Goal: Use online tool/utility: Utilize a website feature to perform a specific function

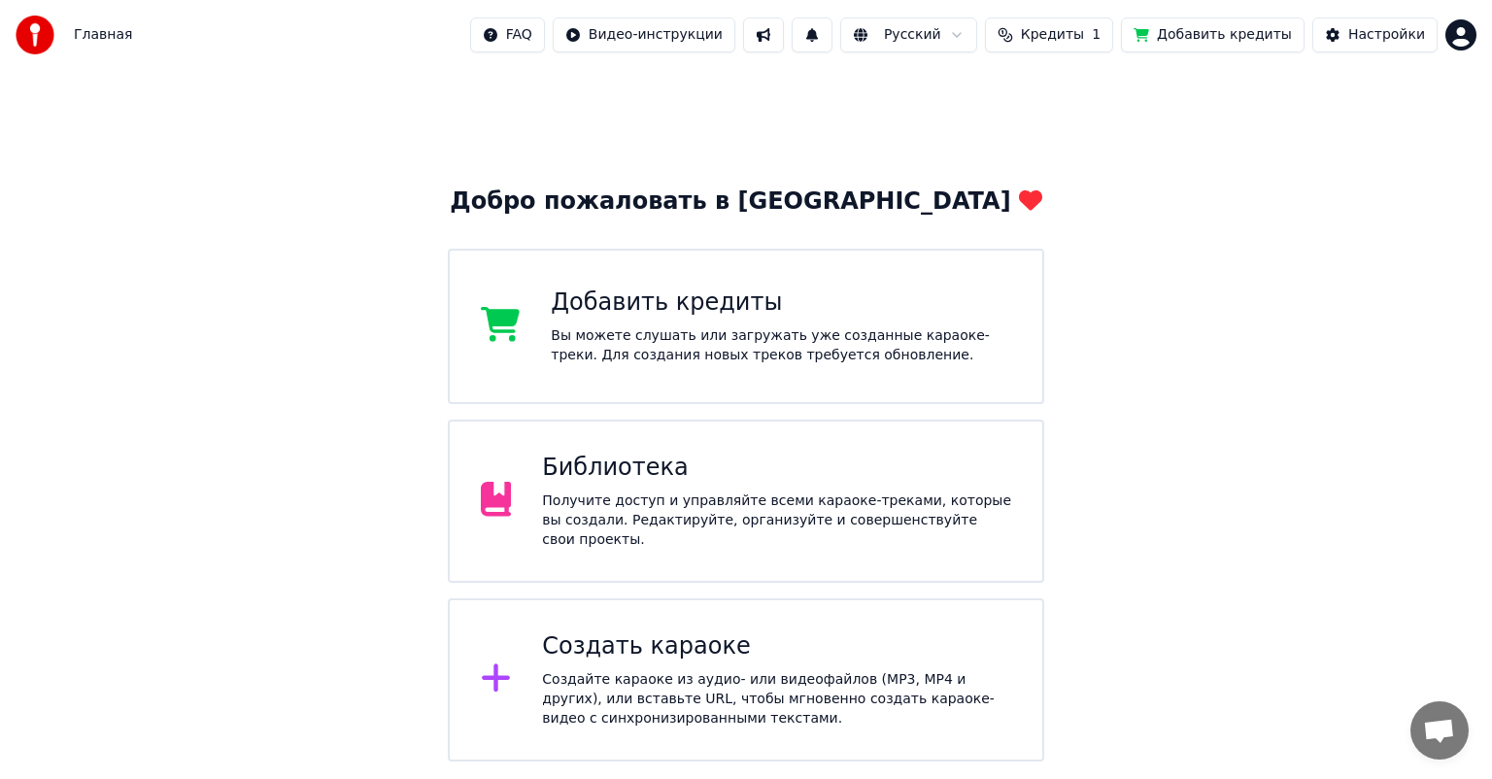
click at [796, 521] on div "Получите доступ и управляйте всеми караоке-треками, которые вы создали. Редакти…" at bounding box center [776, 520] width 469 height 58
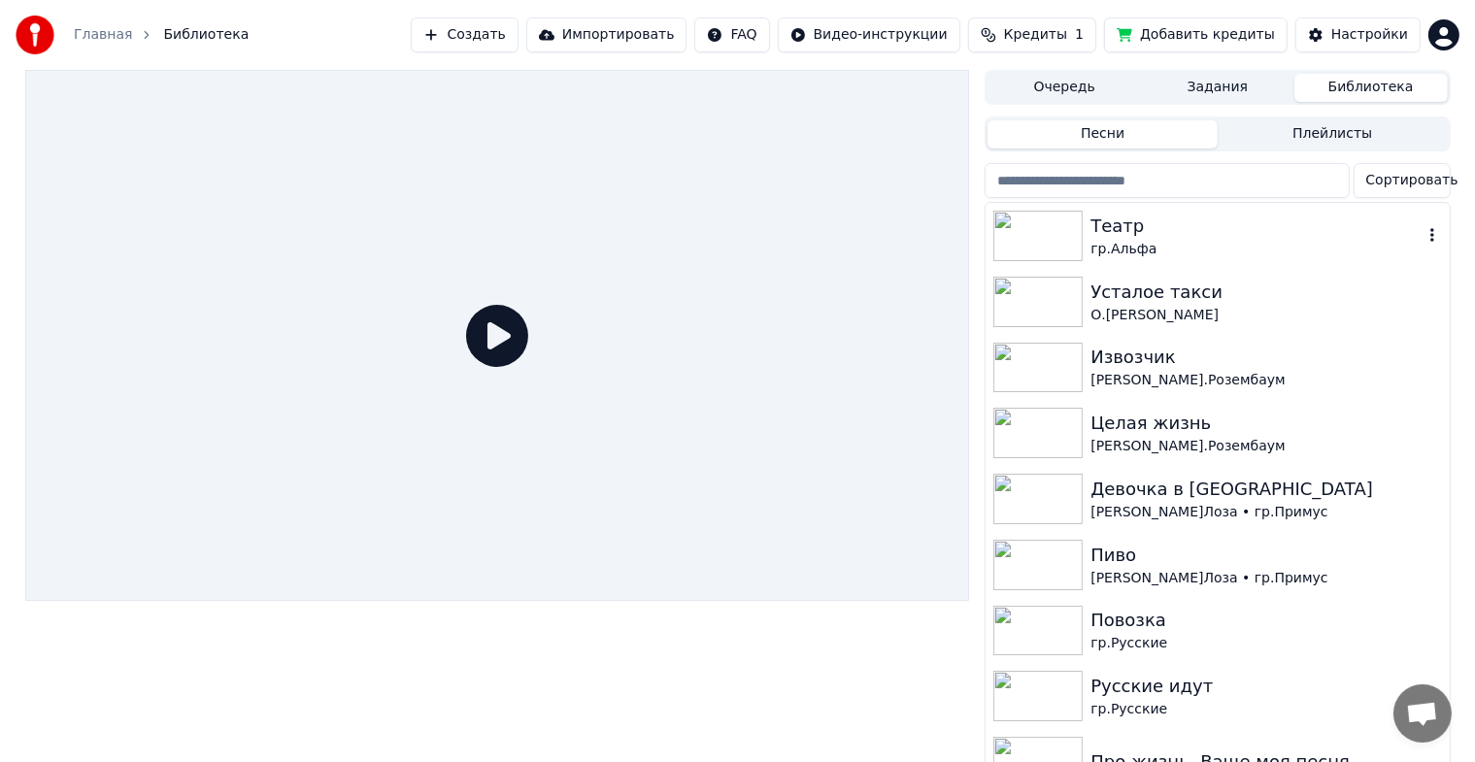
click at [1043, 241] on img at bounding box center [1038, 236] width 89 height 51
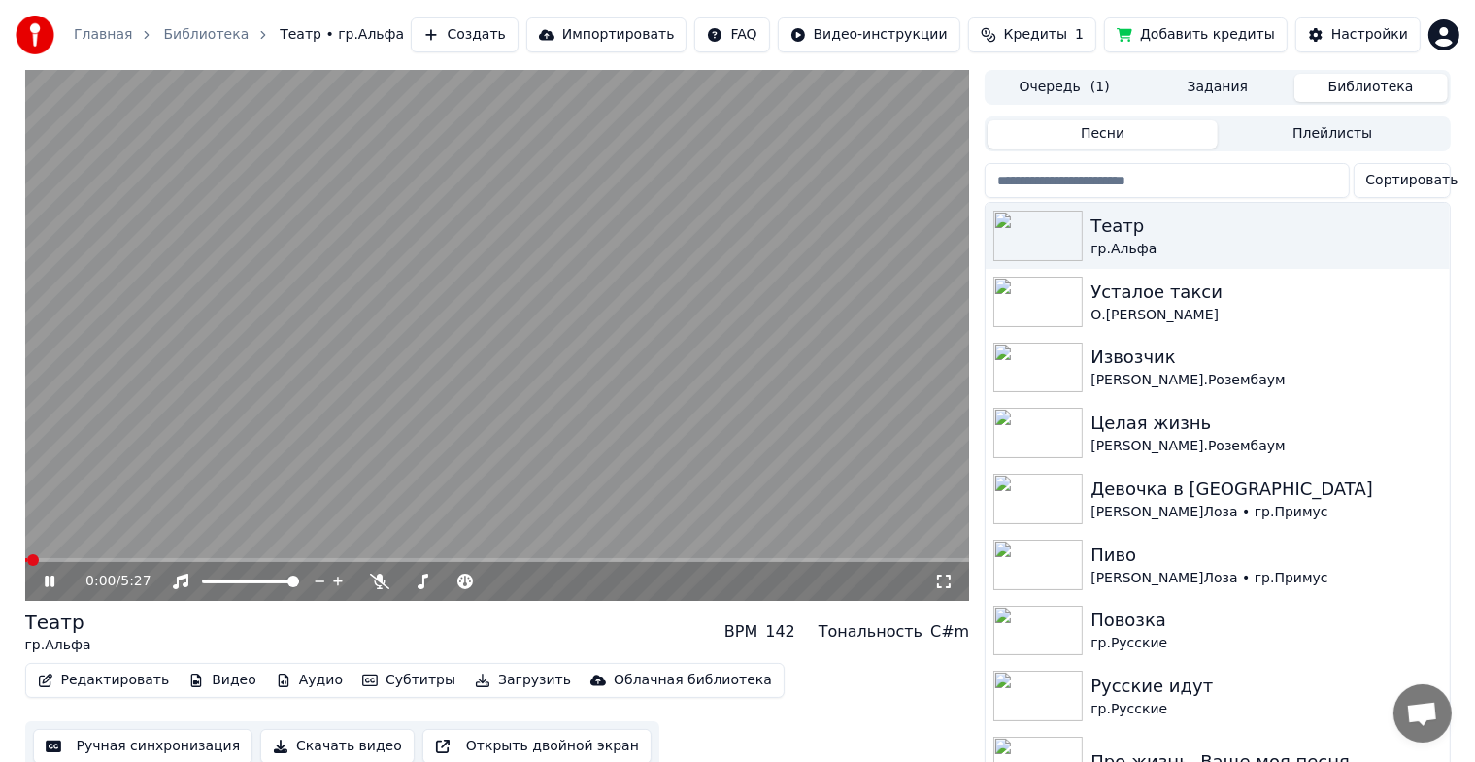
click at [54, 579] on icon at bounding box center [64, 582] width 46 height 16
click at [146, 751] on button "Ручная синхронизация" at bounding box center [143, 746] width 220 height 35
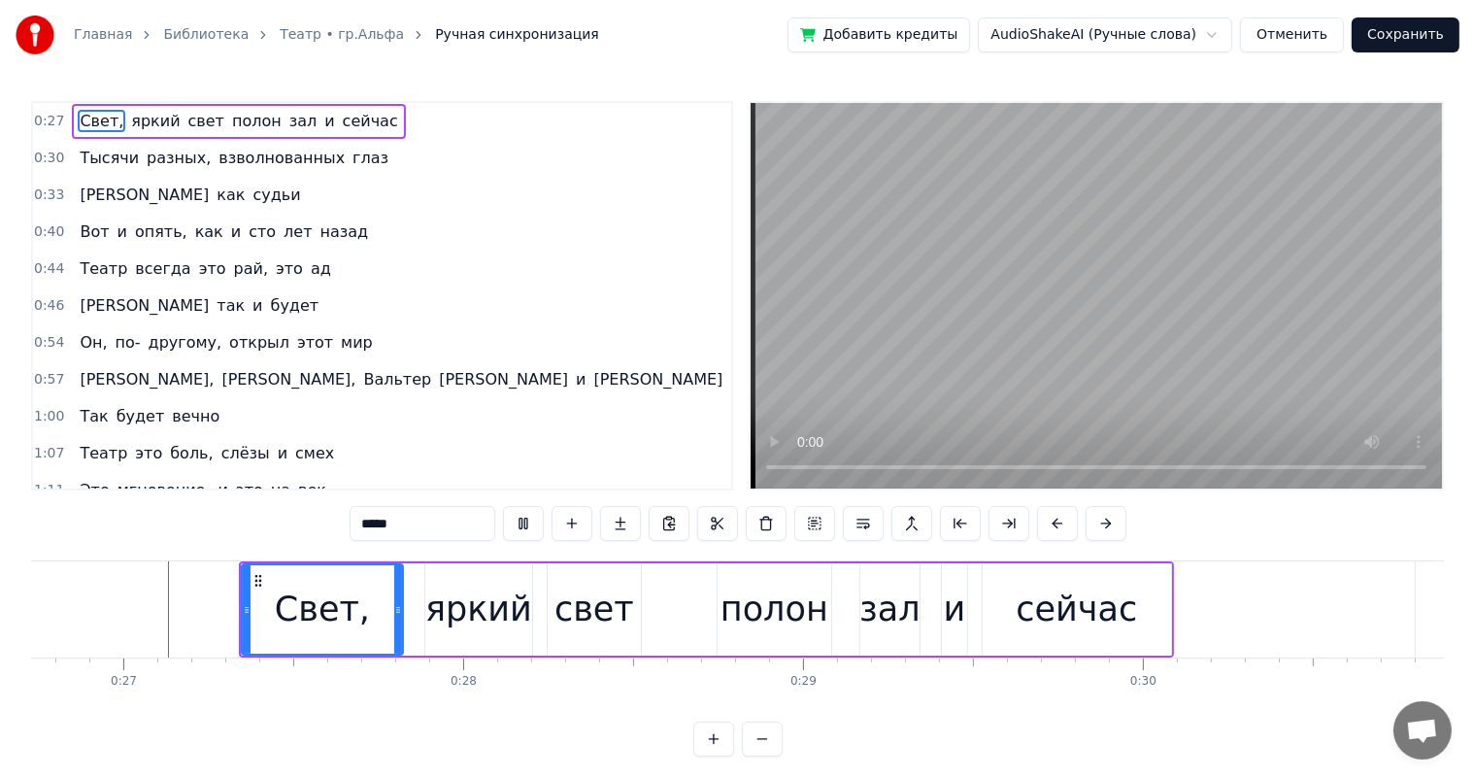
scroll to position [0, 9125]
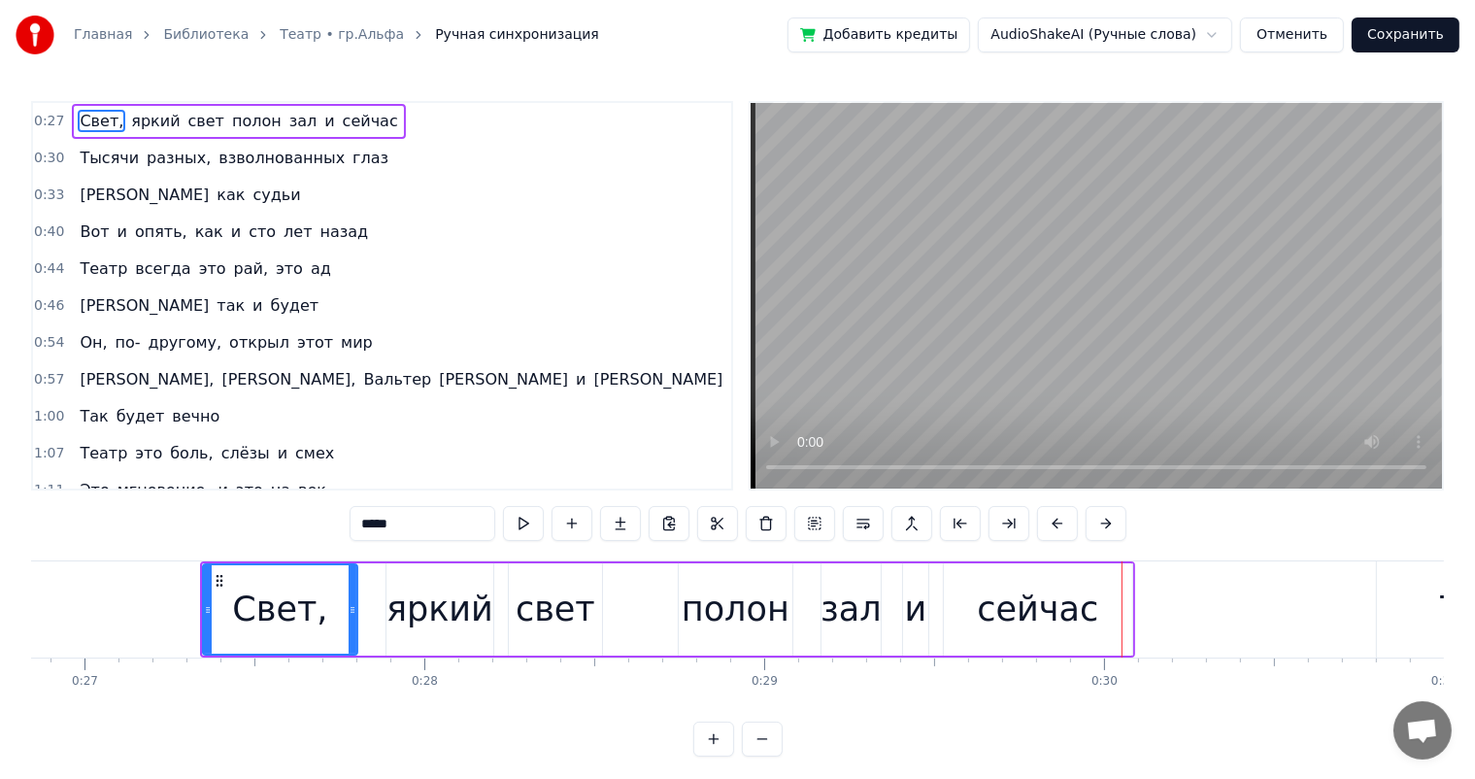
click at [350, 611] on icon at bounding box center [353, 610] width 8 height 16
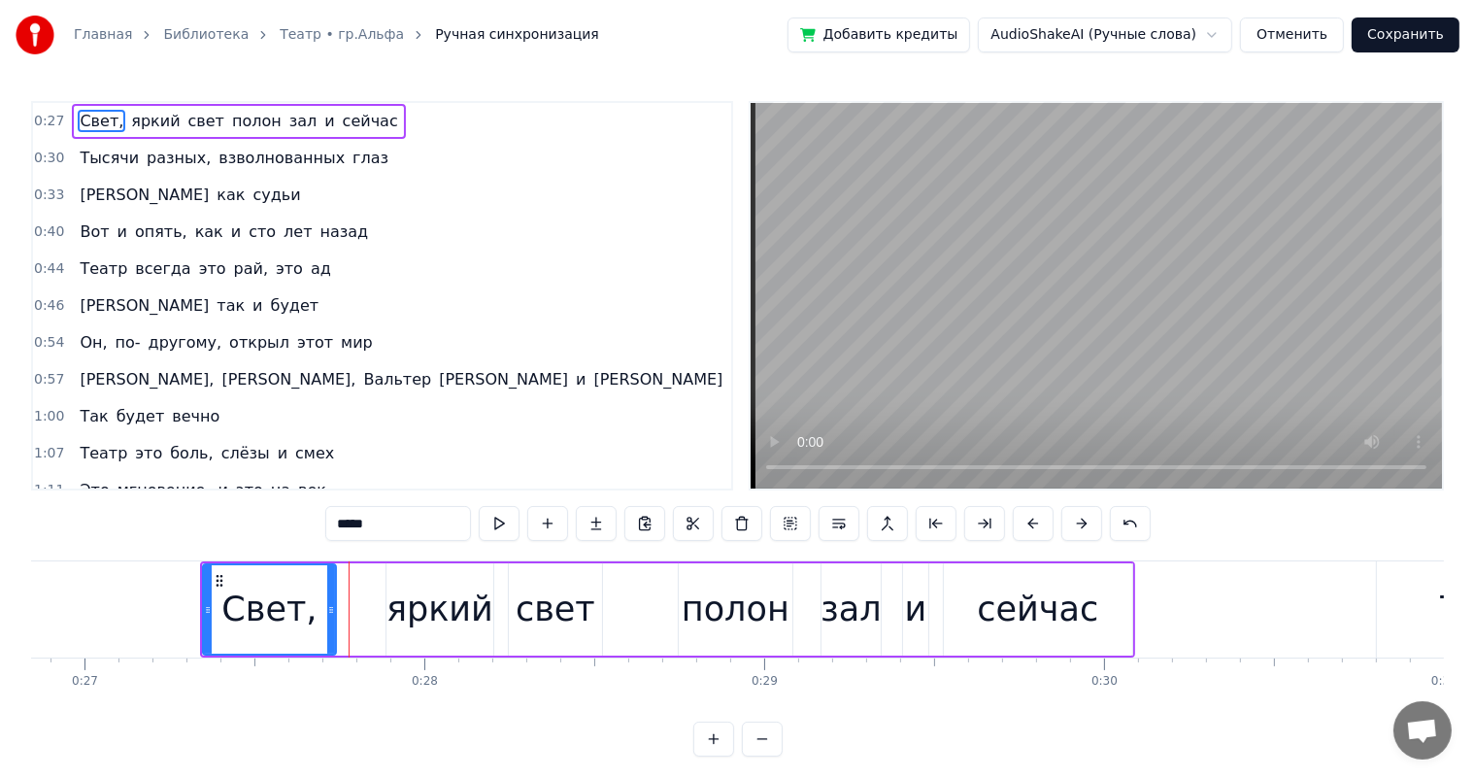
drag, startPoint x: 352, startPoint y: 602, endPoint x: 327, endPoint y: 606, distance: 24.6
click at [327, 606] on icon at bounding box center [331, 610] width 8 height 16
click at [528, 591] on div "свет" at bounding box center [556, 609] width 80 height 51
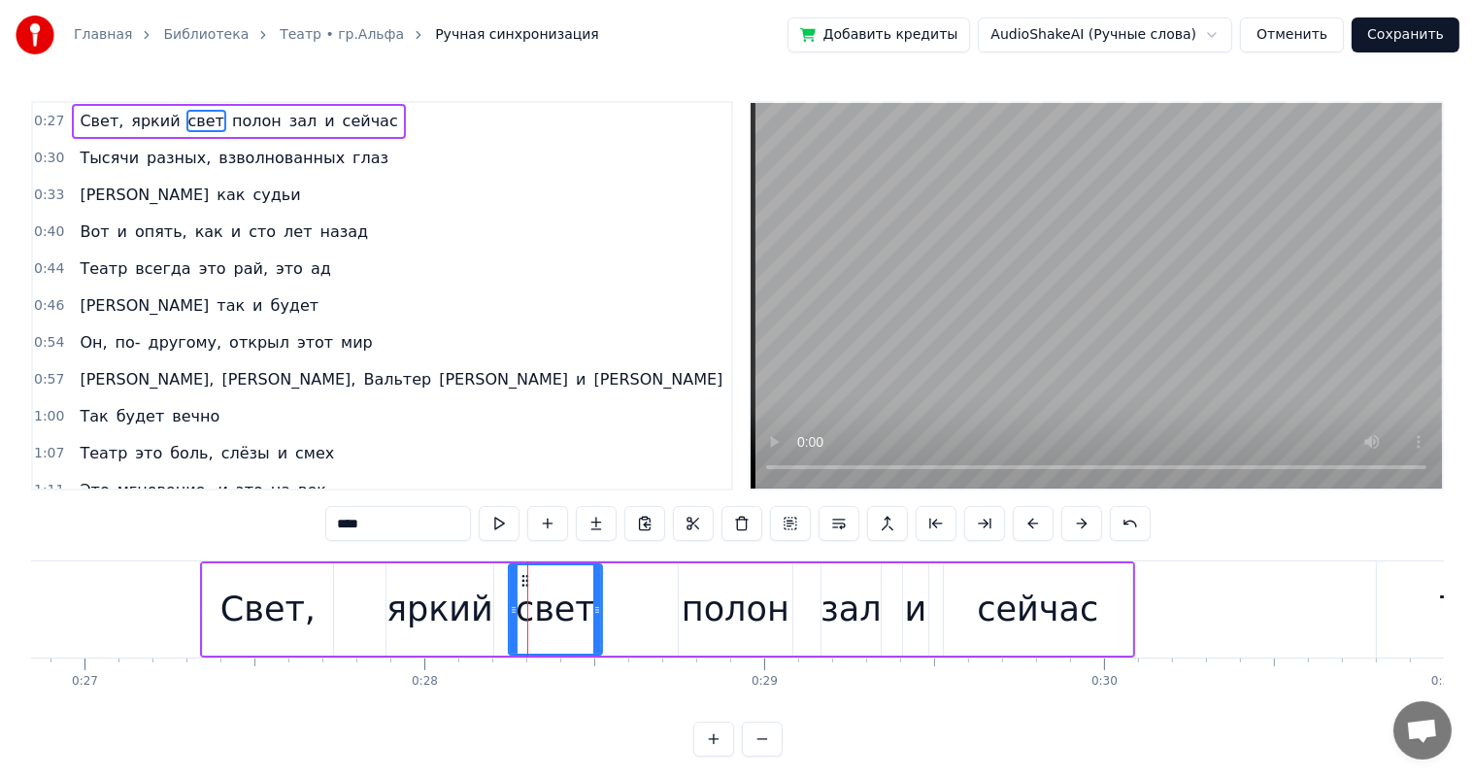
click at [451, 624] on div "яркий" at bounding box center [440, 609] width 107 height 51
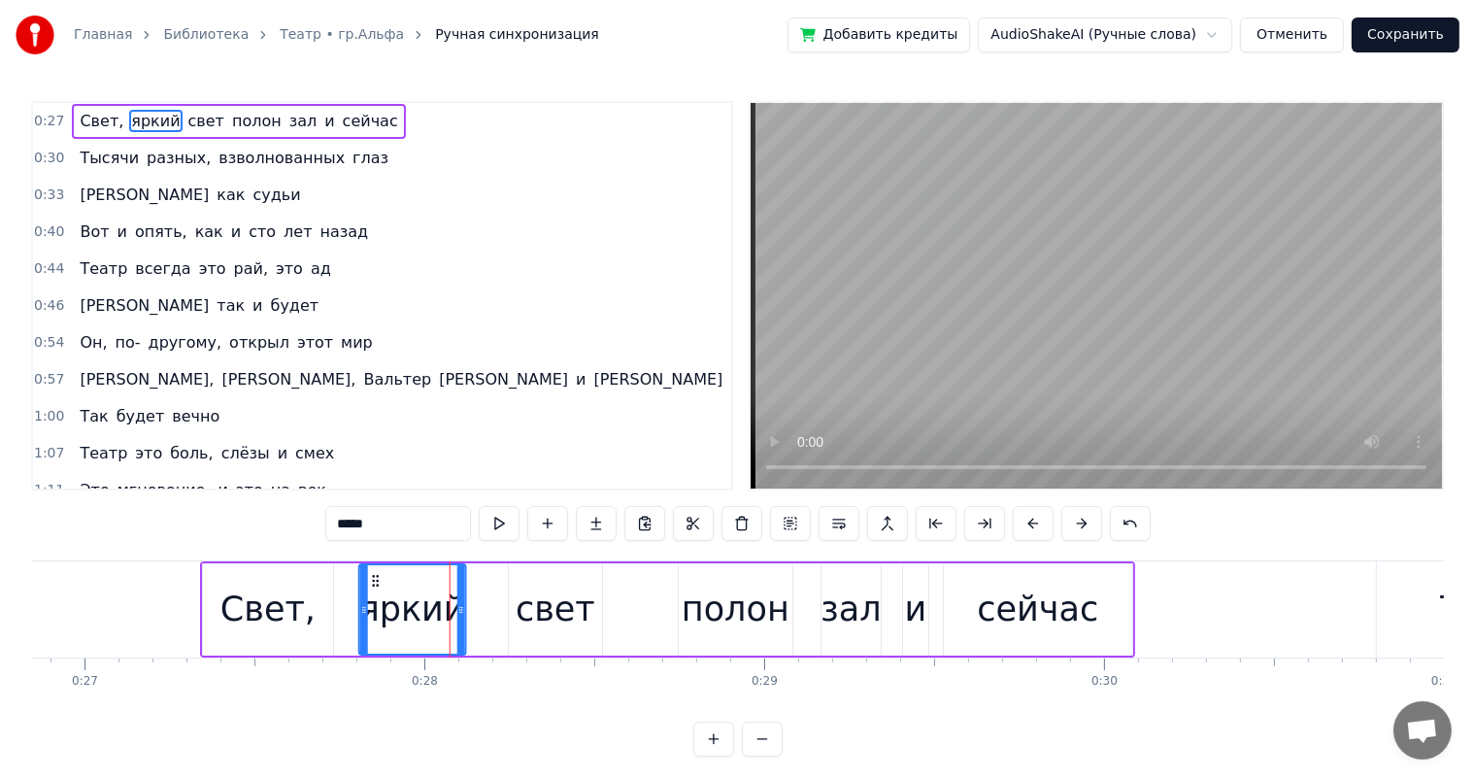
drag, startPoint x: 401, startPoint y: 578, endPoint x: 374, endPoint y: 574, distance: 27.5
click at [374, 574] on icon at bounding box center [376, 581] width 16 height 16
click at [531, 582] on div "свет" at bounding box center [555, 609] width 93 height 92
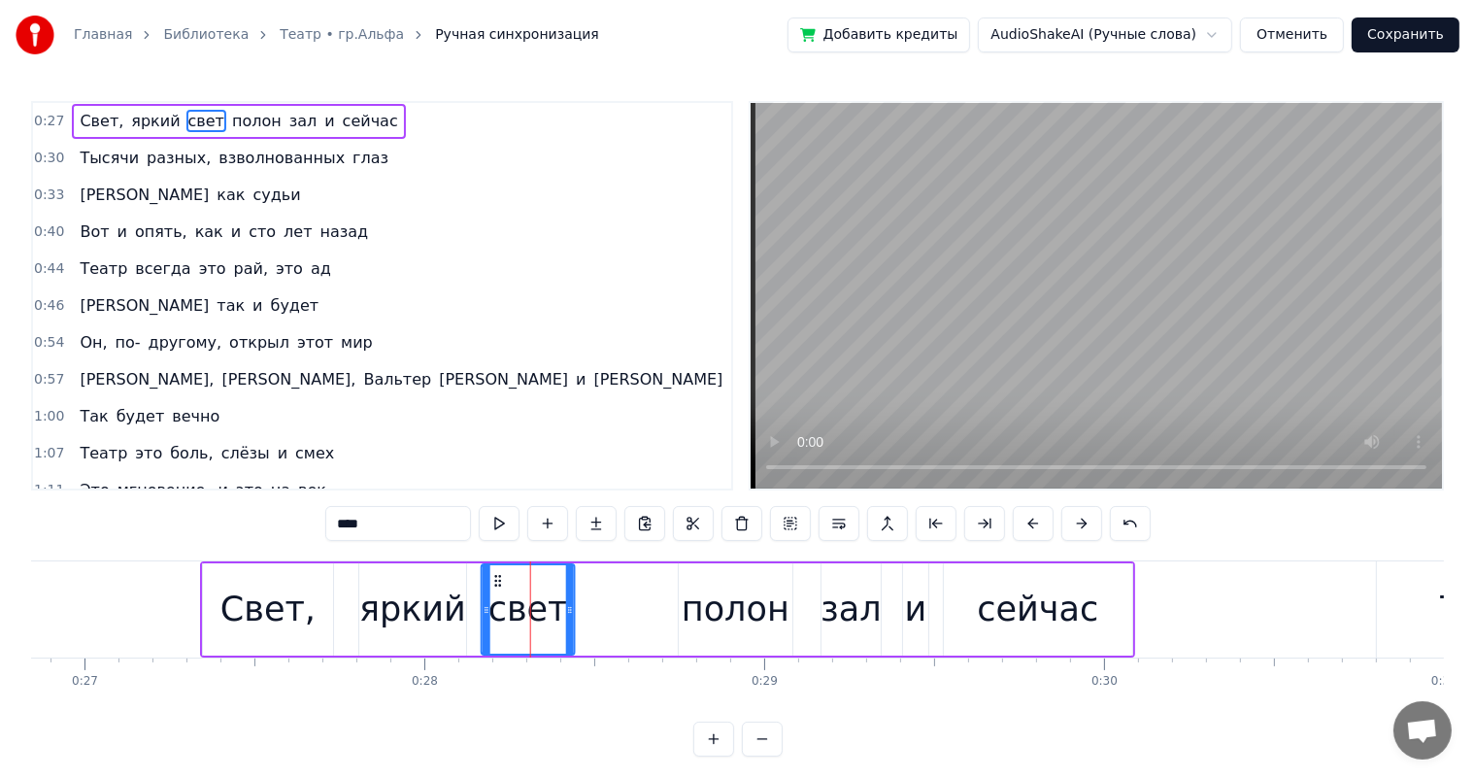
drag, startPoint x: 511, startPoint y: 579, endPoint x: 495, endPoint y: 582, distance: 15.8
click at [495, 582] on icon at bounding box center [499, 581] width 16 height 16
click at [1085, 608] on div "сейчас" at bounding box center [1037, 609] width 121 height 51
type input "******"
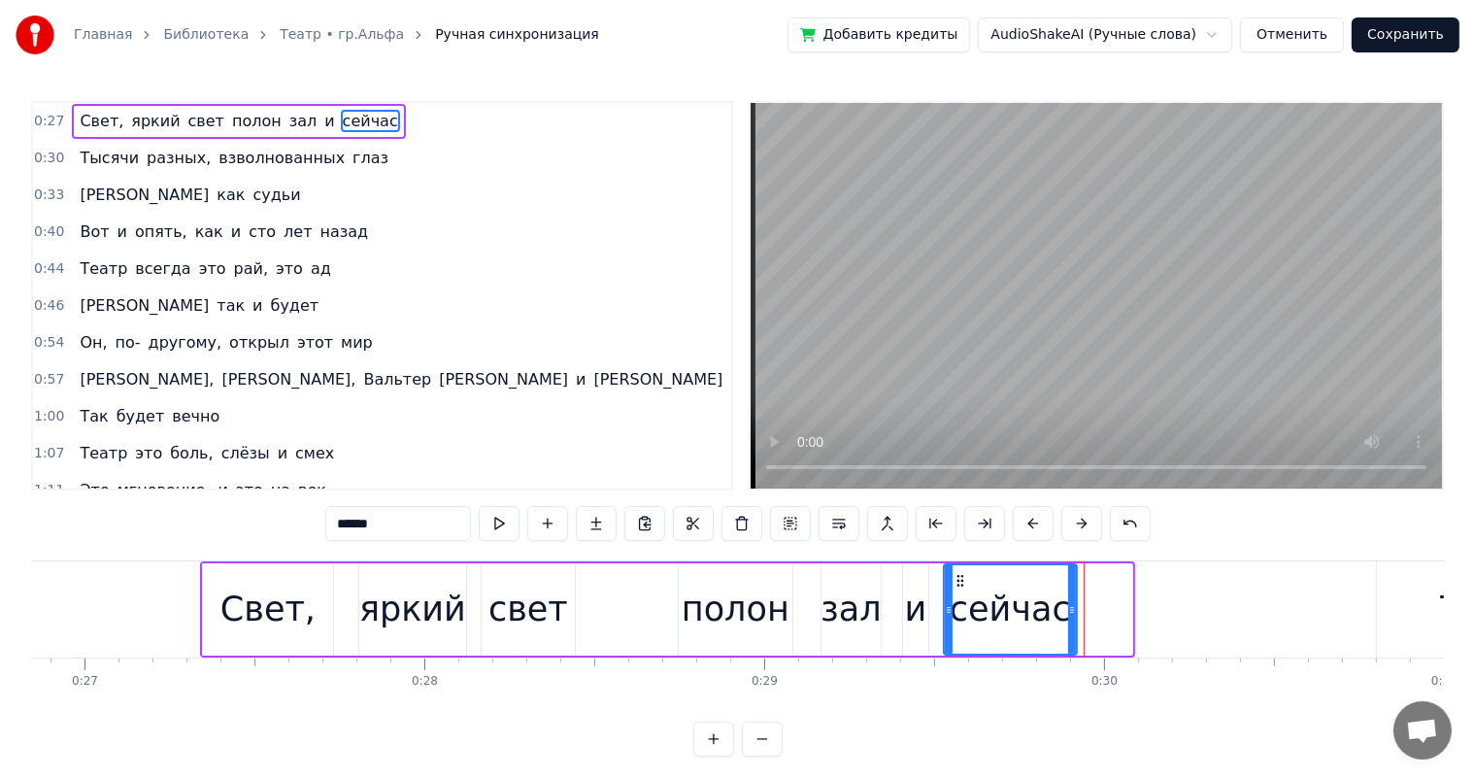
drag, startPoint x: 1126, startPoint y: 607, endPoint x: 1070, endPoint y: 607, distance: 55.4
click at [1070, 607] on icon at bounding box center [1072, 610] width 8 height 16
drag, startPoint x: 66, startPoint y: 598, endPoint x: 78, endPoint y: 594, distance: 12.3
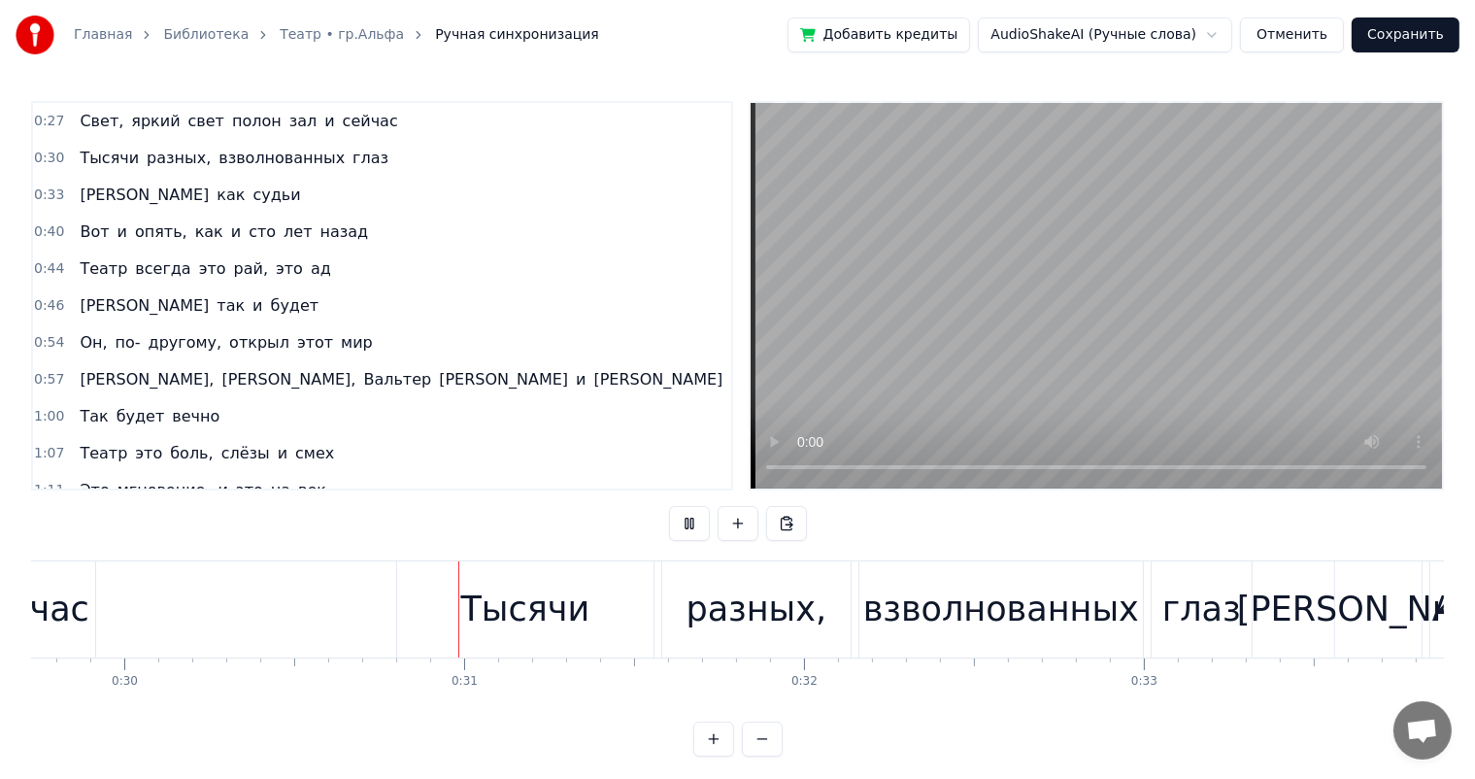
scroll to position [0, 10291]
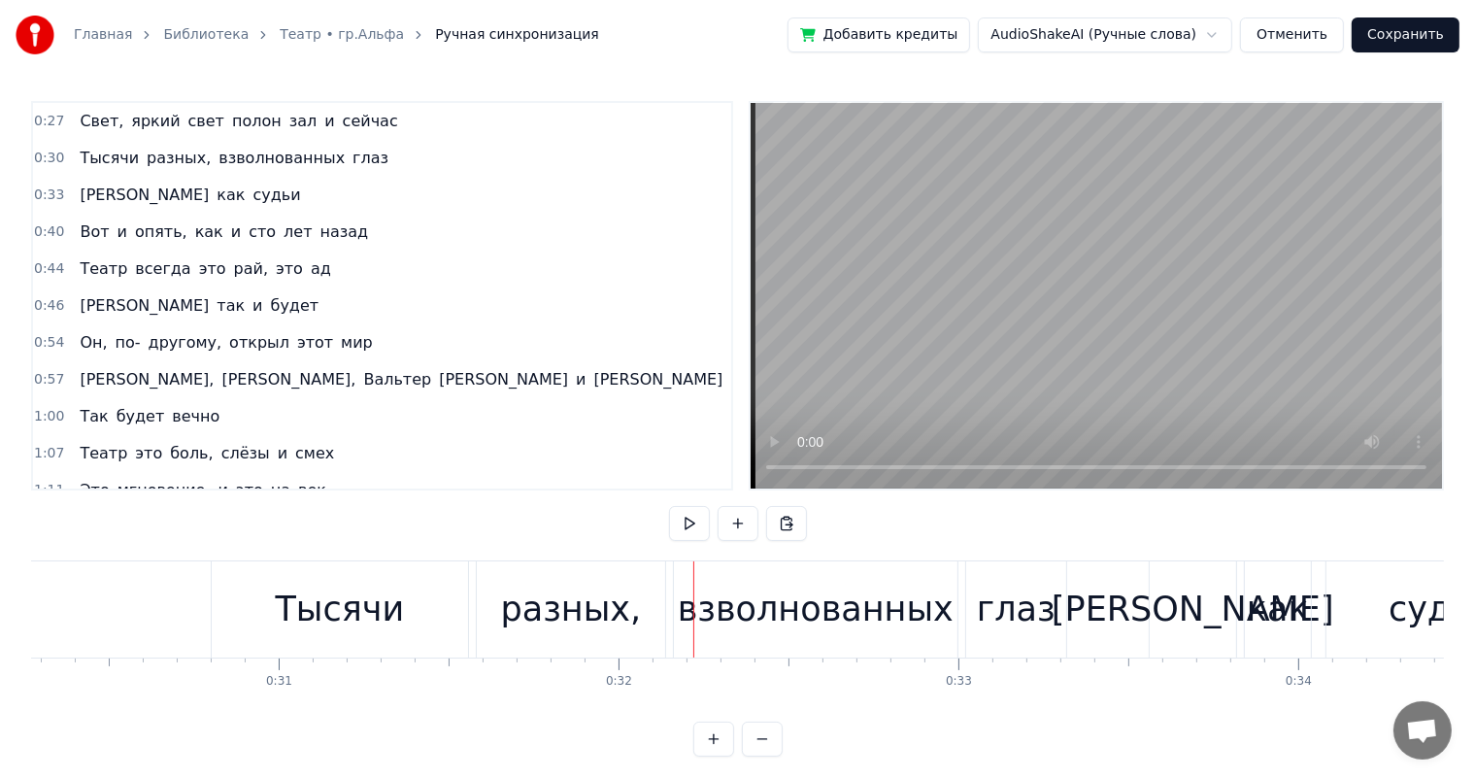
click at [536, 627] on div "разных," at bounding box center [571, 609] width 141 height 51
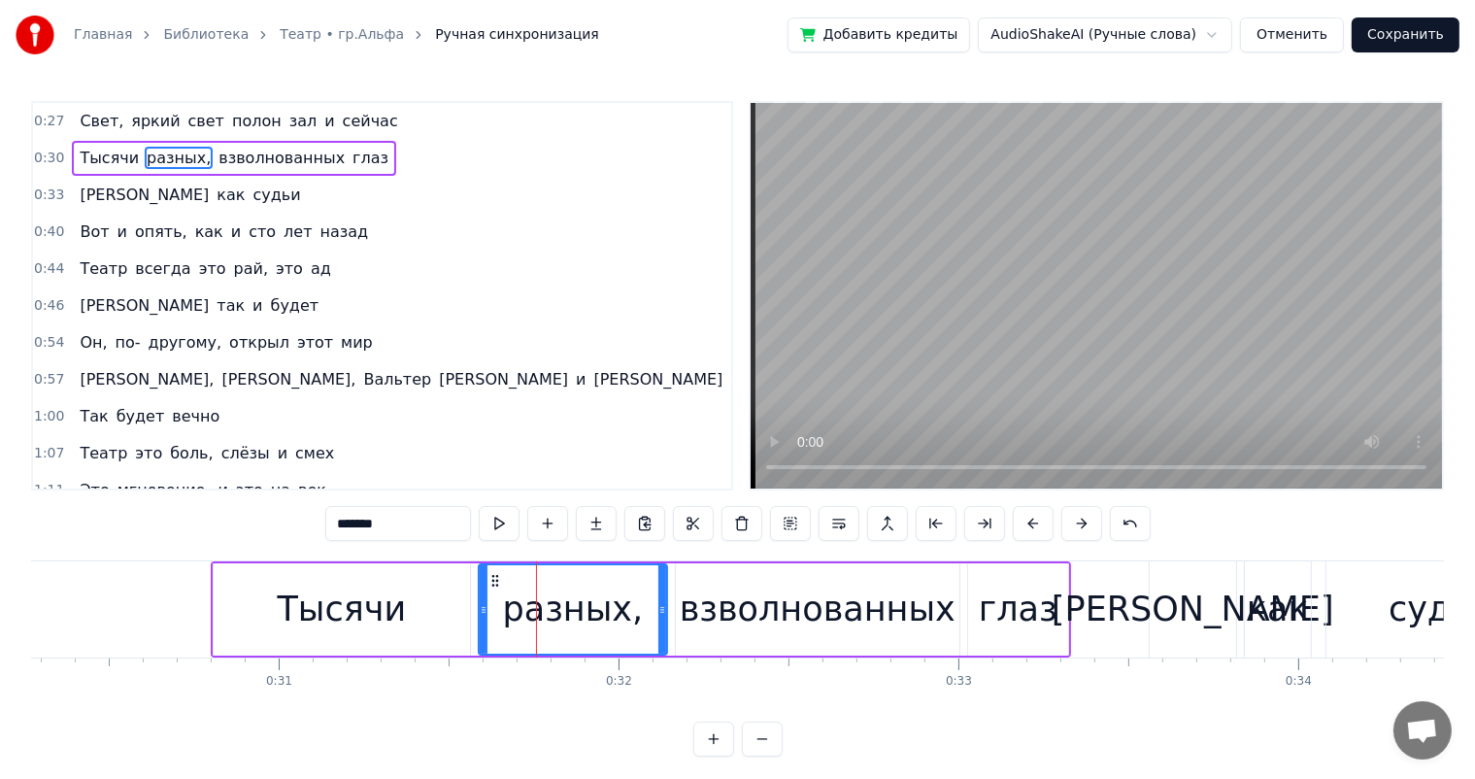
click at [322, 592] on div "Тысячи" at bounding box center [342, 609] width 129 height 51
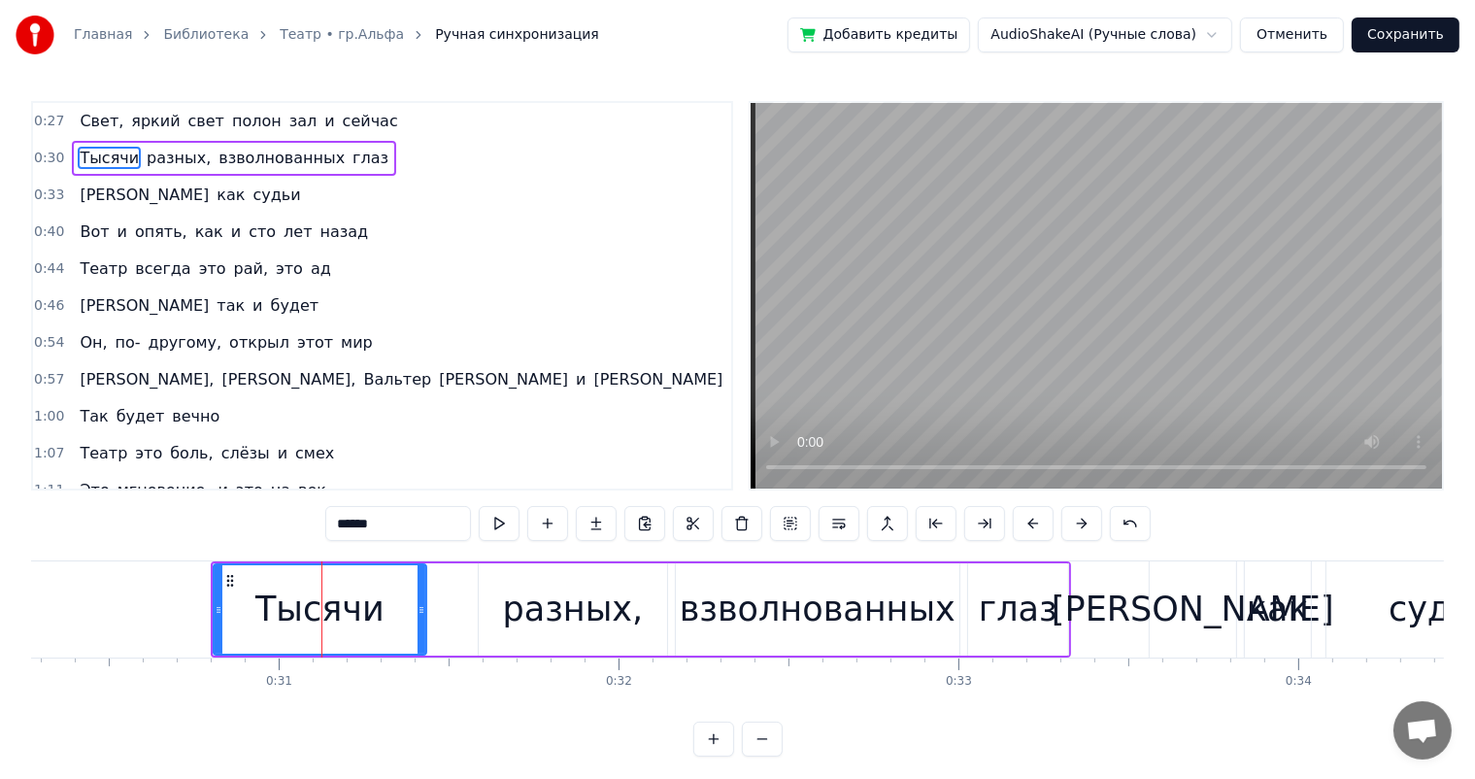
drag, startPoint x: 462, startPoint y: 605, endPoint x: 419, endPoint y: 612, distance: 44.2
click at [419, 612] on icon at bounding box center [422, 610] width 8 height 16
click at [570, 598] on div "разных," at bounding box center [573, 609] width 141 height 51
type input "*******"
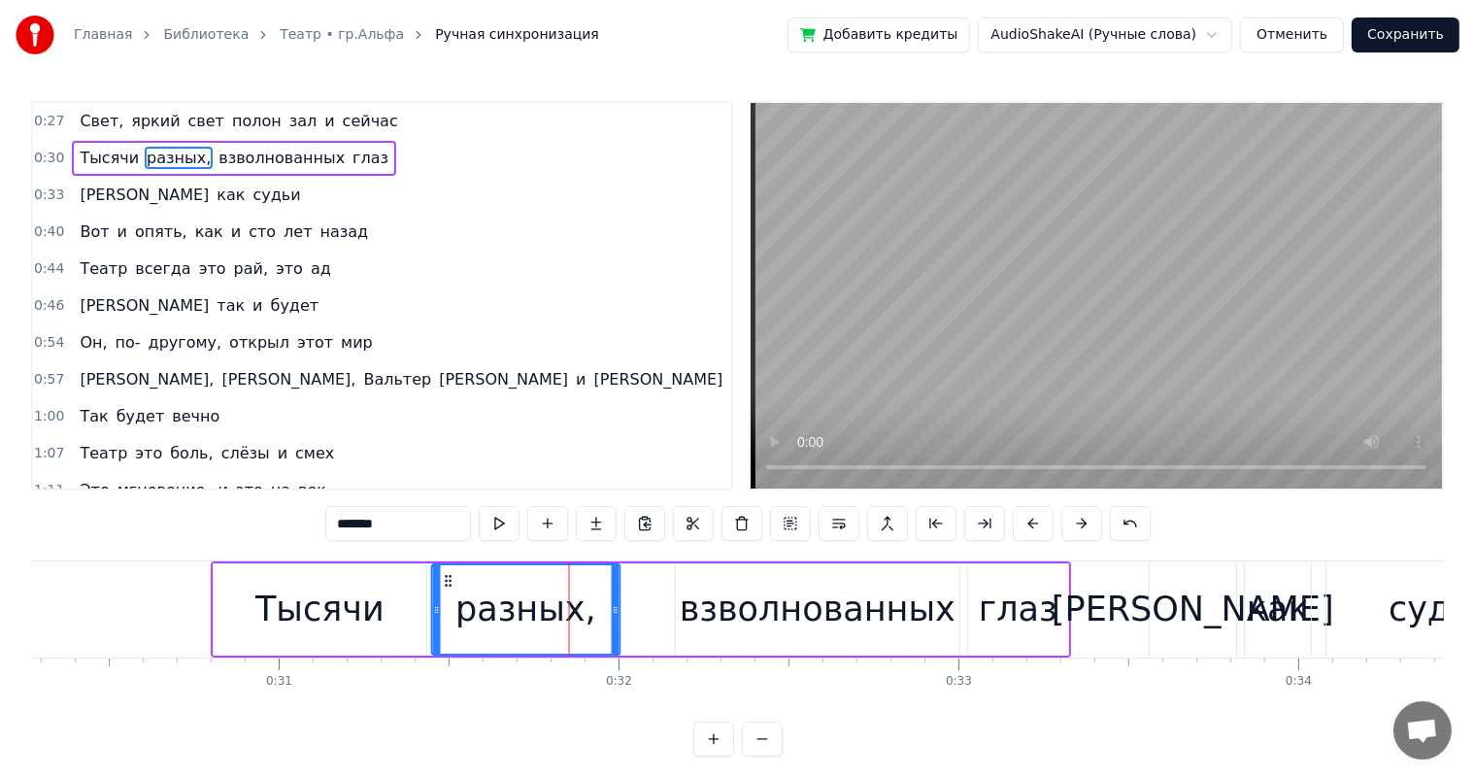
drag, startPoint x: 498, startPoint y: 577, endPoint x: 452, endPoint y: 583, distance: 47.0
click at [452, 583] on icon at bounding box center [449, 581] width 16 height 16
click at [0, 622] on div "Главная Библиотека Театр • гр.Альфа Ручная синхронизация Добавить кредиты Audio…" at bounding box center [737, 378] width 1475 height 757
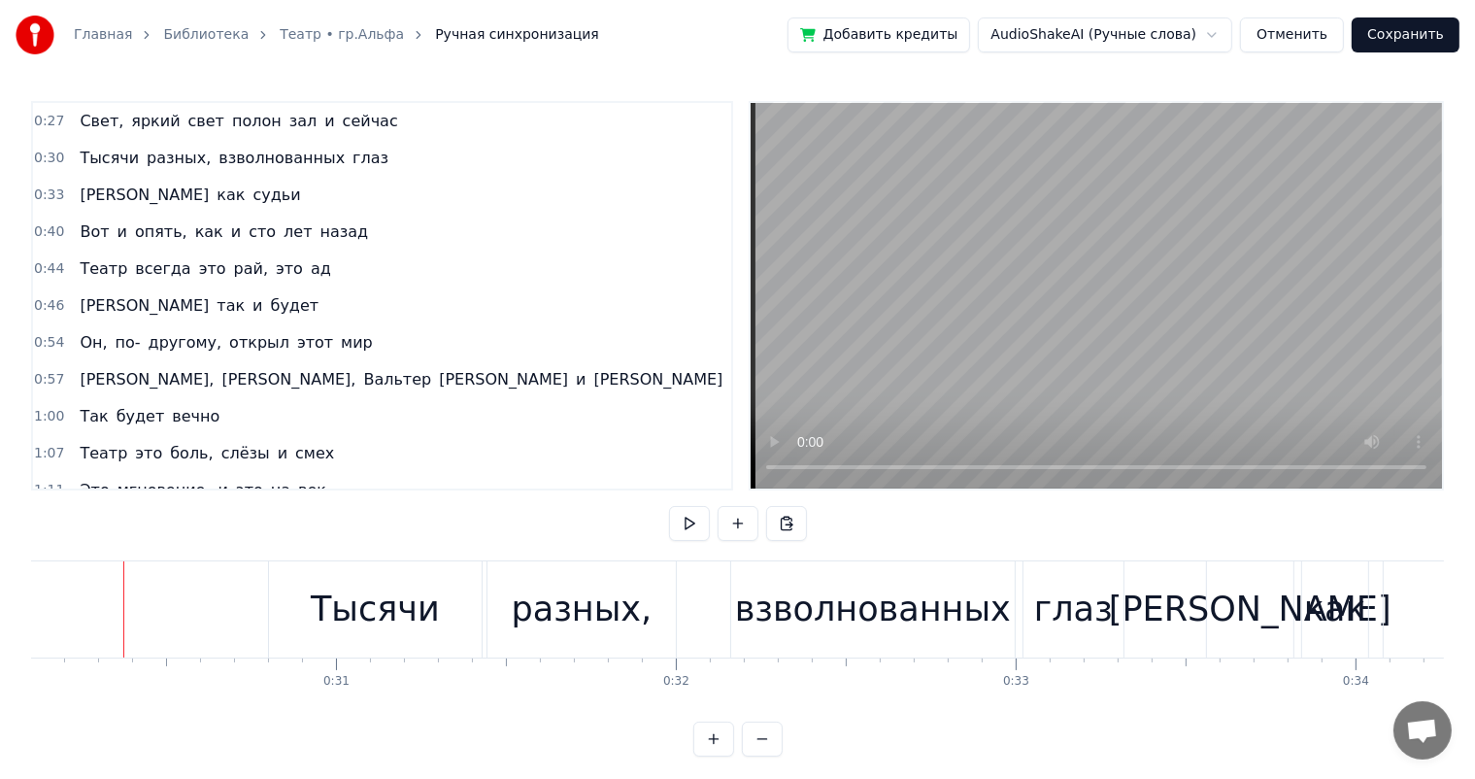
scroll to position [0, 10229]
click at [897, 631] on div "взволнованных" at bounding box center [878, 609] width 276 height 51
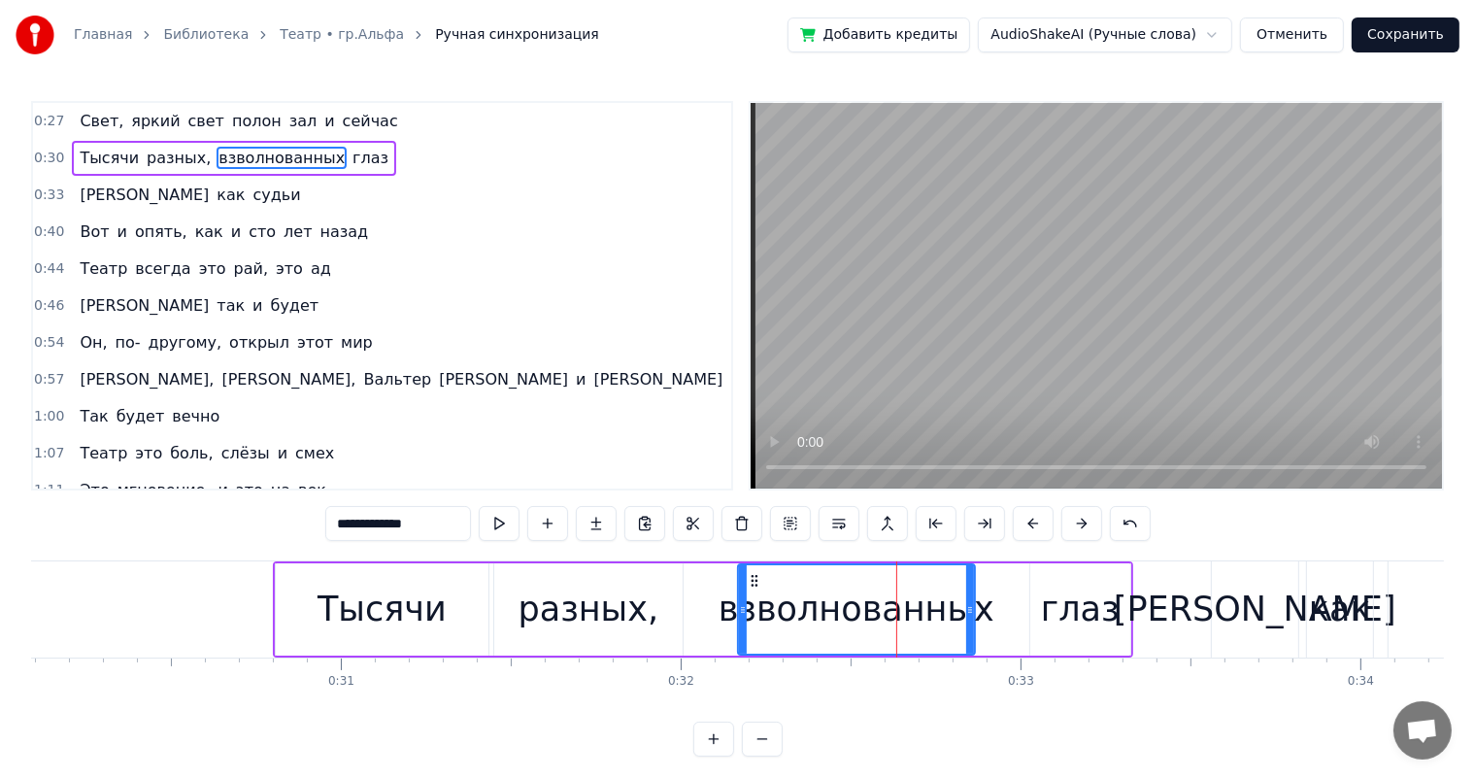
drag, startPoint x: 1018, startPoint y: 607, endPoint x: 969, endPoint y: 614, distance: 49.0
click at [969, 614] on icon at bounding box center [970, 610] width 8 height 16
drag, startPoint x: 741, startPoint y: 601, endPoint x: 708, endPoint y: 603, distance: 33.1
click at [708, 603] on icon at bounding box center [710, 610] width 8 height 16
click at [1080, 591] on div "глаз" at bounding box center [1080, 609] width 79 height 51
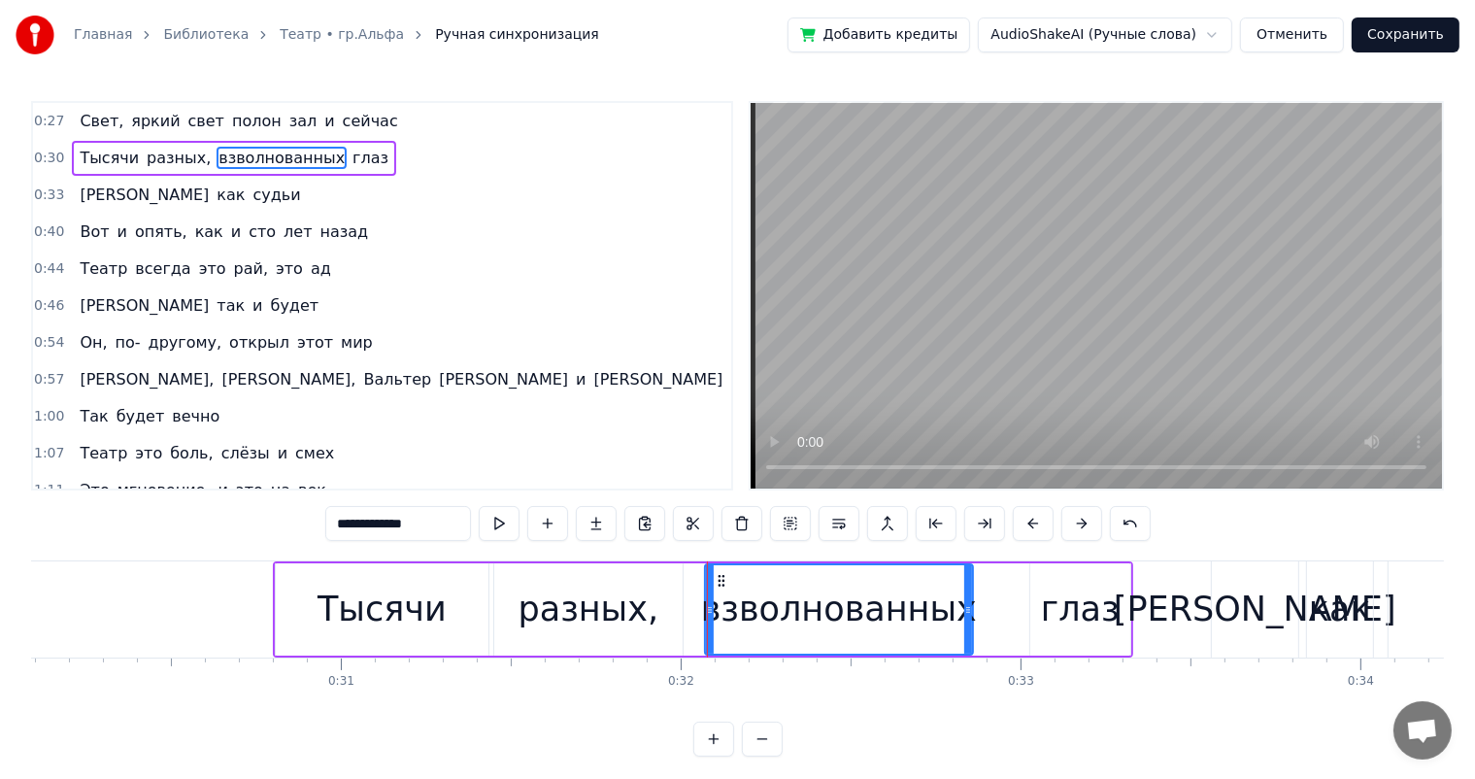
type input "****"
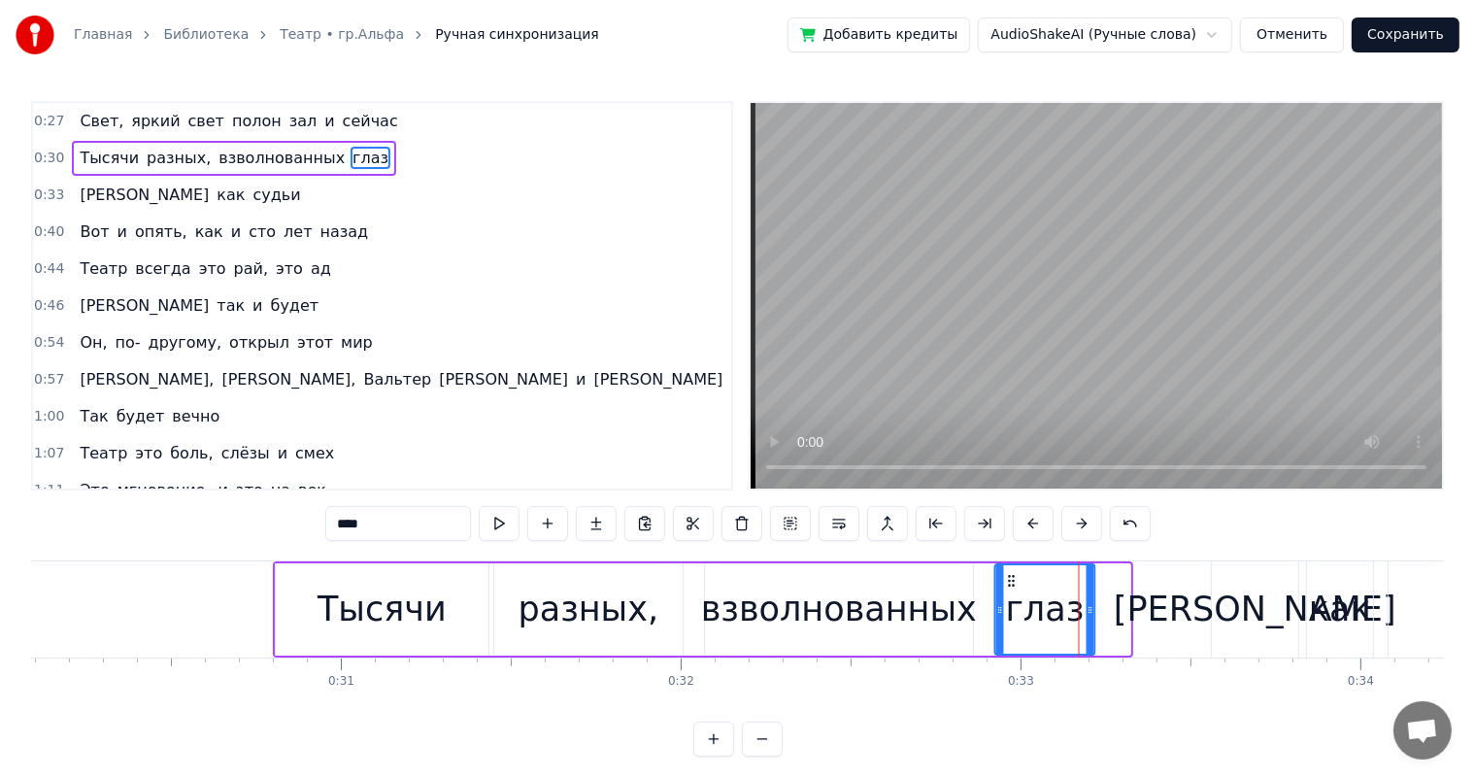
drag, startPoint x: 1047, startPoint y: 579, endPoint x: 1012, endPoint y: 583, distance: 35.2
click at [1012, 583] on icon at bounding box center [1012, 581] width 16 height 16
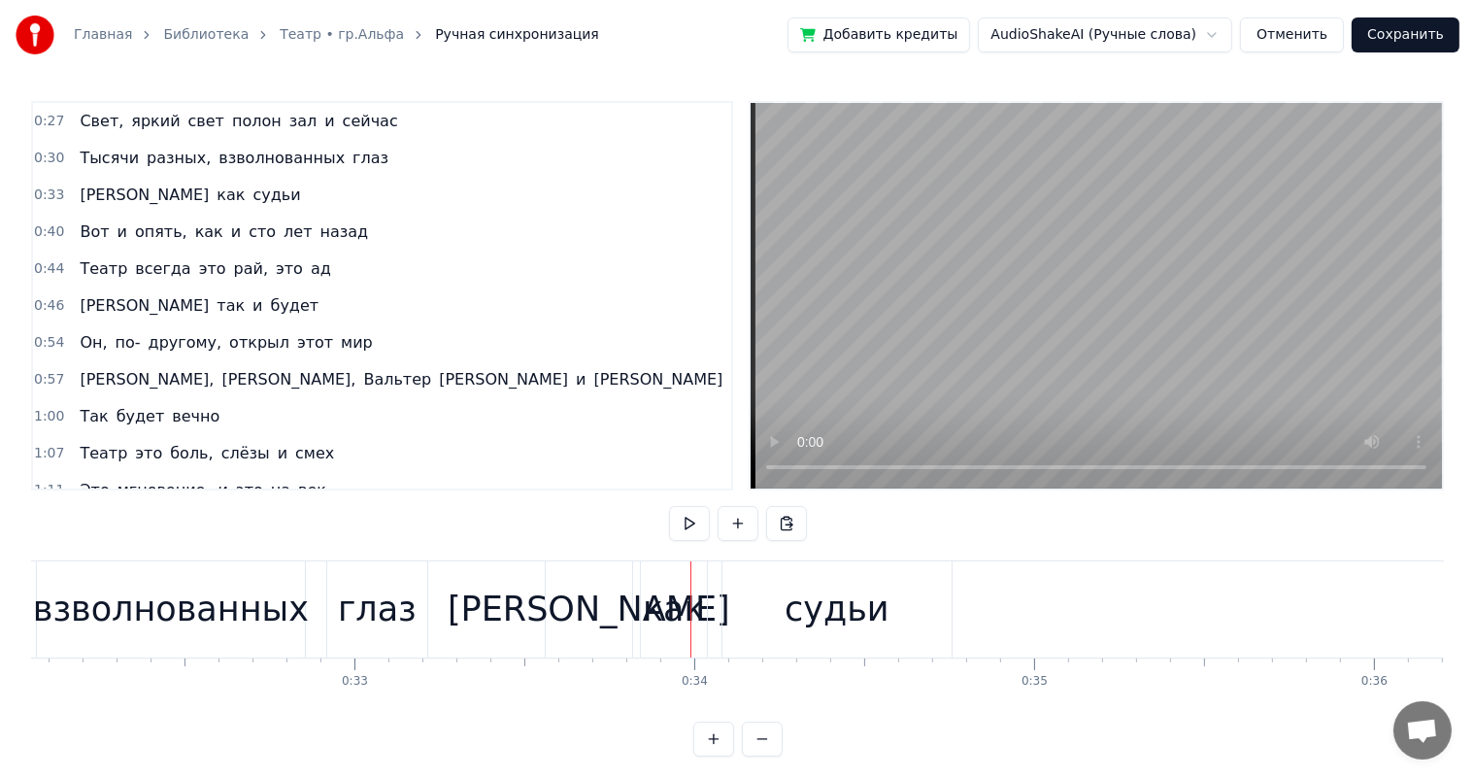
scroll to position [0, 10269]
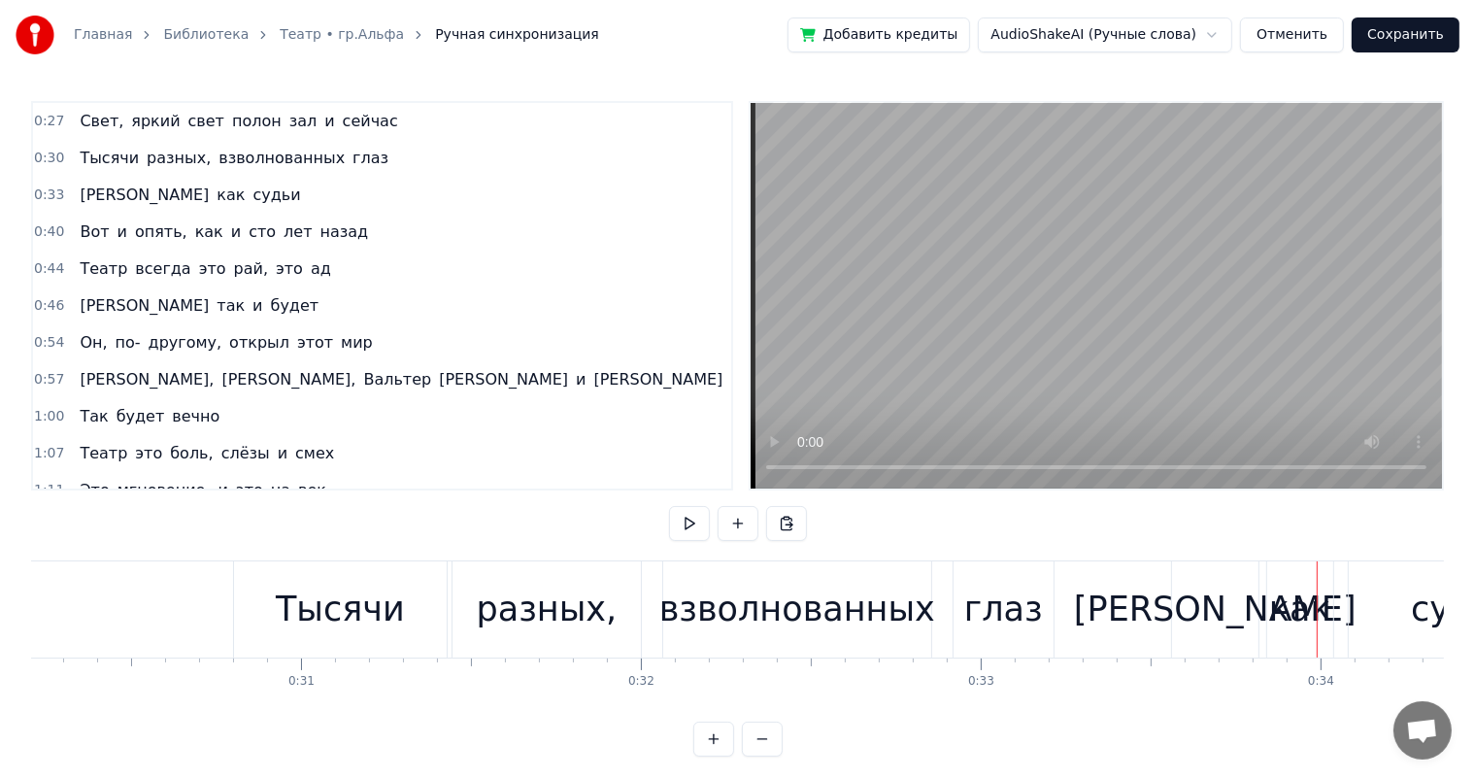
click at [773, 596] on div "взволнованных" at bounding box center [798, 609] width 276 height 51
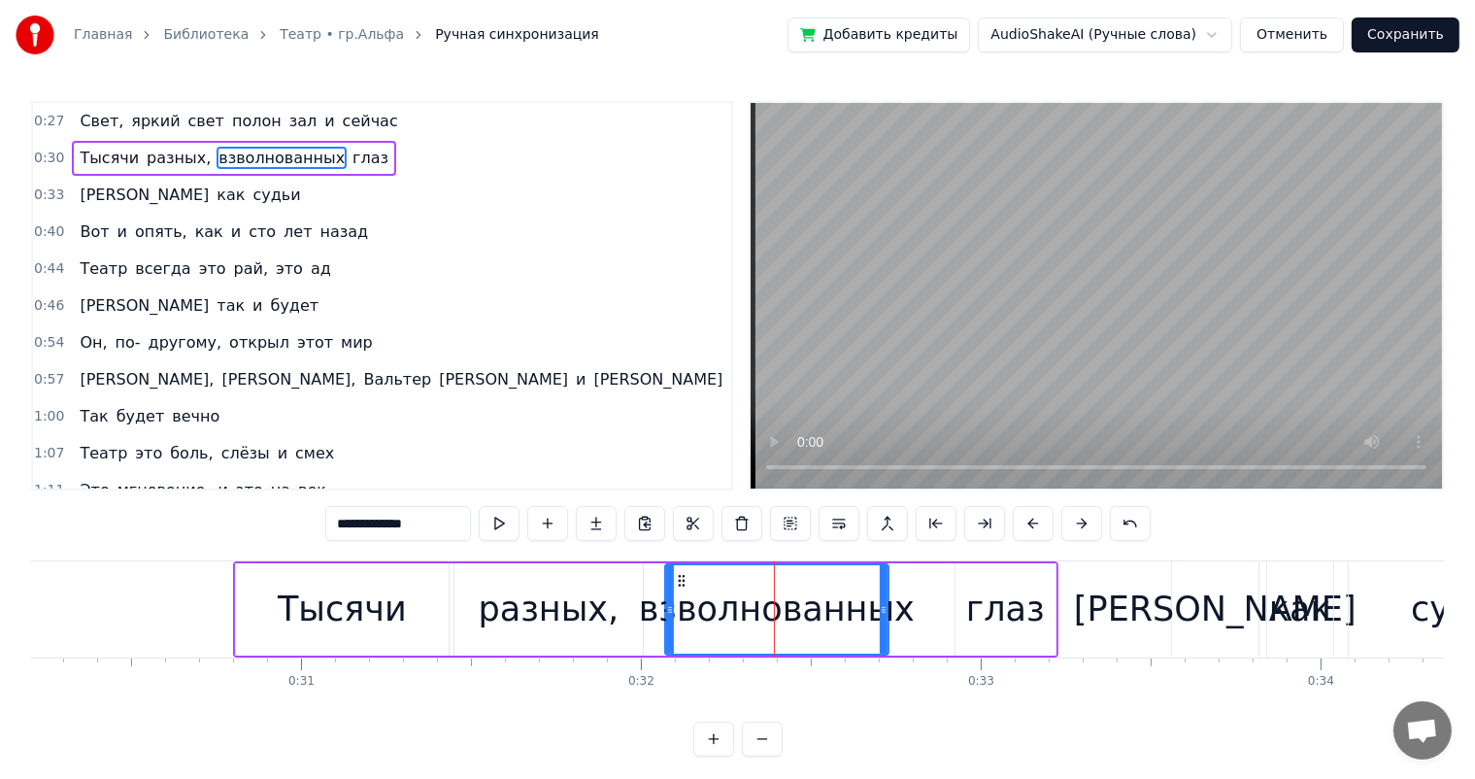
drag, startPoint x: 928, startPoint y: 605, endPoint x: 883, endPoint y: 614, distance: 45.5
click at [883, 614] on icon at bounding box center [884, 610] width 8 height 16
drag, startPoint x: 682, startPoint y: 574, endPoint x: 660, endPoint y: 583, distance: 24.0
click at [660, 583] on icon at bounding box center [660, 581] width 16 height 16
click at [969, 610] on div "глаз" at bounding box center [1006, 609] width 100 height 92
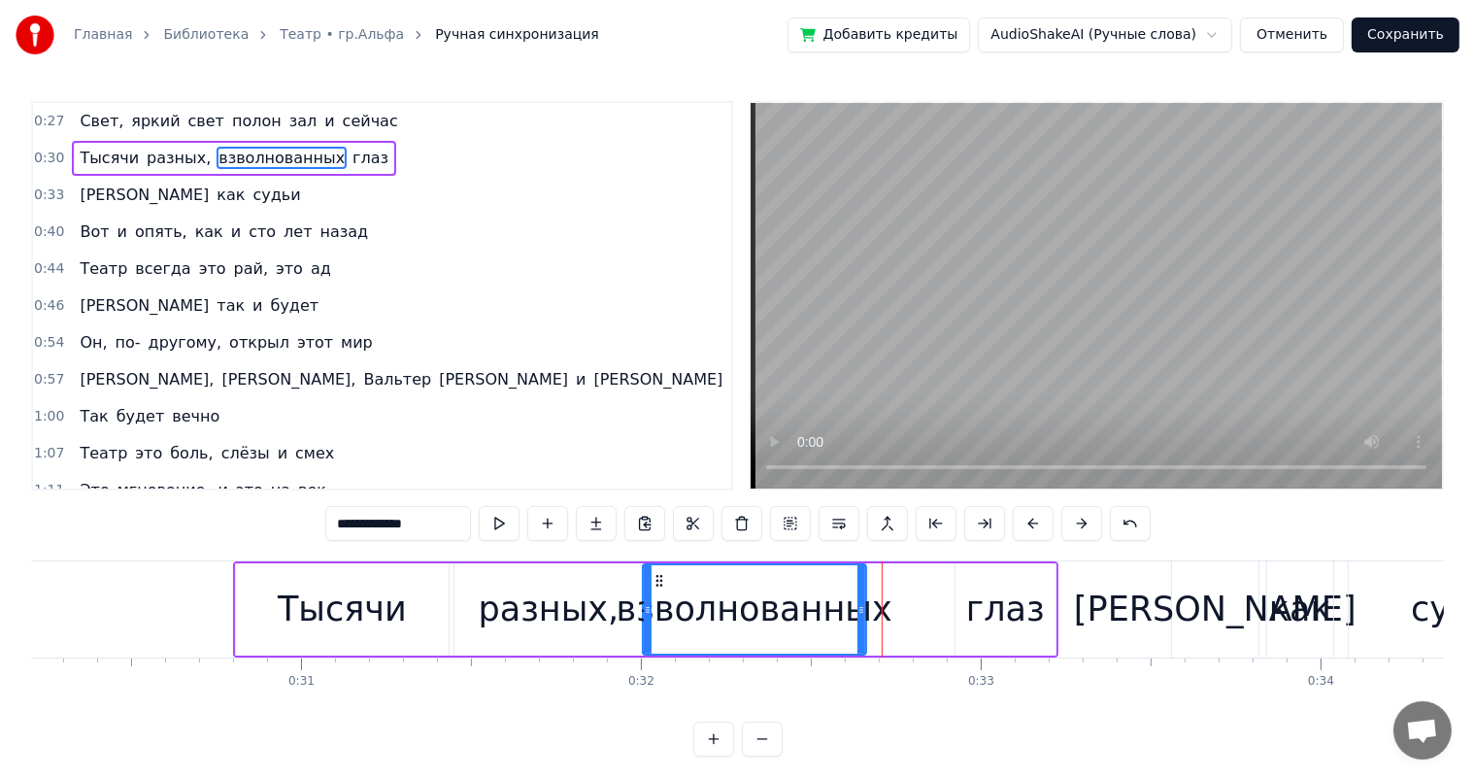
type input "****"
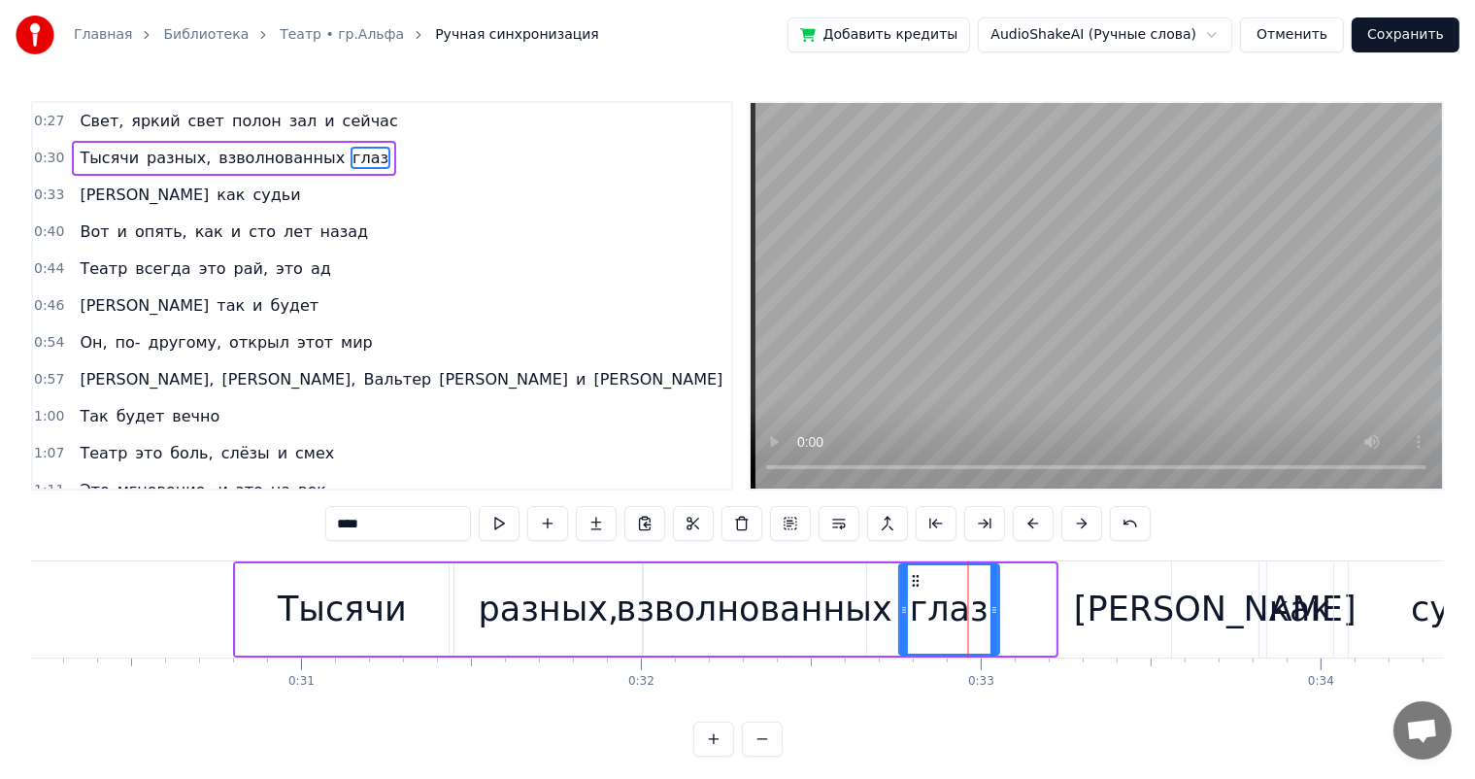
drag, startPoint x: 972, startPoint y: 576, endPoint x: 917, endPoint y: 582, distance: 55.7
click at [917, 582] on icon at bounding box center [916, 581] width 16 height 16
click at [23, 608] on div "Главная Библиотека Театр • гр.Альфа Ручная синхронизация Добавить кредиты Audio…" at bounding box center [737, 378] width 1475 height 757
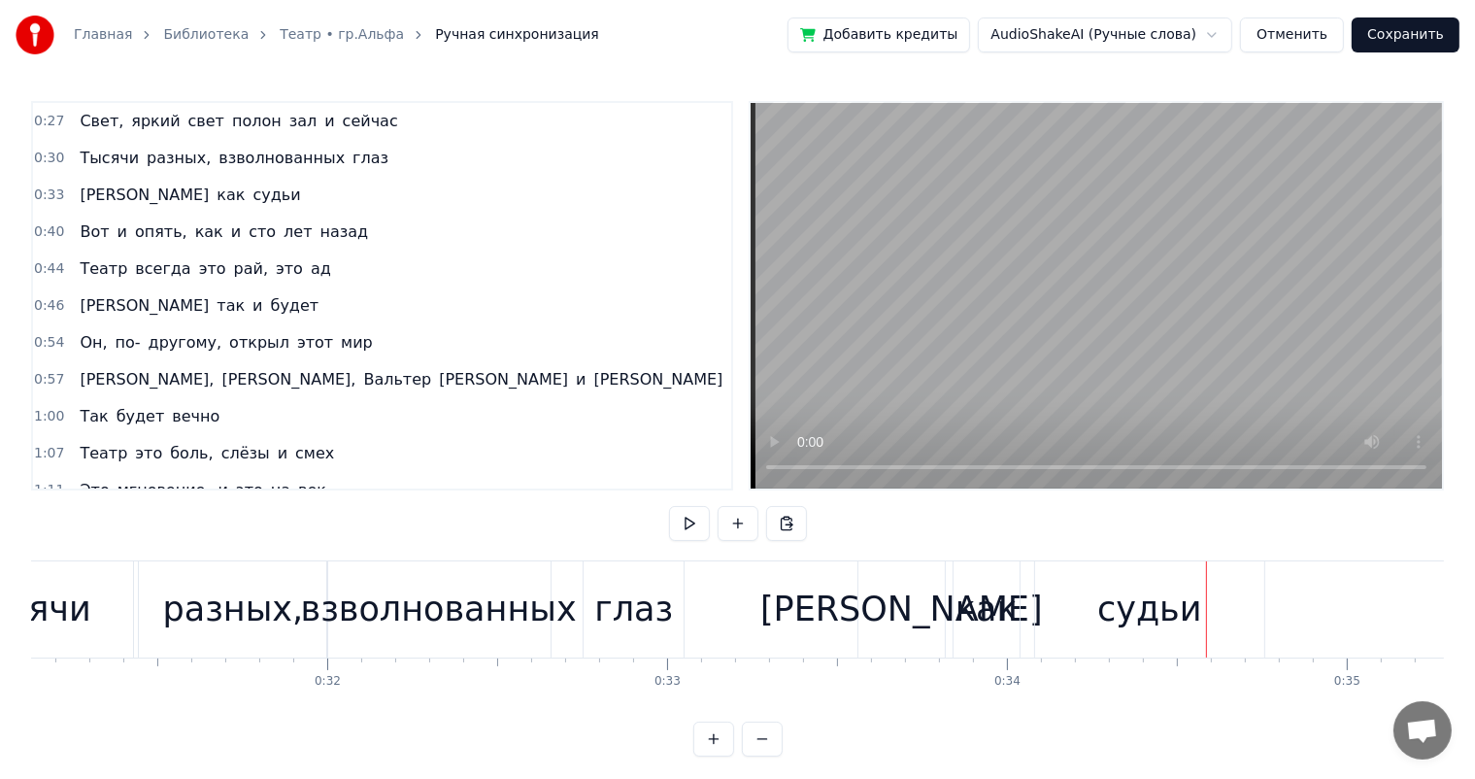
scroll to position [0, 10957]
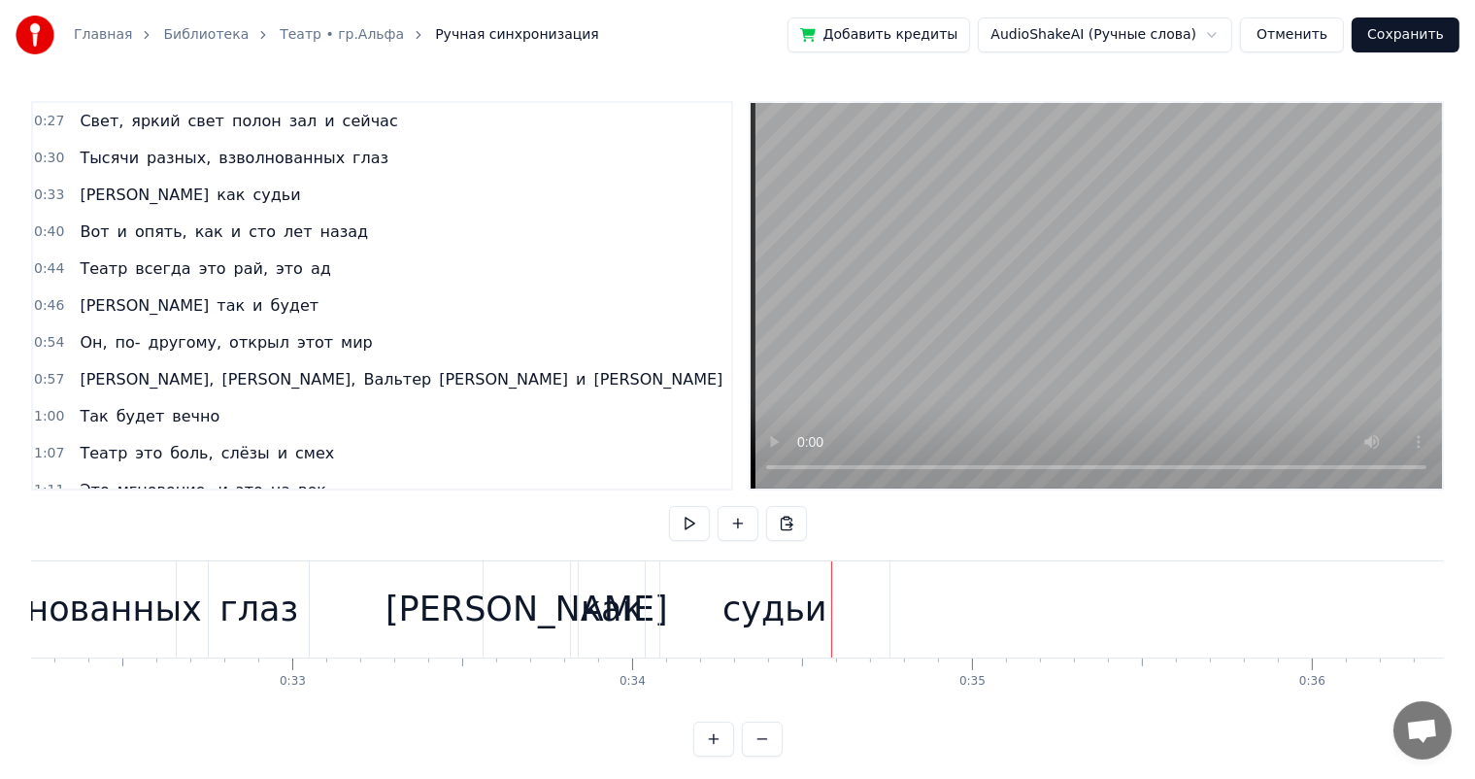
click at [588, 596] on div "как" at bounding box center [612, 609] width 62 height 51
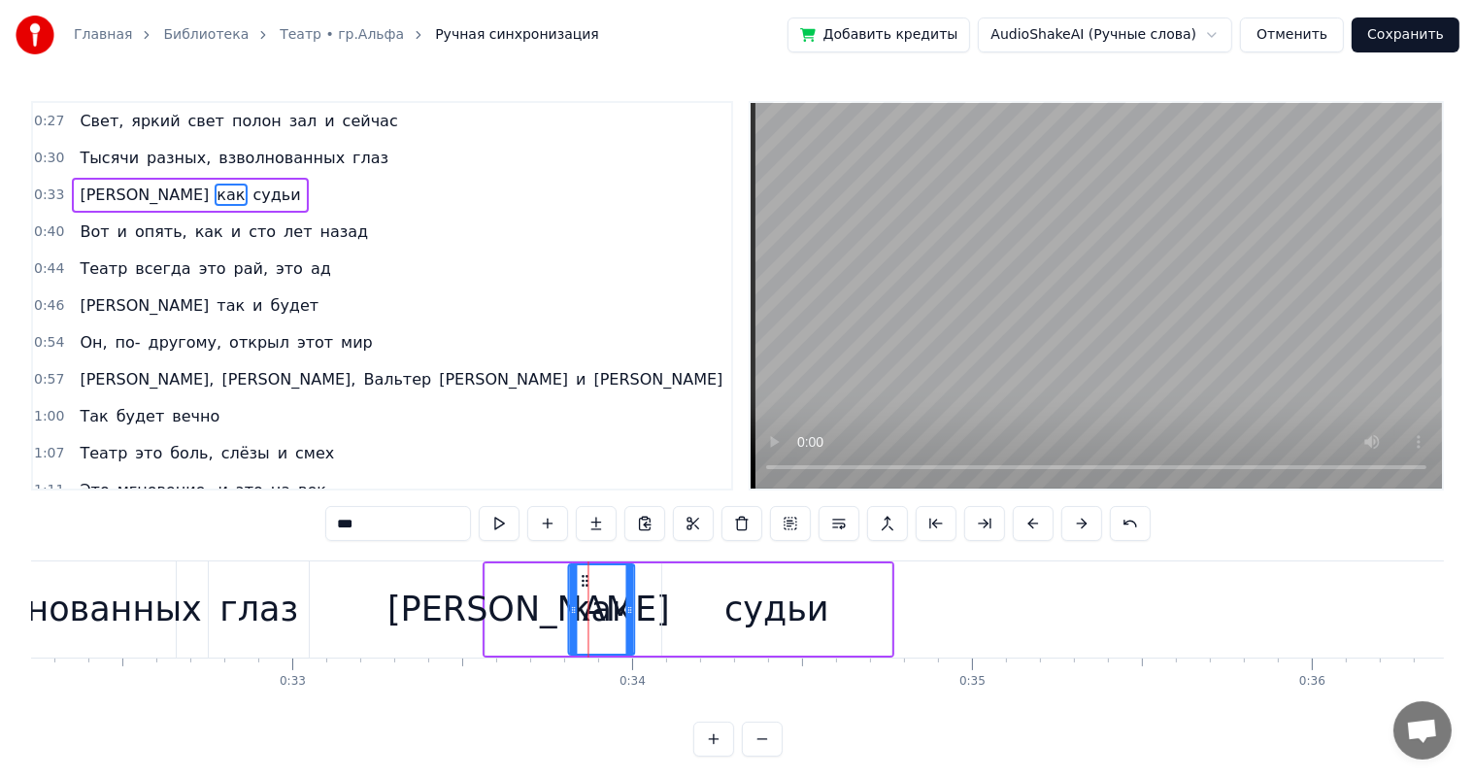
drag, startPoint x: 592, startPoint y: 579, endPoint x: 581, endPoint y: 576, distance: 12.0
click at [581, 576] on icon at bounding box center [586, 581] width 16 height 16
click at [765, 591] on div "судьи" at bounding box center [777, 609] width 105 height 51
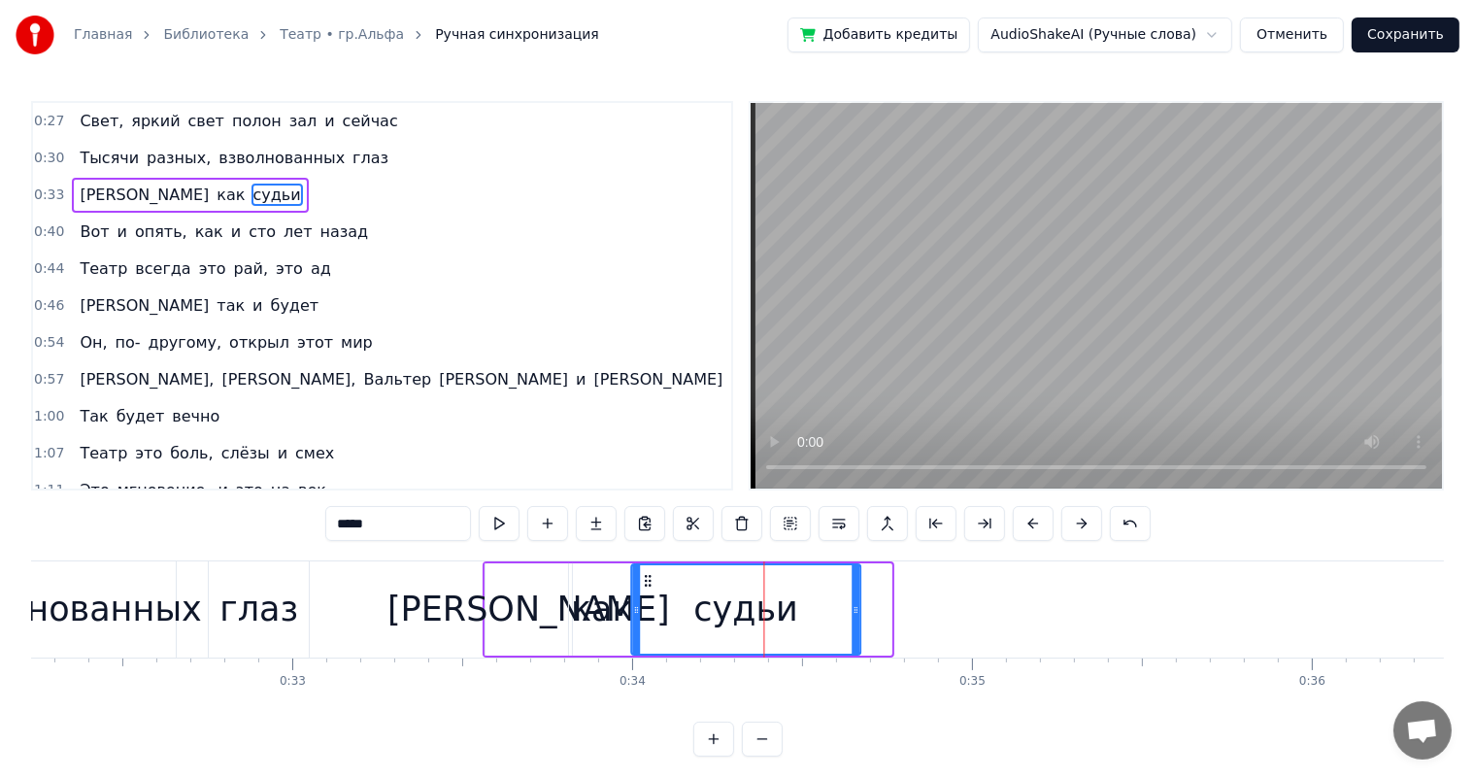
drag, startPoint x: 676, startPoint y: 579, endPoint x: 645, endPoint y: 590, distance: 32.9
click at [645, 590] on div "судьи" at bounding box center [746, 609] width 227 height 88
drag, startPoint x: 856, startPoint y: 606, endPoint x: 790, endPoint y: 610, distance: 66.2
click at [790, 610] on icon at bounding box center [791, 610] width 8 height 16
click at [144, 606] on div "взволнованных" at bounding box center [64, 609] width 276 height 51
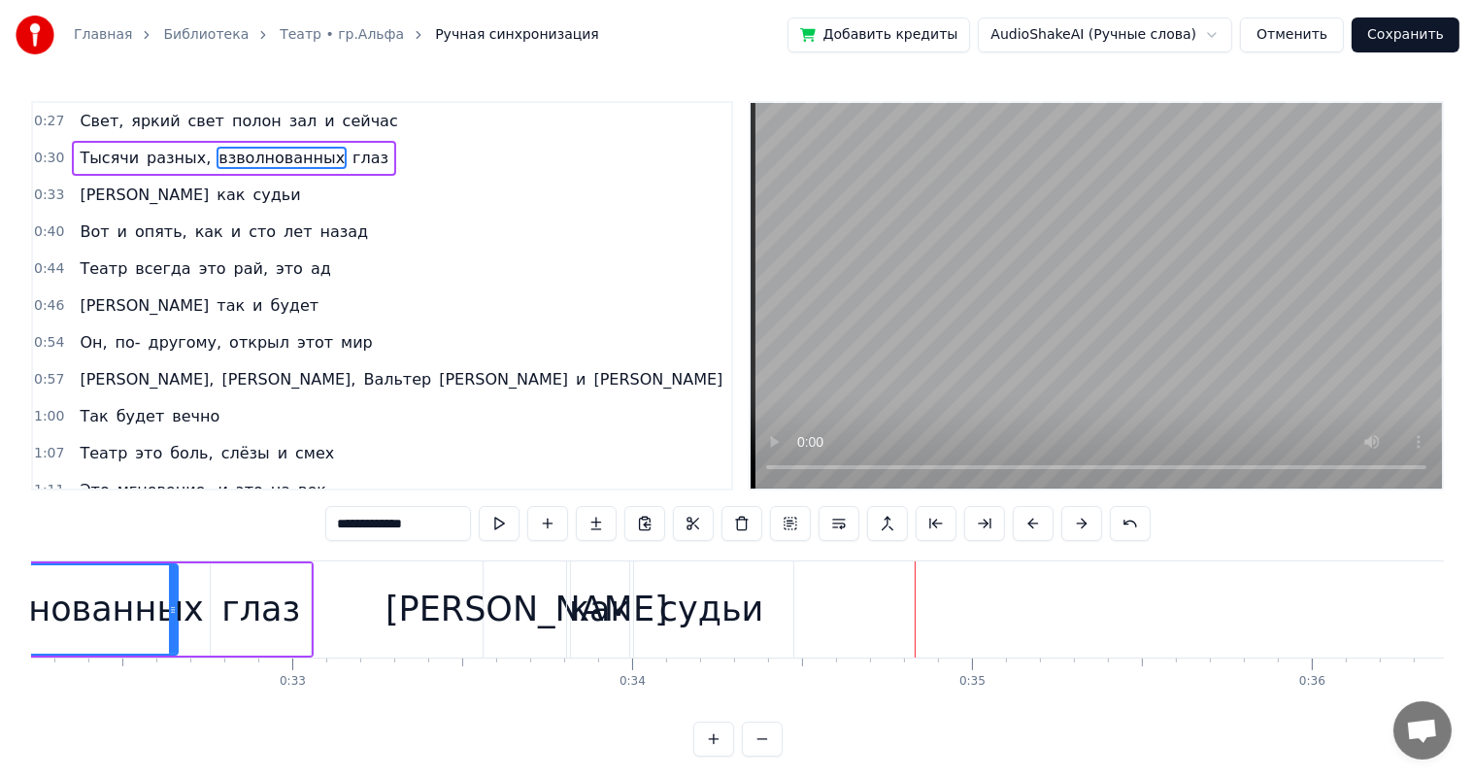
click at [540, 608] on div "[PERSON_NAME]" at bounding box center [527, 609] width 283 height 51
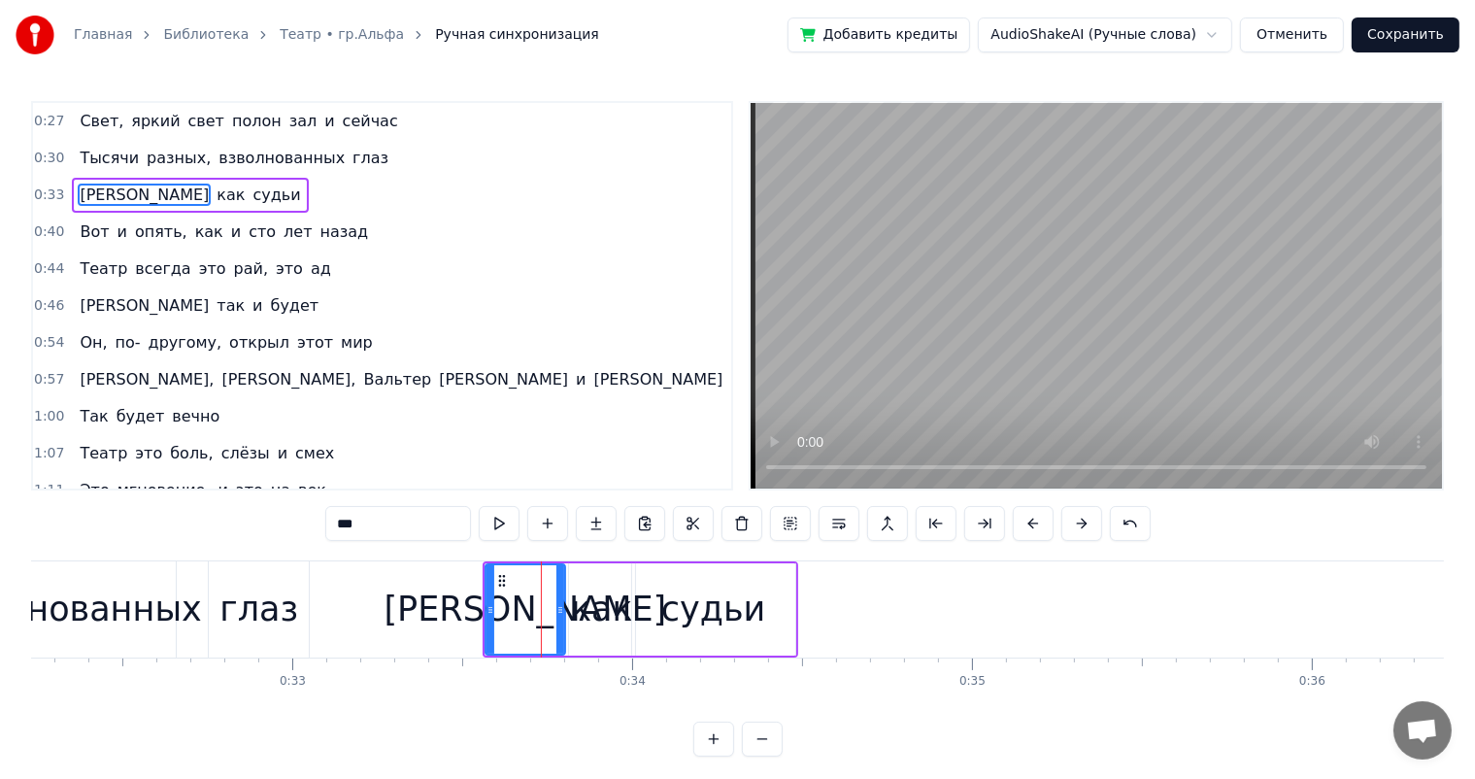
click at [558, 592] on div at bounding box center [561, 609] width 8 height 88
click at [608, 603] on div "как" at bounding box center [602, 609] width 62 height 51
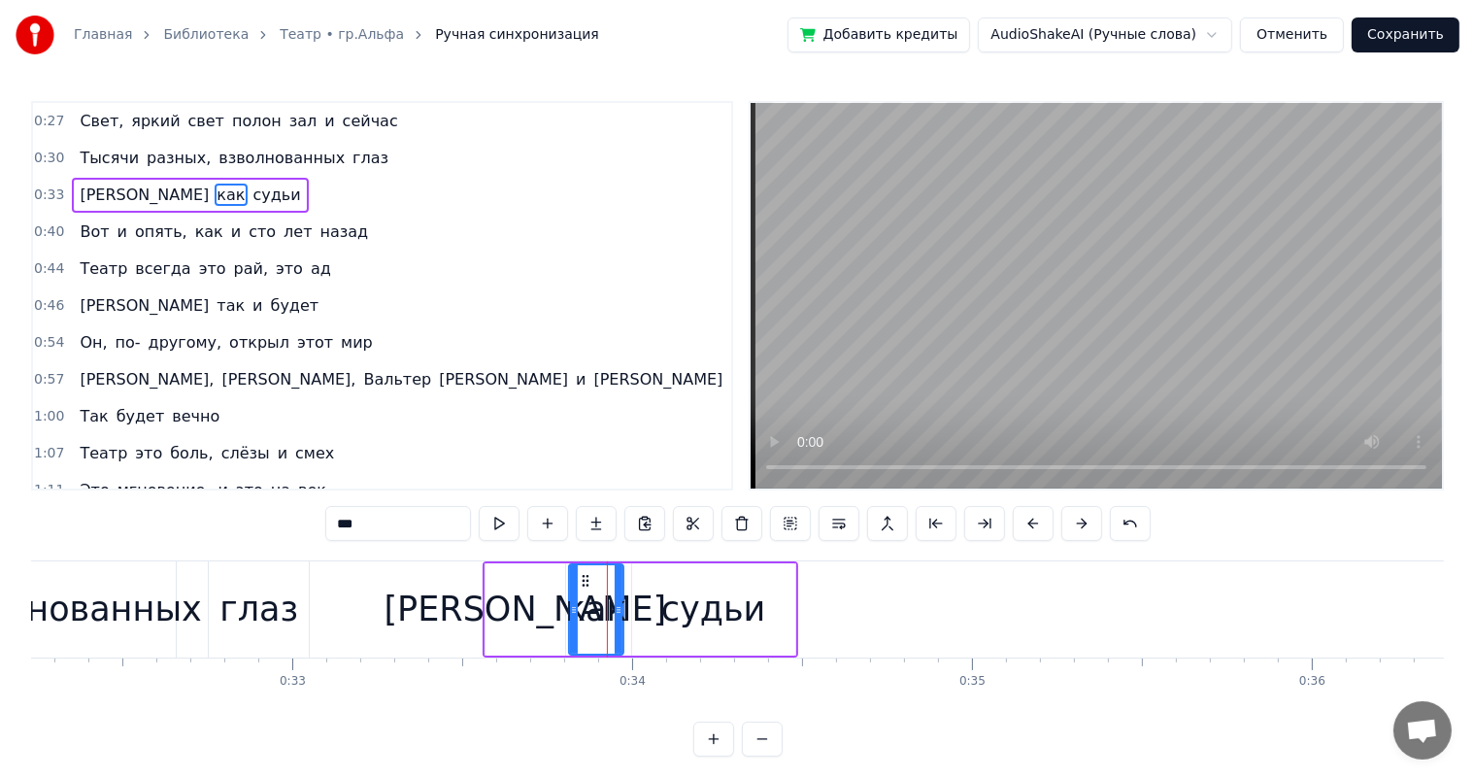
drag, startPoint x: 630, startPoint y: 591, endPoint x: 619, endPoint y: 593, distance: 12.0
click at [619, 593] on div at bounding box center [619, 609] width 8 height 88
click at [706, 608] on div "судьи" at bounding box center [713, 609] width 105 height 51
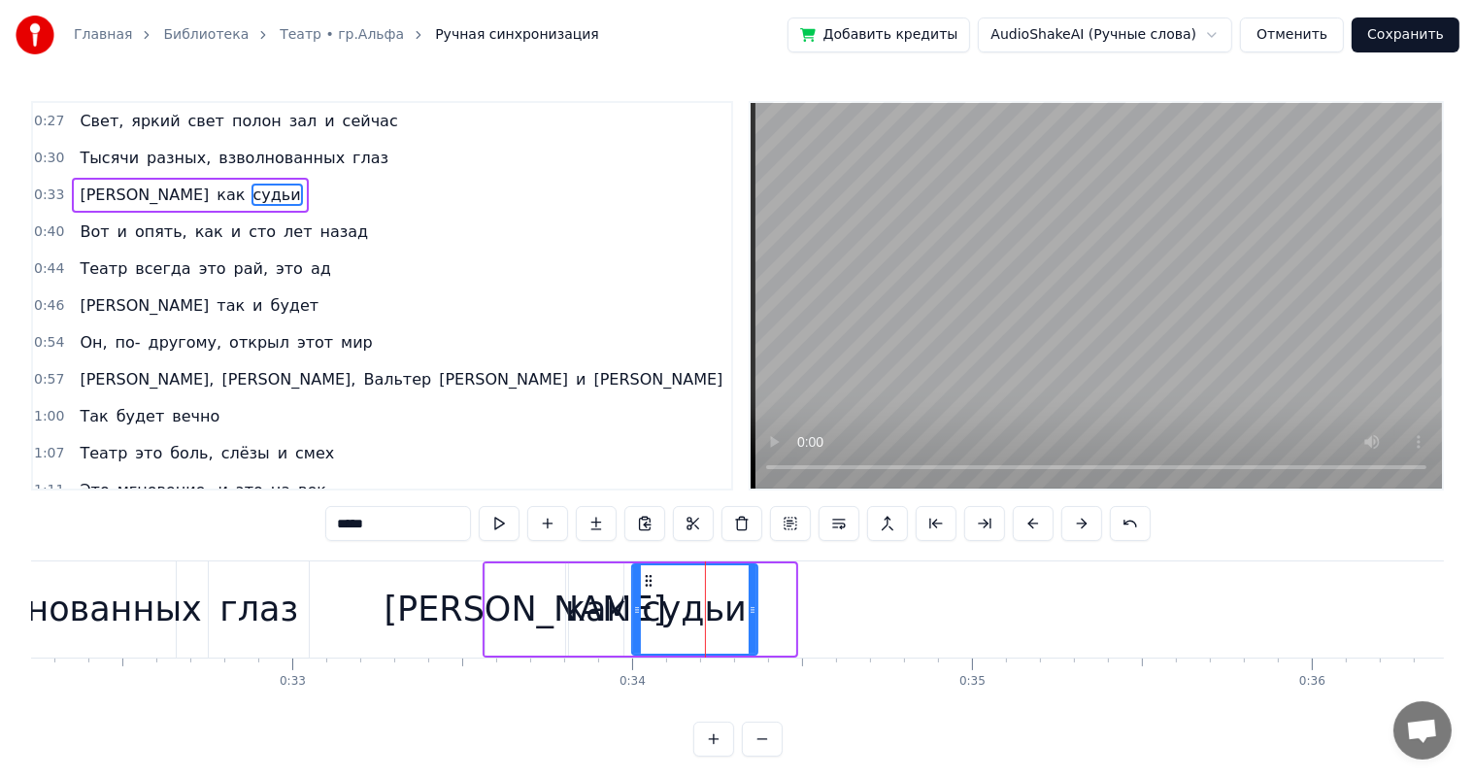
drag, startPoint x: 793, startPoint y: 605, endPoint x: 755, endPoint y: 607, distance: 37.9
click at [755, 607] on icon at bounding box center [753, 610] width 8 height 16
click at [31, 600] on div "взволнованных" at bounding box center [64, 609] width 276 height 51
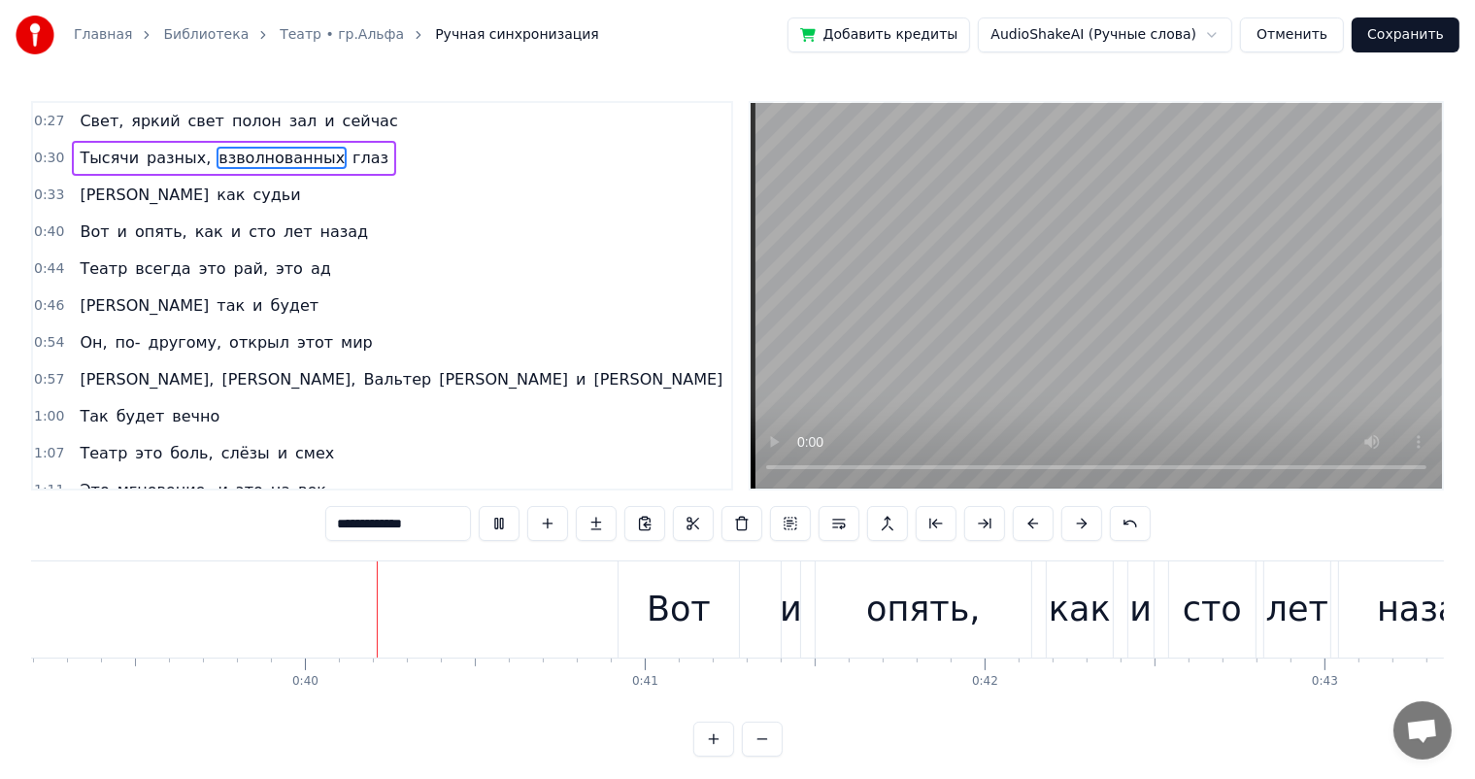
scroll to position [0, 13346]
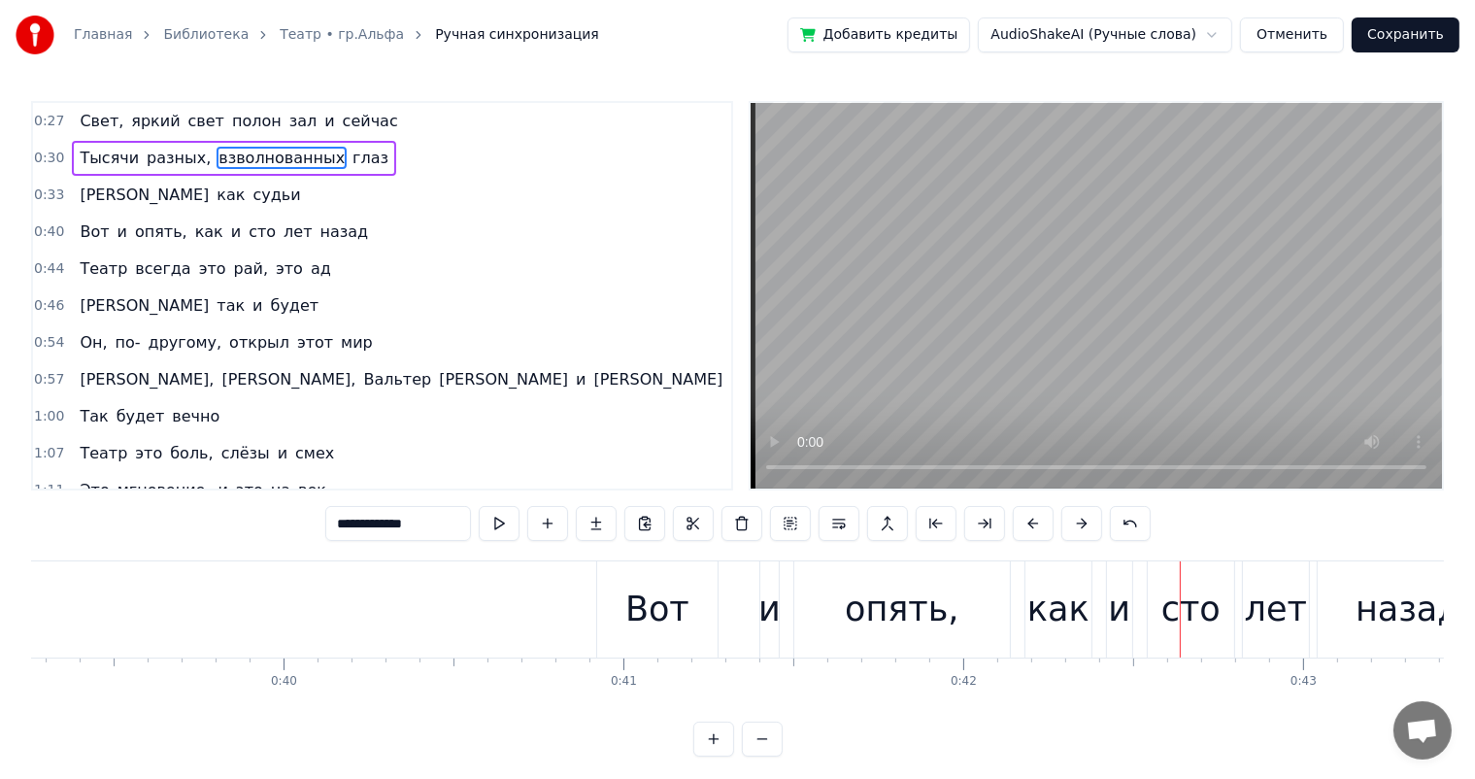
click at [863, 610] on div "опять," at bounding box center [902, 609] width 115 height 51
type input "******"
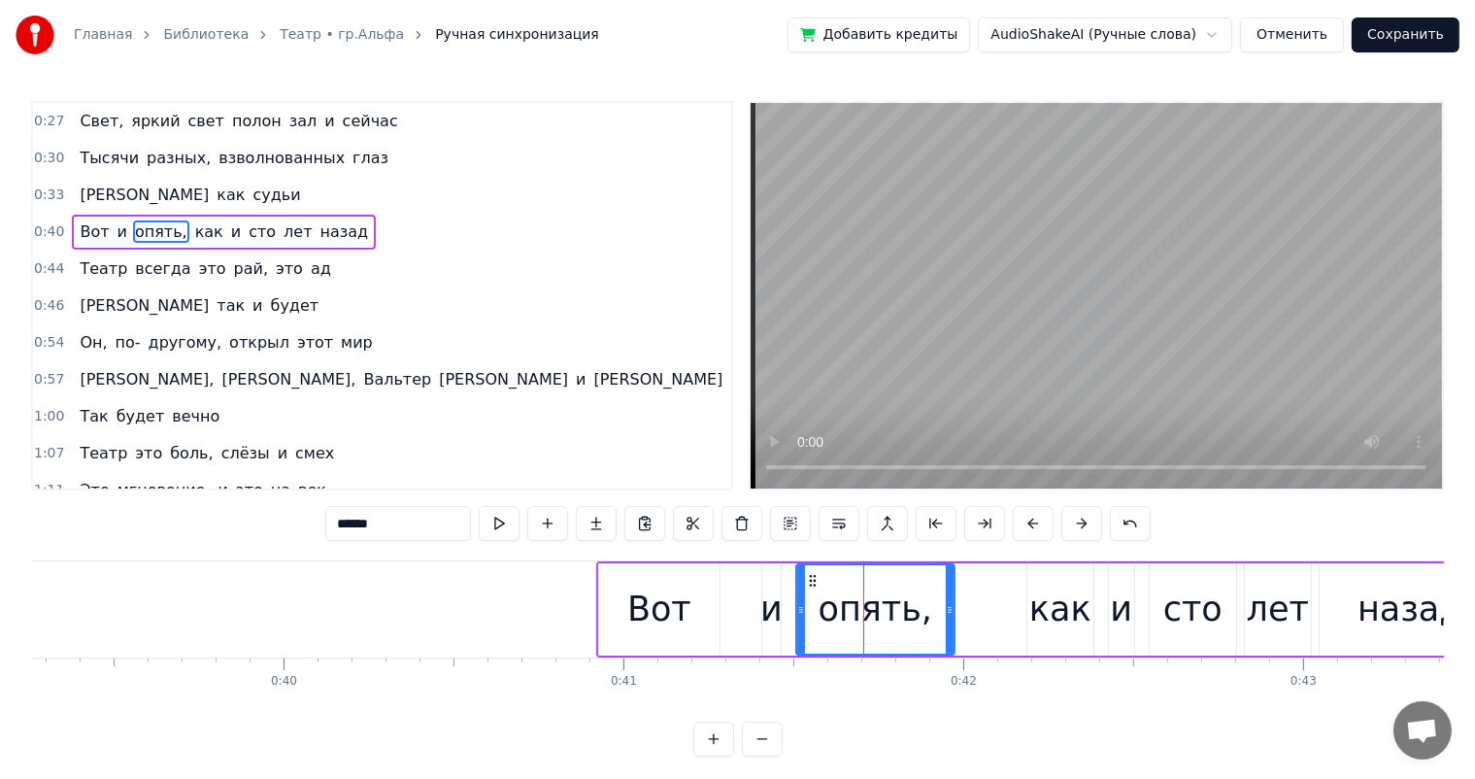
drag, startPoint x: 1006, startPoint y: 610, endPoint x: 949, endPoint y: 622, distance: 58.5
click at [949, 622] on div at bounding box center [950, 609] width 8 height 88
click at [783, 602] on div "Вот и опять, как и сто лет назад" at bounding box center [1050, 609] width 908 height 96
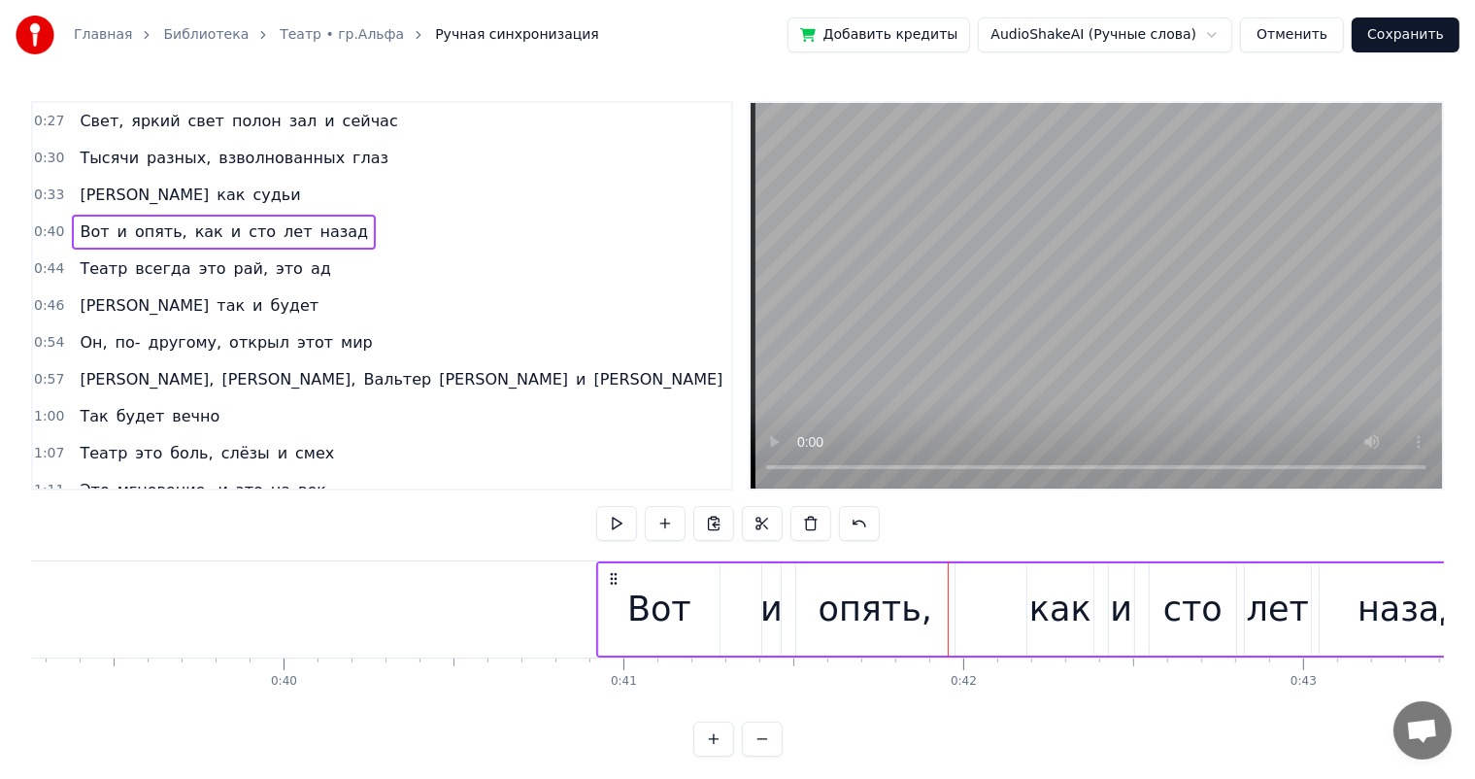
click at [765, 615] on div "и" at bounding box center [772, 609] width 22 height 51
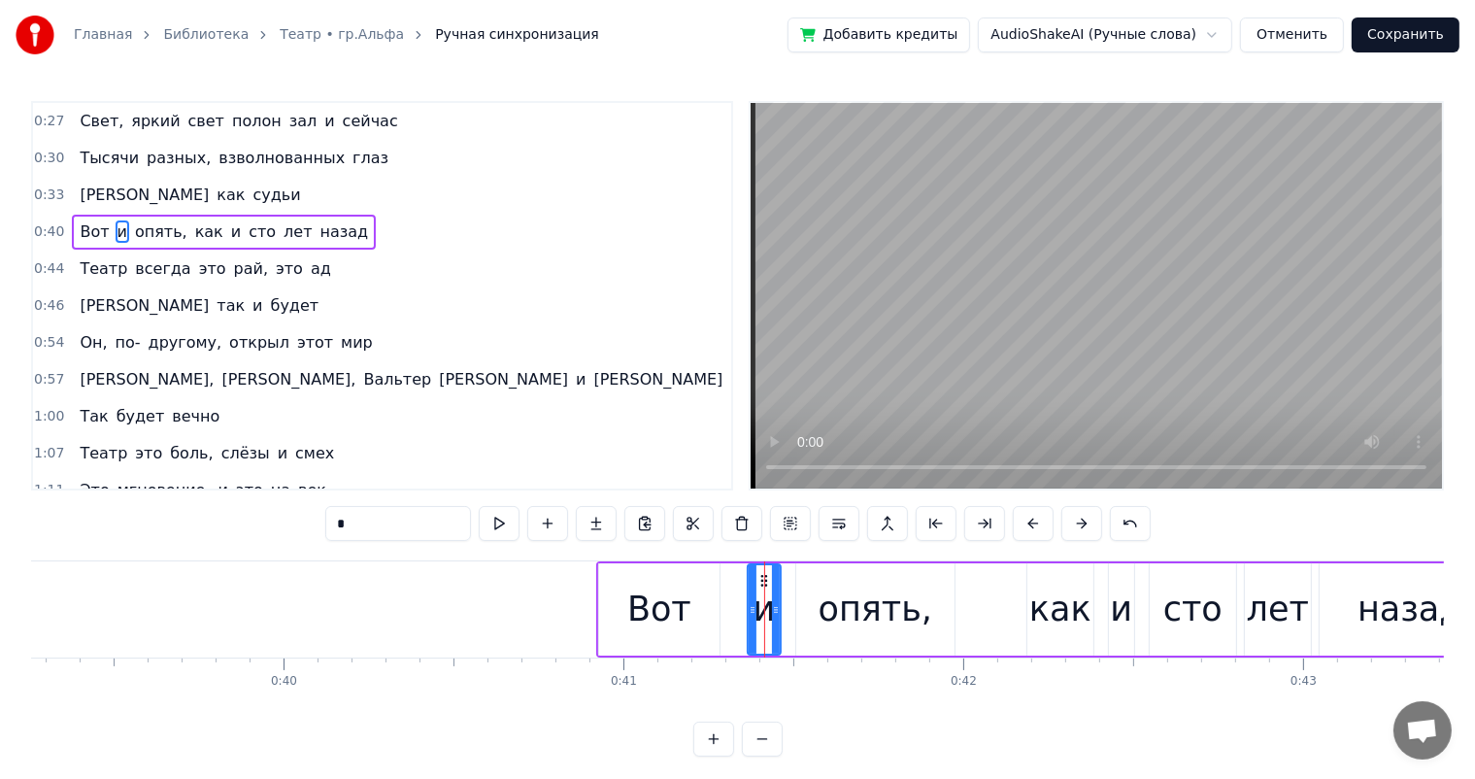
drag, startPoint x: 765, startPoint y: 587, endPoint x: 751, endPoint y: 591, distance: 15.1
click at [751, 591] on div at bounding box center [753, 609] width 8 height 88
drag, startPoint x: 753, startPoint y: 580, endPoint x: 800, endPoint y: 600, distance: 51.8
click at [740, 584] on icon at bounding box center [742, 581] width 16 height 16
click at [821, 605] on div "опять," at bounding box center [875, 609] width 158 height 92
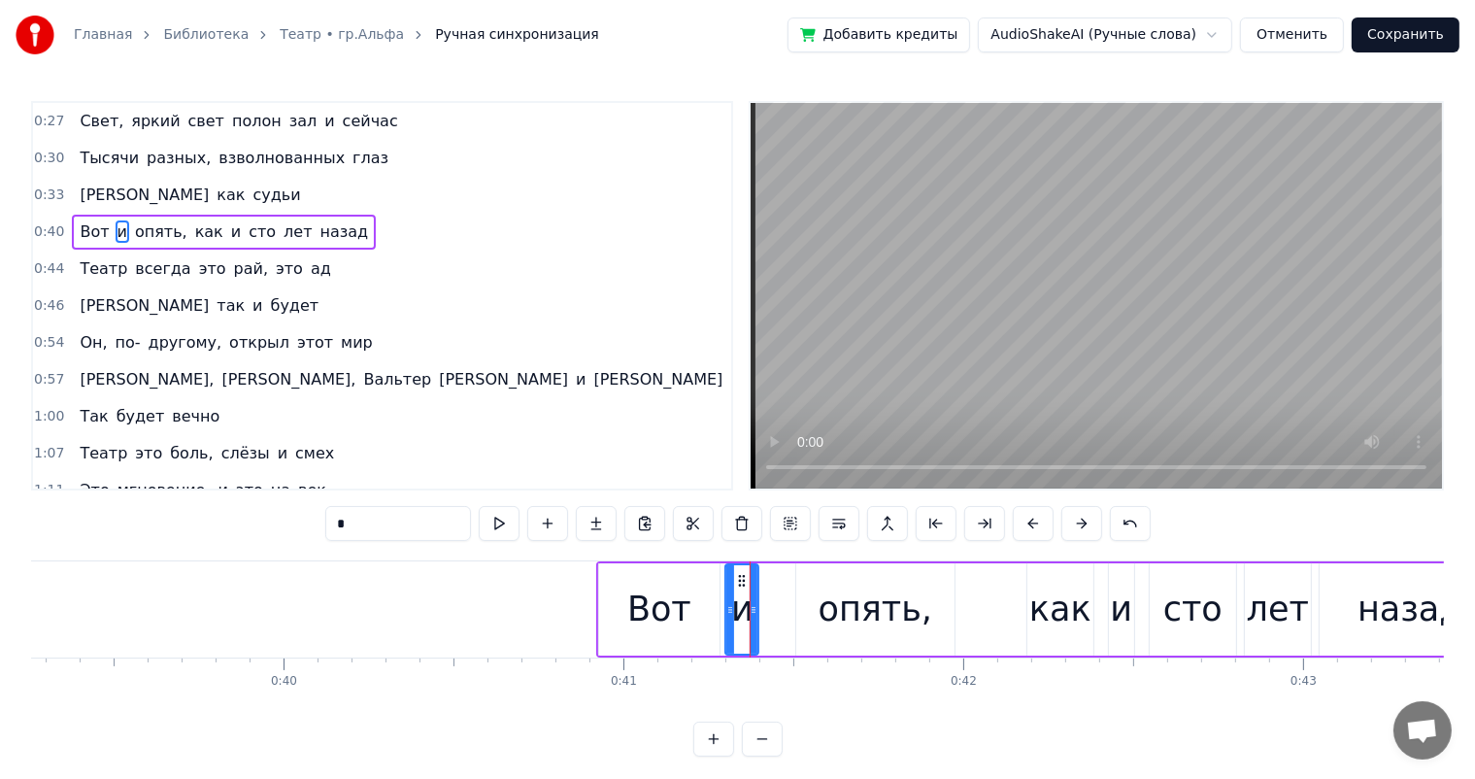
type input "******"
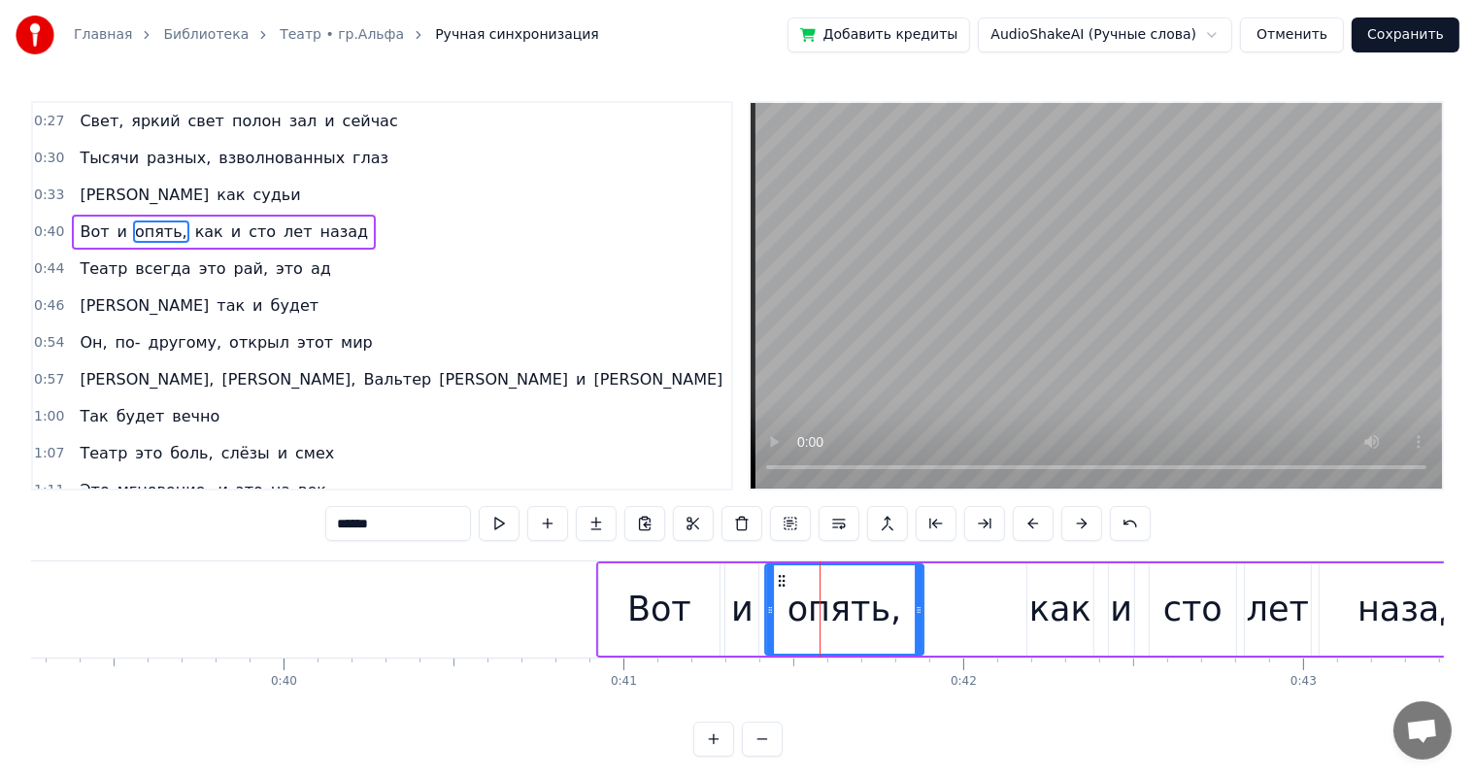
drag, startPoint x: 812, startPoint y: 581, endPoint x: 536, endPoint y: 634, distance: 281.0
click at [781, 587] on div "опять," at bounding box center [844, 609] width 156 height 88
drag, startPoint x: 286, startPoint y: 598, endPoint x: 328, endPoint y: 606, distance: 43.4
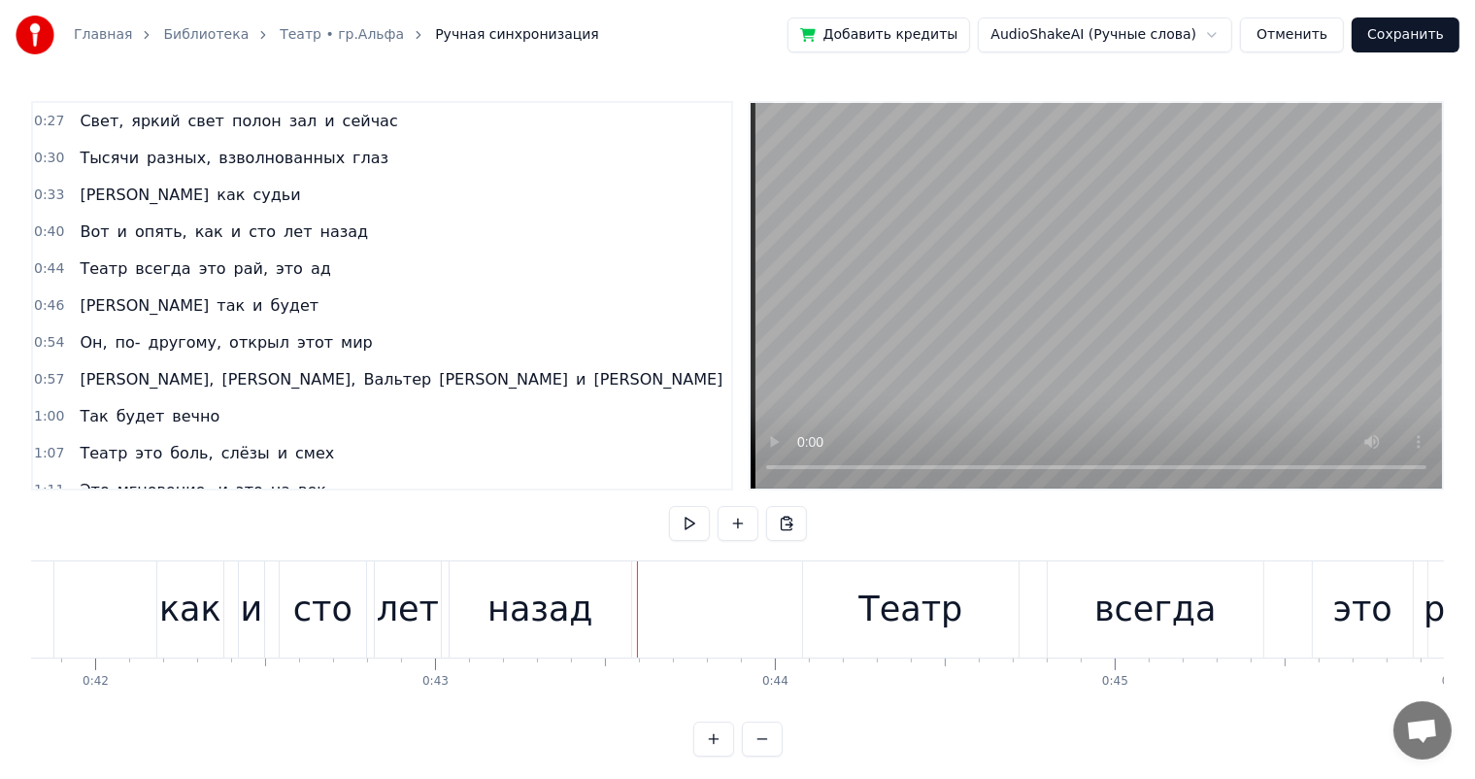
scroll to position [0, 14088]
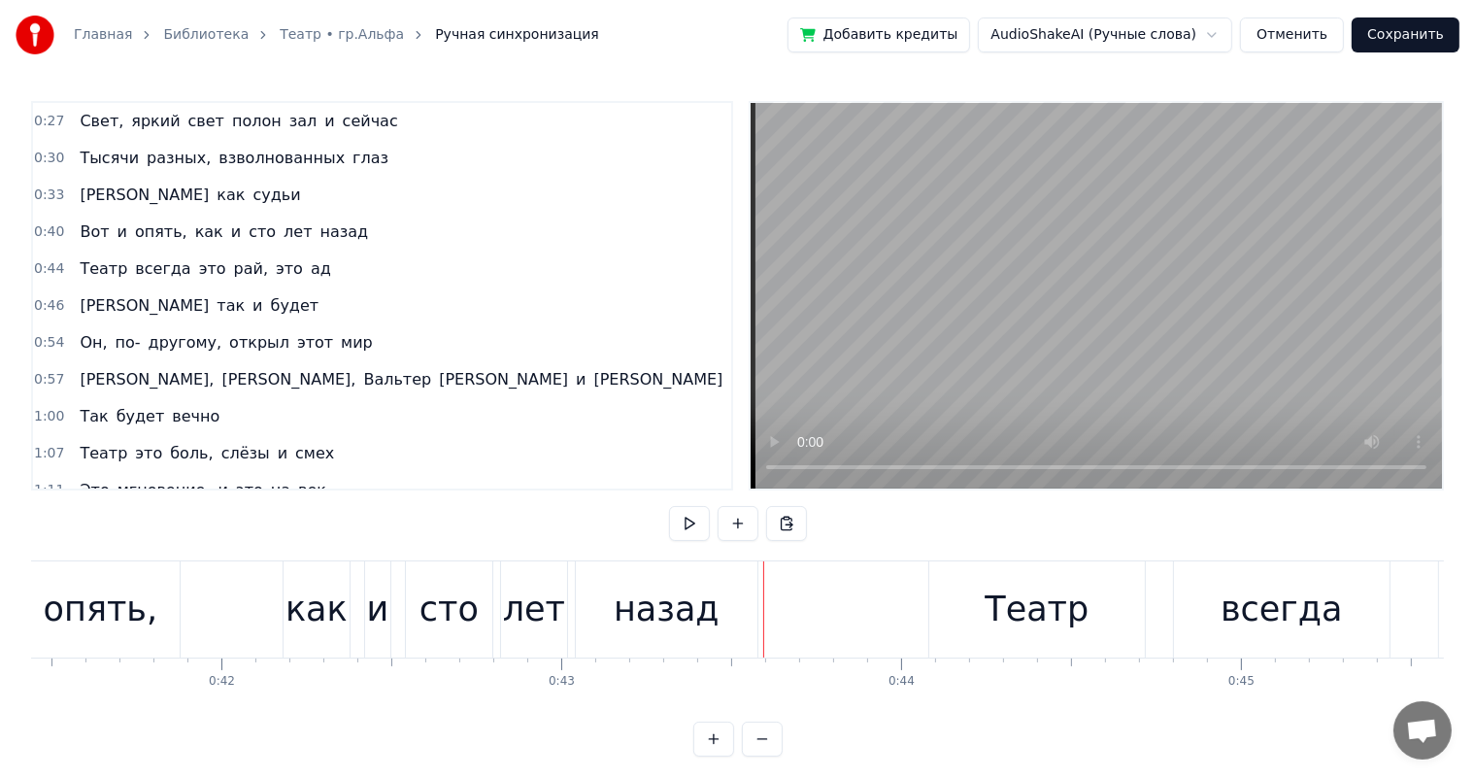
click at [467, 598] on div "сто" at bounding box center [449, 609] width 59 height 51
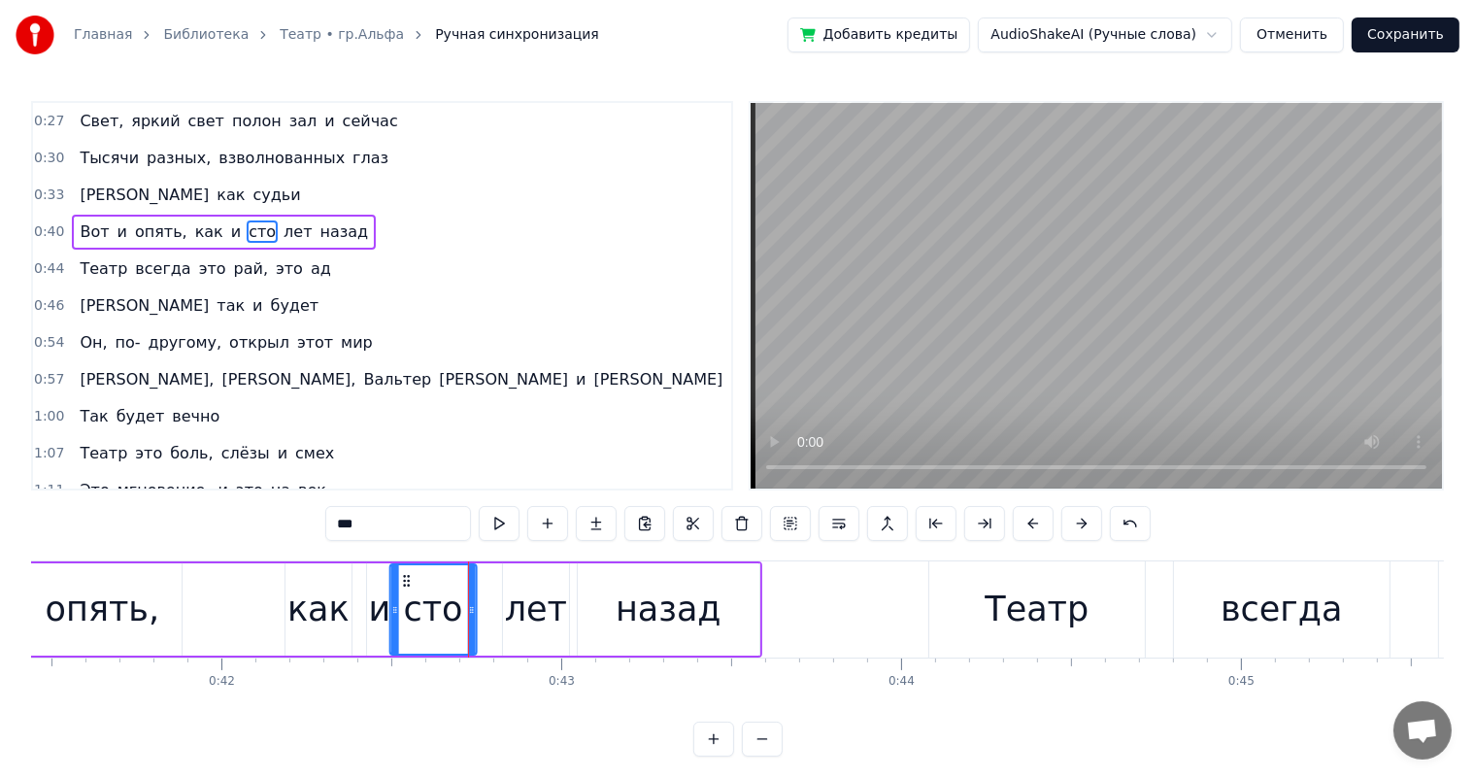
drag, startPoint x: 422, startPoint y: 585, endPoint x: 404, endPoint y: 584, distance: 17.5
click at [404, 584] on icon at bounding box center [406, 581] width 16 height 16
click at [369, 575] on div "и" at bounding box center [379, 609] width 25 height 92
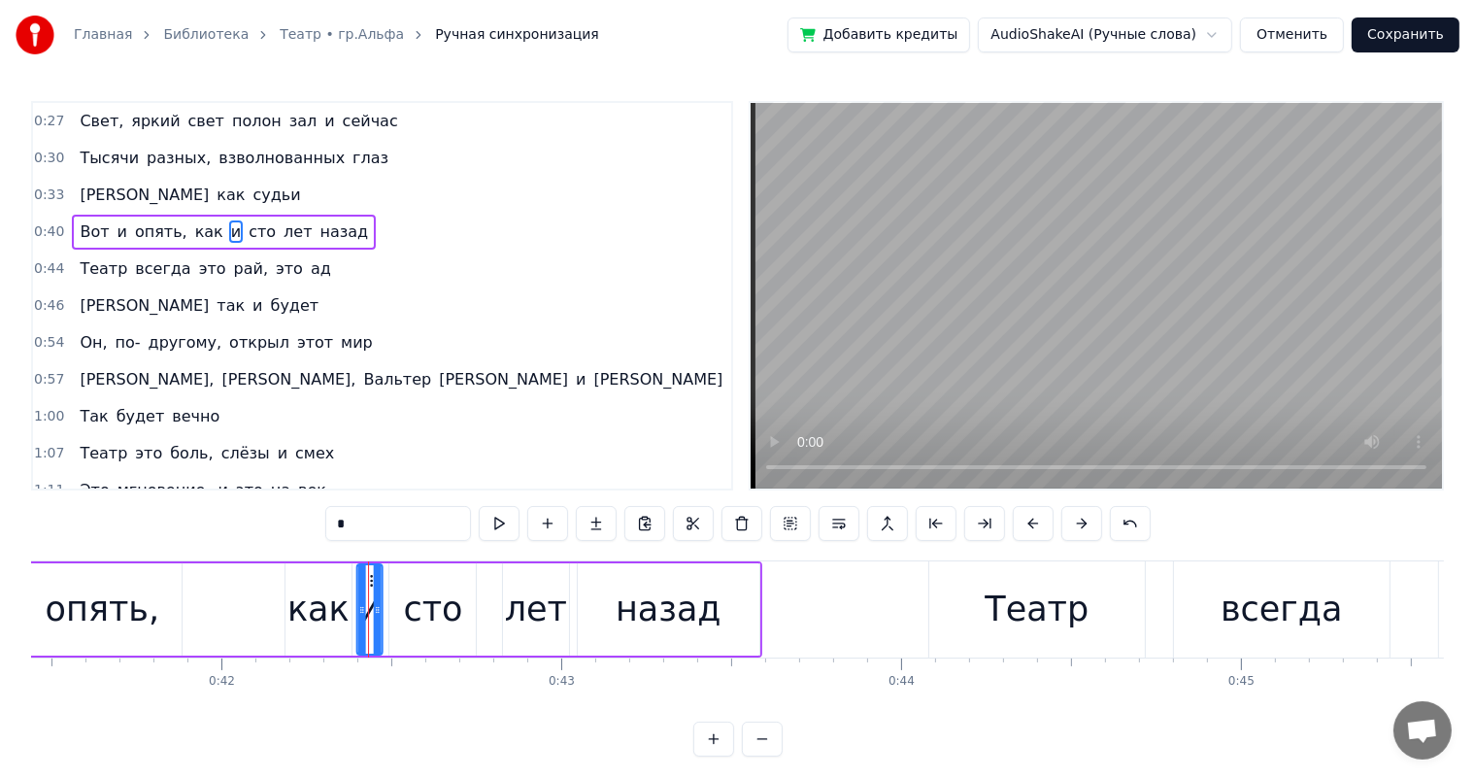
drag, startPoint x: 381, startPoint y: 575, endPoint x: 370, endPoint y: 582, distance: 12.7
click at [370, 582] on icon at bounding box center [373, 581] width 16 height 16
click at [513, 586] on div "лет" at bounding box center [536, 609] width 62 height 51
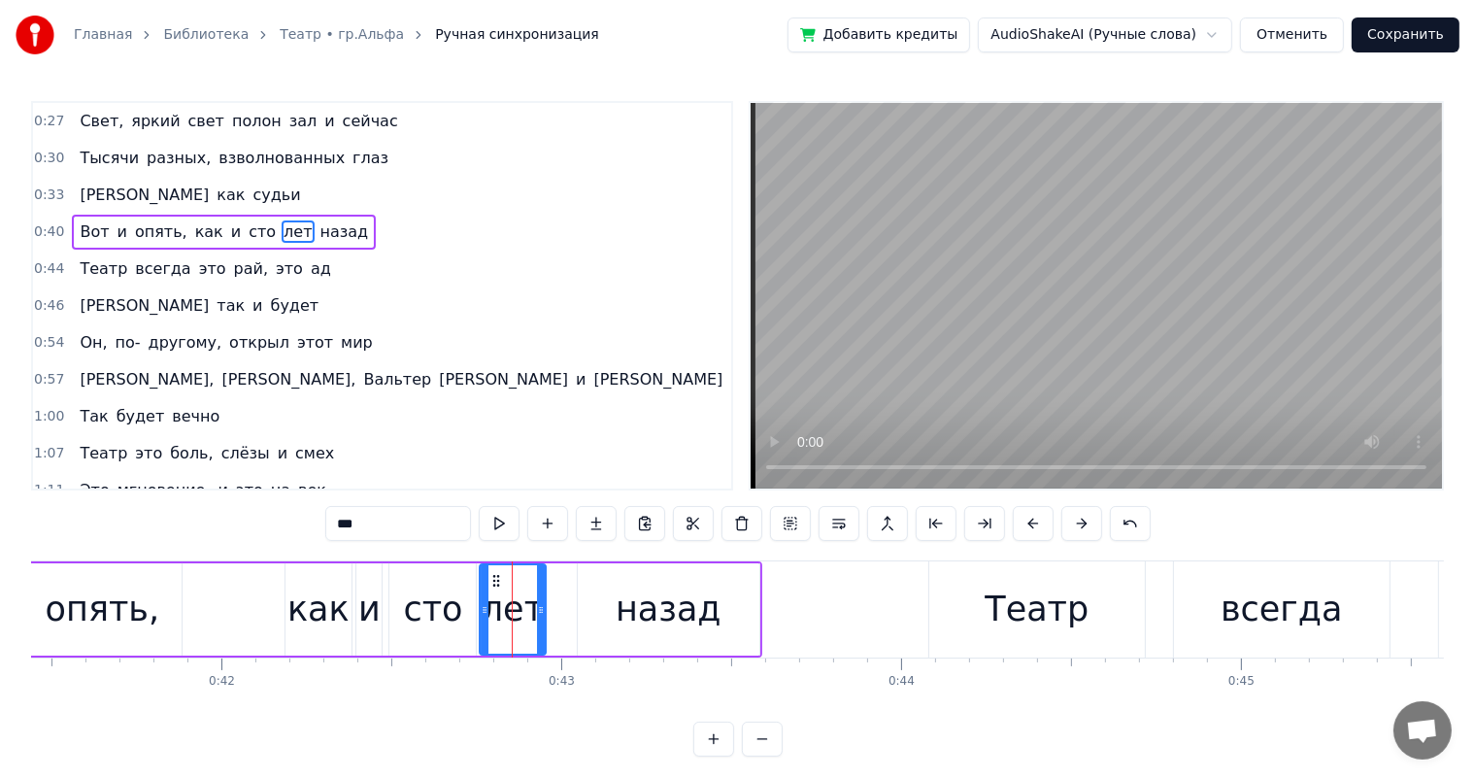
drag, startPoint x: 520, startPoint y: 578, endPoint x: 496, endPoint y: 583, distance: 23.8
click at [496, 583] on icon at bounding box center [497, 581] width 16 height 16
click at [673, 601] on div "назад" at bounding box center [669, 609] width 106 height 51
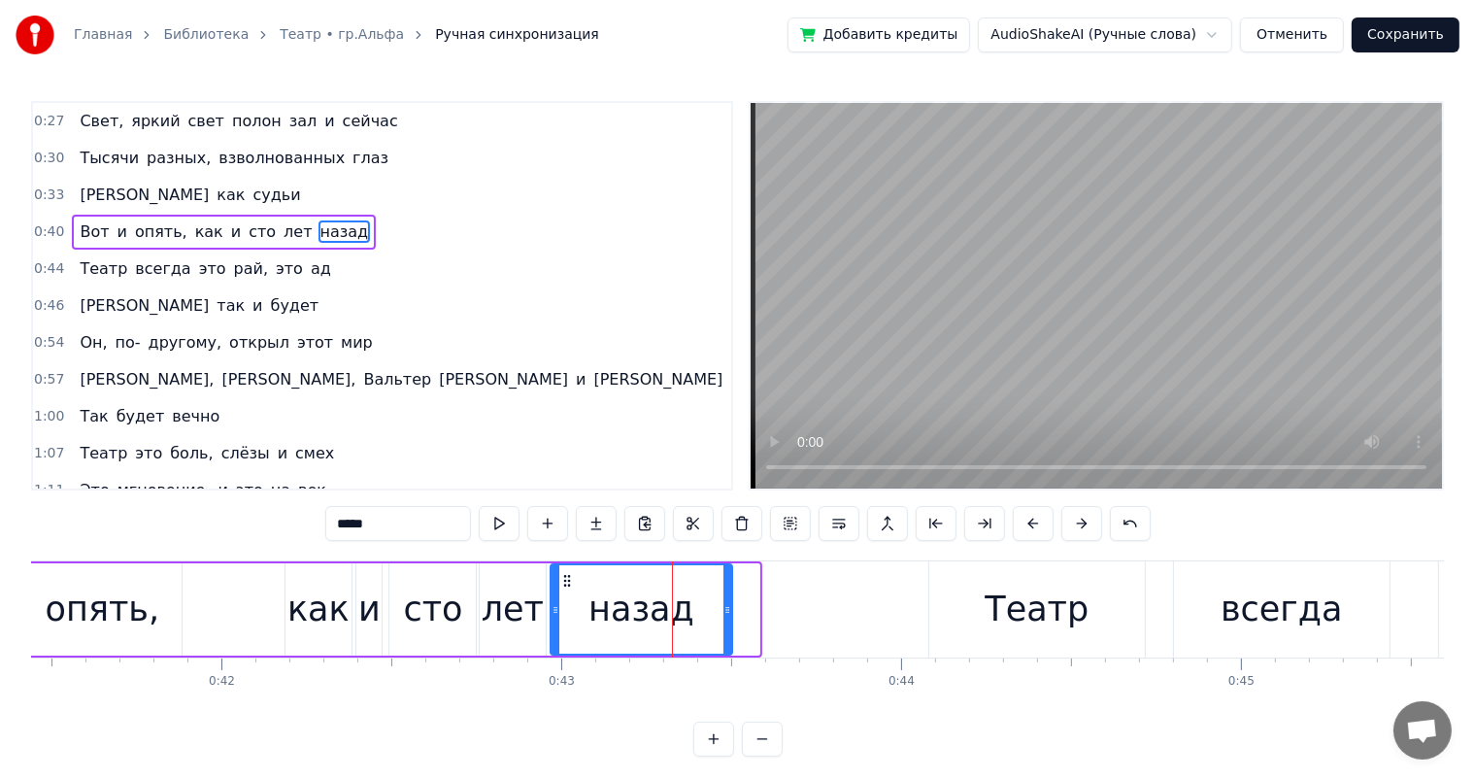
drag, startPoint x: 593, startPoint y: 573, endPoint x: 566, endPoint y: 583, distance: 28.9
click at [566, 583] on icon at bounding box center [567, 581] width 16 height 16
drag, startPoint x: 729, startPoint y: 616, endPoint x: 687, endPoint y: 620, distance: 42.9
click at [687, 620] on div at bounding box center [685, 609] width 8 height 88
click at [83, 159] on span "Тысячи" at bounding box center [109, 158] width 63 height 22
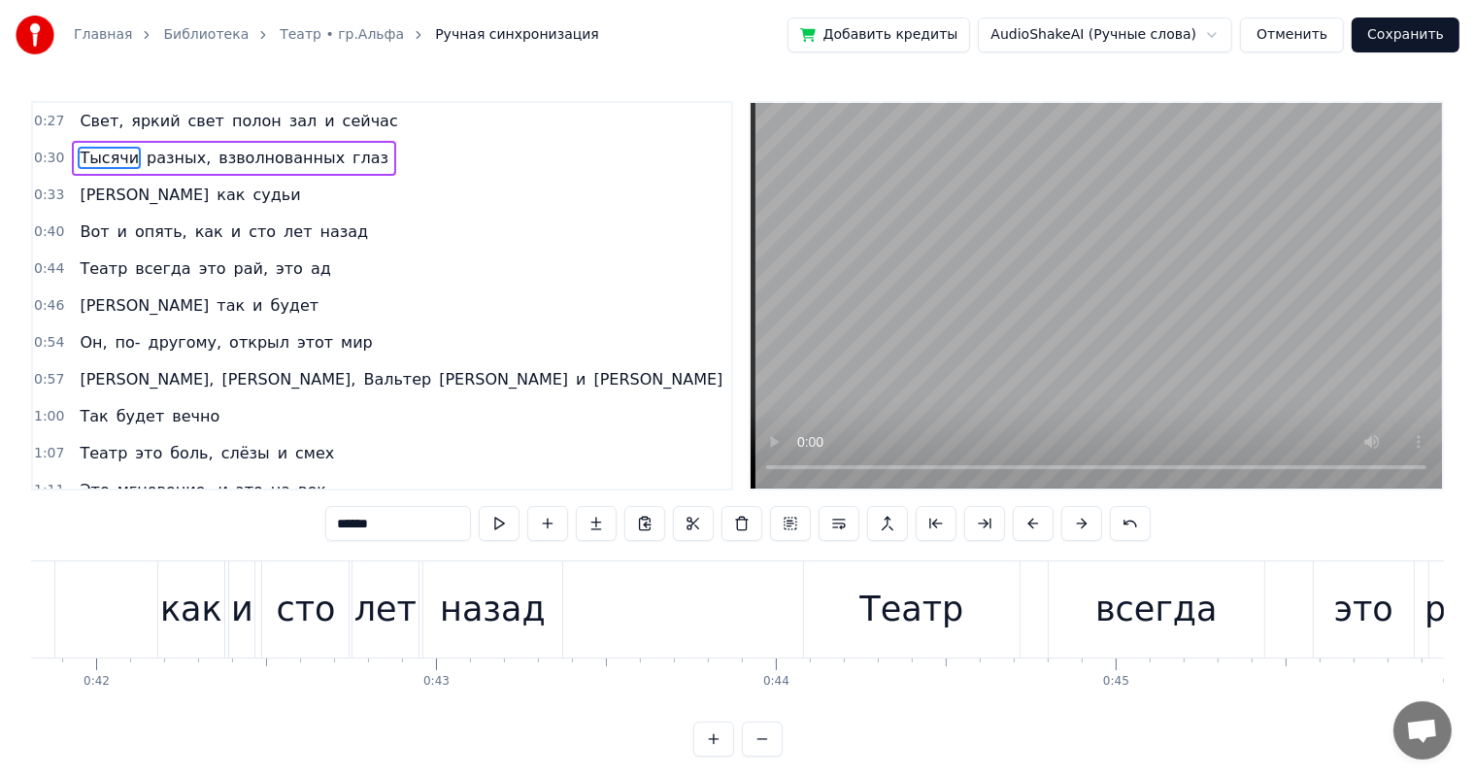
scroll to position [0, 14714]
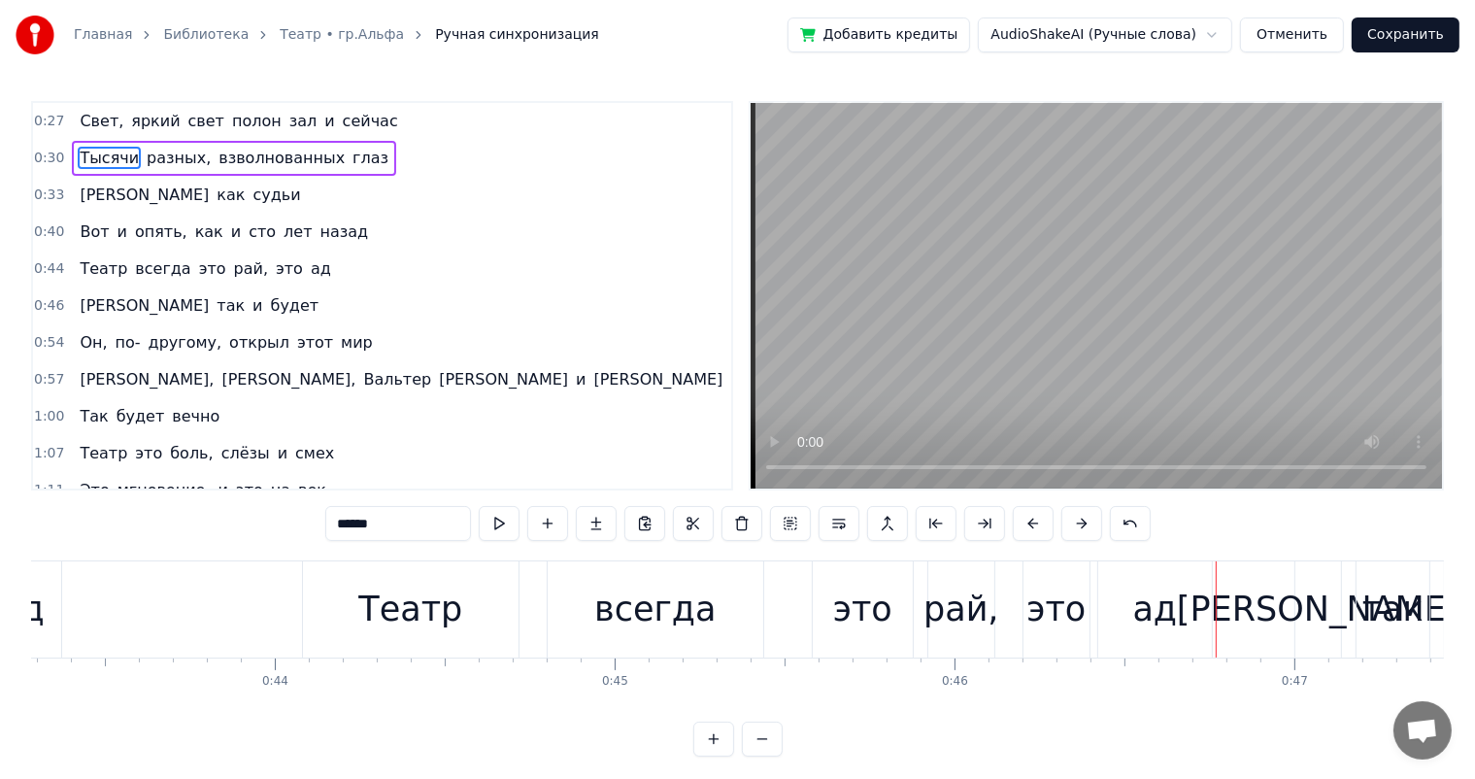
click at [366, 622] on div "Театр" at bounding box center [410, 609] width 104 height 51
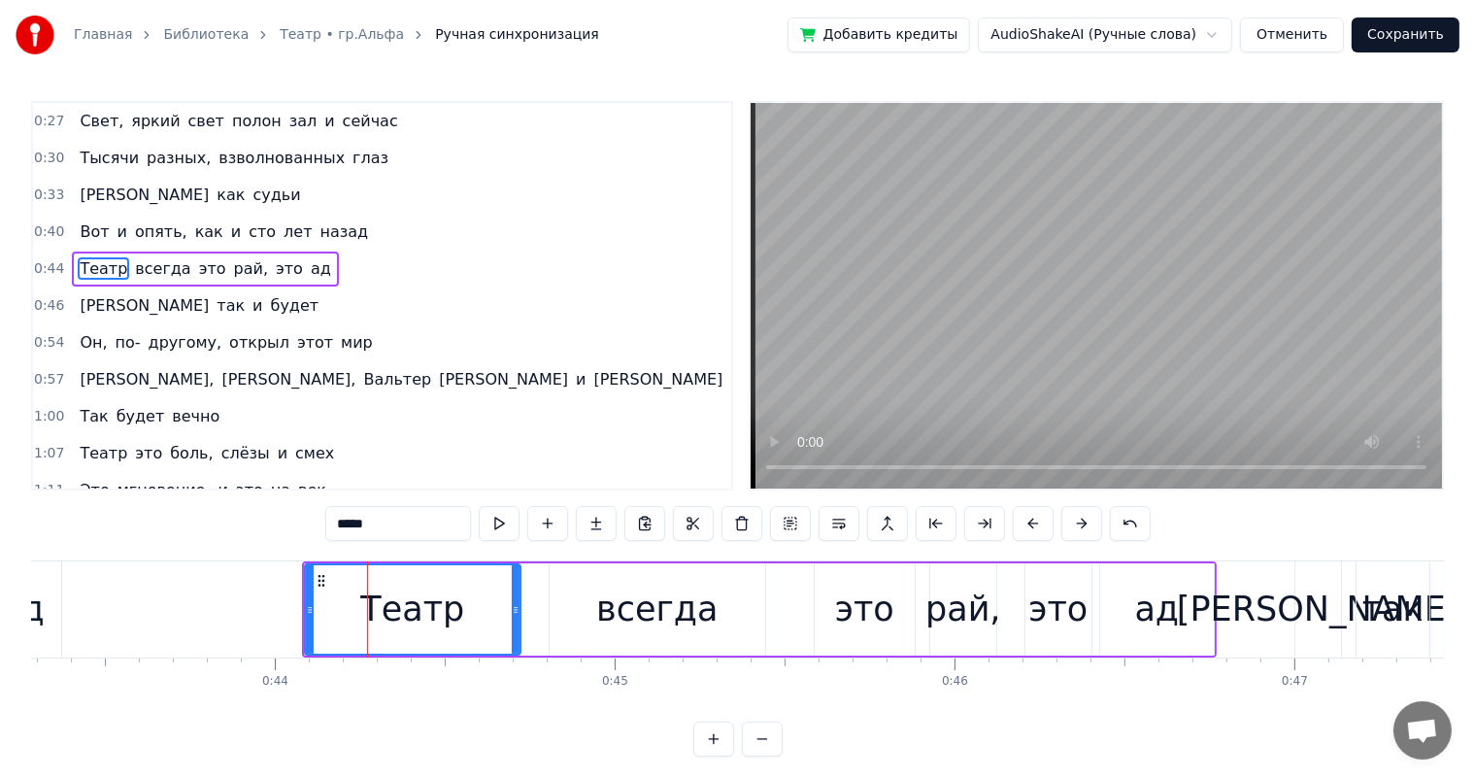
click at [577, 595] on div "всегда" at bounding box center [658, 609] width 216 height 92
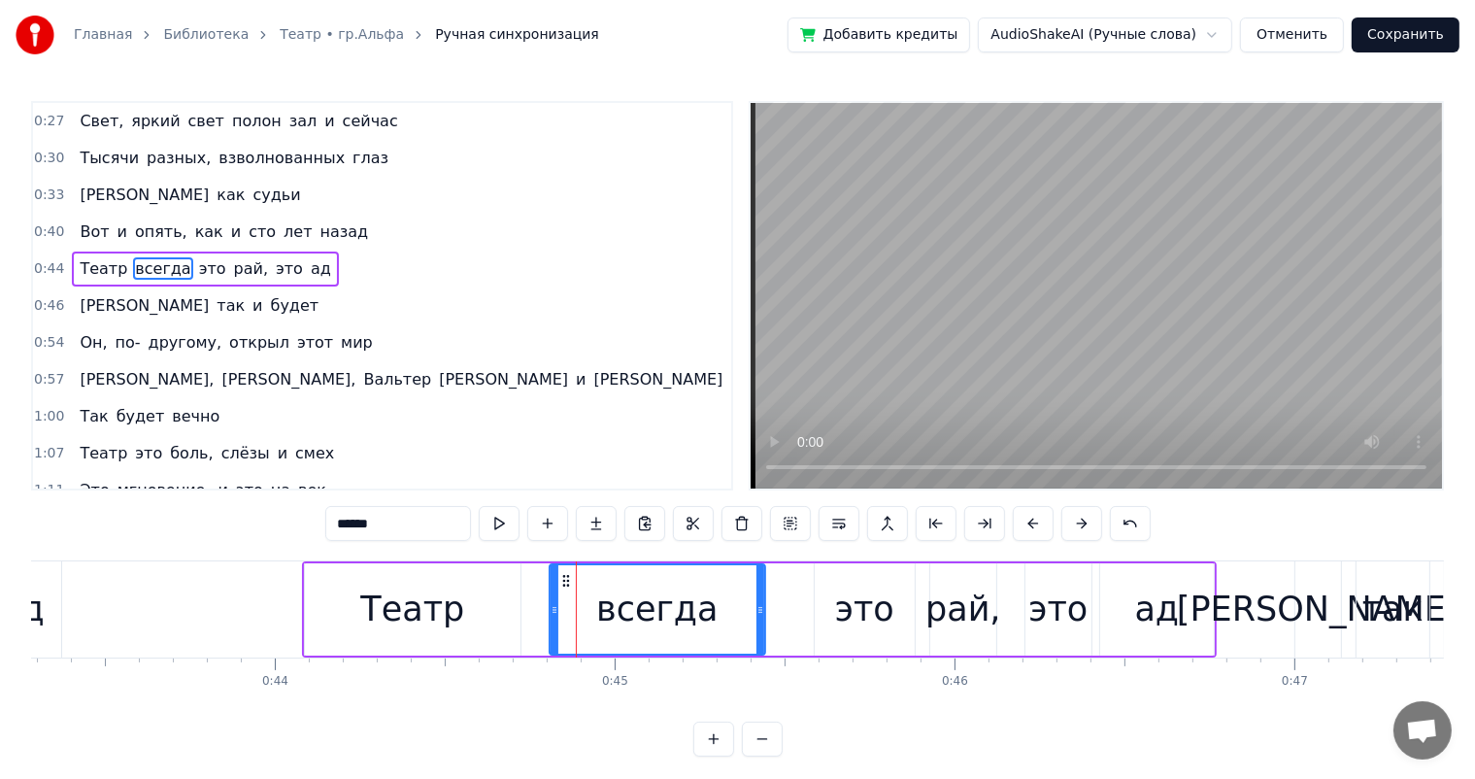
click at [563, 580] on circle at bounding box center [563, 580] width 1 height 1
drag, startPoint x: 432, startPoint y: 622, endPoint x: 509, endPoint y: 598, distance: 80.2
click at [438, 622] on div "Театр" at bounding box center [412, 609] width 104 height 51
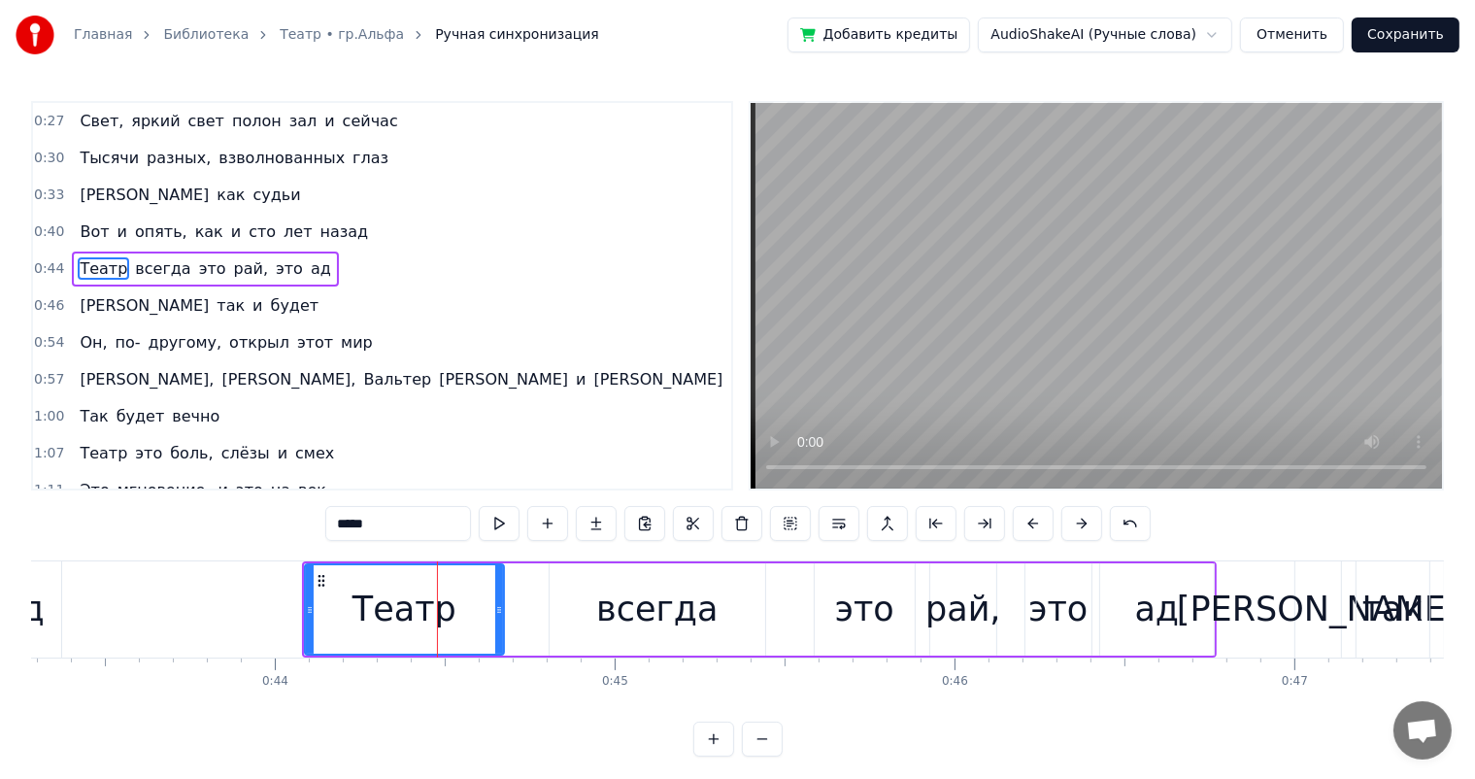
drag, startPoint x: 518, startPoint y: 598, endPoint x: 501, endPoint y: 603, distance: 17.2
click at [501, 603] on div at bounding box center [499, 609] width 8 height 88
click at [640, 606] on div "всегда" at bounding box center [656, 609] width 121 height 51
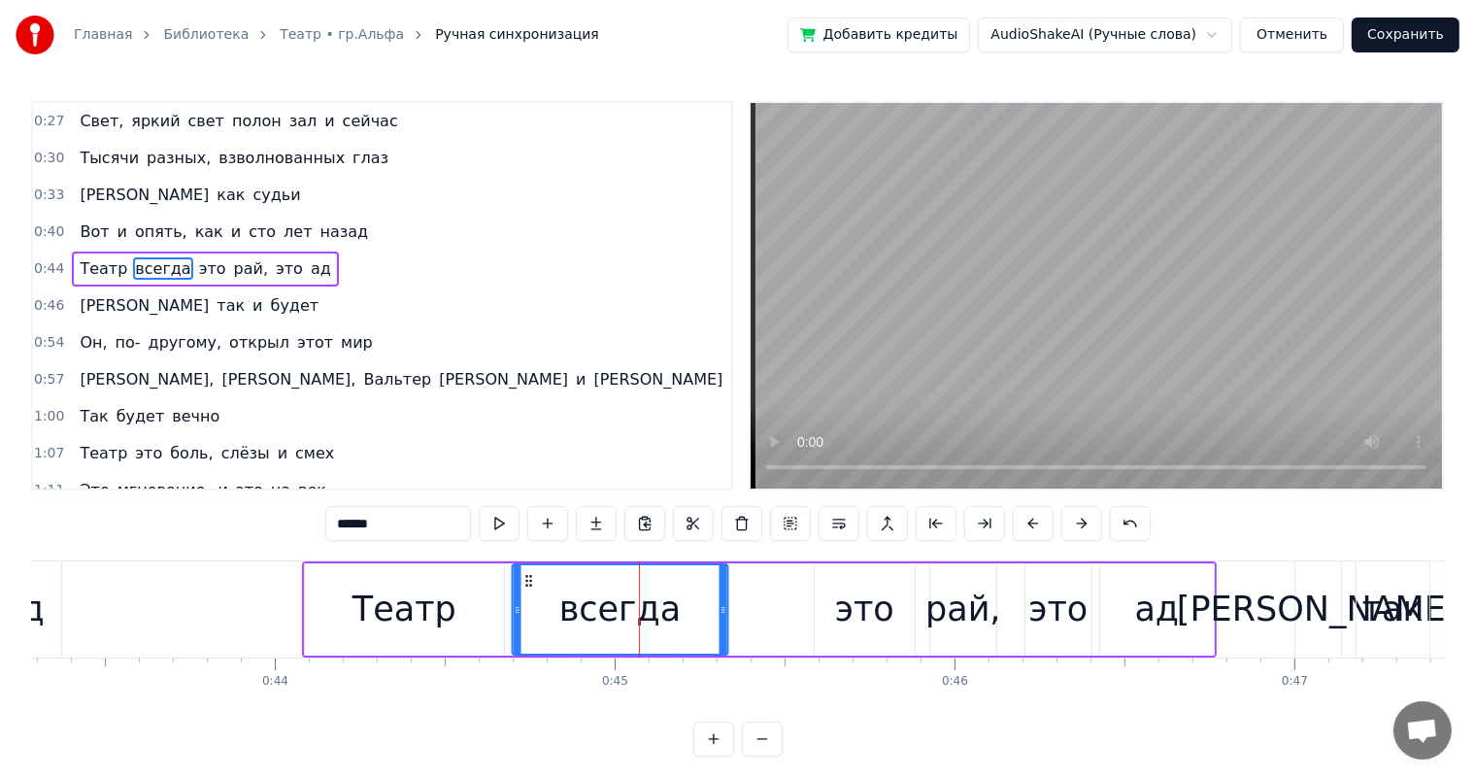
drag, startPoint x: 562, startPoint y: 581, endPoint x: 524, endPoint y: 588, distance: 38.5
click at [524, 588] on div "всегда" at bounding box center [620, 609] width 214 height 88
drag, startPoint x: 721, startPoint y: 607, endPoint x: 689, endPoint y: 616, distance: 33.2
click at [689, 616] on icon at bounding box center [691, 610] width 8 height 16
click at [878, 612] on div "это" at bounding box center [864, 609] width 59 height 51
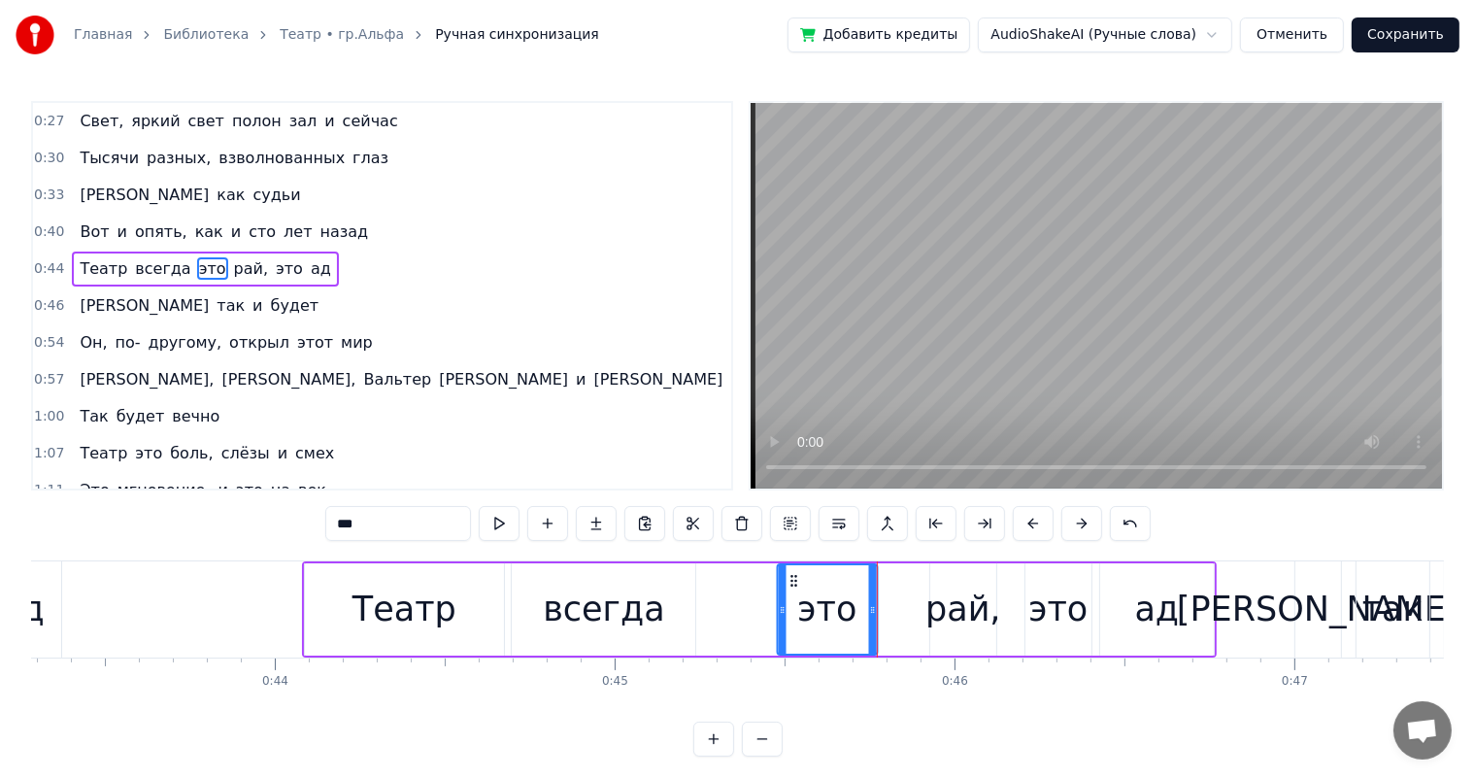
drag, startPoint x: 828, startPoint y: 582, endPoint x: 790, endPoint y: 584, distance: 37.9
click at [790, 584] on icon at bounding box center [794, 581] width 16 height 16
click at [975, 582] on div "рай," at bounding box center [963, 609] width 66 height 92
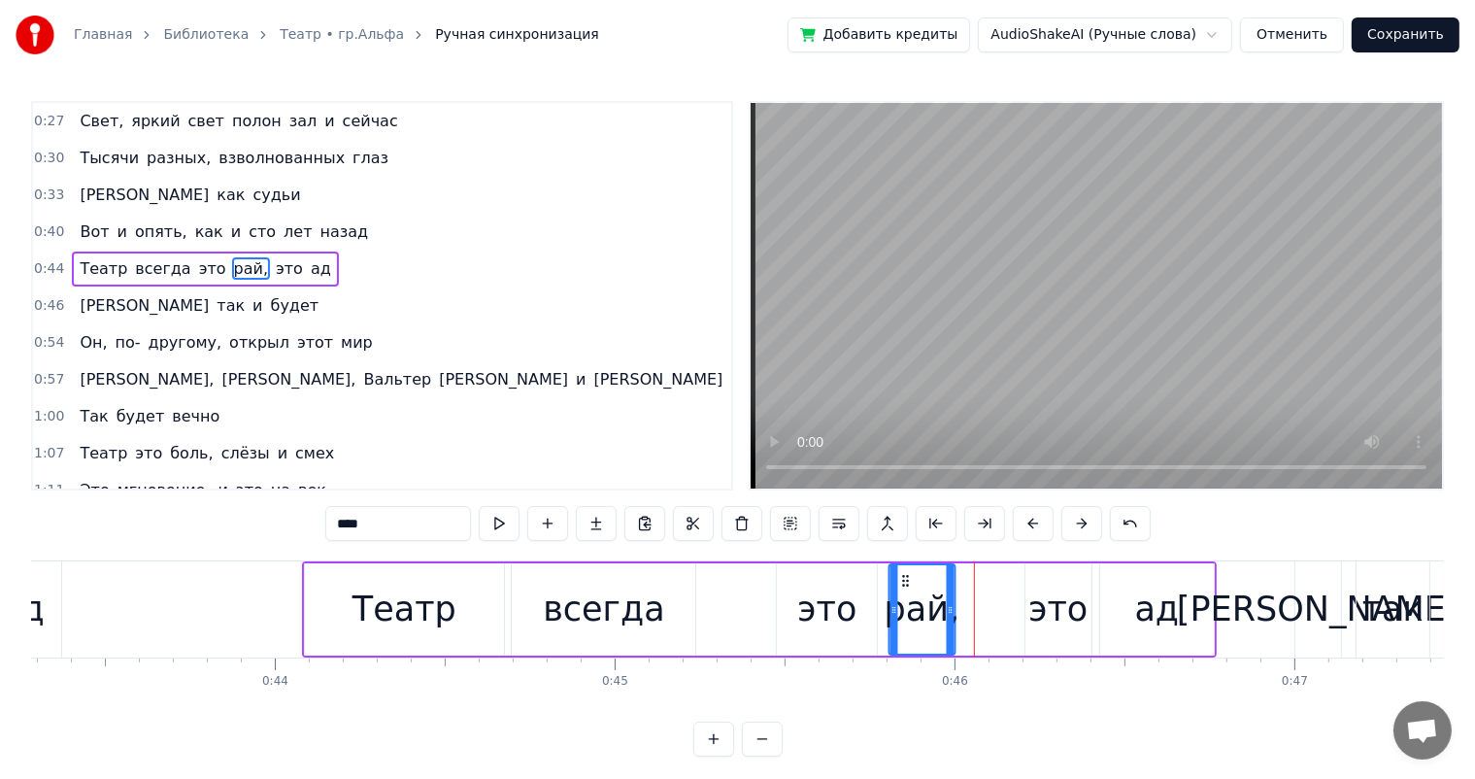
drag, startPoint x: 948, startPoint y: 578, endPoint x: 906, endPoint y: 581, distance: 41.9
click at [906, 581] on icon at bounding box center [905, 581] width 16 height 16
click at [1090, 602] on div "это" at bounding box center [1059, 609] width 68 height 92
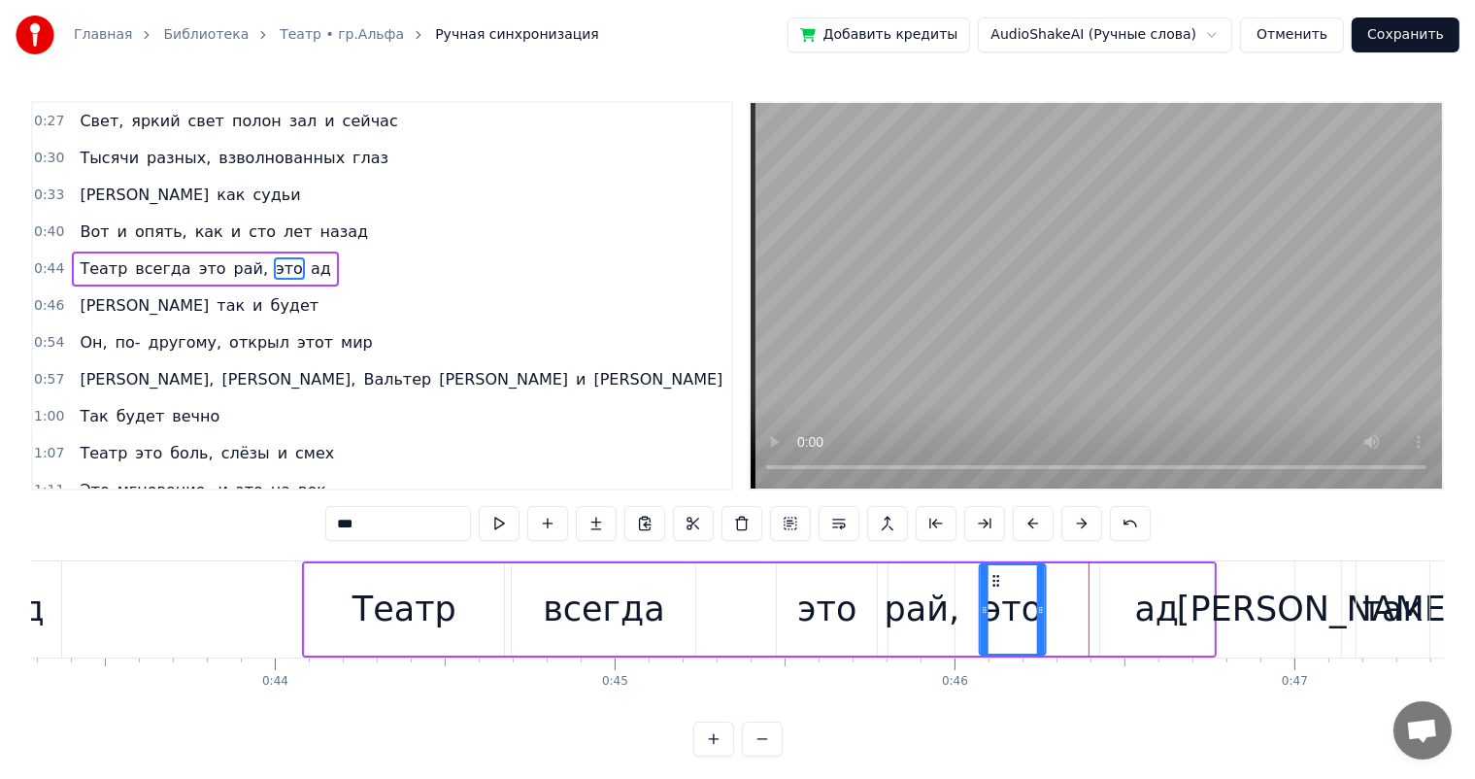
drag, startPoint x: 1043, startPoint y: 579, endPoint x: 998, endPoint y: 585, distance: 46.0
click at [998, 585] on icon at bounding box center [997, 581] width 16 height 16
click at [1144, 602] on div "ад" at bounding box center [1157, 609] width 45 height 51
type input "**"
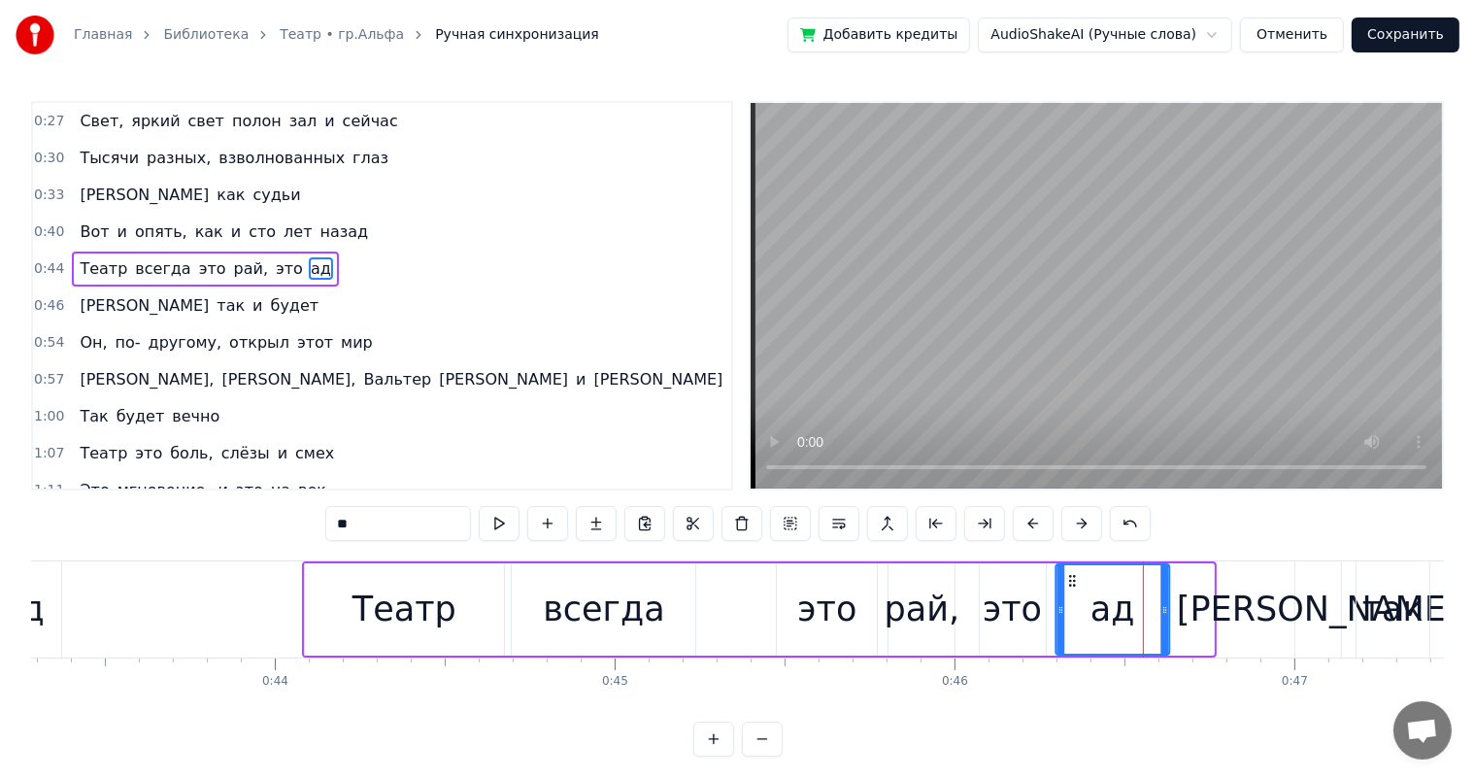
drag, startPoint x: 1115, startPoint y: 577, endPoint x: 1070, endPoint y: 592, distance: 47.0
click at [1070, 592] on div "ад" at bounding box center [1113, 609] width 112 height 88
drag, startPoint x: 65, startPoint y: 622, endPoint x: 265, endPoint y: 596, distance: 201.7
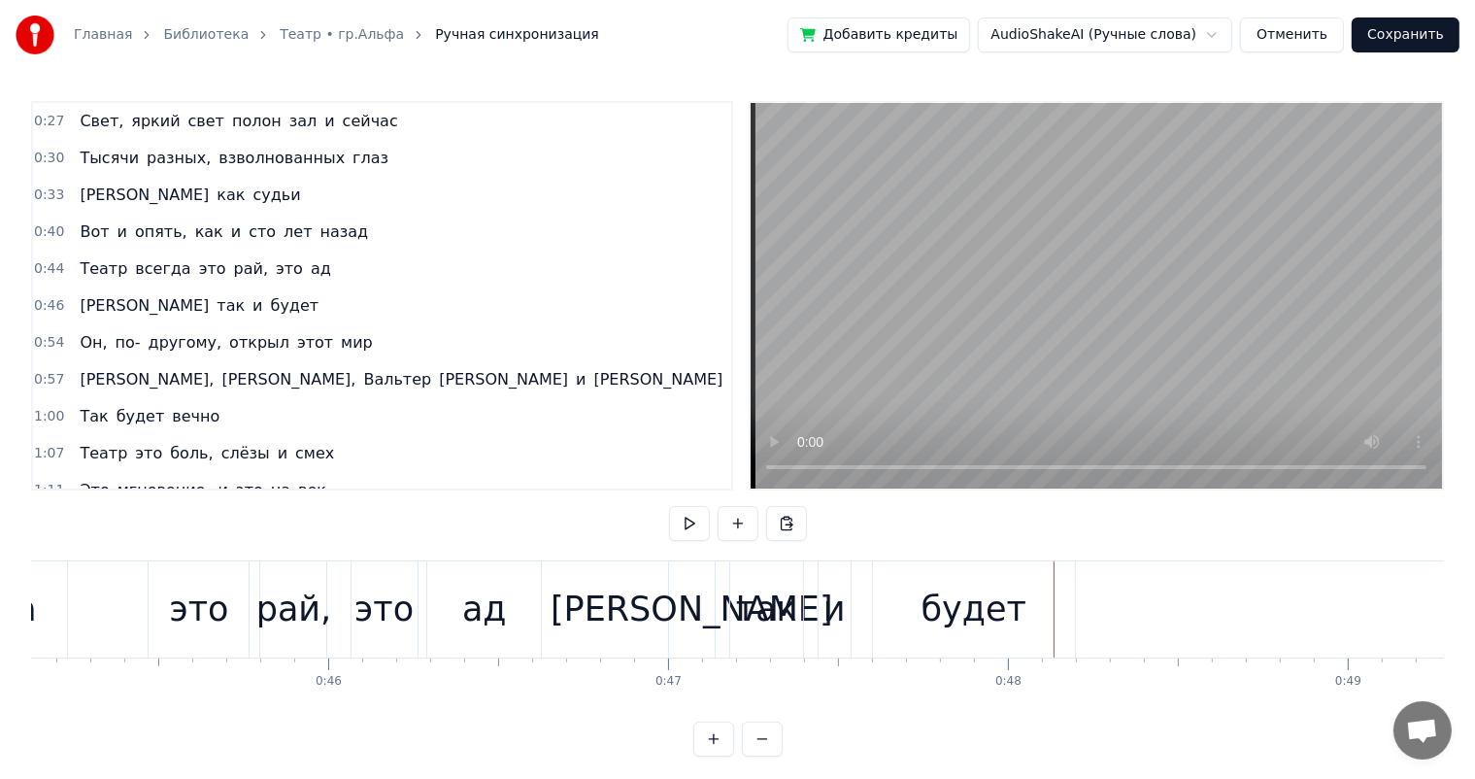
scroll to position [0, 15591]
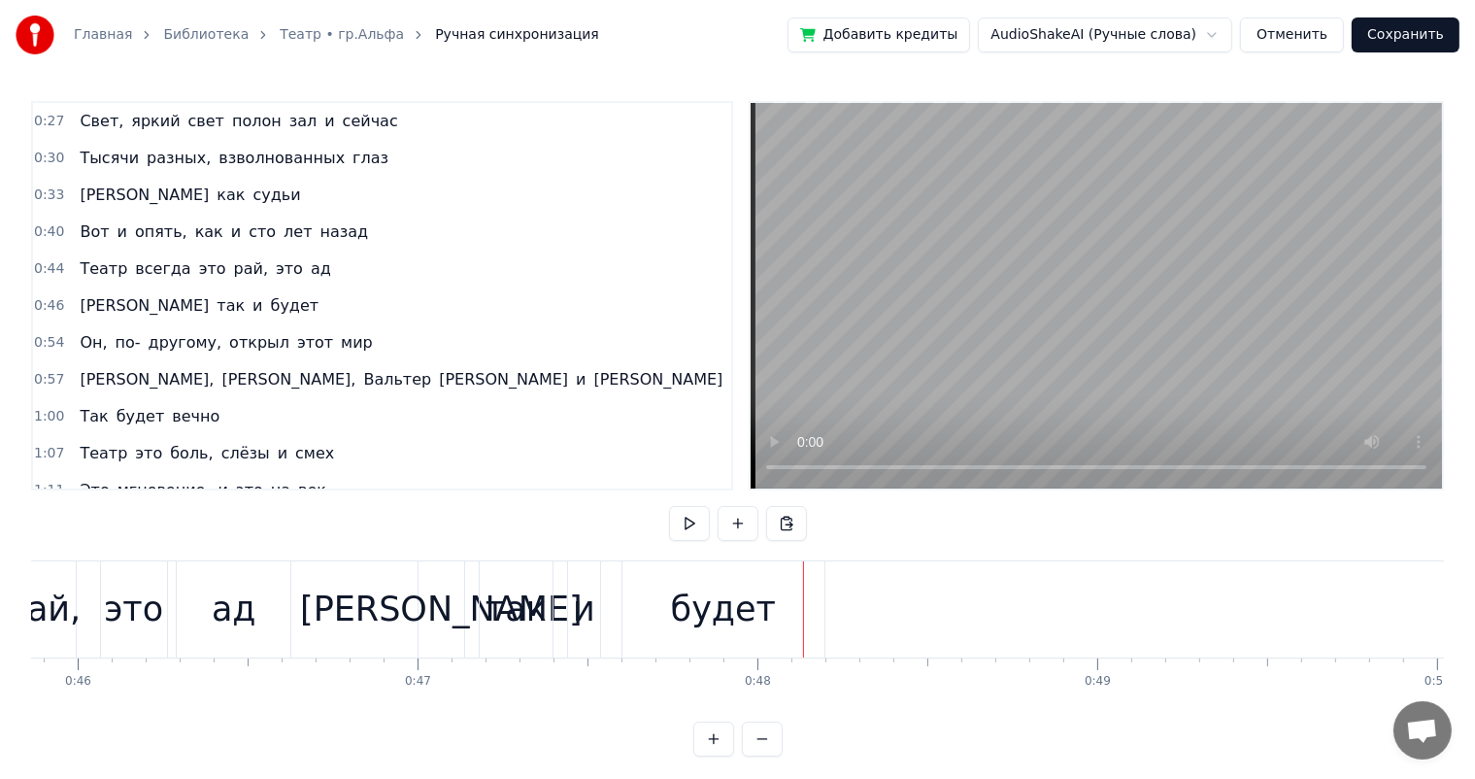
click at [524, 613] on div "так" at bounding box center [516, 609] width 61 height 51
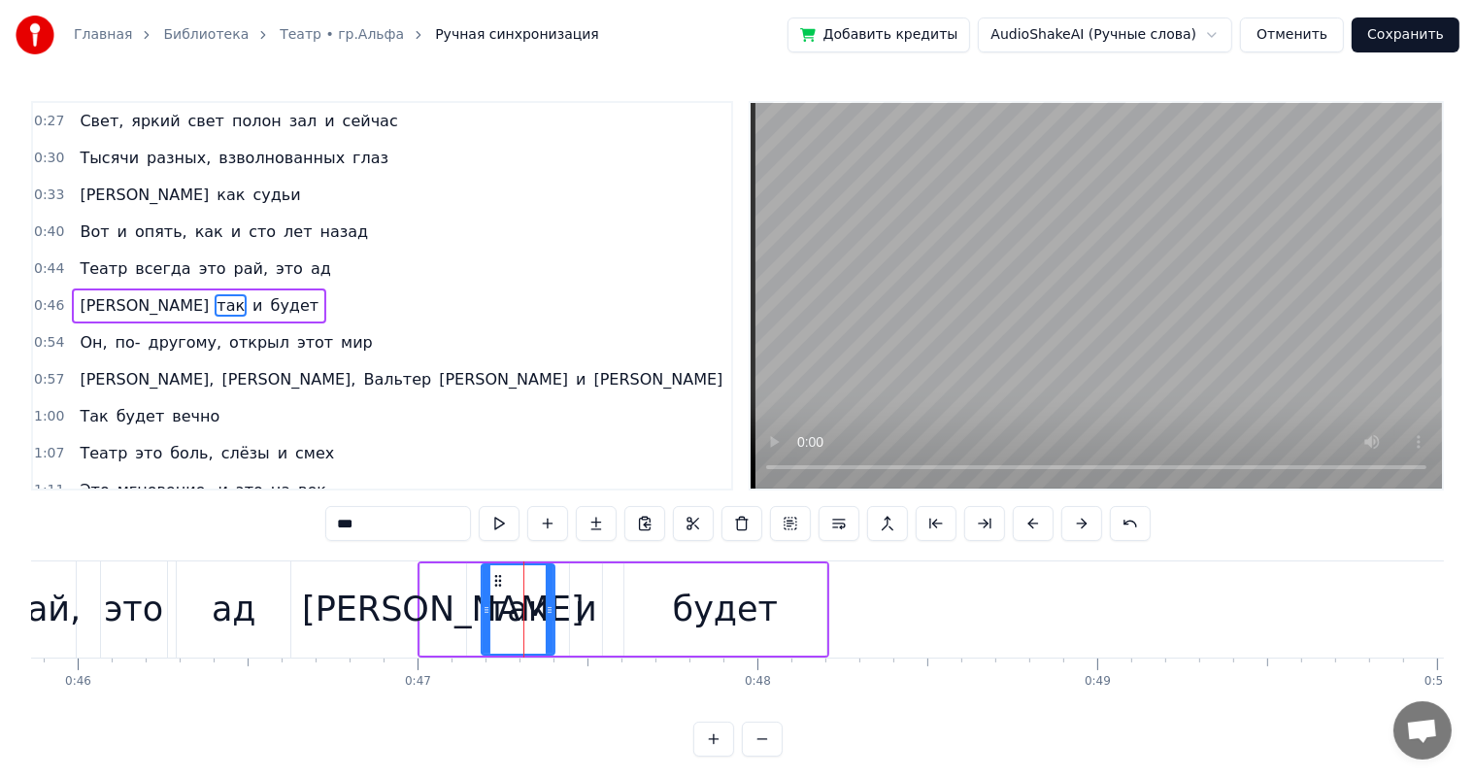
scroll to position [3, 0]
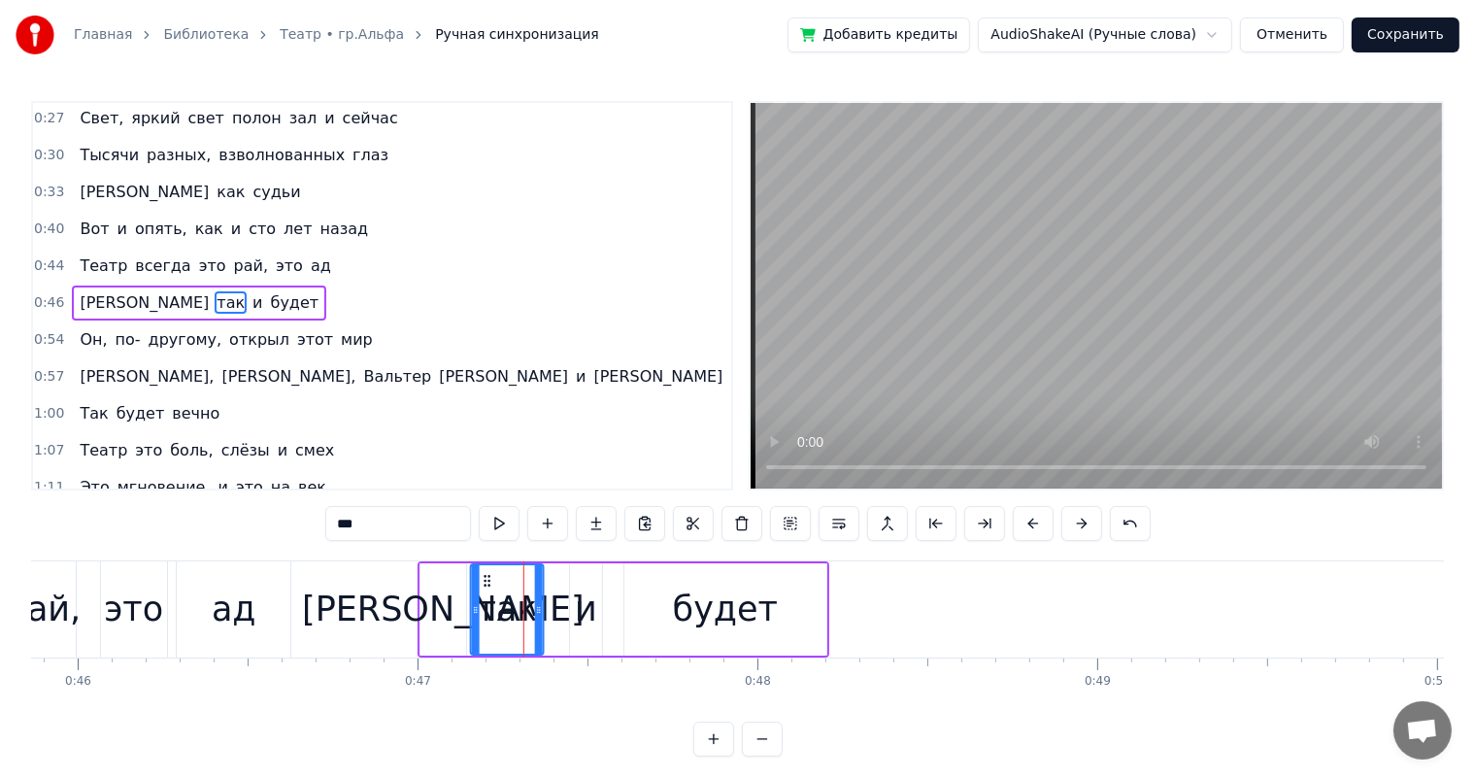
drag, startPoint x: 497, startPoint y: 575, endPoint x: 487, endPoint y: 576, distance: 10.7
click at [487, 576] on icon at bounding box center [488, 581] width 16 height 16
click at [597, 609] on div "и" at bounding box center [586, 609] width 32 height 92
drag, startPoint x: 585, startPoint y: 575, endPoint x: 560, endPoint y: 575, distance: 24.3
click at [560, 575] on icon at bounding box center [563, 581] width 16 height 16
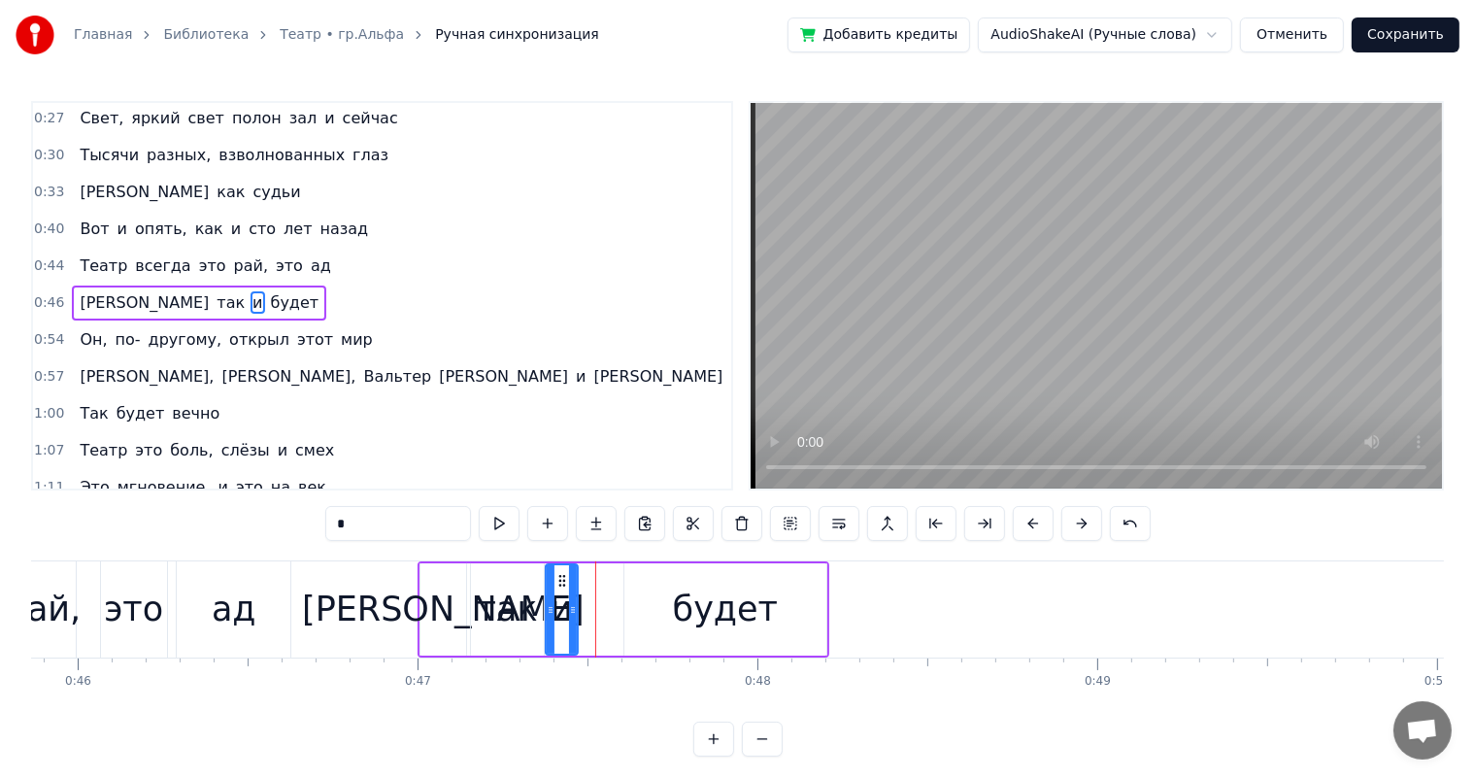
click at [734, 619] on div "будет" at bounding box center [725, 609] width 105 height 51
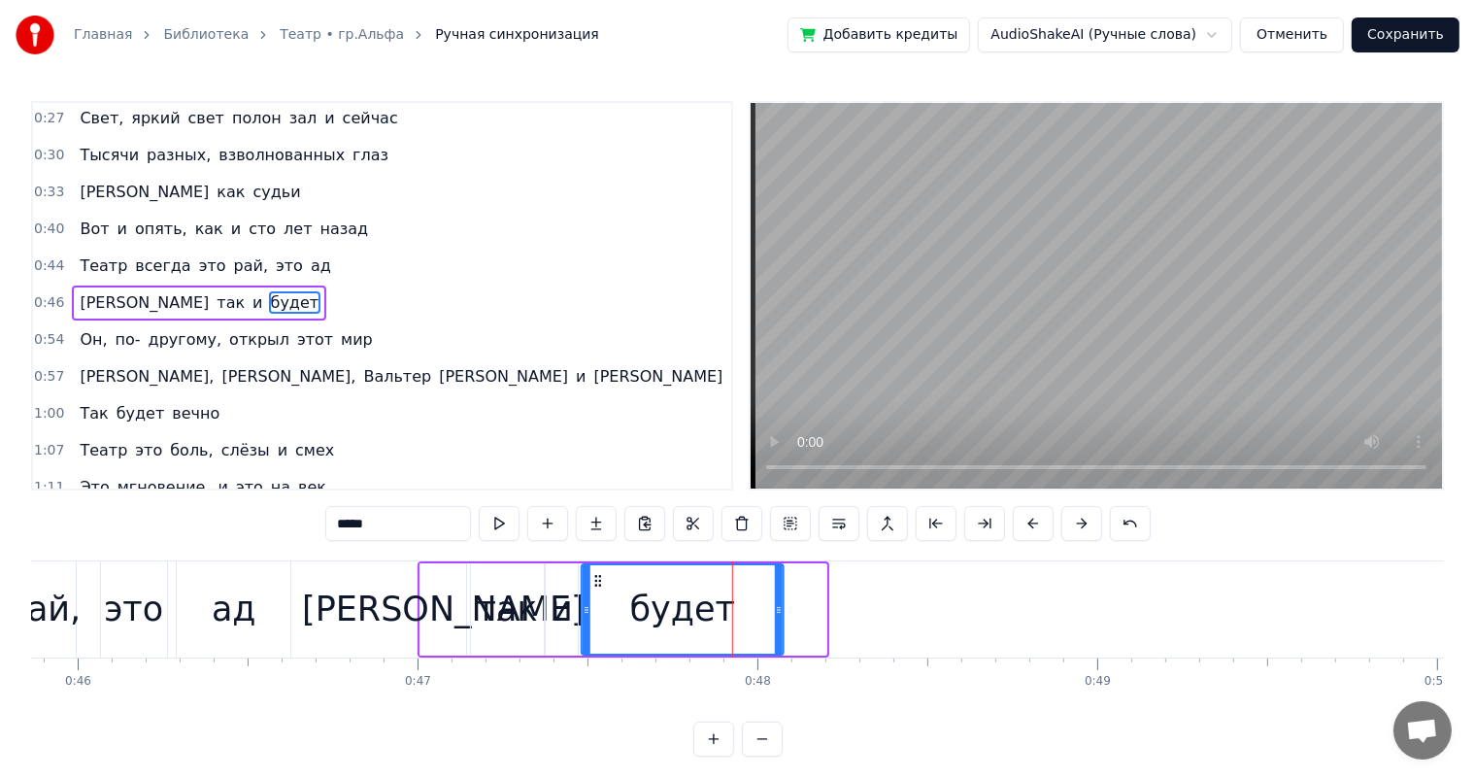
drag, startPoint x: 643, startPoint y: 578, endPoint x: 600, endPoint y: 582, distance: 42.9
click at [600, 582] on icon at bounding box center [599, 581] width 16 height 16
drag, startPoint x: 778, startPoint y: 603, endPoint x: 752, endPoint y: 610, distance: 27.1
click at [752, 610] on icon at bounding box center [753, 610] width 8 height 16
click at [62, 630] on div "рай," at bounding box center [44, 609] width 76 height 51
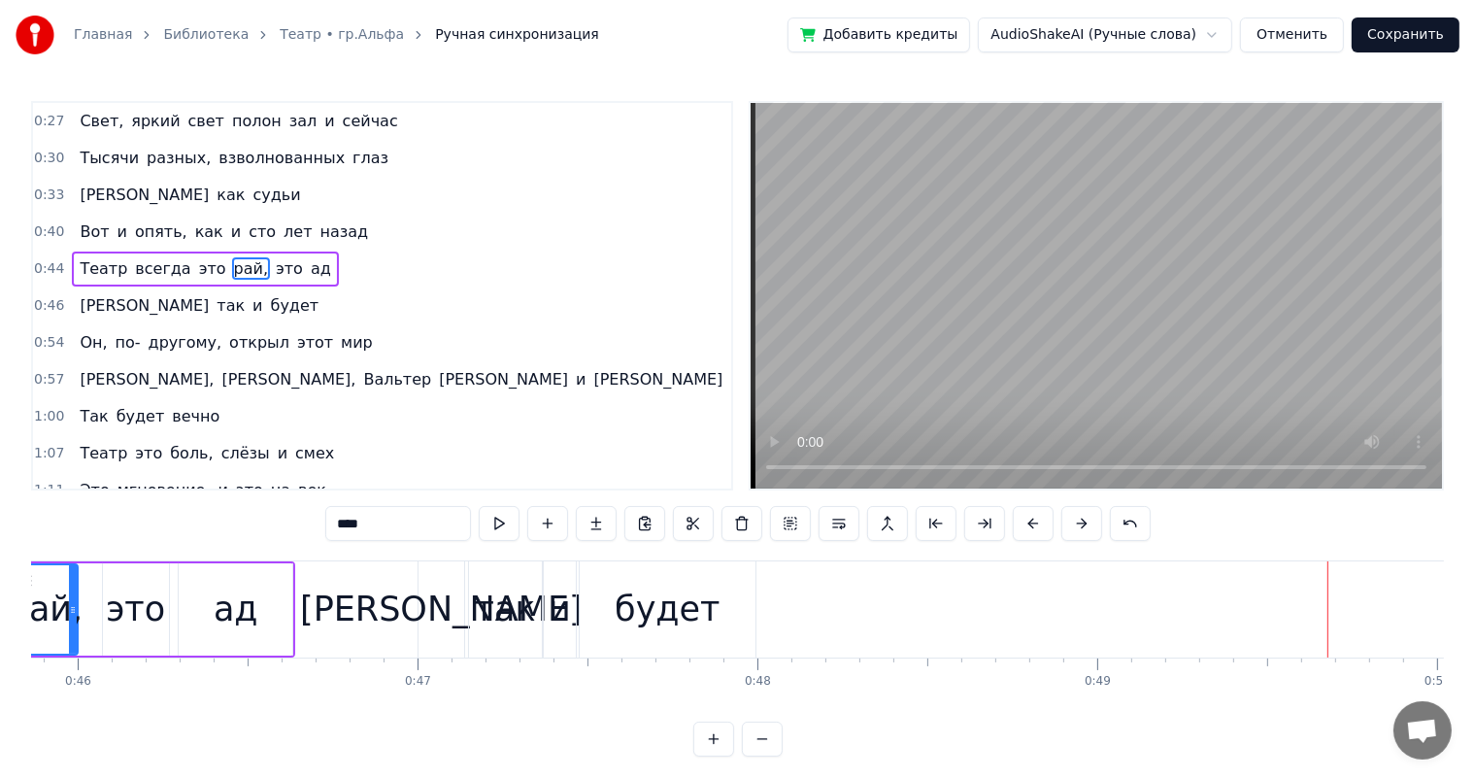
scroll to position [0, 15467]
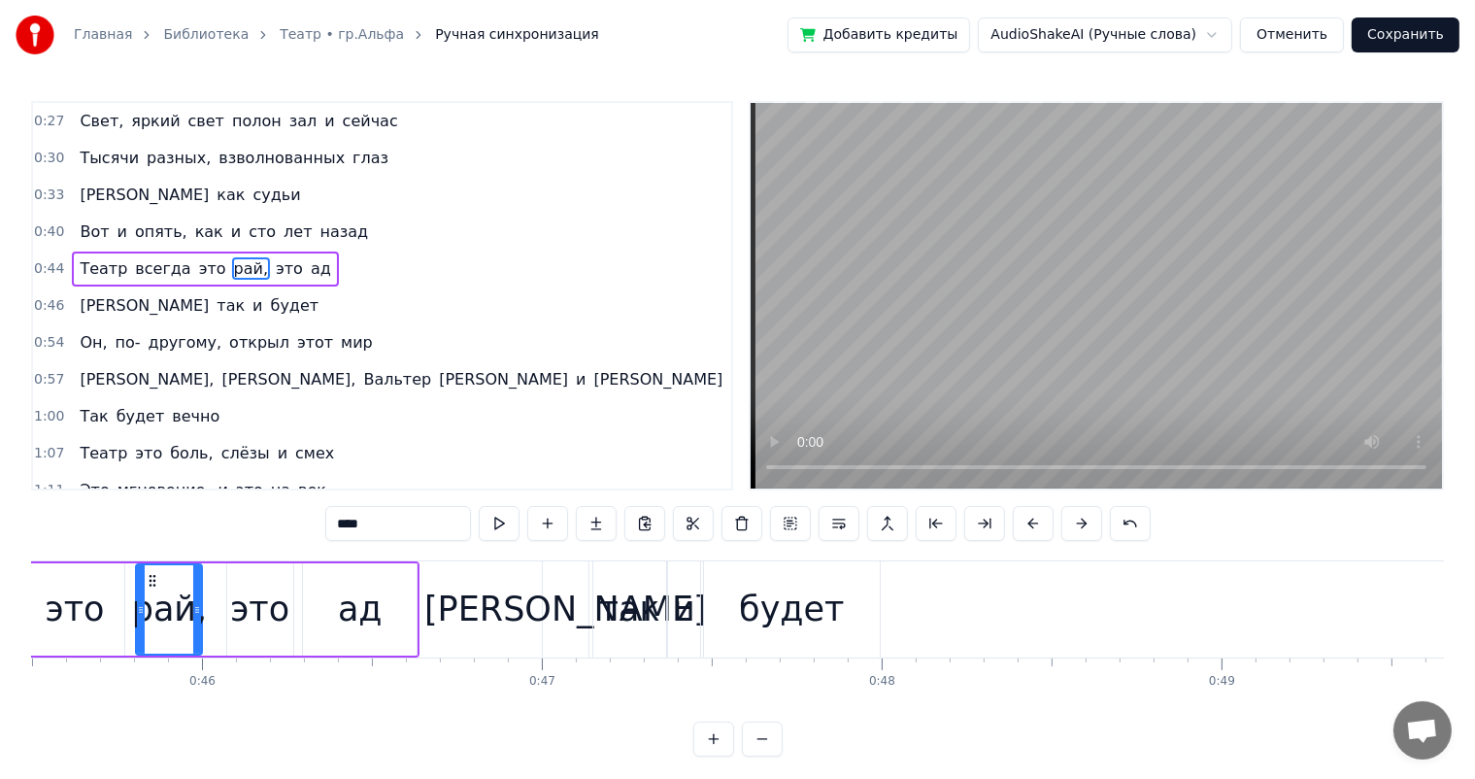
drag, startPoint x: 773, startPoint y: 592, endPoint x: 660, endPoint y: 594, distance: 113.7
click at [768, 592] on div "будет" at bounding box center [791, 609] width 105 height 51
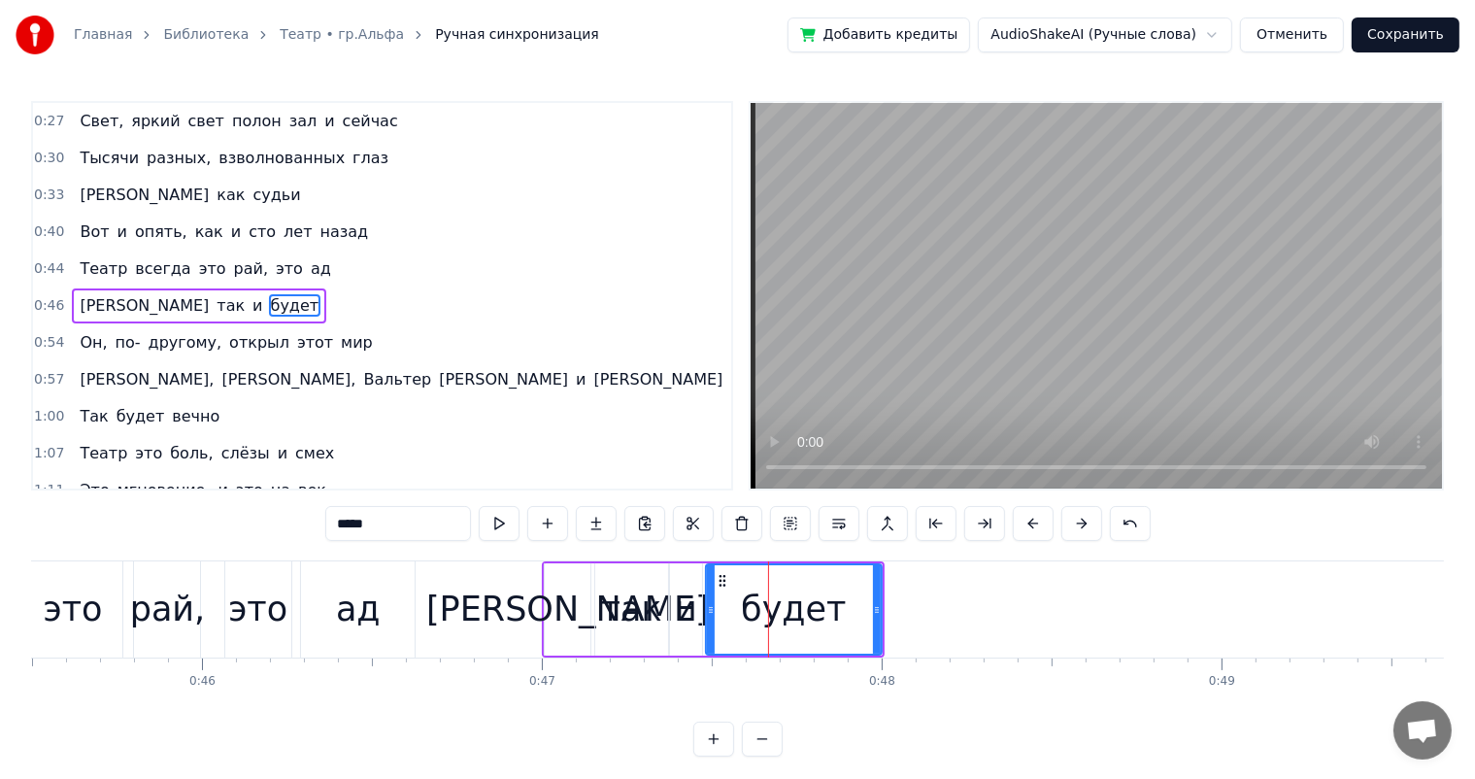
scroll to position [3, 0]
click at [616, 592] on div "так" at bounding box center [631, 609] width 61 height 51
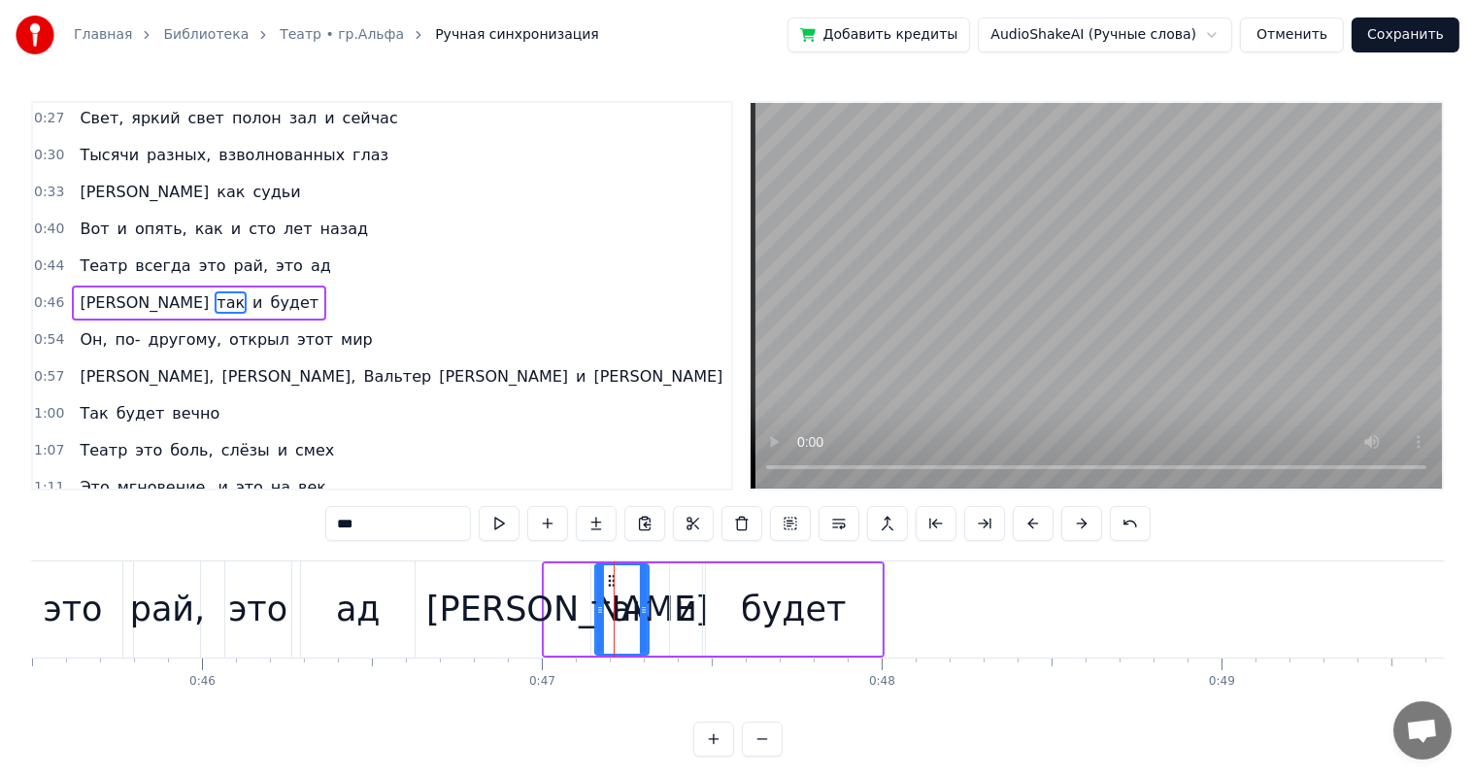
drag, startPoint x: 664, startPoint y: 598, endPoint x: 645, endPoint y: 602, distance: 19.8
click at [645, 602] on div at bounding box center [644, 609] width 8 height 88
click at [572, 601] on div "[PERSON_NAME]" at bounding box center [567, 609] width 283 height 51
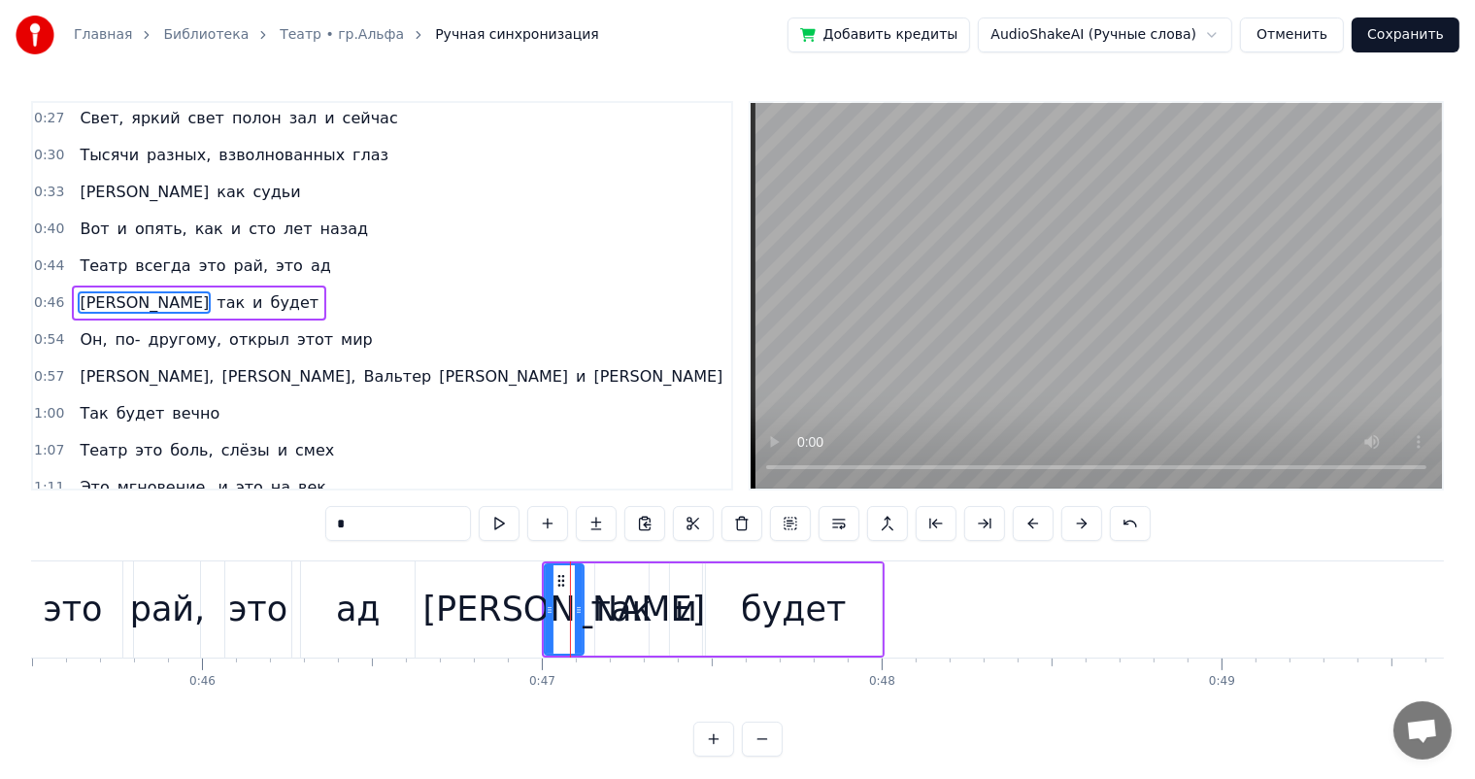
click at [580, 593] on div at bounding box center [579, 609] width 8 height 88
click at [632, 604] on div "так" at bounding box center [622, 609] width 61 height 51
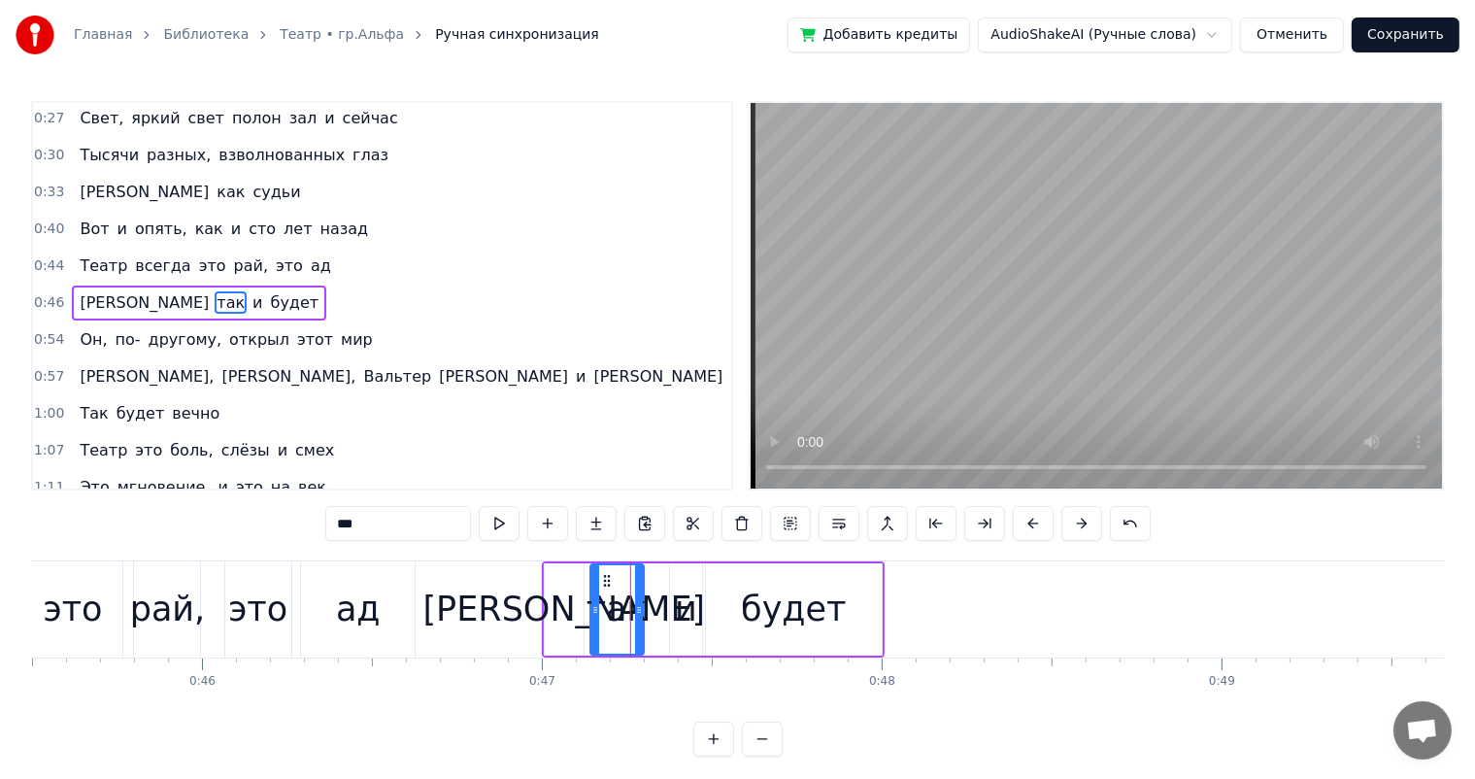
click at [605, 577] on icon at bounding box center [607, 581] width 16 height 16
click at [680, 587] on div "и" at bounding box center [686, 609] width 22 height 51
drag, startPoint x: 688, startPoint y: 577, endPoint x: 668, endPoint y: 586, distance: 21.3
click at [668, 586] on icon at bounding box center [668, 581] width 16 height 16
click at [810, 610] on div "будет" at bounding box center [793, 609] width 105 height 51
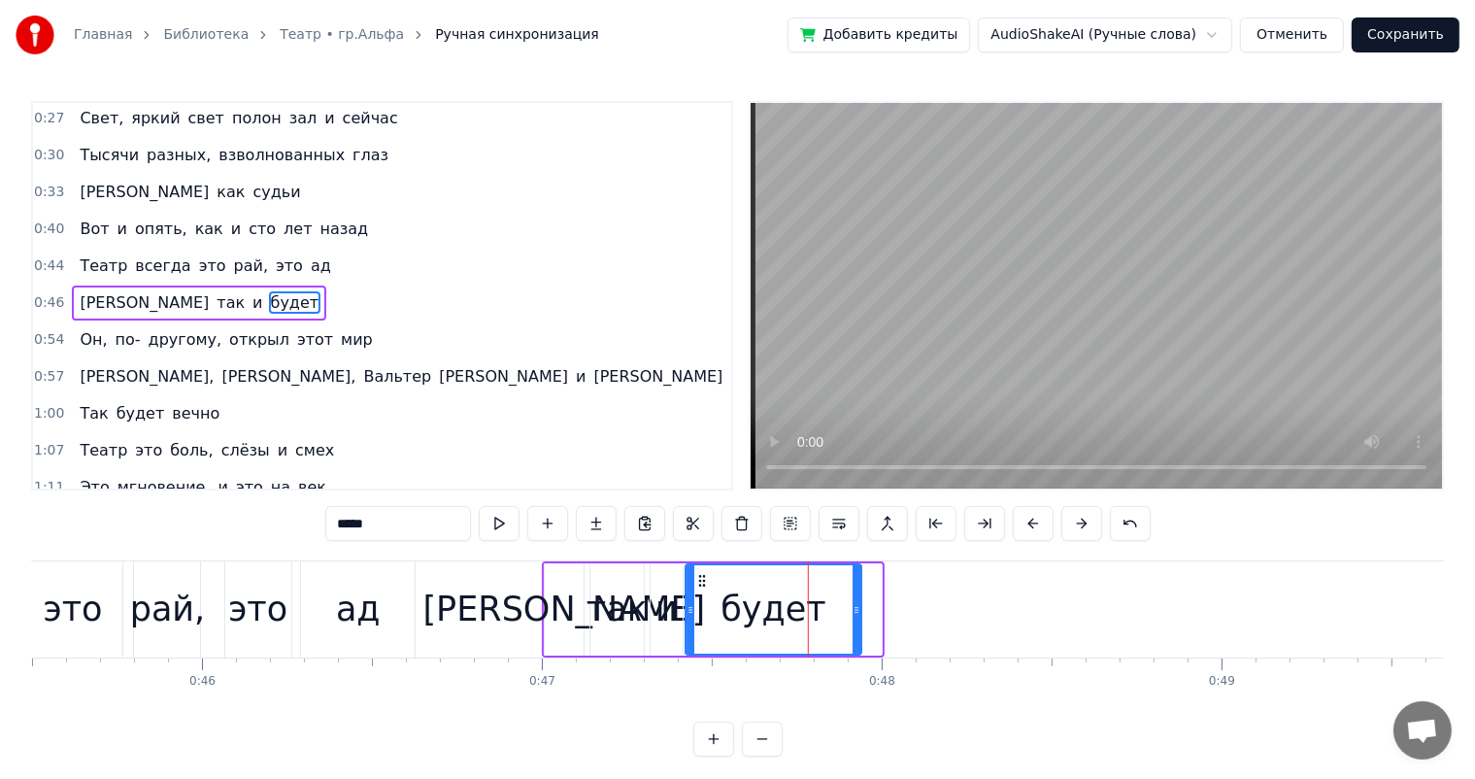
drag, startPoint x: 716, startPoint y: 577, endPoint x: 695, endPoint y: 585, distance: 21.8
click at [695, 585] on icon at bounding box center [702, 581] width 16 height 16
drag, startPoint x: 859, startPoint y: 614, endPoint x: 842, endPoint y: 622, distance: 18.2
click at [842, 622] on div at bounding box center [840, 609] width 8 height 88
click at [82, 606] on div "это" at bounding box center [72, 609] width 59 height 51
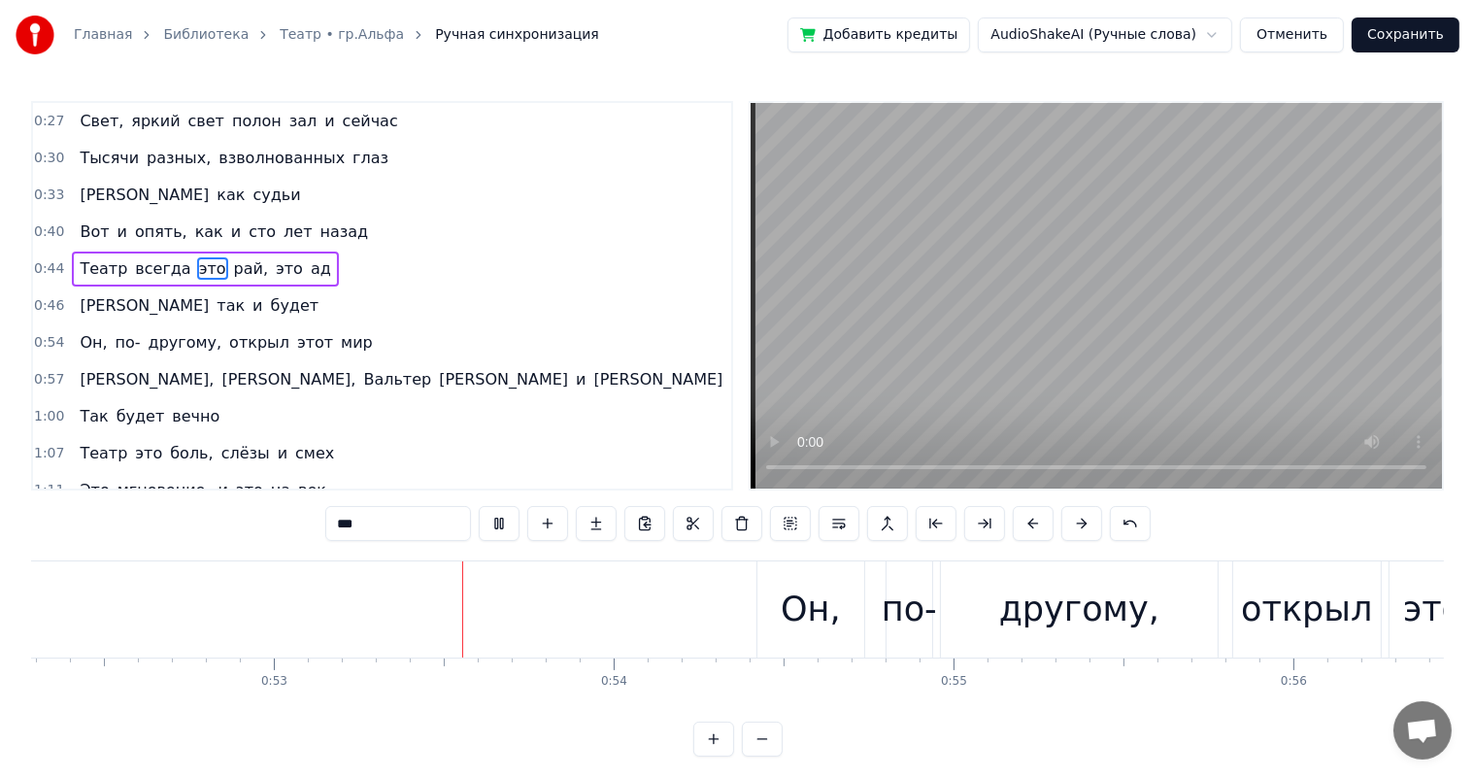
scroll to position [0, 17926]
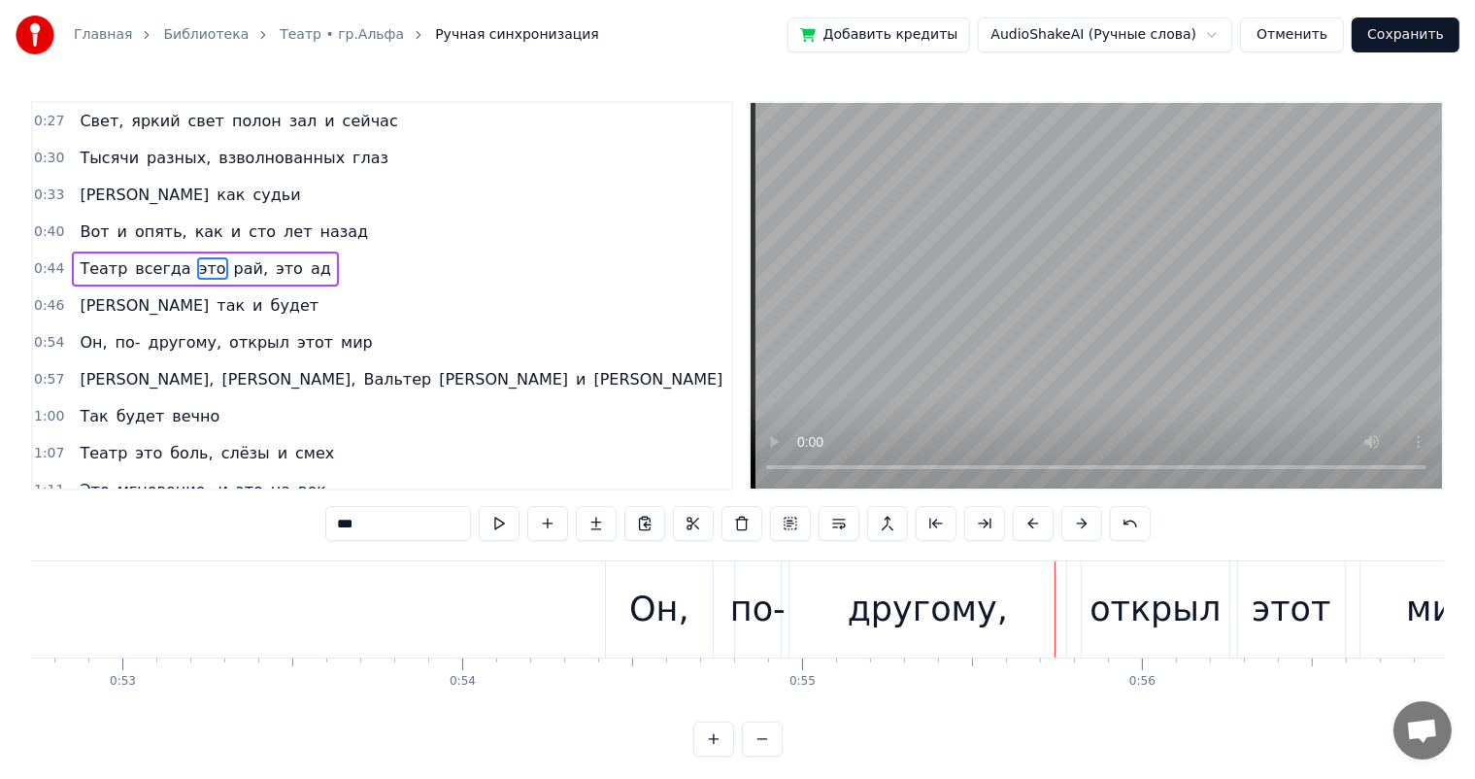
click at [928, 621] on div "другому," at bounding box center [928, 609] width 160 height 51
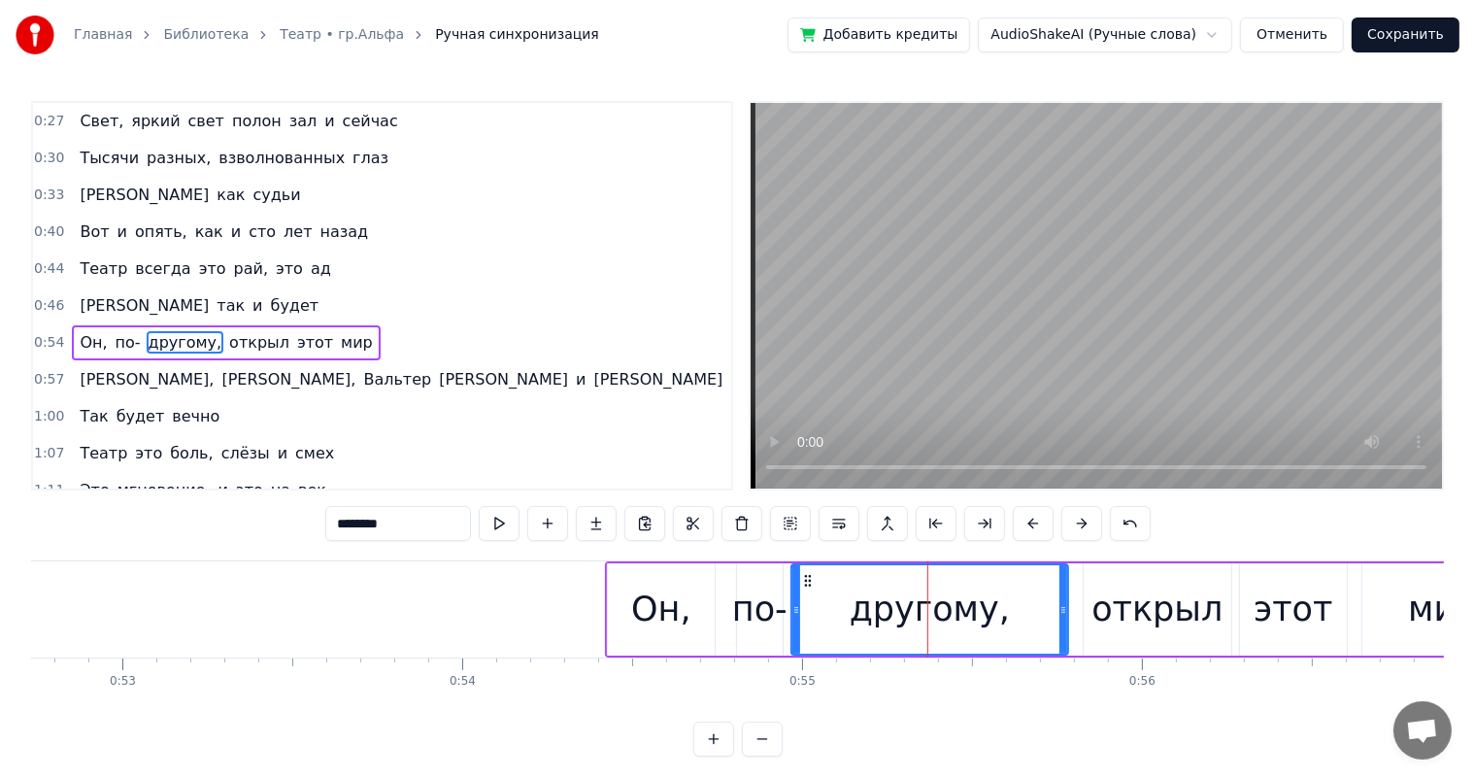
scroll to position [39, 0]
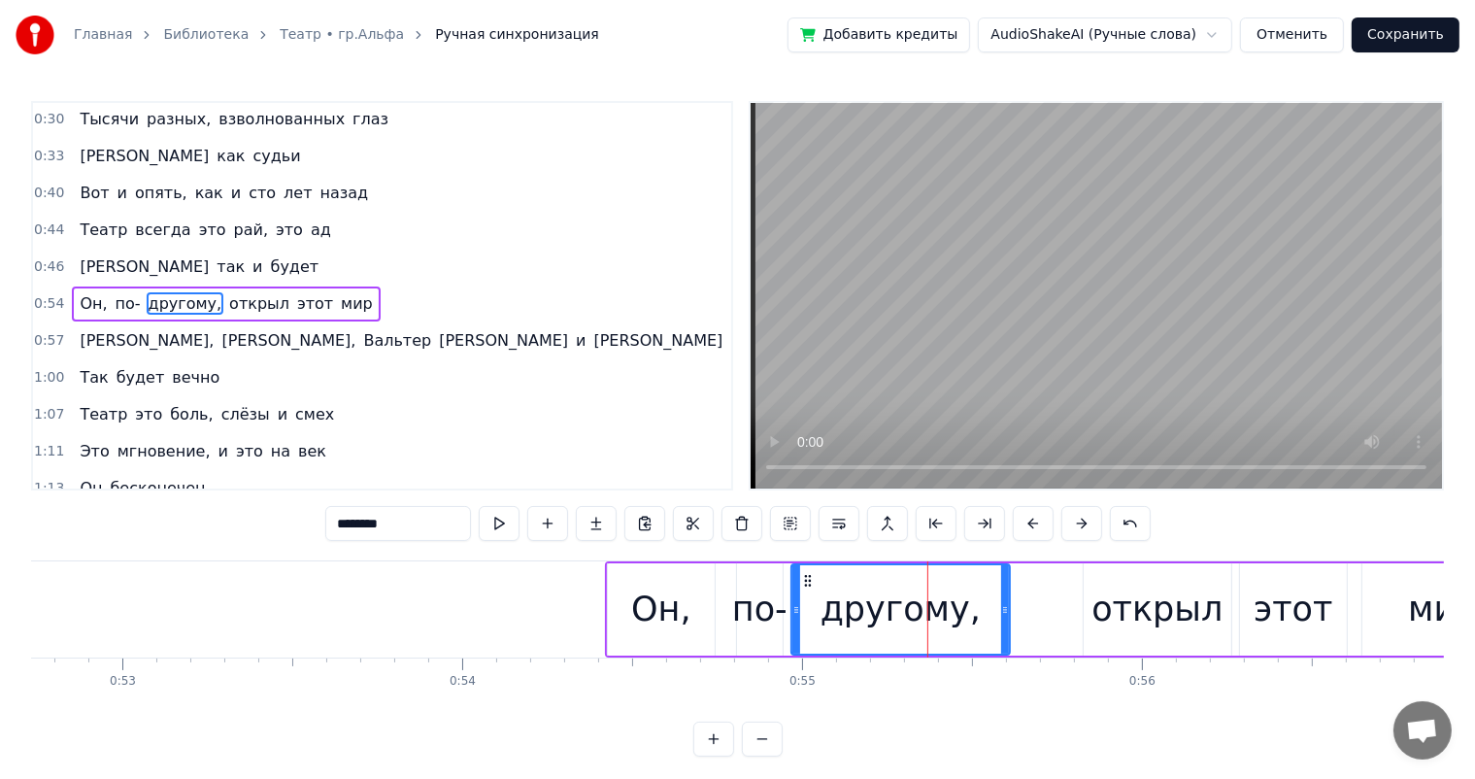
drag, startPoint x: 1064, startPoint y: 602, endPoint x: 985, endPoint y: 609, distance: 79.0
click at [990, 609] on div "другому," at bounding box center [901, 609] width 217 height 88
click at [986, 609] on icon at bounding box center [990, 610] width 8 height 16
click at [755, 575] on div "по-" at bounding box center [760, 609] width 46 height 92
type input "***"
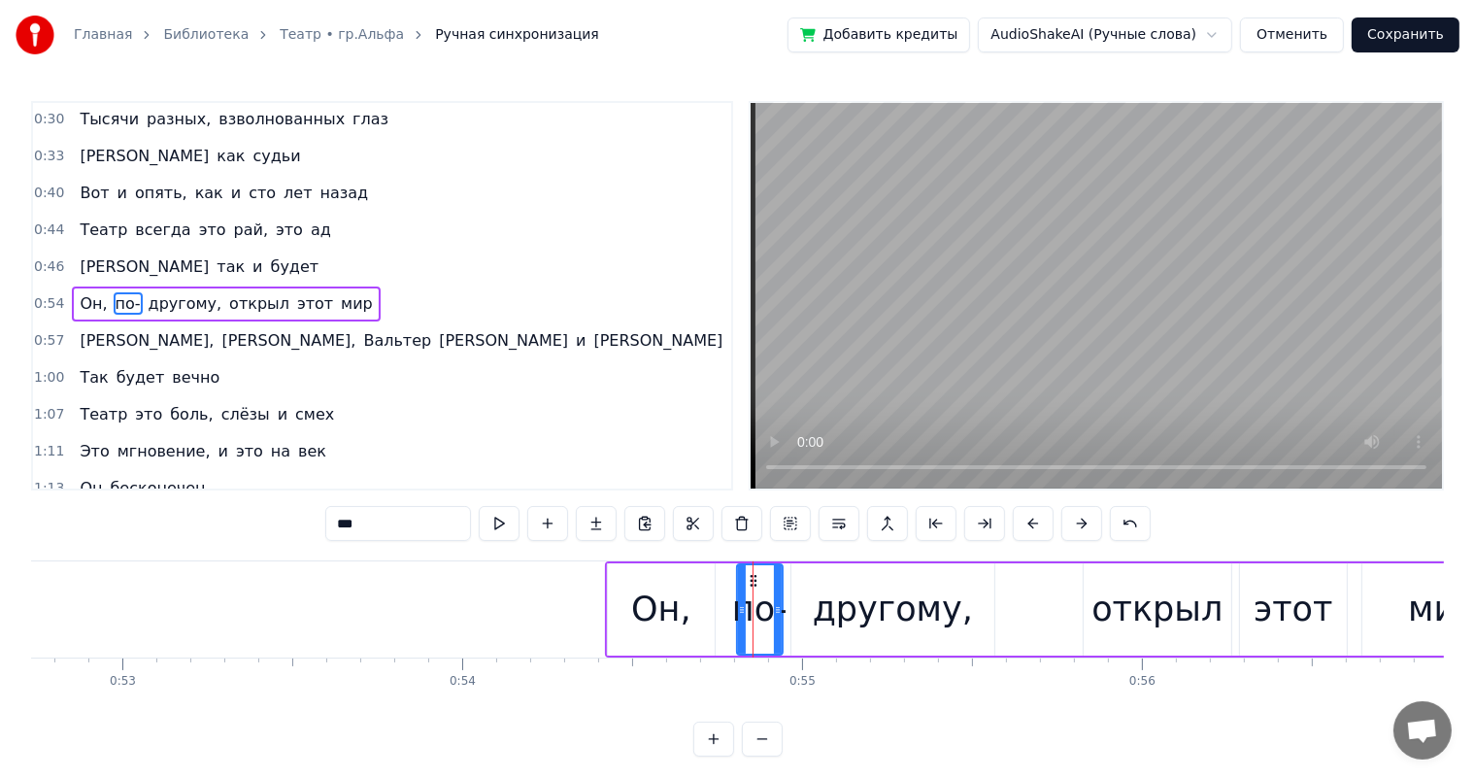
drag, startPoint x: 753, startPoint y: 577, endPoint x: 728, endPoint y: 583, distance: 25.0
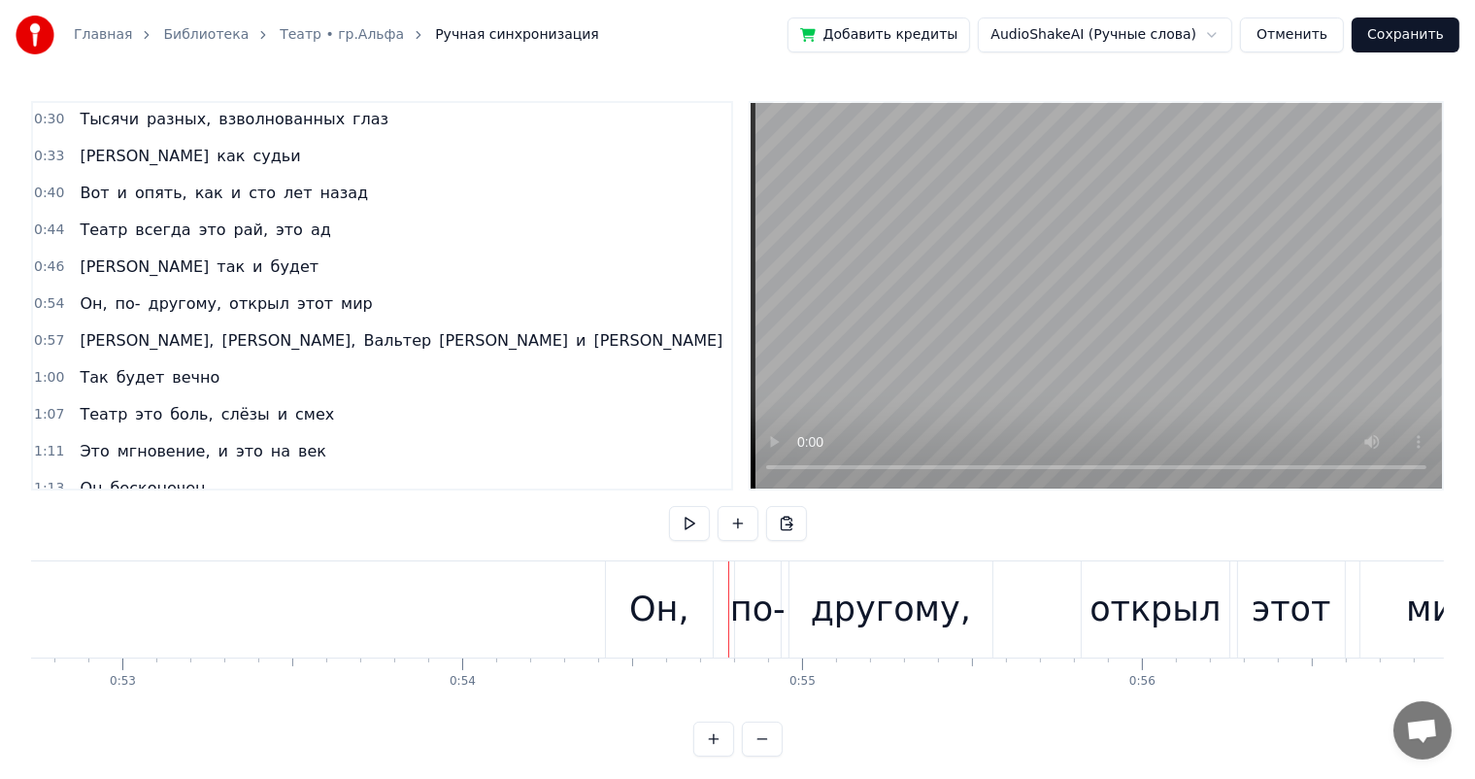
click at [698, 596] on div "Он," at bounding box center [659, 609] width 107 height 96
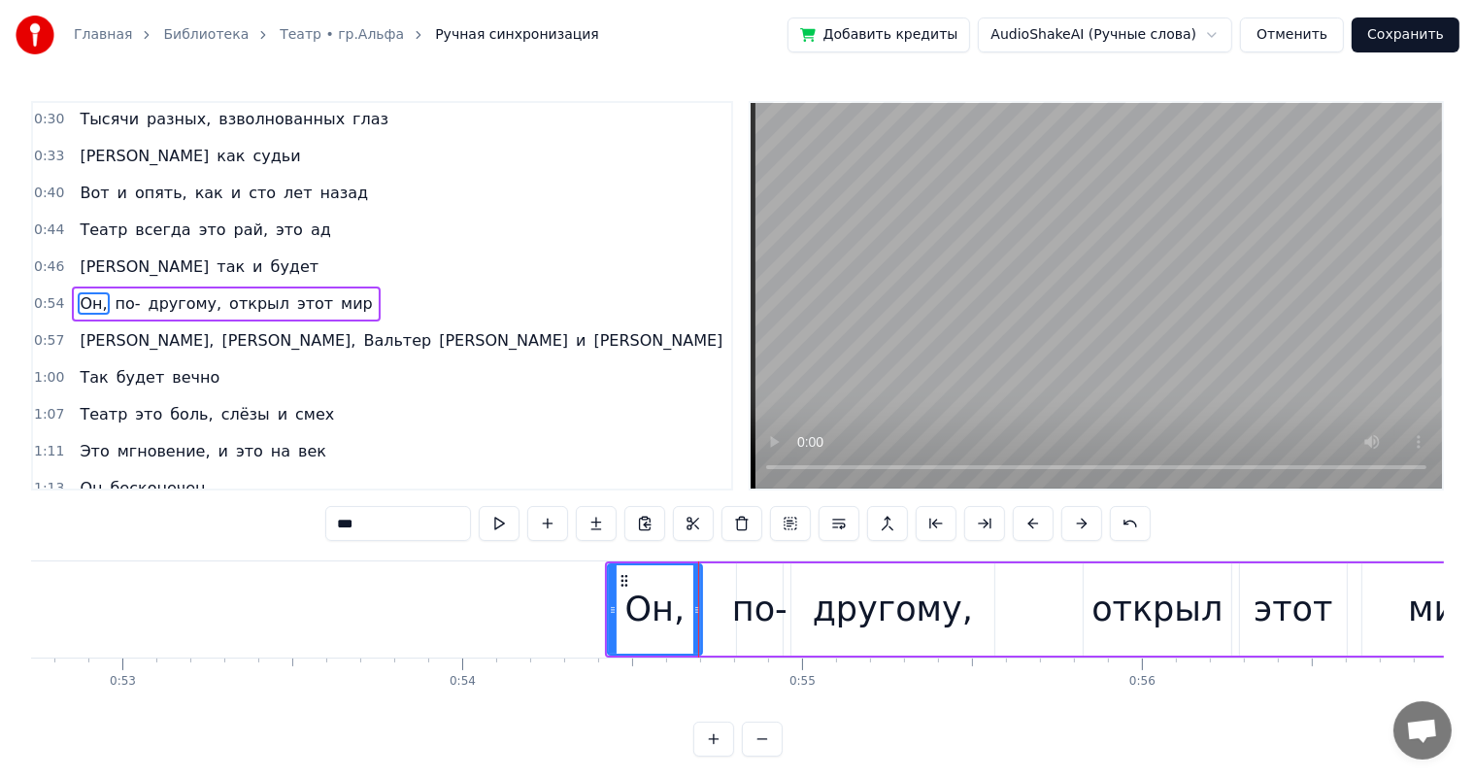
drag, startPoint x: 707, startPoint y: 591, endPoint x: 694, endPoint y: 595, distance: 13.5
click at [694, 595] on div at bounding box center [698, 609] width 8 height 88
click at [758, 579] on div "по-" at bounding box center [760, 609] width 46 height 92
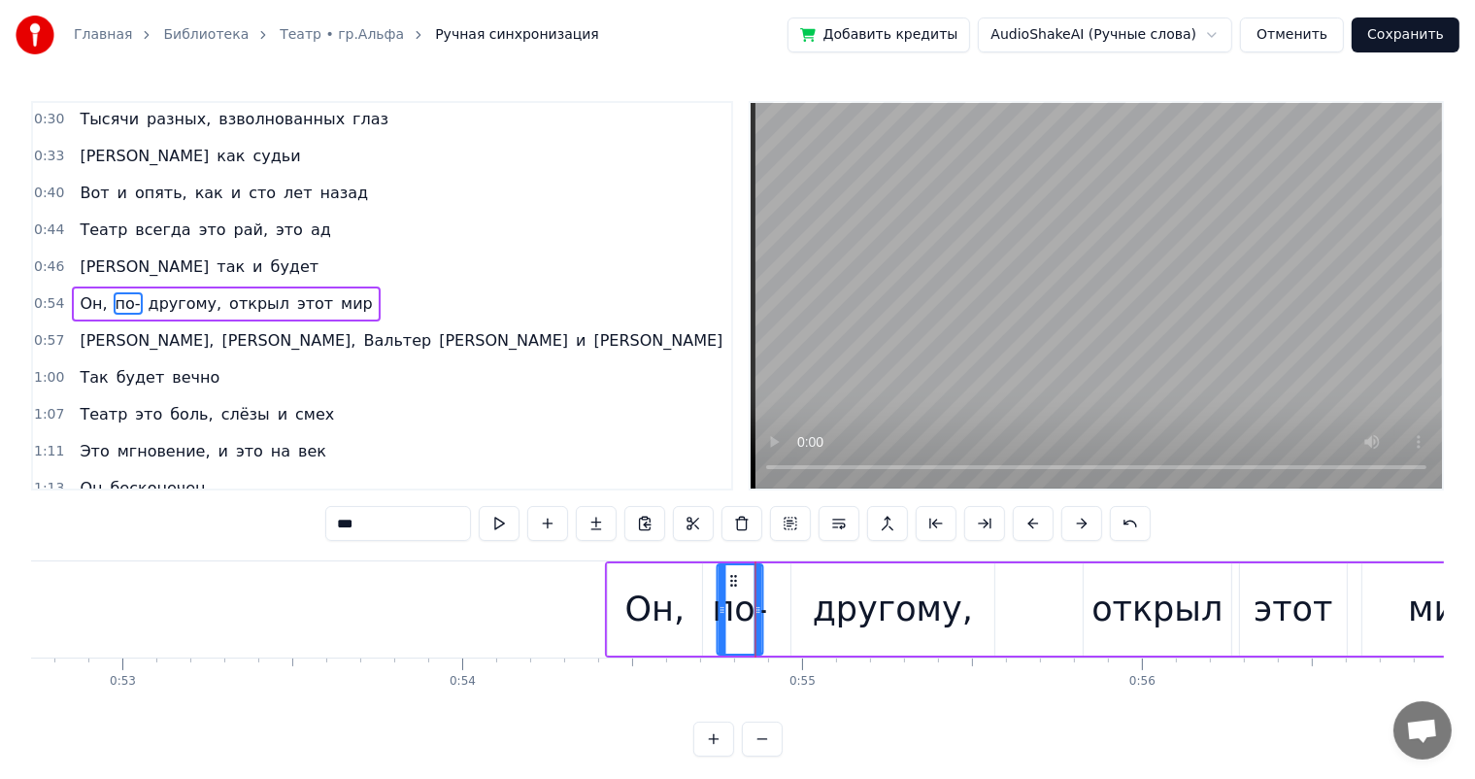
drag, startPoint x: 755, startPoint y: 575, endPoint x: 735, endPoint y: 582, distance: 20.6
click at [735, 582] on icon at bounding box center [735, 581] width 16 height 16
click at [866, 606] on div "другому," at bounding box center [893, 609] width 160 height 51
type input "********"
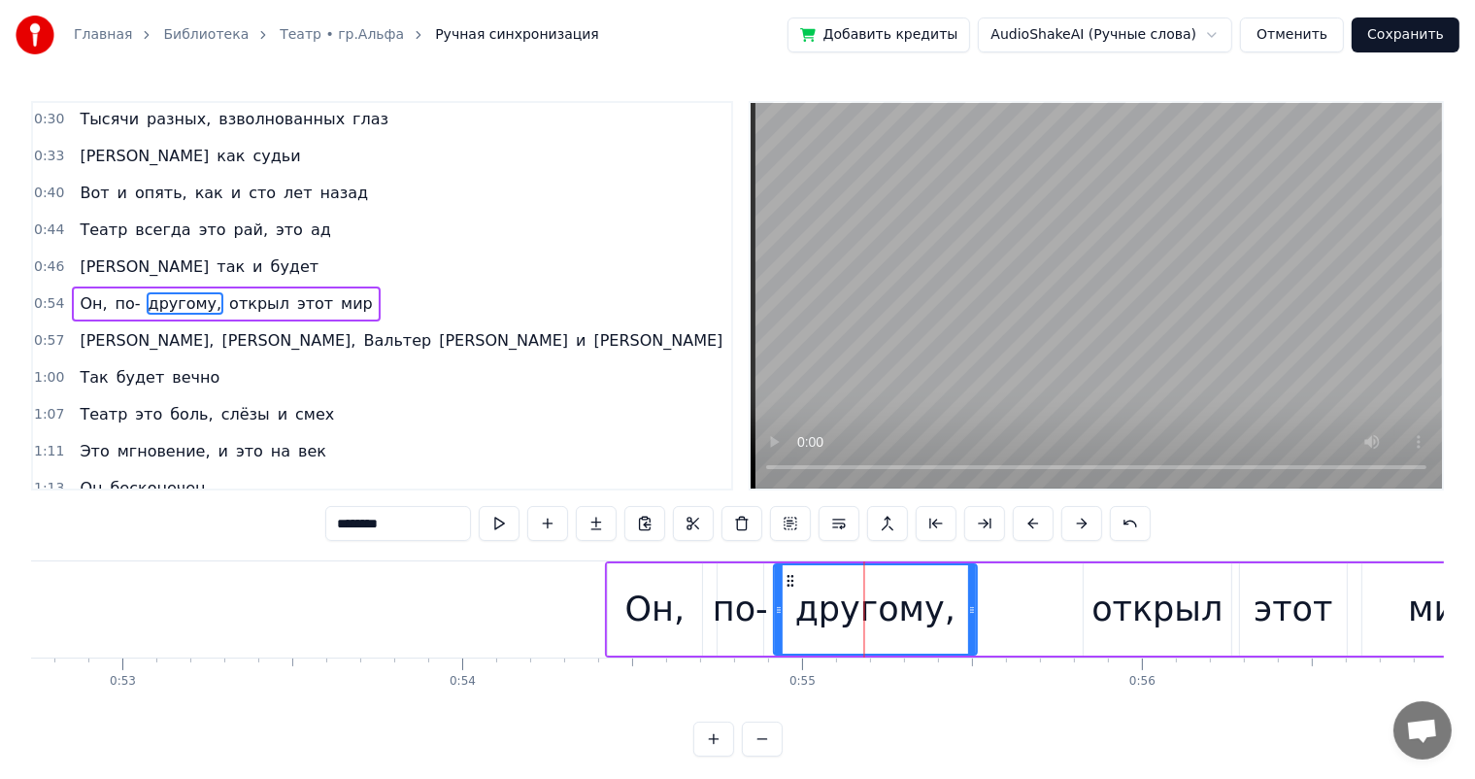
drag, startPoint x: 804, startPoint y: 580, endPoint x: 788, endPoint y: 580, distance: 16.5
click at [789, 580] on circle at bounding box center [789, 580] width 1 height 1
drag, startPoint x: 972, startPoint y: 610, endPoint x: 934, endPoint y: 618, distance: 38.7
click at [934, 618] on div at bounding box center [934, 609] width 8 height 88
drag, startPoint x: 273, startPoint y: 629, endPoint x: 288, endPoint y: 634, distance: 15.4
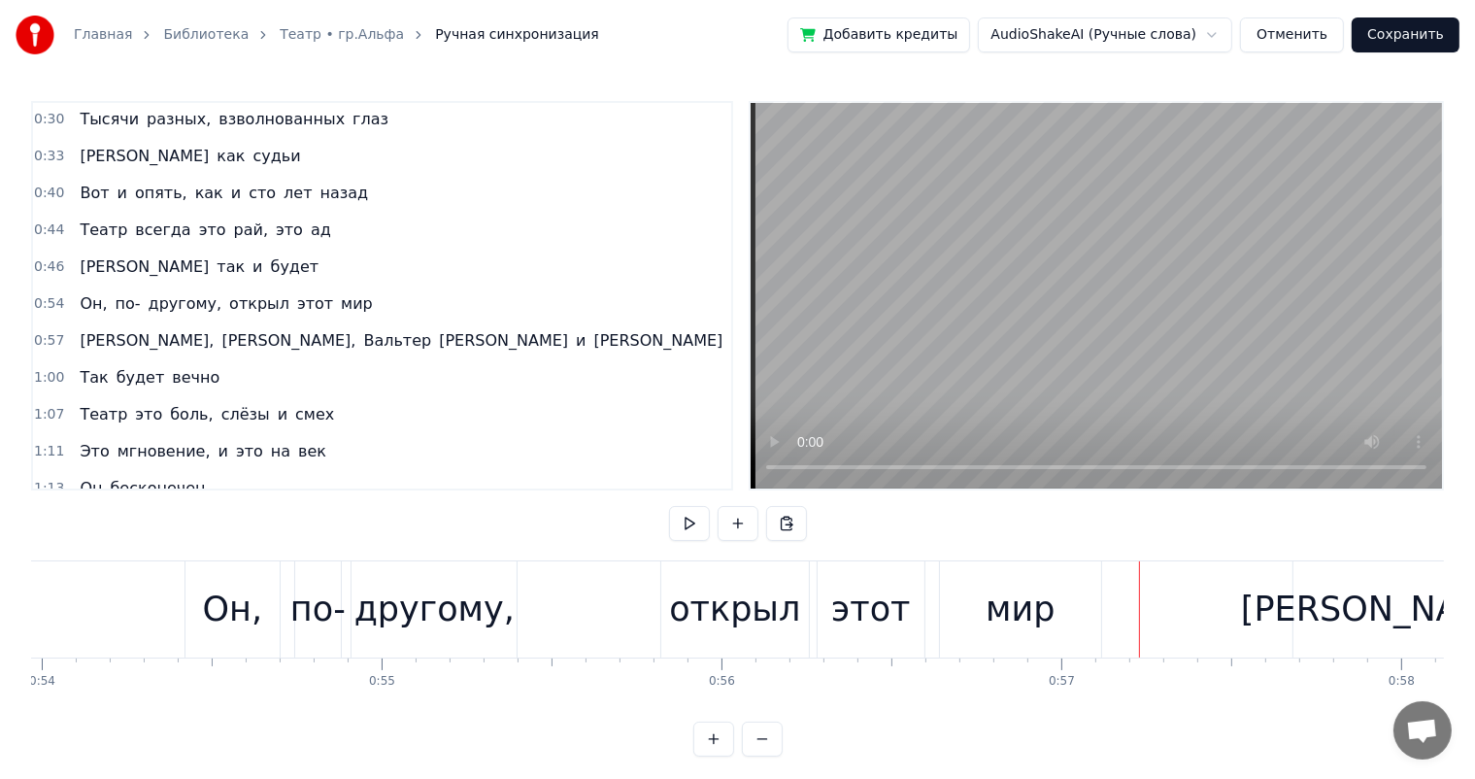
scroll to position [0, 18597]
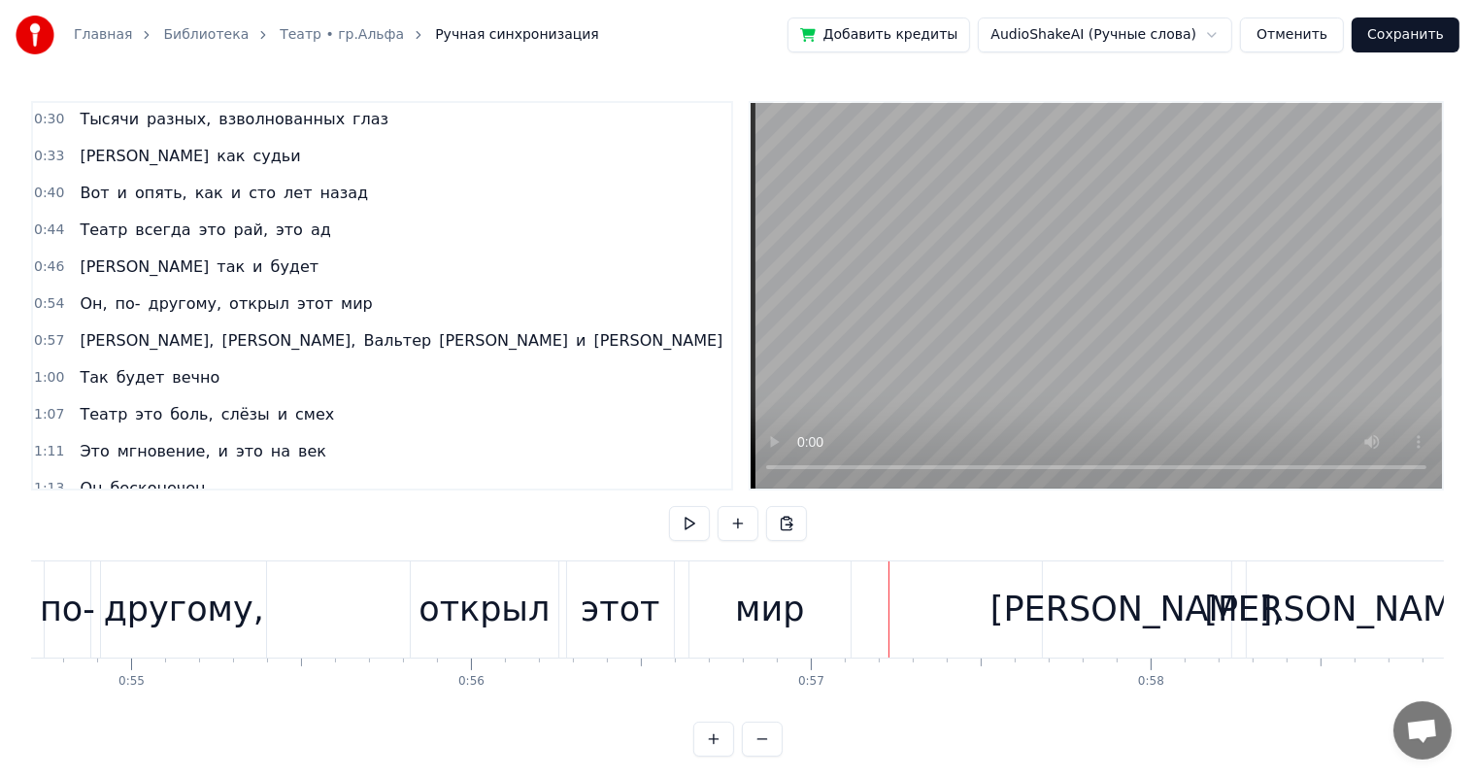
click at [471, 609] on div "открыл" at bounding box center [484, 609] width 131 height 51
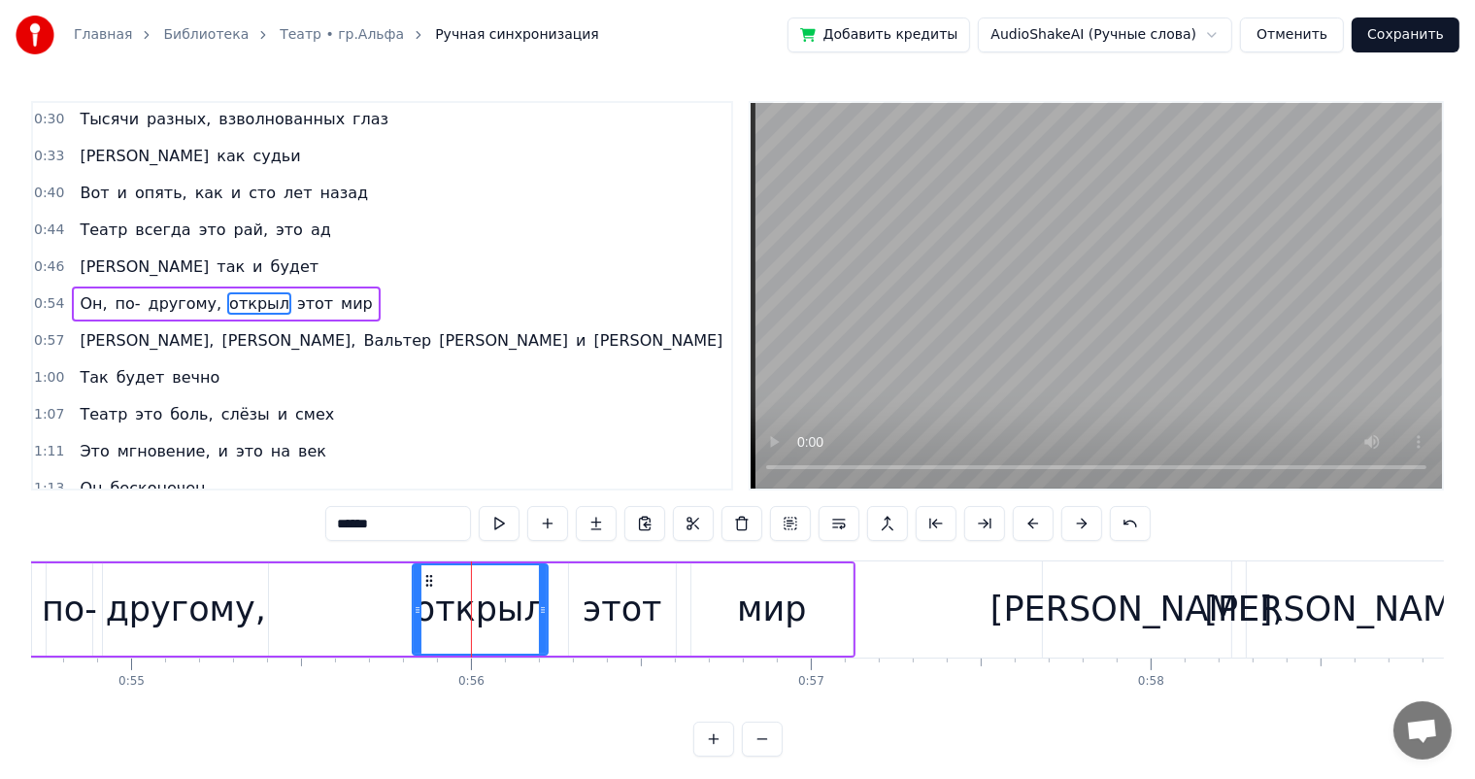
drag, startPoint x: 551, startPoint y: 603, endPoint x: 538, endPoint y: 610, distance: 14.3
click at [539, 610] on icon at bounding box center [543, 610] width 8 height 16
click at [642, 612] on div "этот" at bounding box center [622, 609] width 79 height 51
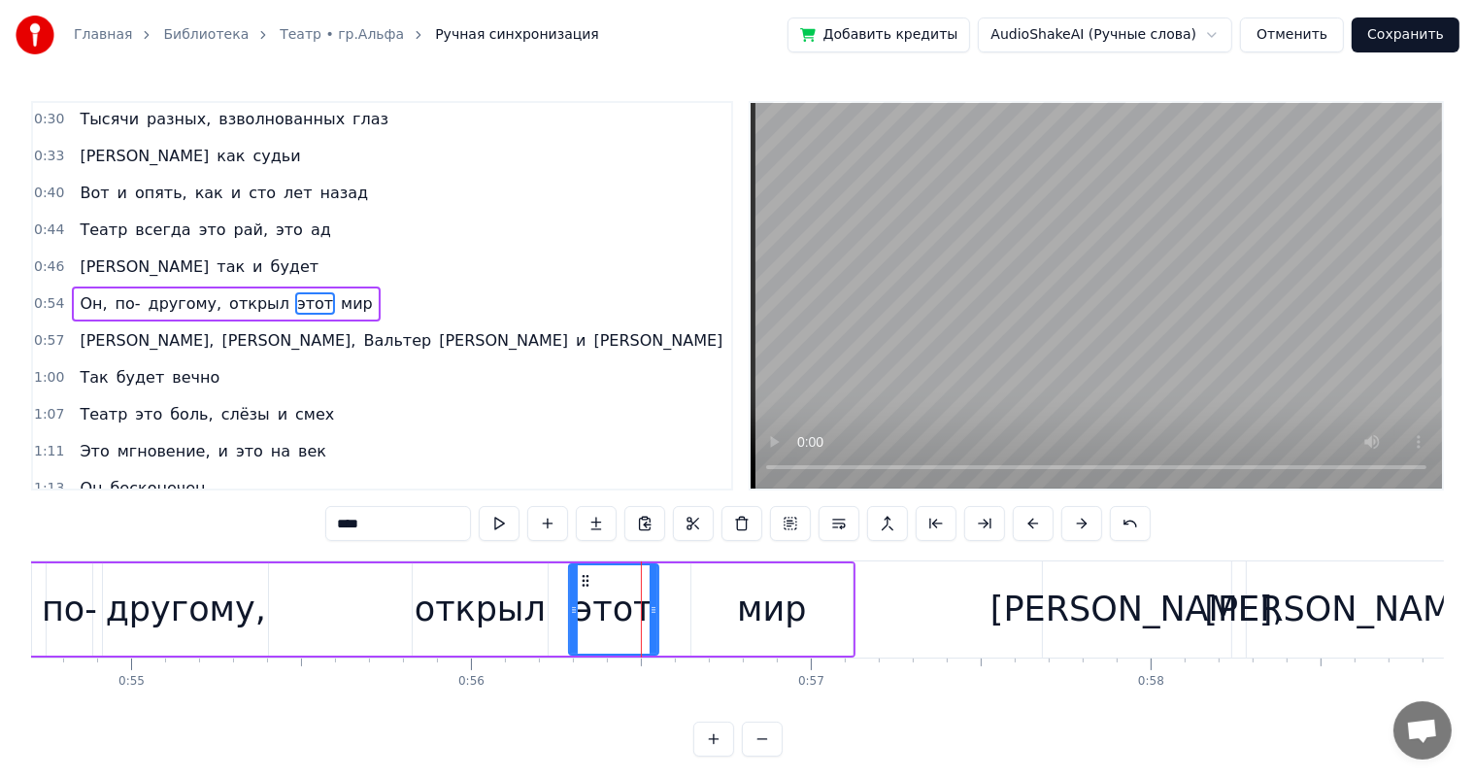
drag, startPoint x: 671, startPoint y: 611, endPoint x: 654, endPoint y: 618, distance: 18.8
click at [654, 618] on div at bounding box center [654, 609] width 8 height 88
drag, startPoint x: 587, startPoint y: 579, endPoint x: 645, endPoint y: 587, distance: 58.8
click at [573, 580] on icon at bounding box center [570, 581] width 16 height 16
click at [786, 595] on div "мир" at bounding box center [771, 609] width 69 height 51
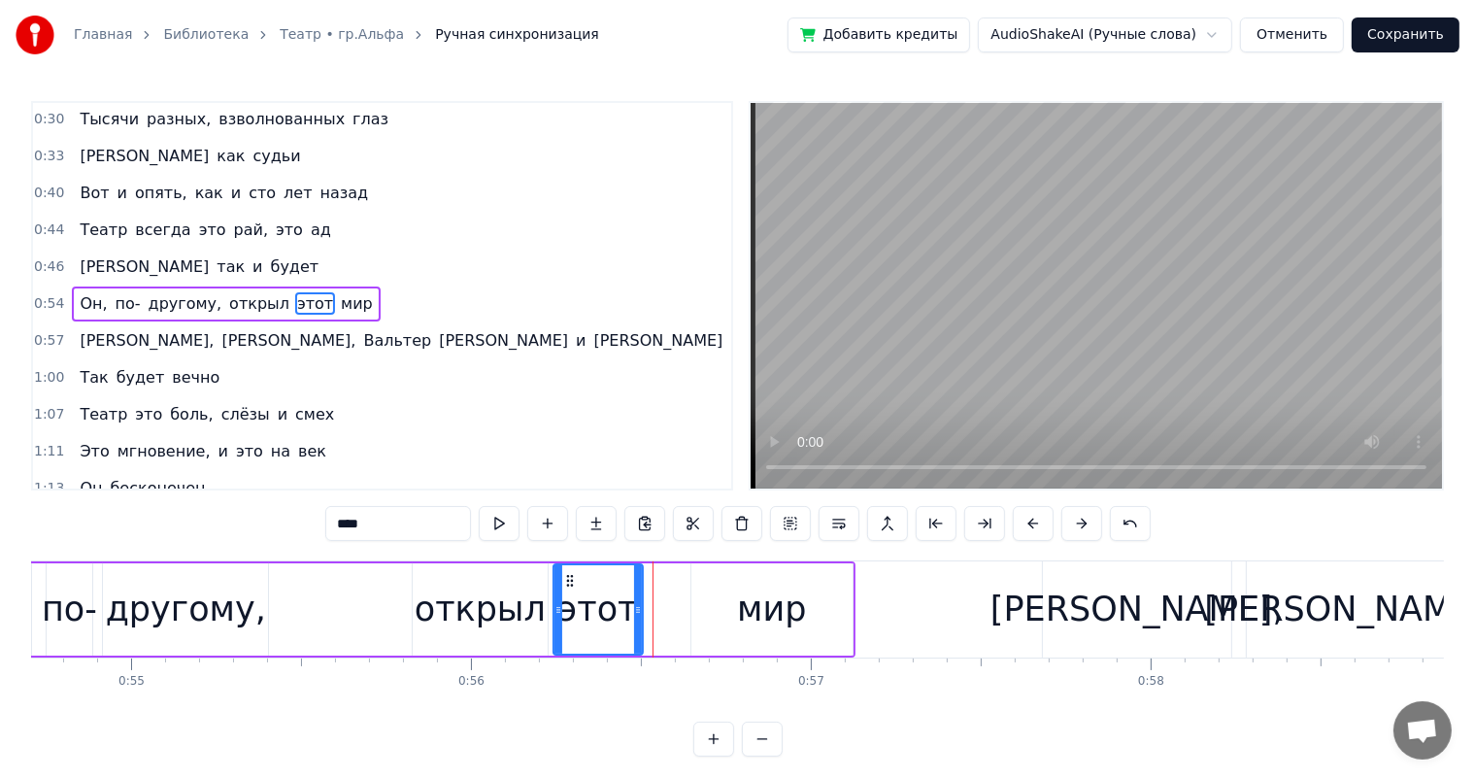
type input "***"
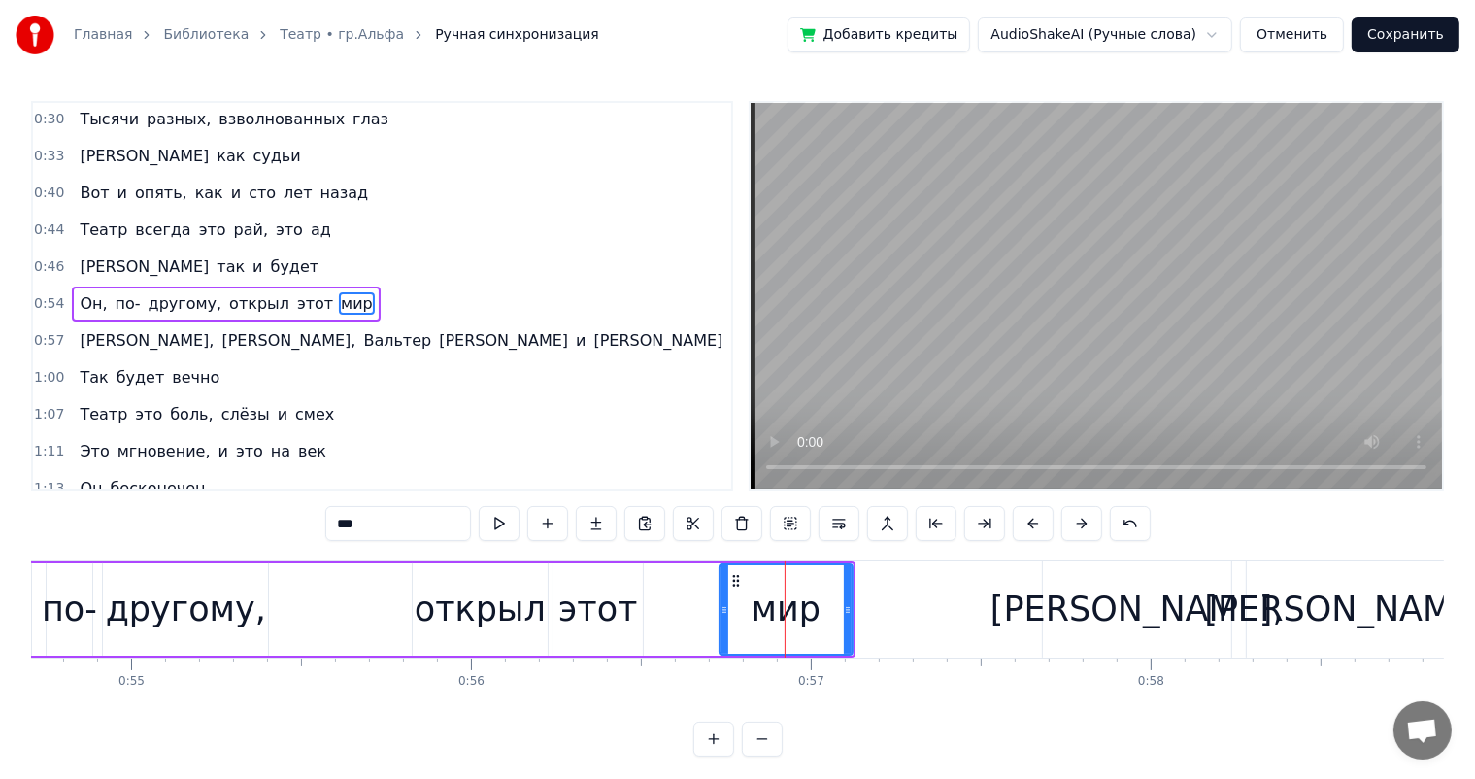
drag, startPoint x: 696, startPoint y: 602, endPoint x: 725, endPoint y: 604, distance: 28.2
click at [725, 604] on icon at bounding box center [725, 610] width 8 height 16
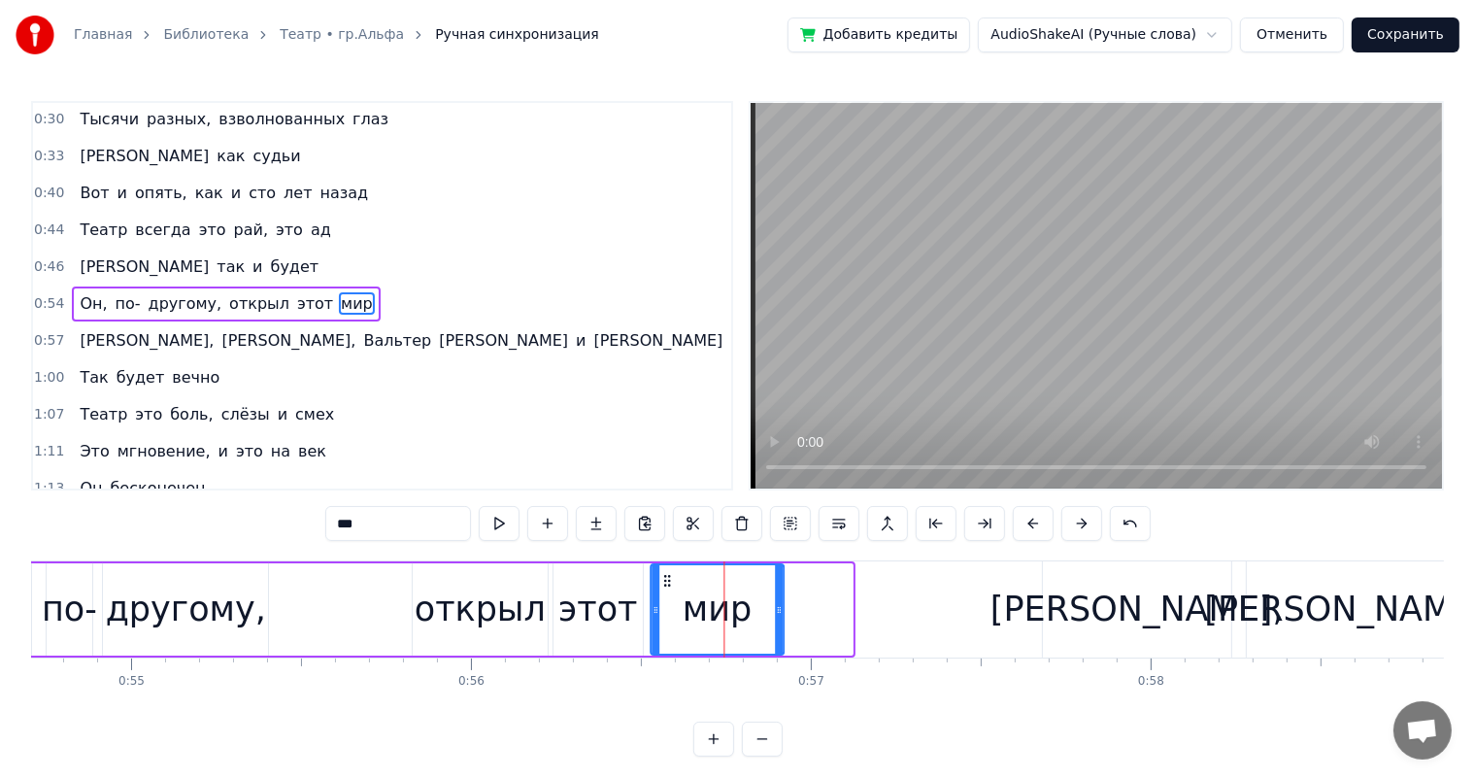
drag, startPoint x: 734, startPoint y: 581, endPoint x: 664, endPoint y: 597, distance: 71.9
click at [664, 597] on div "мир" at bounding box center [717, 609] width 131 height 88
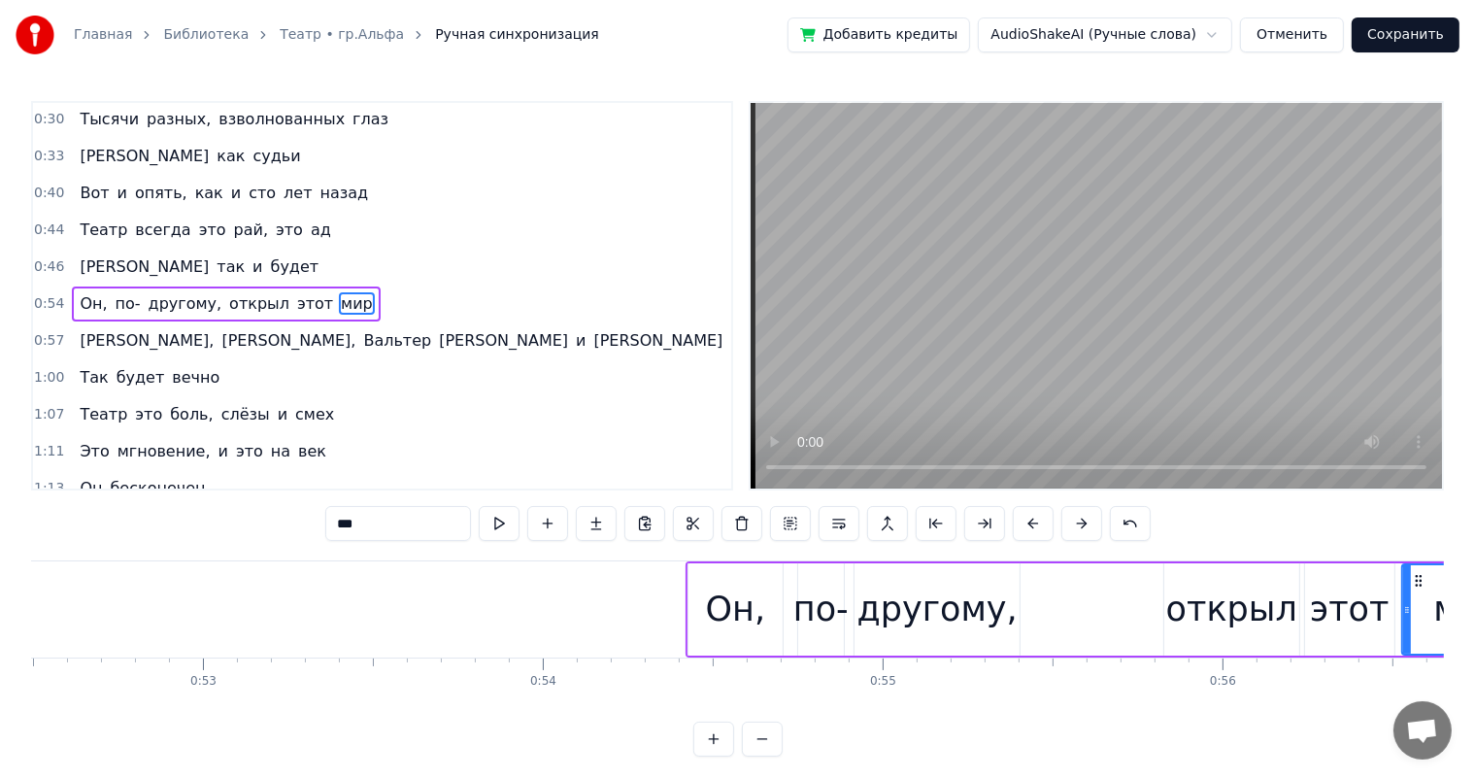
scroll to position [0, 17720]
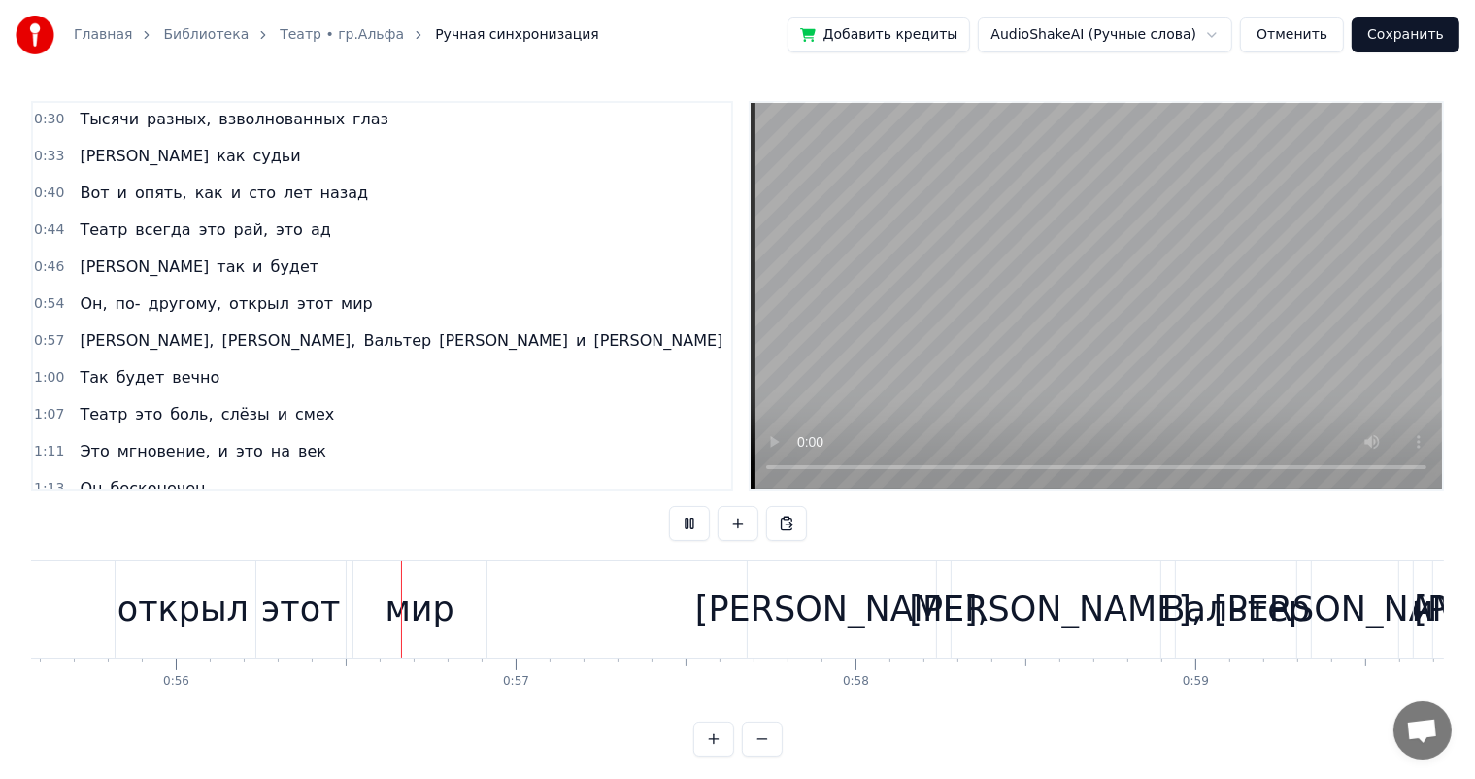
scroll to position [0, 18944]
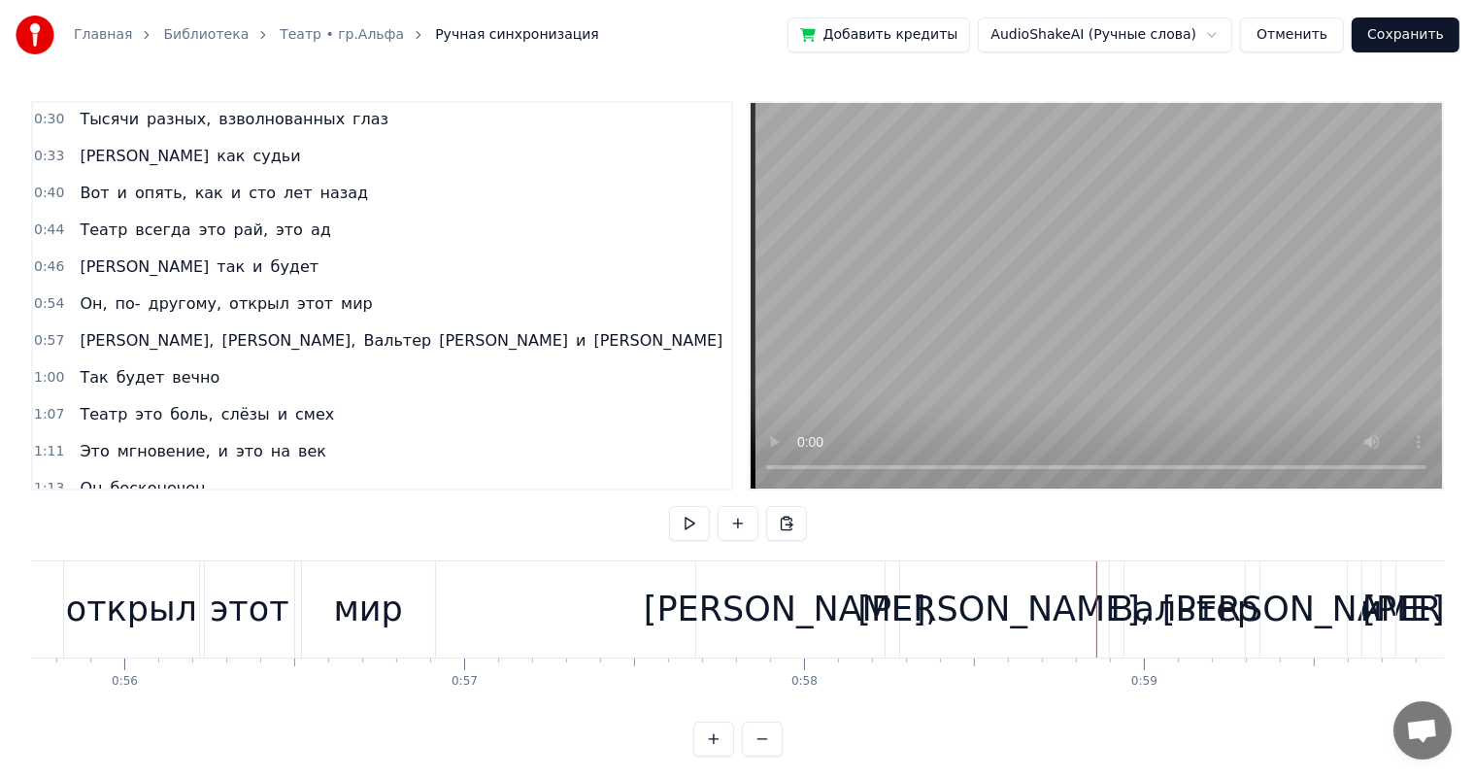
click at [855, 593] on div "[PERSON_NAME]," at bounding box center [790, 609] width 188 height 96
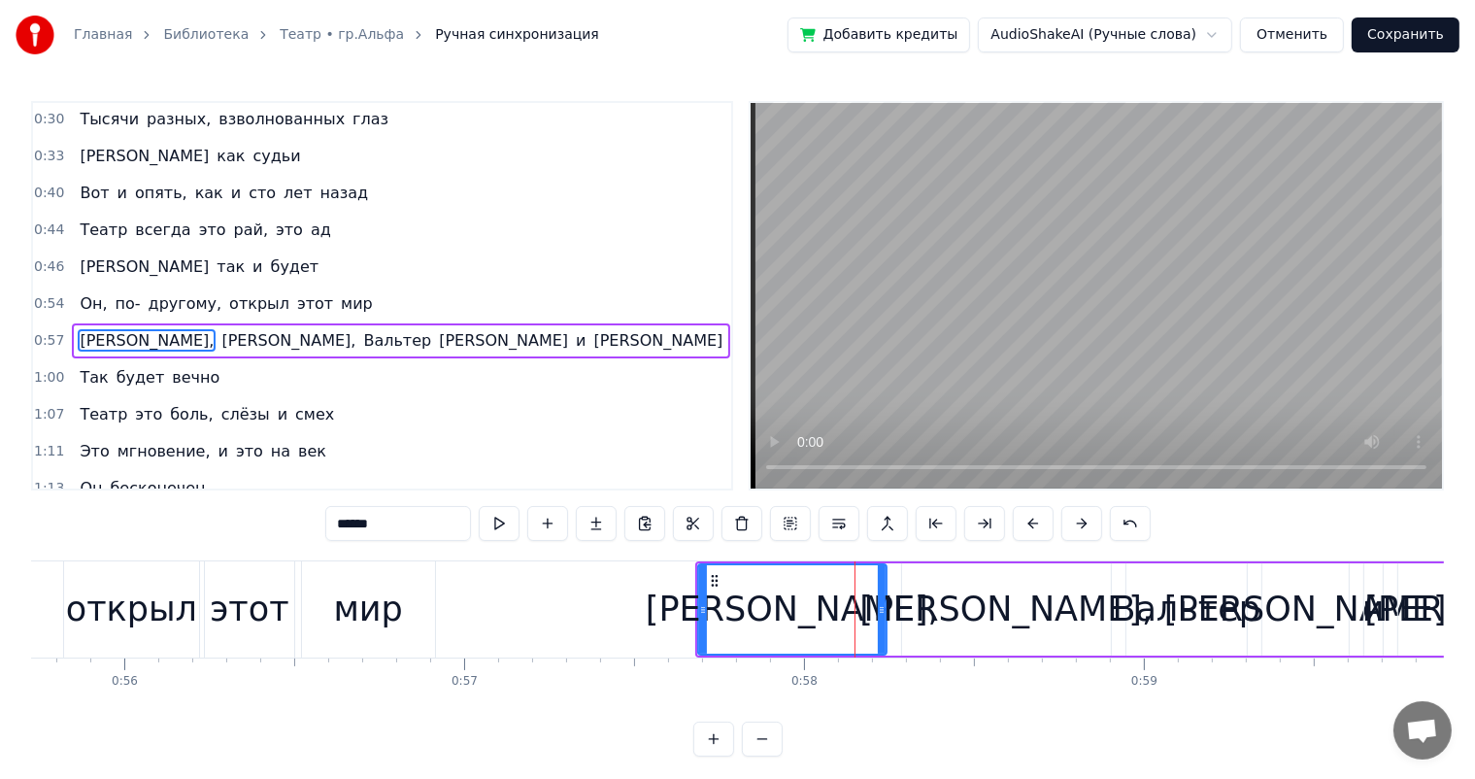
scroll to position [74, 0]
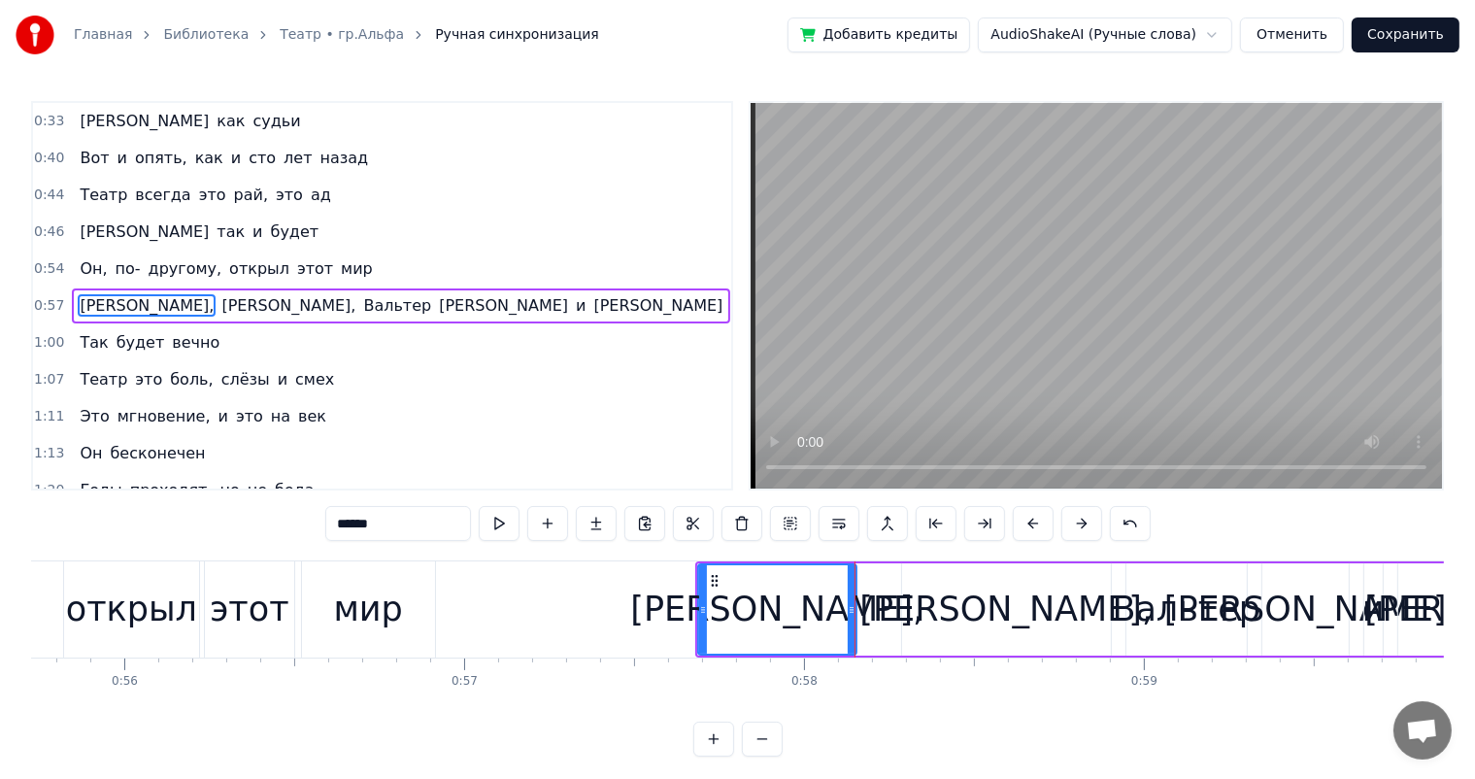
drag, startPoint x: 881, startPoint y: 604, endPoint x: 851, endPoint y: 613, distance: 31.4
click at [851, 613] on icon at bounding box center [852, 610] width 8 height 16
click at [1016, 616] on div "[PERSON_NAME]," at bounding box center [1006, 609] width 293 height 51
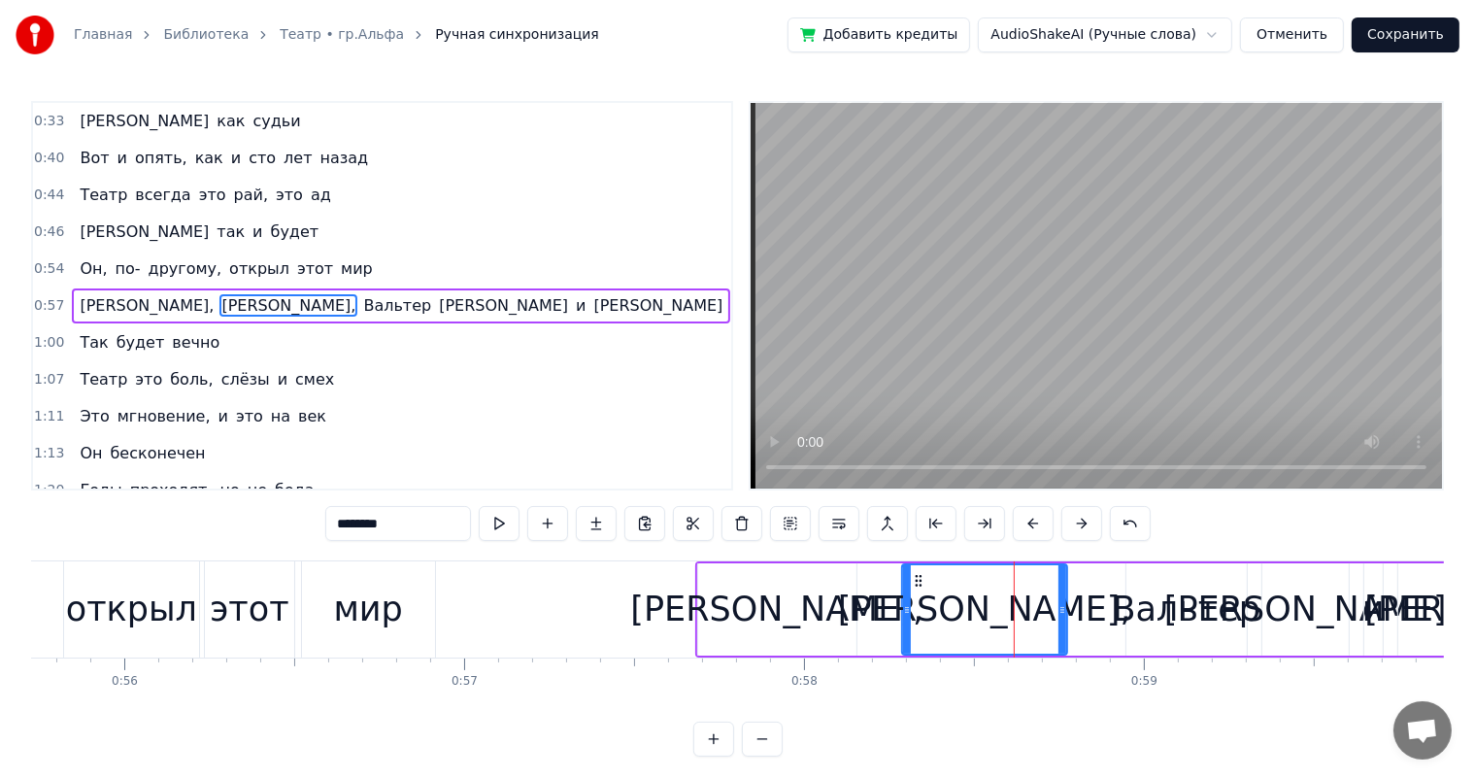
drag, startPoint x: 1107, startPoint y: 608, endPoint x: 1064, endPoint y: 633, distance: 50.5
click at [1064, 633] on div at bounding box center [1063, 609] width 8 height 88
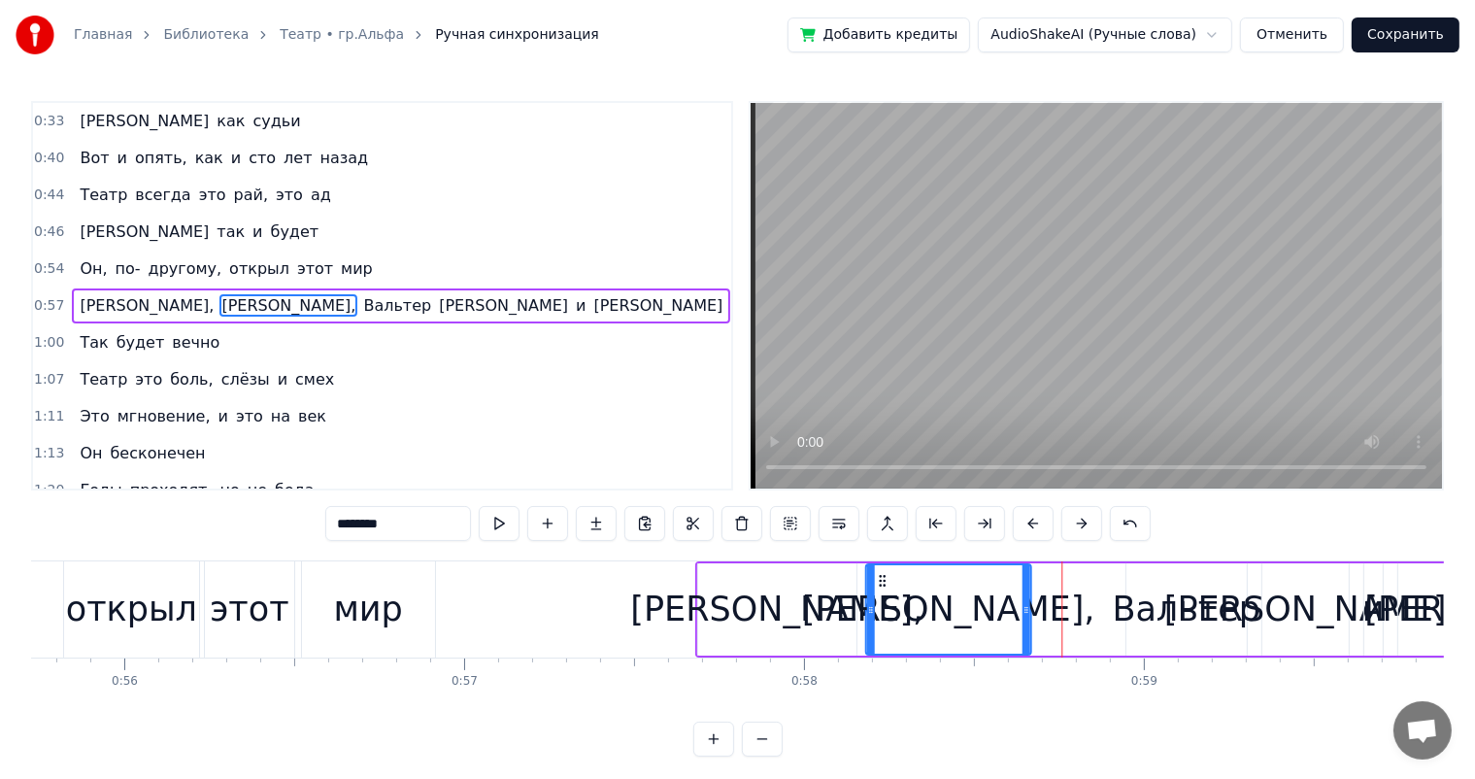
drag, startPoint x: 917, startPoint y: 579, endPoint x: 881, endPoint y: 582, distance: 36.1
click at [881, 582] on icon at bounding box center [882, 581] width 16 height 16
click at [1166, 612] on div "Вальтер" at bounding box center [1187, 609] width 149 height 51
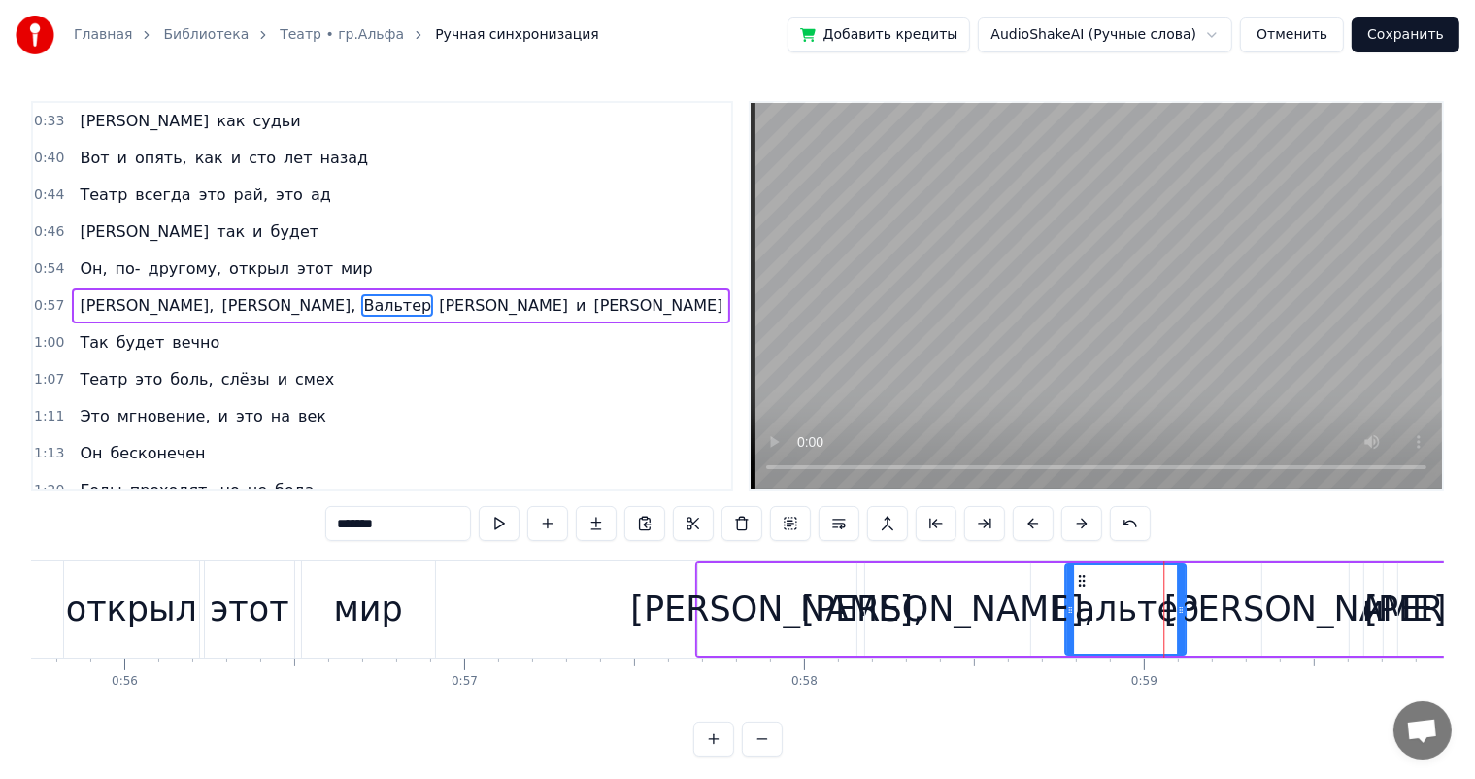
drag, startPoint x: 1140, startPoint y: 579, endPoint x: 1079, endPoint y: 591, distance: 62.3
click at [1079, 591] on div "Вальтер" at bounding box center [1125, 609] width 118 height 88
drag, startPoint x: 1334, startPoint y: 612, endPoint x: 1263, endPoint y: 597, distance: 72.4
click at [1324, 612] on div "[PERSON_NAME]" at bounding box center [1306, 609] width 283 height 51
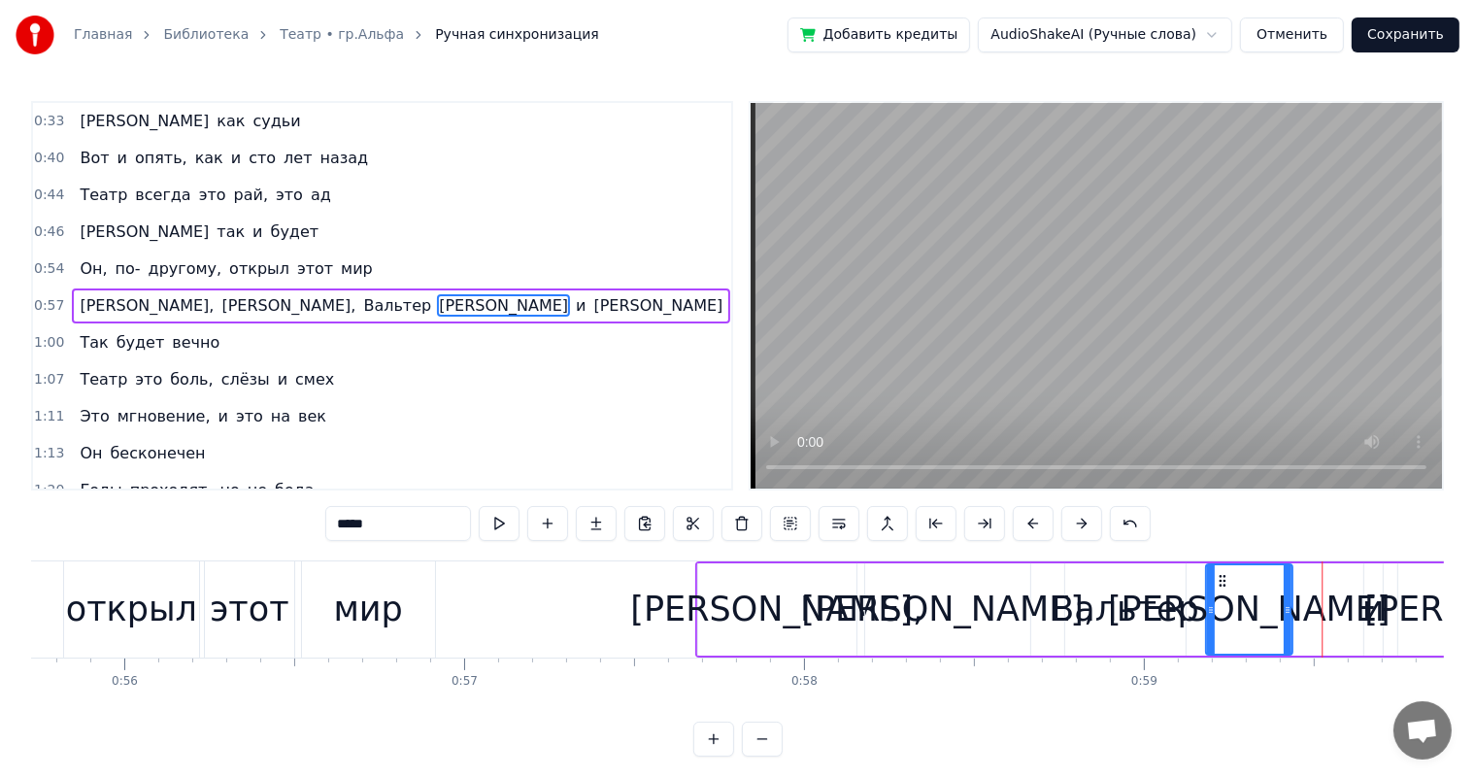
drag, startPoint x: 1277, startPoint y: 585, endPoint x: 1220, endPoint y: 594, distance: 58.1
click at [1220, 594] on div "[PERSON_NAME]" at bounding box center [1248, 609] width 85 height 88
click at [157, 625] on div "открыл" at bounding box center [131, 609] width 131 height 51
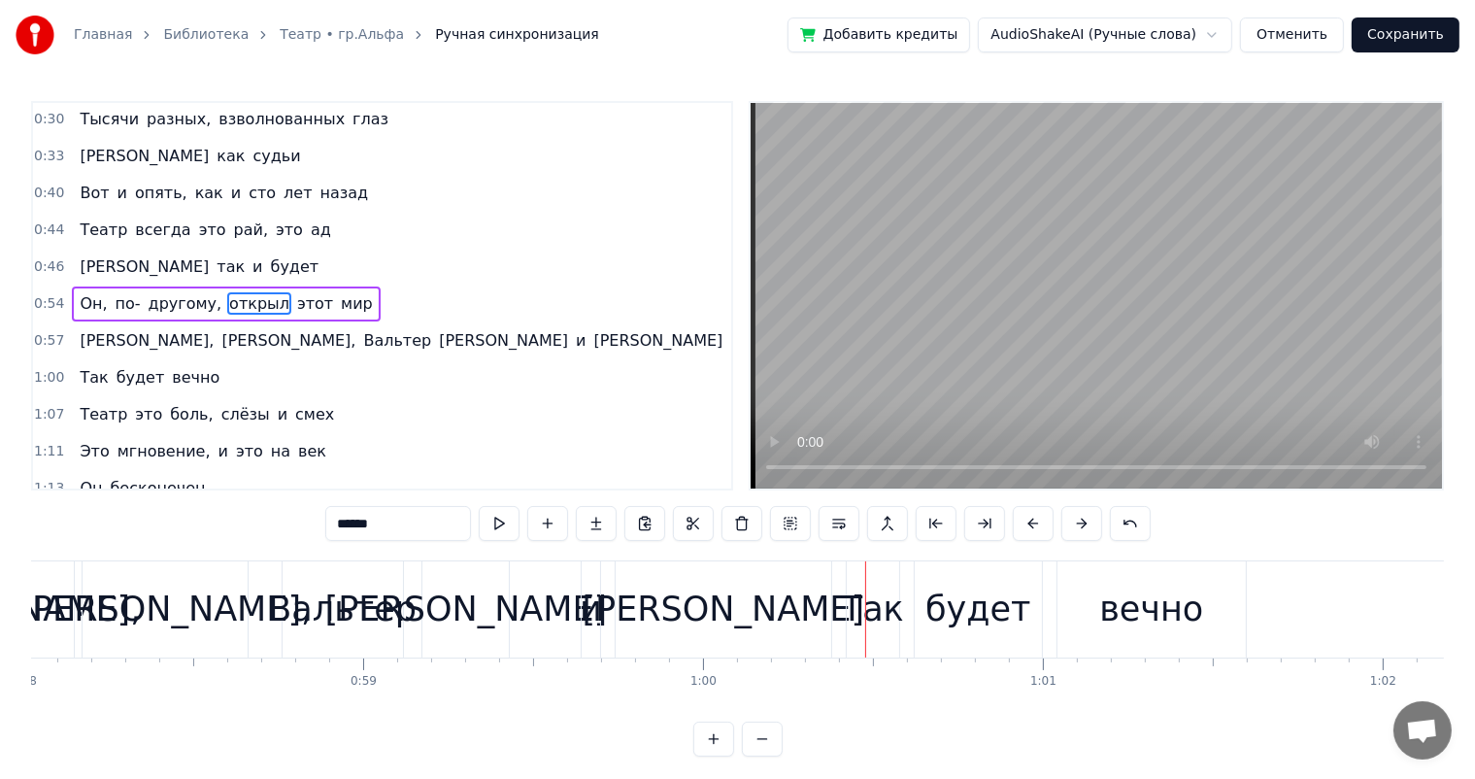
scroll to position [0, 19849]
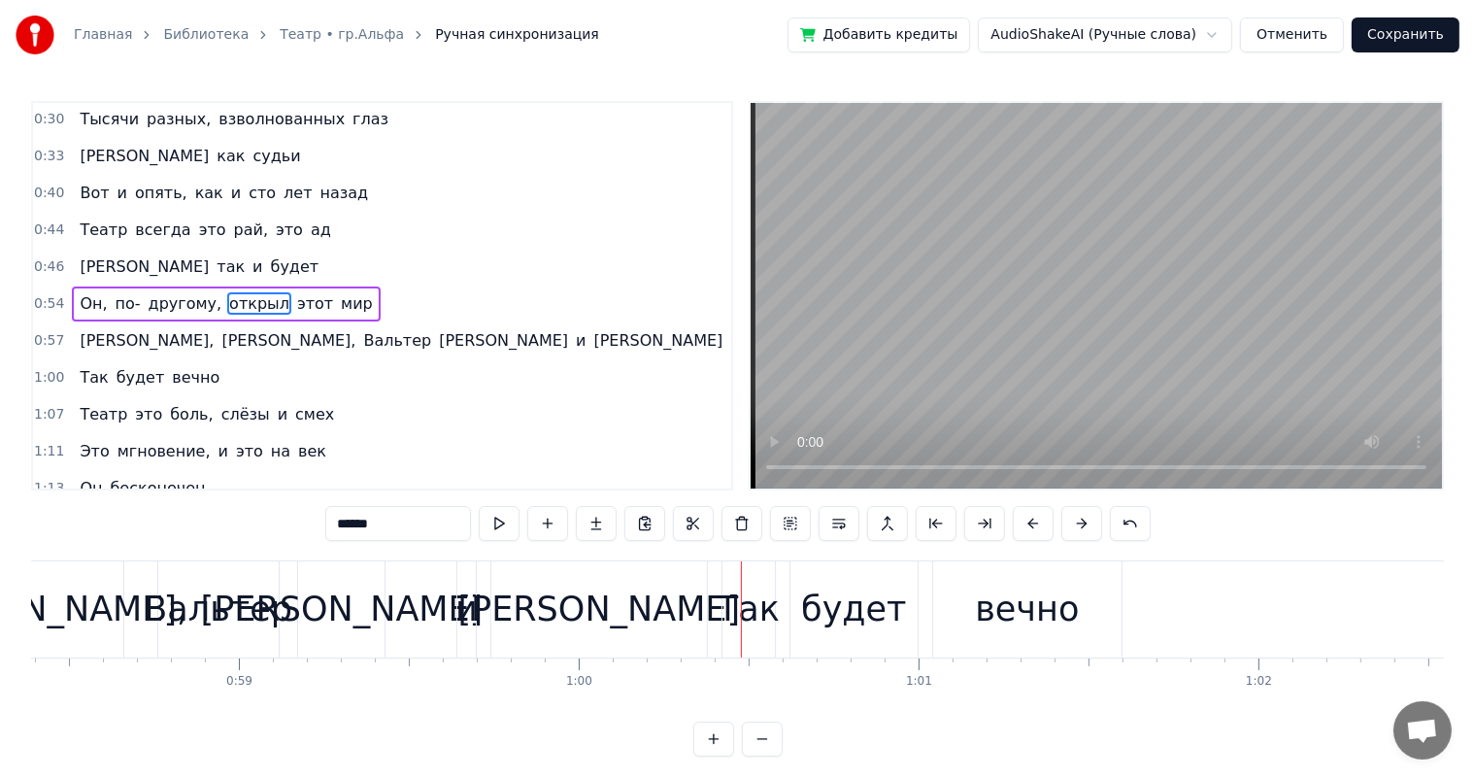
click at [457, 611] on div "и" at bounding box center [467, 609] width 22 height 51
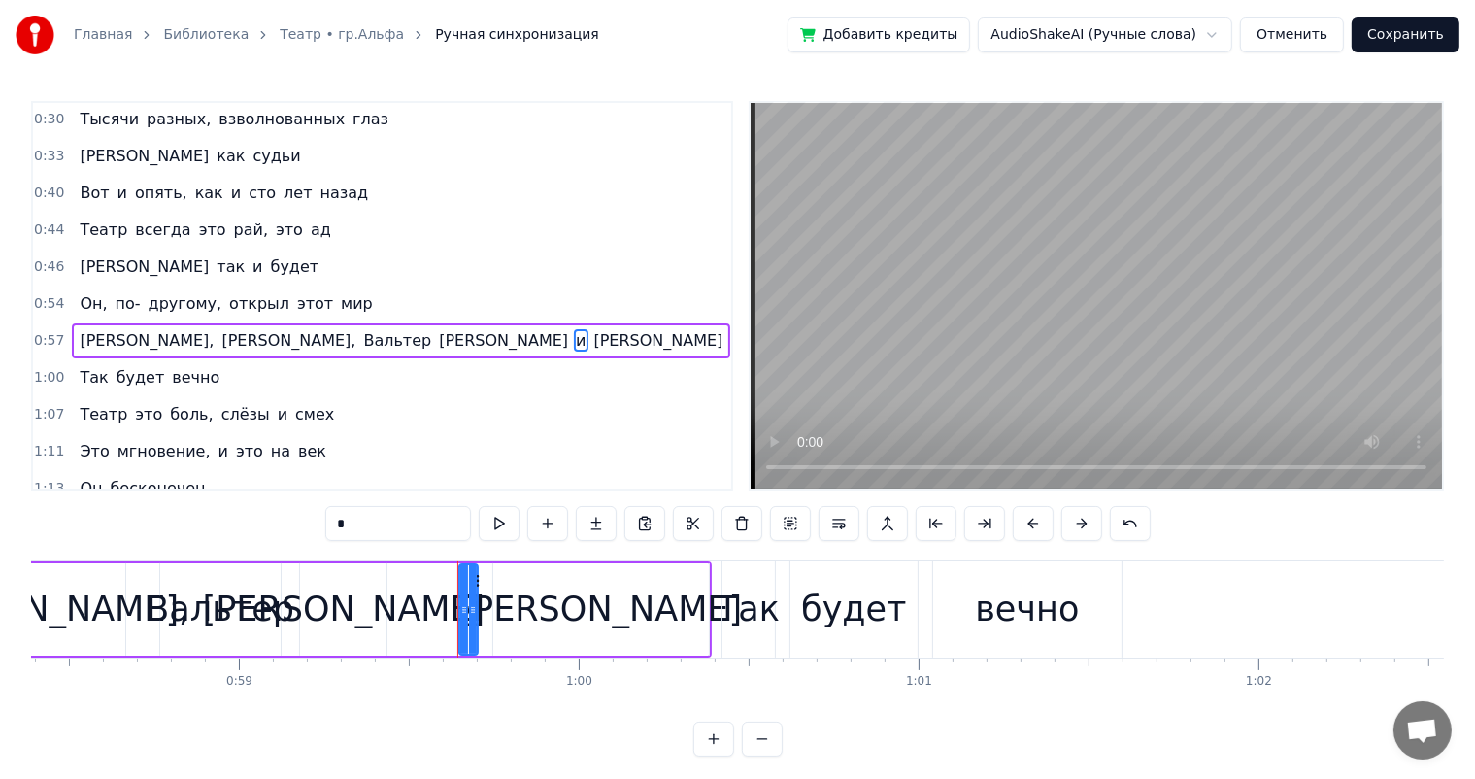
scroll to position [74, 0]
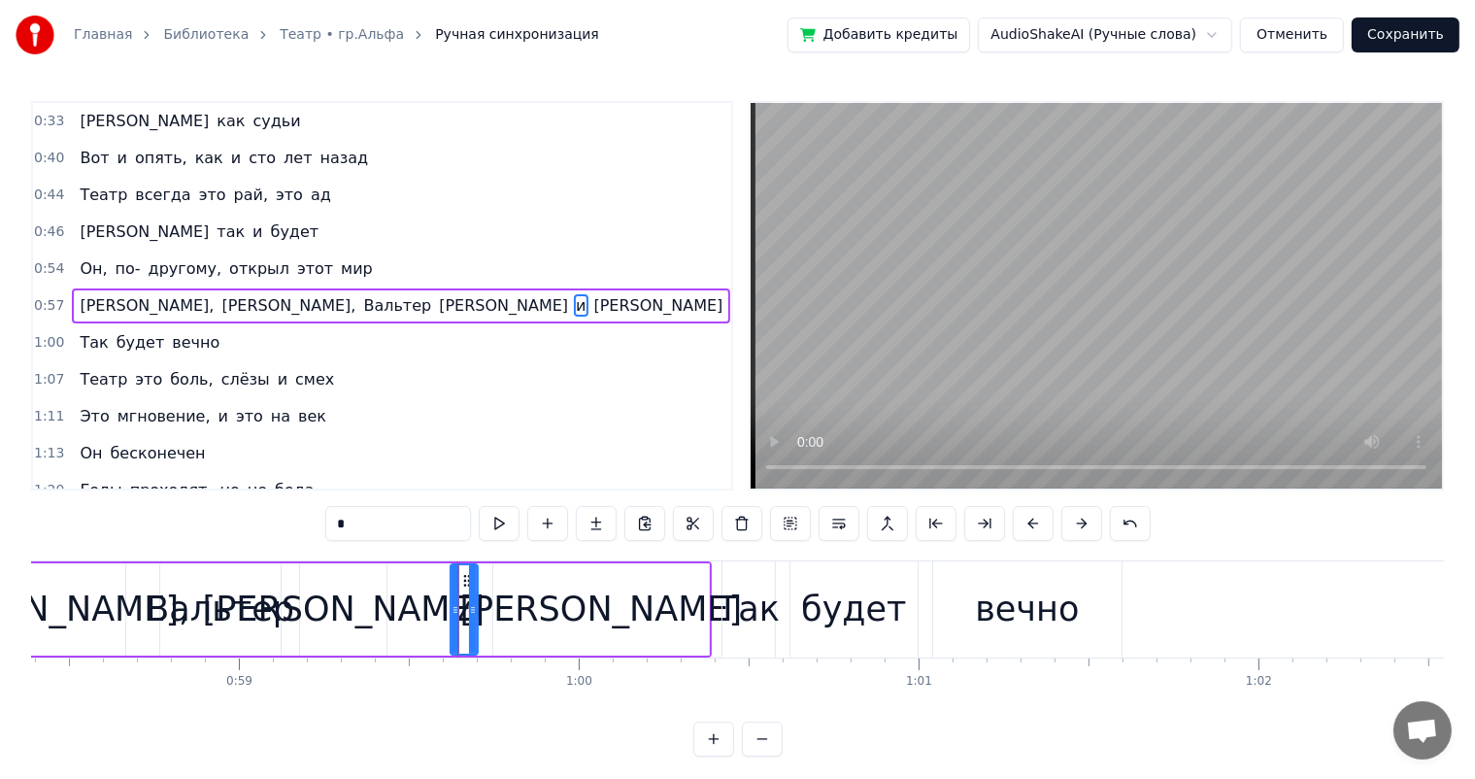
click at [454, 594] on div at bounding box center [456, 609] width 8 height 88
drag, startPoint x: 466, startPoint y: 583, endPoint x: 430, endPoint y: 588, distance: 36.3
click at [430, 588] on div "и" at bounding box center [427, 609] width 25 height 88
click at [575, 598] on div "[PERSON_NAME]" at bounding box center [601, 609] width 283 height 51
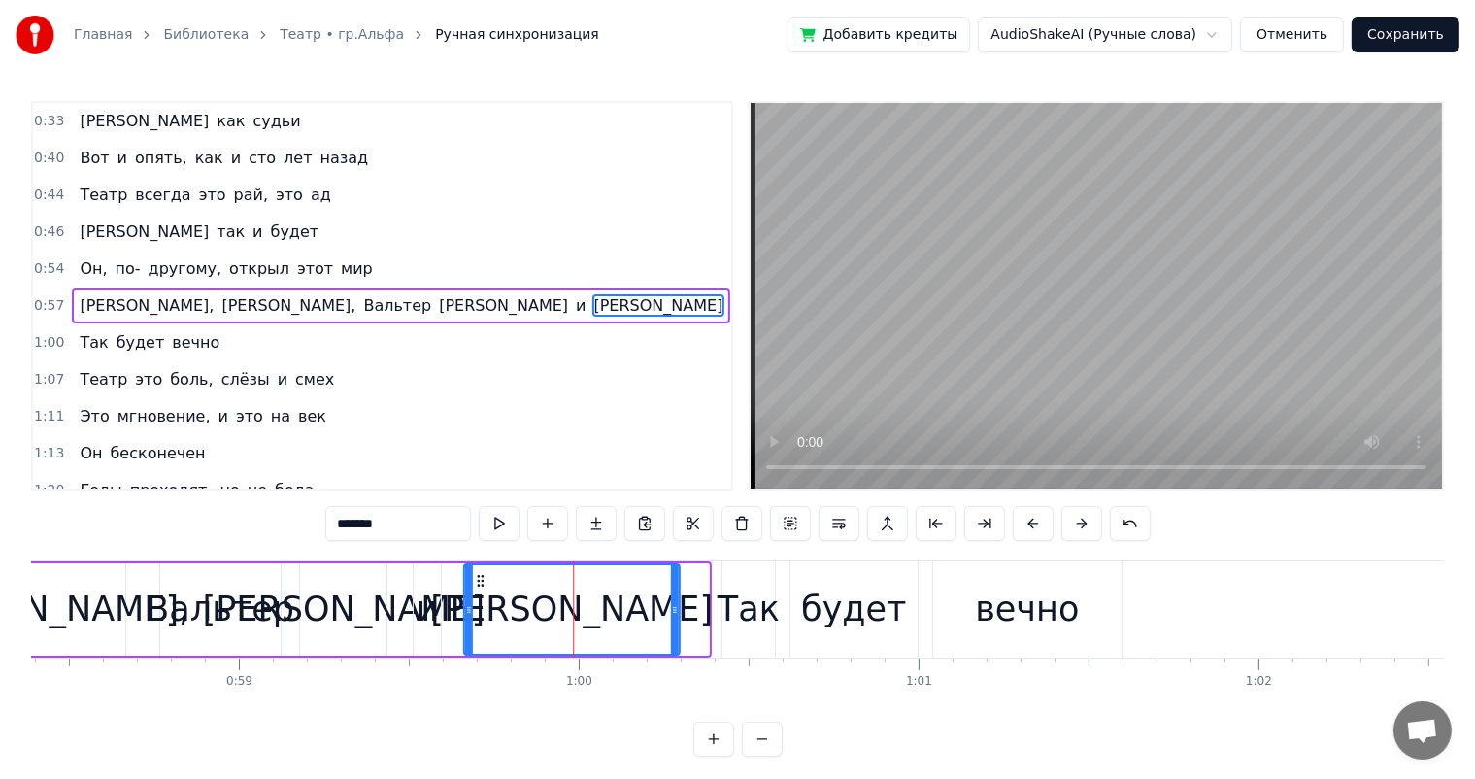
drag, startPoint x: 509, startPoint y: 583, endPoint x: 479, endPoint y: 583, distance: 30.1
click at [479, 583] on icon at bounding box center [480, 581] width 16 height 16
drag, startPoint x: 673, startPoint y: 605, endPoint x: 653, endPoint y: 609, distance: 20.8
click at [653, 609] on icon at bounding box center [654, 610] width 8 height 16
click at [740, 612] on div "Так" at bounding box center [749, 609] width 62 height 51
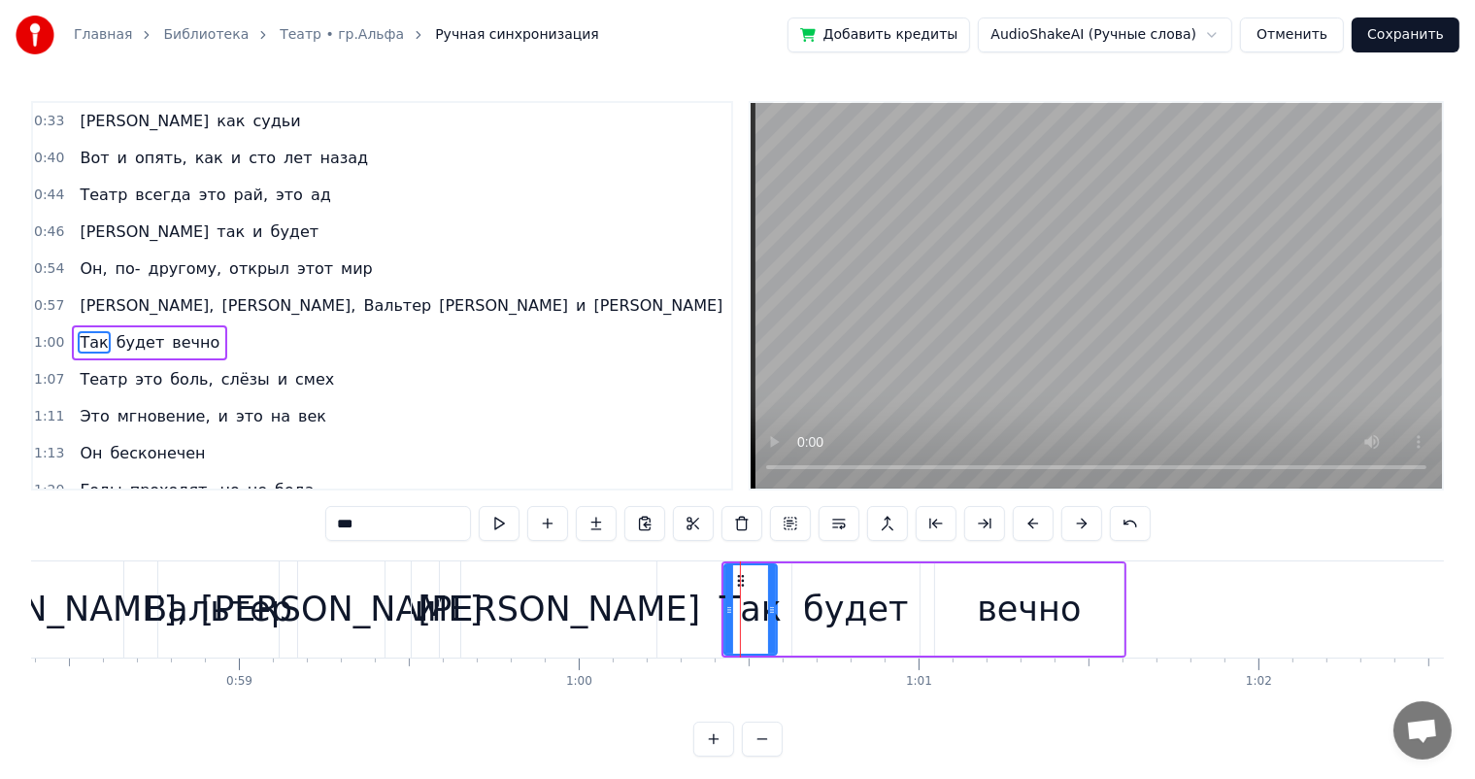
scroll to position [110, 0]
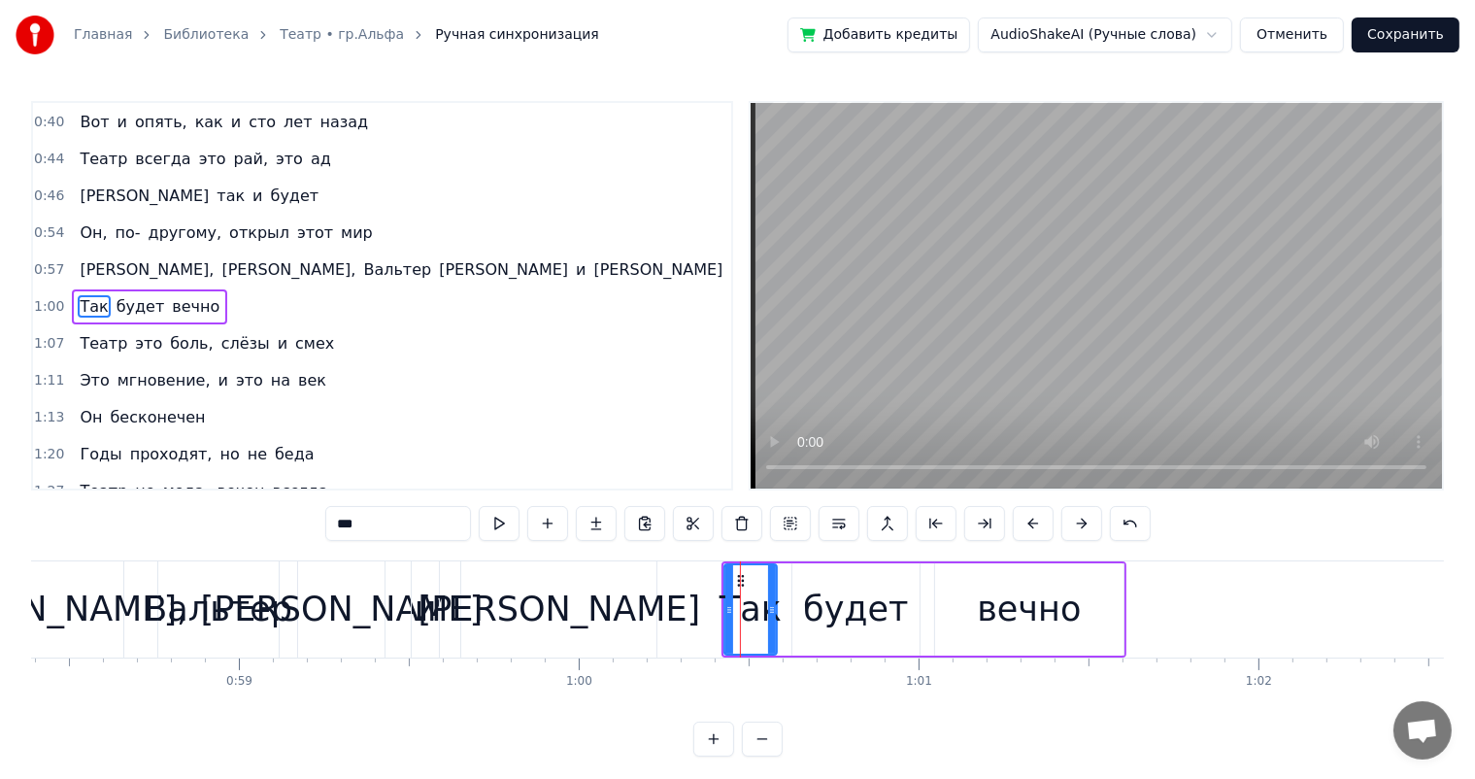
click at [829, 605] on div "будет" at bounding box center [855, 609] width 105 height 51
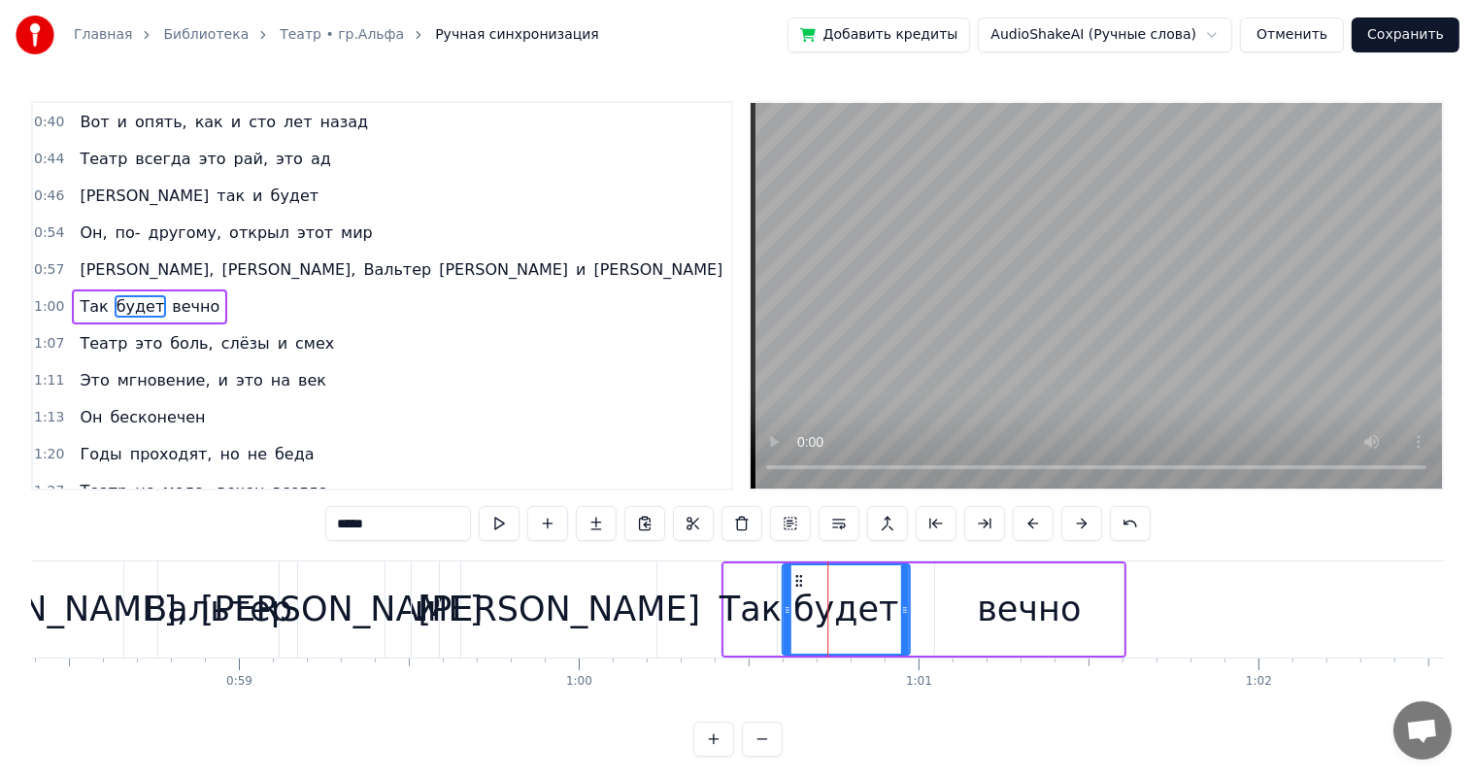
click at [798, 579] on icon at bounding box center [799, 581] width 16 height 16
drag, startPoint x: 903, startPoint y: 606, endPoint x: 881, endPoint y: 610, distance: 22.7
click at [882, 610] on icon at bounding box center [886, 610] width 8 height 16
click at [939, 604] on div "вечно" at bounding box center [1029, 609] width 188 height 92
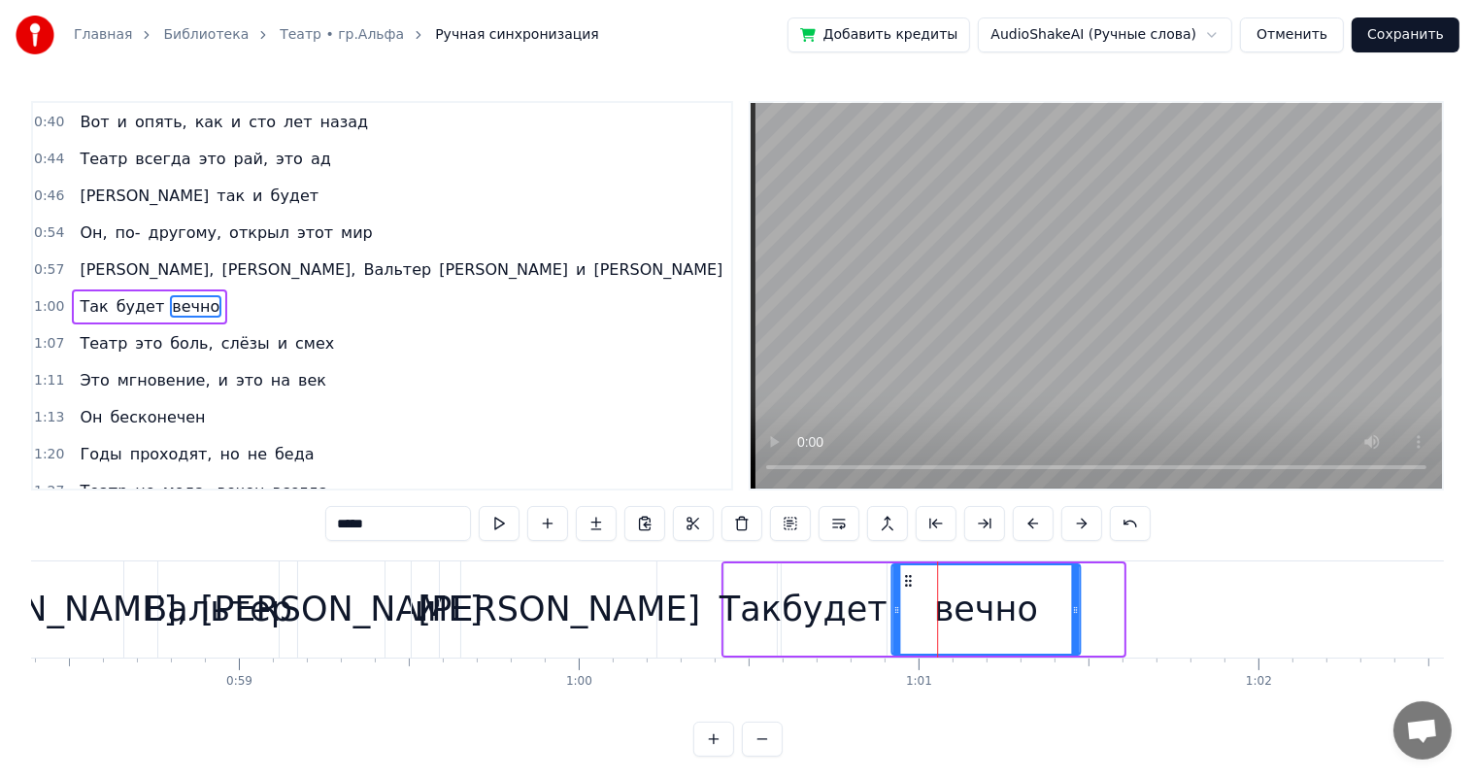
drag, startPoint x: 952, startPoint y: 581, endPoint x: 909, endPoint y: 587, distance: 43.1
click at [909, 587] on icon at bounding box center [908, 581] width 16 height 16
drag, startPoint x: 1075, startPoint y: 606, endPoint x: 1040, endPoint y: 617, distance: 36.6
click at [1040, 617] on div at bounding box center [1040, 609] width 8 height 88
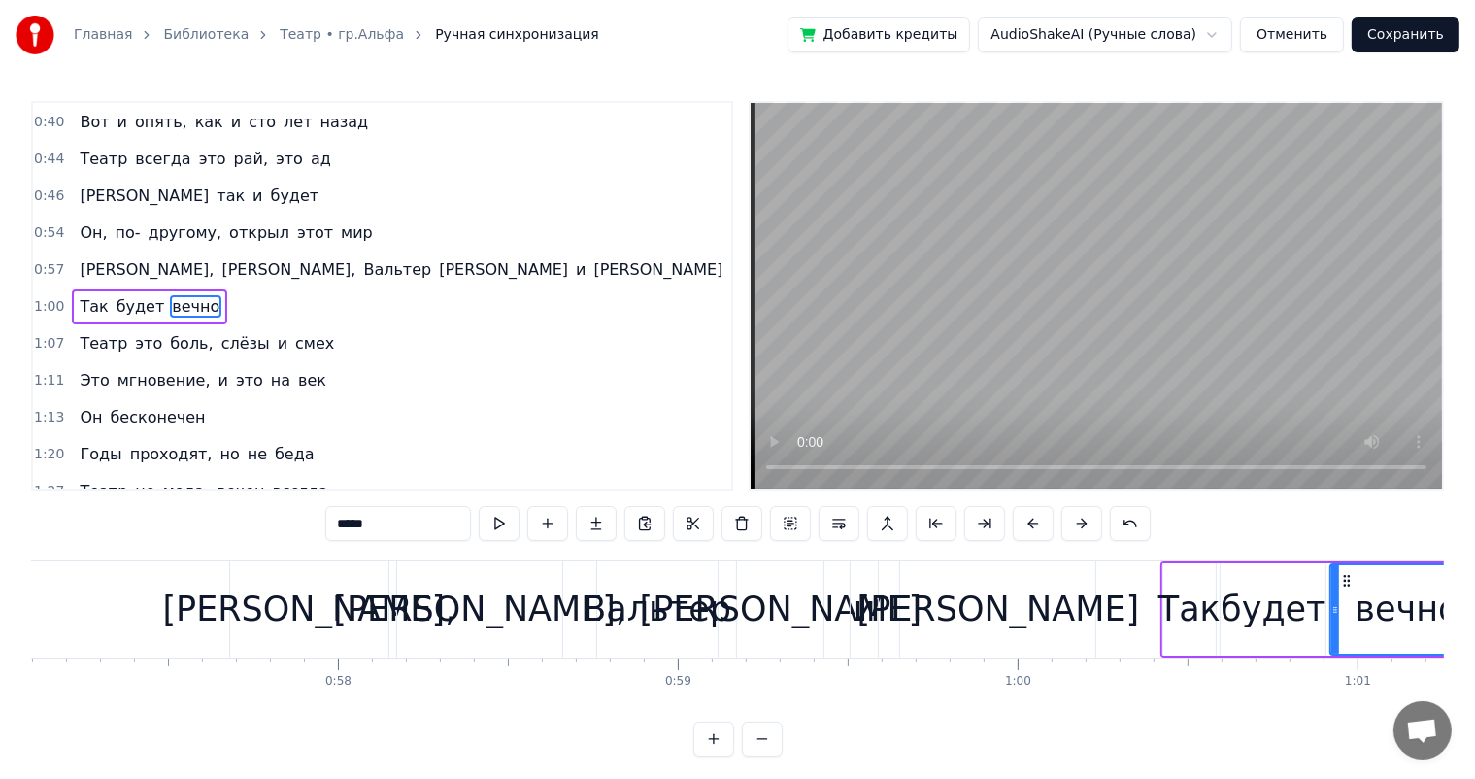
scroll to position [0, 19098]
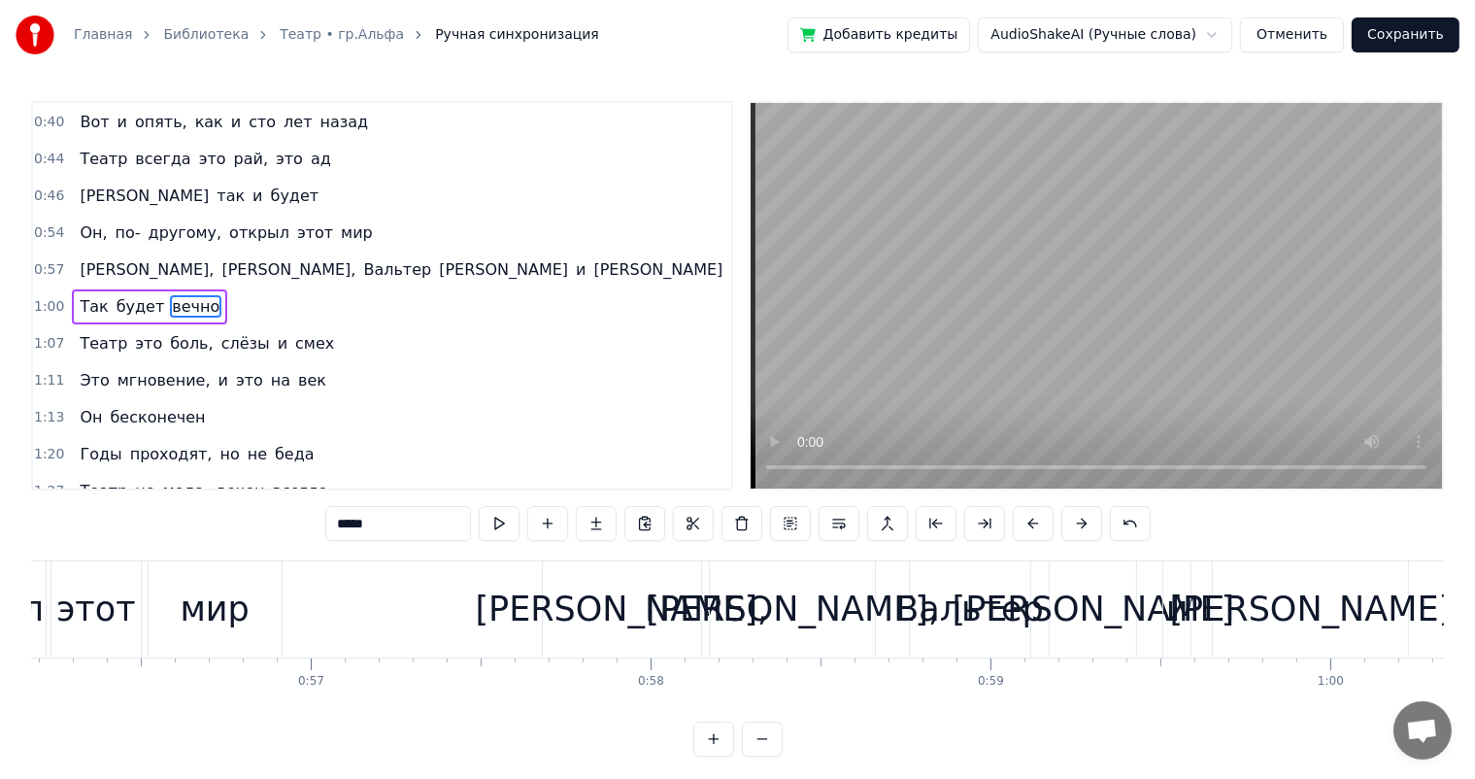
click at [117, 613] on div "этот" at bounding box center [95, 609] width 79 height 51
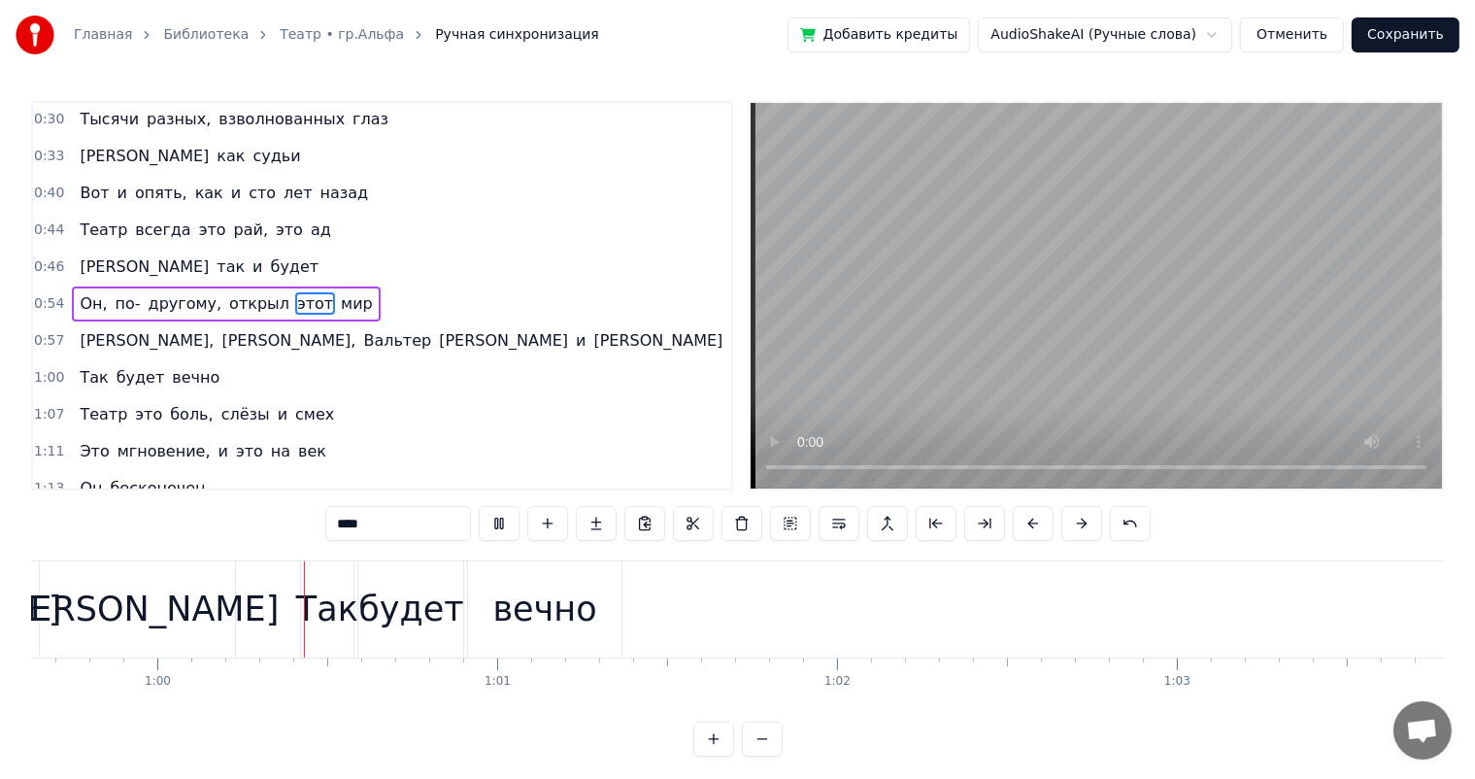
scroll to position [0, 20327]
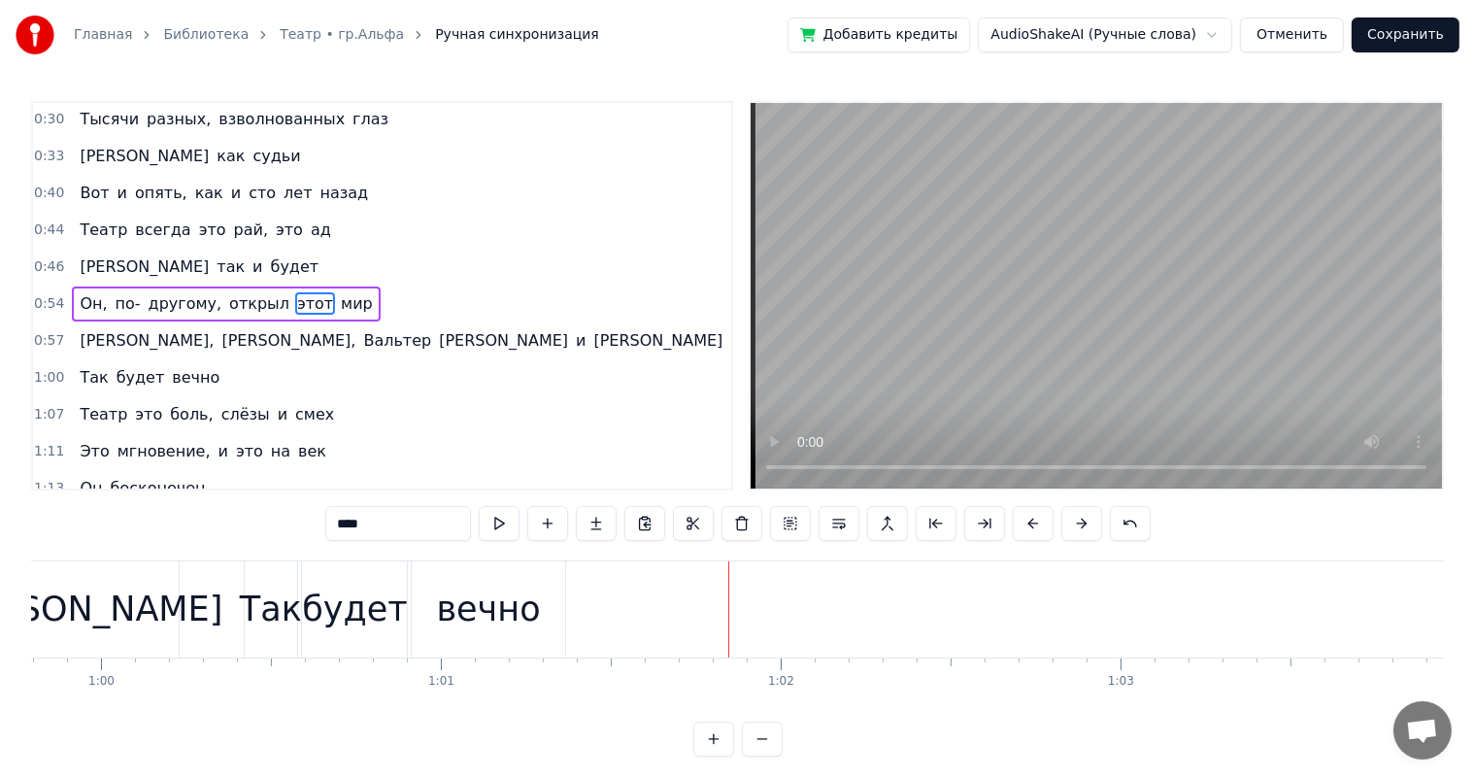
click at [366, 606] on div "будет" at bounding box center [354, 609] width 105 height 51
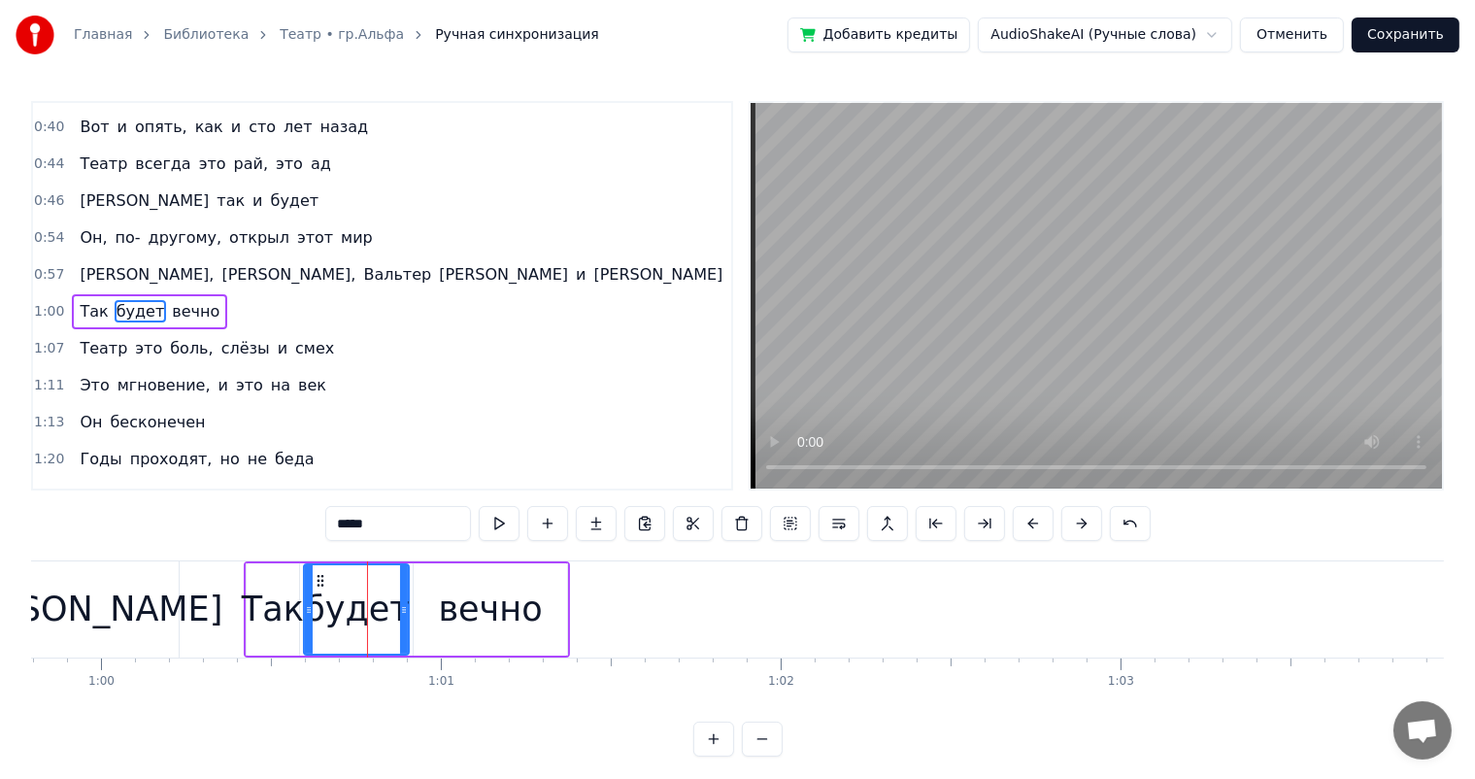
scroll to position [110, 0]
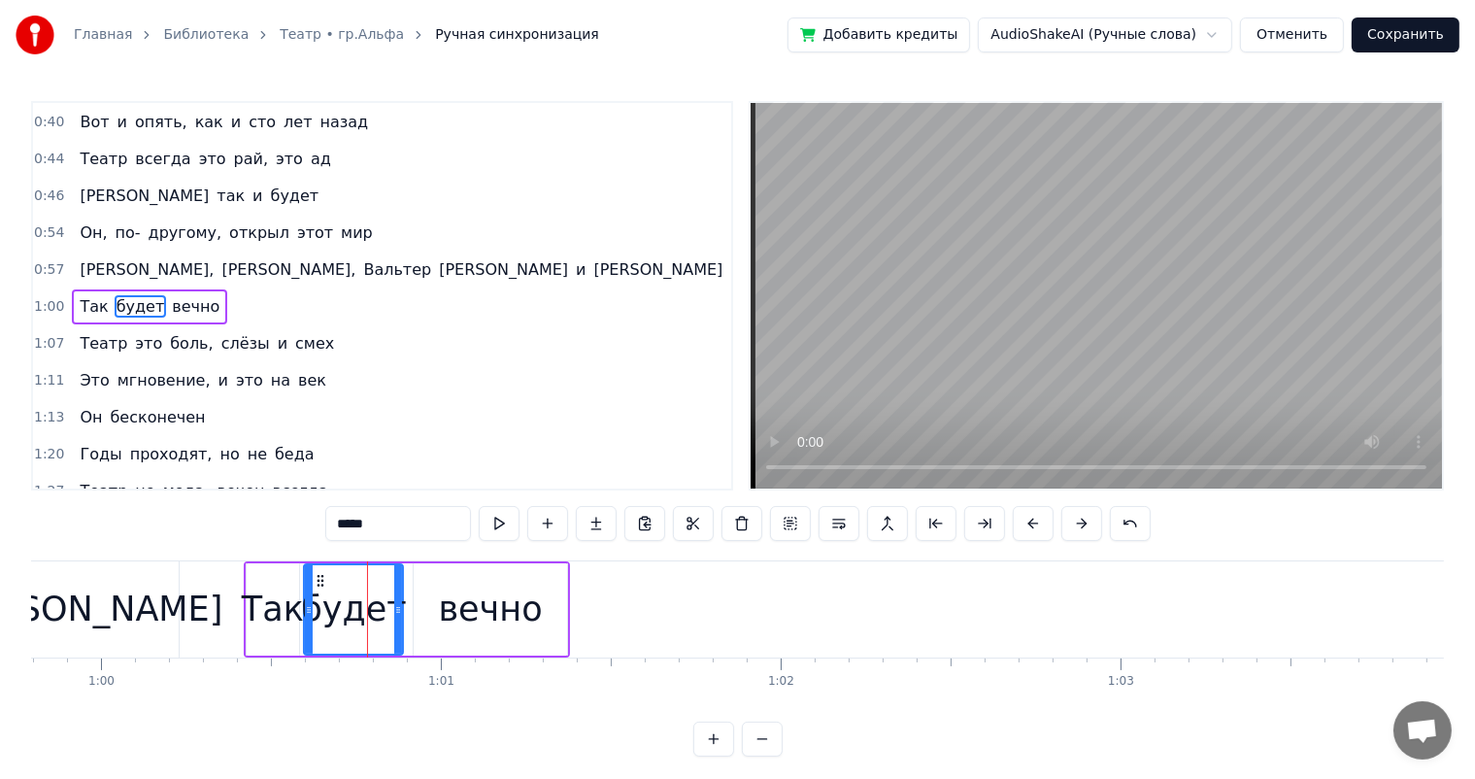
click at [396, 605] on icon at bounding box center [398, 610] width 8 height 16
click at [96, 593] on div "[PERSON_NAME]" at bounding box center [82, 609] width 283 height 51
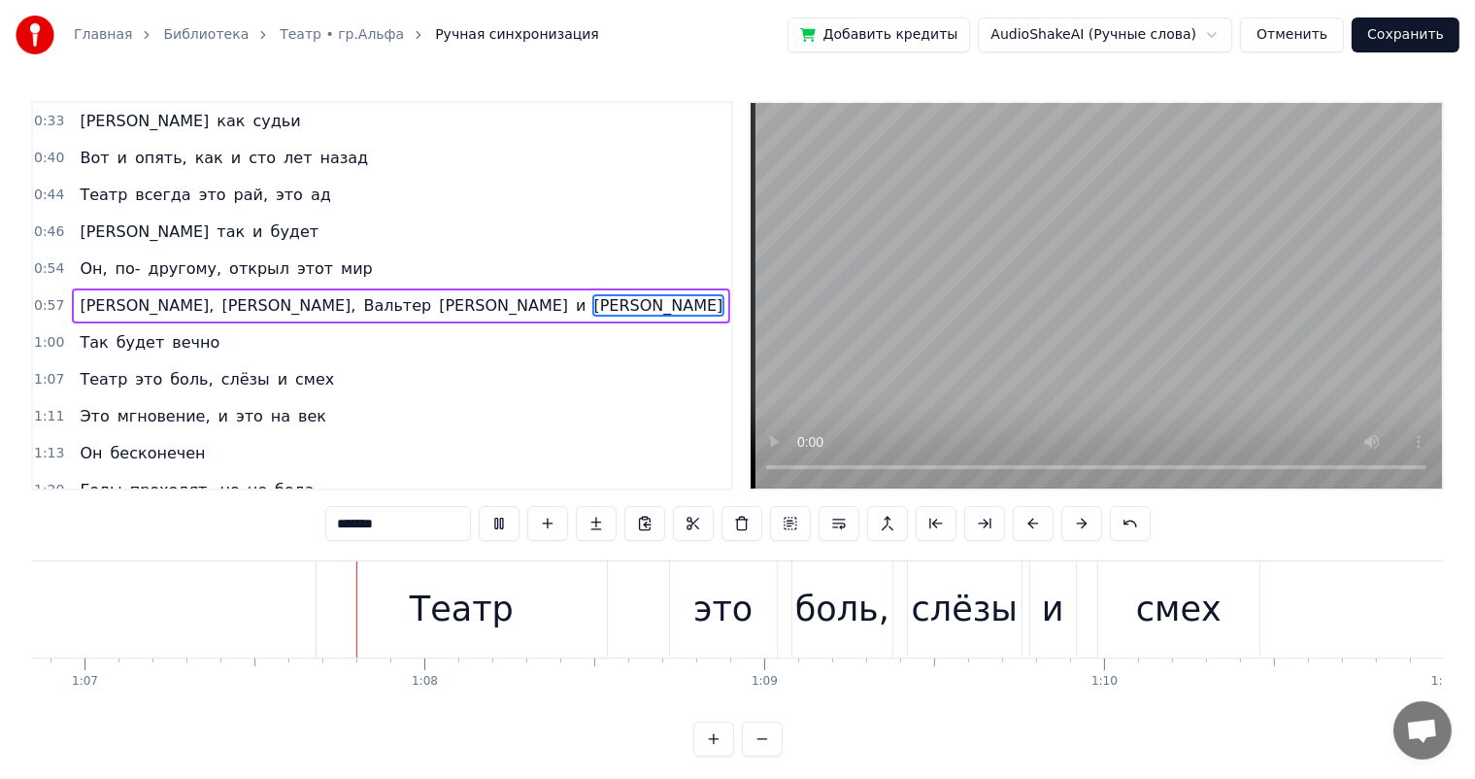
scroll to position [0, 22744]
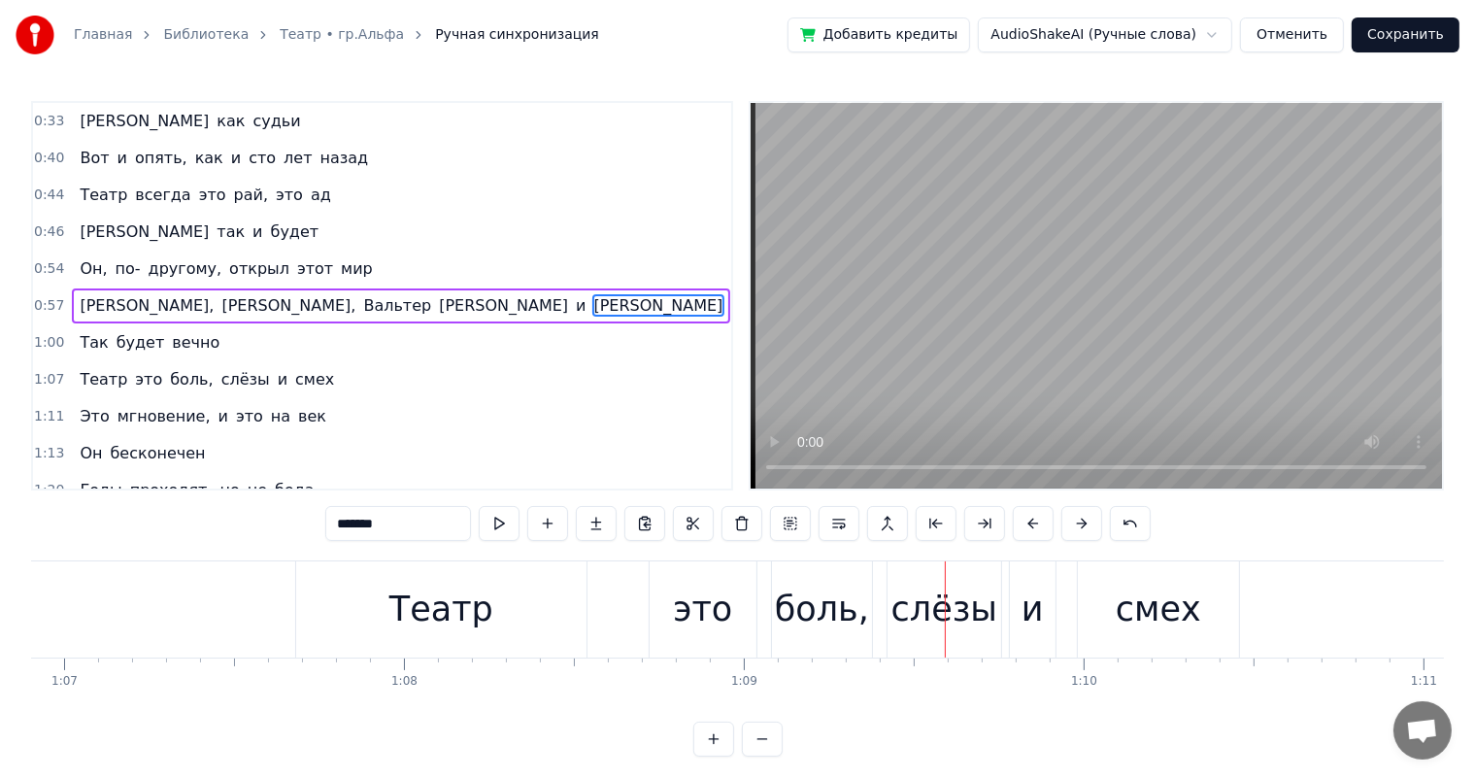
click at [395, 615] on div "Театр" at bounding box center [441, 609] width 290 height 96
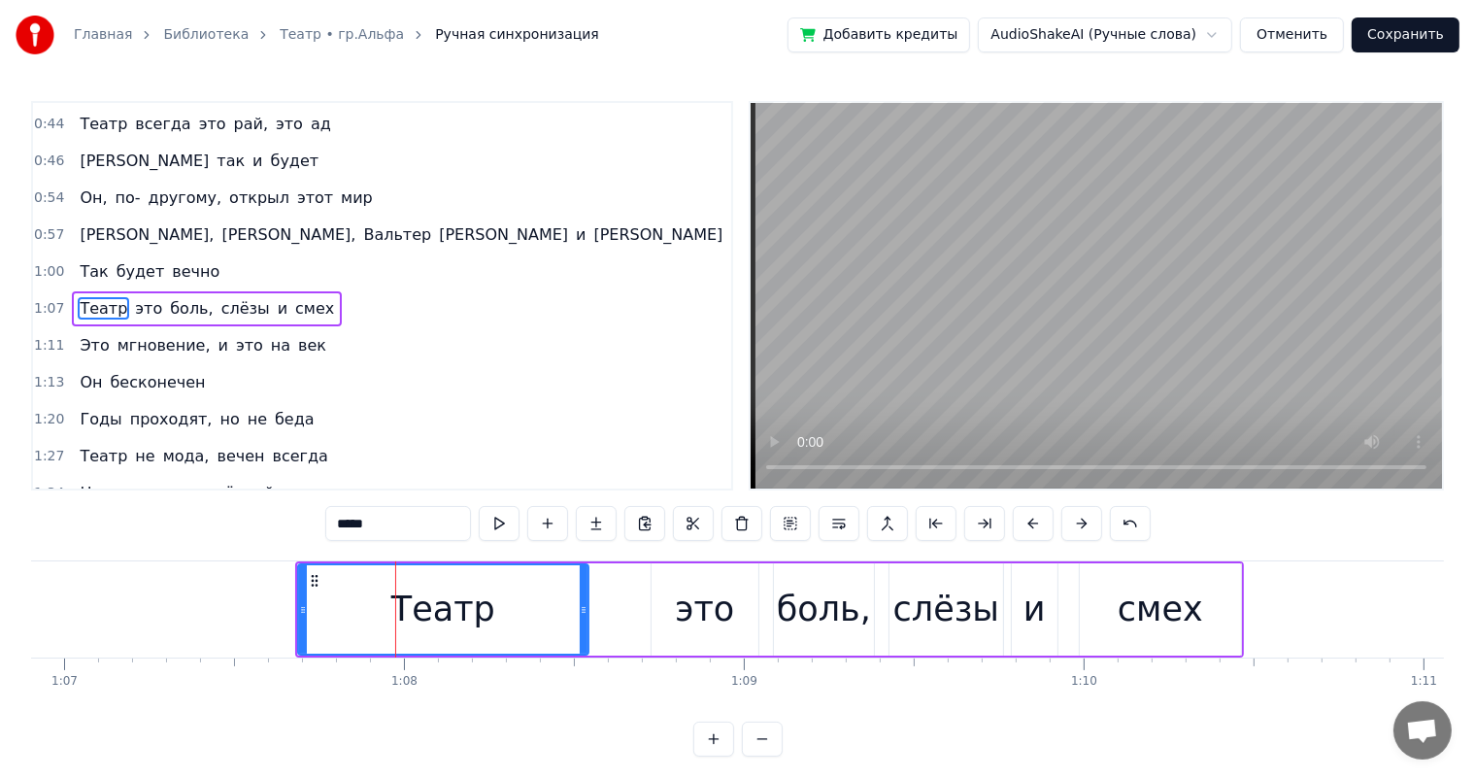
scroll to position [146, 0]
drag, startPoint x: 582, startPoint y: 606, endPoint x: 523, endPoint y: 614, distance: 59.8
click at [523, 614] on icon at bounding box center [525, 610] width 8 height 16
drag, startPoint x: 684, startPoint y: 612, endPoint x: 650, endPoint y: 610, distance: 34.1
click at [651, 610] on div "это" at bounding box center [705, 609] width 109 height 92
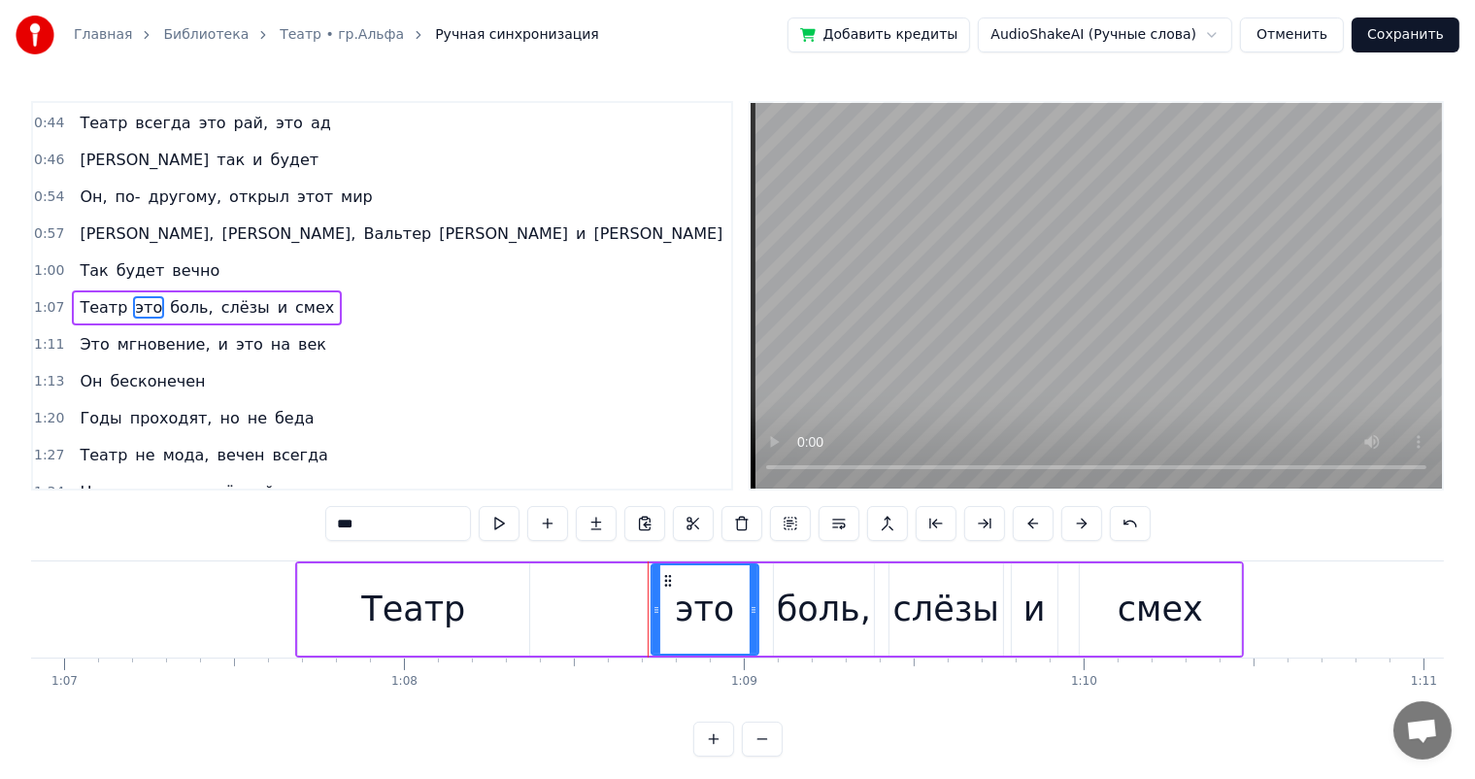
click at [698, 601] on div "это" at bounding box center [704, 609] width 59 height 51
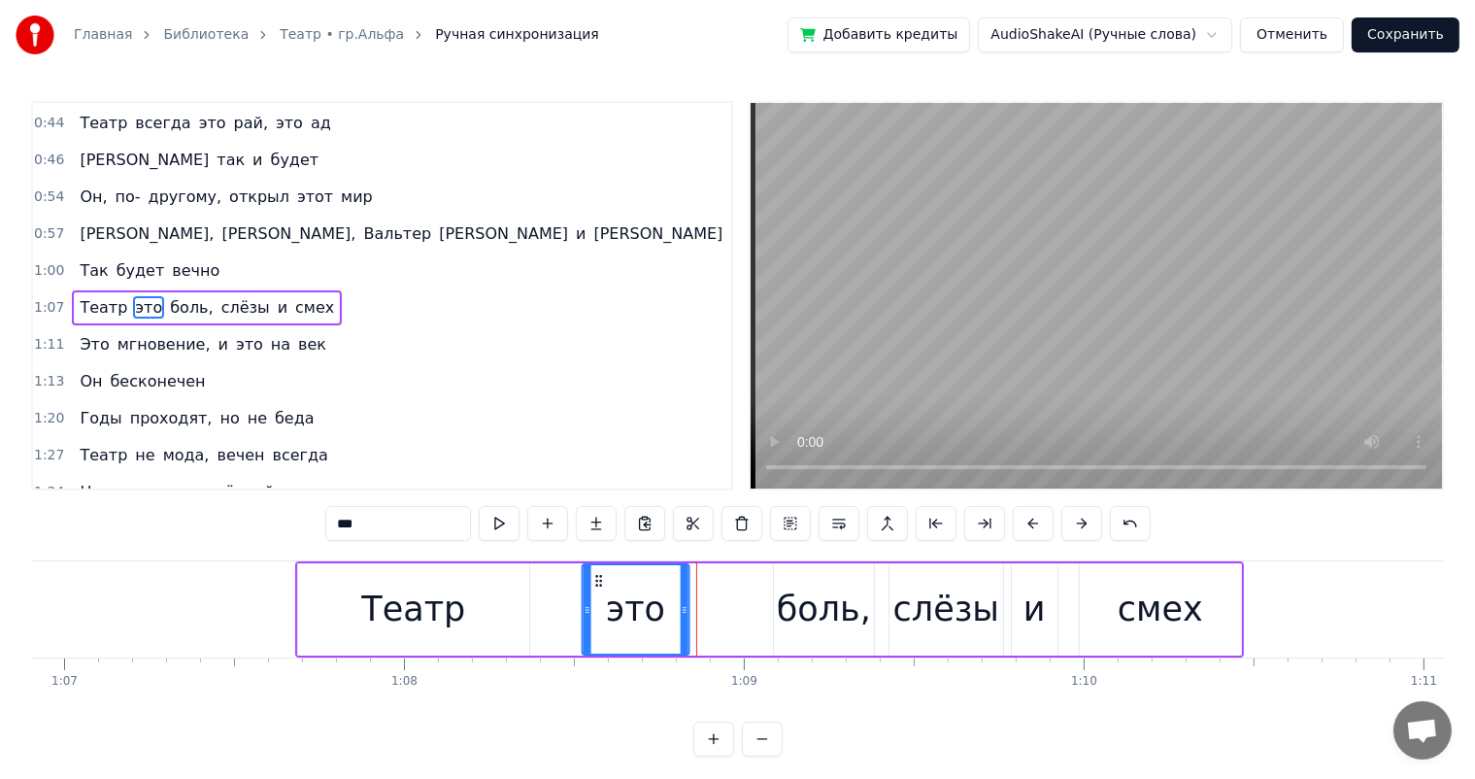
drag, startPoint x: 664, startPoint y: 574, endPoint x: 594, endPoint y: 582, distance: 70.4
click at [594, 582] on icon at bounding box center [600, 581] width 16 height 16
click at [792, 609] on div "боль," at bounding box center [824, 609] width 94 height 51
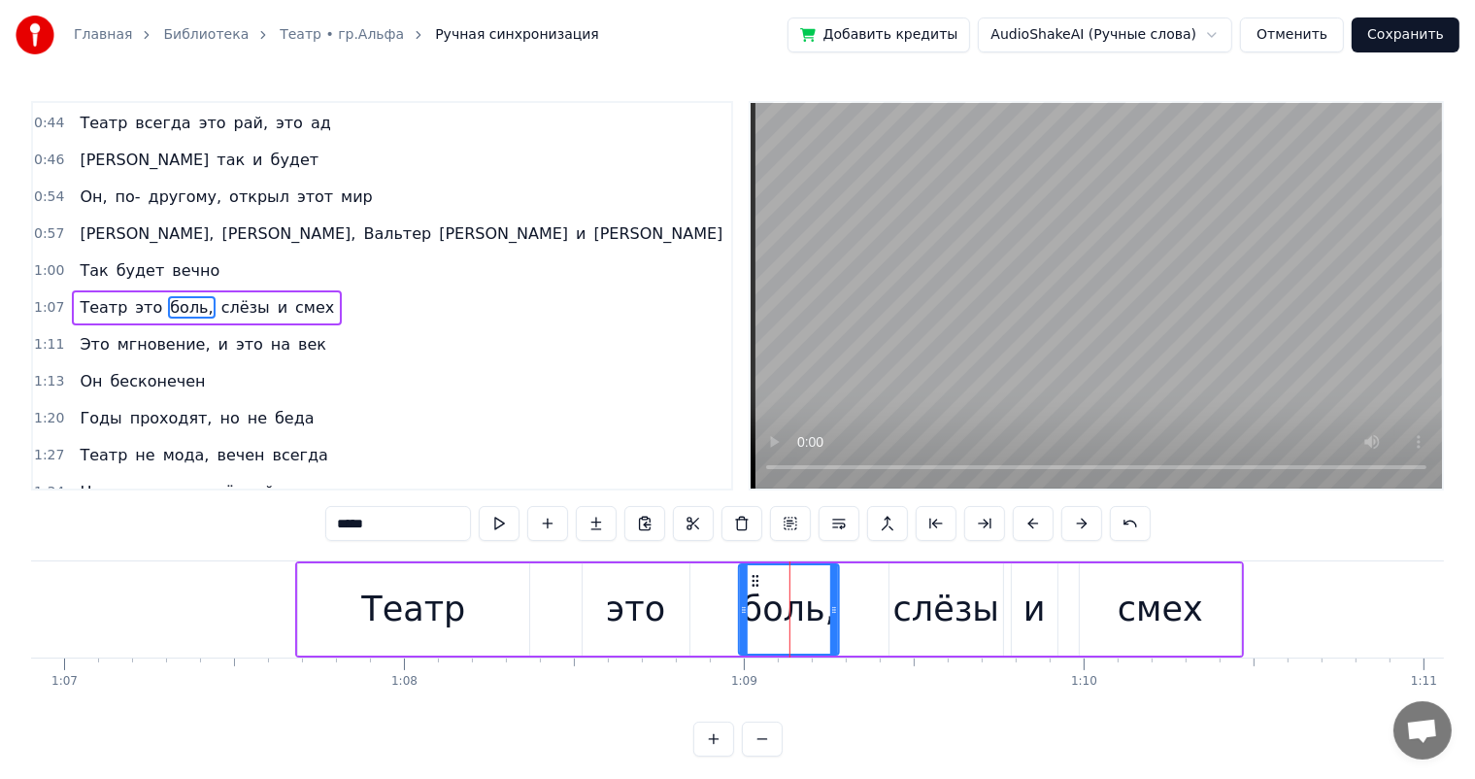
drag, startPoint x: 786, startPoint y: 577, endPoint x: 751, endPoint y: 588, distance: 36.6
click at [751, 588] on div "боль," at bounding box center [789, 609] width 98 height 88
click at [944, 633] on div "слёзы" at bounding box center [947, 609] width 106 height 51
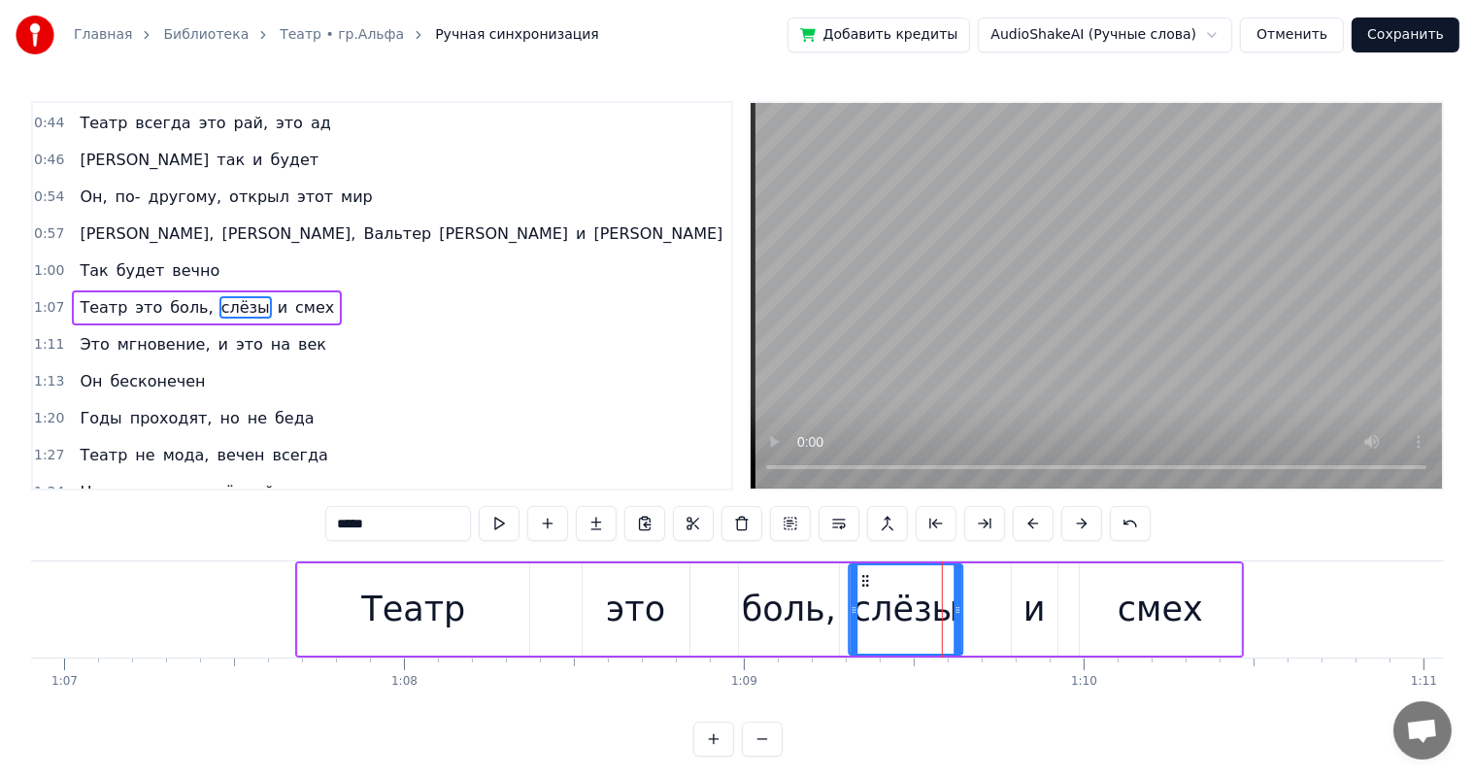
drag, startPoint x: 910, startPoint y: 583, endPoint x: 1021, endPoint y: 621, distance: 117.0
click at [870, 591] on div "слёзы" at bounding box center [906, 609] width 112 height 88
click at [1036, 611] on div "и" at bounding box center [1035, 609] width 22 height 51
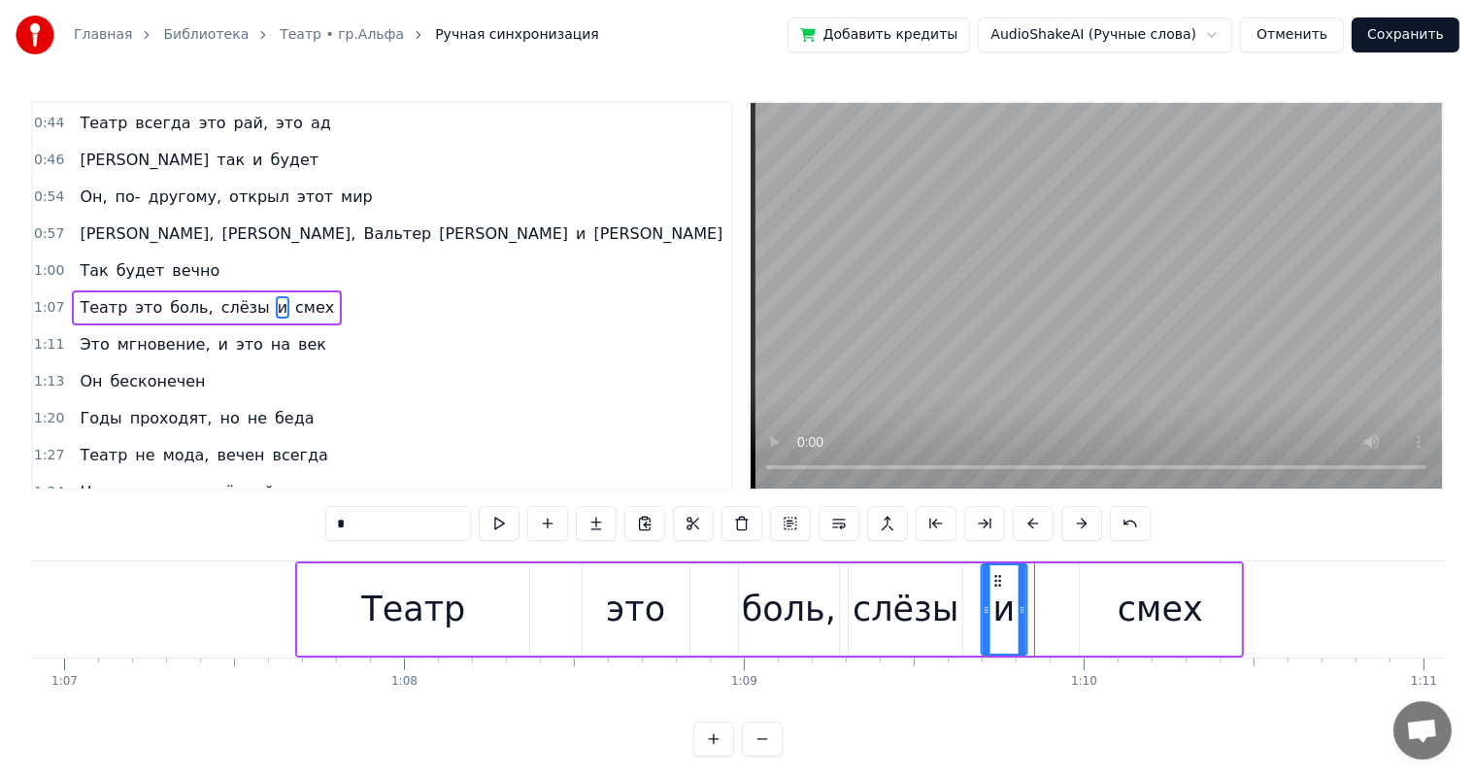
drag, startPoint x: 1025, startPoint y: 574, endPoint x: 995, endPoint y: 581, distance: 30.9
click at [995, 581] on icon at bounding box center [999, 581] width 16 height 16
drag, startPoint x: 1141, startPoint y: 618, endPoint x: 1110, endPoint y: 576, distance: 52.1
click at [1138, 618] on div "смех" at bounding box center [1160, 609] width 85 height 51
type input "****"
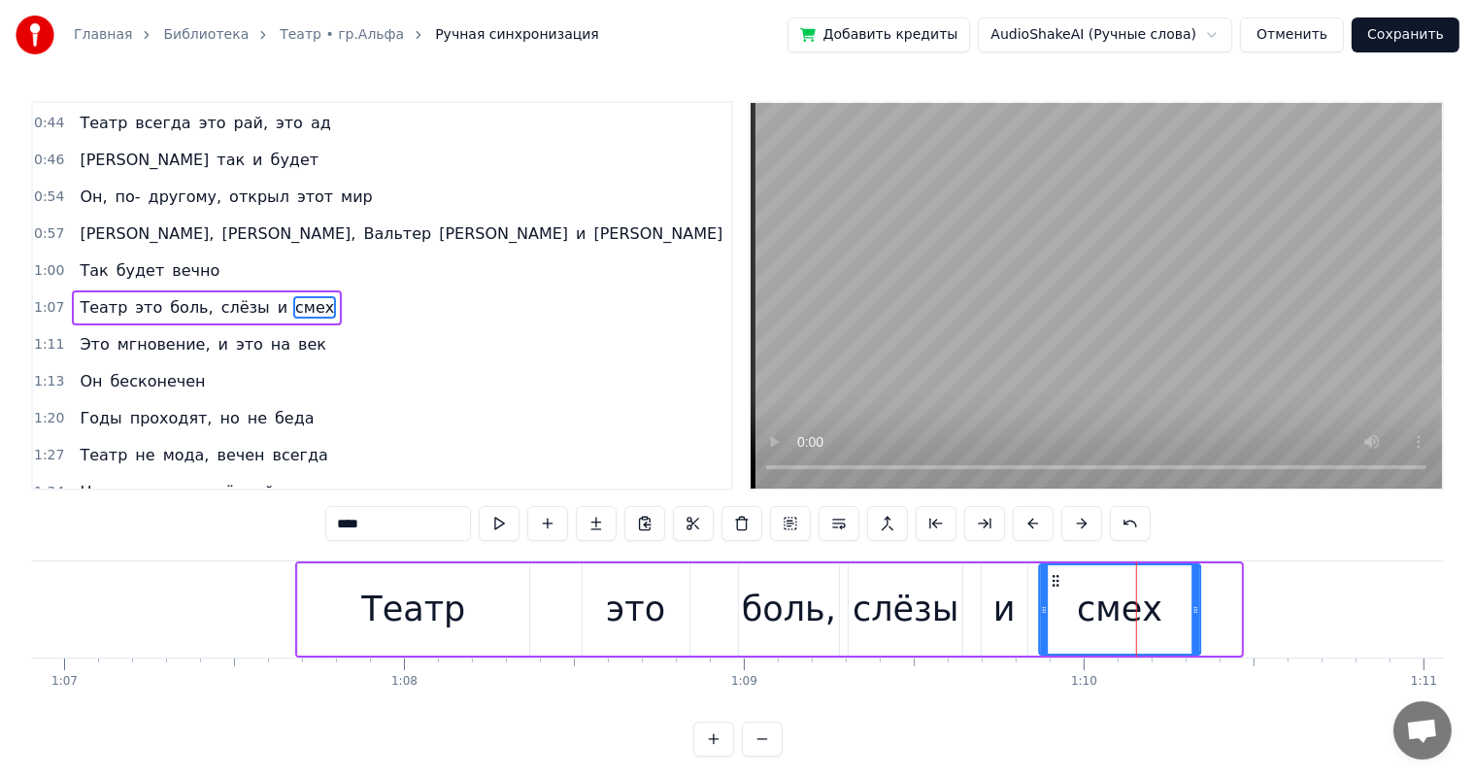
drag, startPoint x: 1095, startPoint y: 574, endPoint x: 1054, endPoint y: 582, distance: 41.5
click at [1054, 582] on icon at bounding box center [1056, 581] width 16 height 16
drag, startPoint x: 1199, startPoint y: 606, endPoint x: 990, endPoint y: 618, distance: 209.2
click at [1173, 611] on icon at bounding box center [1171, 610] width 8 height 16
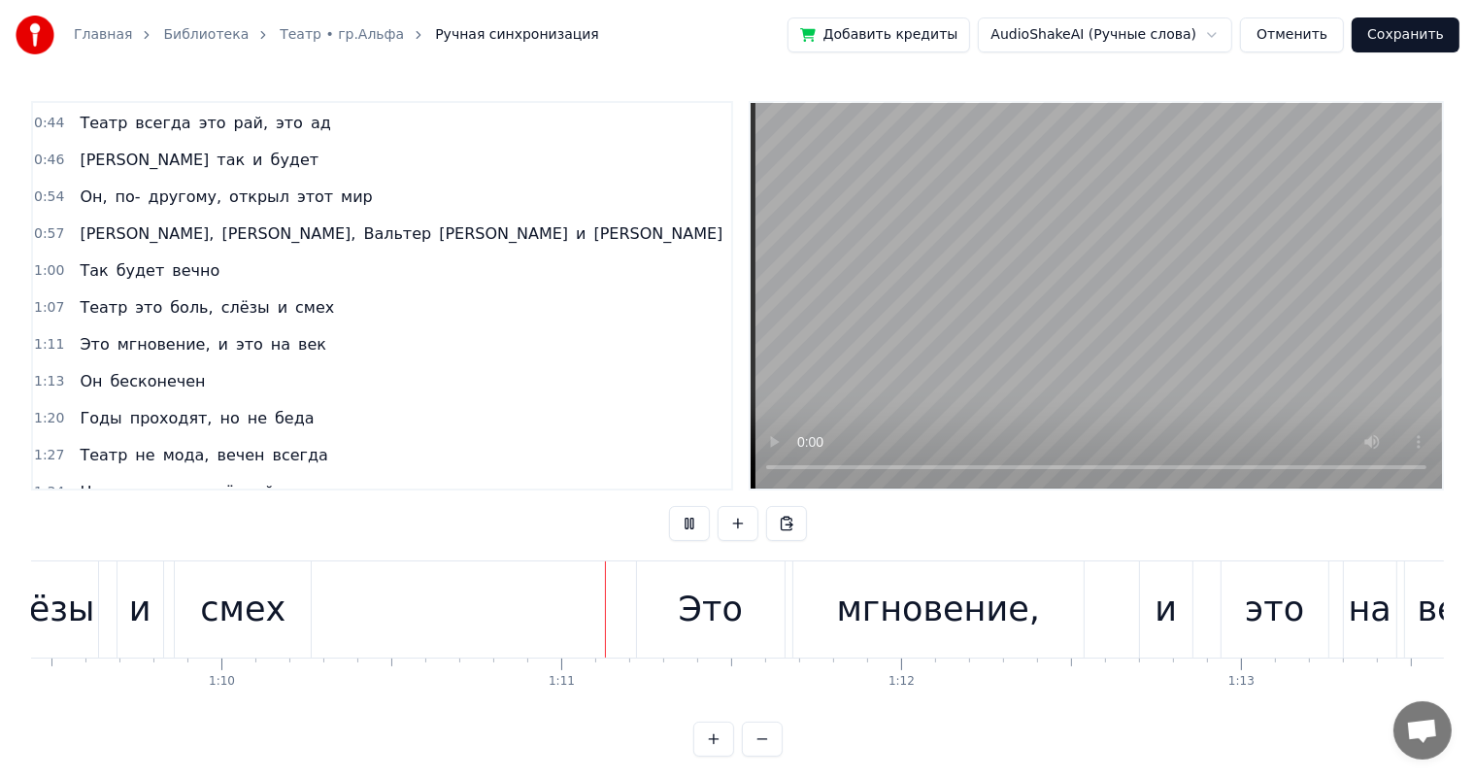
scroll to position [0, 23941]
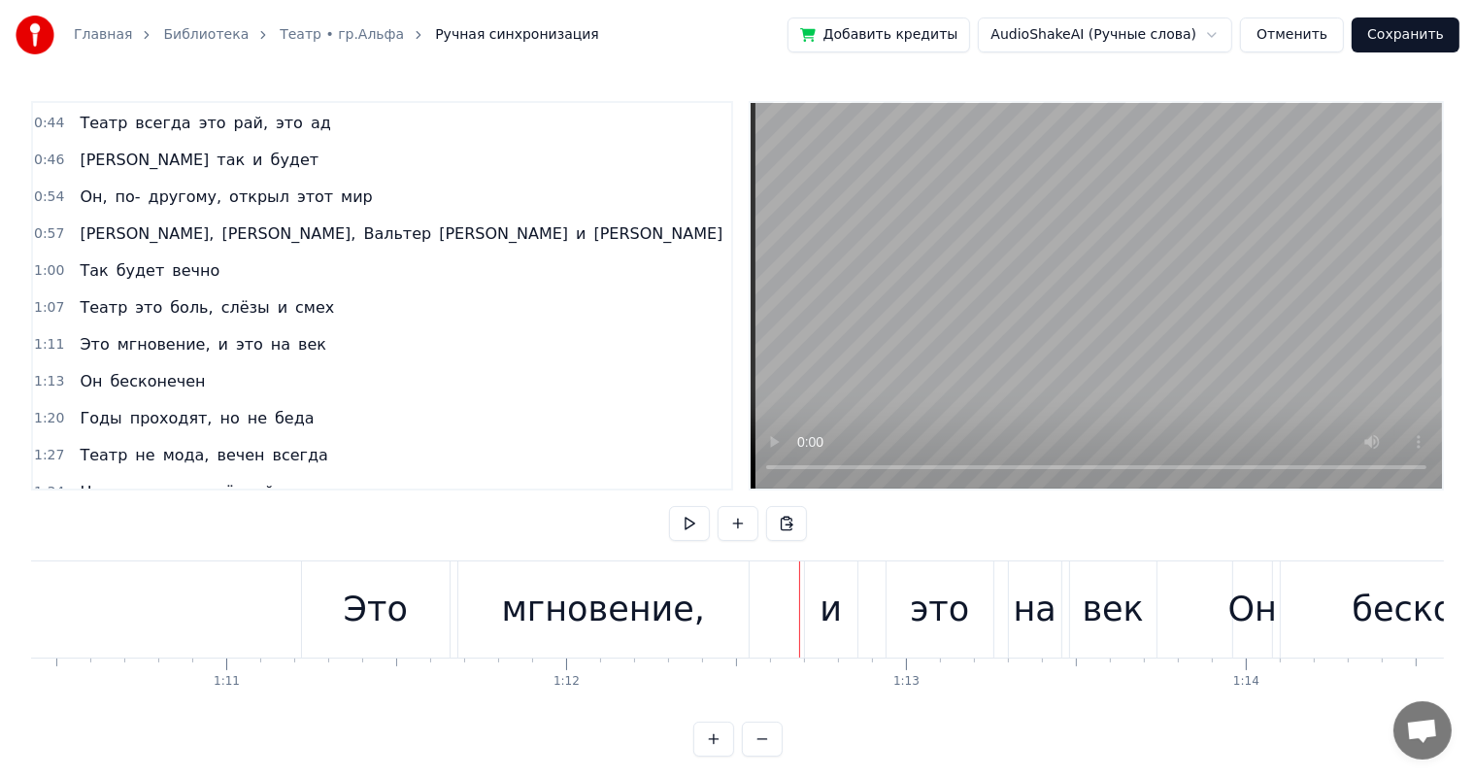
click at [671, 605] on div "мгновение," at bounding box center [604, 609] width 204 height 51
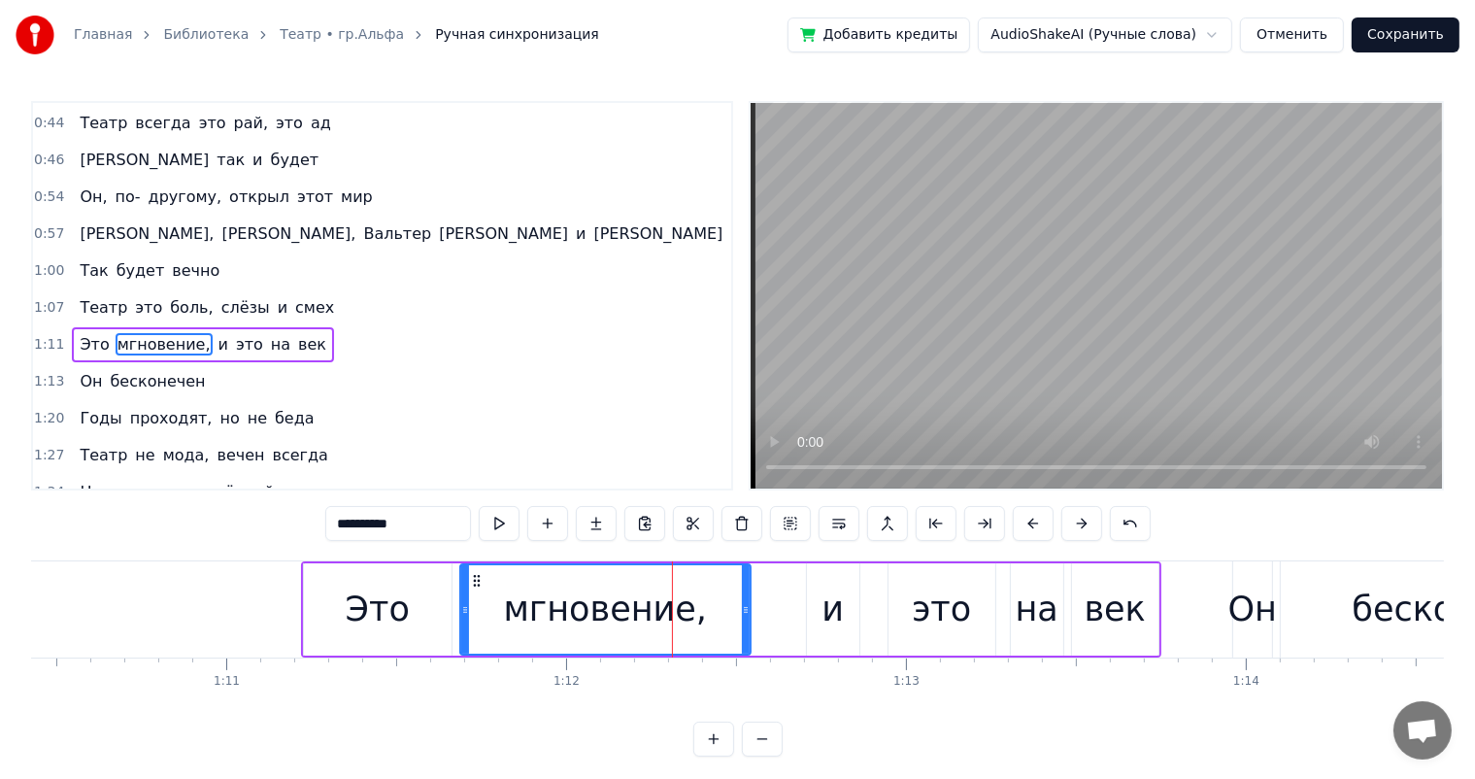
scroll to position [182, 0]
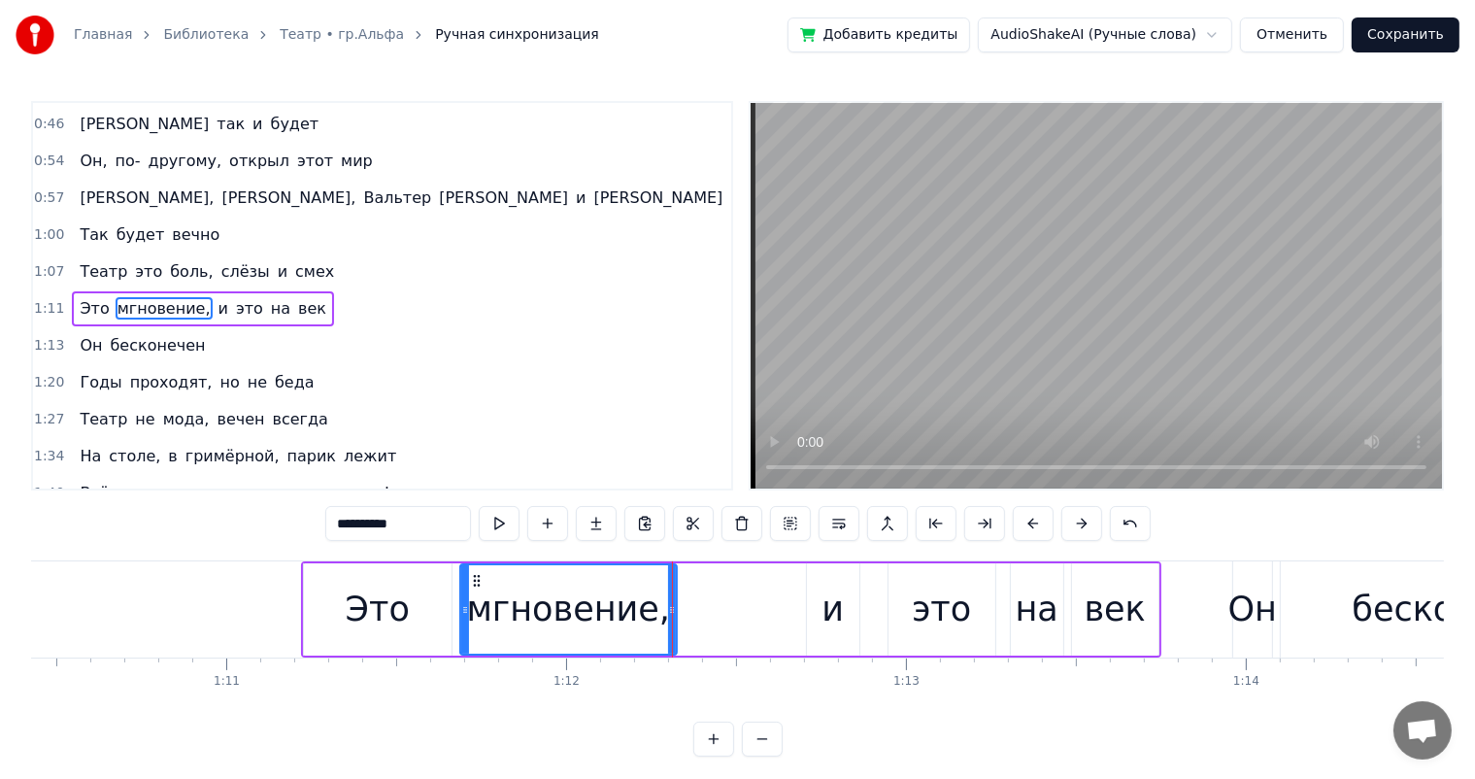
drag, startPoint x: 747, startPoint y: 598, endPoint x: 673, endPoint y: 606, distance: 74.2
click at [673, 606] on div at bounding box center [672, 609] width 8 height 88
click at [418, 602] on div "Это" at bounding box center [378, 609] width 148 height 92
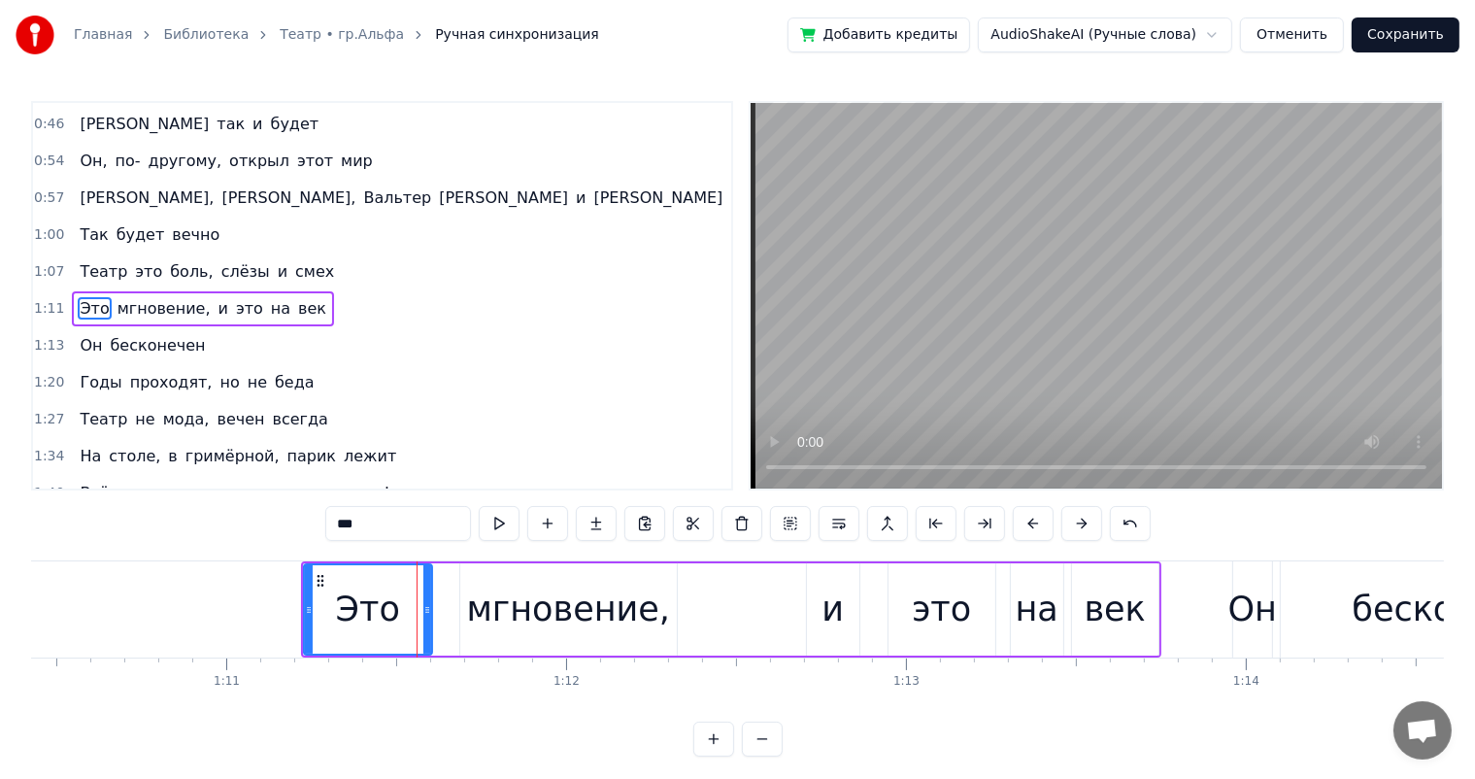
drag, startPoint x: 443, startPoint y: 606, endPoint x: 423, endPoint y: 608, distance: 19.5
click at [423, 608] on icon at bounding box center [427, 610] width 8 height 16
drag, startPoint x: 563, startPoint y: 619, endPoint x: 470, endPoint y: 564, distance: 107.9
click at [563, 619] on div "мгновение," at bounding box center [569, 609] width 204 height 51
type input "**********"
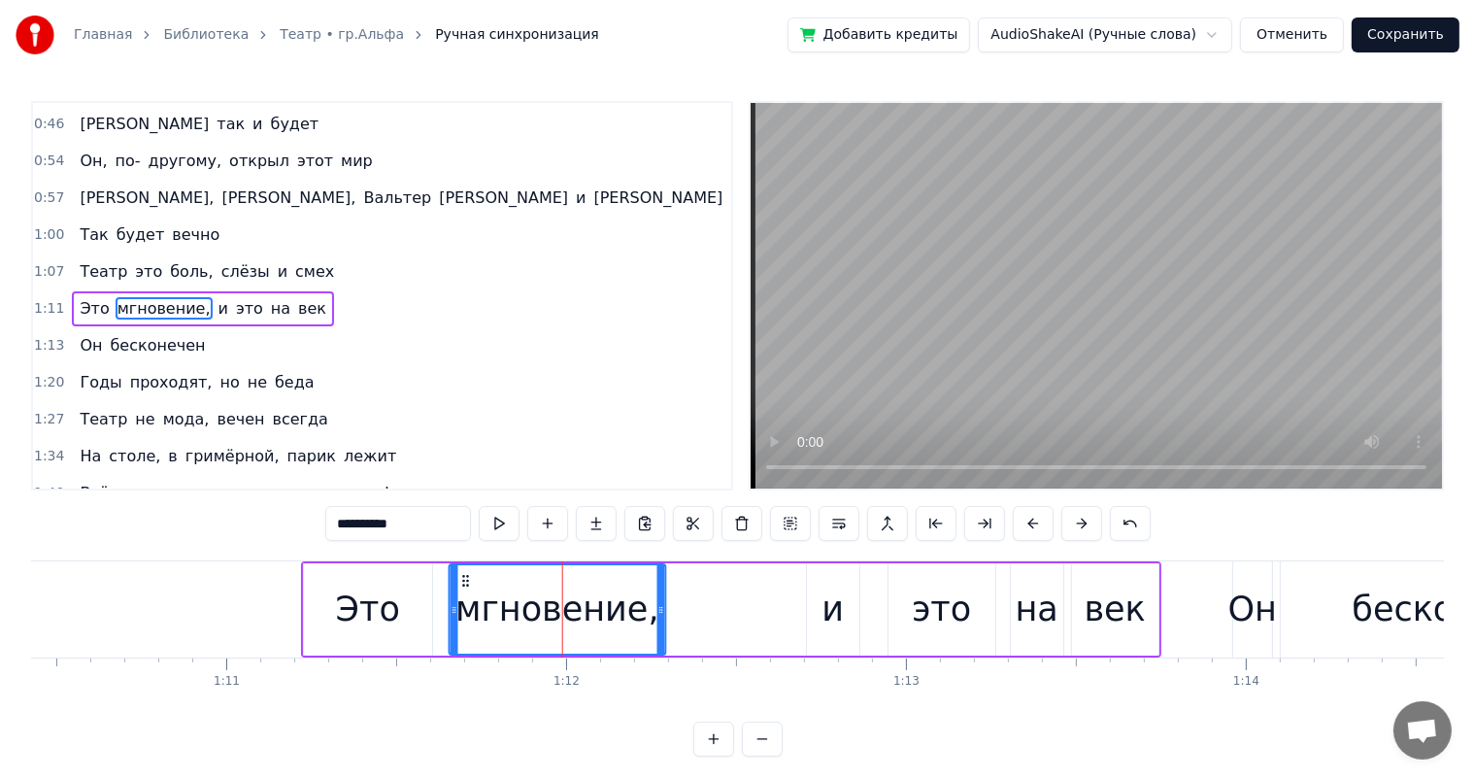
drag, startPoint x: 472, startPoint y: 577, endPoint x: 459, endPoint y: 583, distance: 13.9
click at [459, 583] on icon at bounding box center [466, 581] width 16 height 16
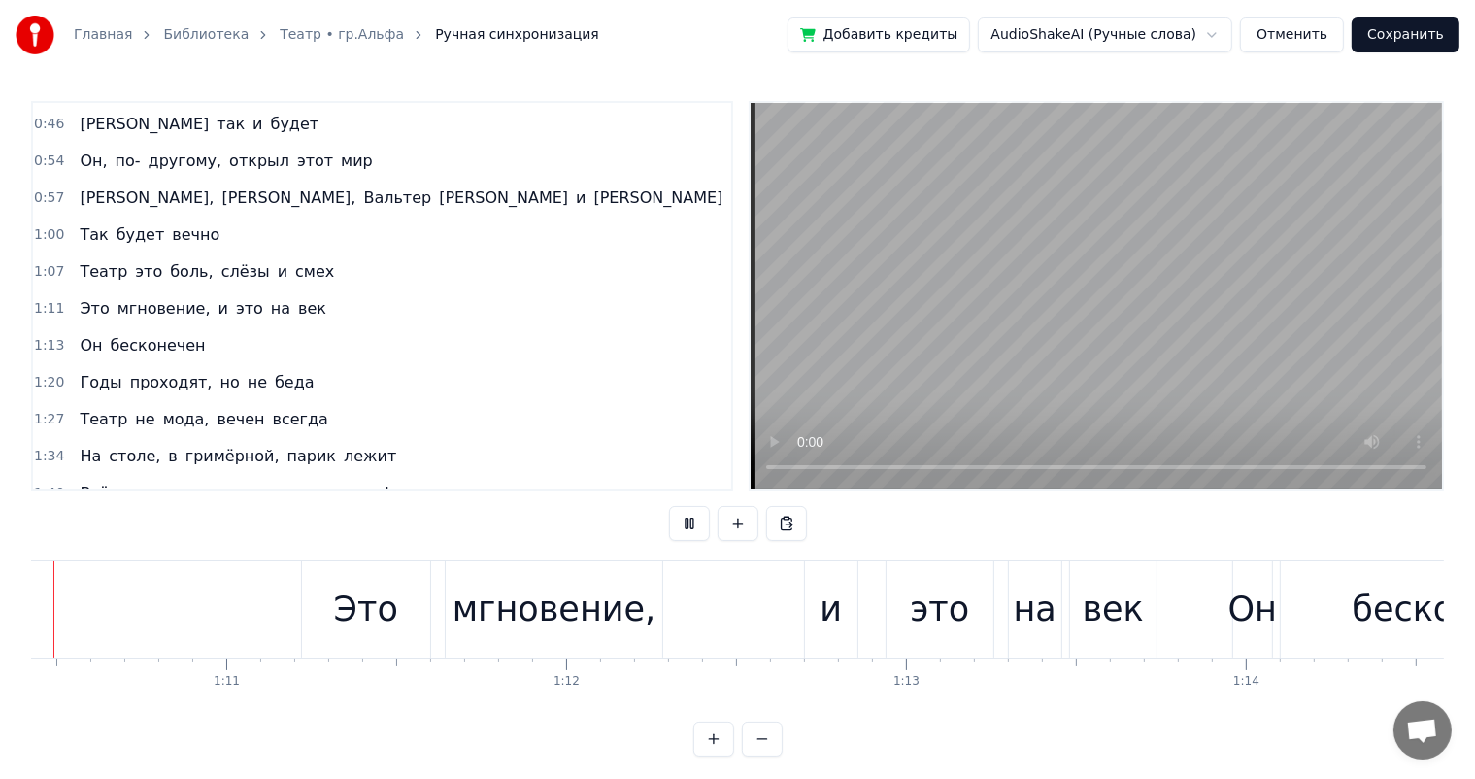
scroll to position [0, 23859]
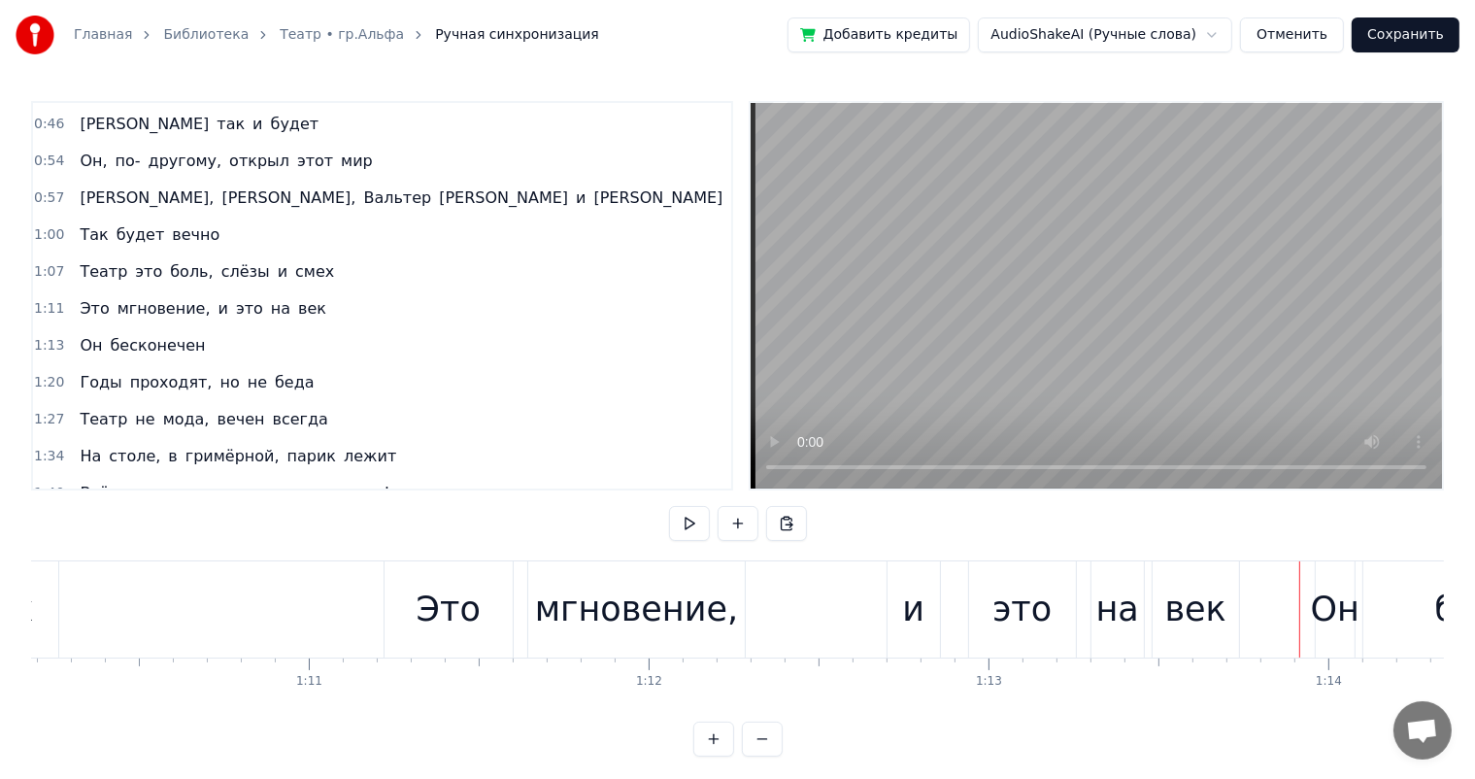
drag, startPoint x: 1033, startPoint y: 590, endPoint x: 948, endPoint y: 576, distance: 86.5
click at [1028, 590] on div "это" at bounding box center [1022, 609] width 59 height 51
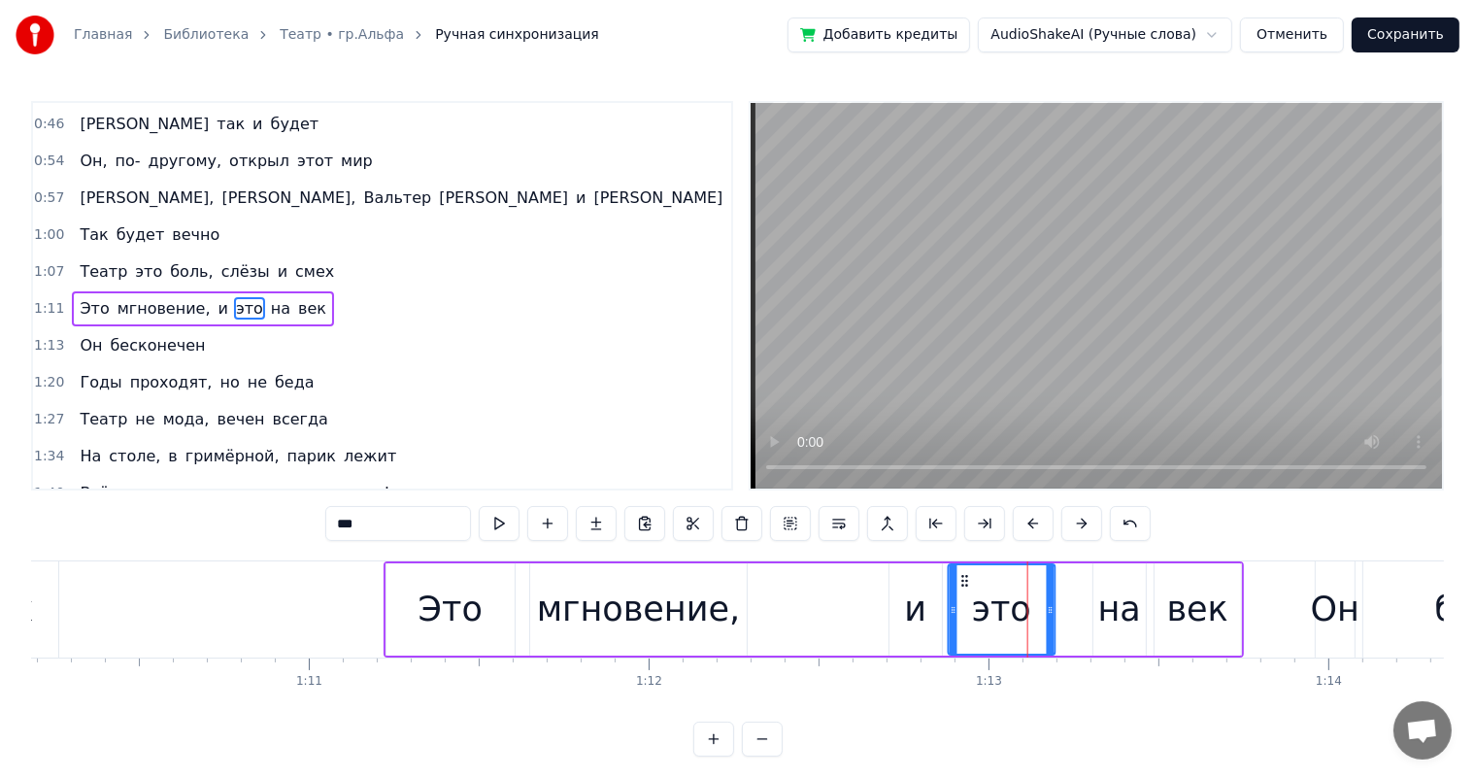
drag, startPoint x: 972, startPoint y: 585, endPoint x: 963, endPoint y: 584, distance: 9.8
click at [963, 584] on icon at bounding box center [966, 581] width 16 height 16
click at [1107, 590] on div "на" at bounding box center [1120, 609] width 43 height 51
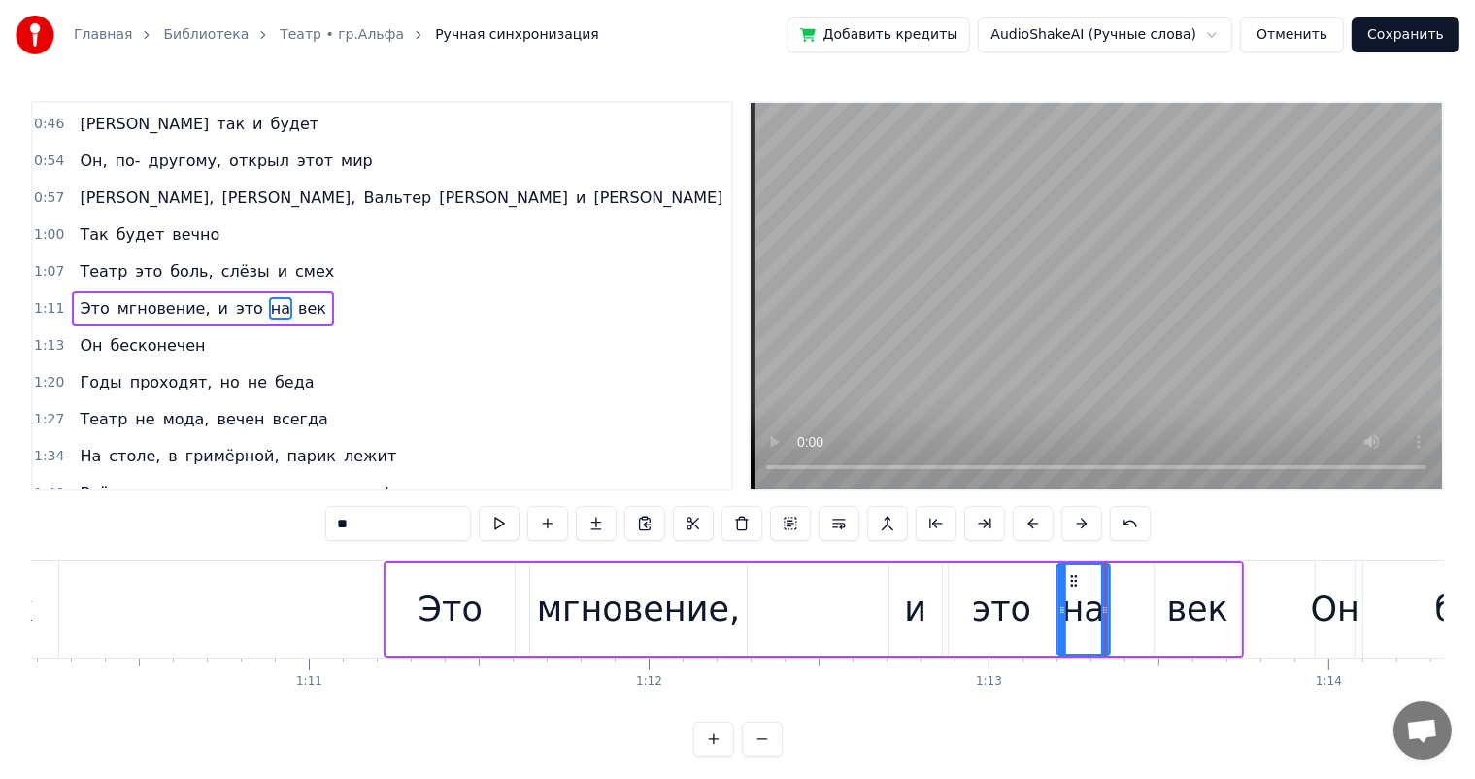
drag, startPoint x: 1113, startPoint y: 578, endPoint x: 1077, endPoint y: 583, distance: 36.3
click at [1077, 583] on icon at bounding box center [1074, 581] width 16 height 16
click at [1033, 593] on div "это" at bounding box center [1002, 609] width 107 height 92
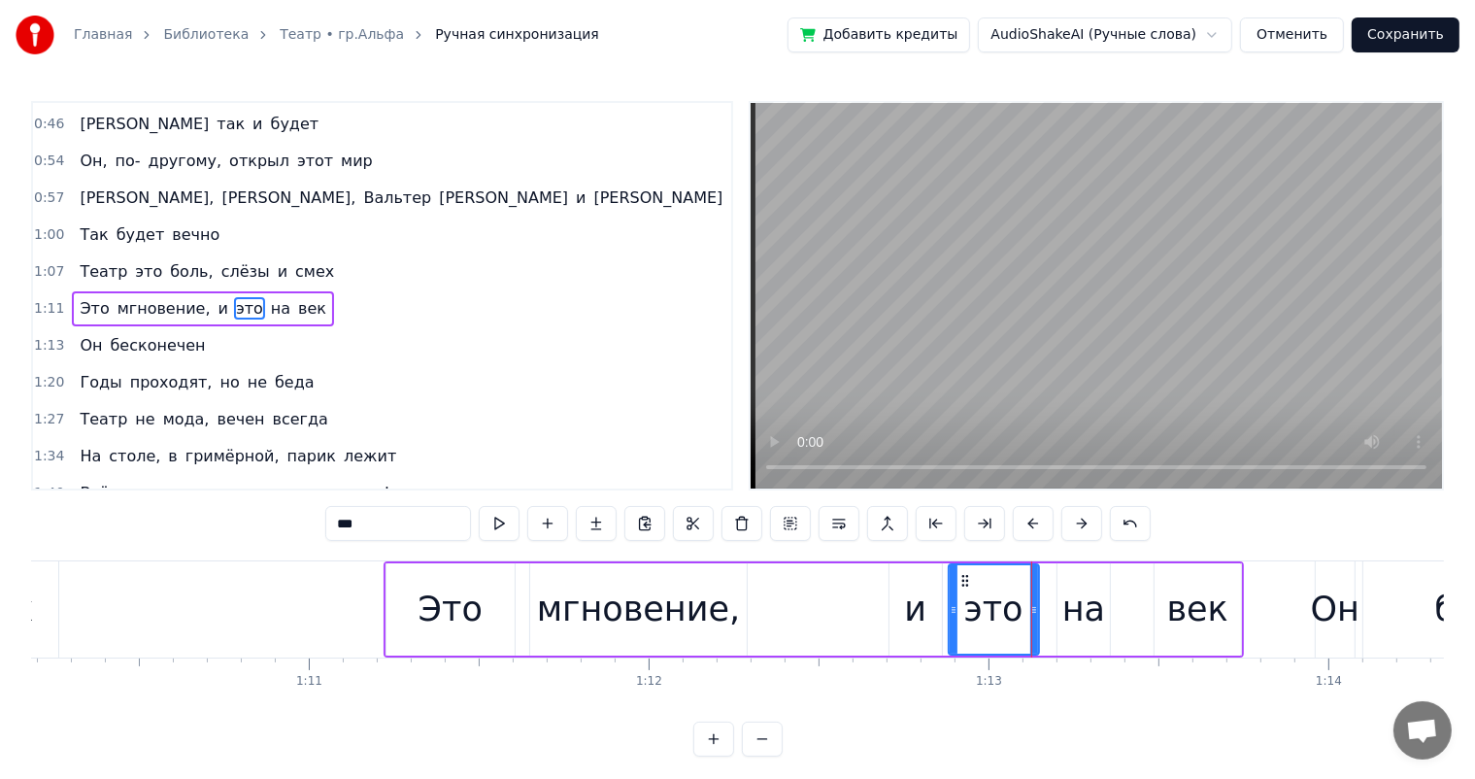
drag, startPoint x: 1050, startPoint y: 606, endPoint x: 1033, endPoint y: 610, distance: 17.0
click at [1033, 610] on icon at bounding box center [1035, 610] width 8 height 16
click at [1096, 585] on div "на" at bounding box center [1084, 609] width 43 height 51
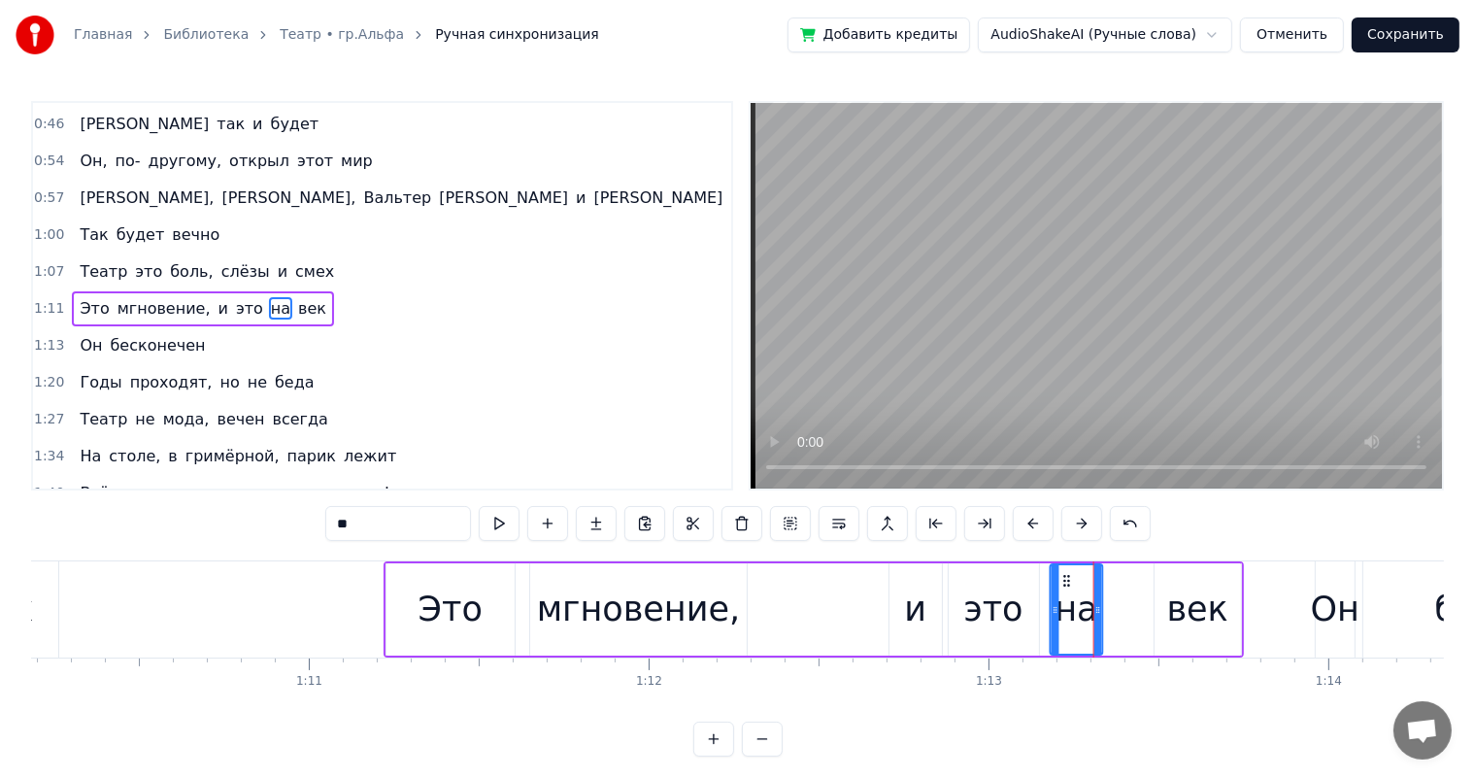
click at [1067, 581] on icon at bounding box center [1068, 581] width 16 height 16
click at [1197, 604] on div "век" at bounding box center [1197, 609] width 61 height 51
type input "***"
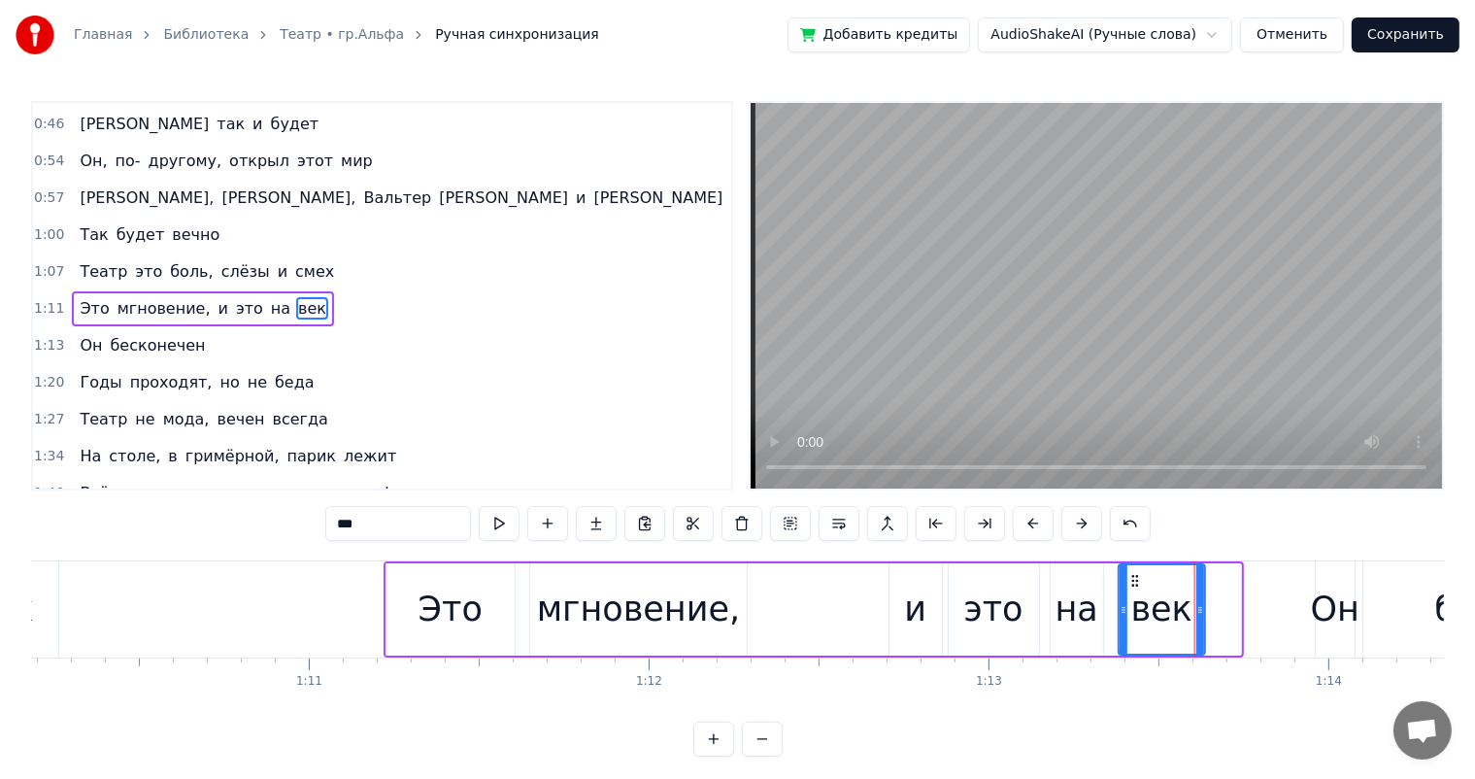
drag, startPoint x: 1172, startPoint y: 585, endPoint x: 1119, endPoint y: 602, distance: 56.2
click at [1134, 591] on div "век" at bounding box center [1162, 609] width 85 height 88
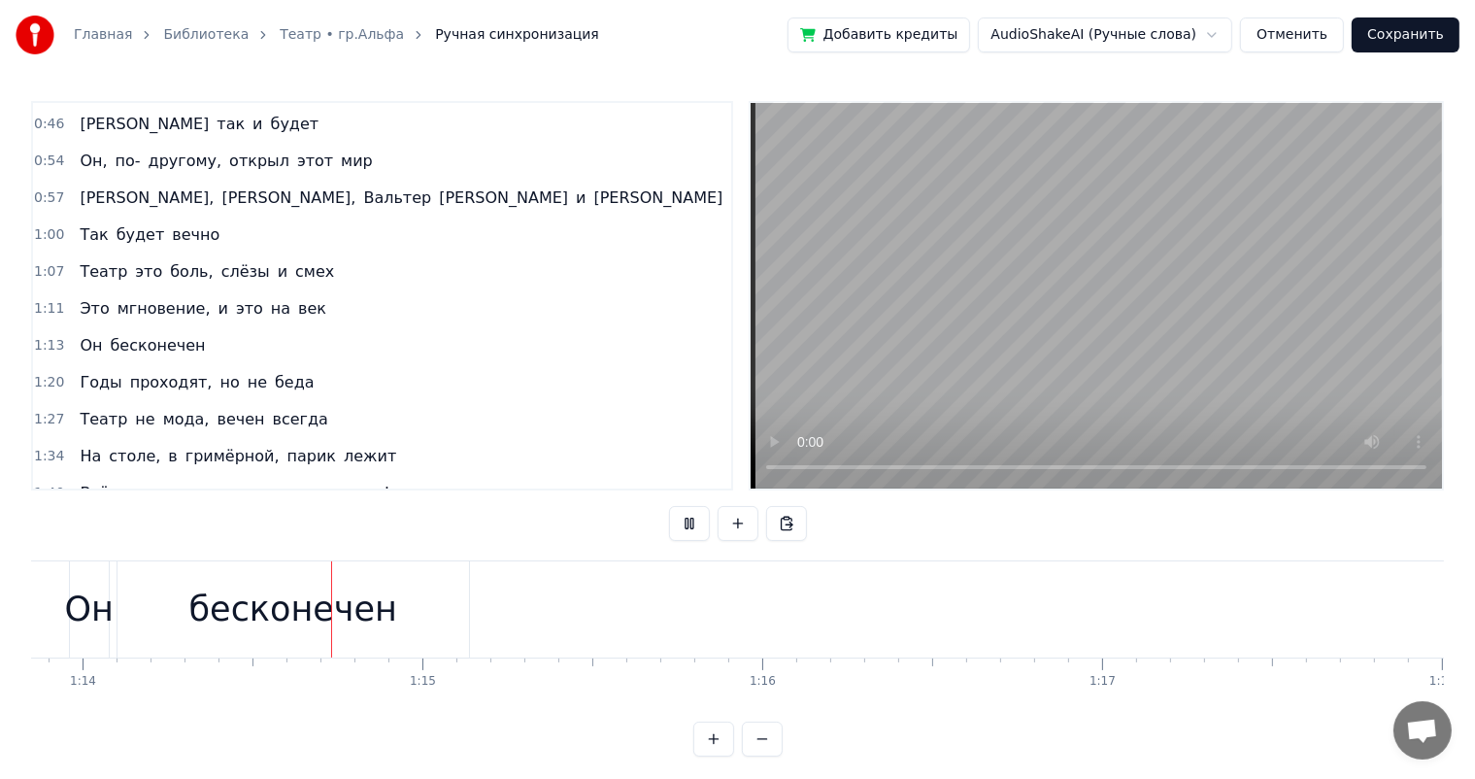
scroll to position [0, 25161]
click at [291, 595] on div "бесконечен" at bounding box center [237, 609] width 208 height 51
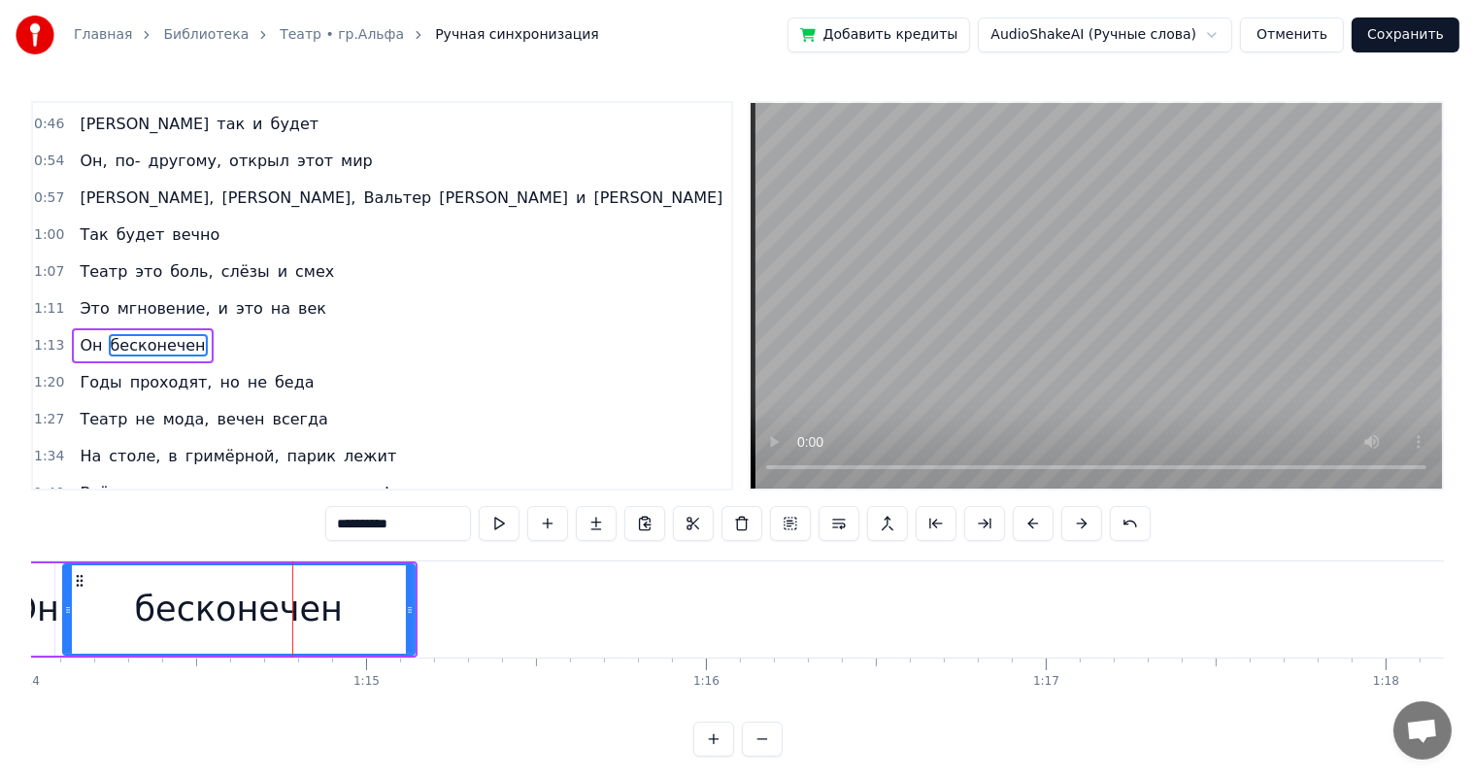
scroll to position [218, 0]
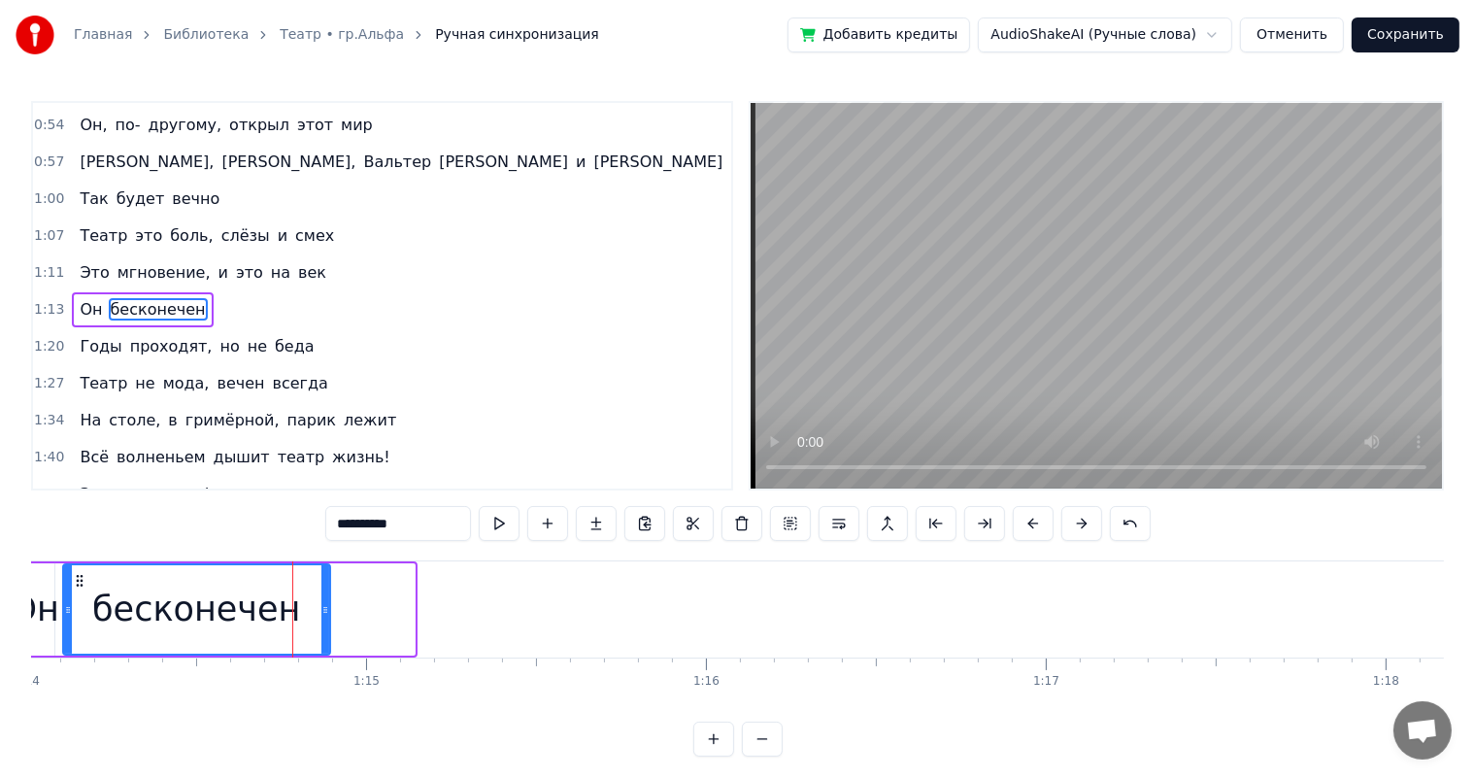
drag, startPoint x: 408, startPoint y: 602, endPoint x: 323, endPoint y: 610, distance: 84.9
click at [323, 610] on icon at bounding box center [325, 610] width 8 height 16
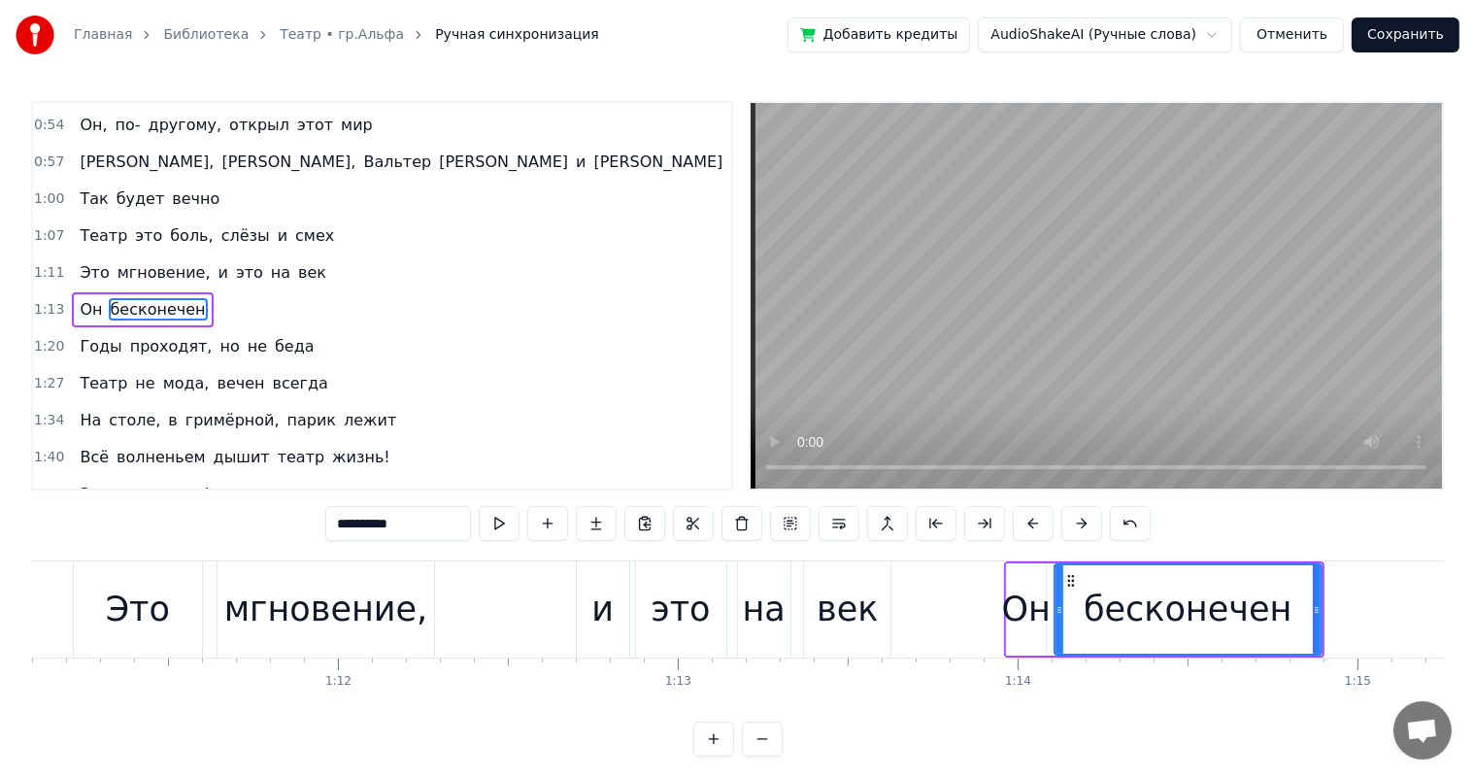
scroll to position [0, 24107]
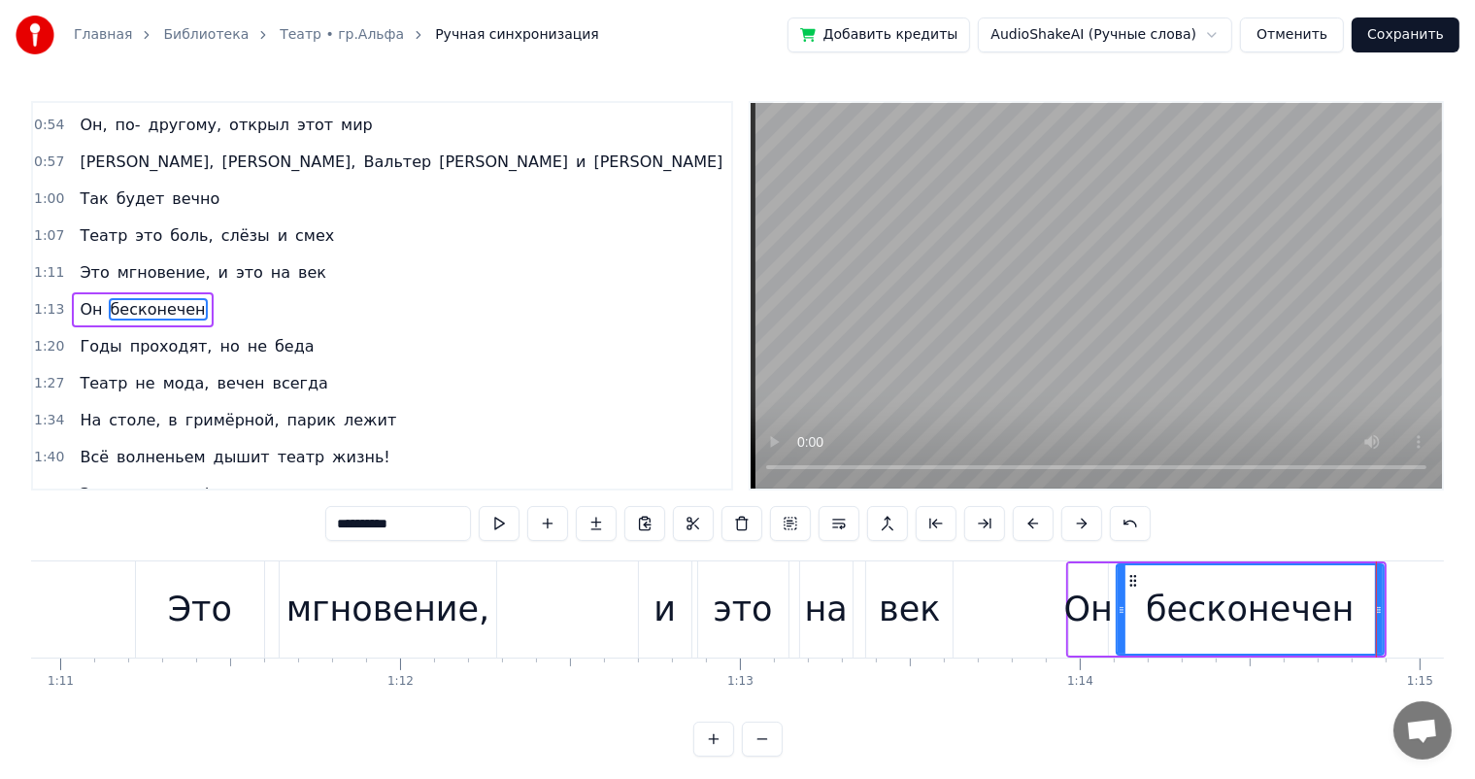
click at [561, 598] on div "Это мгновение, и это на век" at bounding box center [547, 609] width 824 height 96
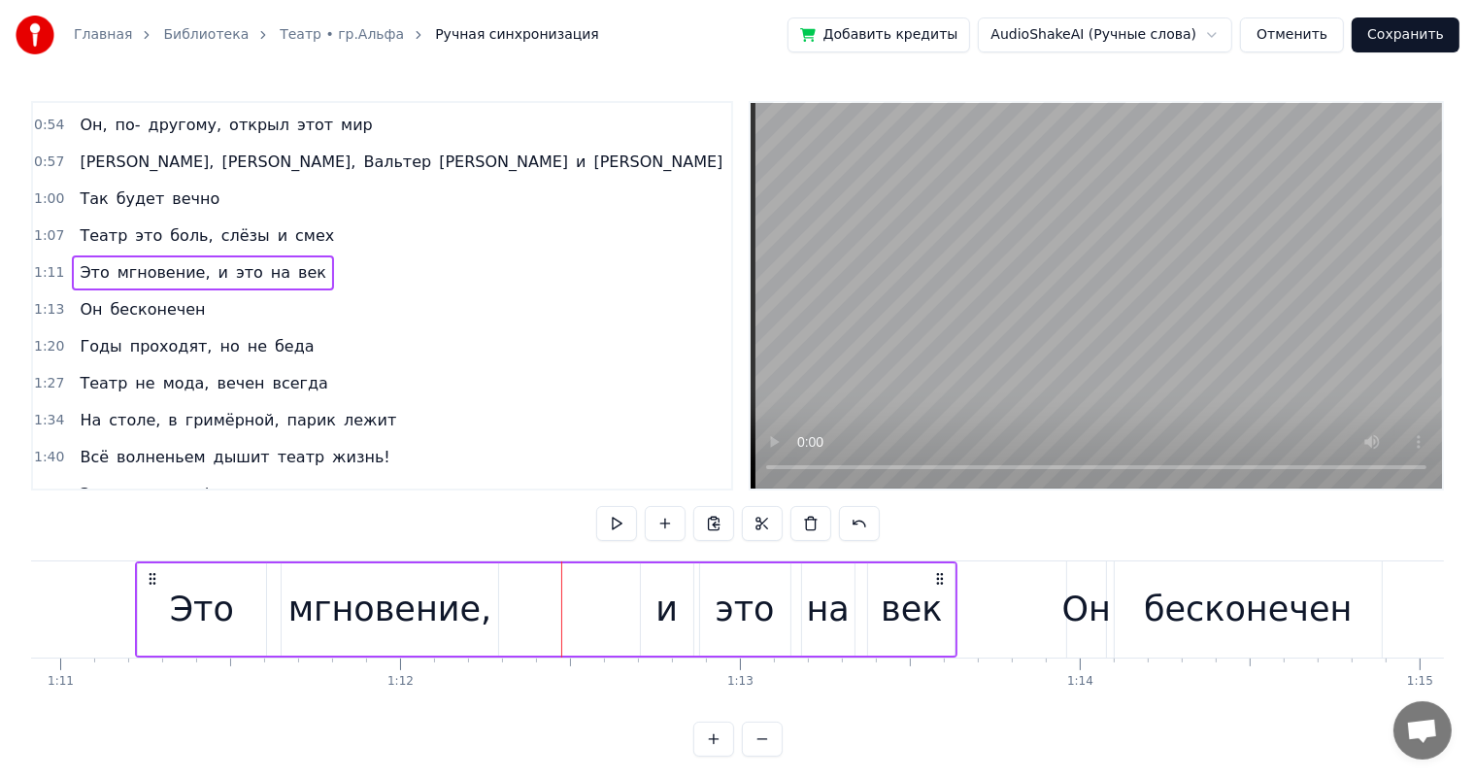
click at [610, 637] on div "Это мгновение, и это на век" at bounding box center [547, 609] width 824 height 96
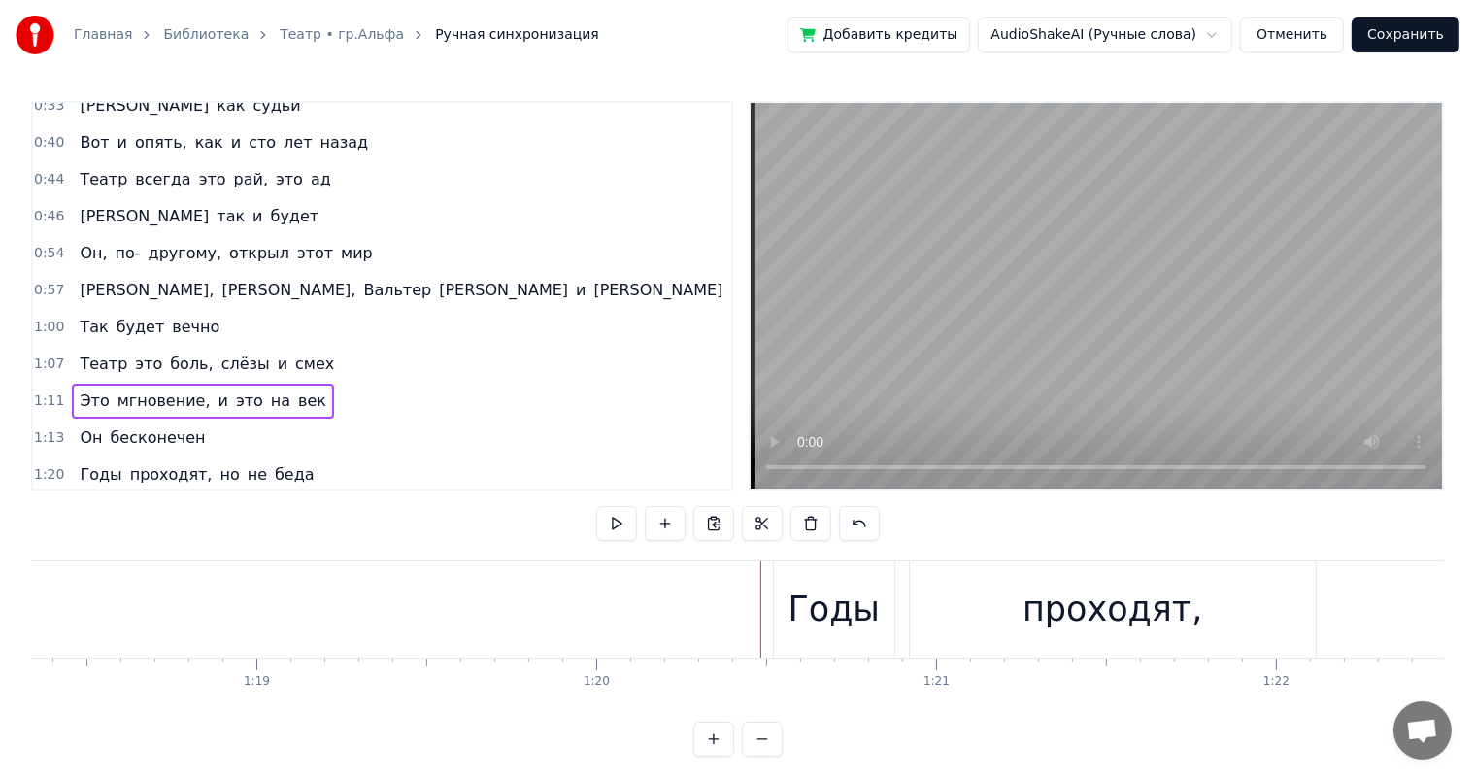
scroll to position [0, 0]
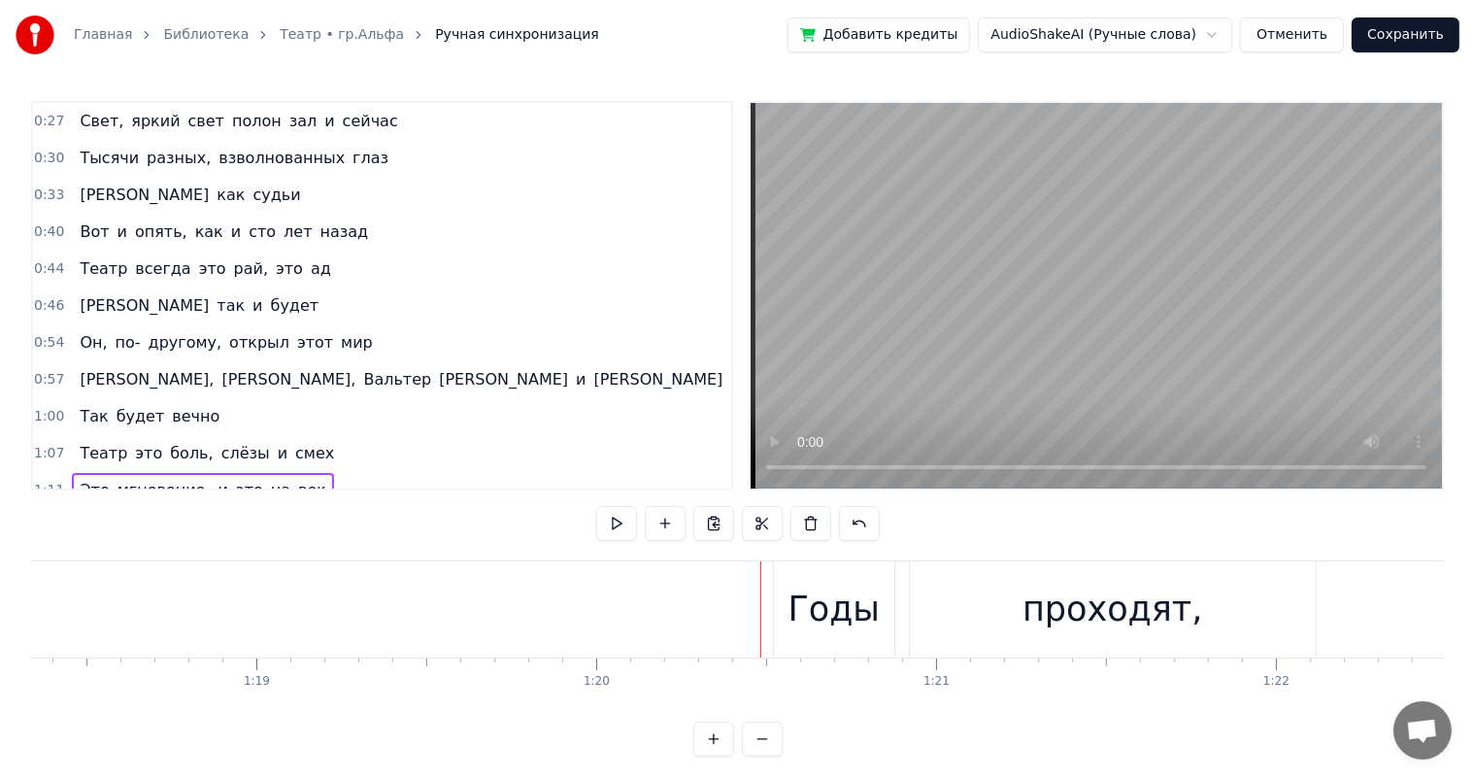
click at [85, 120] on span "Свет," at bounding box center [102, 121] width 48 height 22
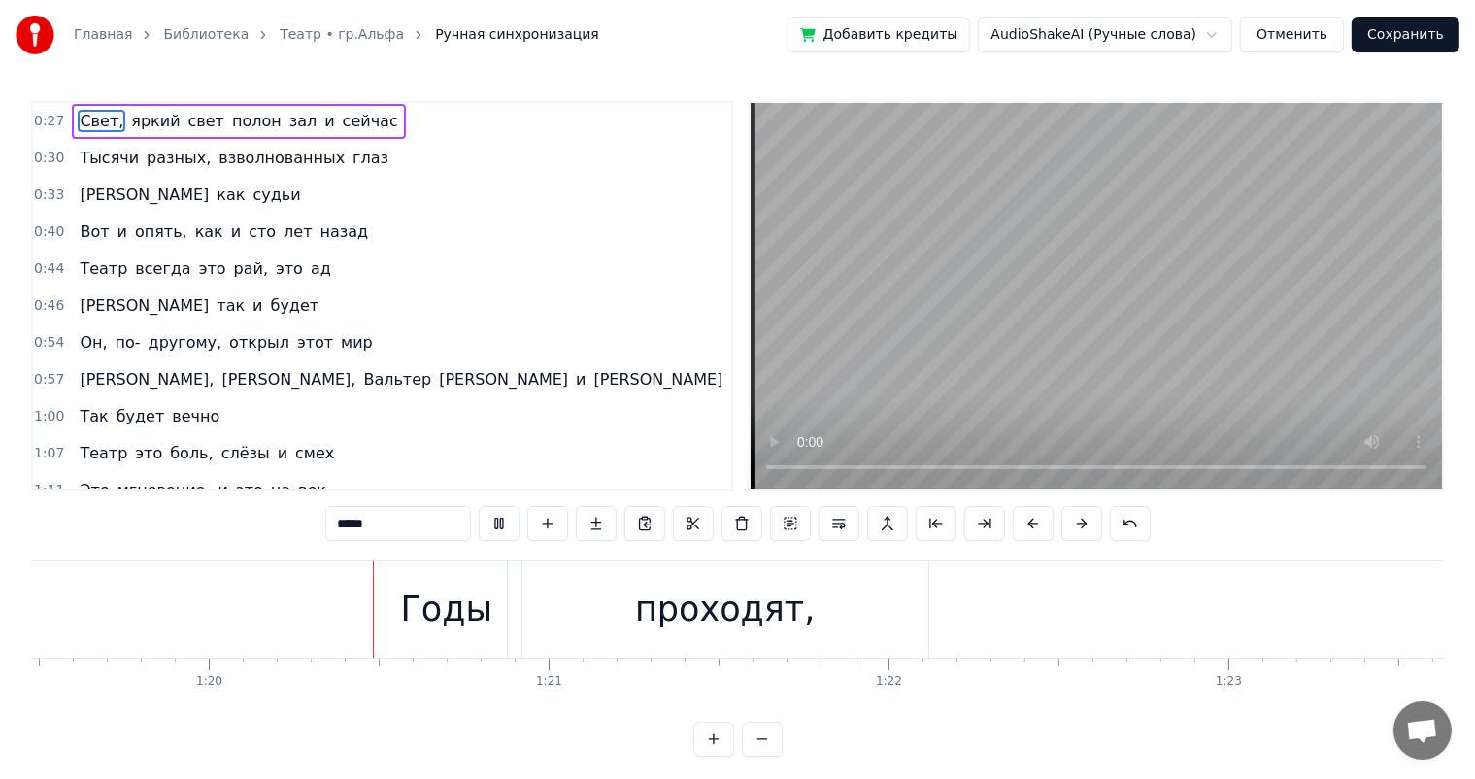
scroll to position [0, 27032]
click at [754, 613] on div "проходят," at bounding box center [712, 609] width 180 height 51
type input "*********"
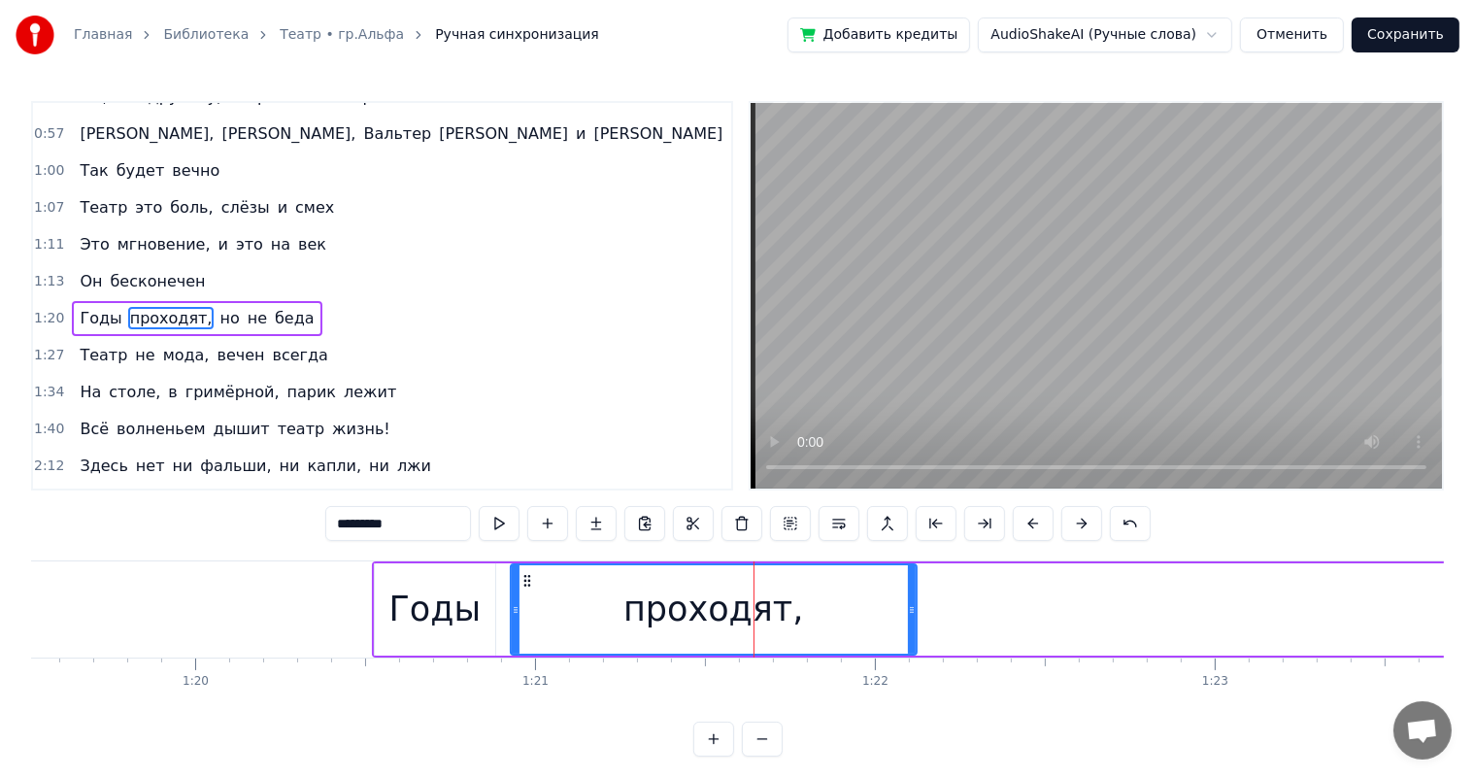
scroll to position [253, 0]
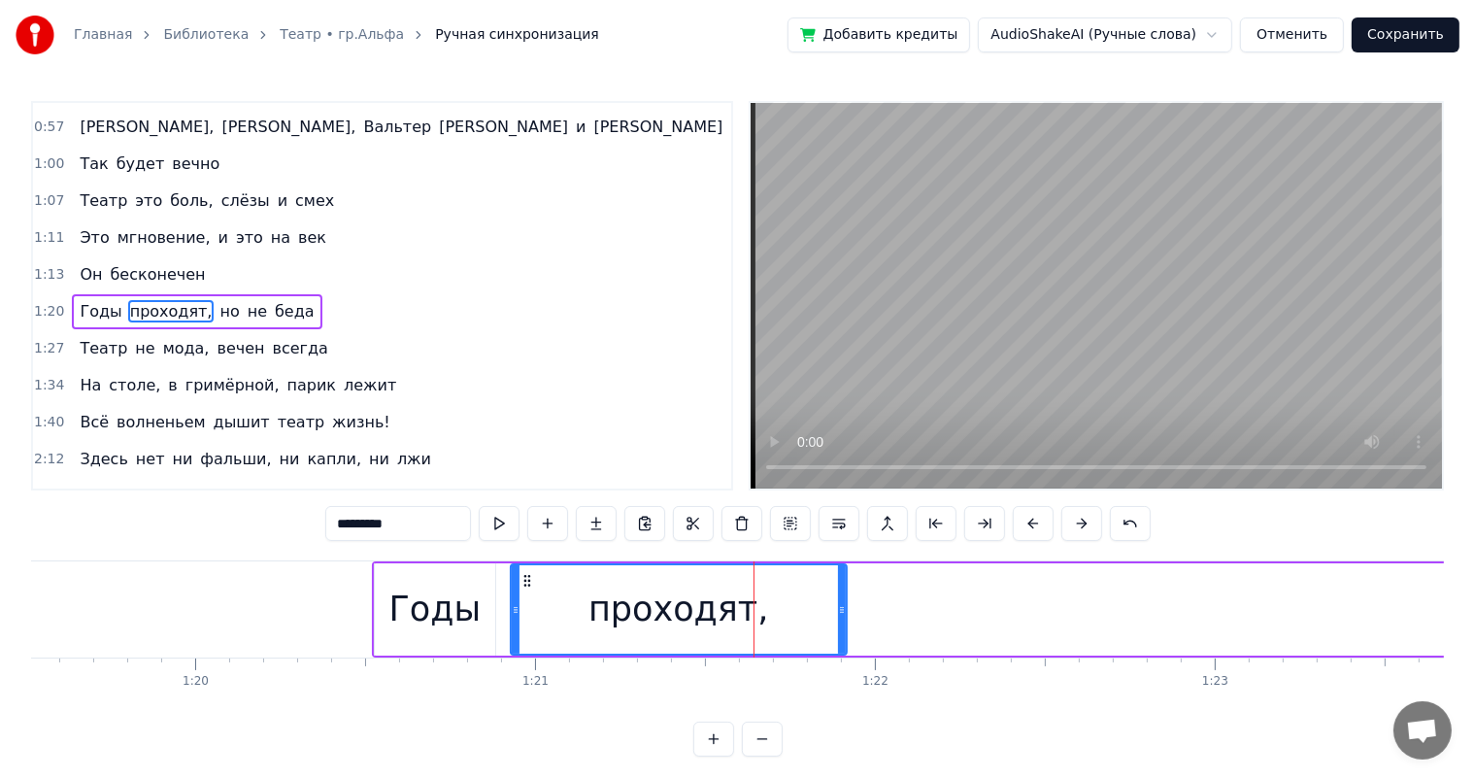
drag, startPoint x: 910, startPoint y: 616, endPoint x: 840, endPoint y: 619, distance: 70.0
click at [840, 619] on div at bounding box center [842, 609] width 8 height 88
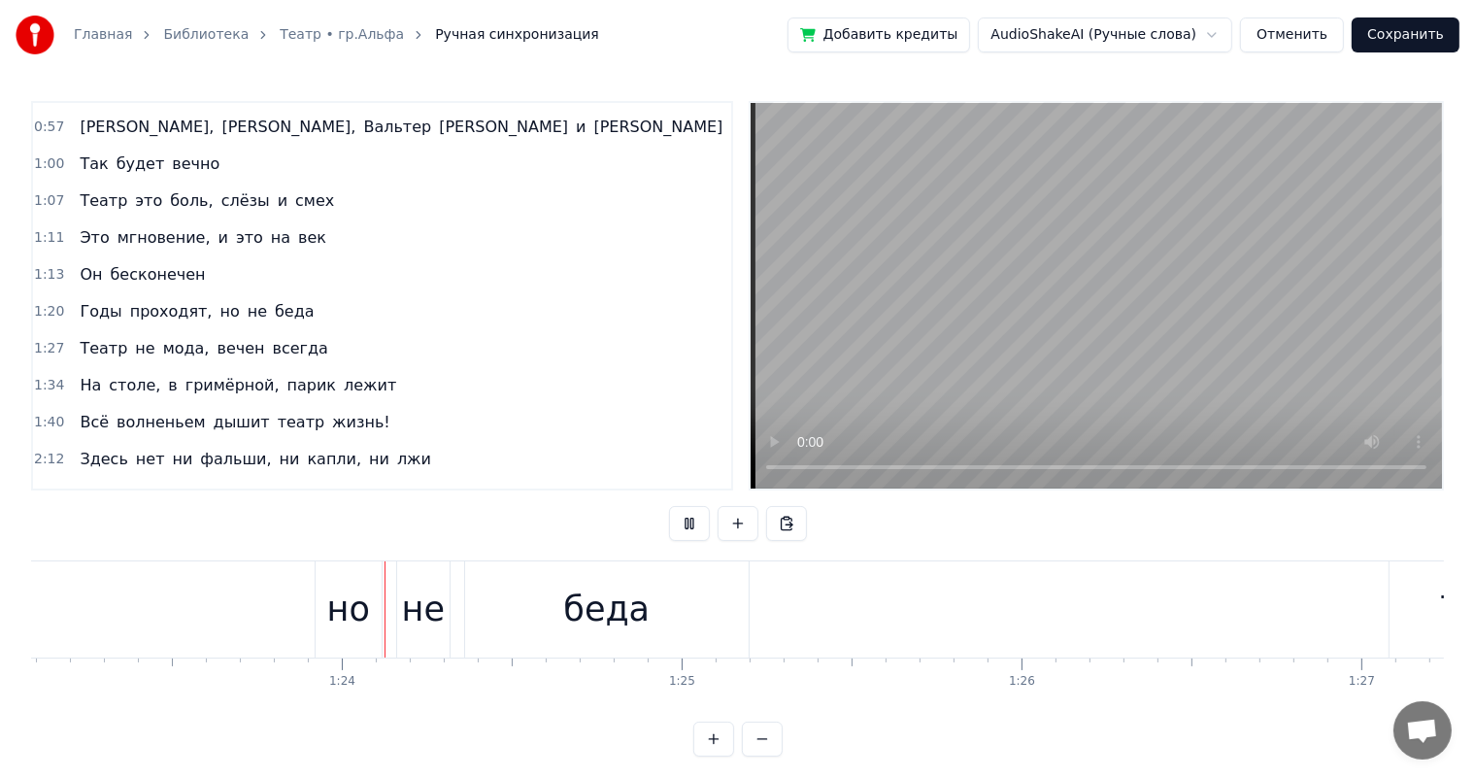
scroll to position [0, 28269]
click at [682, 645] on div "беда" at bounding box center [584, 609] width 284 height 96
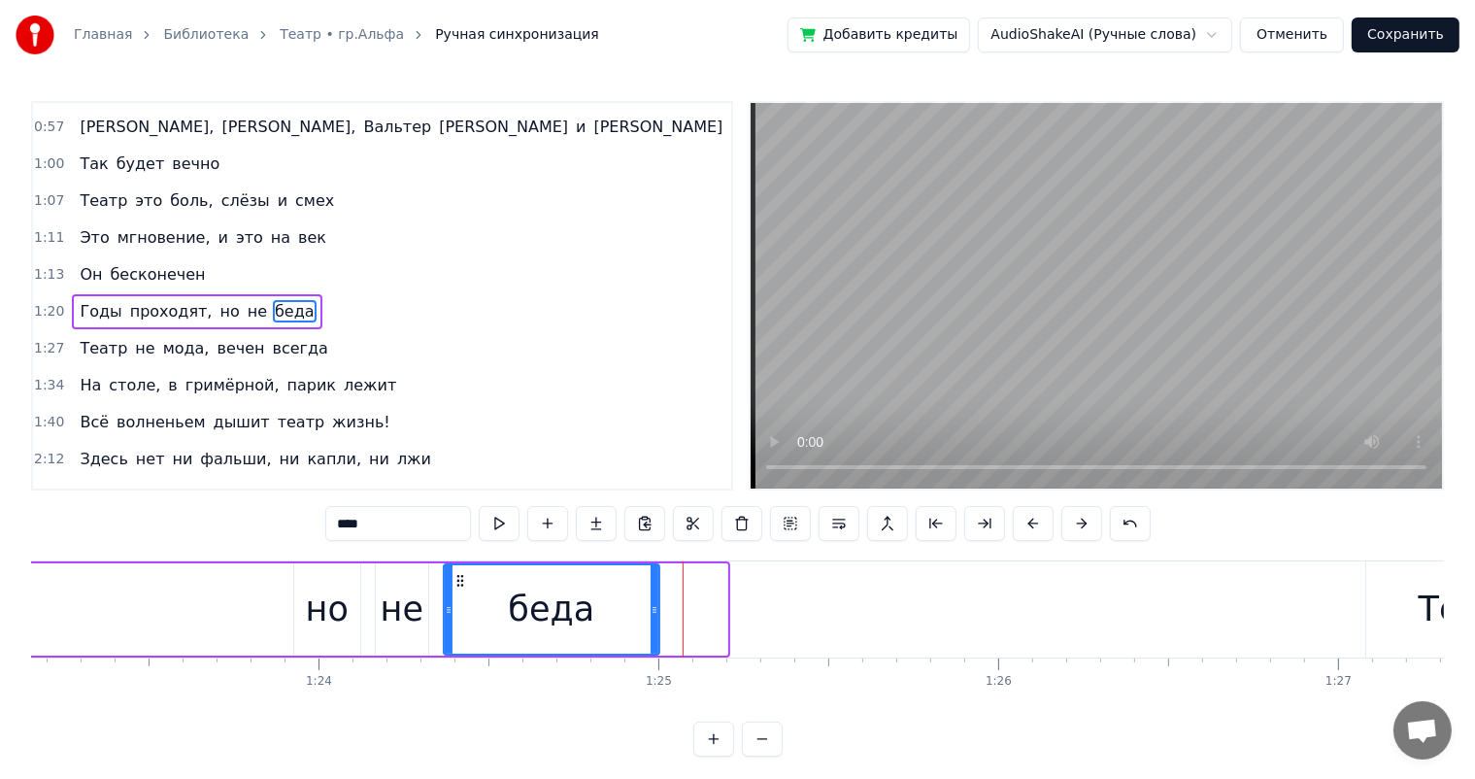
drag, startPoint x: 724, startPoint y: 606, endPoint x: 660, endPoint y: 614, distance: 63.6
click at [660, 614] on div "беда" at bounding box center [586, 609] width 286 height 92
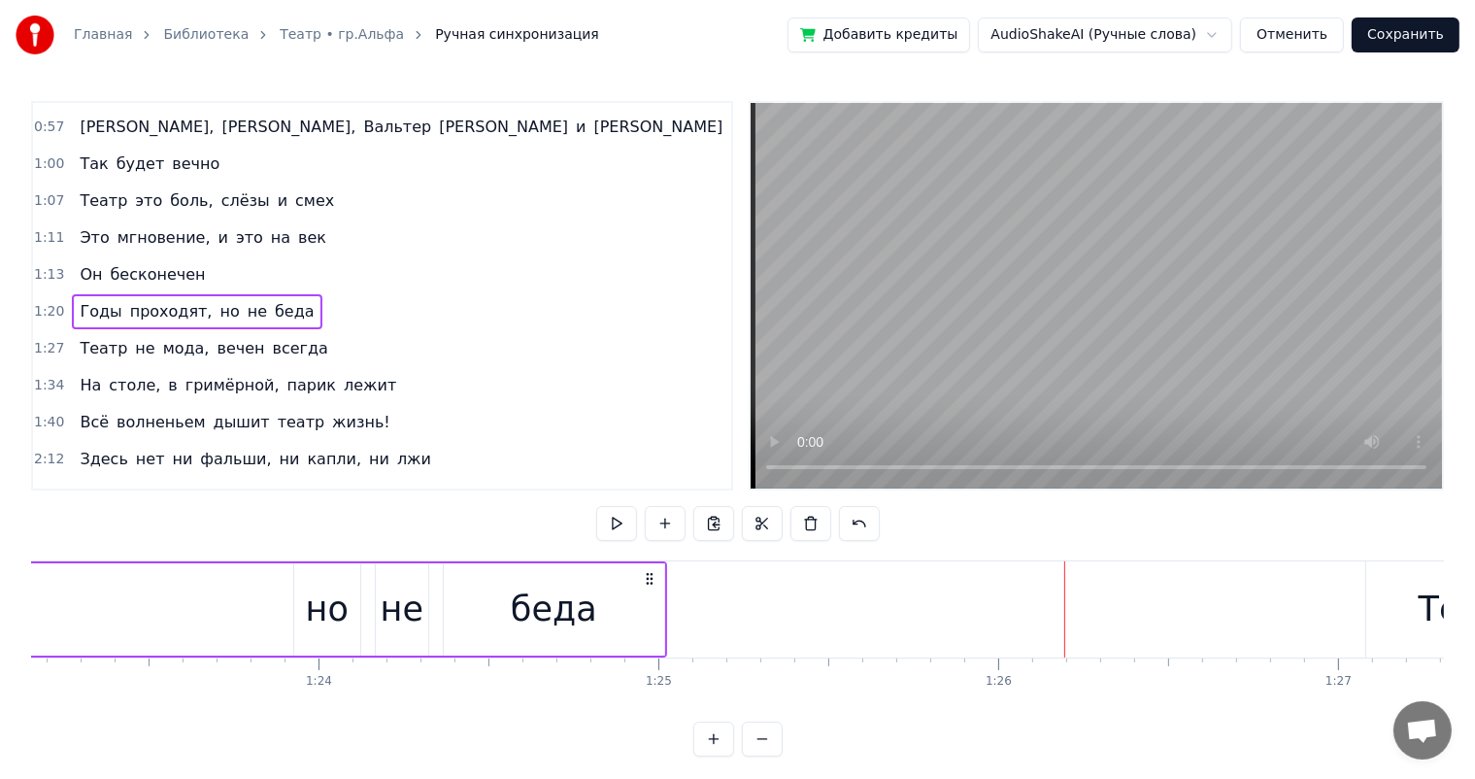
click at [658, 611] on div "беда" at bounding box center [554, 609] width 220 height 92
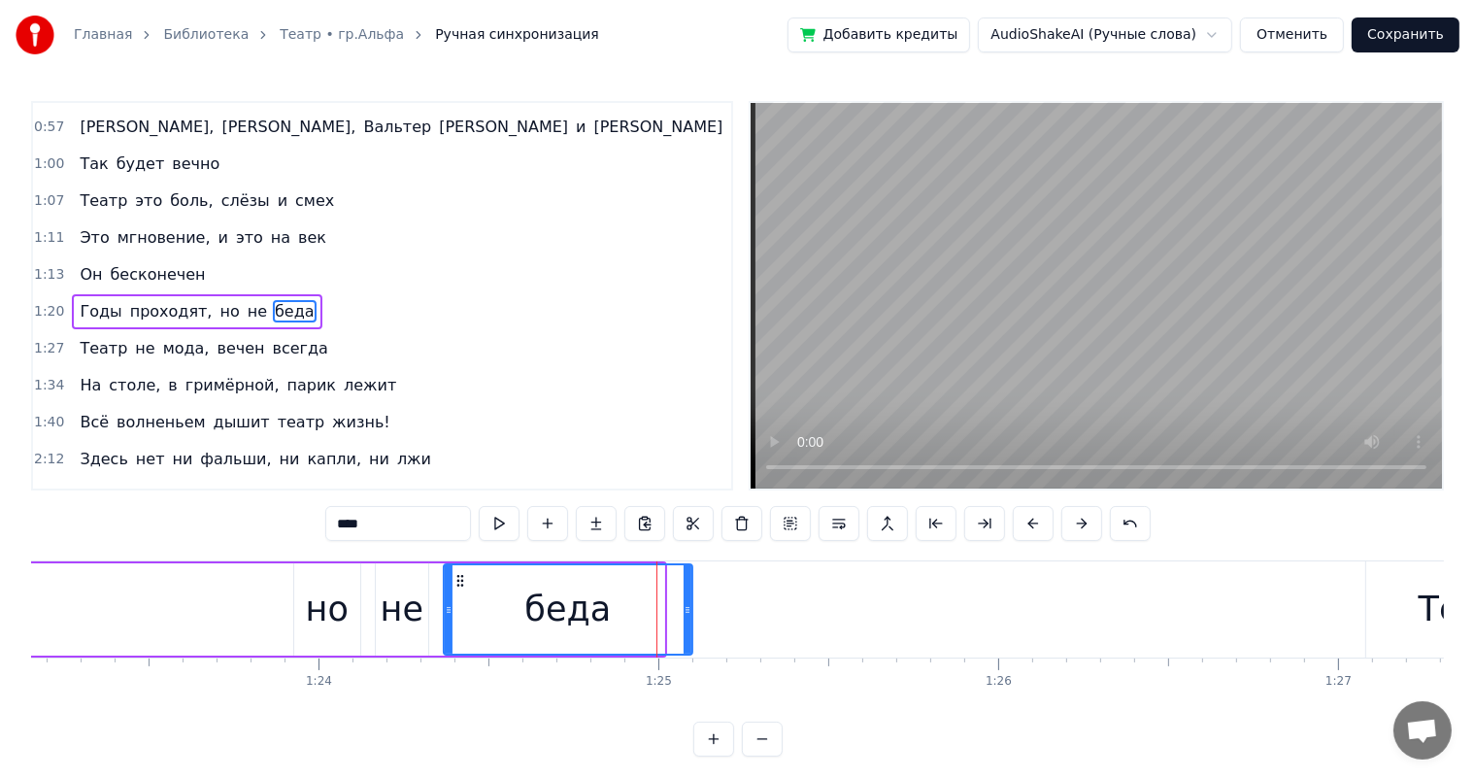
drag, startPoint x: 661, startPoint y: 604, endPoint x: 690, endPoint y: 598, distance: 28.8
click at [690, 598] on div at bounding box center [688, 609] width 8 height 88
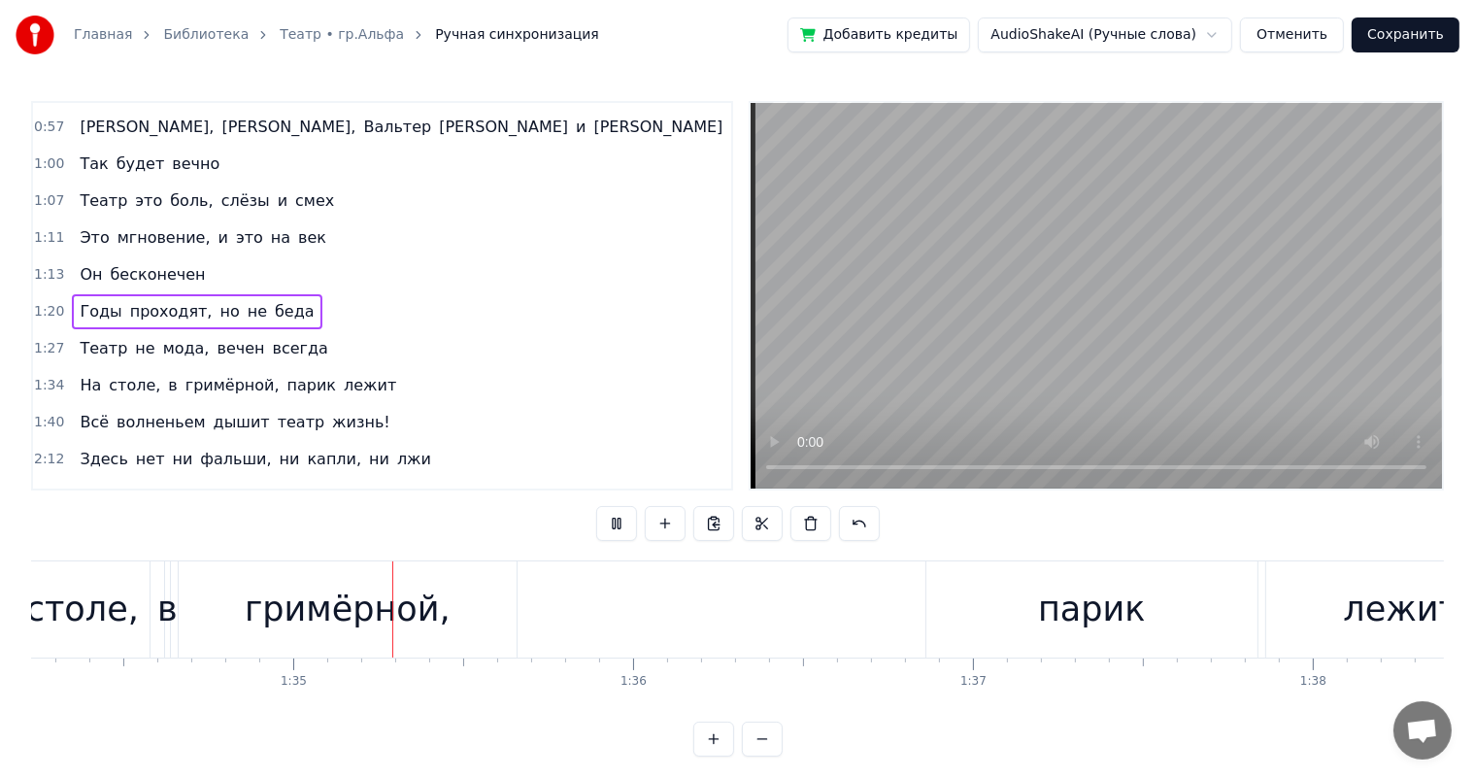
scroll to position [0, 32037]
click at [322, 618] on div "гримёрной," at bounding box center [344, 609] width 206 height 51
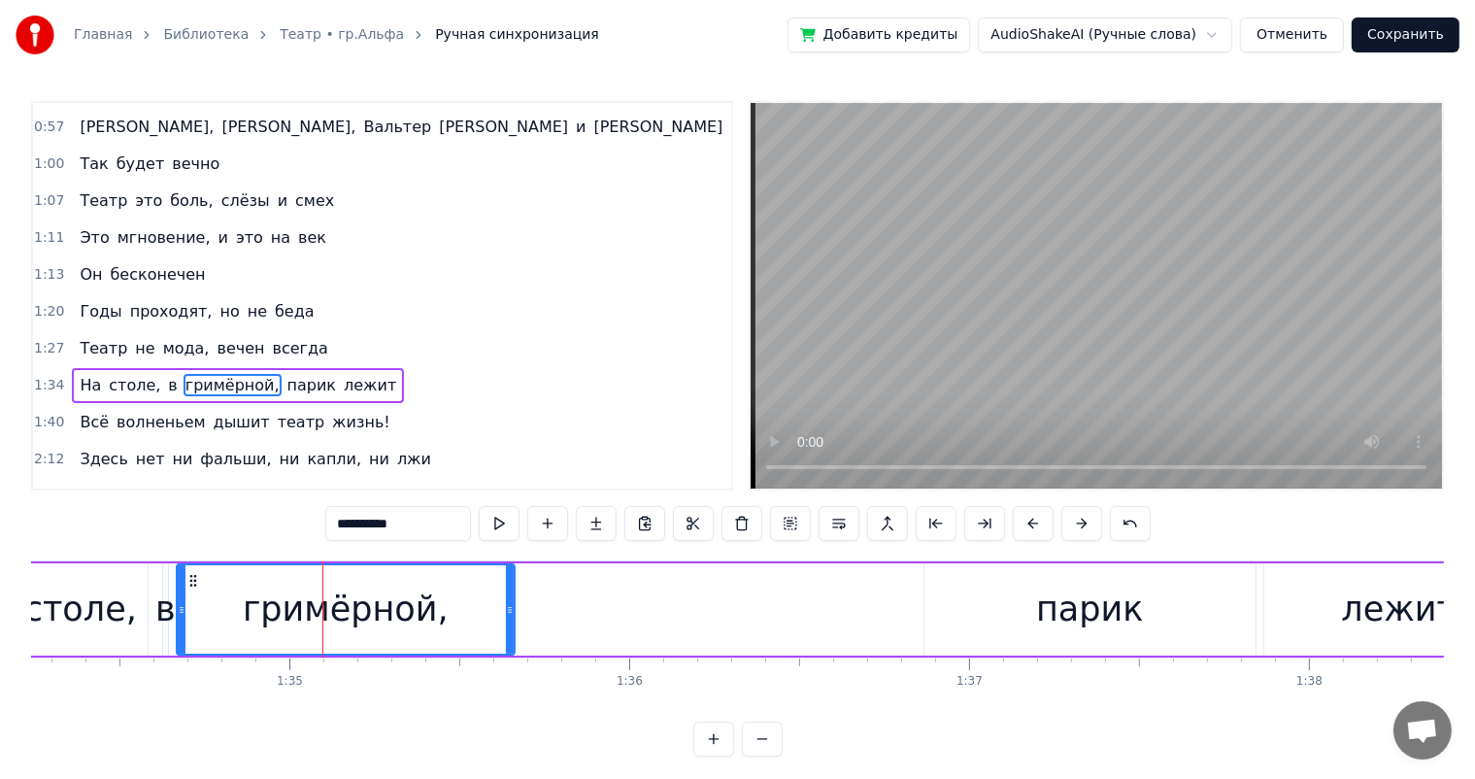
scroll to position [324, 0]
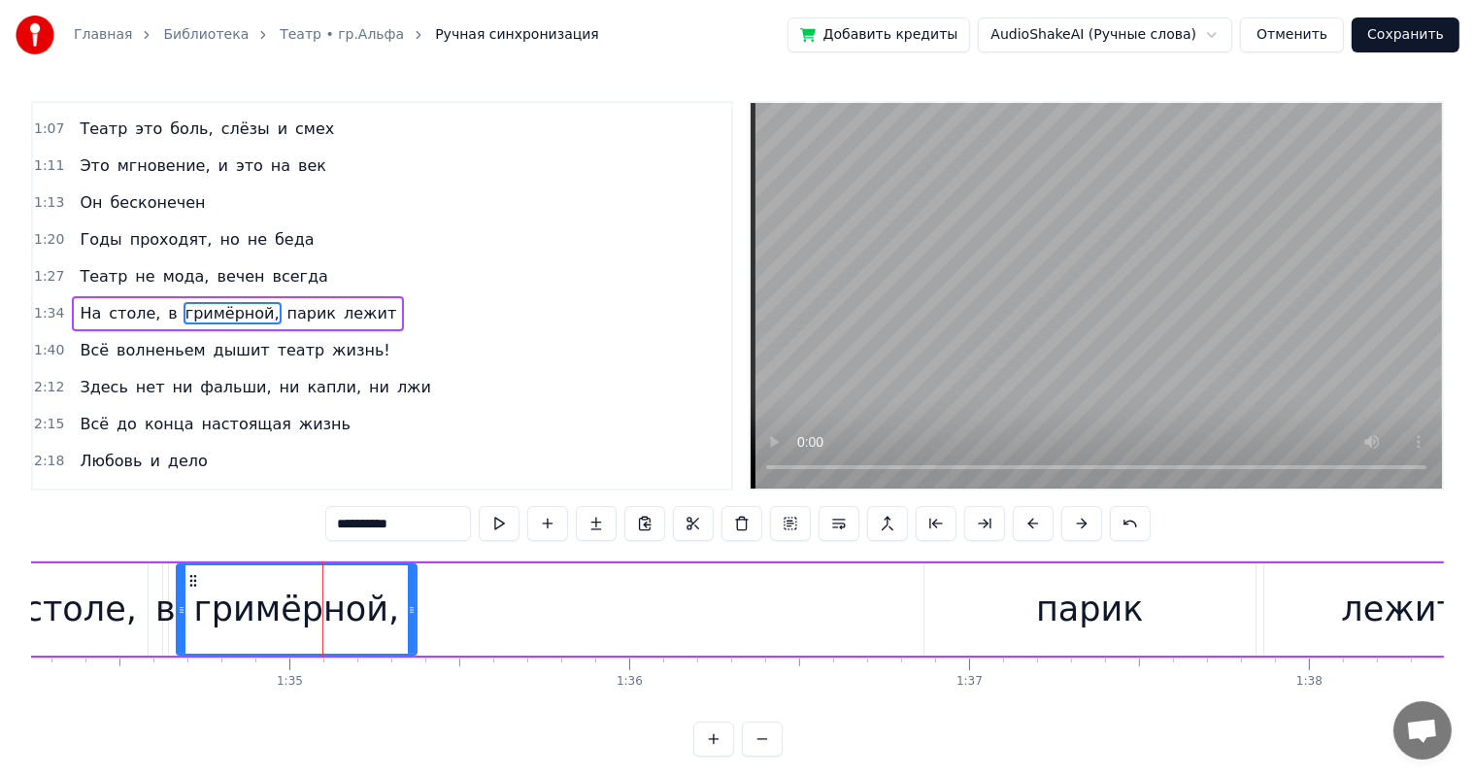
drag, startPoint x: 509, startPoint y: 610, endPoint x: 411, endPoint y: 620, distance: 98.6
click at [411, 620] on div at bounding box center [412, 609] width 8 height 88
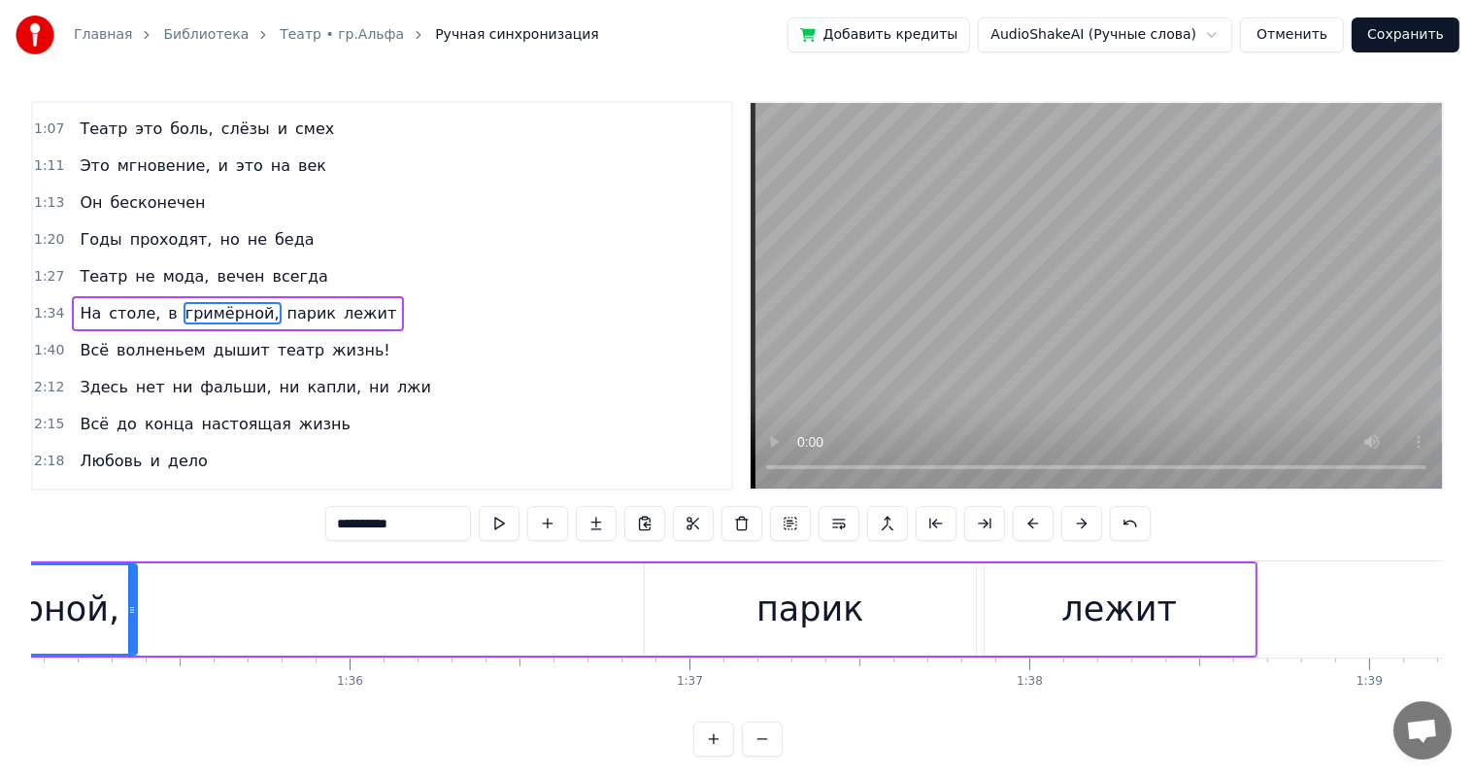
scroll to position [0, 31559]
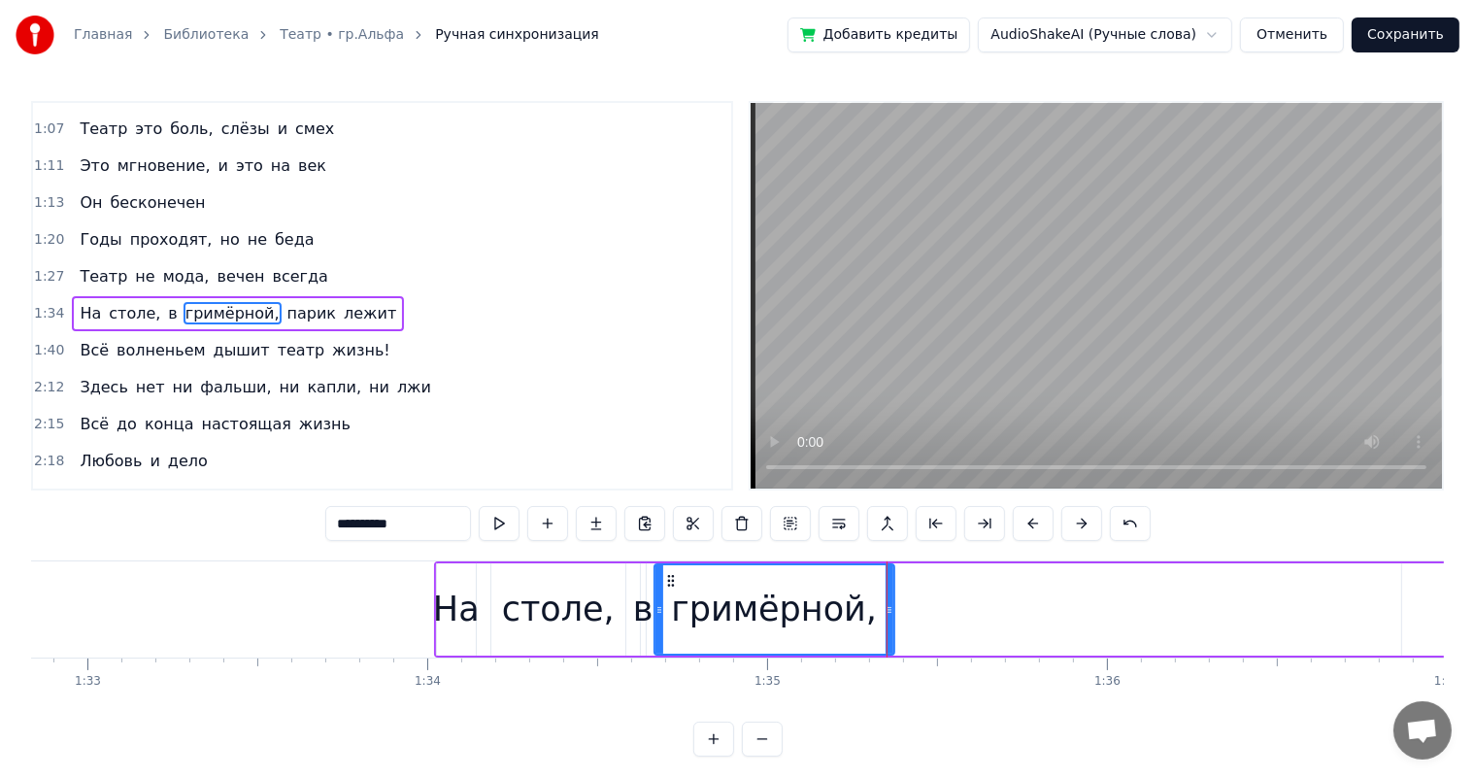
click at [543, 624] on div "столе," at bounding box center [558, 609] width 113 height 51
type input "******"
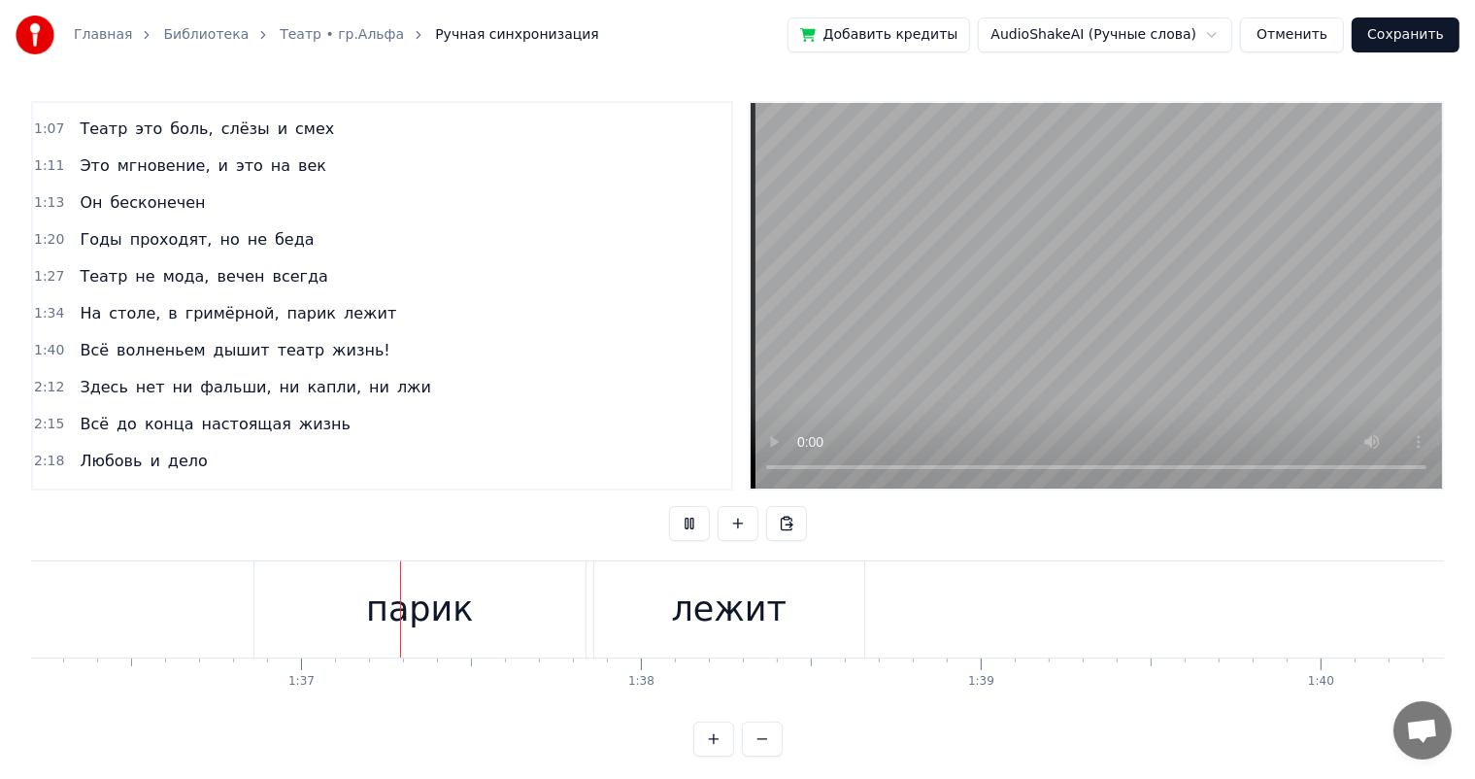
scroll to position [0, 32811]
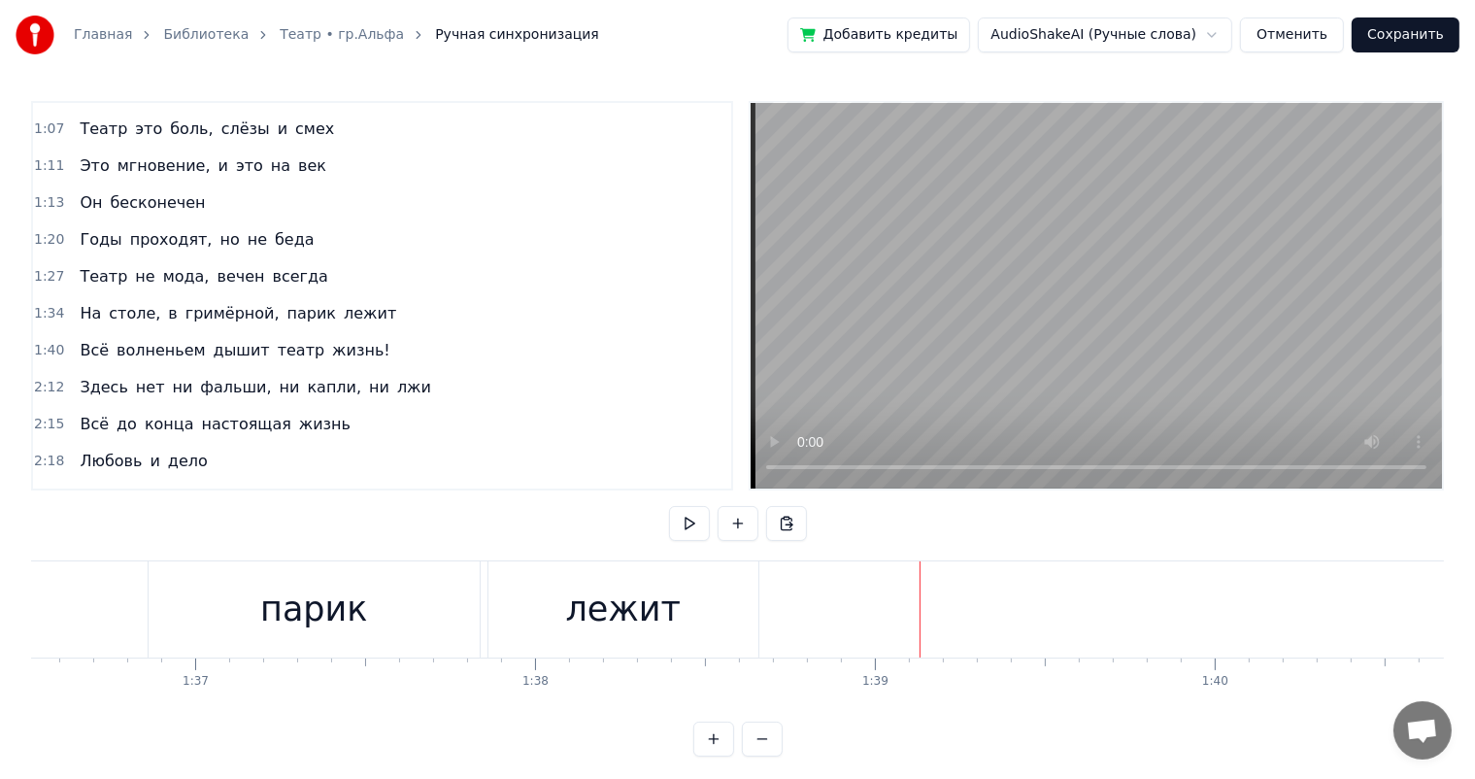
click at [702, 637] on div "лежит" at bounding box center [624, 609] width 270 height 96
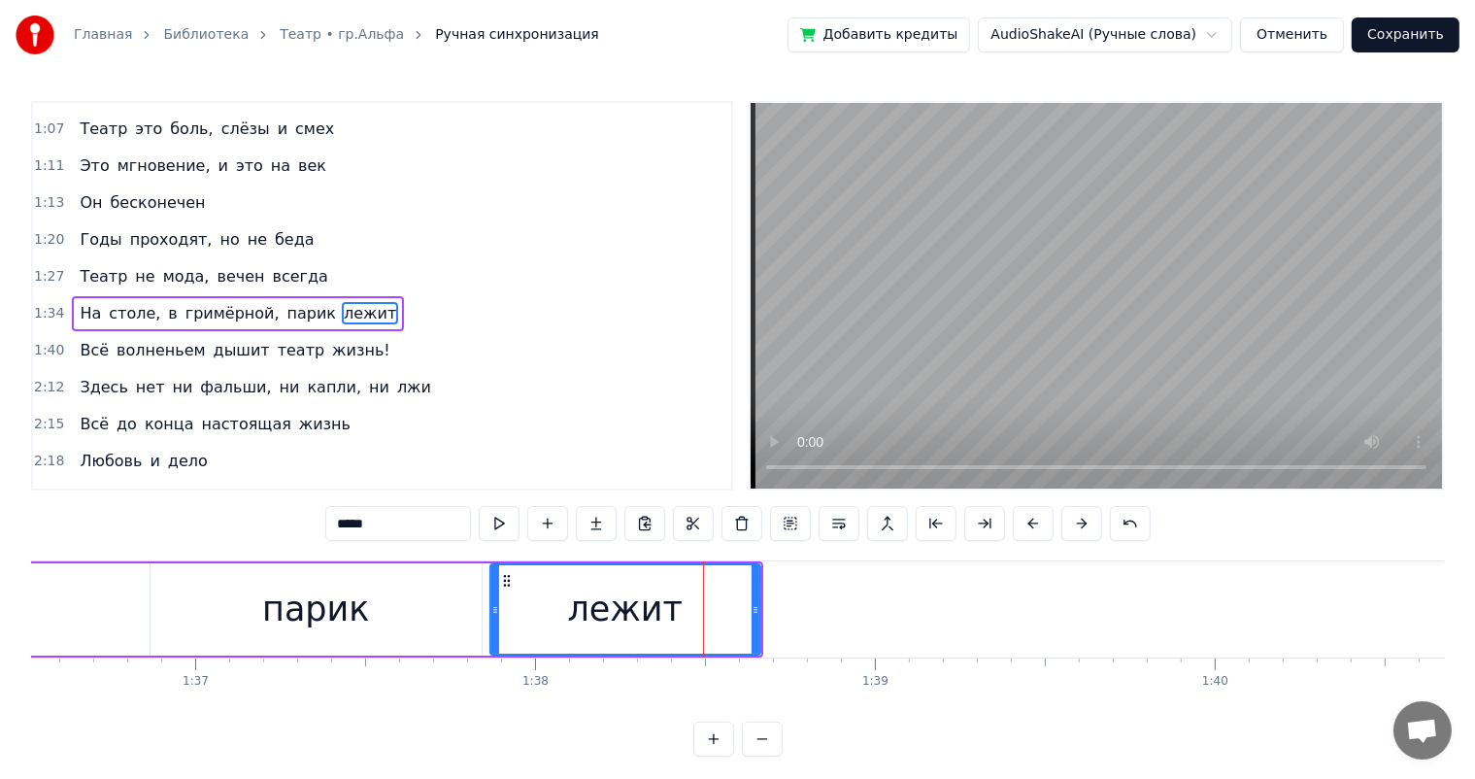
click at [369, 573] on div "парик" at bounding box center [316, 609] width 331 height 92
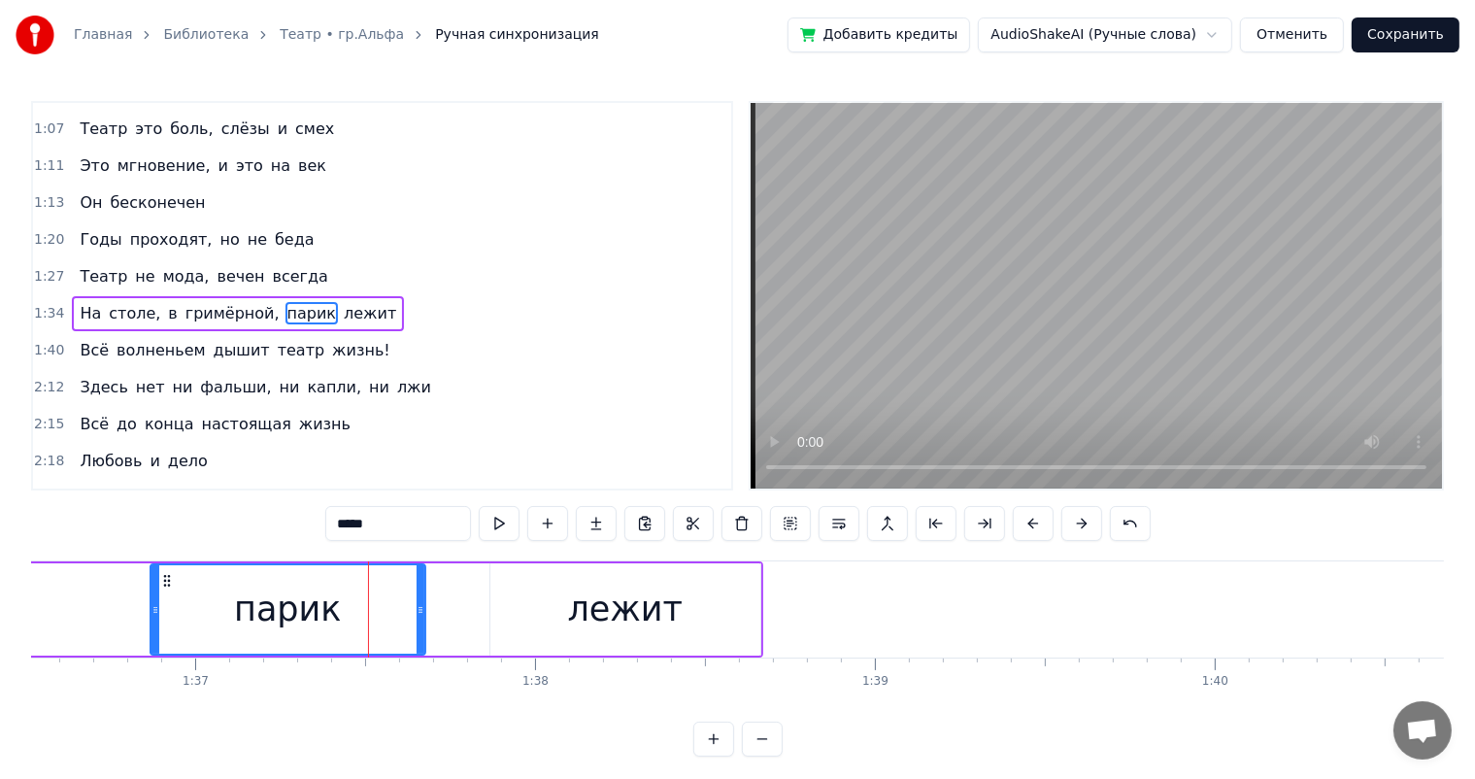
drag, startPoint x: 478, startPoint y: 611, endPoint x: 422, endPoint y: 611, distance: 56.3
click at [422, 611] on icon at bounding box center [421, 610] width 8 height 16
click at [493, 606] on div "лежит" at bounding box center [626, 609] width 270 height 92
type input "*****"
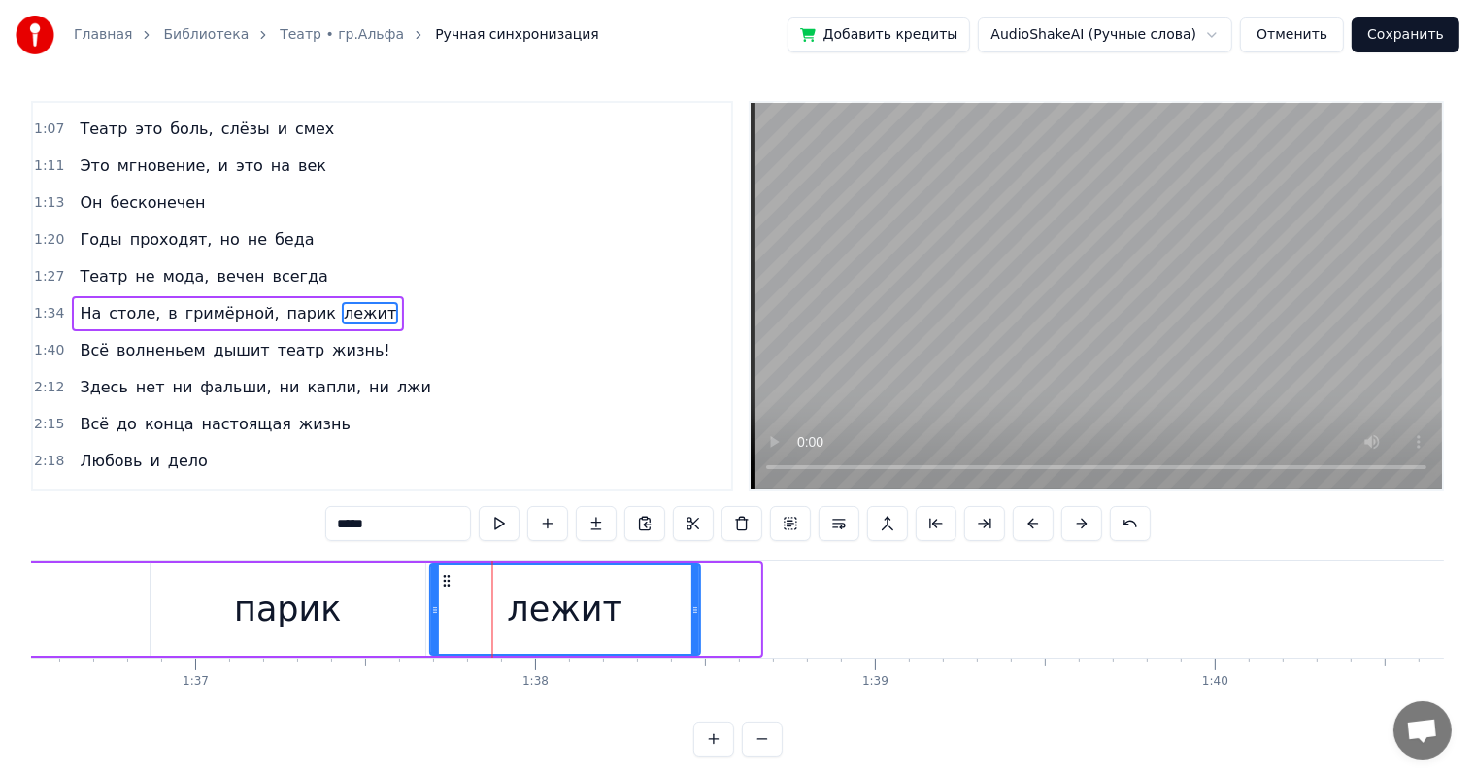
click at [445, 588] on div "лежит" at bounding box center [565, 609] width 268 height 88
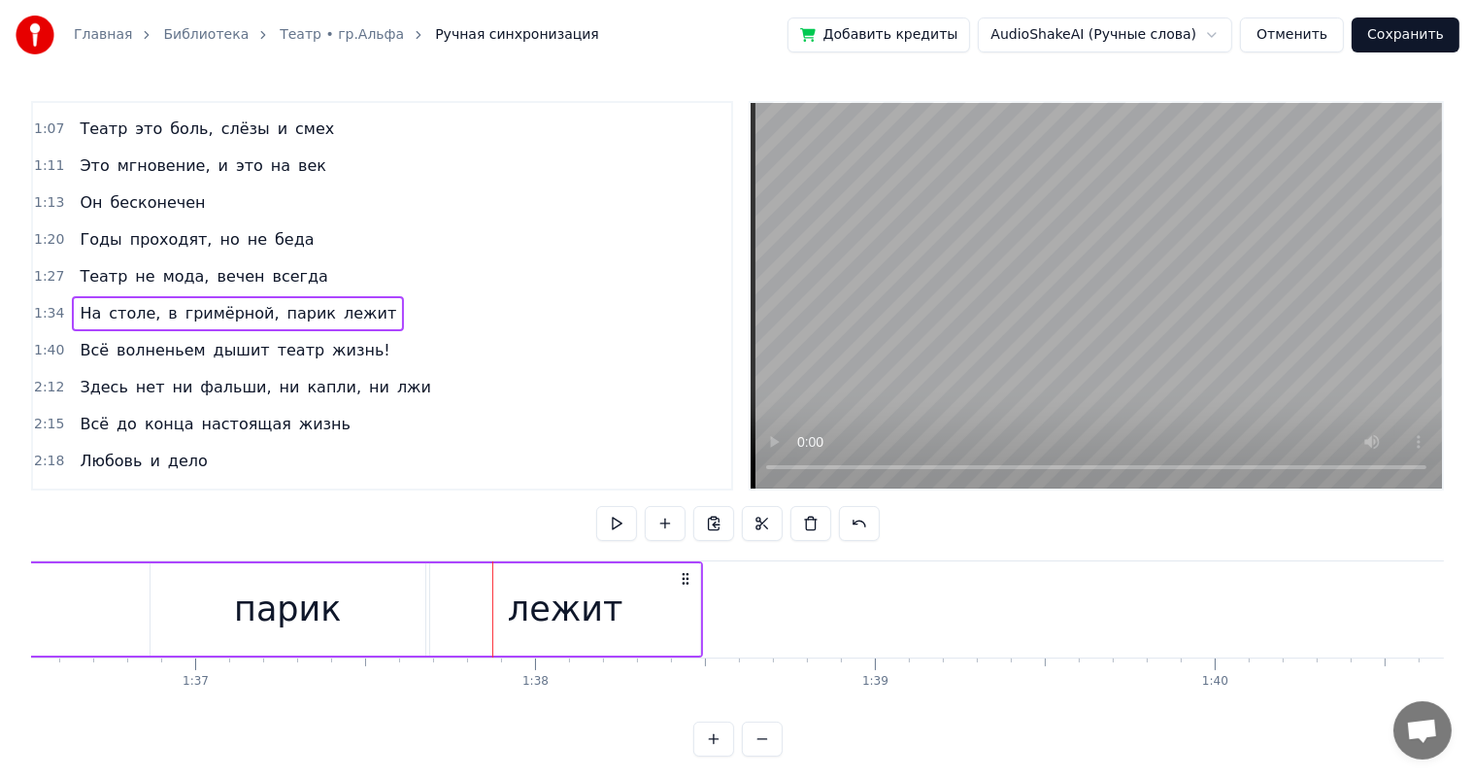
scroll to position [0, 32725]
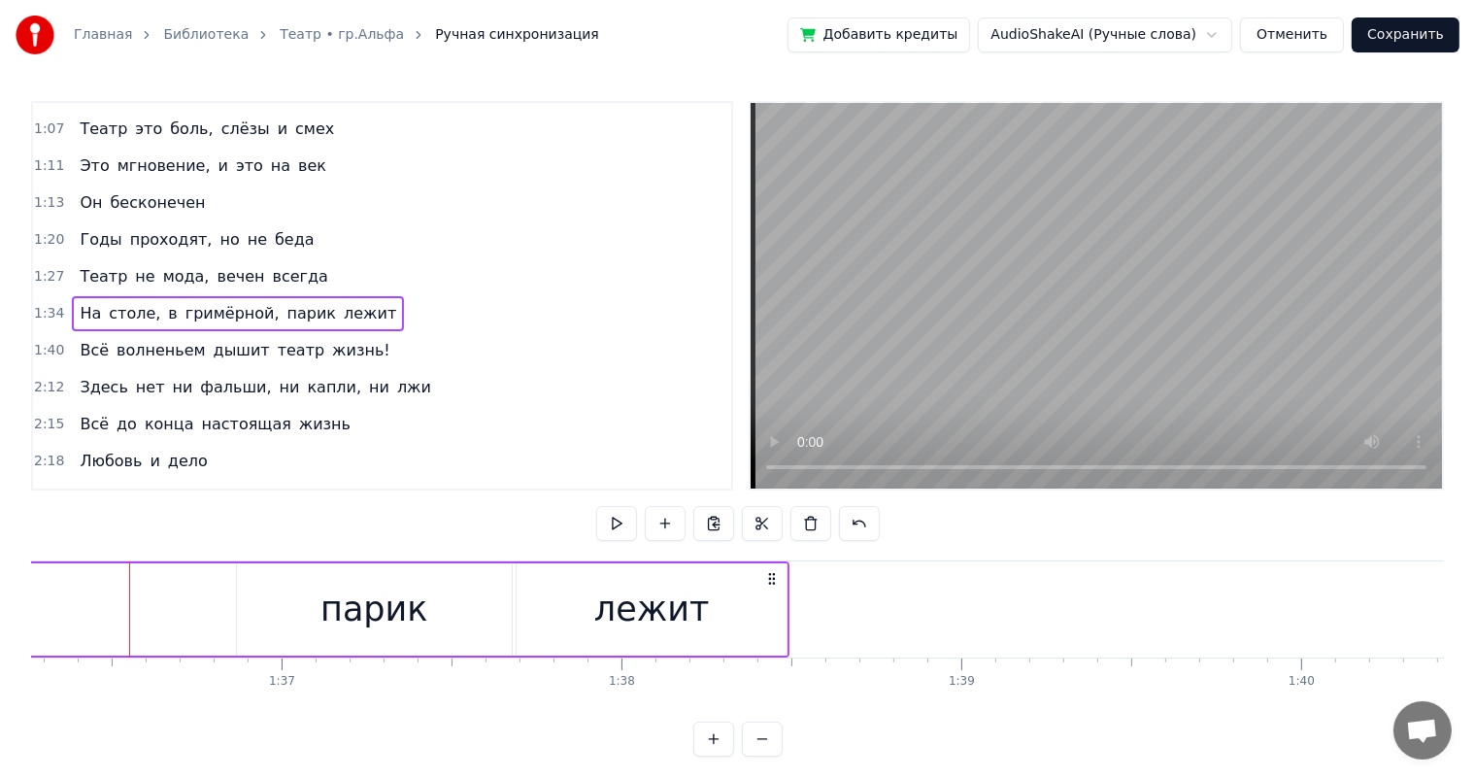
click at [33, 619] on div "На столе, в гримёрной, парик лежит" at bounding box center [29, 609] width 1521 height 96
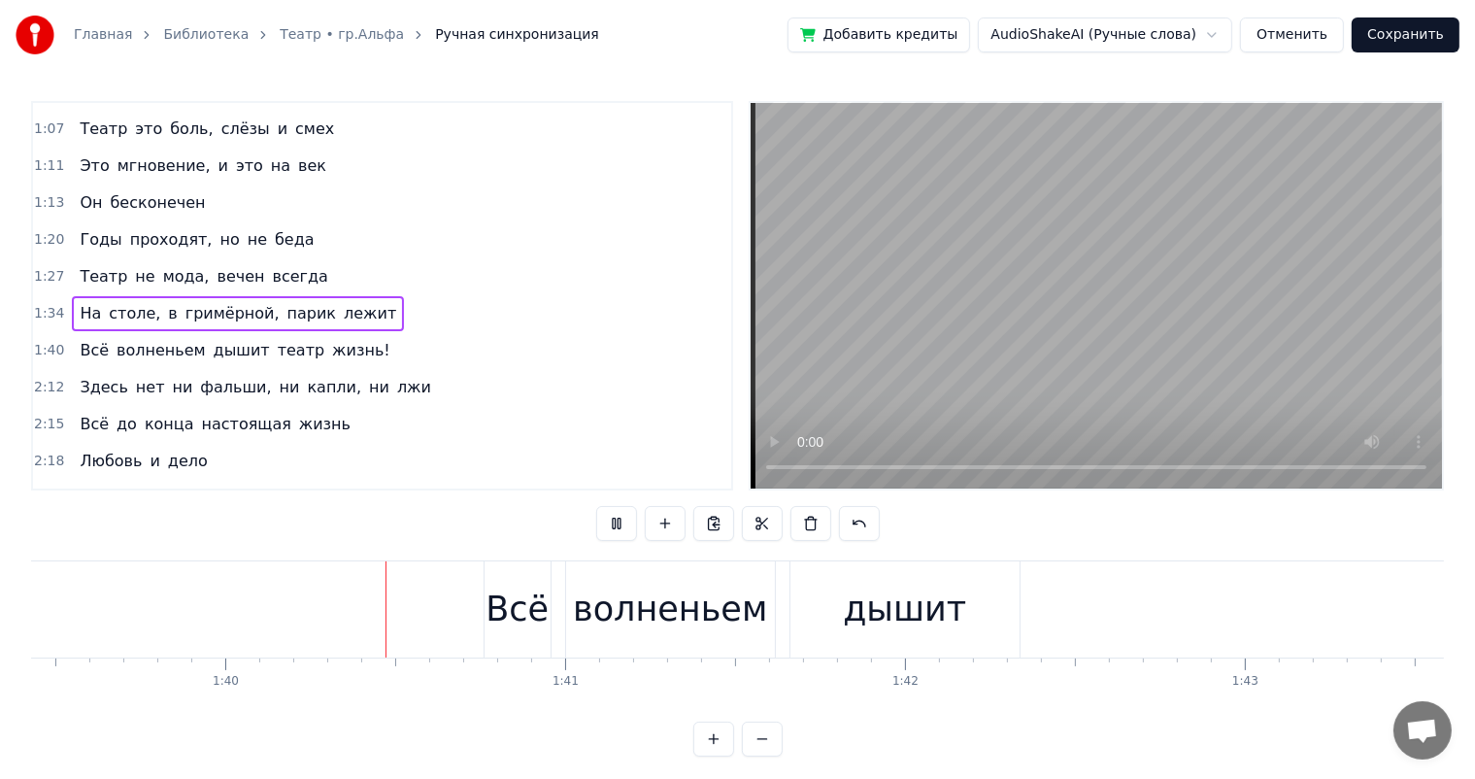
scroll to position [0, 33883]
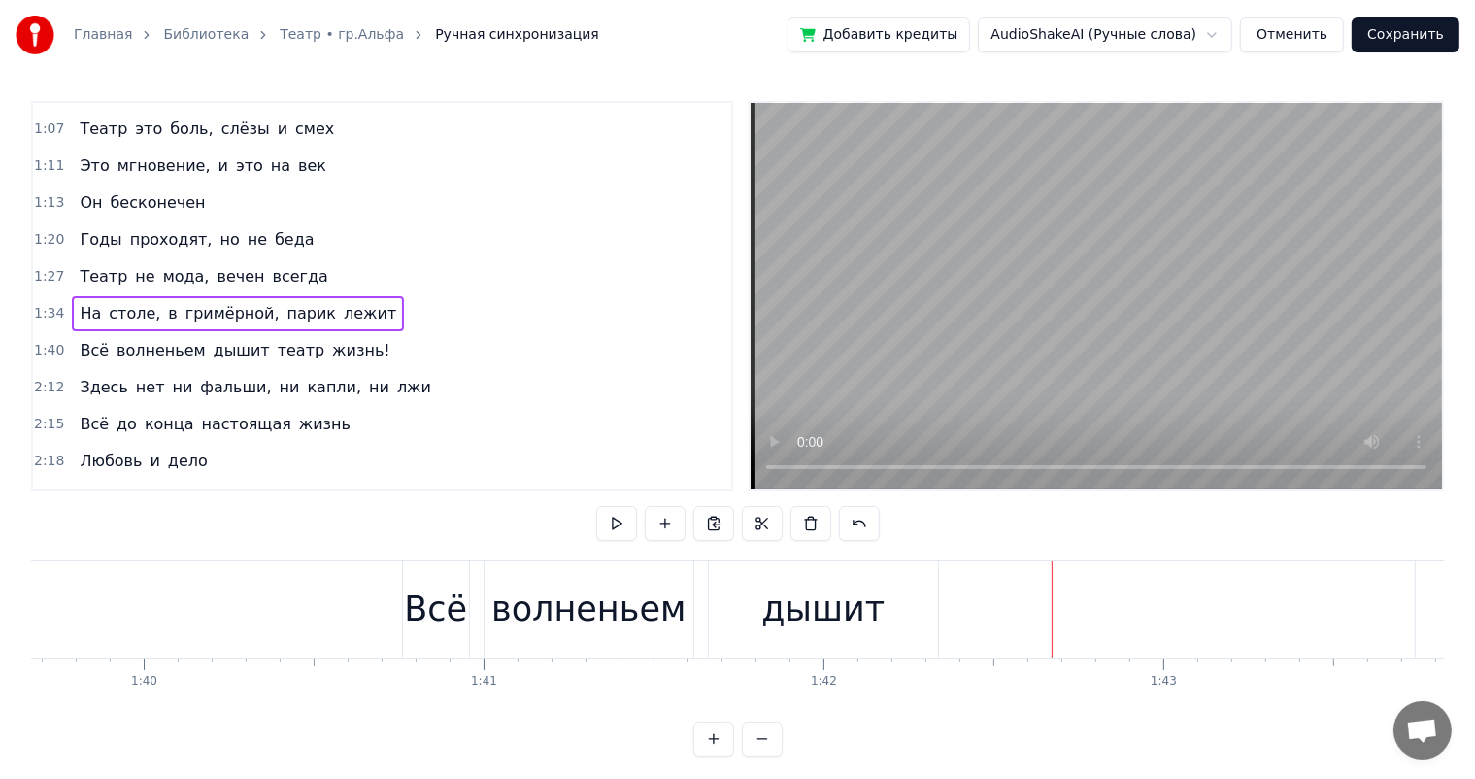
click at [831, 603] on div "дышит" at bounding box center [822, 609] width 123 height 51
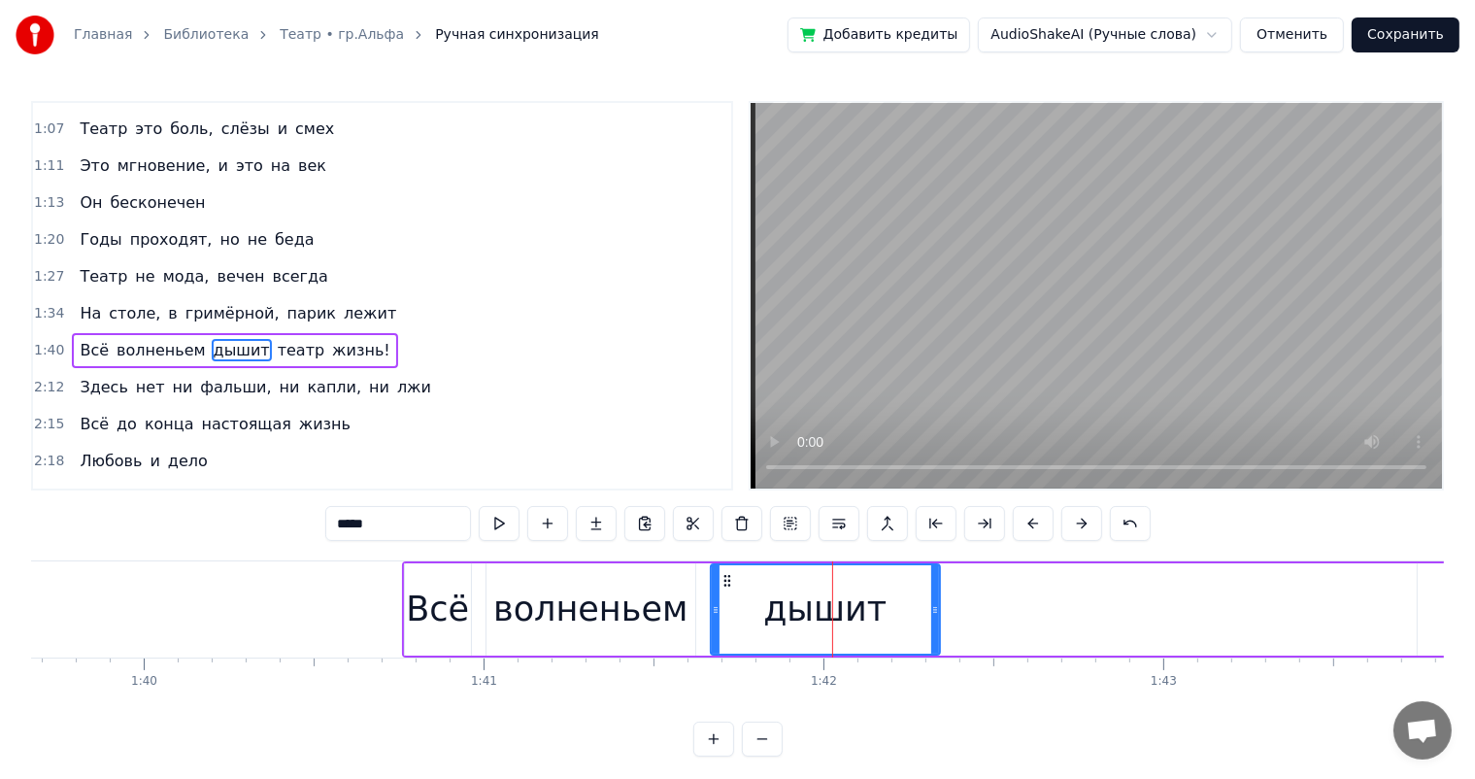
scroll to position [360, 0]
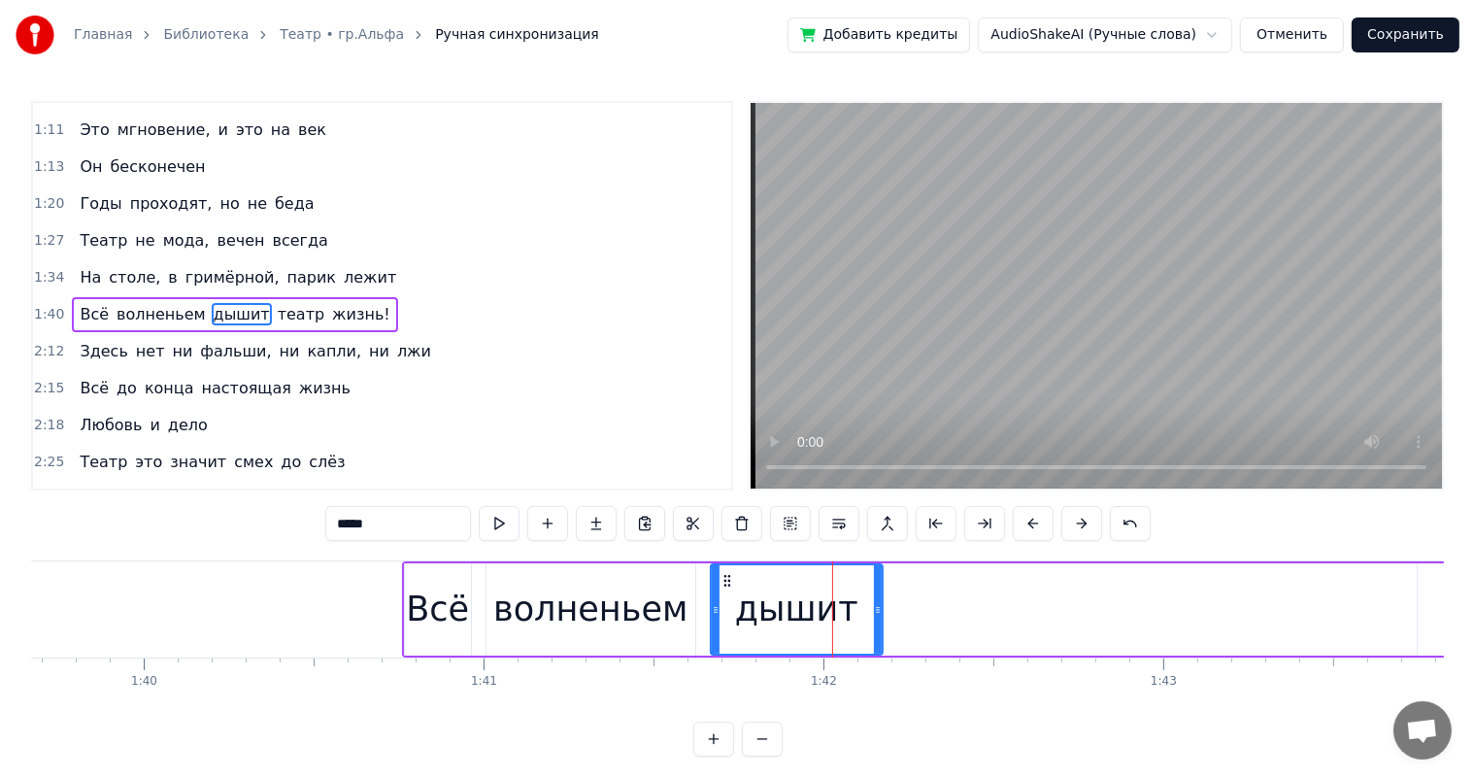
drag, startPoint x: 933, startPoint y: 610, endPoint x: 794, endPoint y: 621, distance: 140.3
click at [877, 610] on icon at bounding box center [878, 610] width 8 height 16
drag, startPoint x: 119, startPoint y: 613, endPoint x: 233, endPoint y: 596, distance: 114.8
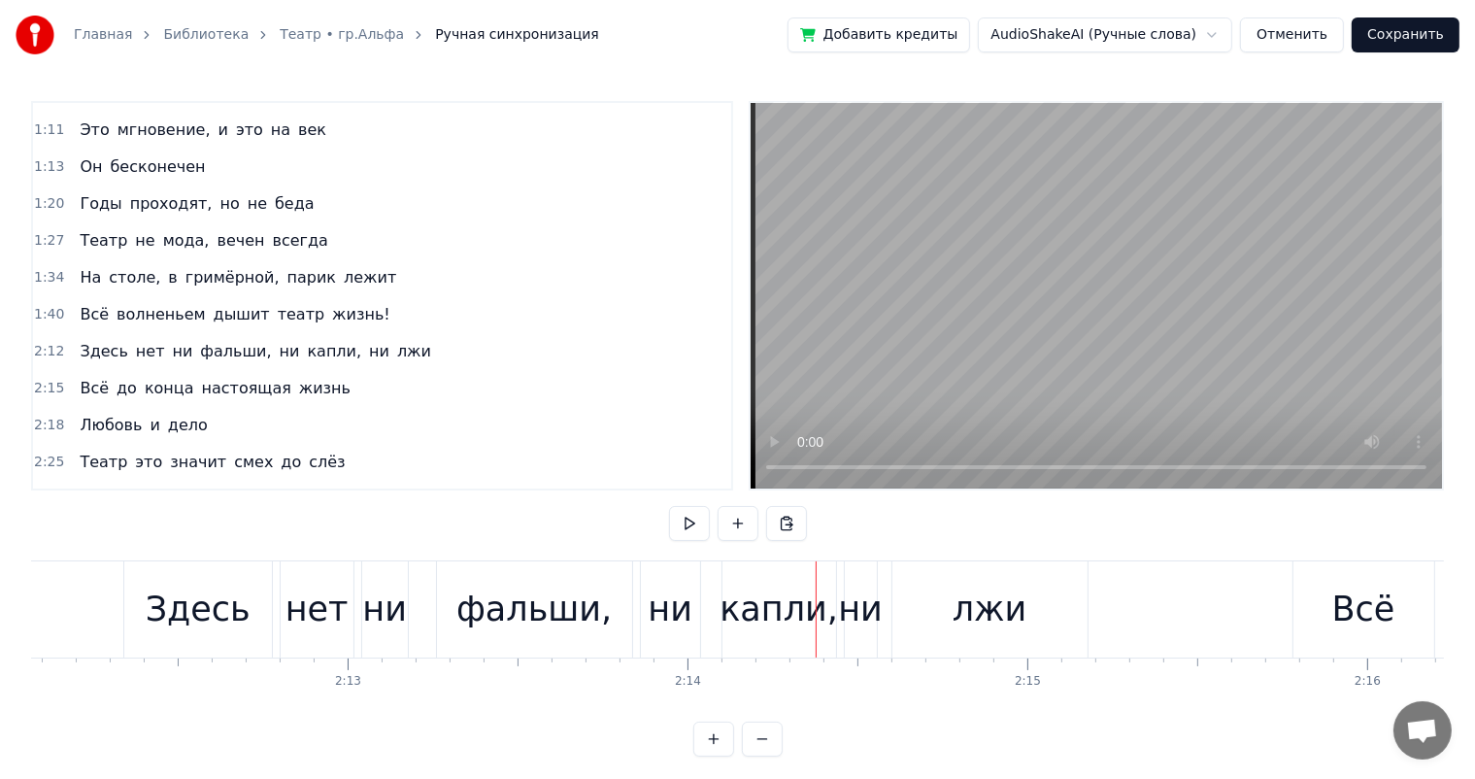
scroll to position [0, 44771]
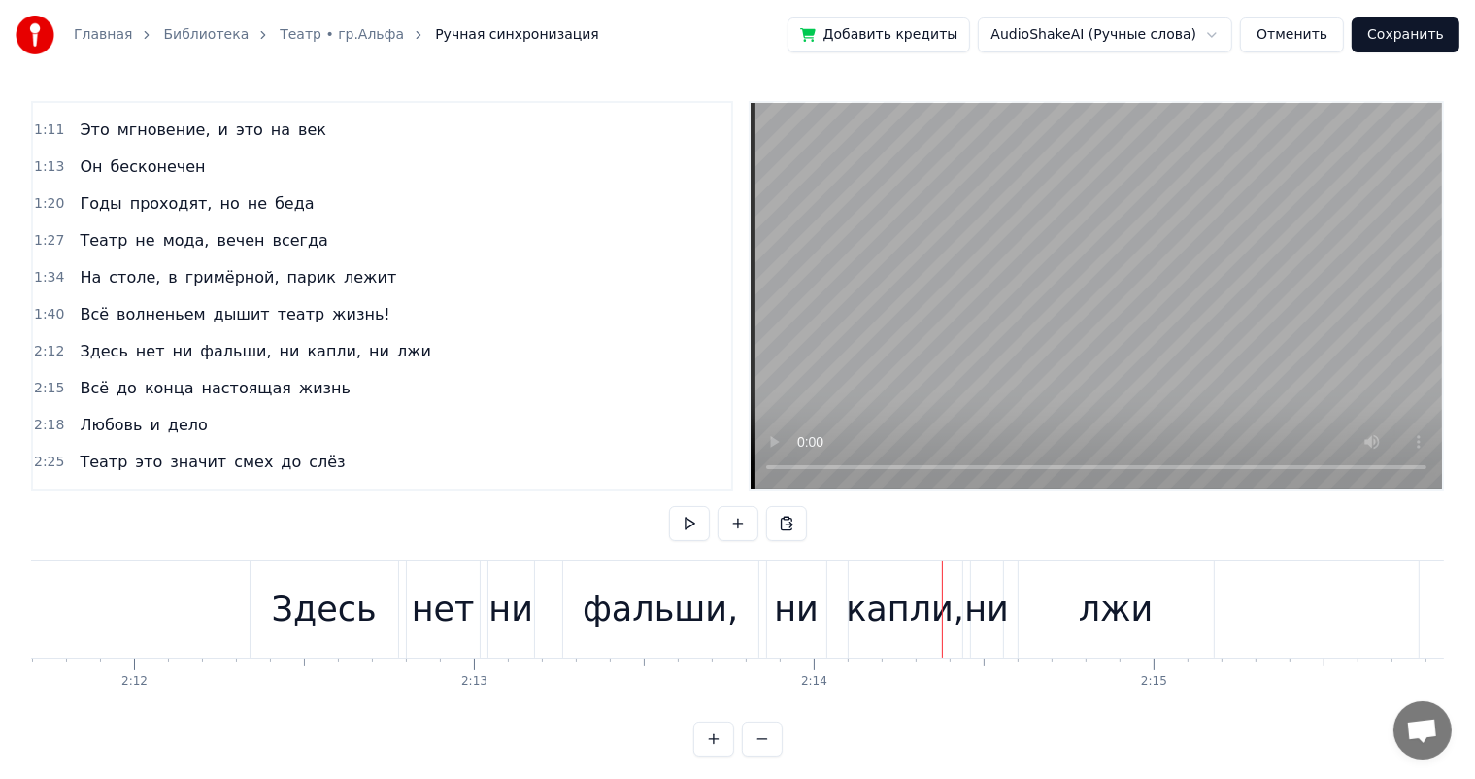
click at [389, 610] on div "Здесь" at bounding box center [325, 609] width 148 height 96
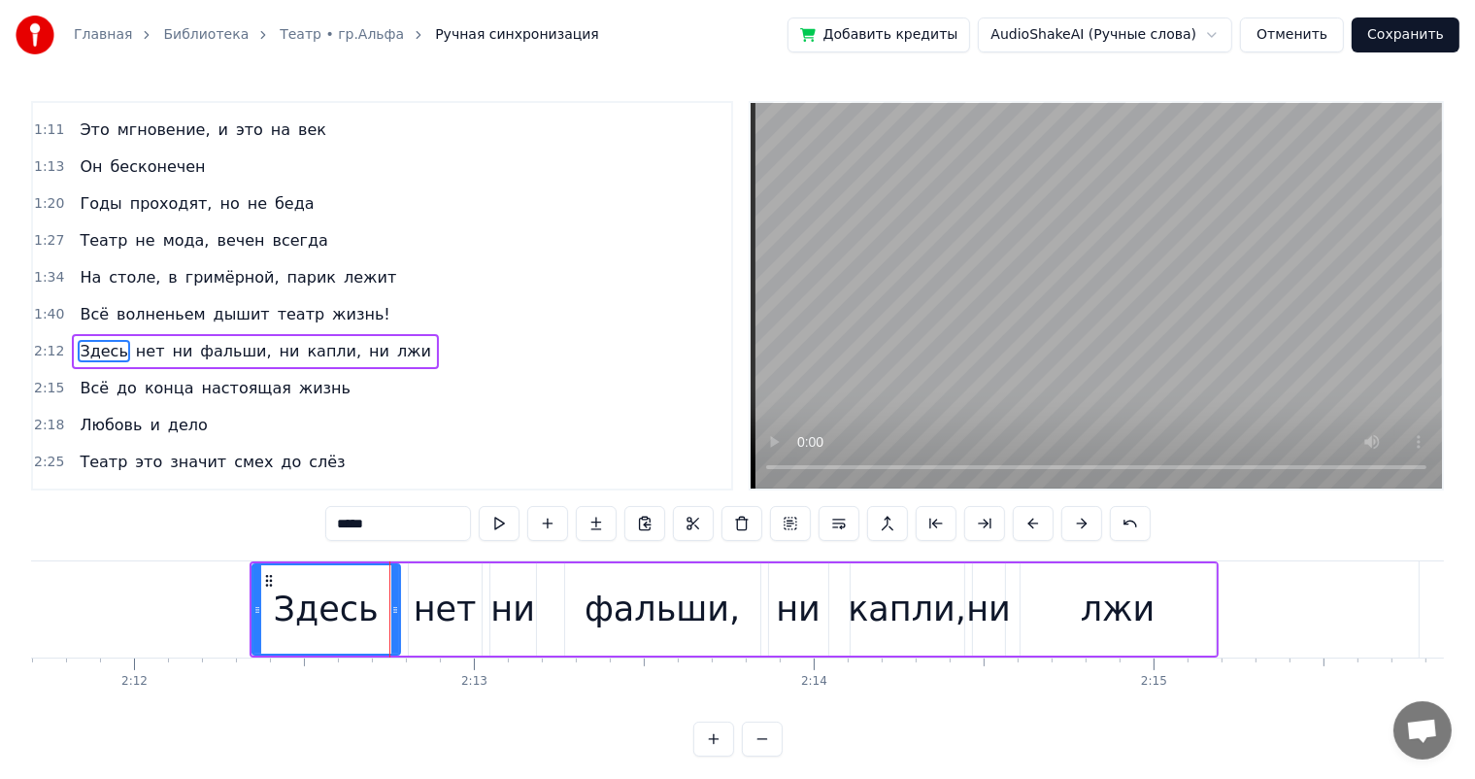
scroll to position [396, 0]
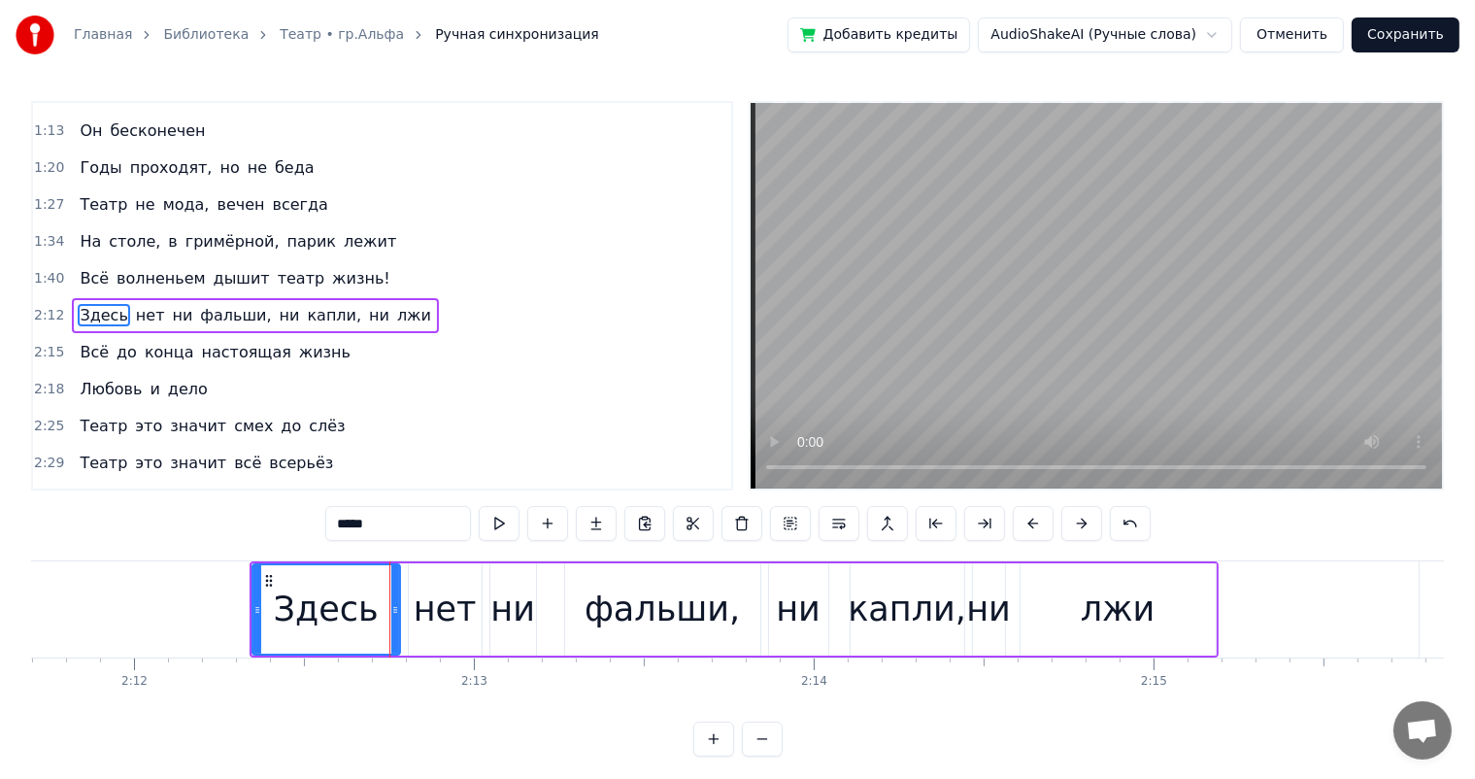
click at [454, 611] on div "нет" at bounding box center [445, 609] width 63 height 51
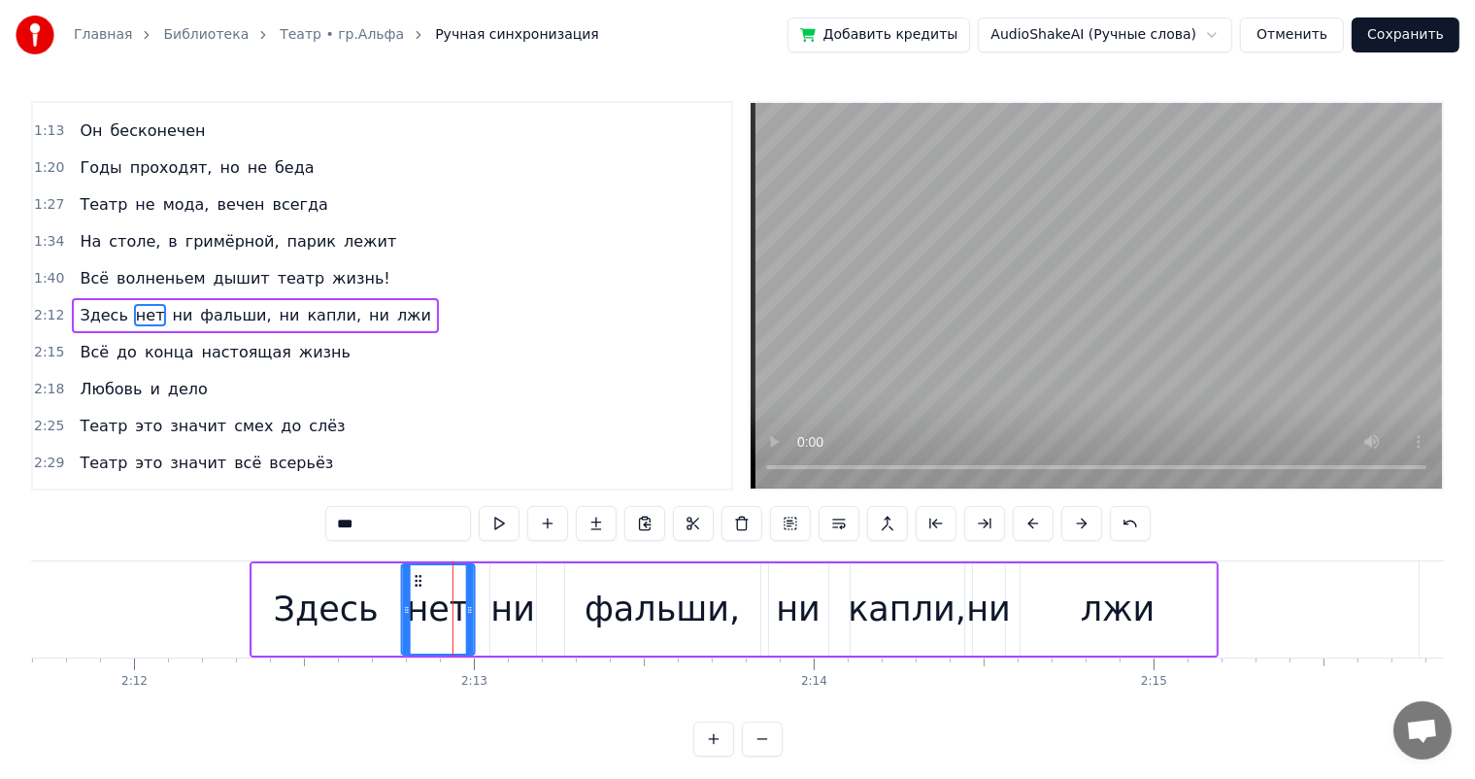
click at [421, 580] on icon at bounding box center [418, 581] width 16 height 16
click at [346, 603] on div "Здесь" at bounding box center [326, 609] width 105 height 51
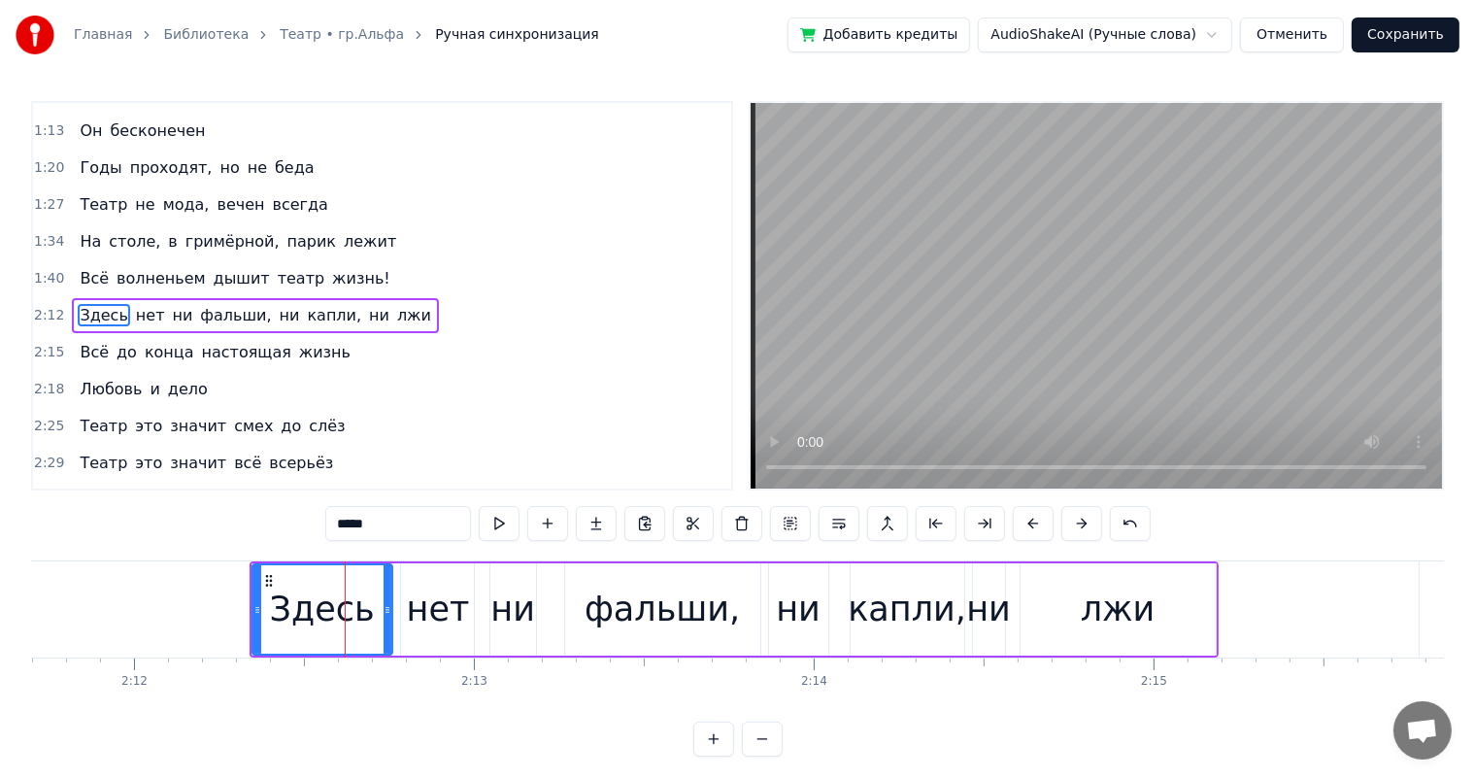
click at [389, 603] on div at bounding box center [388, 609] width 8 height 88
click at [505, 598] on div "ни" at bounding box center [513, 609] width 45 height 51
type input "**"
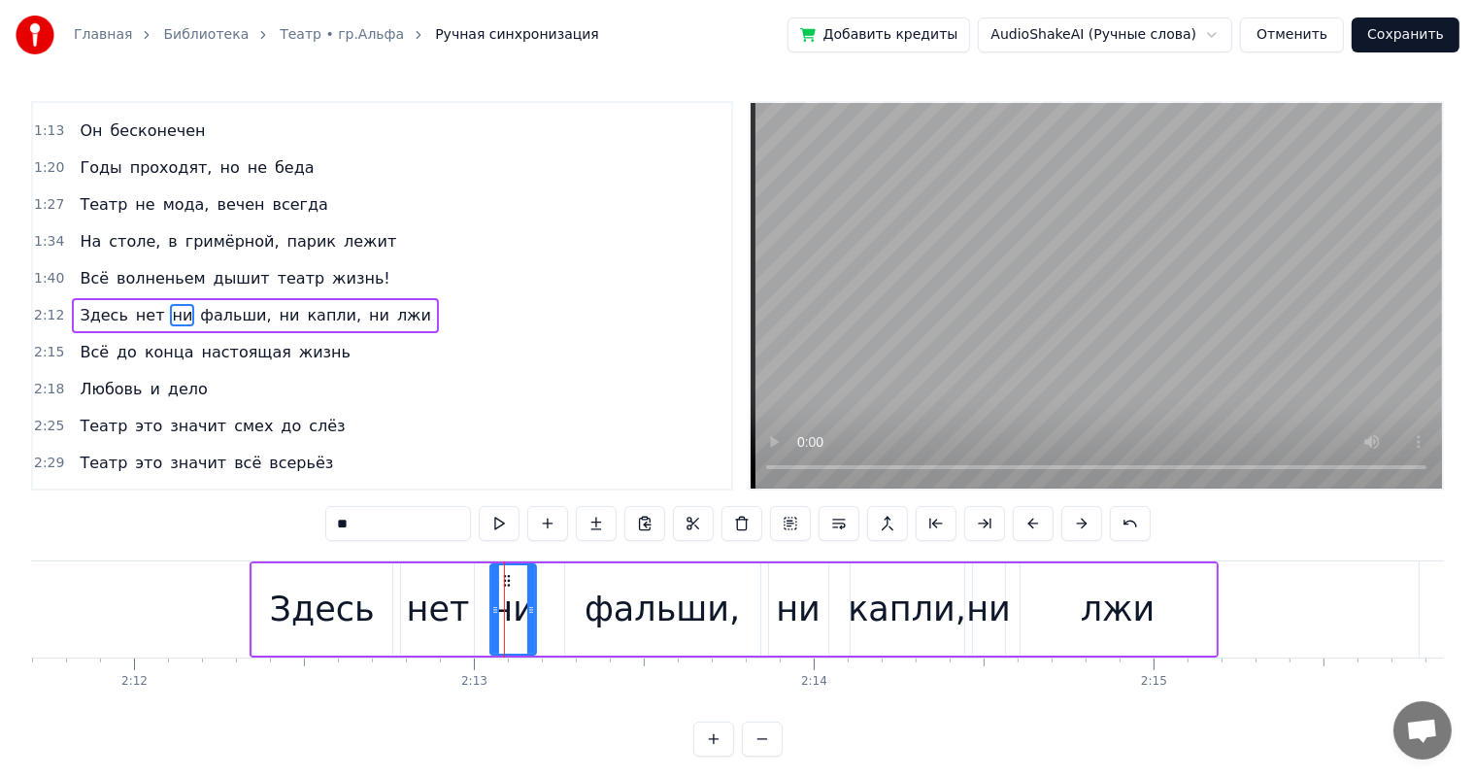
drag, startPoint x: 503, startPoint y: 576, endPoint x: 486, endPoint y: 582, distance: 18.4
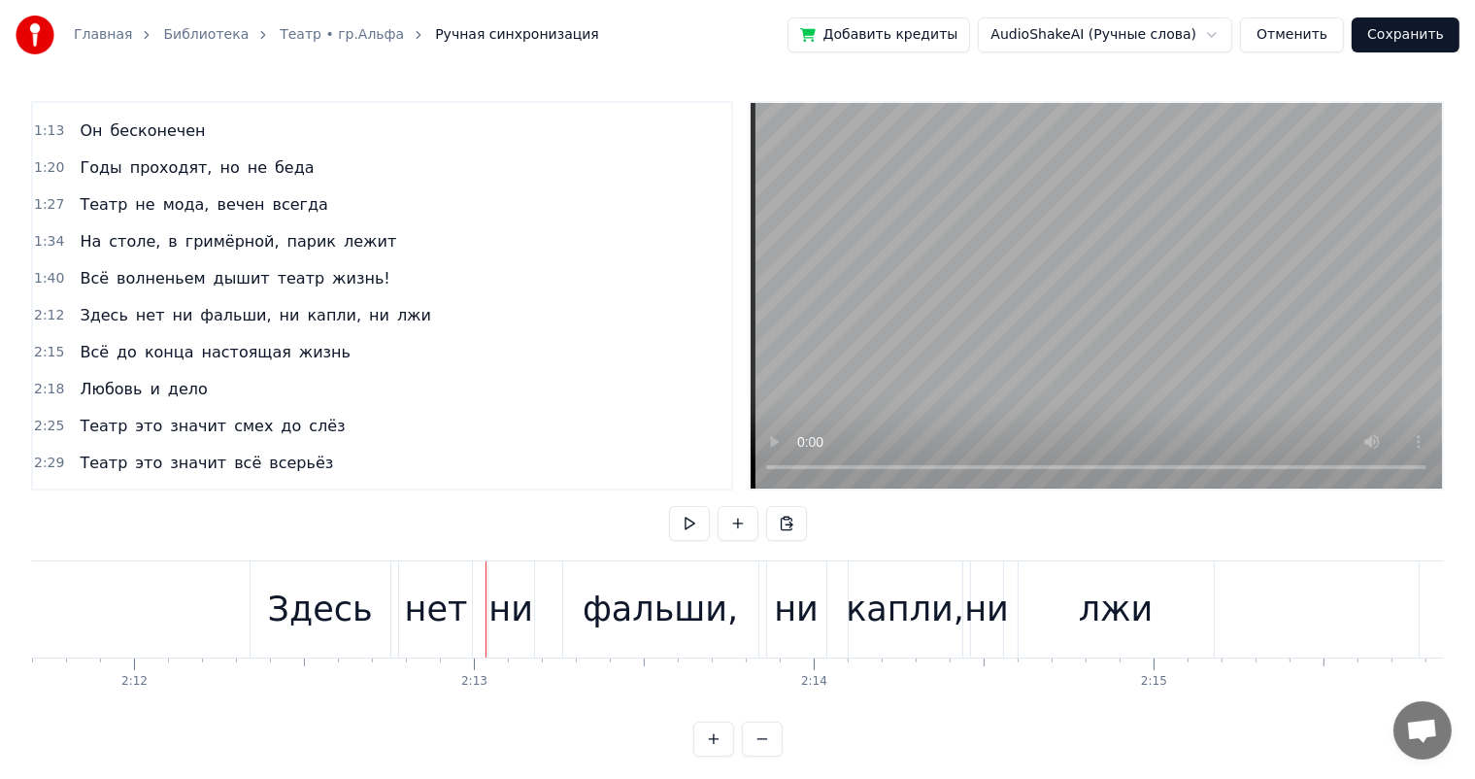
click at [674, 608] on div "фальши," at bounding box center [660, 609] width 155 height 51
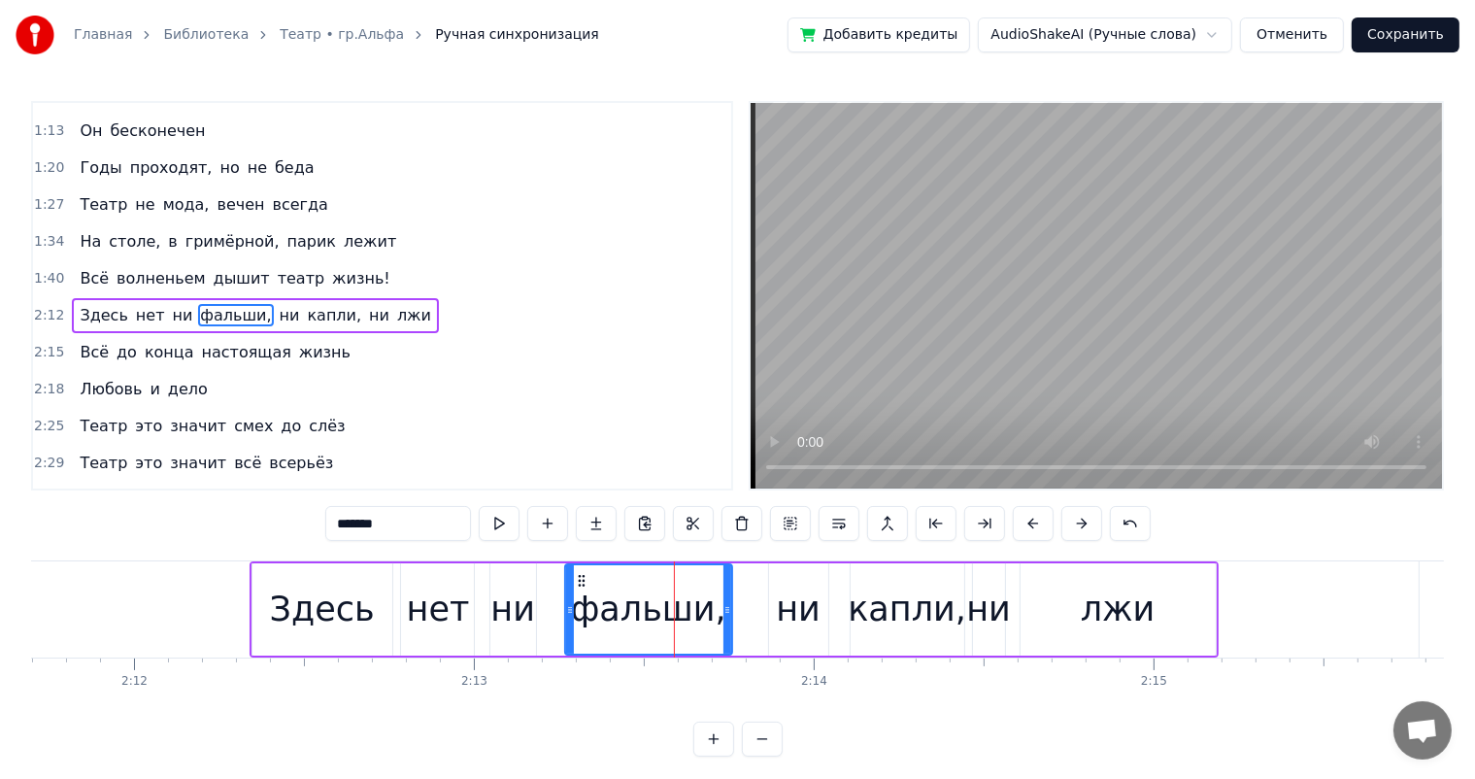
drag, startPoint x: 750, startPoint y: 610, endPoint x: 724, endPoint y: 616, distance: 26.9
click at [724, 616] on icon at bounding box center [728, 610] width 8 height 16
drag, startPoint x: 576, startPoint y: 578, endPoint x: 500, endPoint y: 614, distance: 83.9
click at [551, 581] on icon at bounding box center [558, 581] width 16 height 16
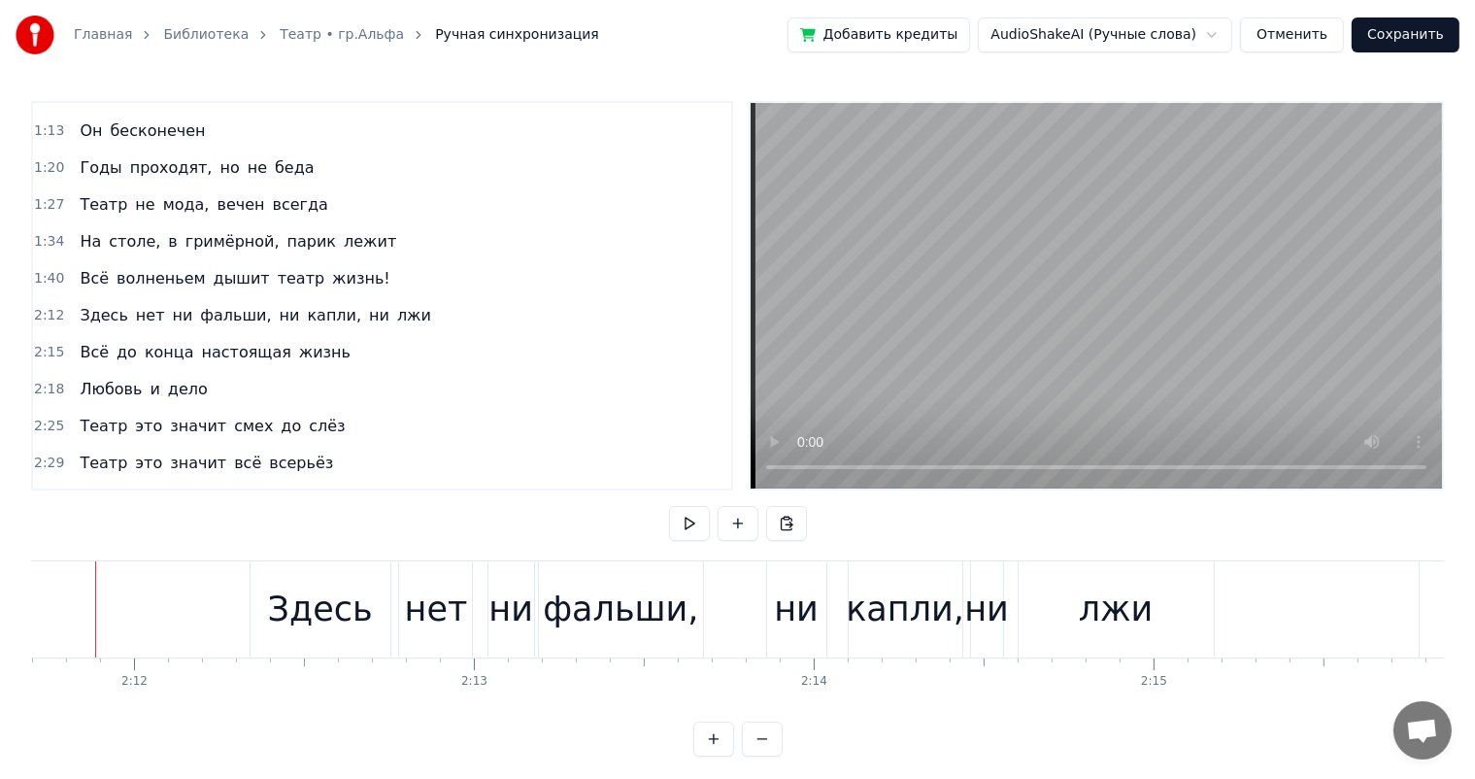
scroll to position [0, 44738]
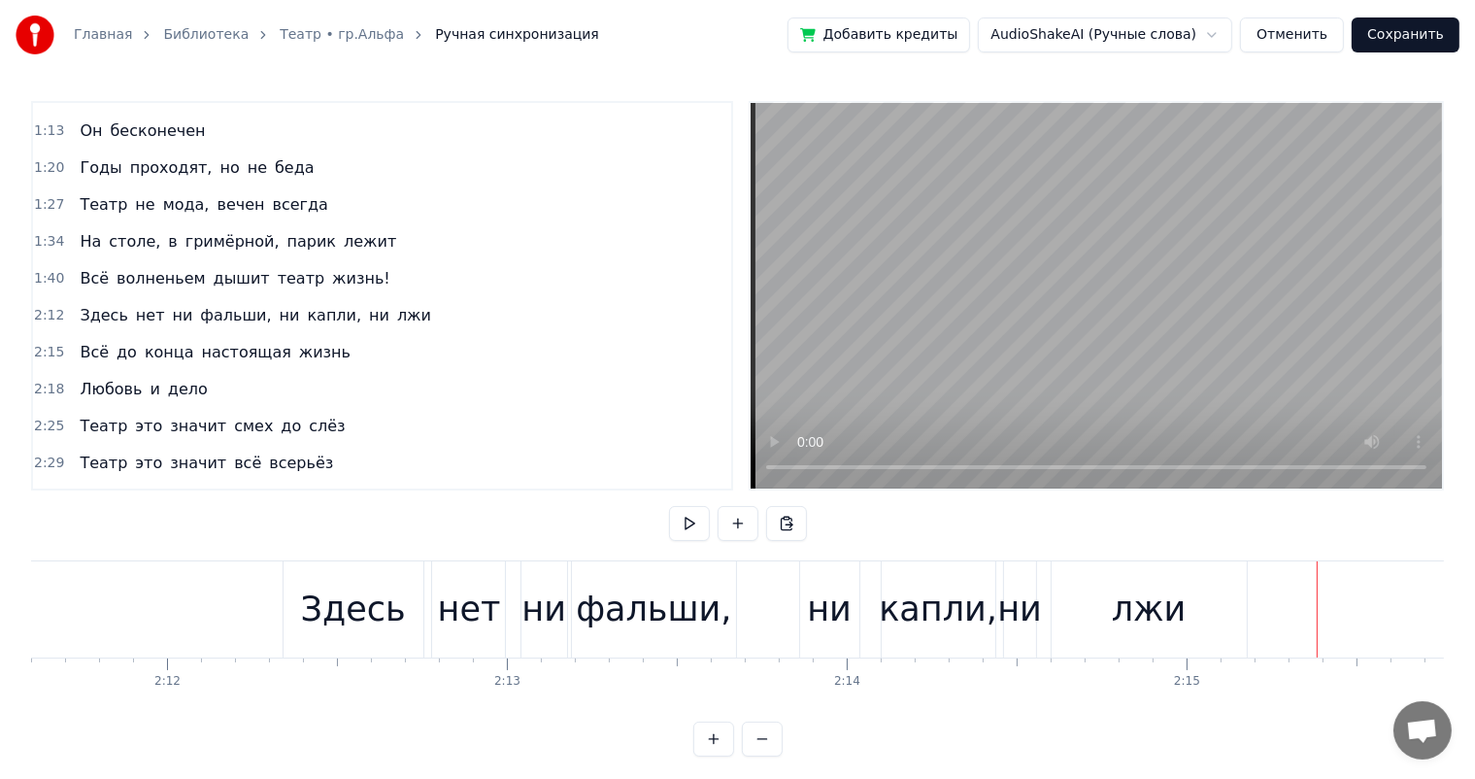
click at [1138, 608] on div "лжи" at bounding box center [1149, 609] width 75 height 51
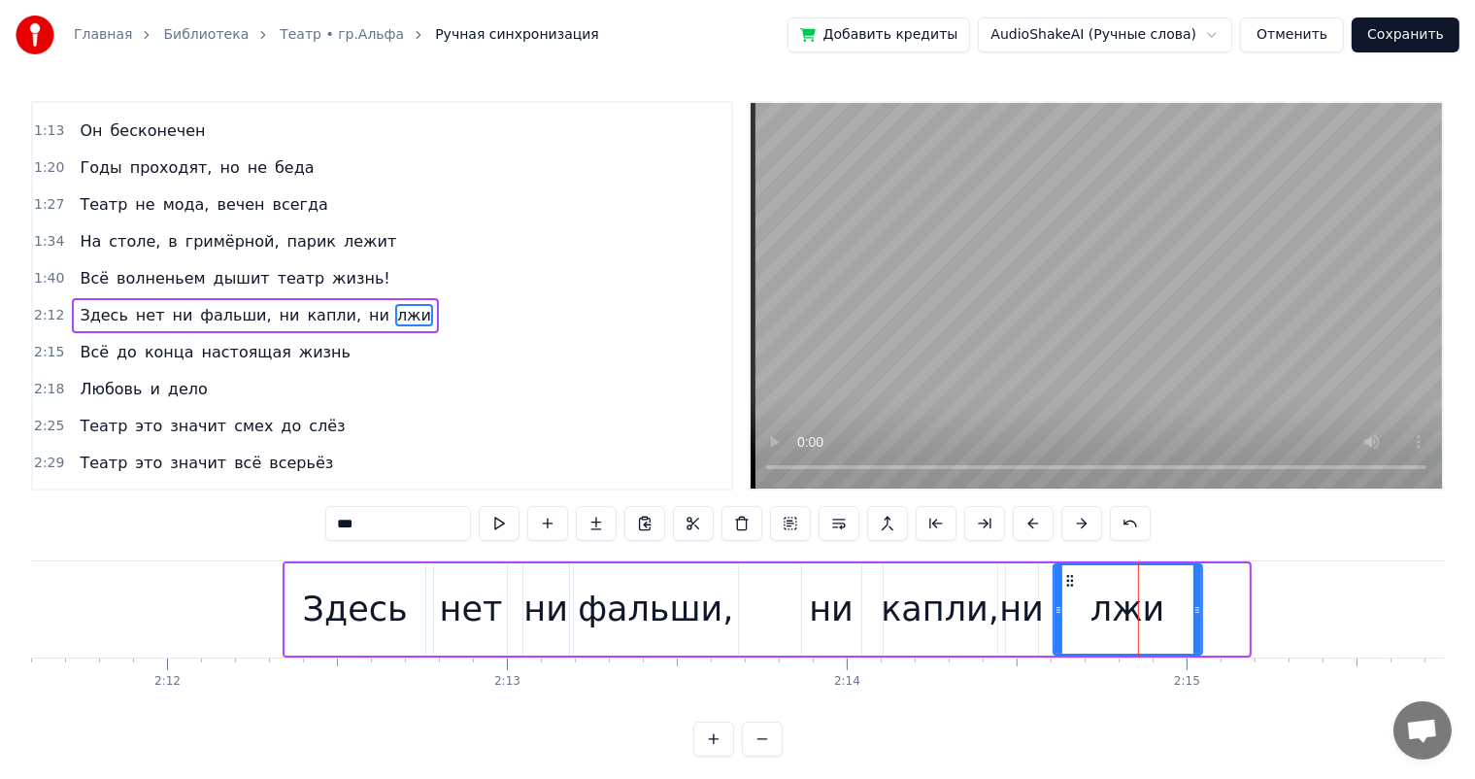
drag, startPoint x: 1240, startPoint y: 604, endPoint x: 663, endPoint y: 626, distance: 577.3
click at [1194, 614] on icon at bounding box center [1198, 610] width 8 height 16
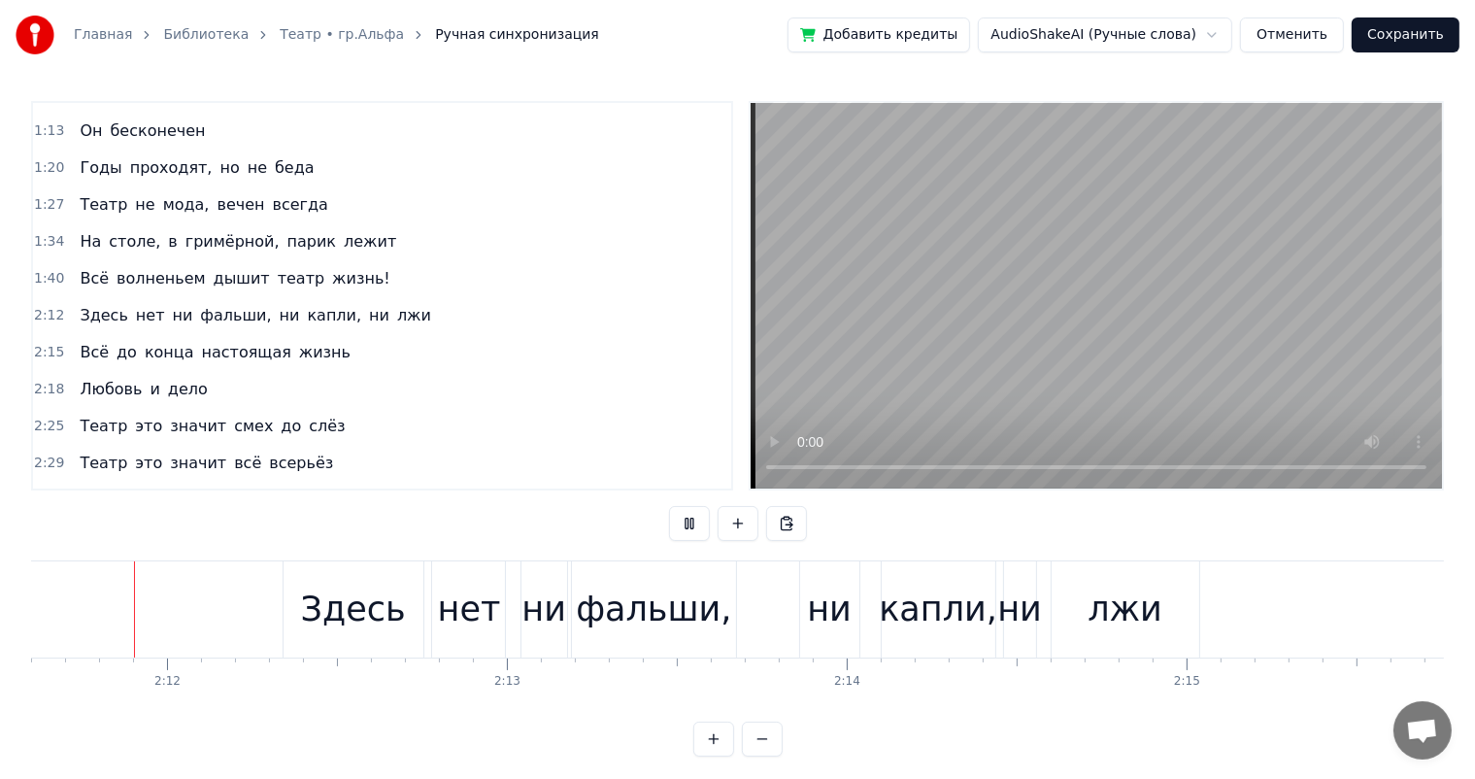
scroll to position [0, 44711]
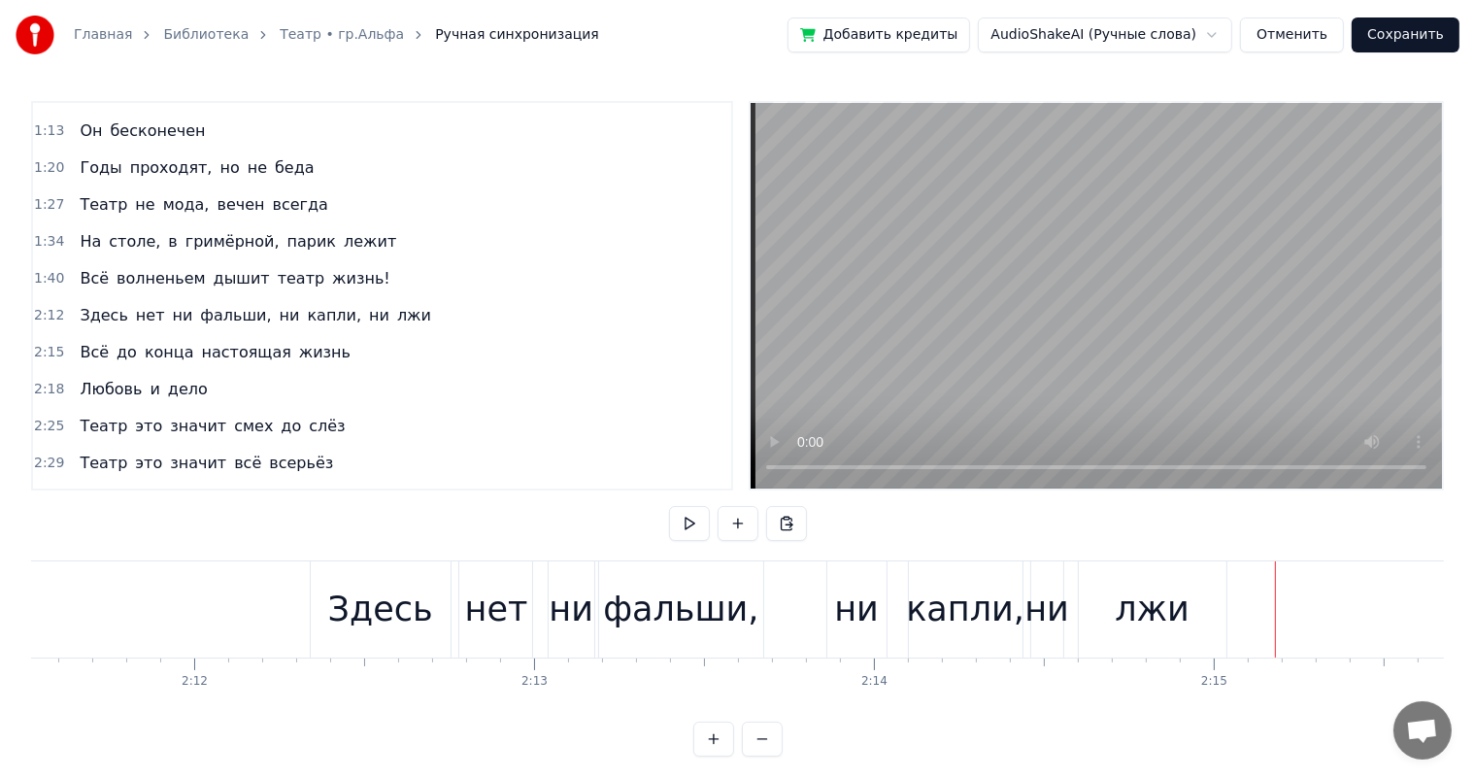
click at [979, 636] on div "капли," at bounding box center [966, 609] width 114 height 96
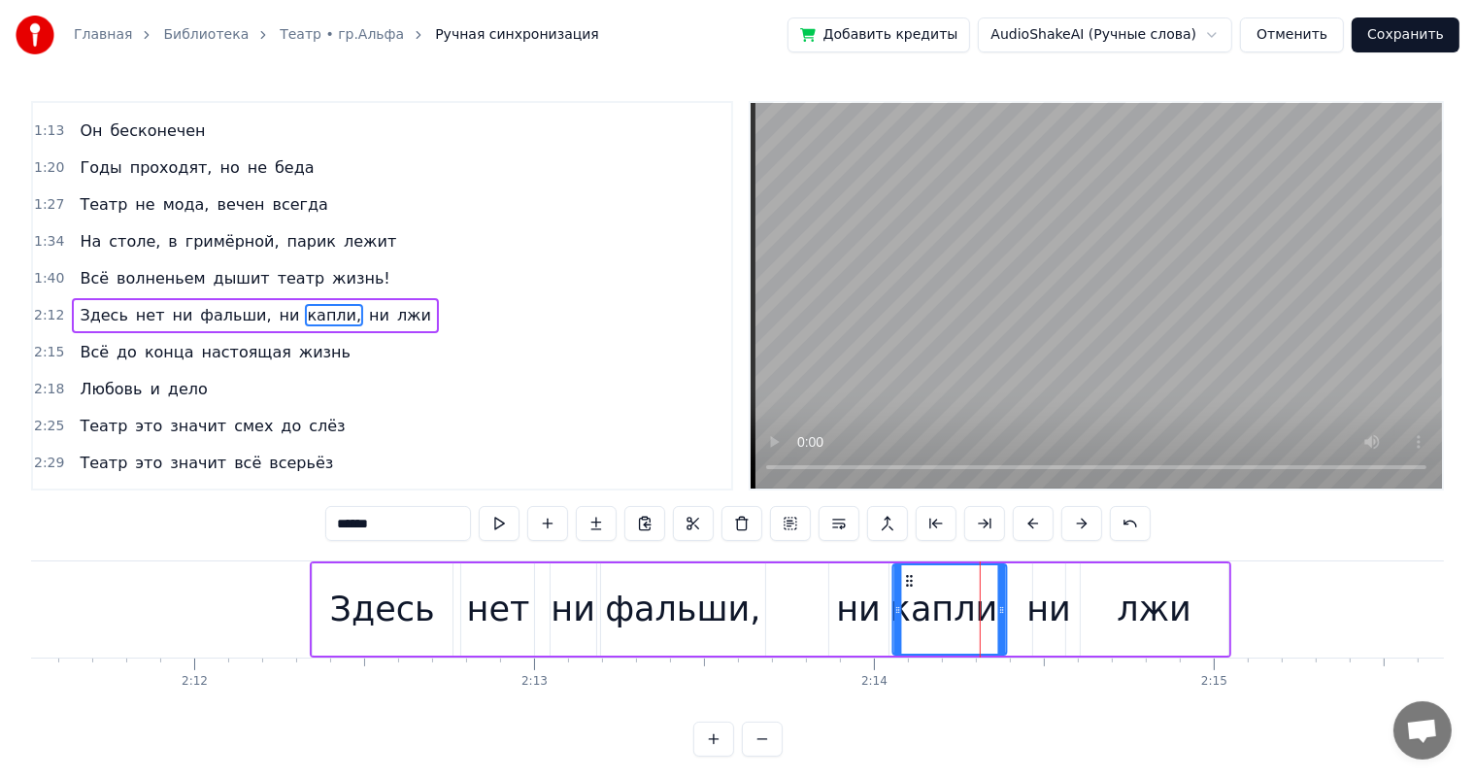
drag, startPoint x: 926, startPoint y: 574, endPoint x: 908, endPoint y: 575, distance: 17.5
click at [908, 575] on icon at bounding box center [909, 581] width 16 height 16
click at [993, 598] on div at bounding box center [993, 609] width 8 height 88
drag, startPoint x: 208, startPoint y: 571, endPoint x: 221, endPoint y: 579, distance: 15.7
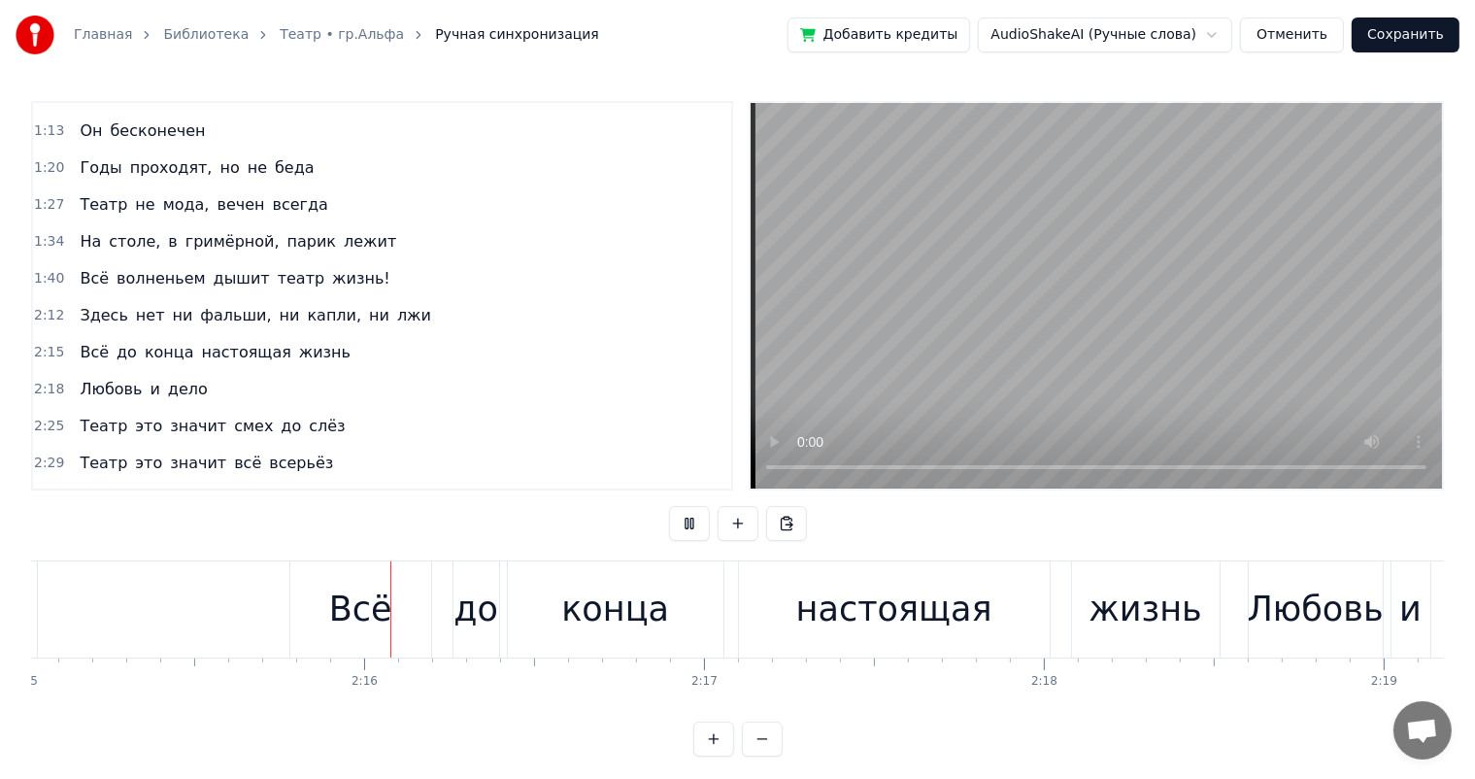
scroll to position [0, 45935]
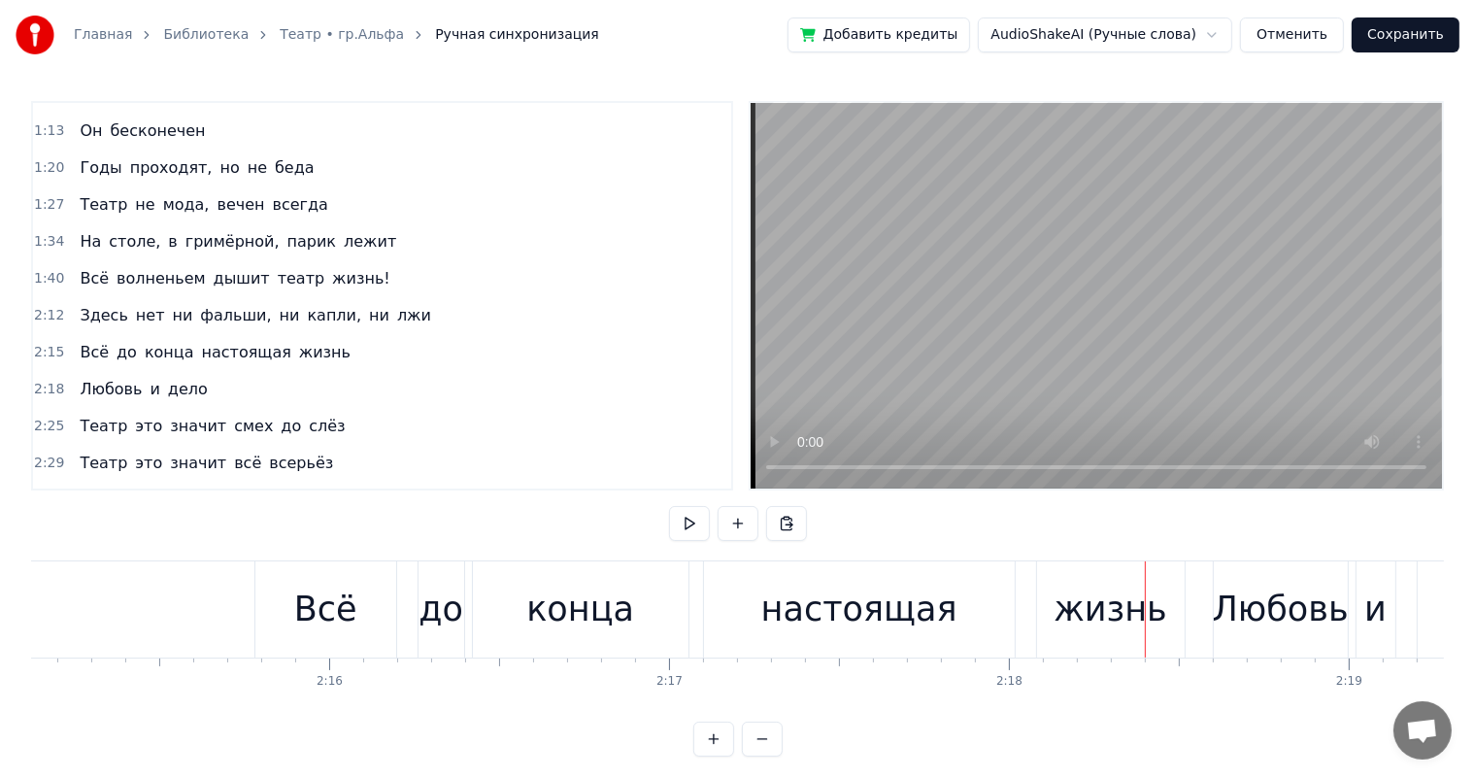
click at [863, 622] on div "настоящая" at bounding box center [859, 609] width 196 height 51
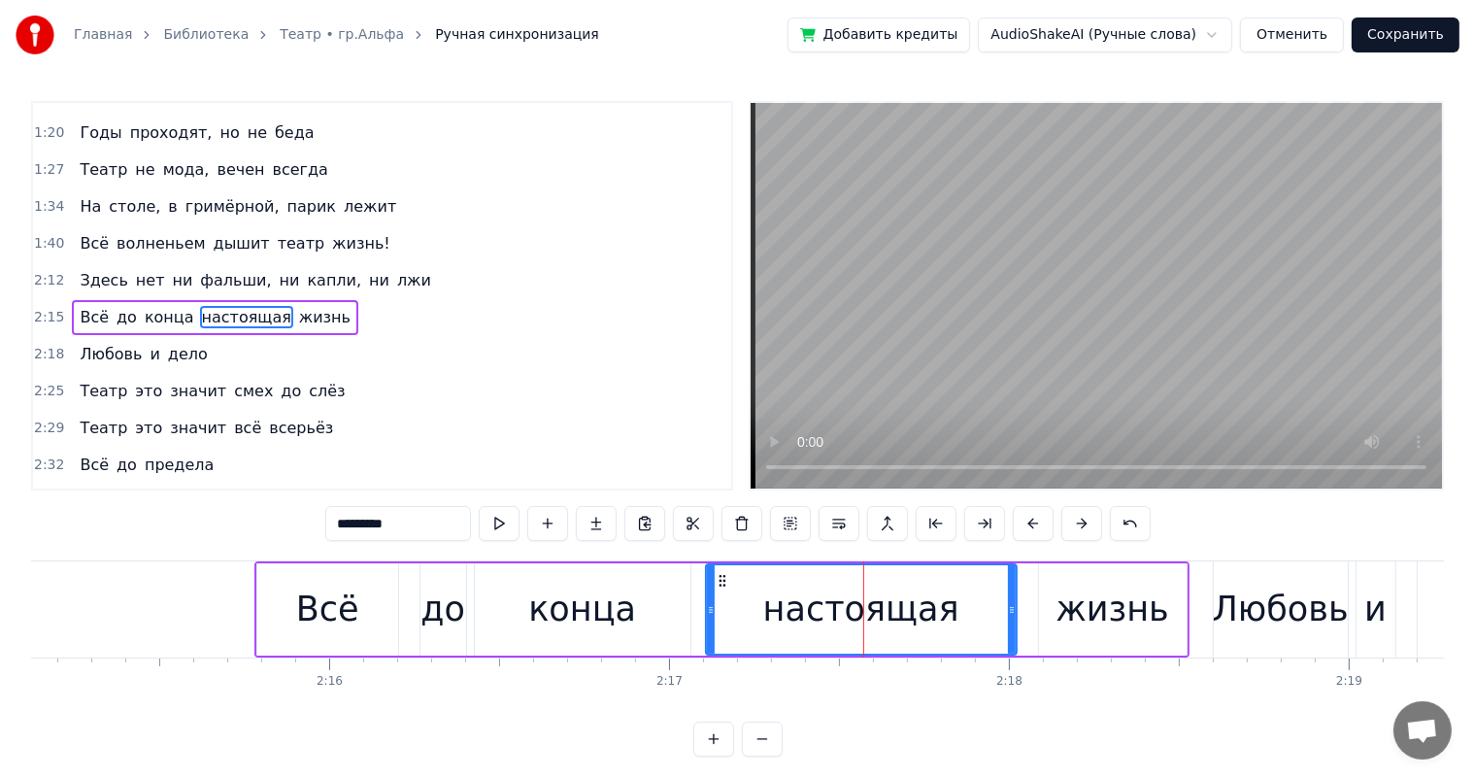
click at [1006, 607] on div "настоящая" at bounding box center [861, 609] width 309 height 88
click at [952, 603] on icon at bounding box center [953, 610] width 8 height 16
click at [1110, 608] on div "жизнь" at bounding box center [1112, 609] width 113 height 51
type input "*****"
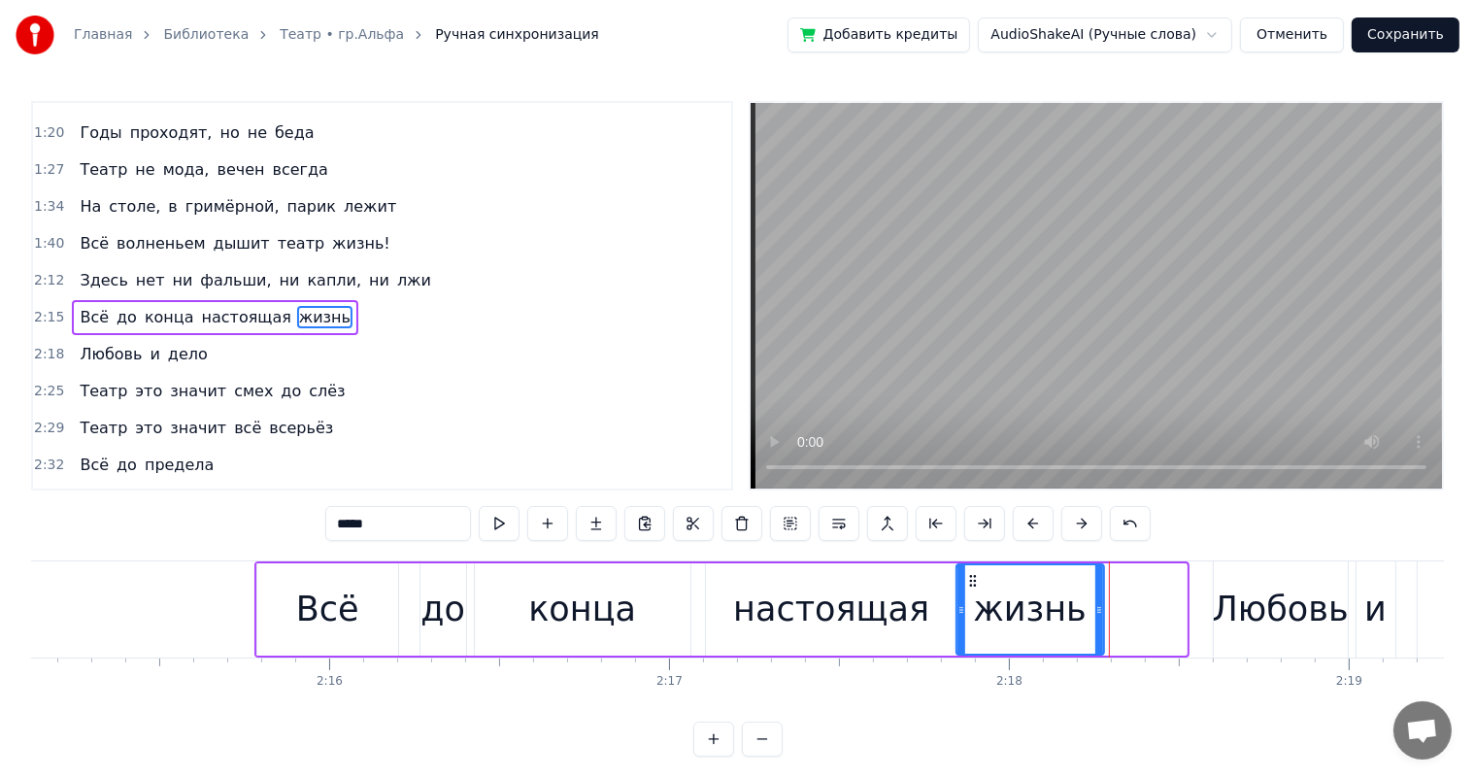
drag, startPoint x: 1057, startPoint y: 580, endPoint x: 974, endPoint y: 593, distance: 83.7
click at [974, 593] on div "жизнь" at bounding box center [1031, 609] width 146 height 88
drag, startPoint x: 59, startPoint y: 597, endPoint x: 118, endPoint y: 591, distance: 58.7
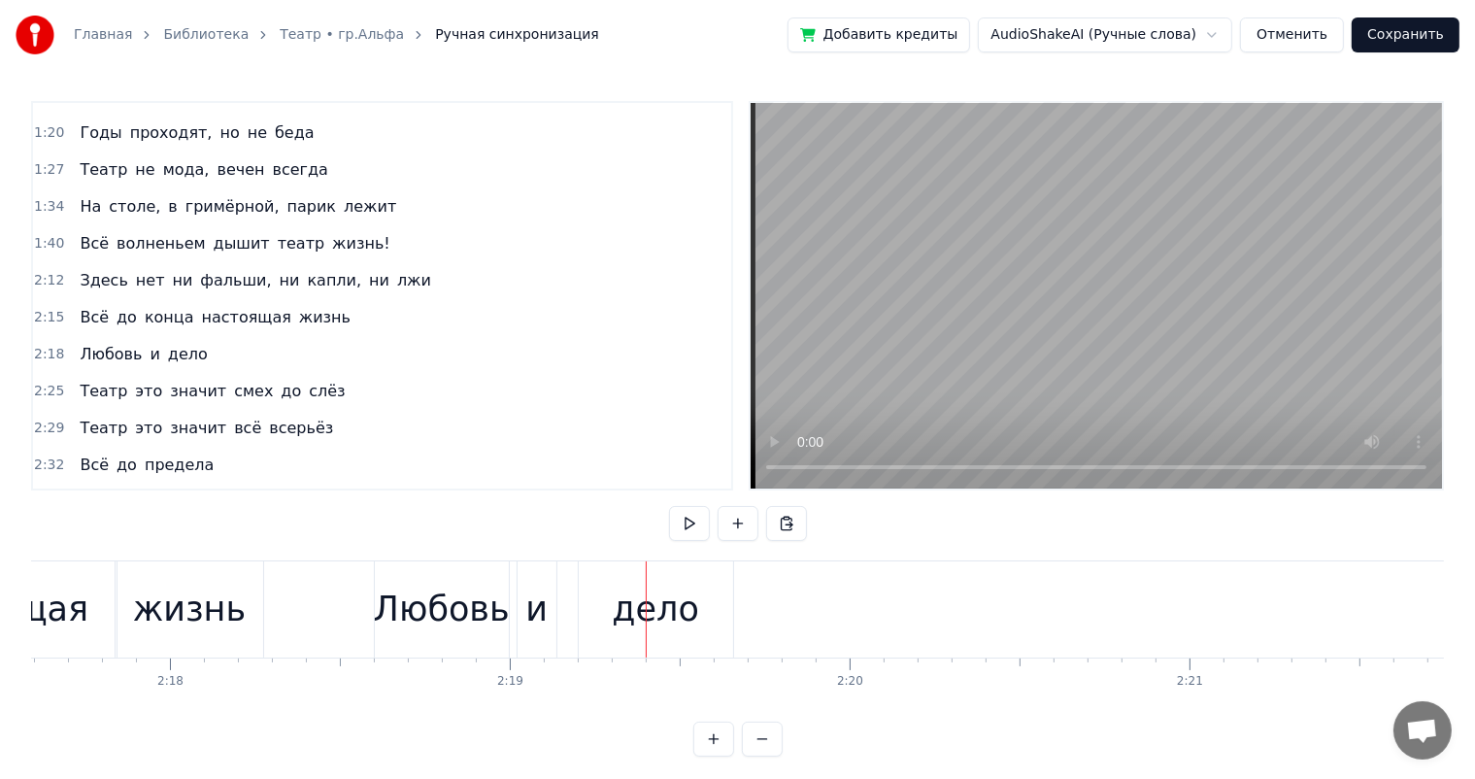
scroll to position [0, 46462]
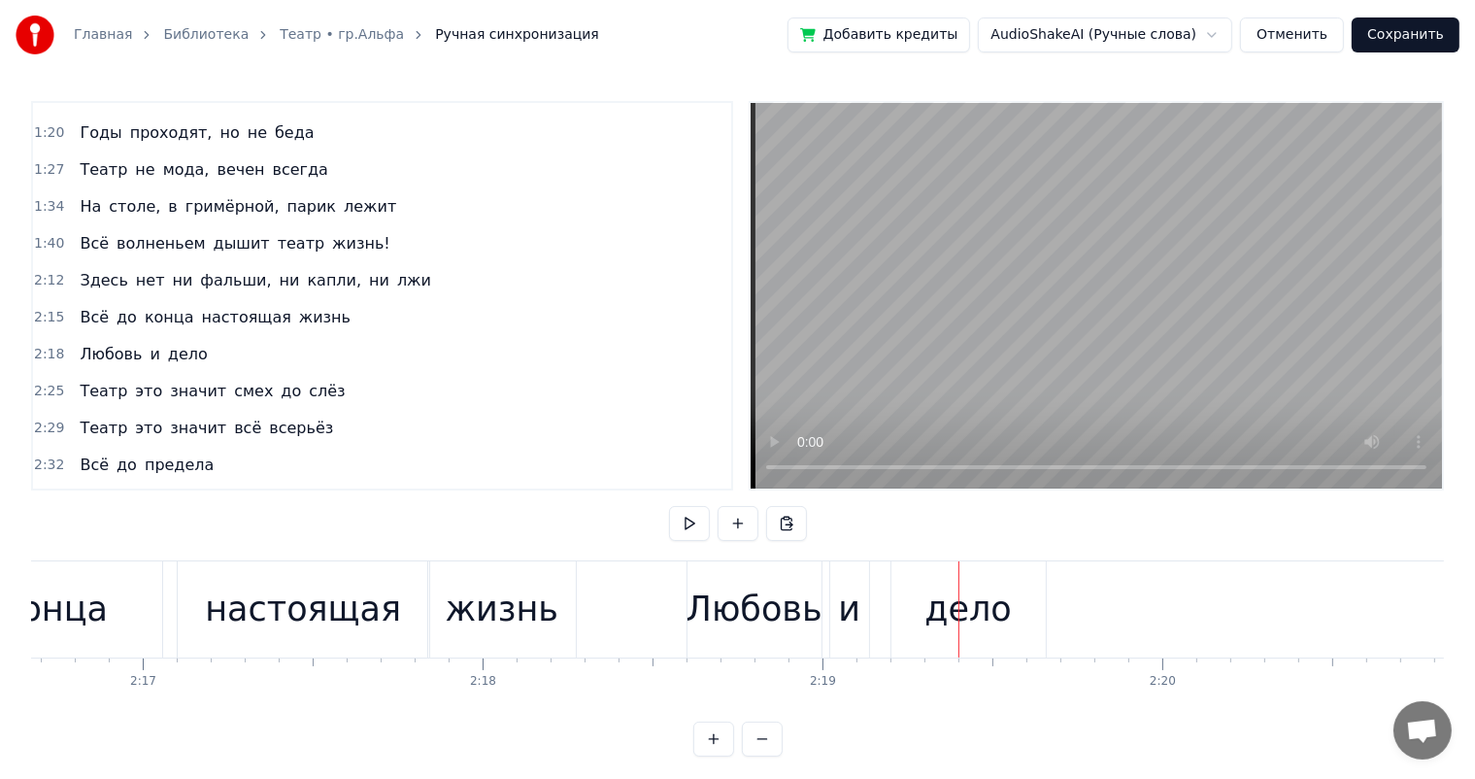
click at [722, 628] on div "Любовь" at bounding box center [755, 609] width 136 height 51
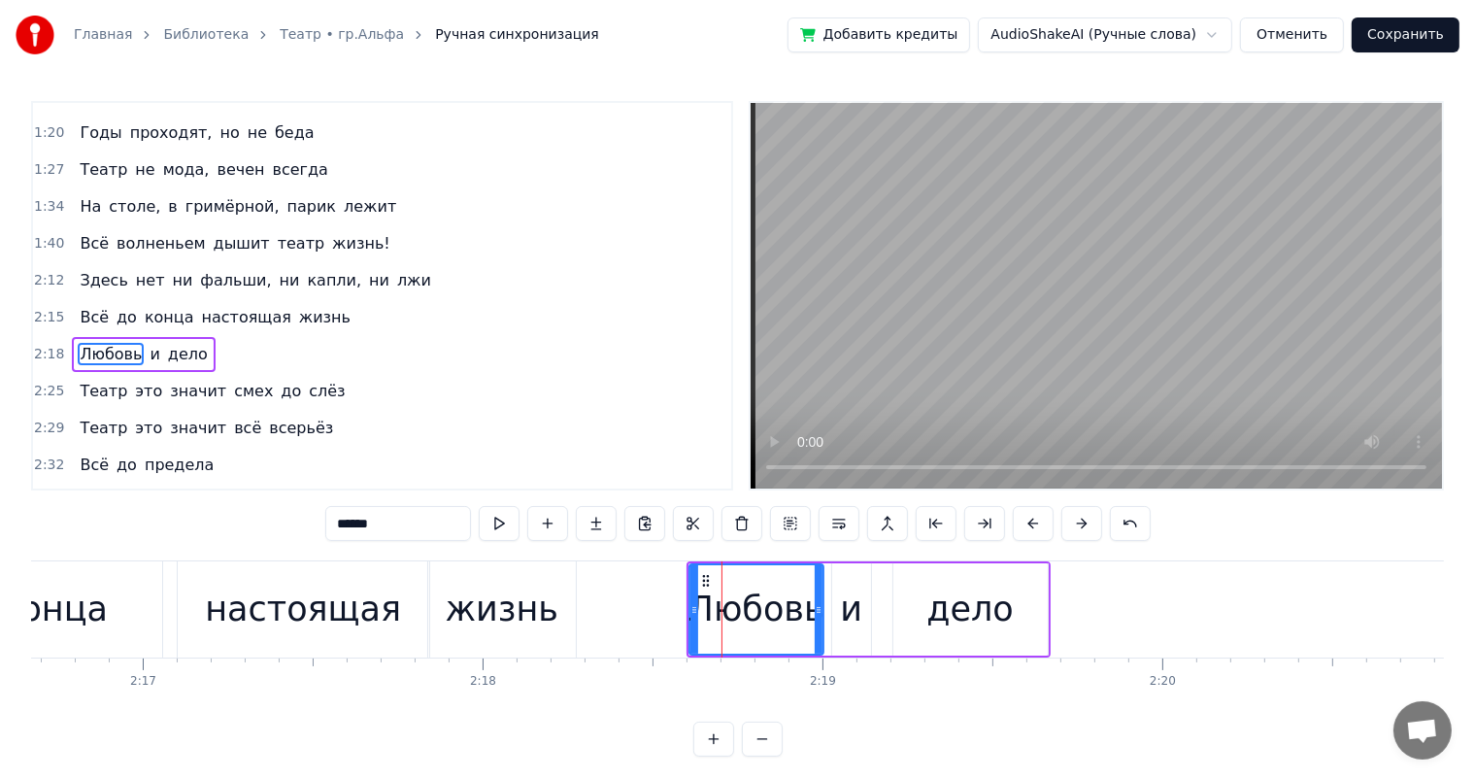
scroll to position [467, 0]
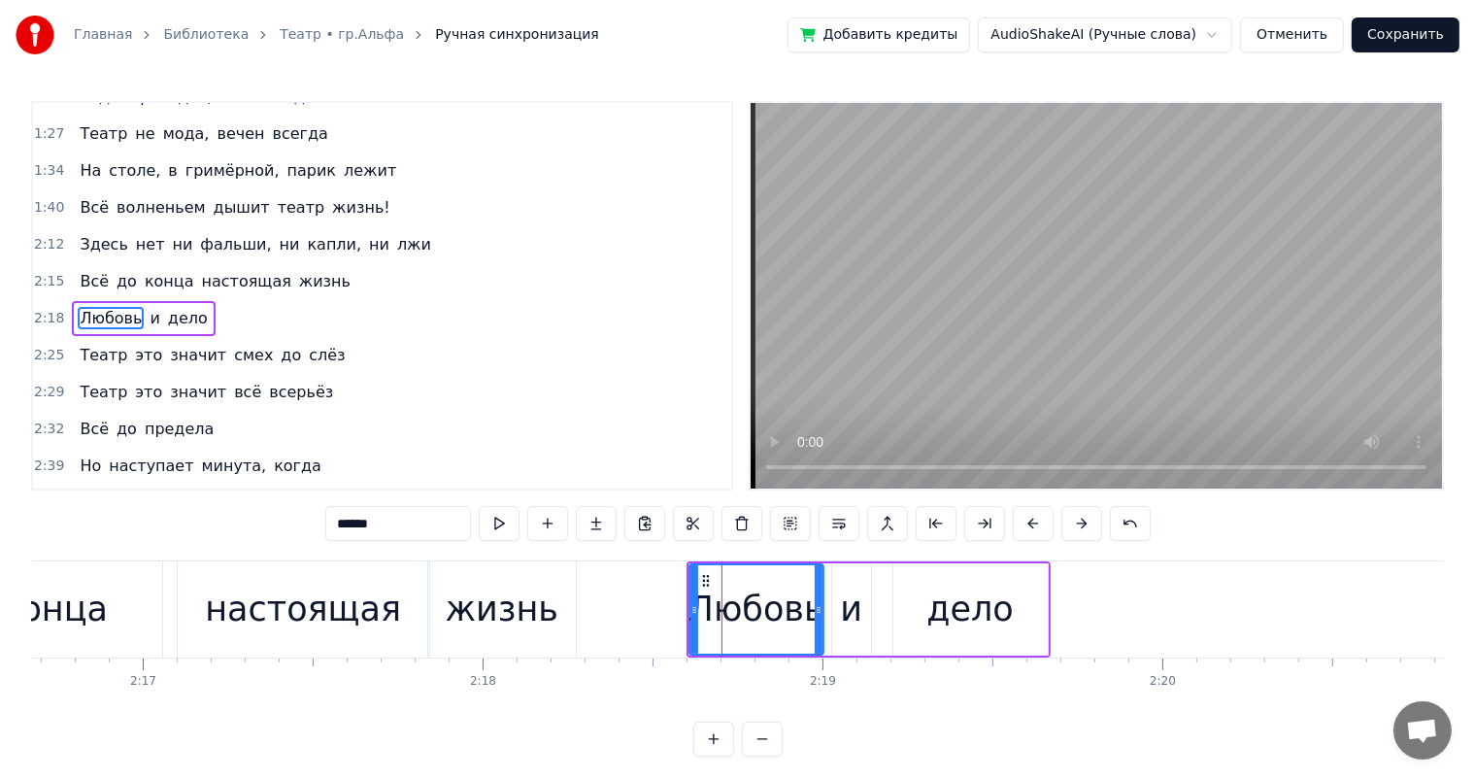
click at [858, 606] on div "и" at bounding box center [851, 609] width 22 height 51
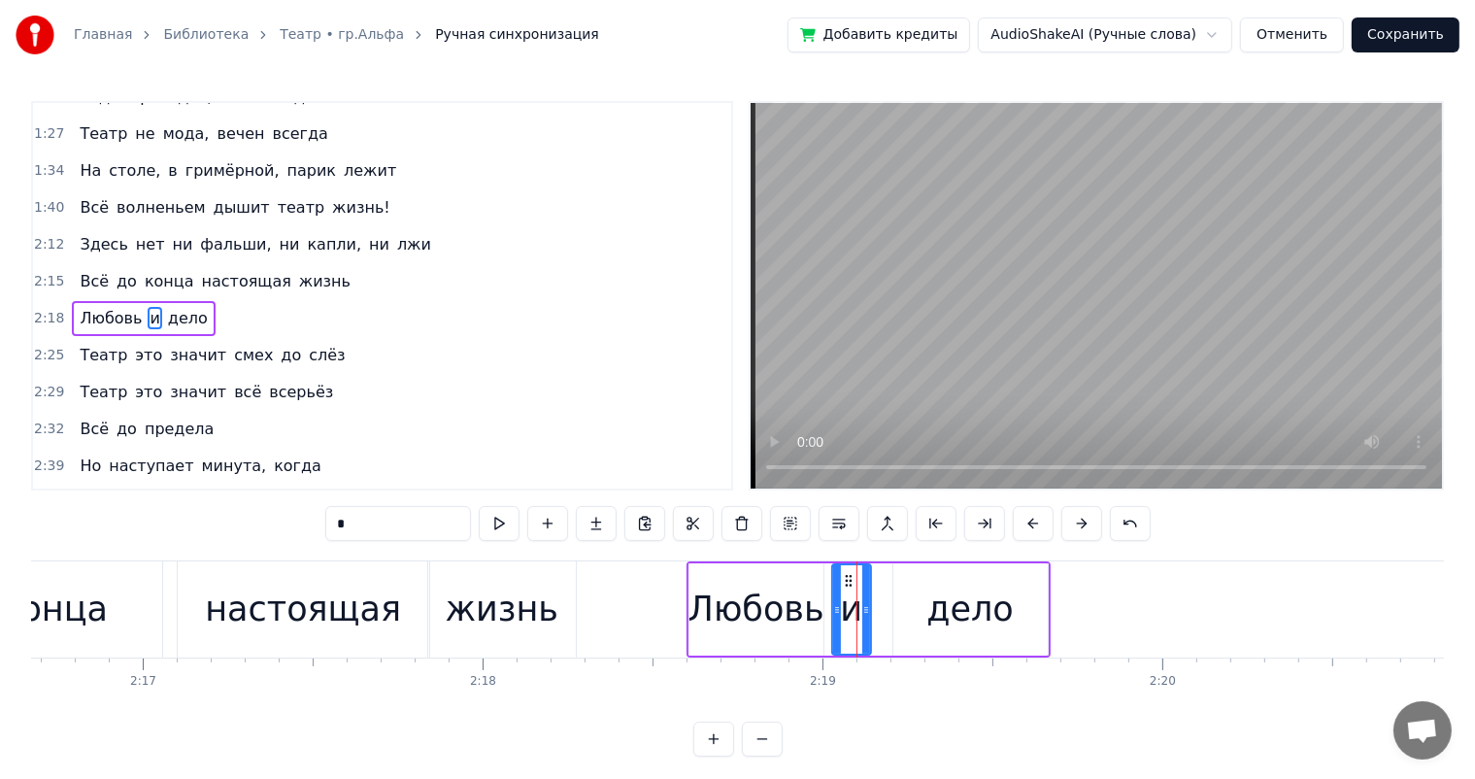
click at [807, 584] on div "Любовь" at bounding box center [757, 609] width 136 height 51
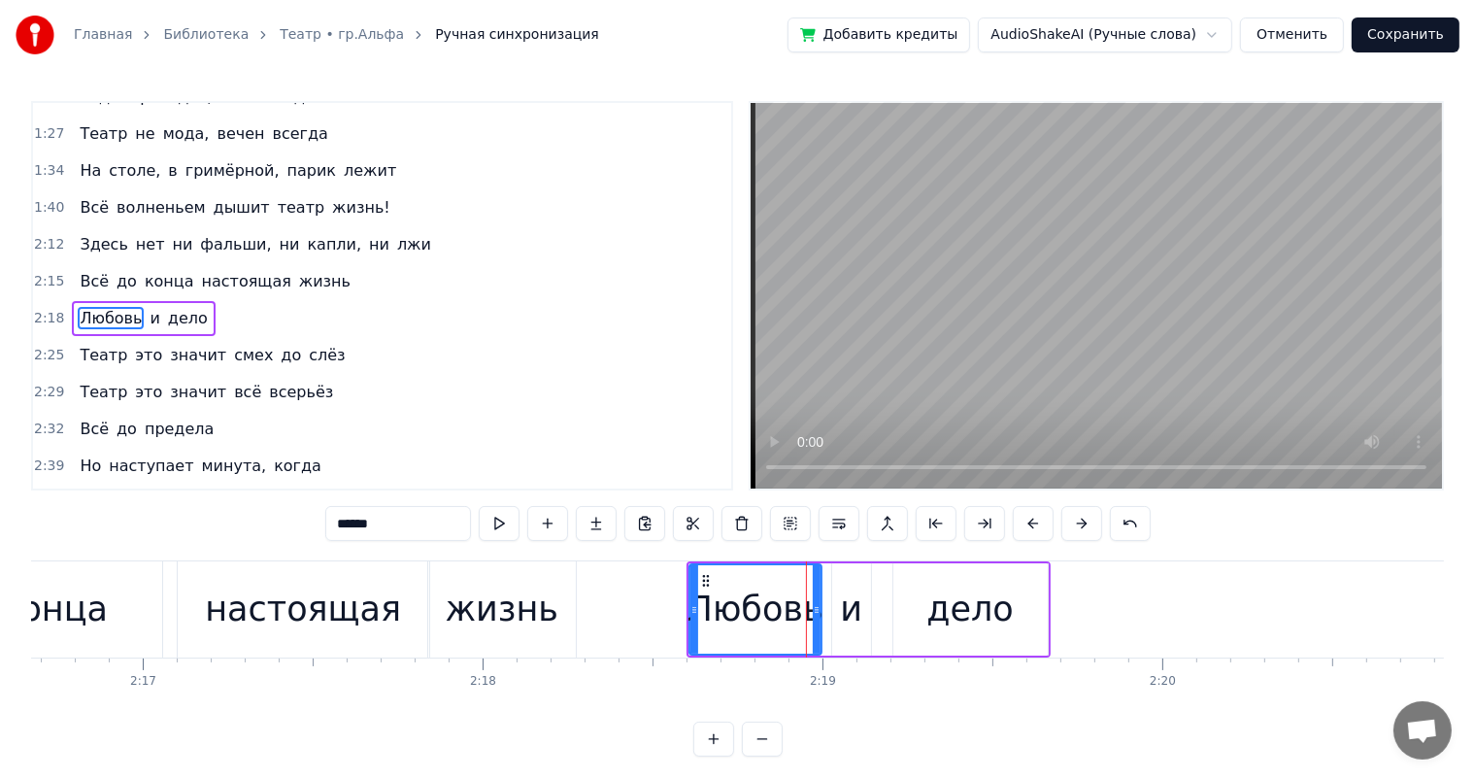
click at [814, 591] on div at bounding box center [817, 609] width 8 height 88
click at [488, 592] on div "жизнь" at bounding box center [502, 609] width 113 height 51
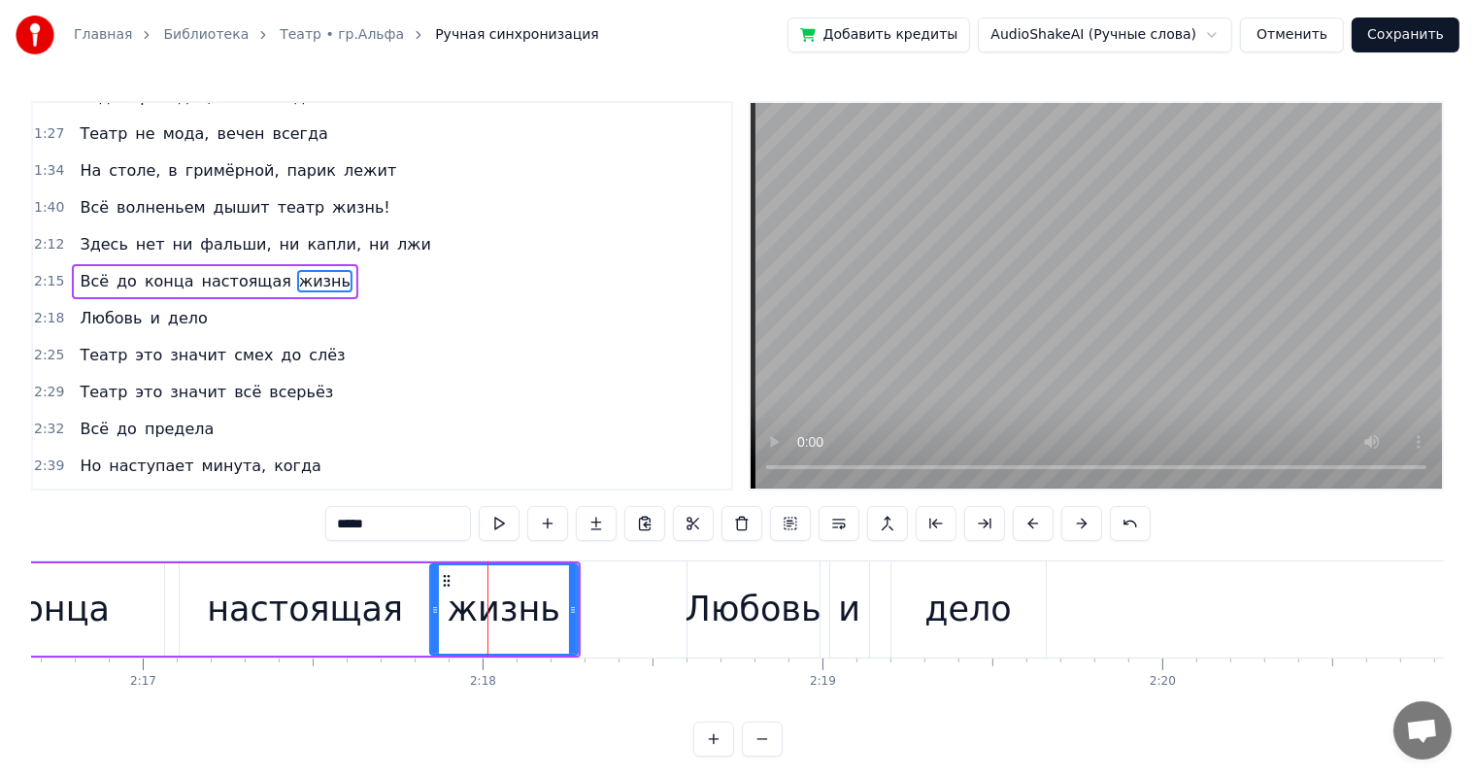
scroll to position [431, 0]
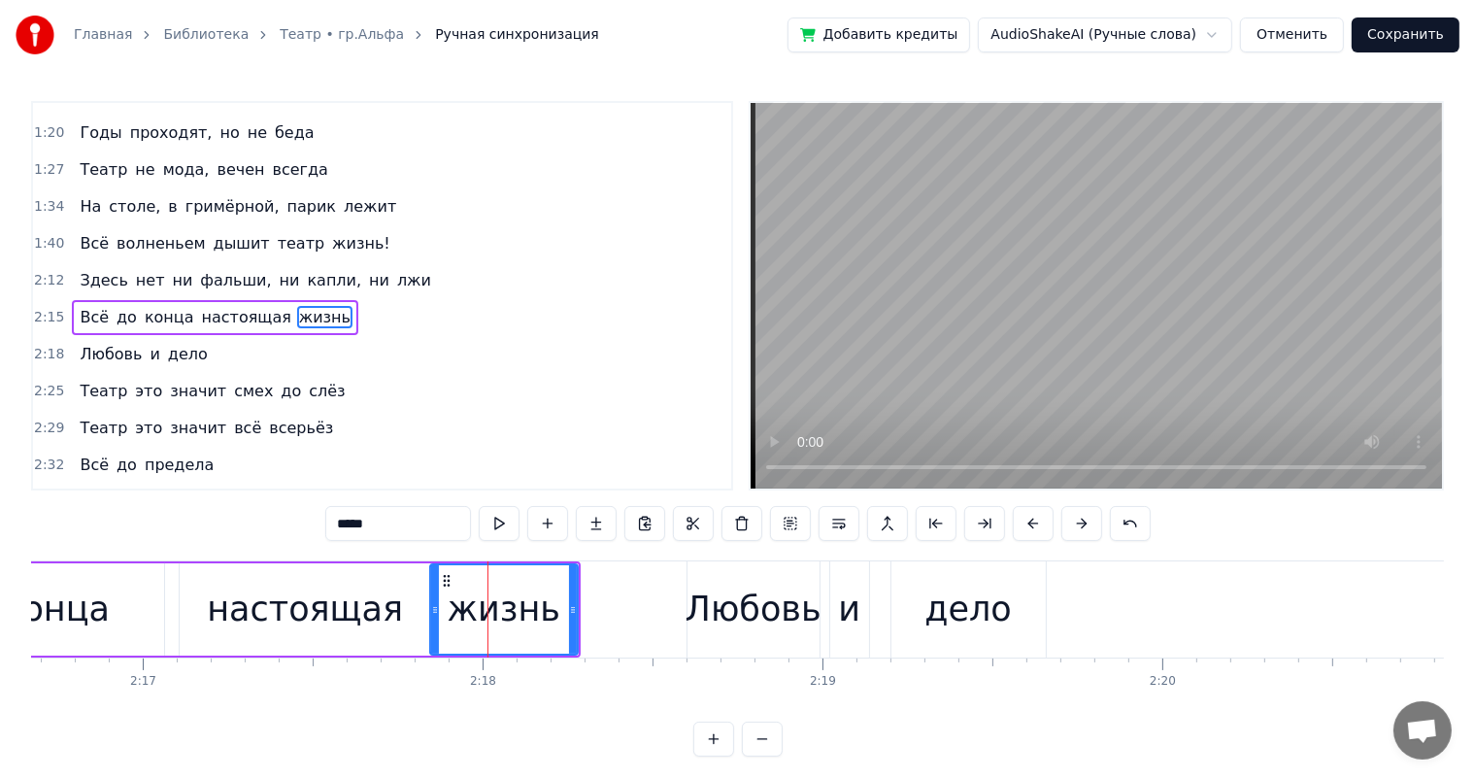
click at [843, 602] on div "и" at bounding box center [849, 609] width 22 height 51
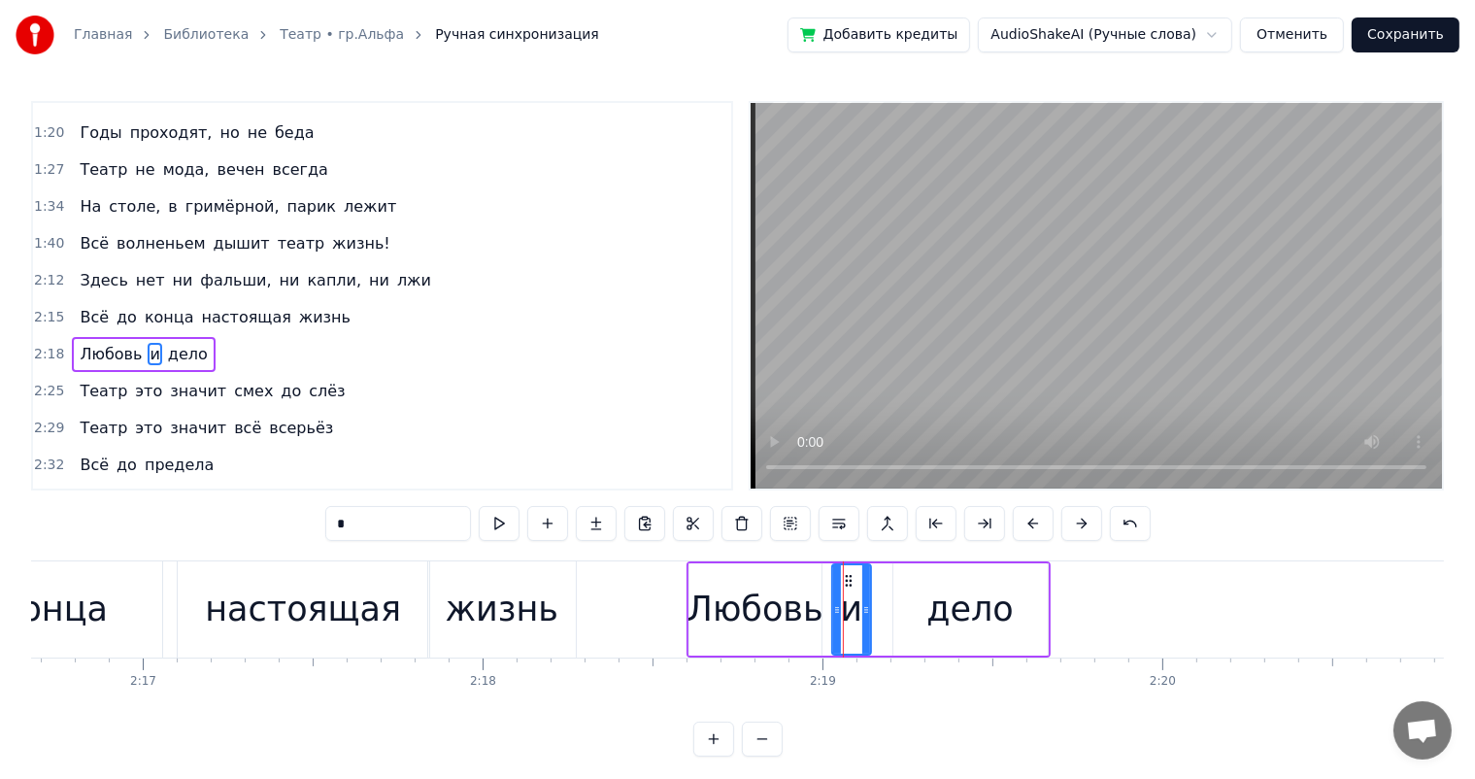
scroll to position [467, 0]
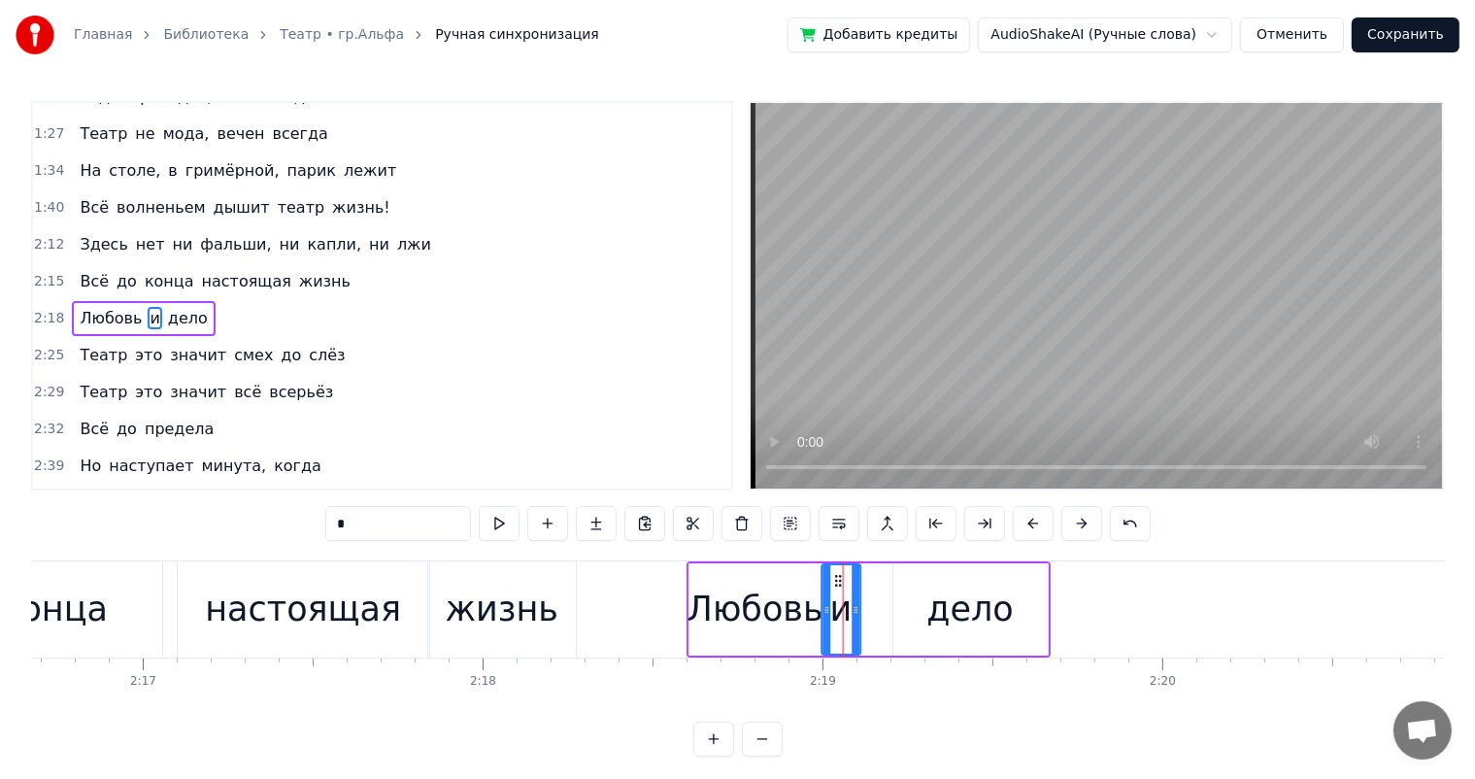
click at [835, 578] on icon at bounding box center [838, 581] width 16 height 16
click at [934, 607] on div "дело" at bounding box center [970, 609] width 87 height 51
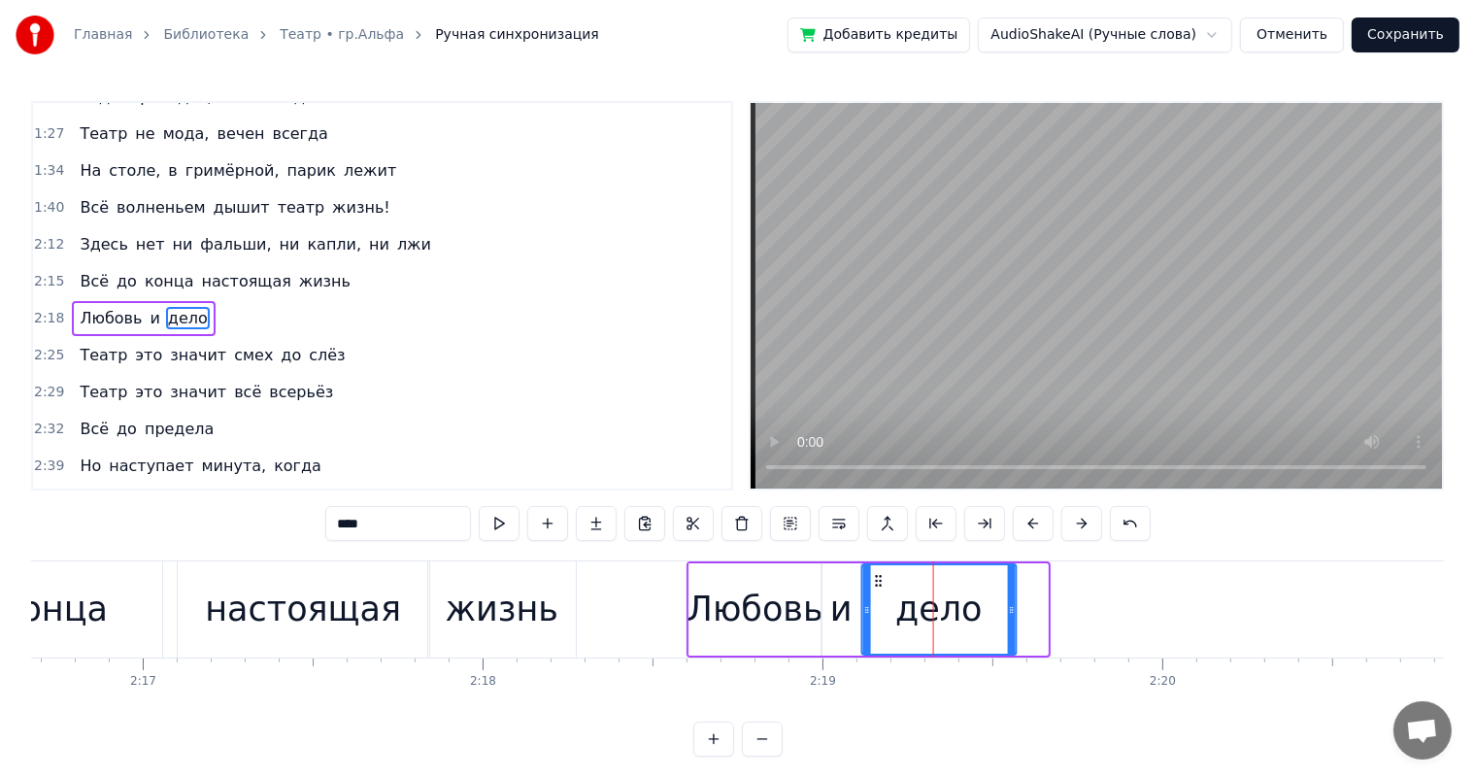
drag, startPoint x: 905, startPoint y: 582, endPoint x: 874, endPoint y: 591, distance: 32.3
click at [874, 591] on div "дело" at bounding box center [939, 609] width 152 height 88
drag, startPoint x: 1014, startPoint y: 606, endPoint x: 998, endPoint y: 612, distance: 16.6
click at [998, 612] on icon at bounding box center [997, 610] width 8 height 16
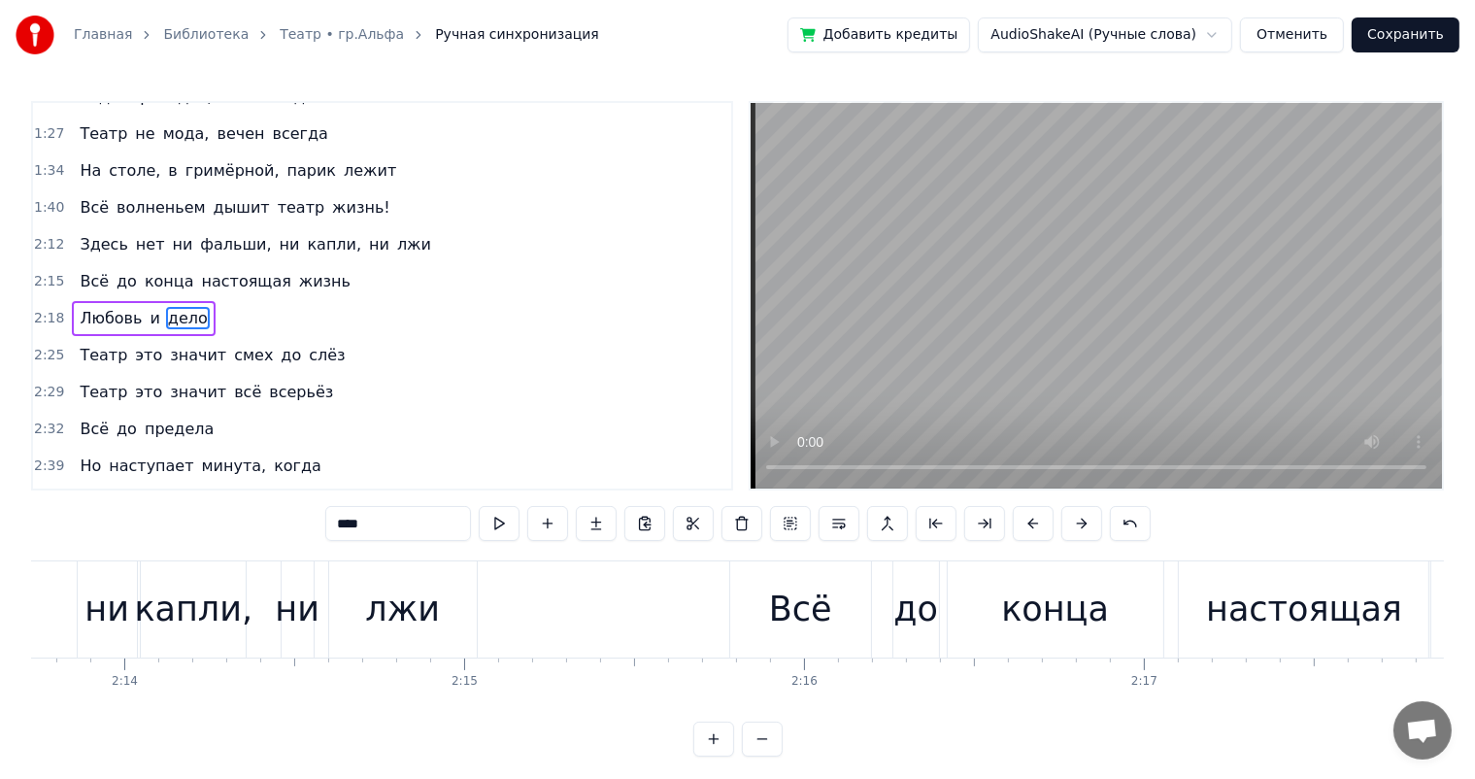
scroll to position [0, 45335]
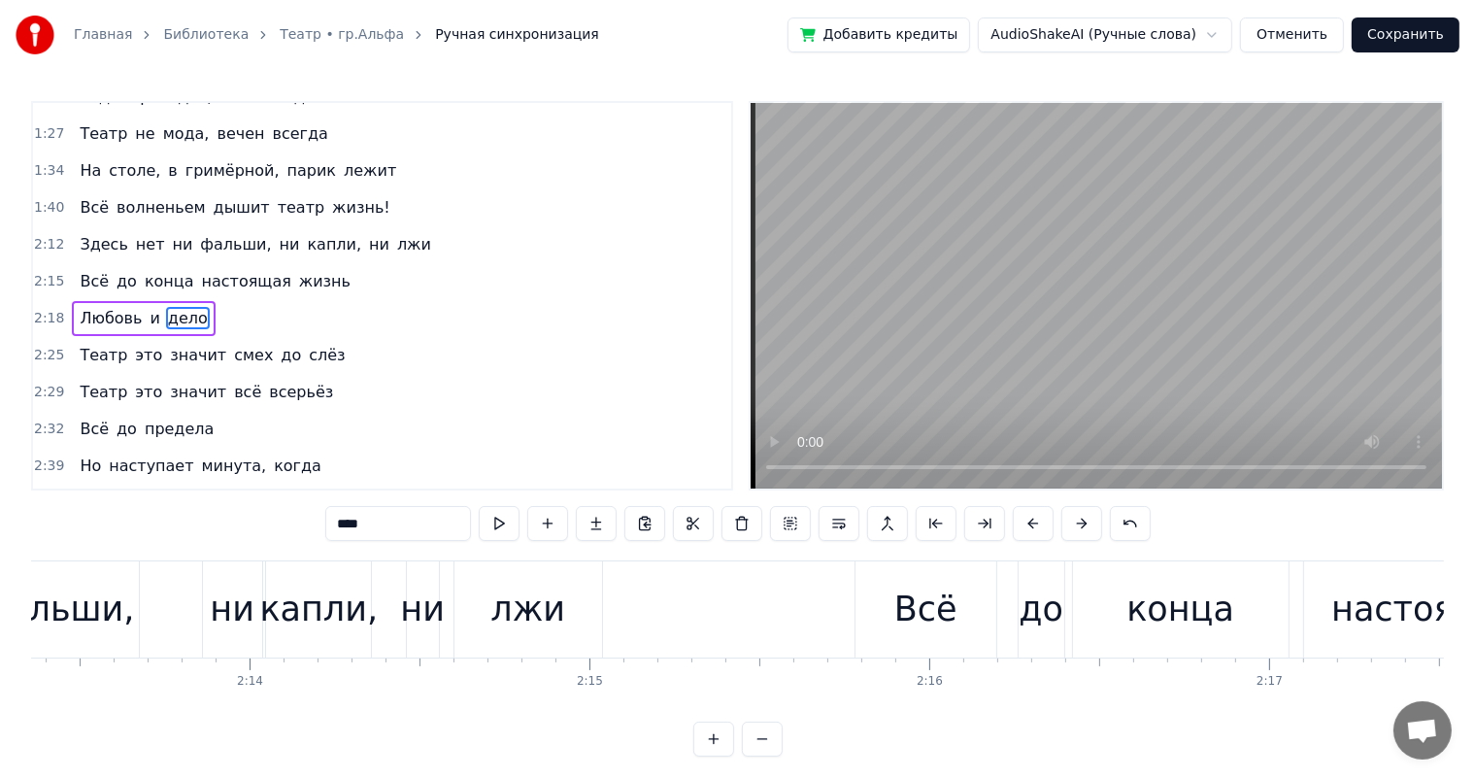
click at [576, 616] on div "лжи" at bounding box center [529, 609] width 148 height 96
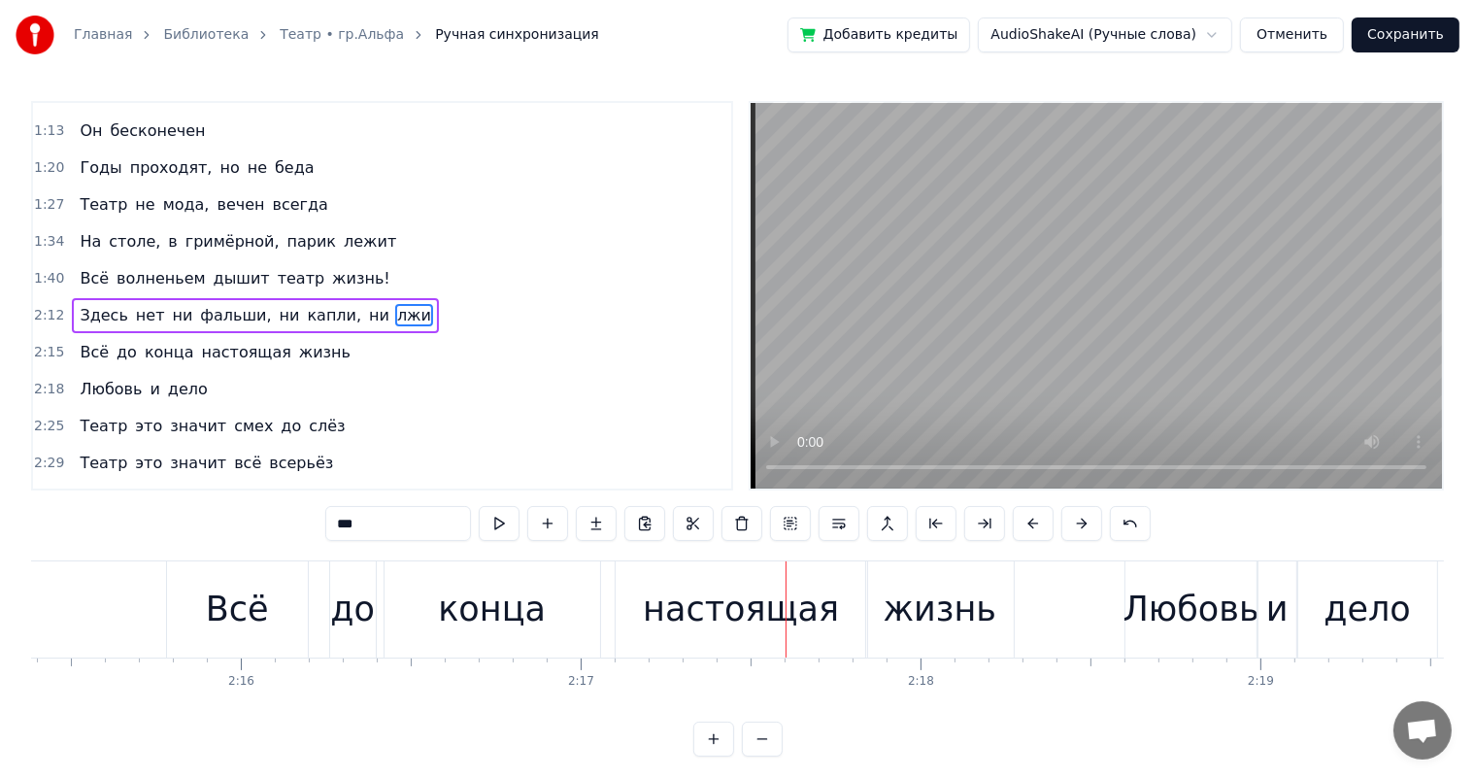
scroll to position [0, 45835]
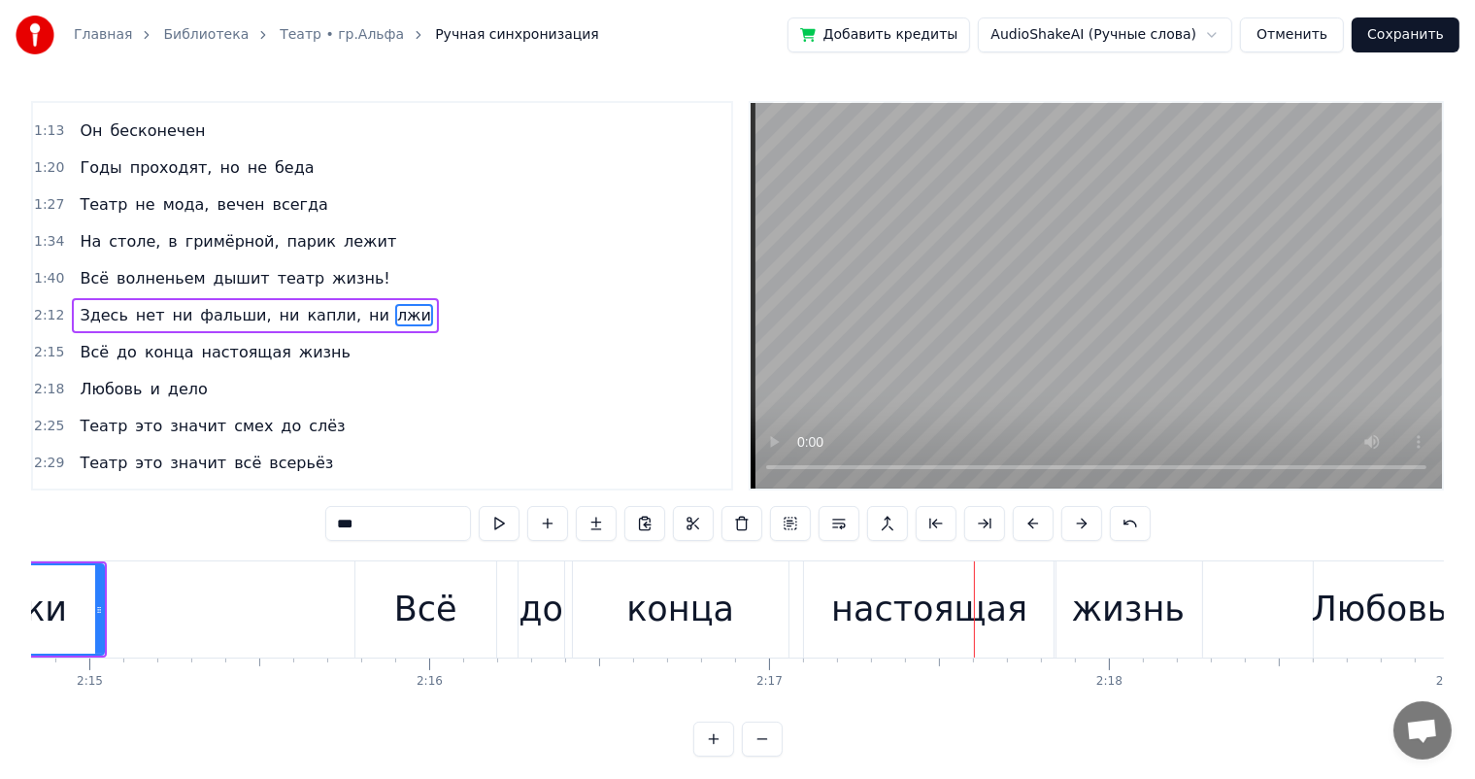
drag, startPoint x: 664, startPoint y: 608, endPoint x: 736, endPoint y: 590, distance: 74.2
click at [667, 608] on div "конца" at bounding box center [680, 609] width 108 height 51
type input "*****"
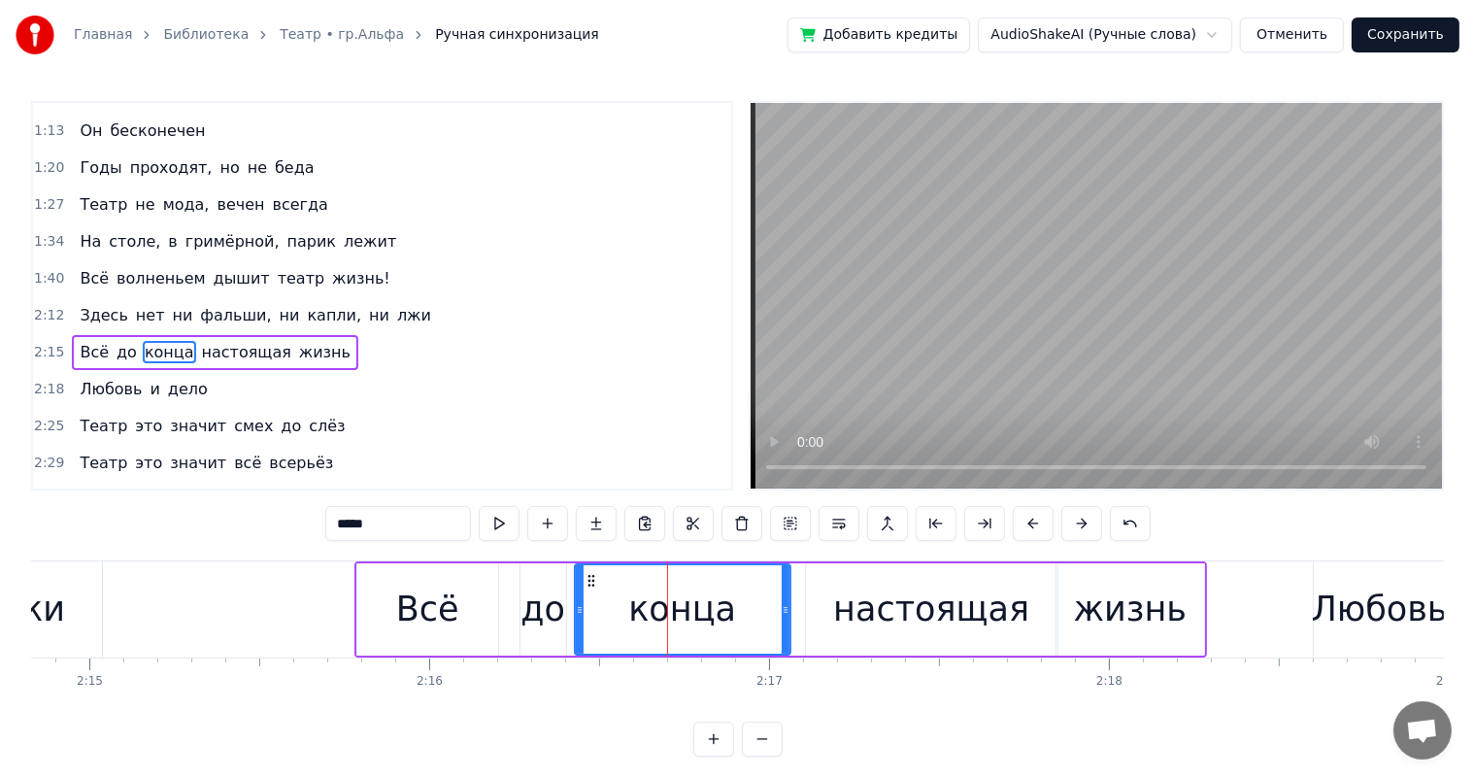
scroll to position [431, 0]
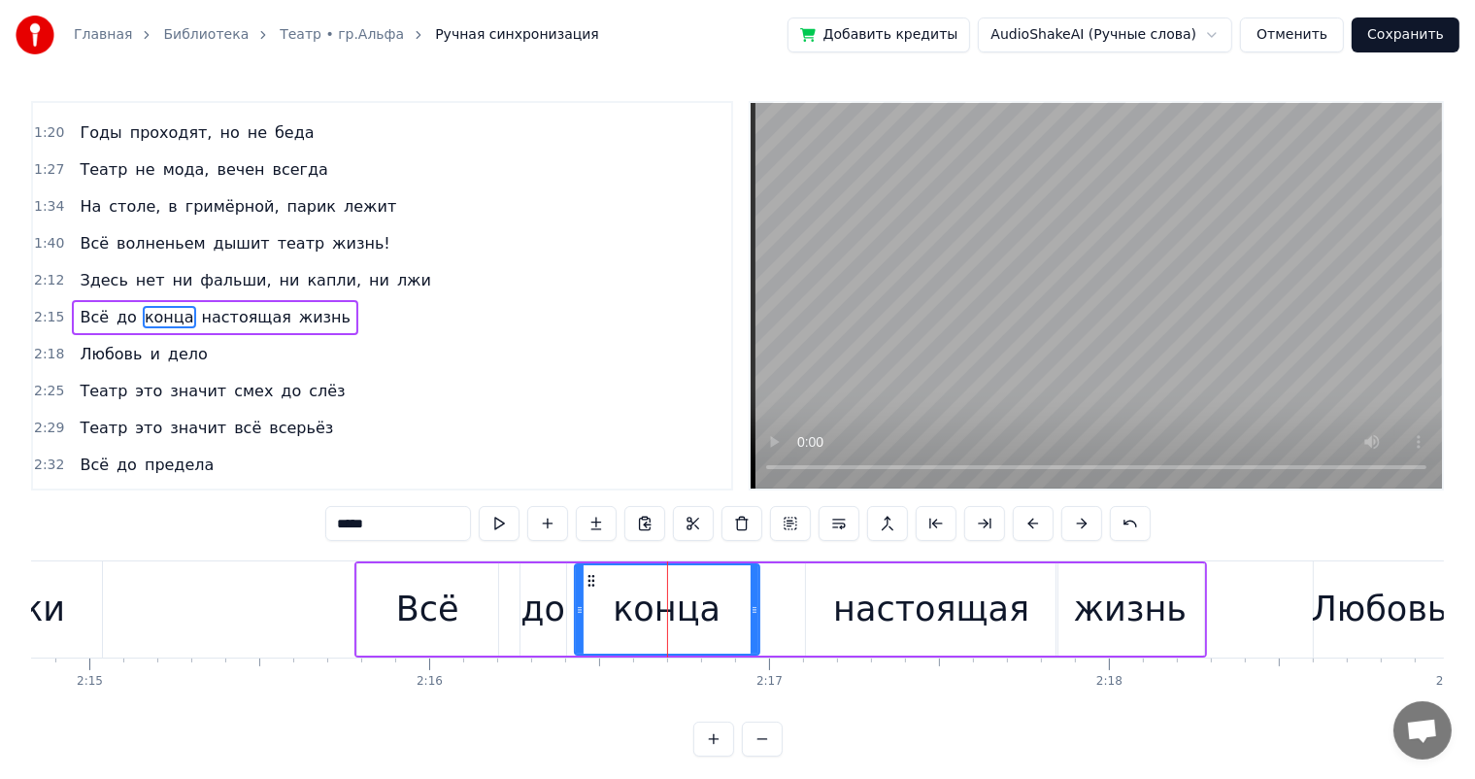
drag, startPoint x: 785, startPoint y: 607, endPoint x: 754, endPoint y: 615, distance: 32.0
click at [754, 615] on icon at bounding box center [755, 610] width 8 height 16
drag, startPoint x: 218, startPoint y: 672, endPoint x: 202, endPoint y: 644, distance: 32.2
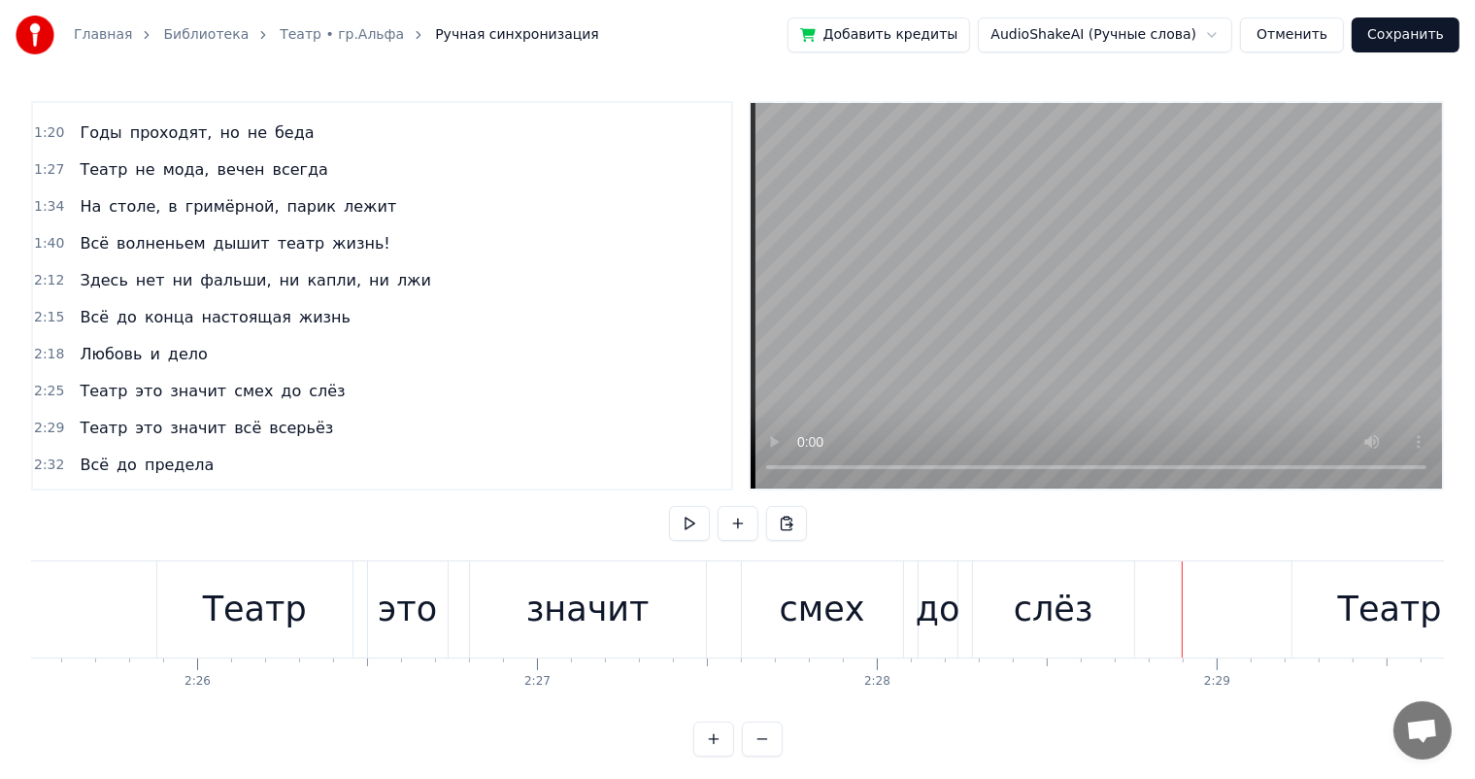
scroll to position [0, 49217]
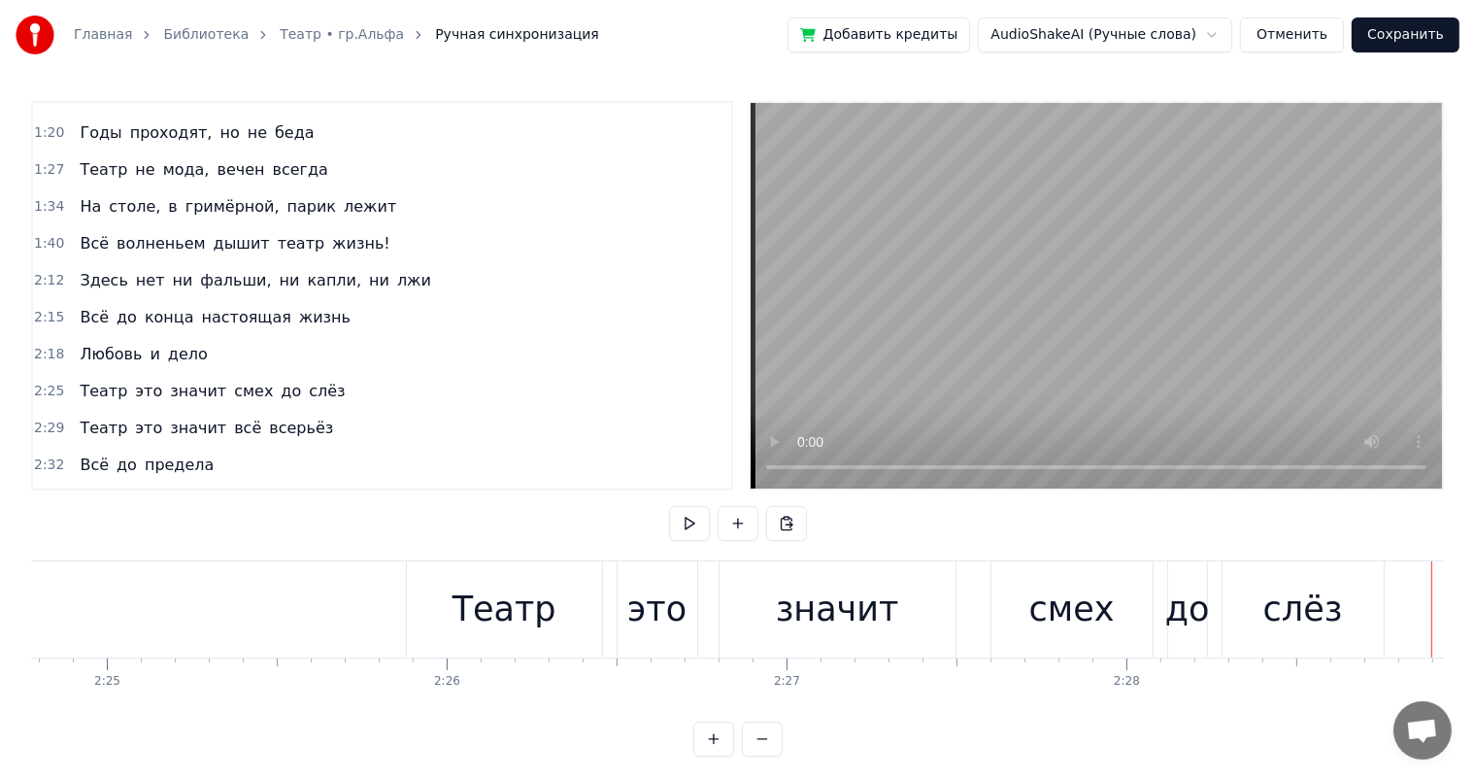
click at [666, 585] on div "это" at bounding box center [656, 609] width 59 height 51
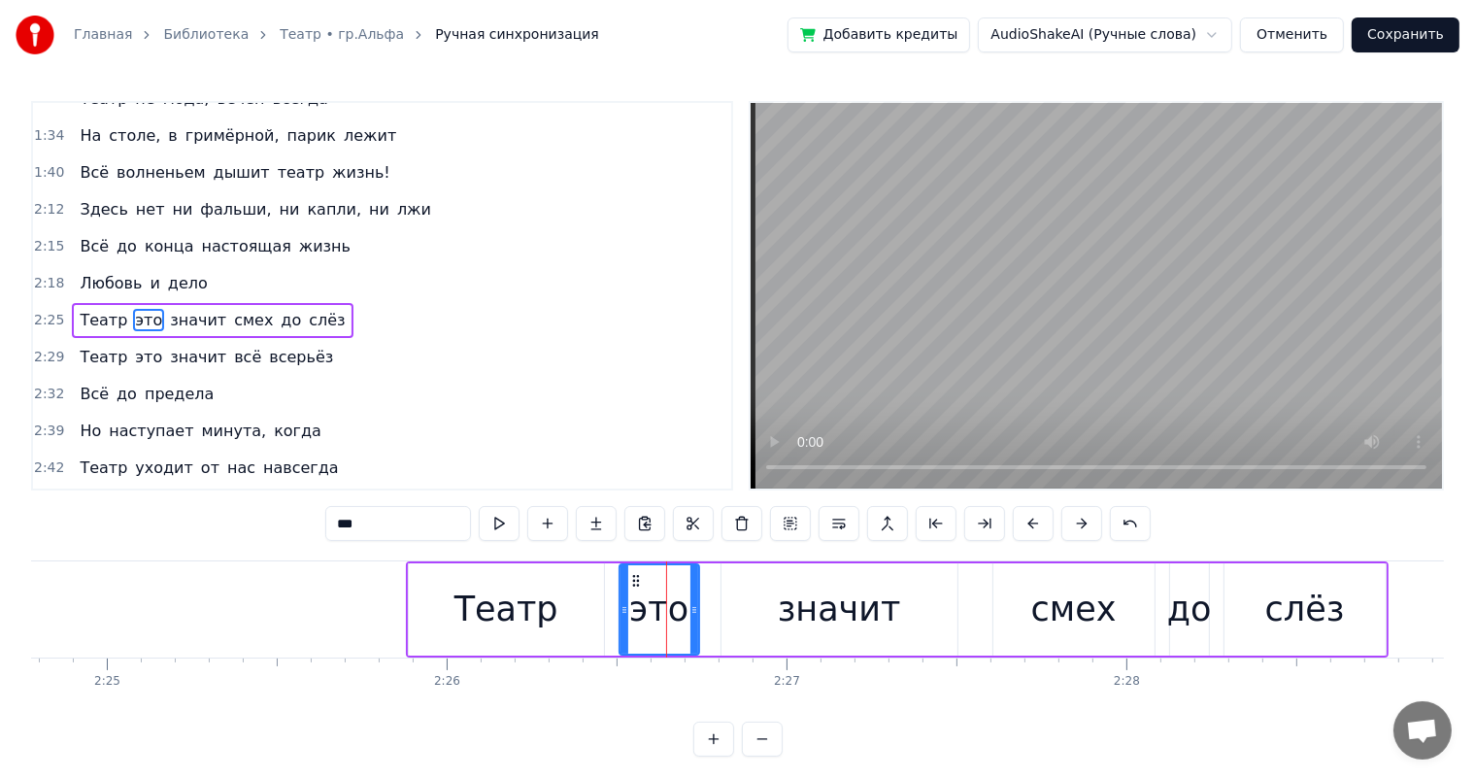
scroll to position [503, 0]
click at [592, 594] on div "Театр" at bounding box center [506, 609] width 195 height 92
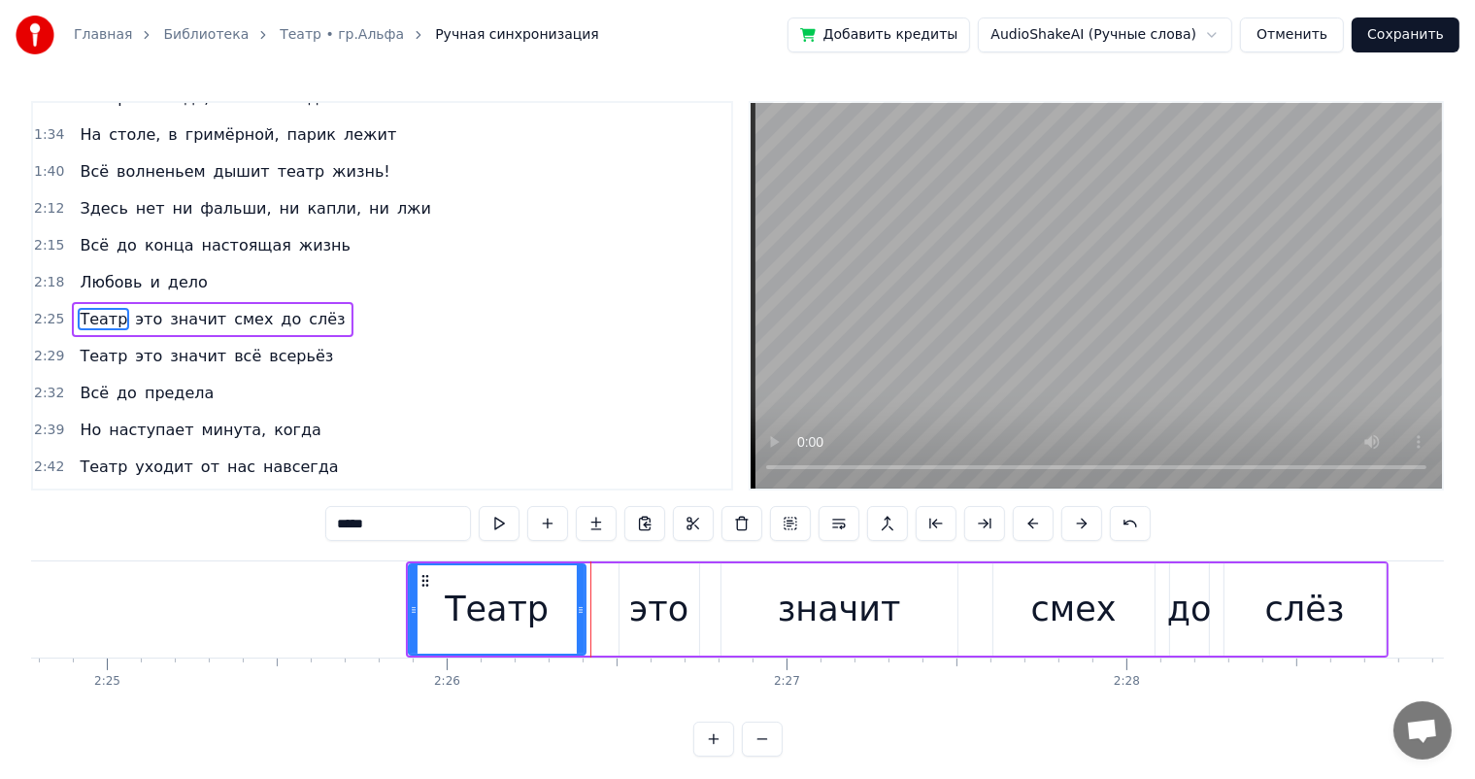
drag, startPoint x: 598, startPoint y: 595, endPoint x: 580, endPoint y: 605, distance: 20.9
click at [580, 605] on div at bounding box center [581, 609] width 8 height 88
click at [678, 600] on div "это" at bounding box center [658, 609] width 59 height 51
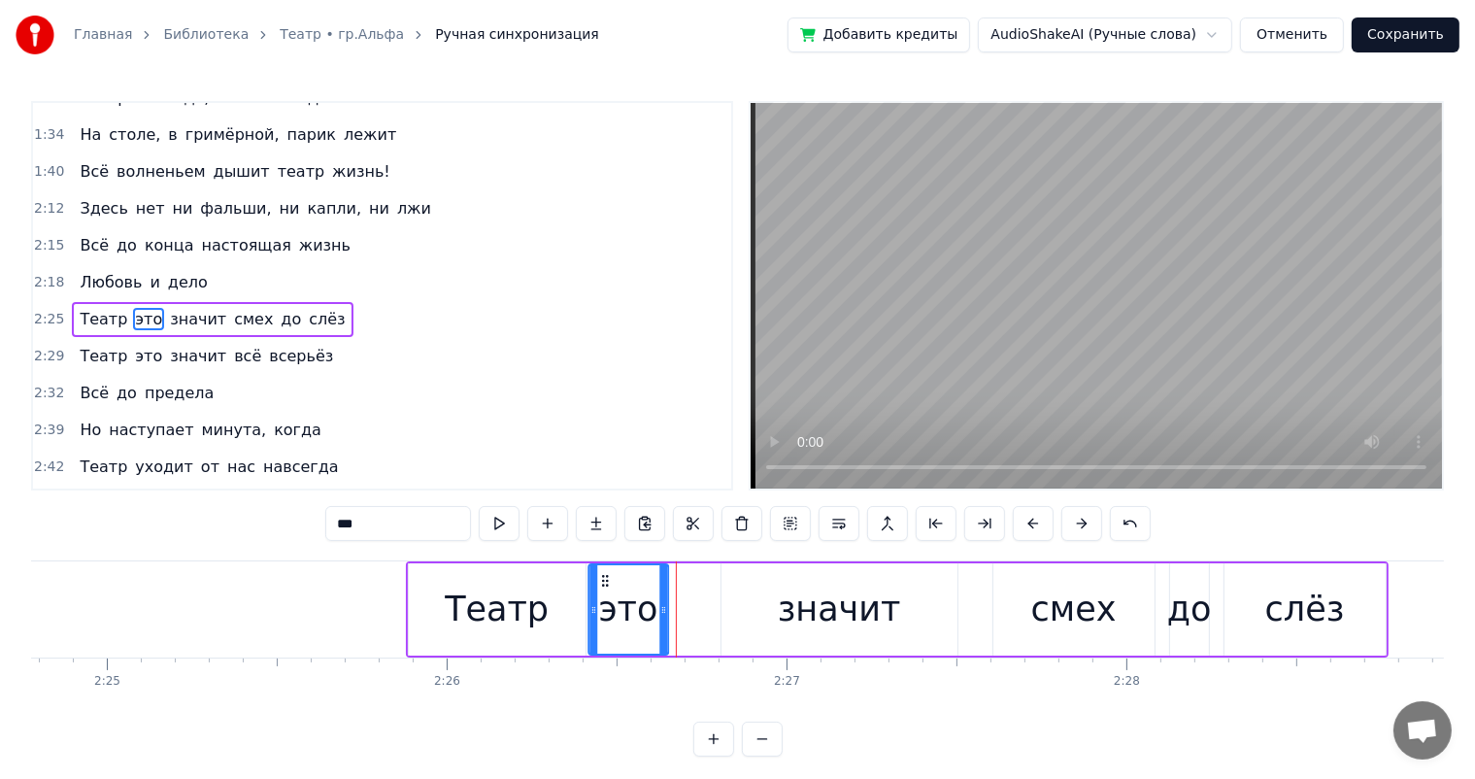
drag, startPoint x: 634, startPoint y: 579, endPoint x: 603, endPoint y: 586, distance: 31.8
click at [603, 586] on icon at bounding box center [605, 581] width 16 height 16
click at [739, 604] on div "значит" at bounding box center [840, 609] width 236 height 92
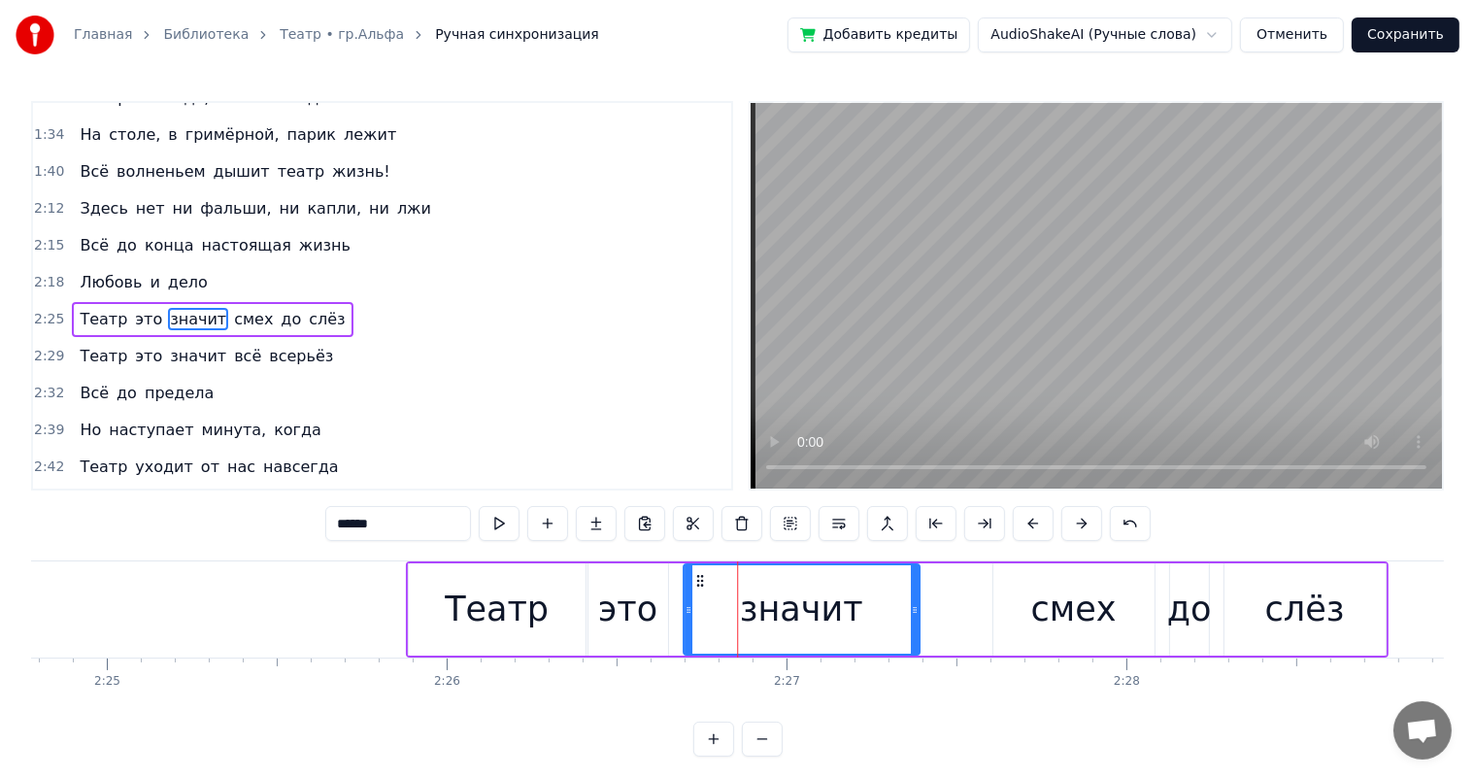
drag, startPoint x: 734, startPoint y: 582, endPoint x: 696, endPoint y: 587, distance: 38.2
click at [696, 587] on div "значит" at bounding box center [801, 609] width 234 height 88
drag, startPoint x: 917, startPoint y: 602, endPoint x: 858, endPoint y: 622, distance: 62.4
click at [858, 622] on div at bounding box center [855, 609] width 8 height 88
click at [1042, 609] on div "смех" at bounding box center [1074, 609] width 85 height 51
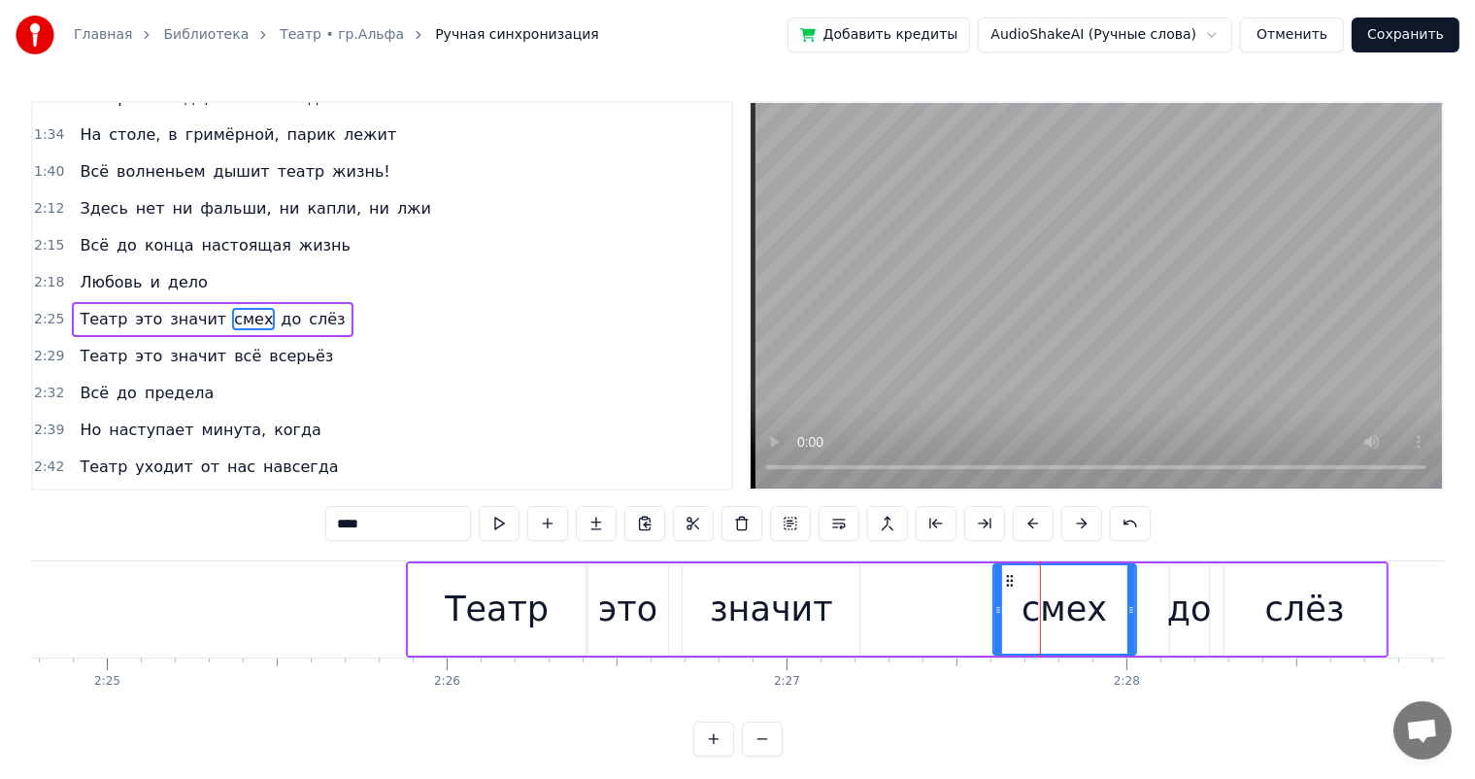
drag, startPoint x: 1151, startPoint y: 590, endPoint x: 1133, endPoint y: 595, distance: 19.4
click at [1133, 595] on div at bounding box center [1132, 609] width 8 height 88
click at [1192, 587] on div "до" at bounding box center [1189, 609] width 45 height 51
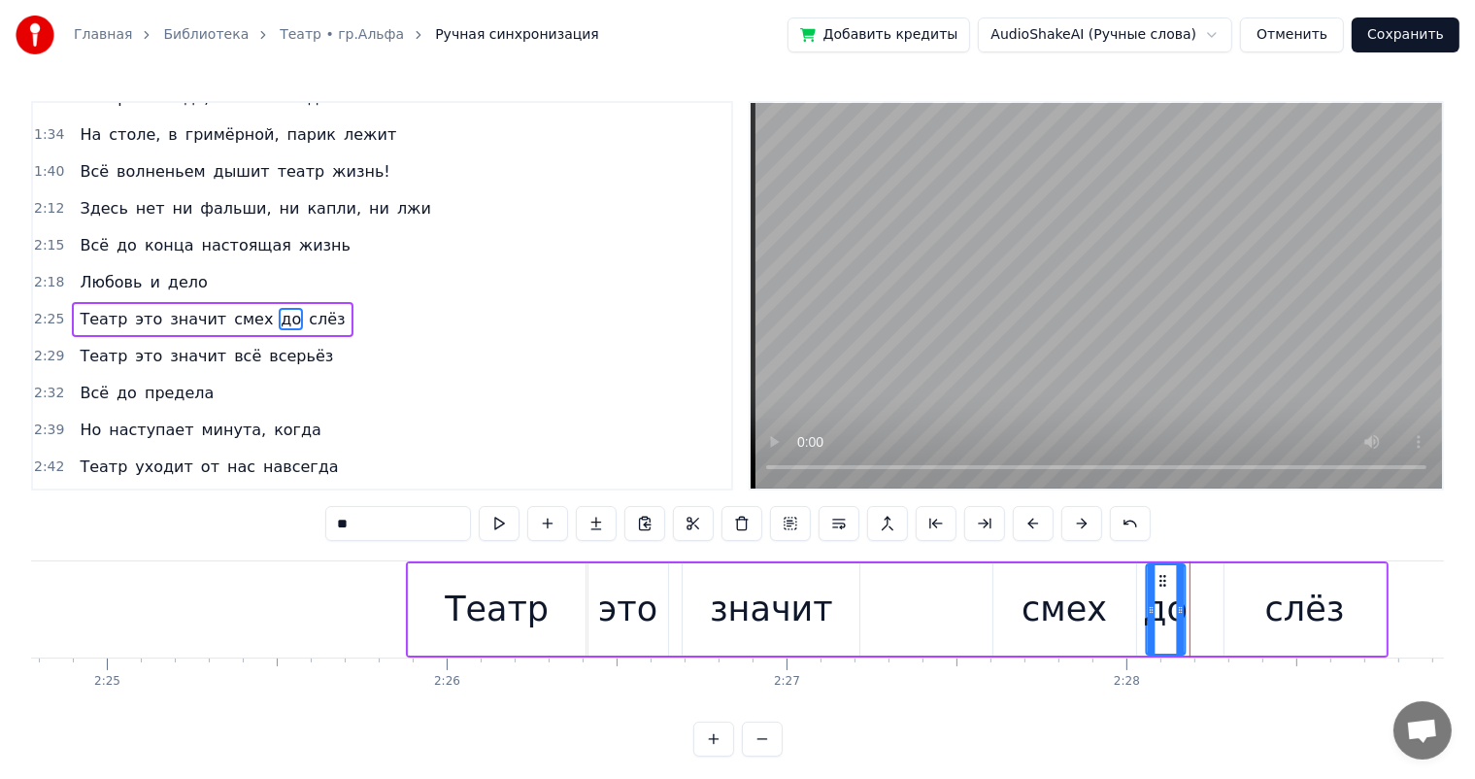
drag, startPoint x: 1185, startPoint y: 583, endPoint x: 1161, endPoint y: 589, distance: 25.0
click at [1161, 589] on div "до" at bounding box center [1165, 609] width 37 height 88
click at [1298, 591] on div "слёз" at bounding box center [1306, 609] width 80 height 51
type input "****"
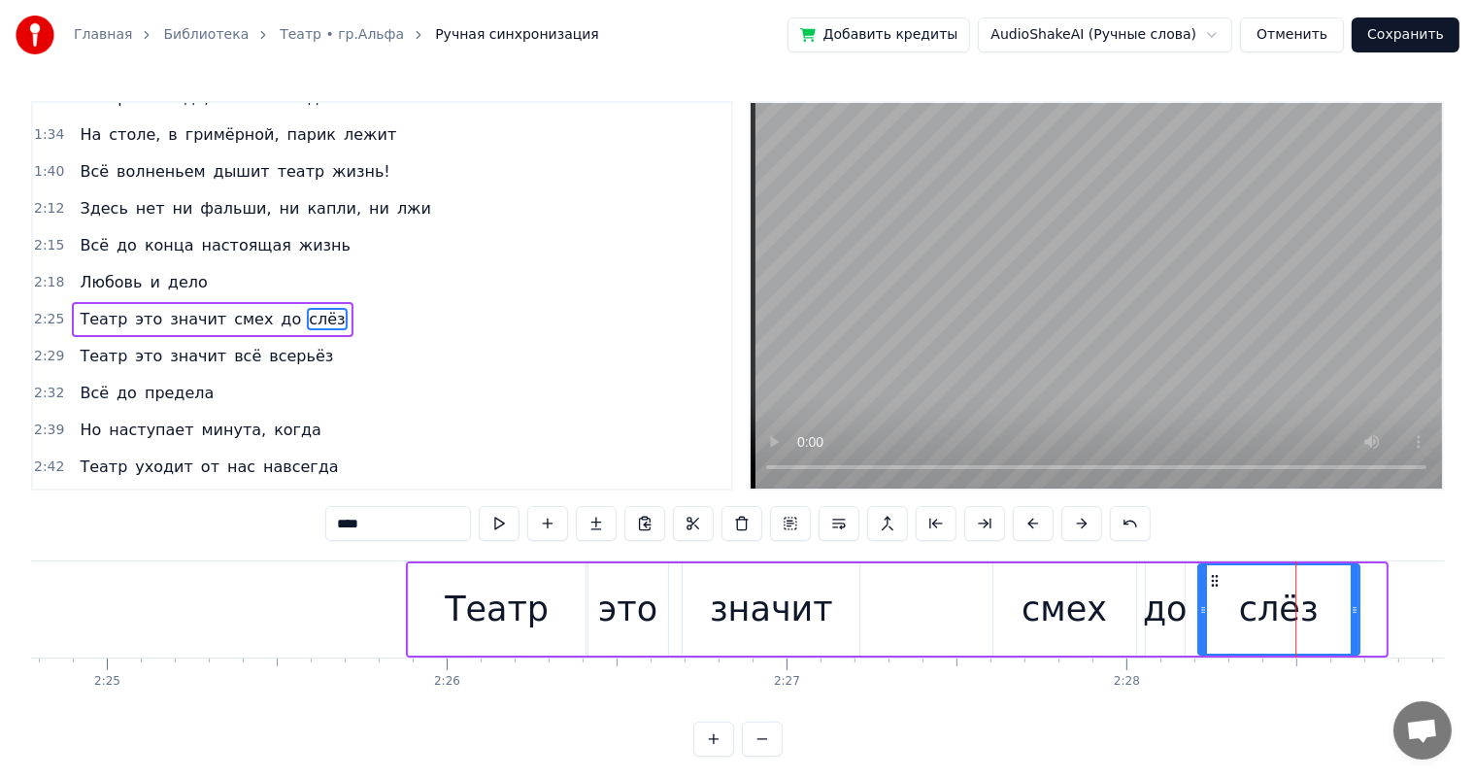
drag, startPoint x: 1233, startPoint y: 583, endPoint x: 554, endPoint y: 638, distance: 681.2
click at [1216, 589] on div "слёз" at bounding box center [1278, 609] width 159 height 88
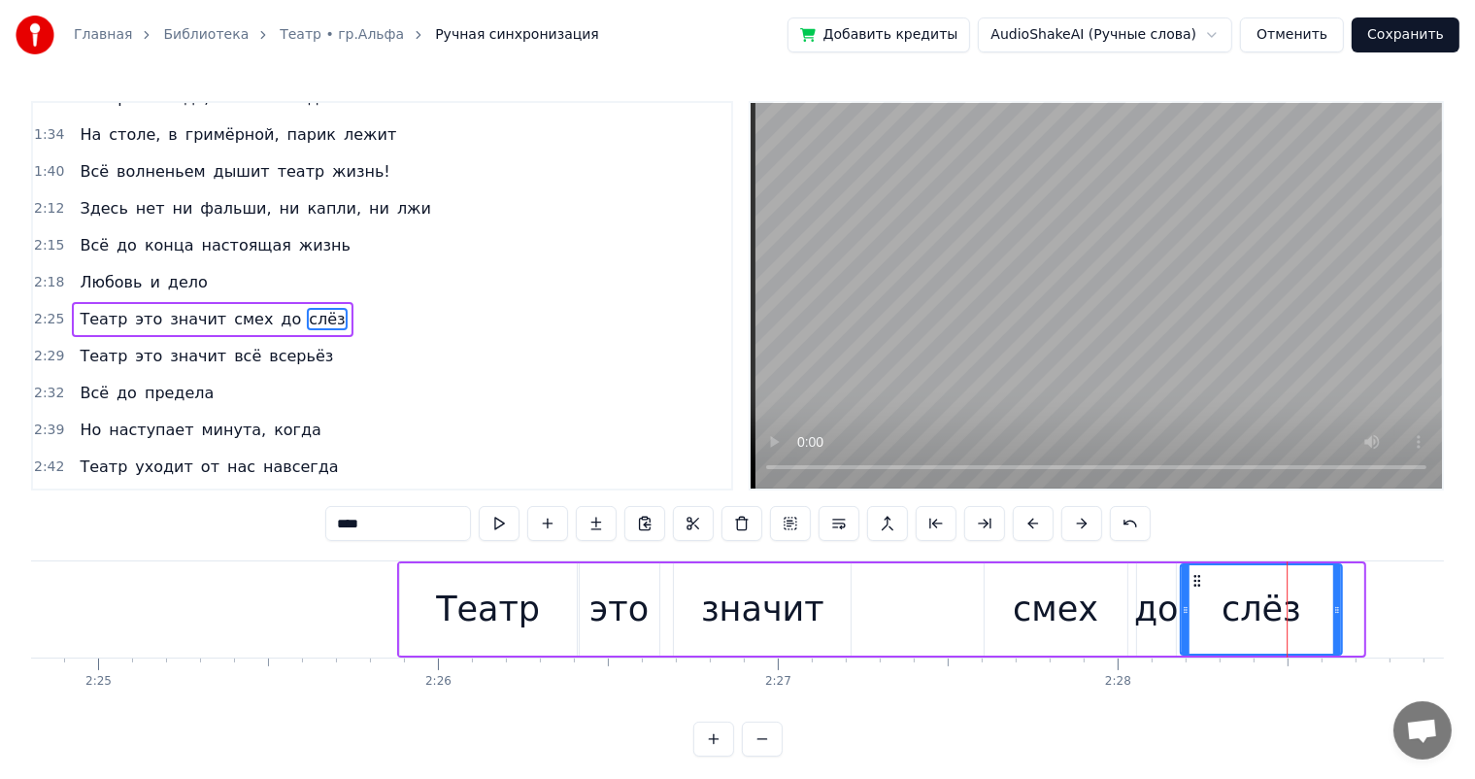
drag, startPoint x: 1212, startPoint y: 583, endPoint x: 1196, endPoint y: 589, distance: 17.5
click at [1196, 589] on div "слёз" at bounding box center [1261, 609] width 159 height 88
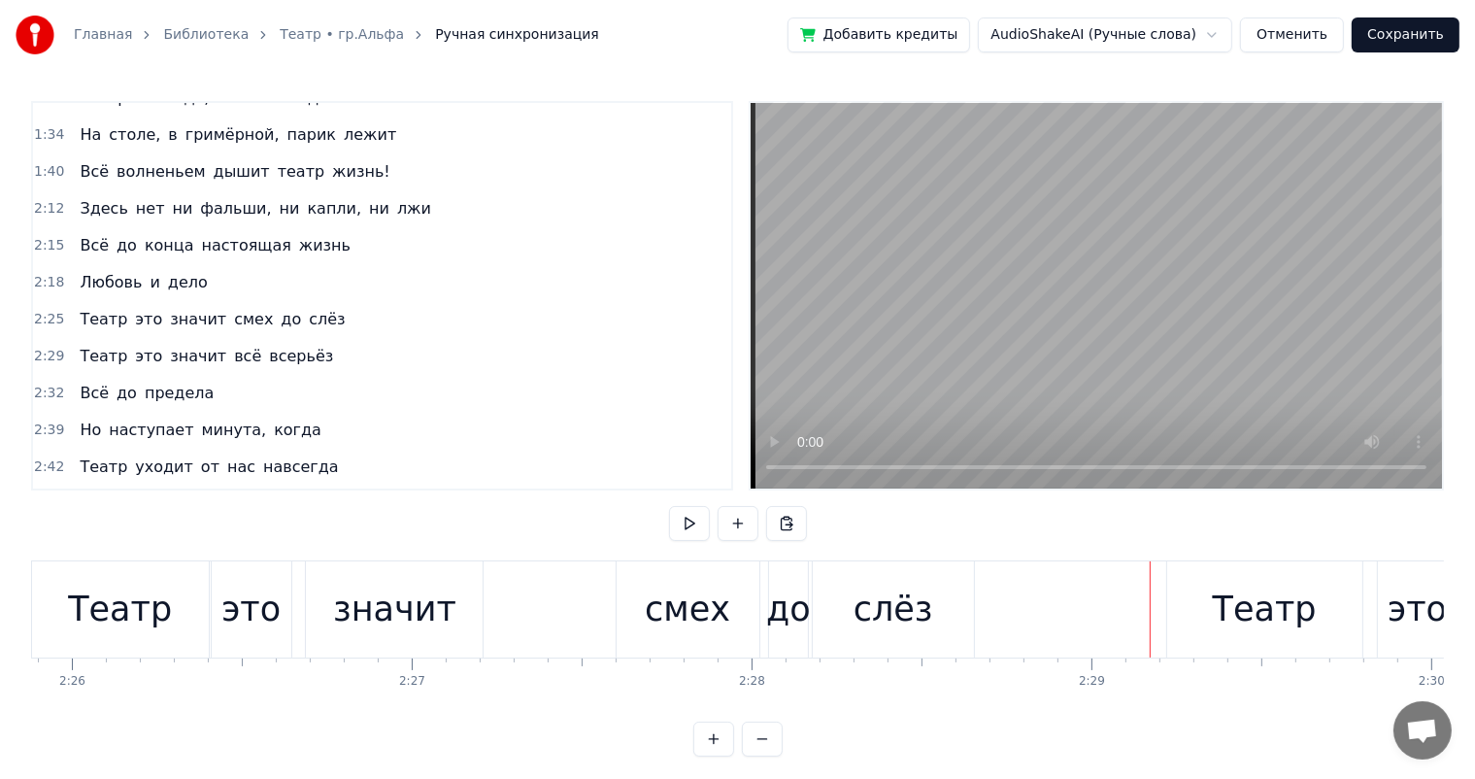
scroll to position [0, 49404]
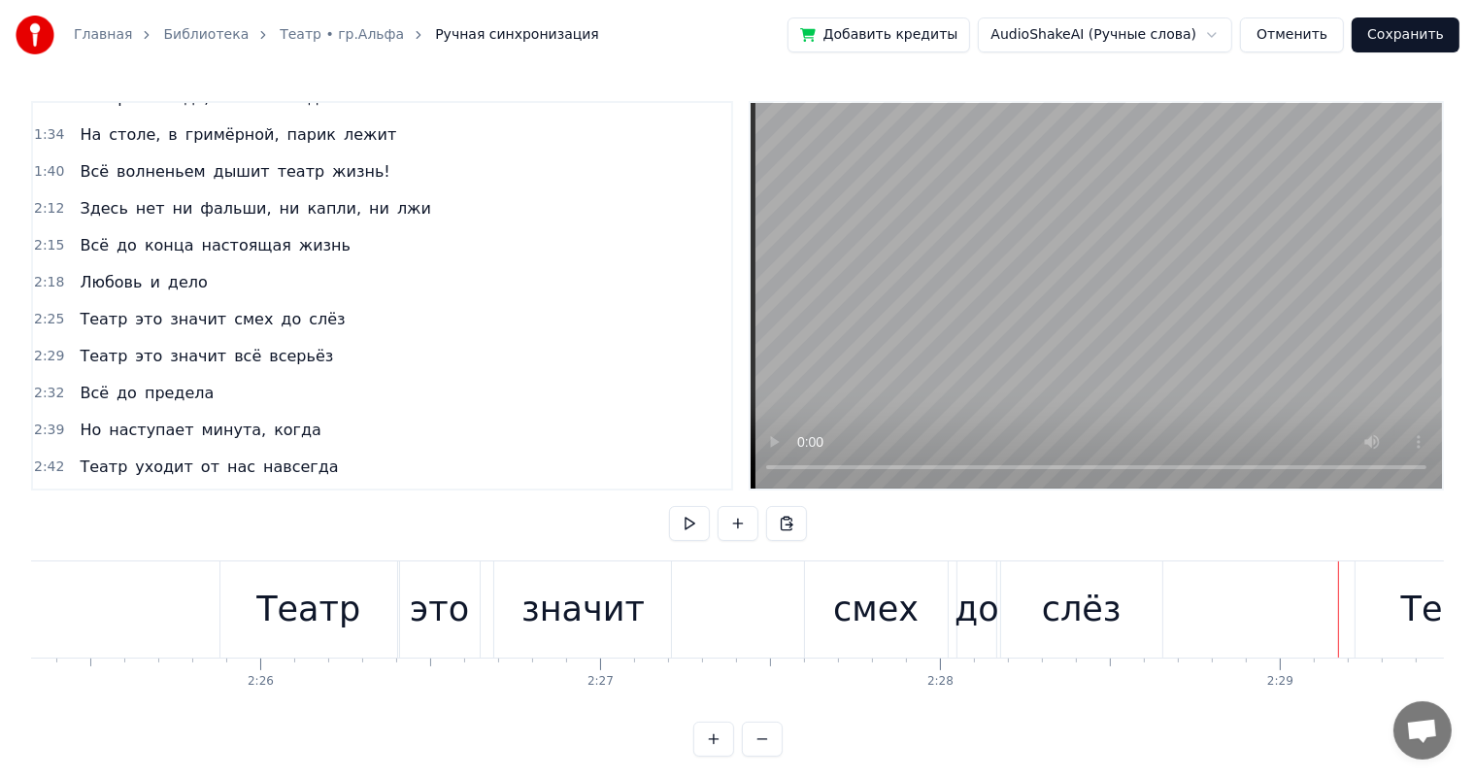
click at [893, 614] on div "смех" at bounding box center [875, 609] width 85 height 51
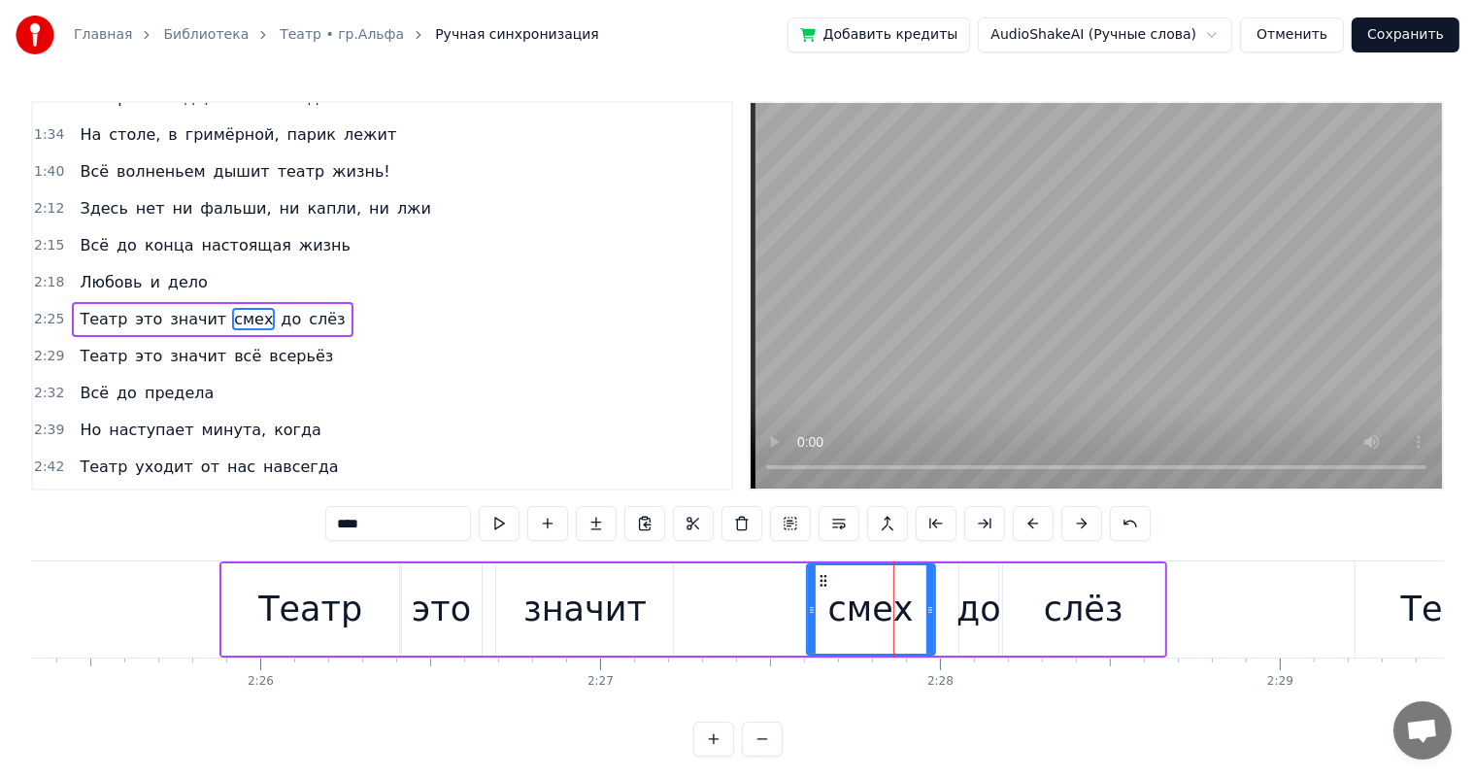
drag, startPoint x: 941, startPoint y: 604, endPoint x: 927, endPoint y: 613, distance: 17.0
click at [927, 613] on icon at bounding box center [931, 610] width 8 height 16
click at [965, 602] on div "до" at bounding box center [979, 609] width 45 height 51
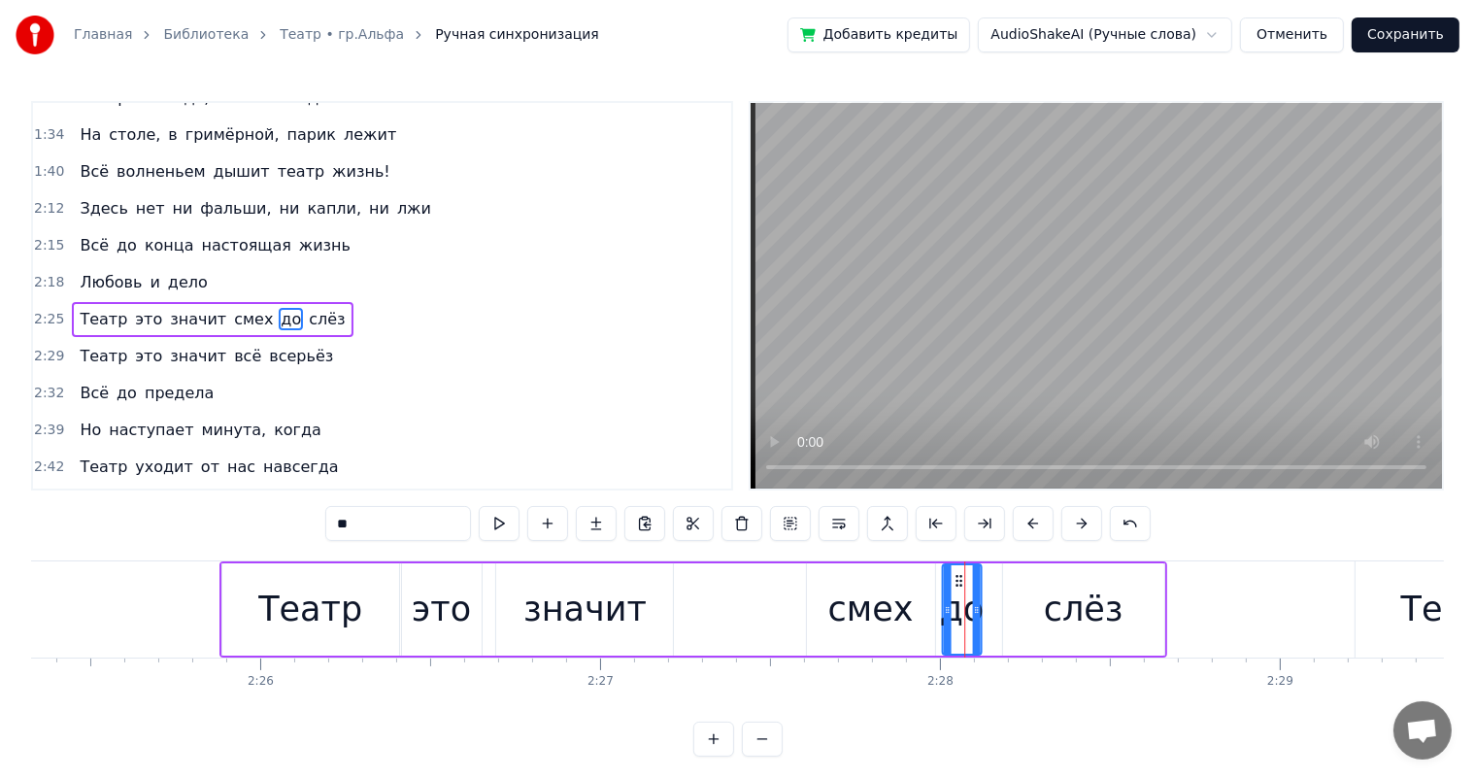
drag, startPoint x: 975, startPoint y: 580, endPoint x: 959, endPoint y: 587, distance: 17.9
click at [959, 587] on icon at bounding box center [959, 581] width 16 height 16
click at [1107, 614] on div "слёз" at bounding box center [1084, 609] width 80 height 51
type input "****"
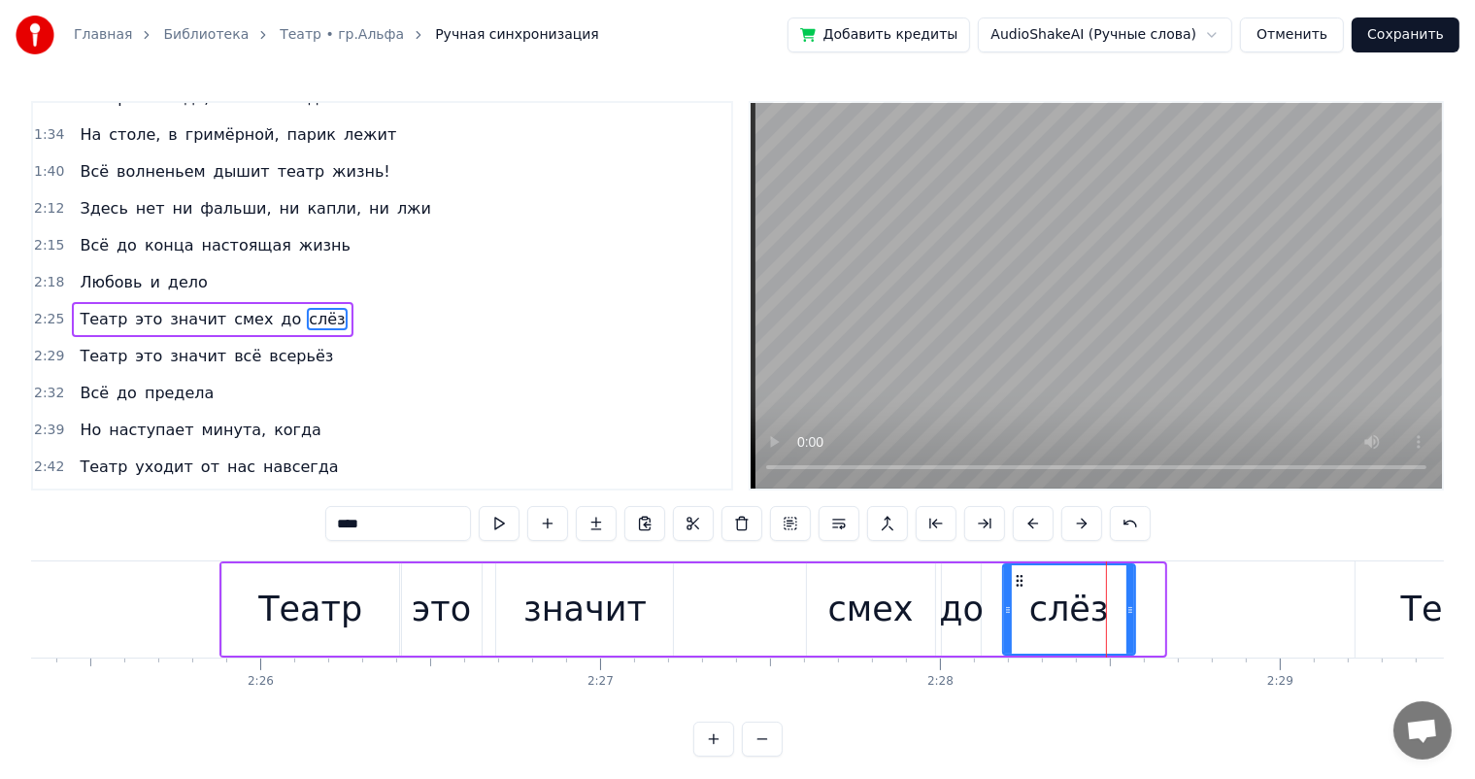
drag, startPoint x: 1158, startPoint y: 603, endPoint x: 1127, endPoint y: 625, distance: 37.7
click at [1127, 625] on div at bounding box center [1131, 609] width 8 height 88
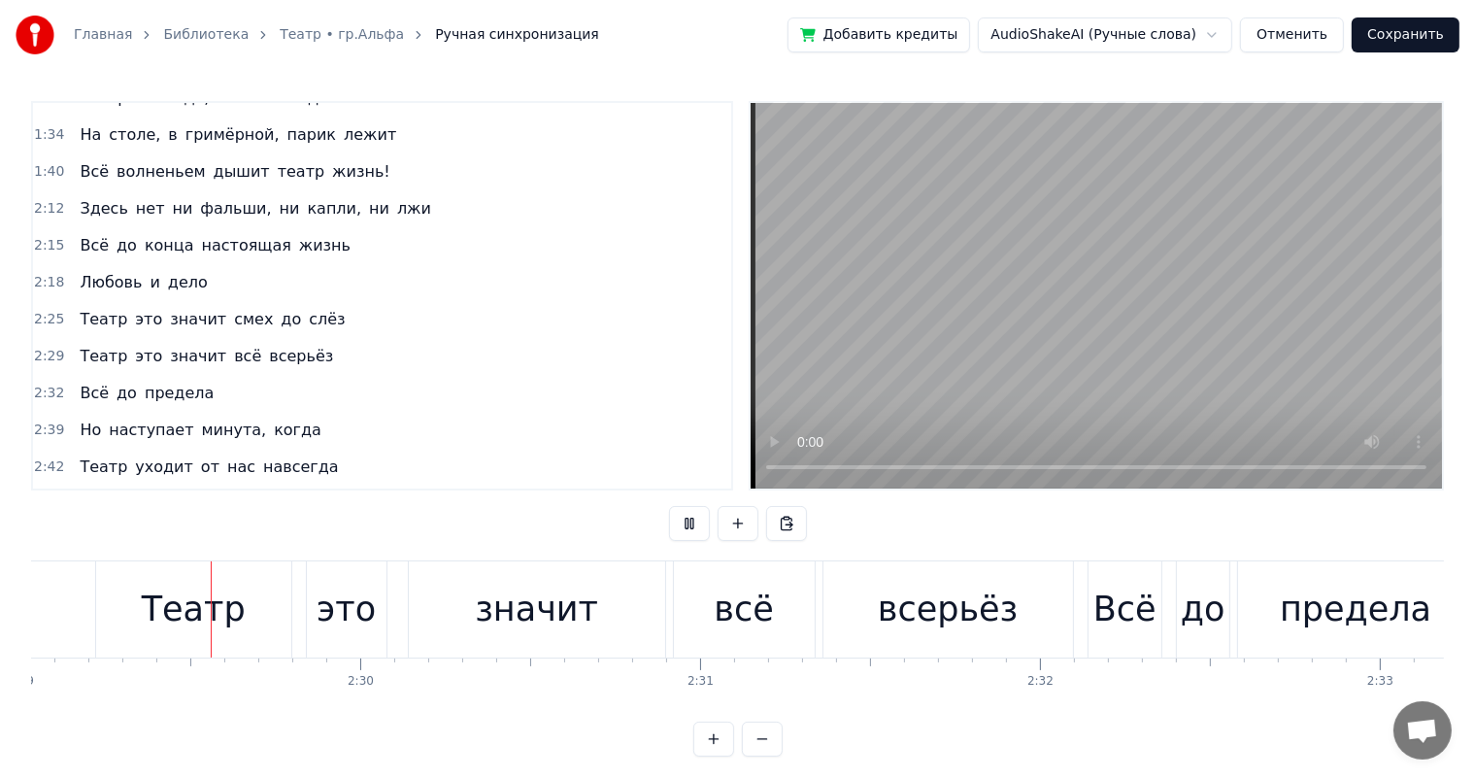
scroll to position [0, 50680]
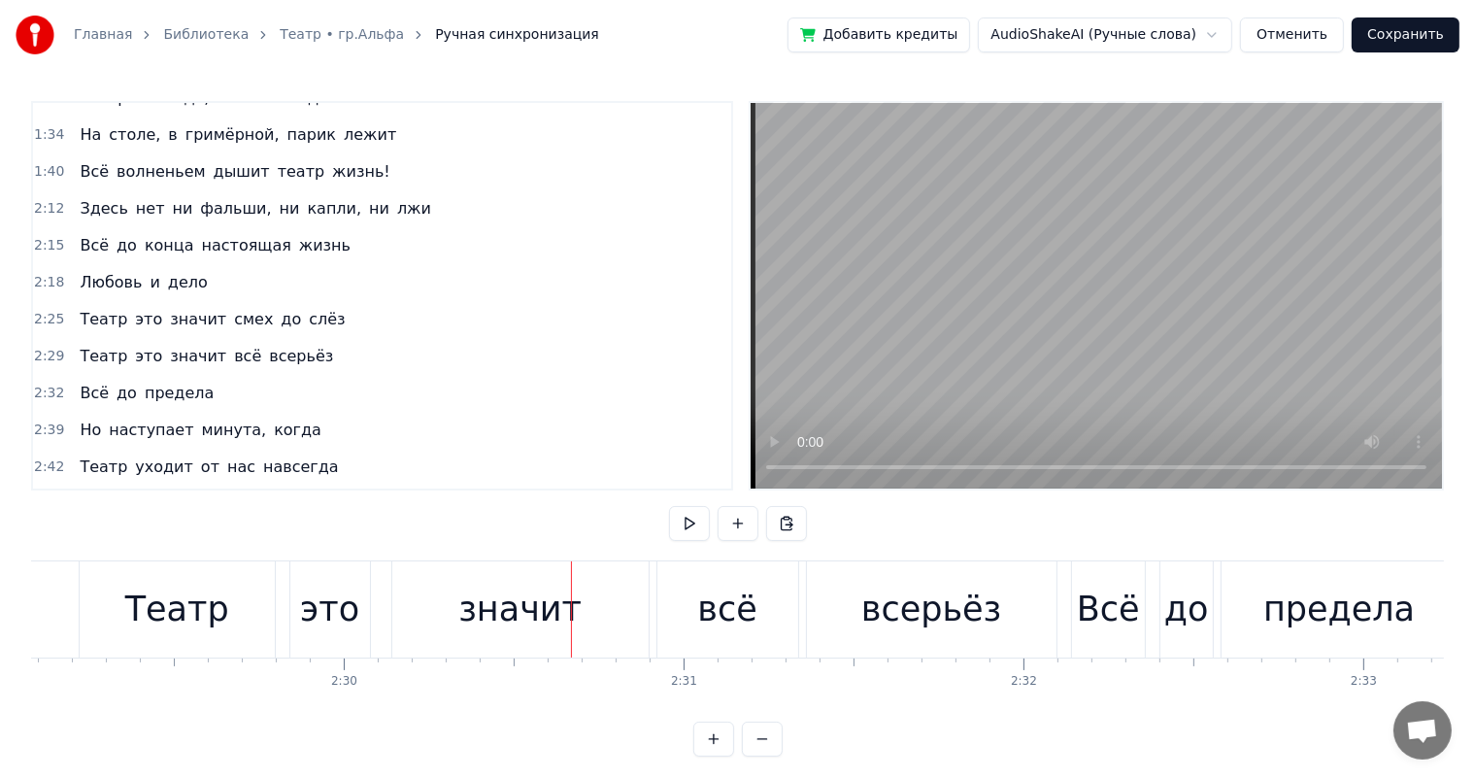
click at [338, 633] on div "это" at bounding box center [329, 609] width 59 height 51
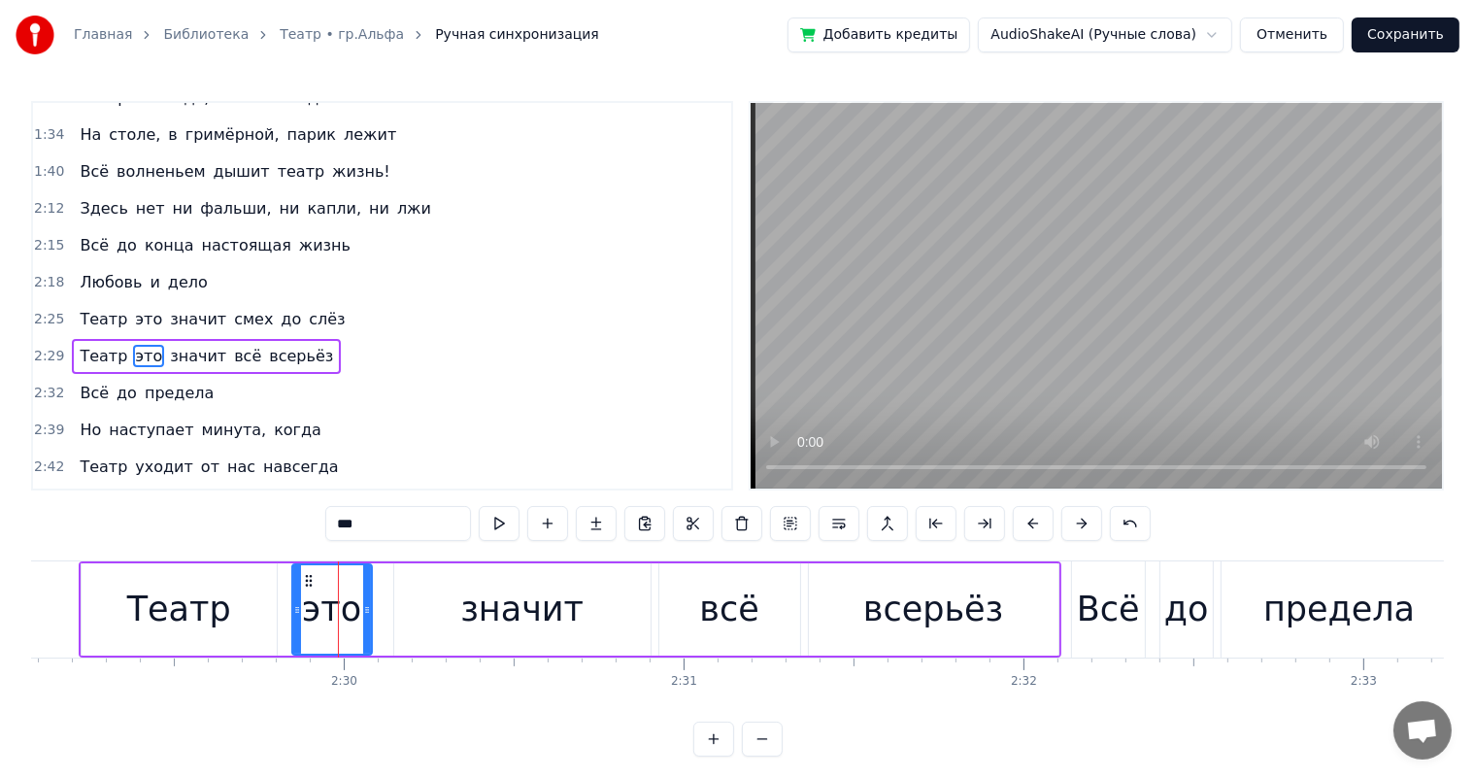
scroll to position [539, 0]
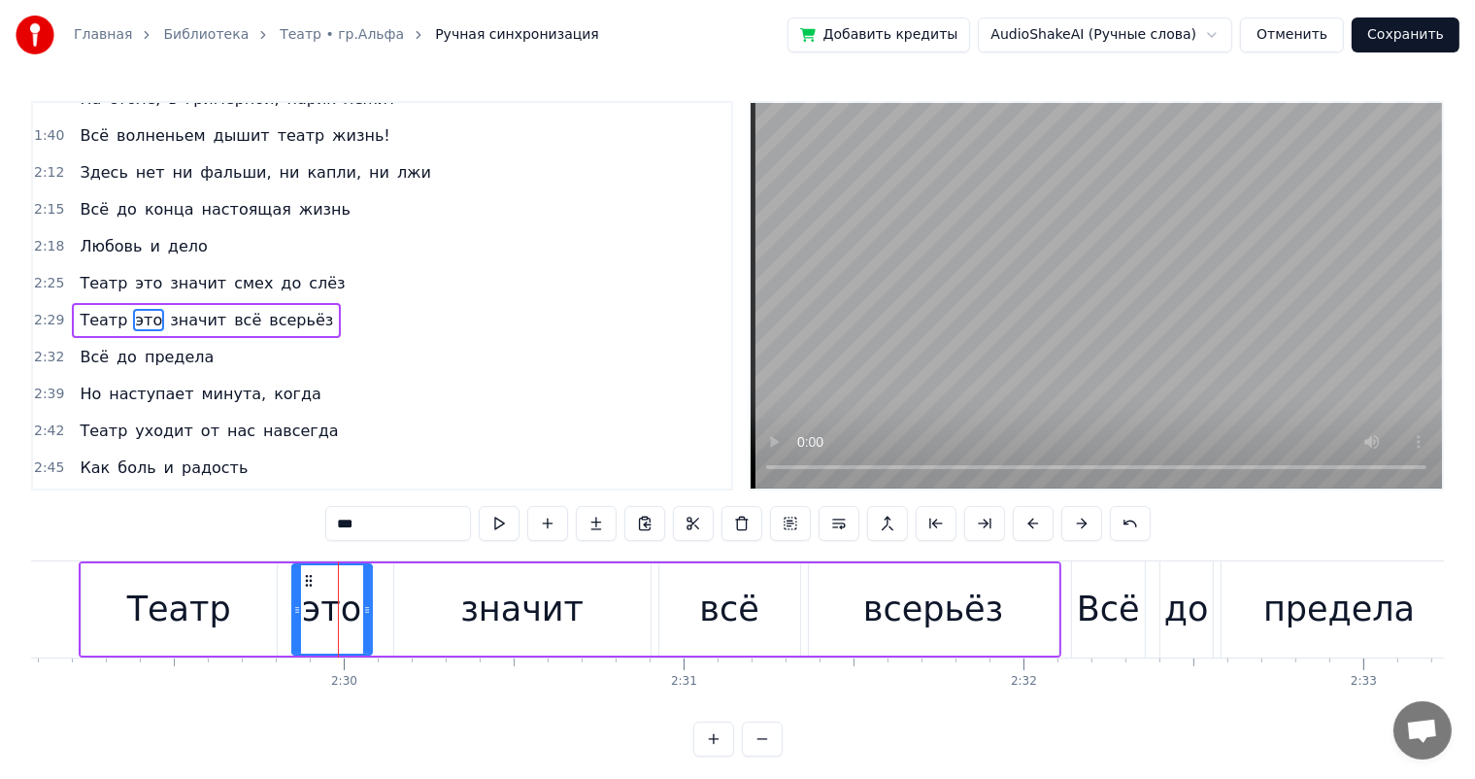
click at [248, 620] on div "Театр" at bounding box center [179, 609] width 195 height 92
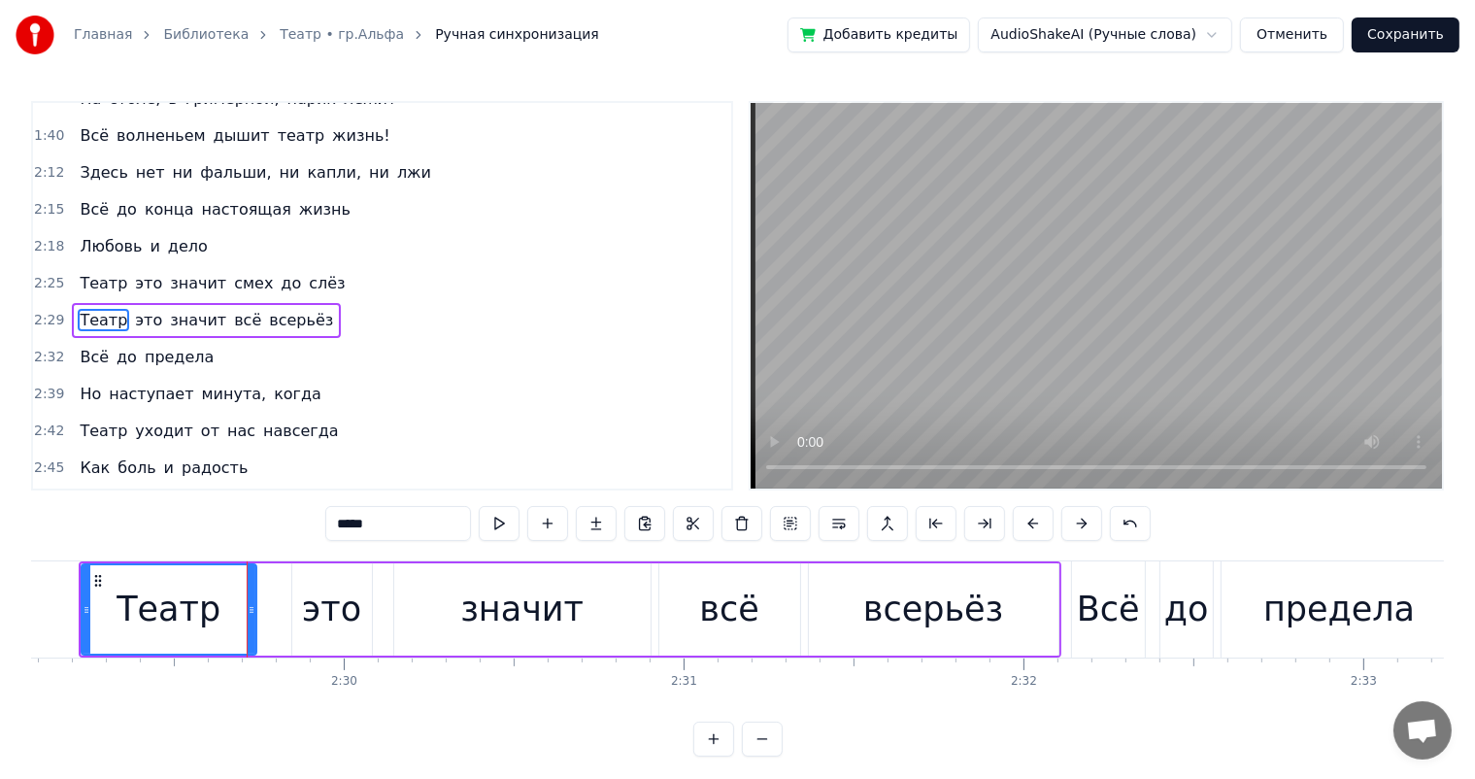
drag, startPoint x: 270, startPoint y: 611, endPoint x: 250, endPoint y: 619, distance: 21.8
click at [250, 619] on div at bounding box center [252, 609] width 8 height 88
drag, startPoint x: 355, startPoint y: 592, endPoint x: 270, endPoint y: 591, distance: 85.5
click at [352, 592] on div "это" at bounding box center [332, 609] width 80 height 92
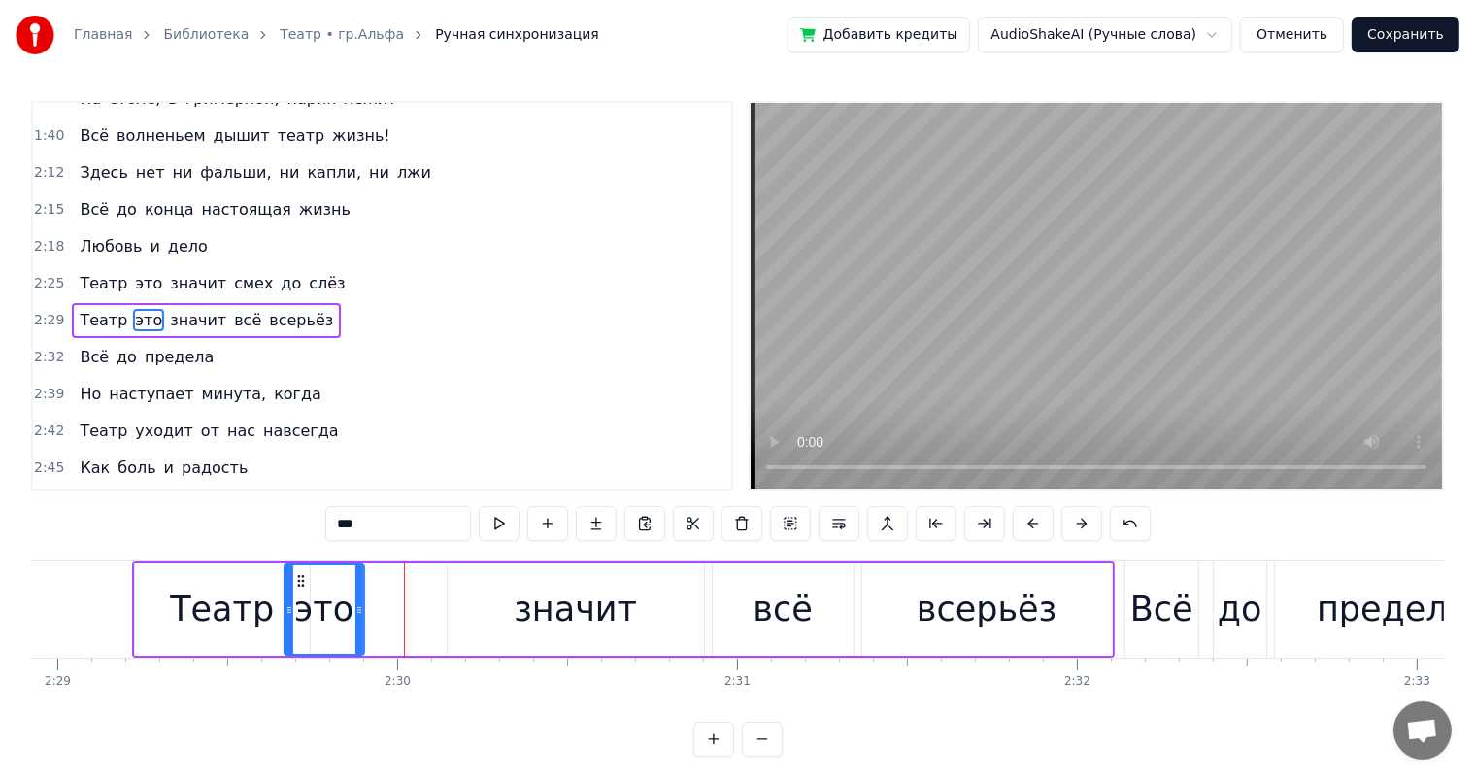
scroll to position [0, 50625]
drag, startPoint x: 309, startPoint y: 583, endPoint x: 348, endPoint y: 592, distance: 40.0
click at [348, 592] on div "это" at bounding box center [371, 609] width 78 height 88
click at [544, 603] on div "значит" at bounding box center [577, 609] width 123 height 51
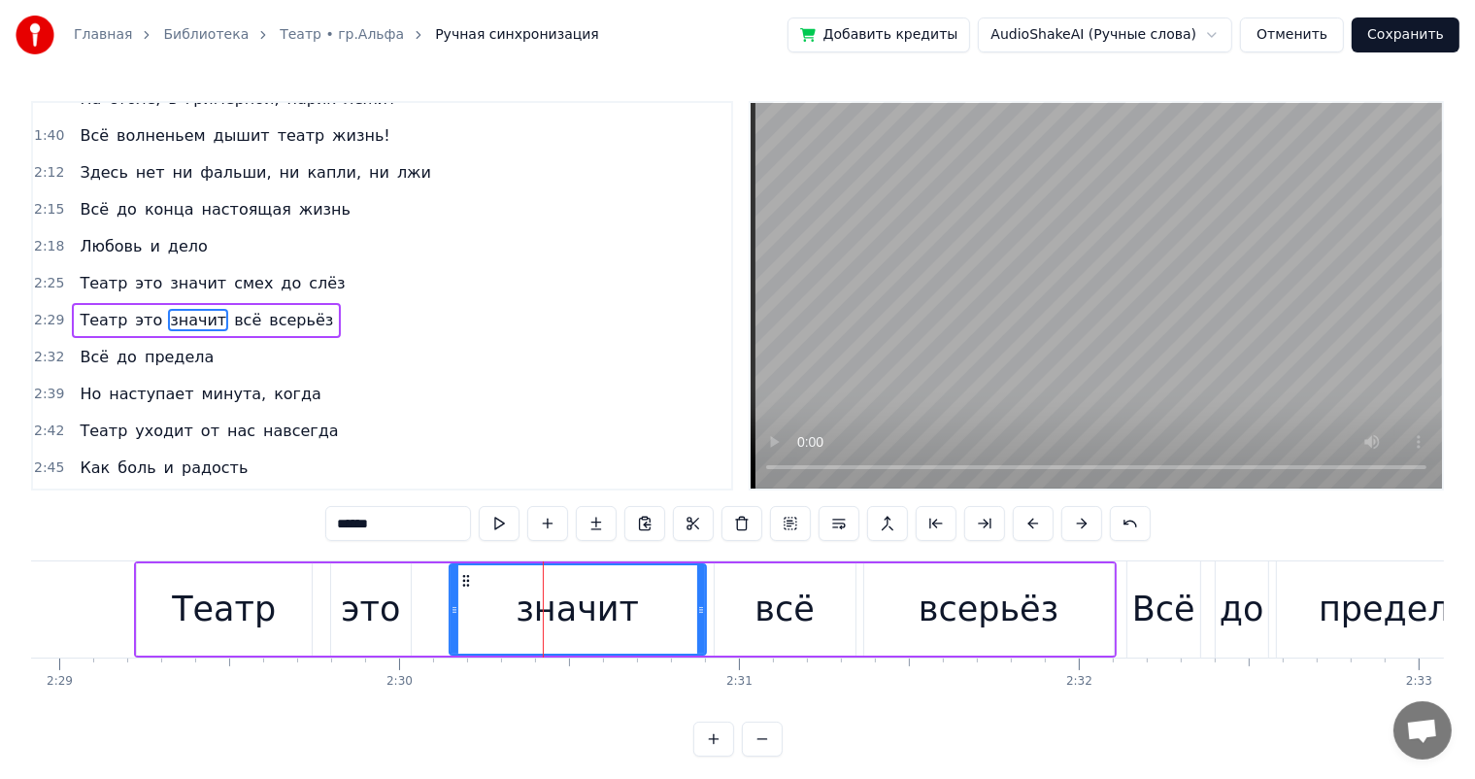
click at [468, 580] on icon at bounding box center [466, 581] width 16 height 16
drag, startPoint x: 467, startPoint y: 575, endPoint x: 442, endPoint y: 588, distance: 28.2
click at [442, 588] on div "значит" at bounding box center [551, 609] width 254 height 88
drag, startPoint x: 677, startPoint y: 608, endPoint x: 645, endPoint y: 620, distance: 34.1
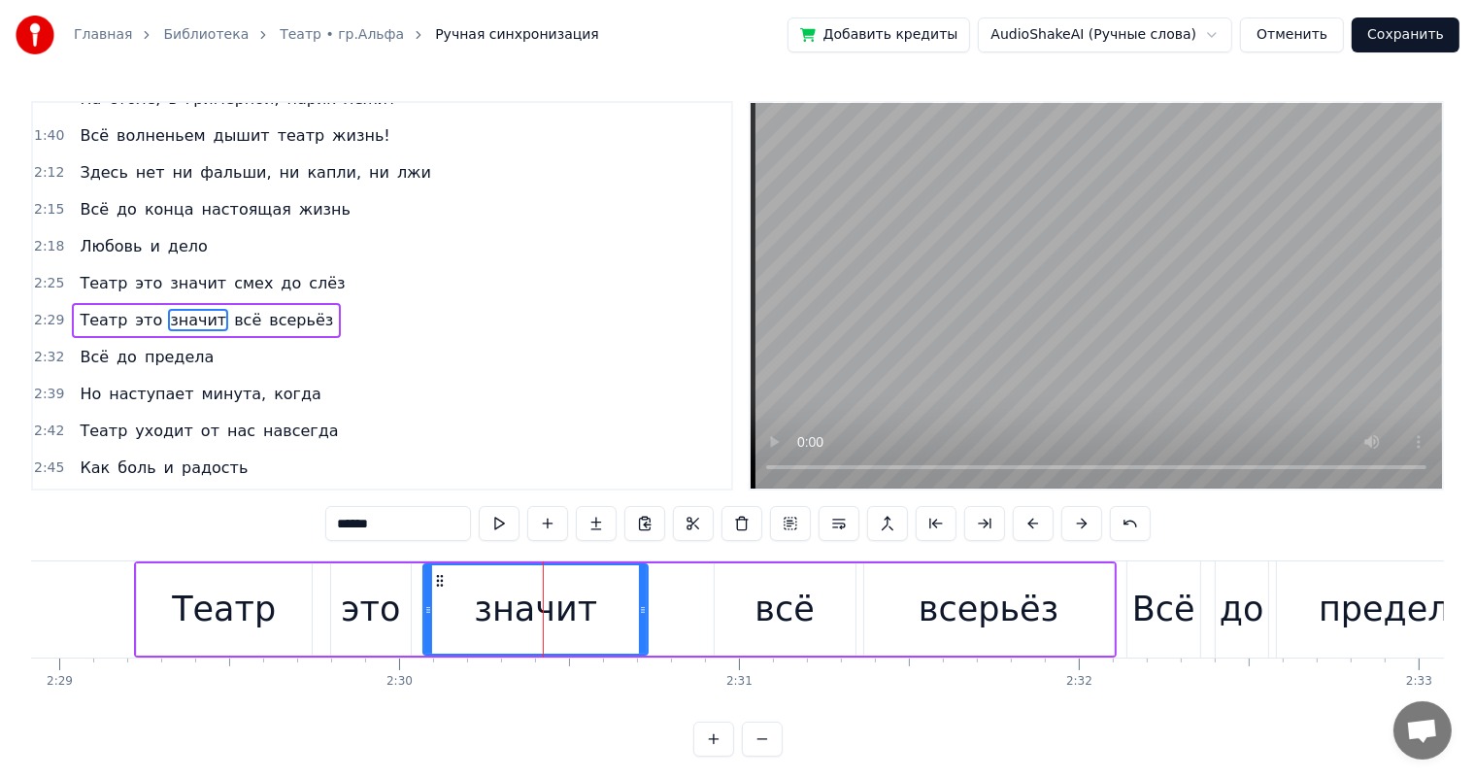
click at [645, 620] on div at bounding box center [643, 609] width 8 height 88
click at [968, 592] on div "всерьёз" at bounding box center [989, 609] width 140 height 51
type input "*******"
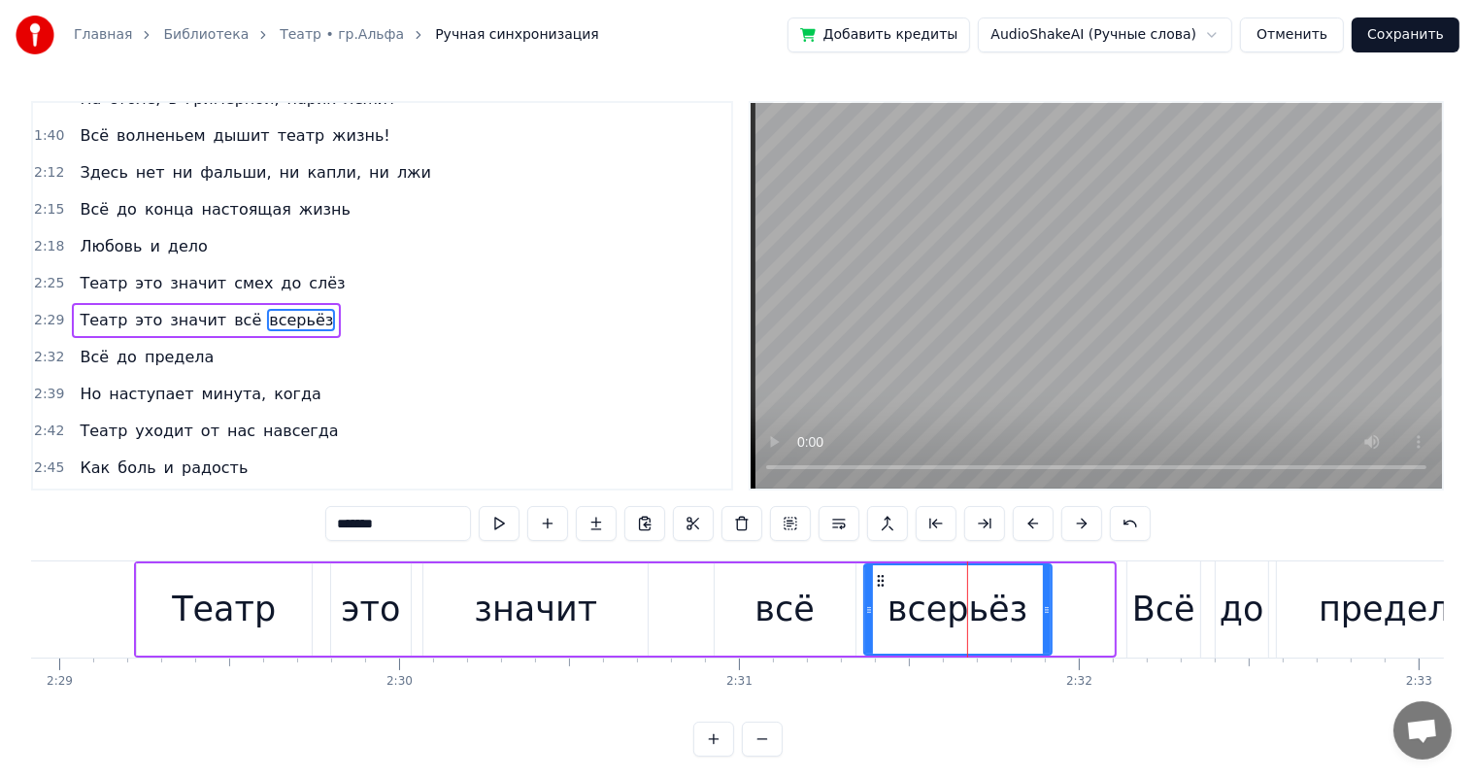
drag, startPoint x: 1107, startPoint y: 609, endPoint x: 444, endPoint y: 723, distance: 673.1
click at [1044, 634] on div at bounding box center [1047, 609] width 8 height 88
click at [10, 622] on div "Главная Библиотека Театр • гр.Альфа Ручная синхронизация Добавить кредиты Audio…" at bounding box center [737, 378] width 1475 height 757
click at [23, 602] on div "Главная Библиотека Театр • гр.Альфа Ручная синхронизация Добавить кредиты Audio…" at bounding box center [737, 378] width 1475 height 757
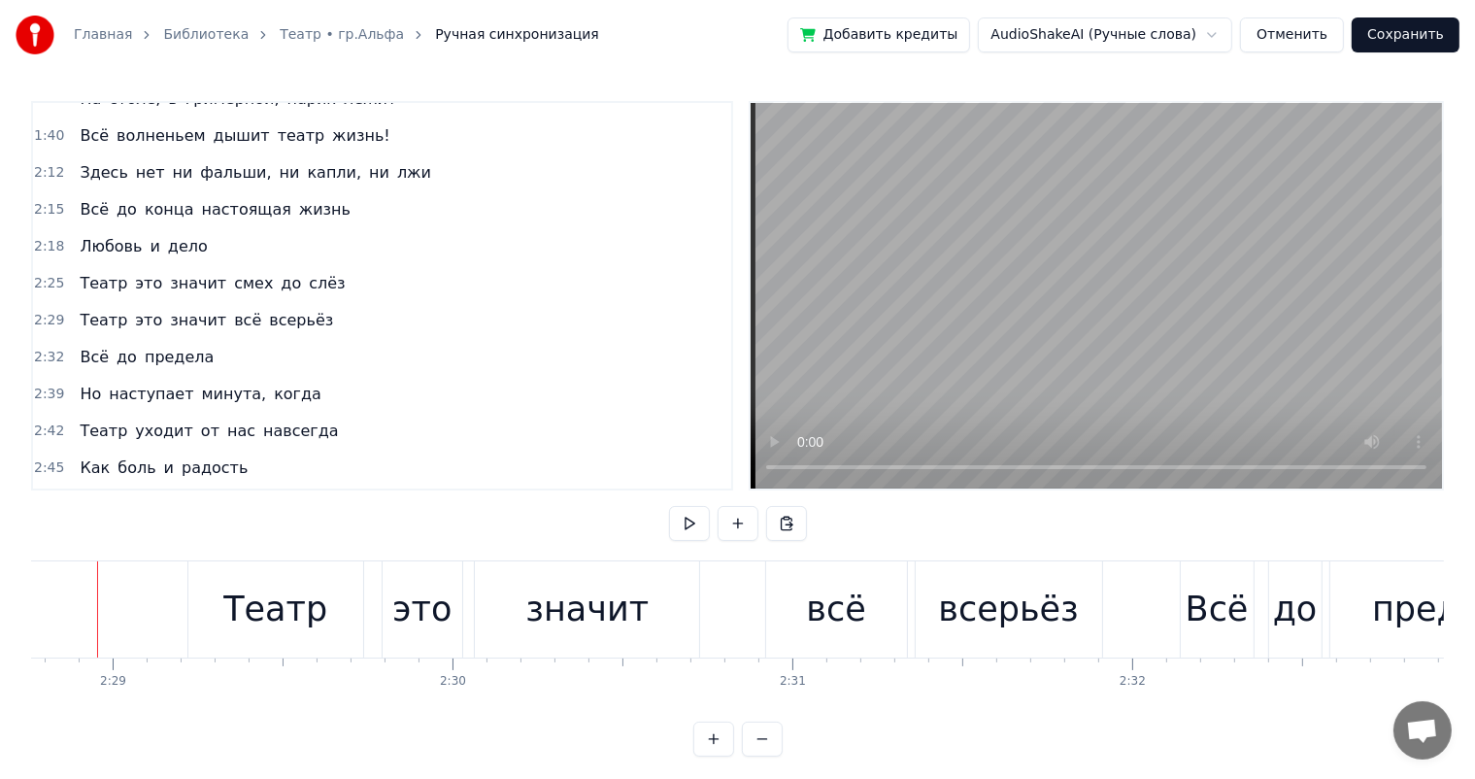
scroll to position [0, 50539]
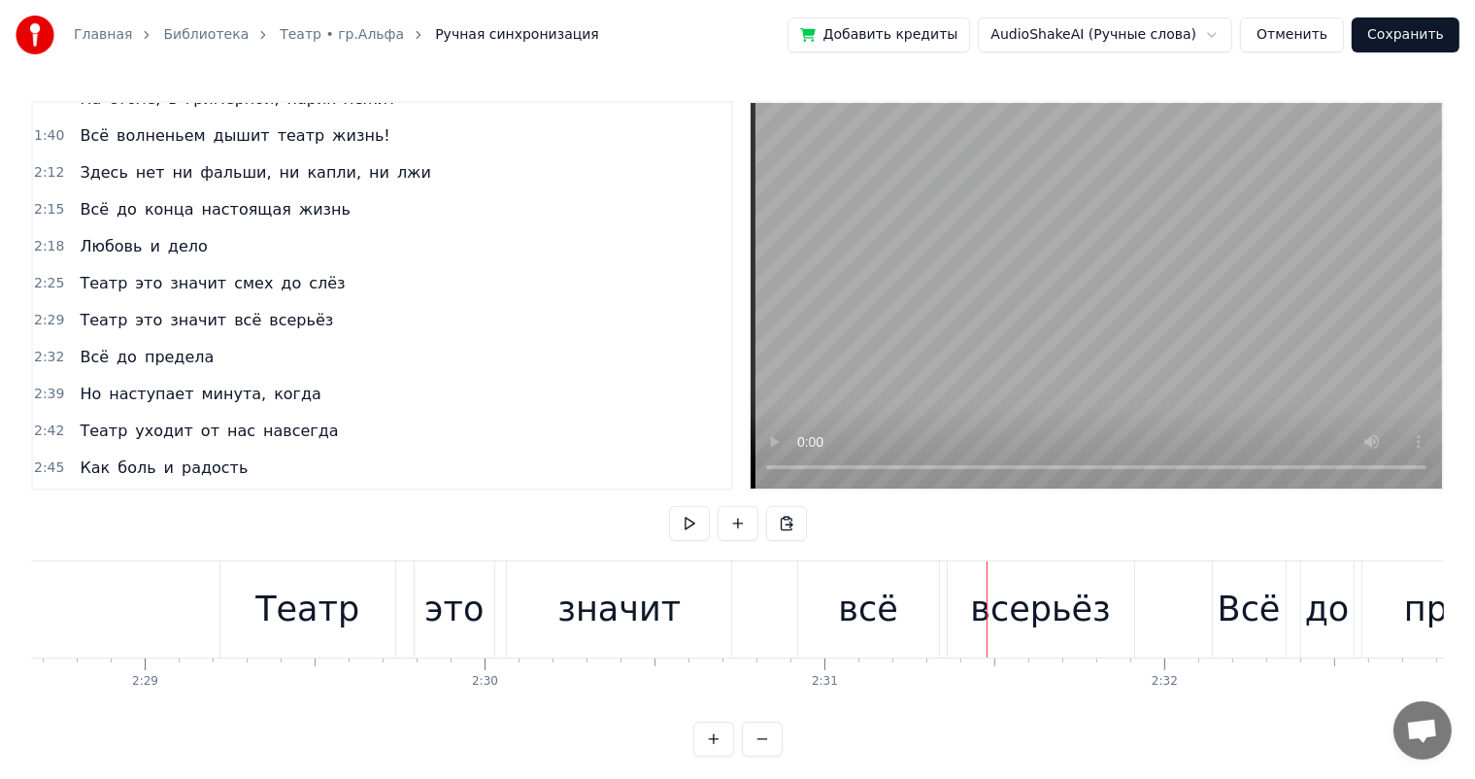
click at [610, 575] on div "значит" at bounding box center [619, 609] width 224 height 96
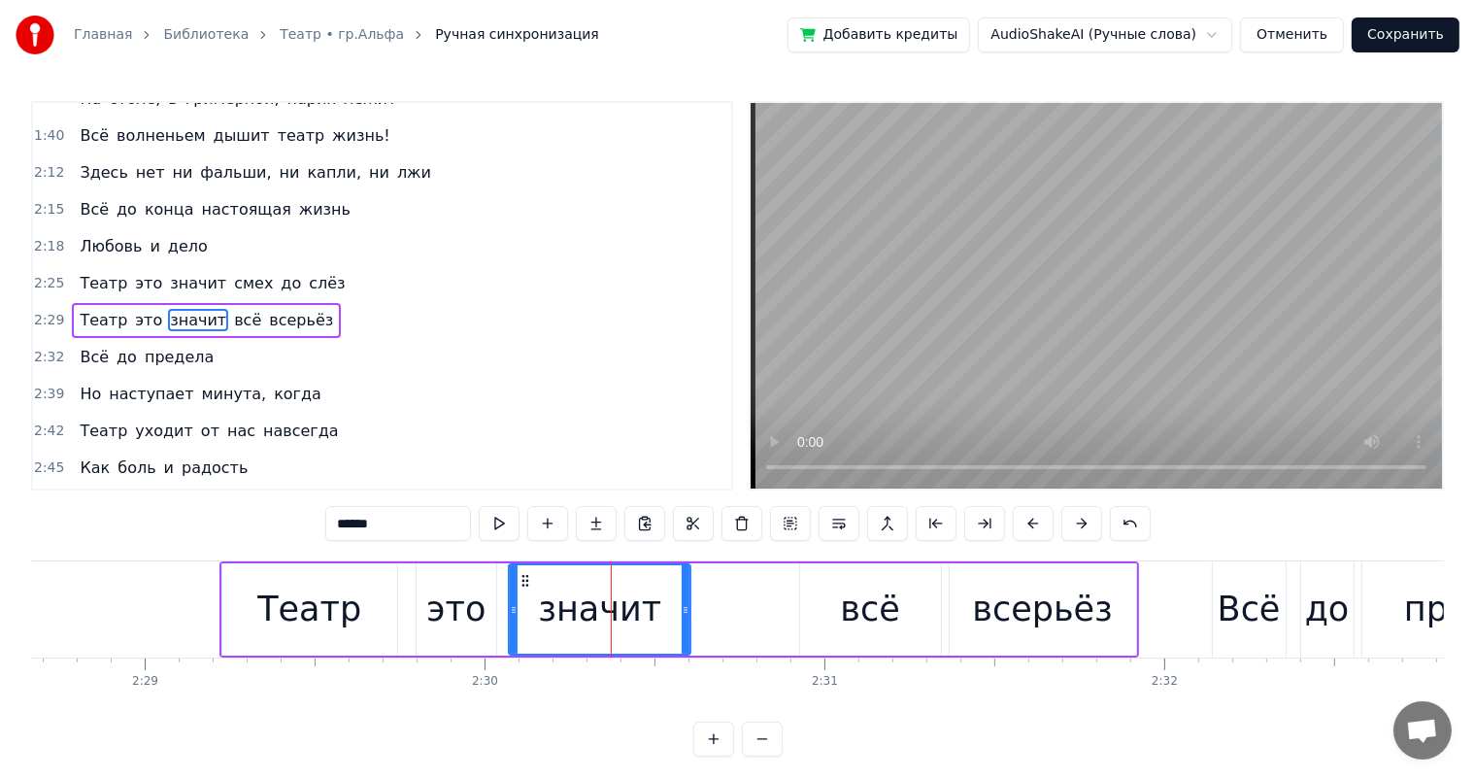
drag, startPoint x: 727, startPoint y: 598, endPoint x: 684, endPoint y: 619, distance: 47.4
click at [684, 619] on div at bounding box center [686, 609] width 8 height 88
click at [466, 594] on div "это" at bounding box center [455, 609] width 59 height 51
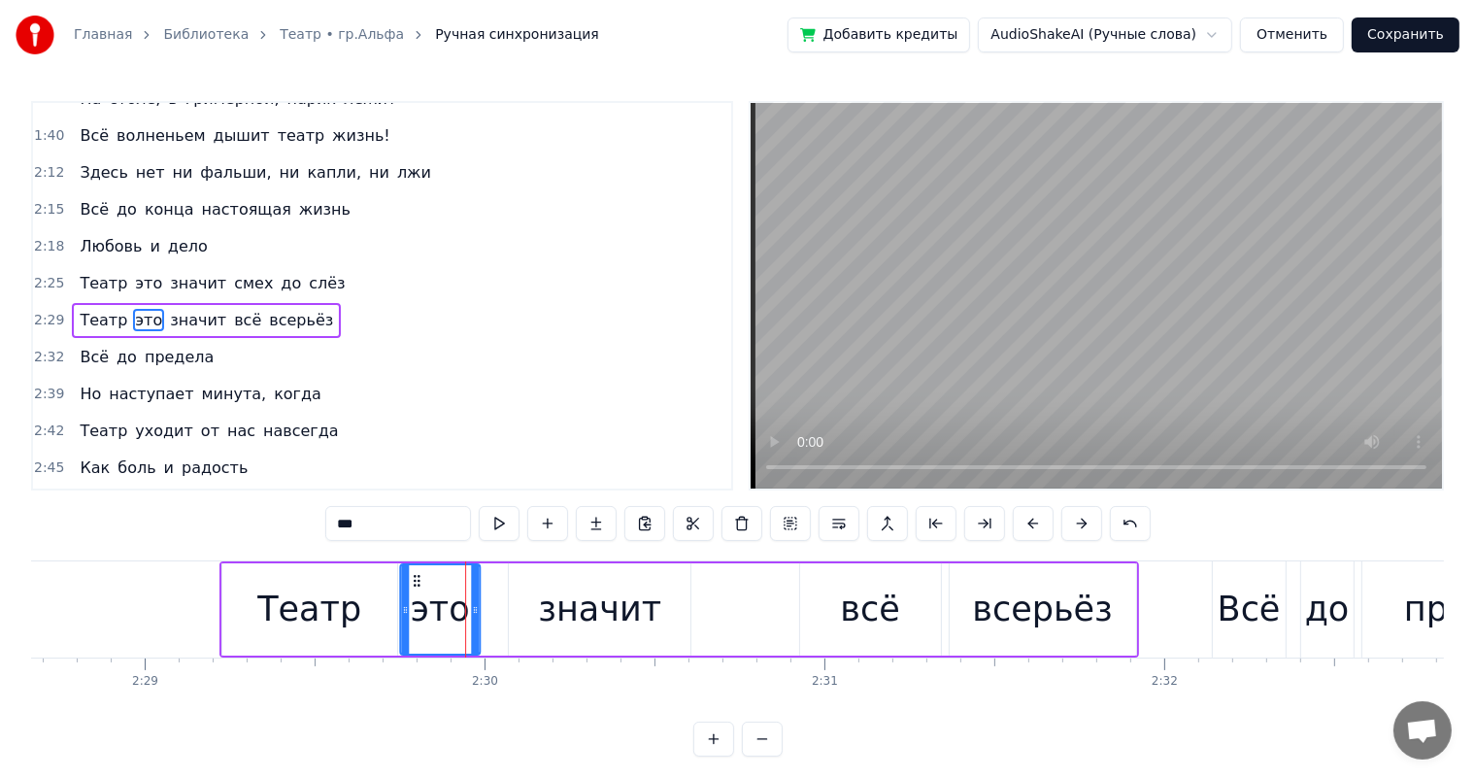
drag, startPoint x: 430, startPoint y: 583, endPoint x: 417, endPoint y: 586, distance: 13.9
click at [417, 586] on icon at bounding box center [417, 581] width 16 height 16
drag, startPoint x: 555, startPoint y: 596, endPoint x: 514, endPoint y: 587, distance: 41.9
click at [550, 596] on div "значит" at bounding box center [599, 609] width 123 height 51
type input "******"
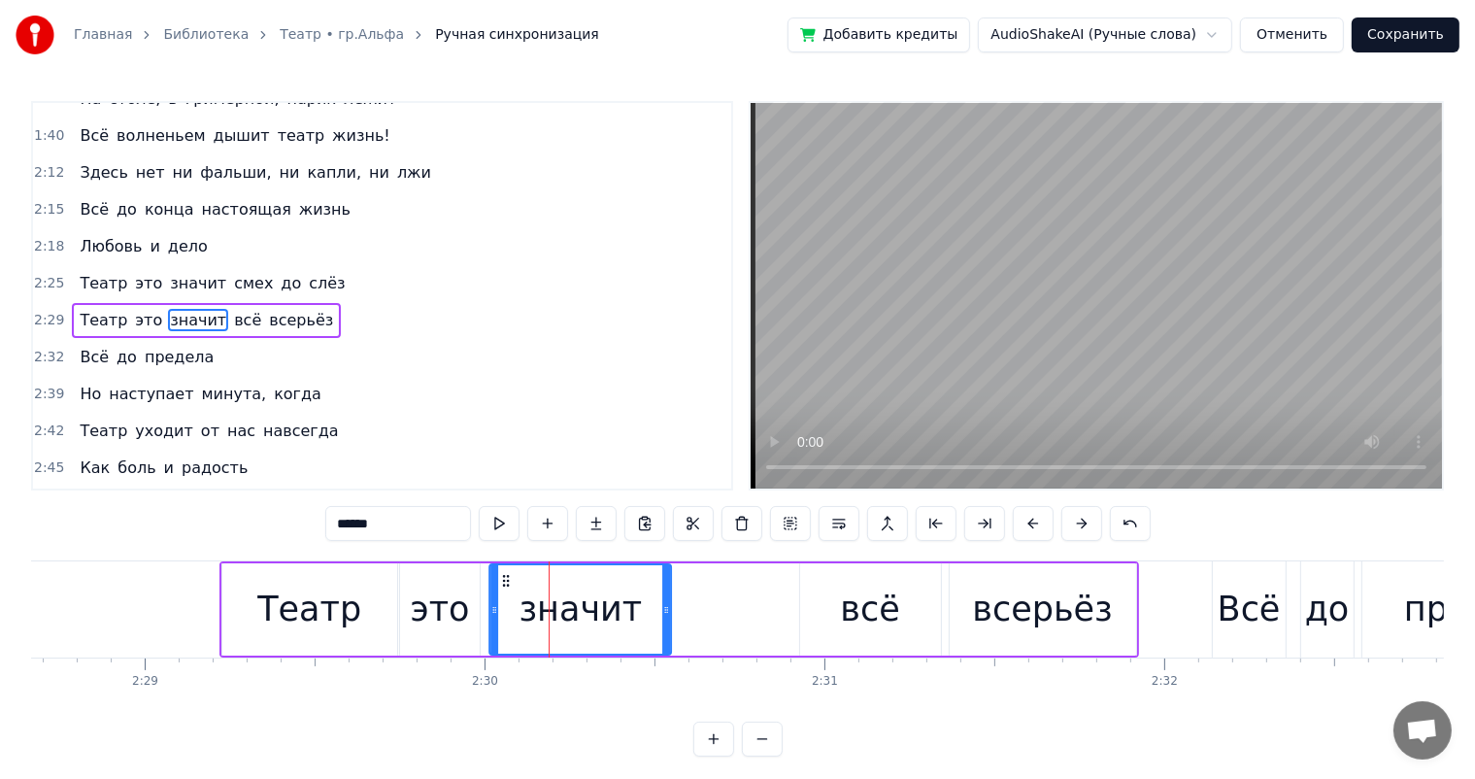
drag, startPoint x: 522, startPoint y: 581, endPoint x: 502, endPoint y: 587, distance: 20.3
click at [502, 587] on icon at bounding box center [506, 581] width 16 height 16
click at [22, 606] on div "Главная Библиотека Театр • гр.Альфа Ручная синхронизация Добавить кредиты Audio…" at bounding box center [737, 378] width 1475 height 757
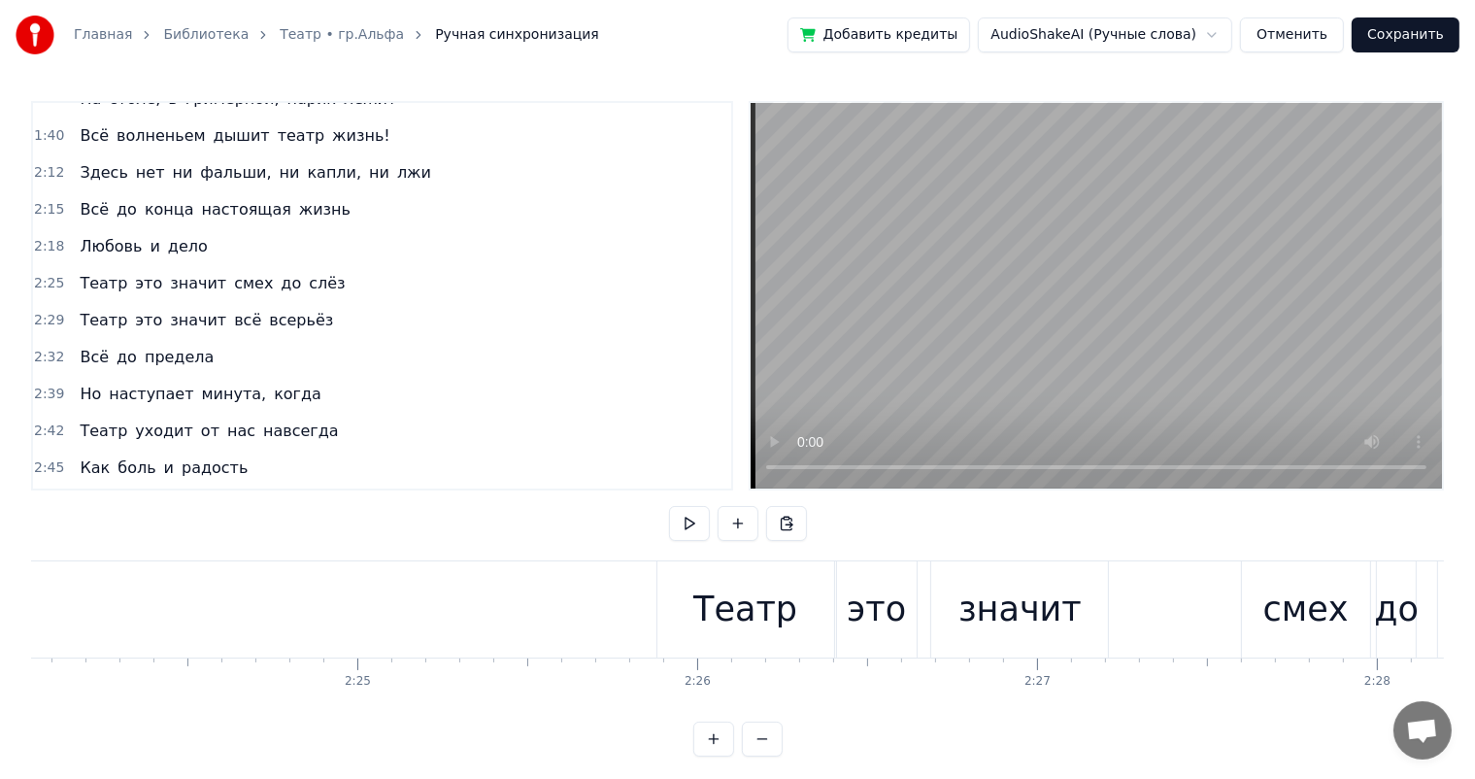
scroll to position [0, 47838]
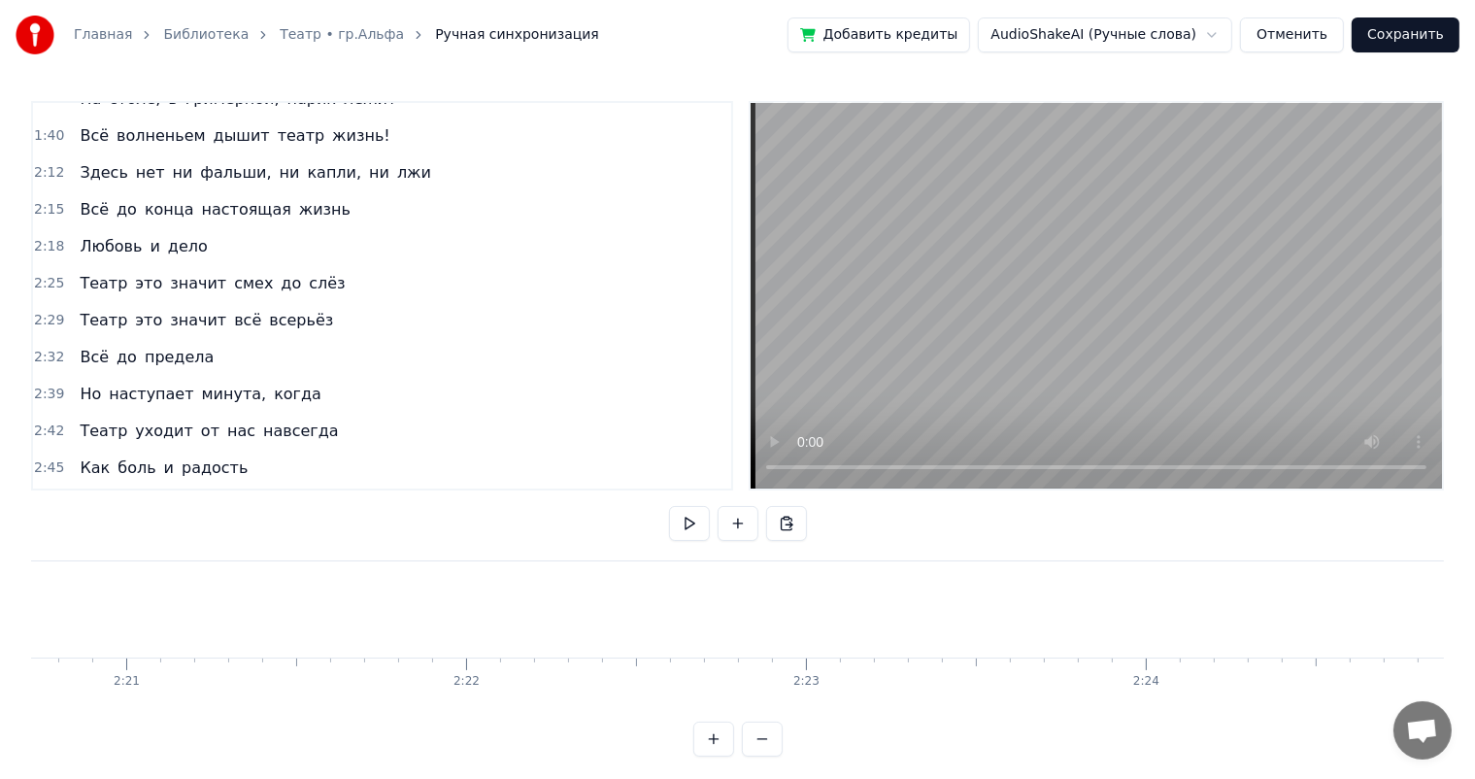
click at [442, 575] on div "предела" at bounding box center [404, 609] width 236 height 96
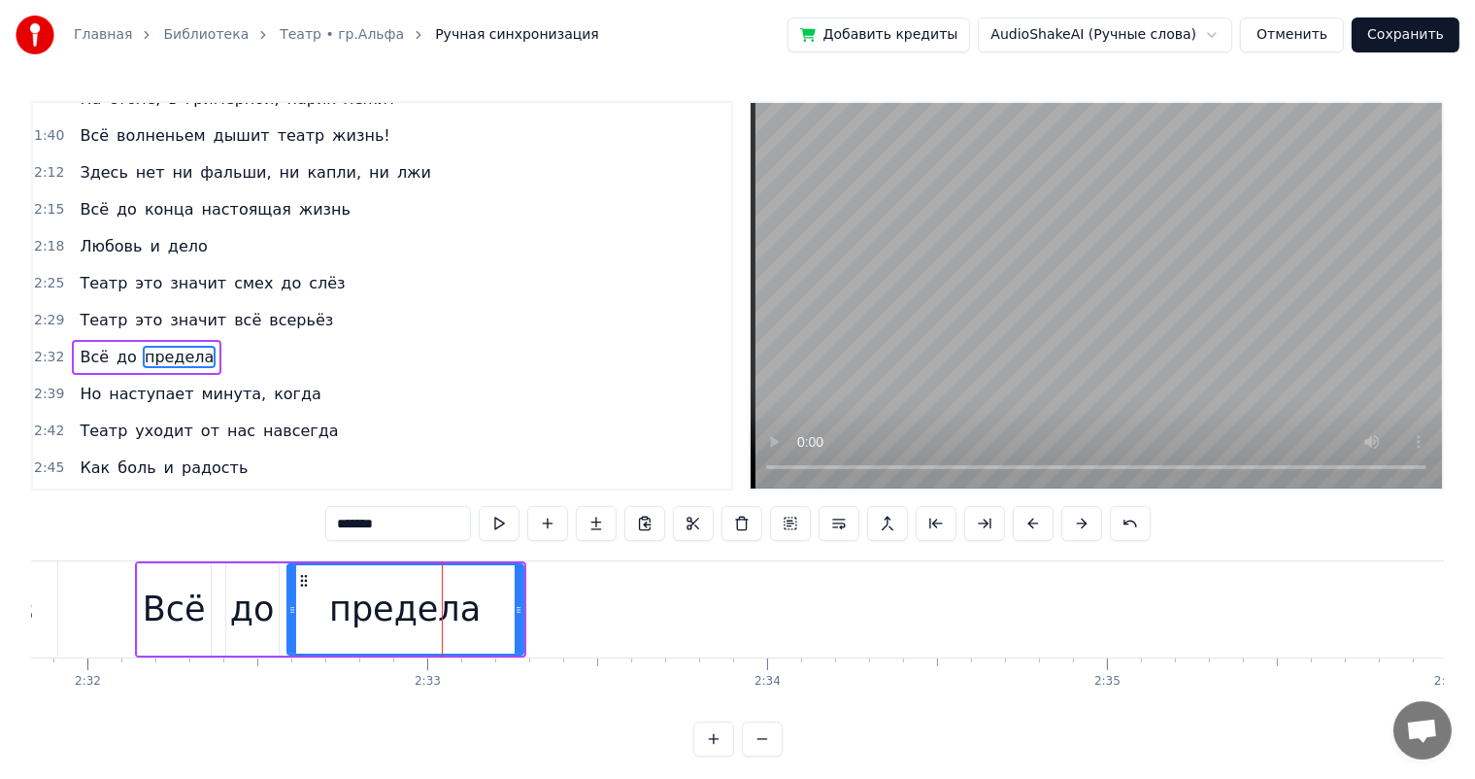
scroll to position [575, 0]
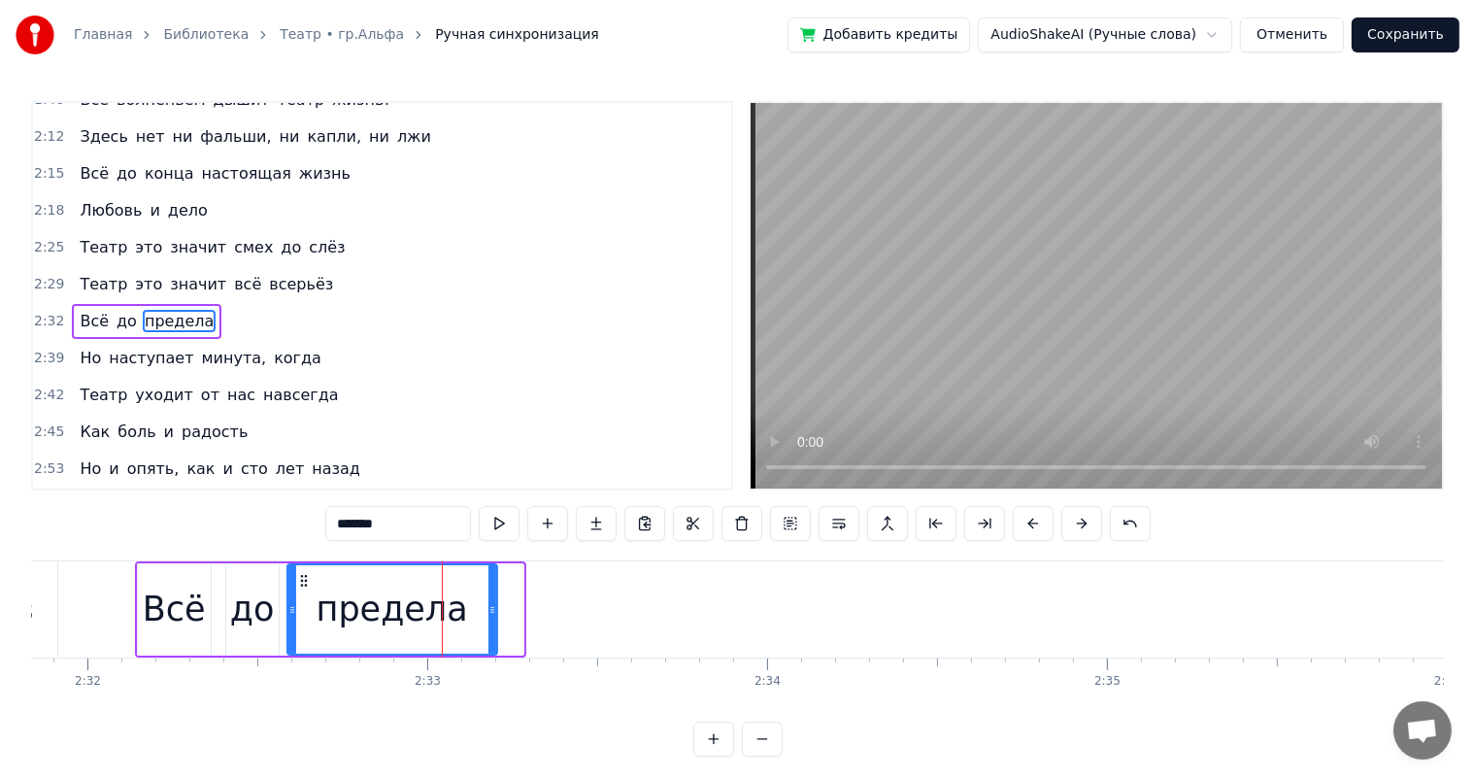
drag, startPoint x: 519, startPoint y: 606, endPoint x: 490, endPoint y: 612, distance: 29.7
click at [490, 612] on icon at bounding box center [493, 610] width 8 height 16
drag, startPoint x: 230, startPoint y: 599, endPoint x: 229, endPoint y: 572, distance: 27.2
click at [230, 598] on div "до" at bounding box center [252, 609] width 52 height 92
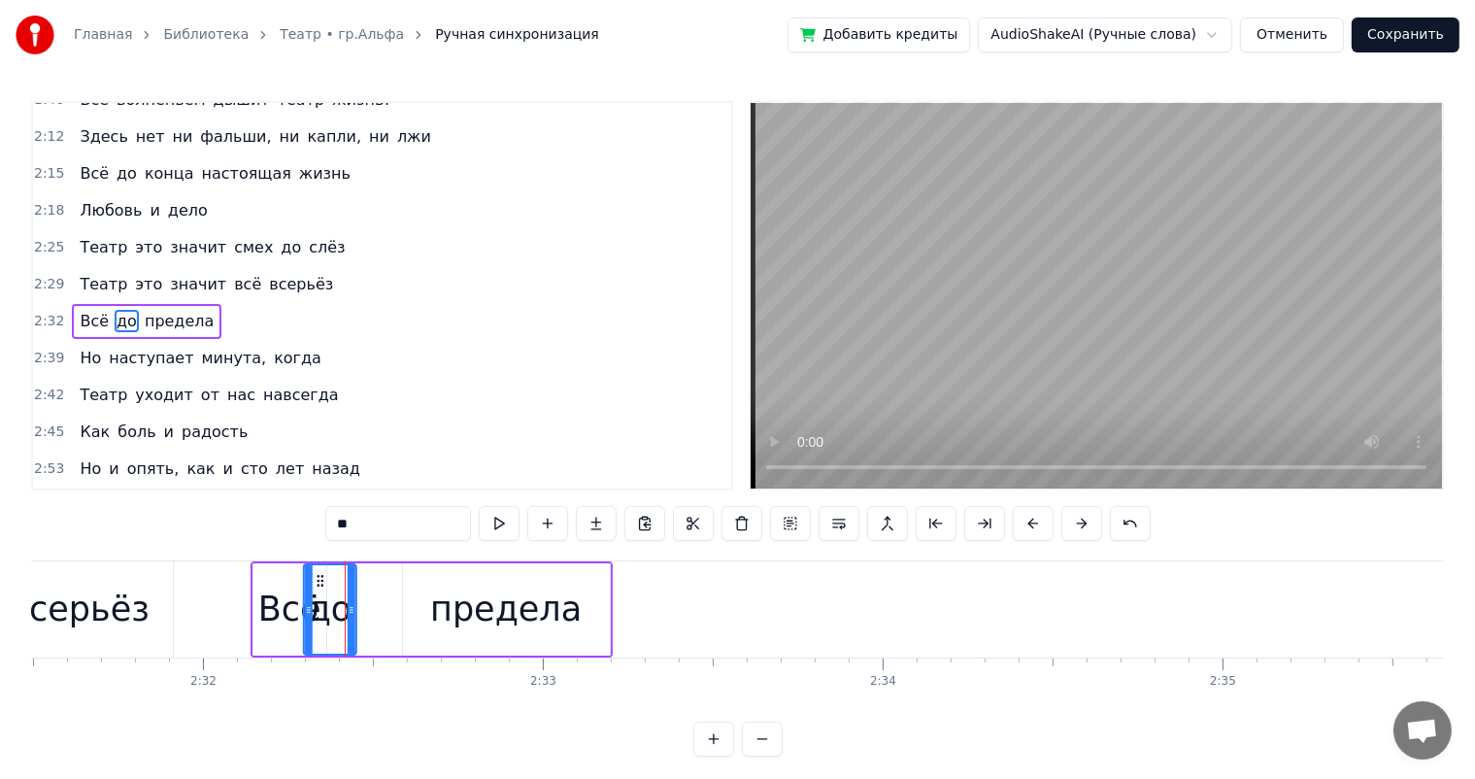
scroll to position [0, 51494]
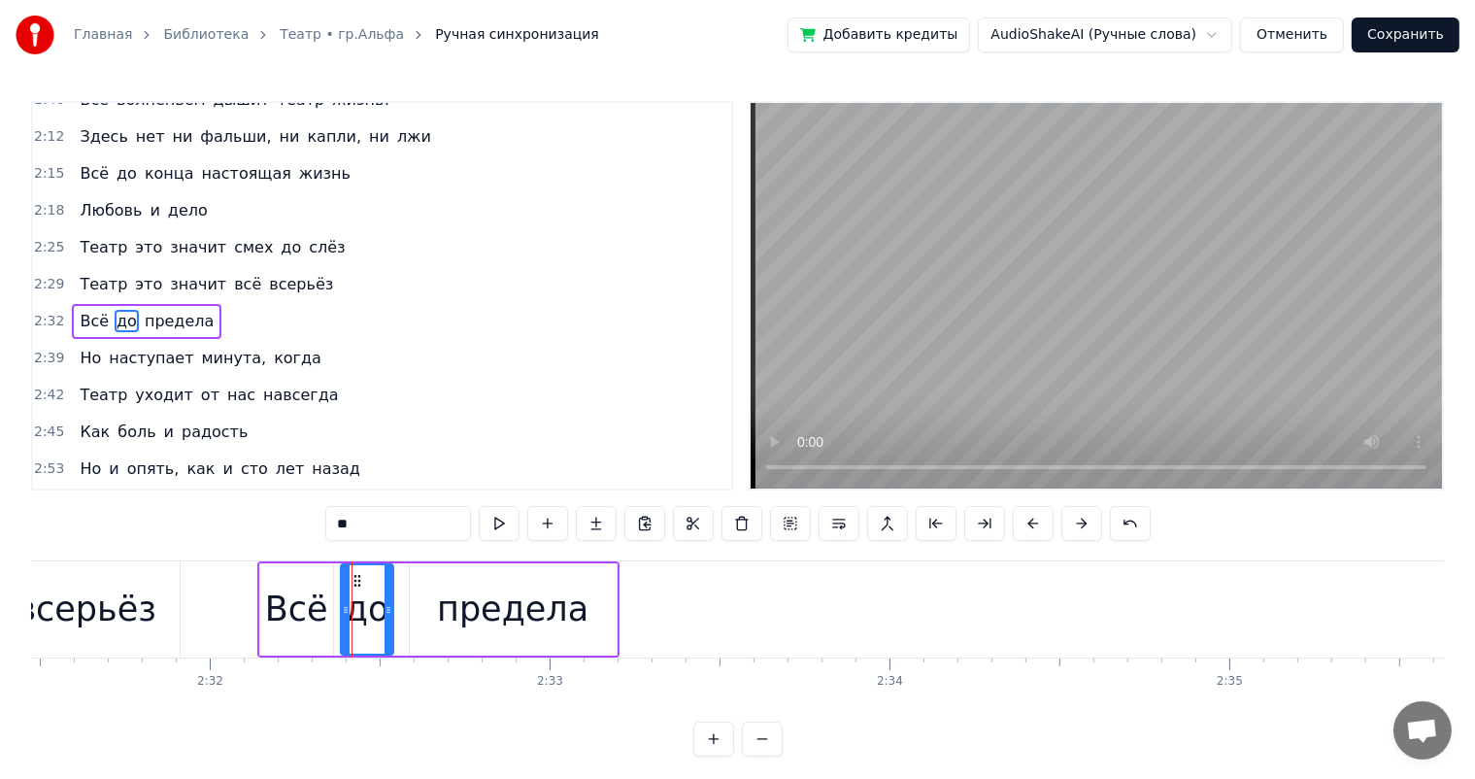
drag, startPoint x: 241, startPoint y: 576, endPoint x: 356, endPoint y: 589, distance: 116.3
click at [356, 589] on div "до" at bounding box center [367, 609] width 51 height 88
drag, startPoint x: 469, startPoint y: 575, endPoint x: 450, endPoint y: 575, distance: 19.4
click at [468, 575] on div "предела" at bounding box center [513, 609] width 207 height 92
type input "*******"
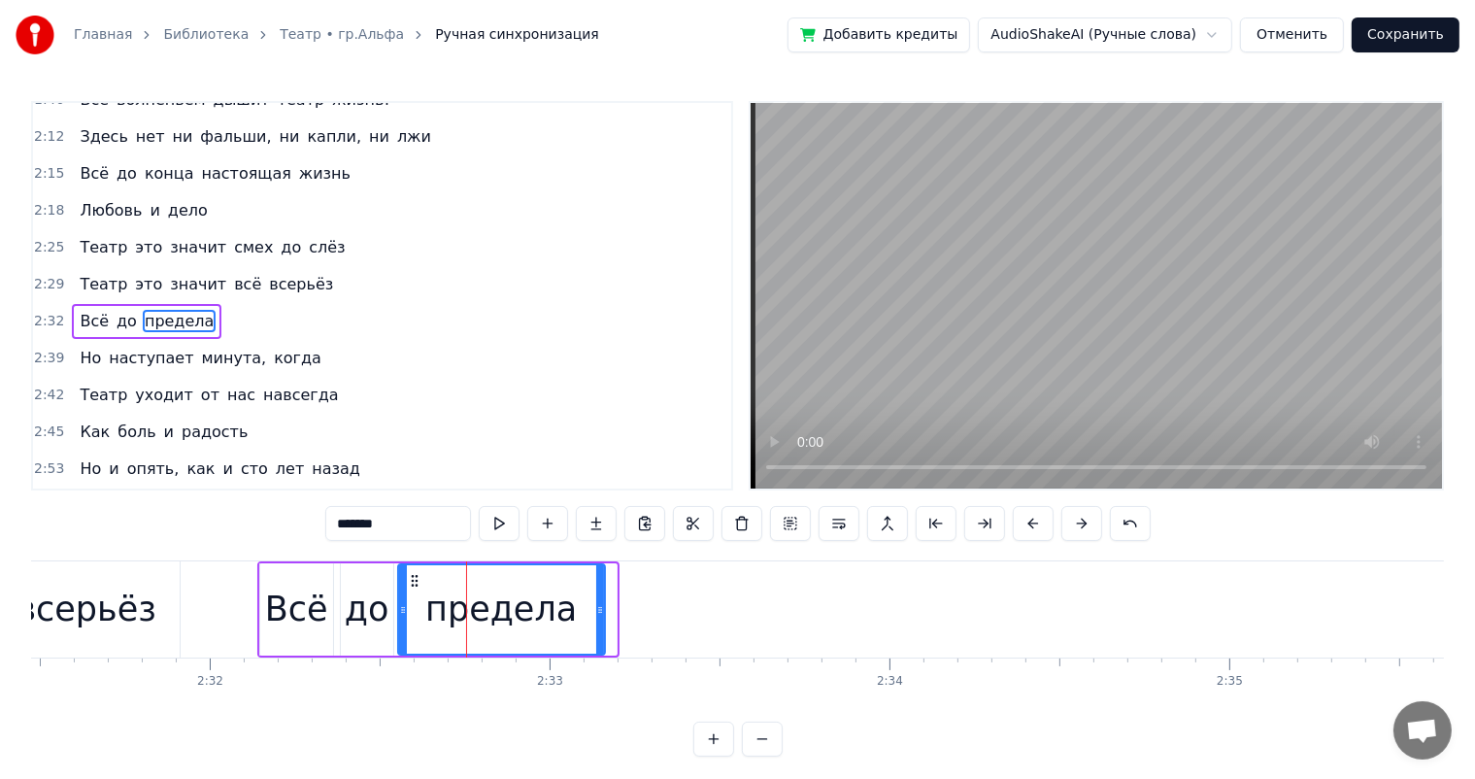
drag, startPoint x: 427, startPoint y: 582, endPoint x: 416, endPoint y: 586, distance: 12.3
click at [416, 586] on icon at bounding box center [415, 581] width 16 height 16
drag, startPoint x: 600, startPoint y: 598, endPoint x: 583, endPoint y: 604, distance: 18.4
click at [583, 604] on div at bounding box center [583, 609] width 8 height 88
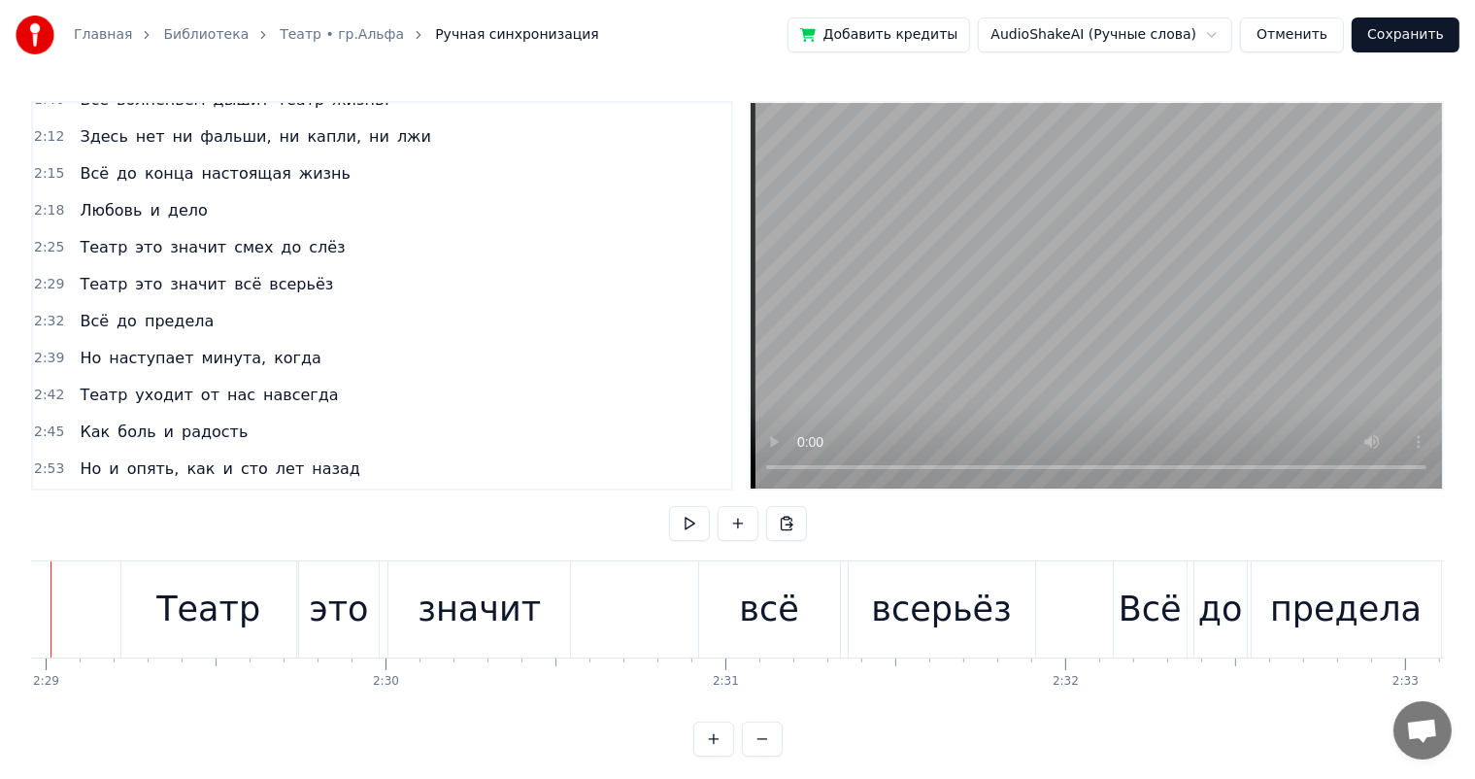
scroll to position [0, 50560]
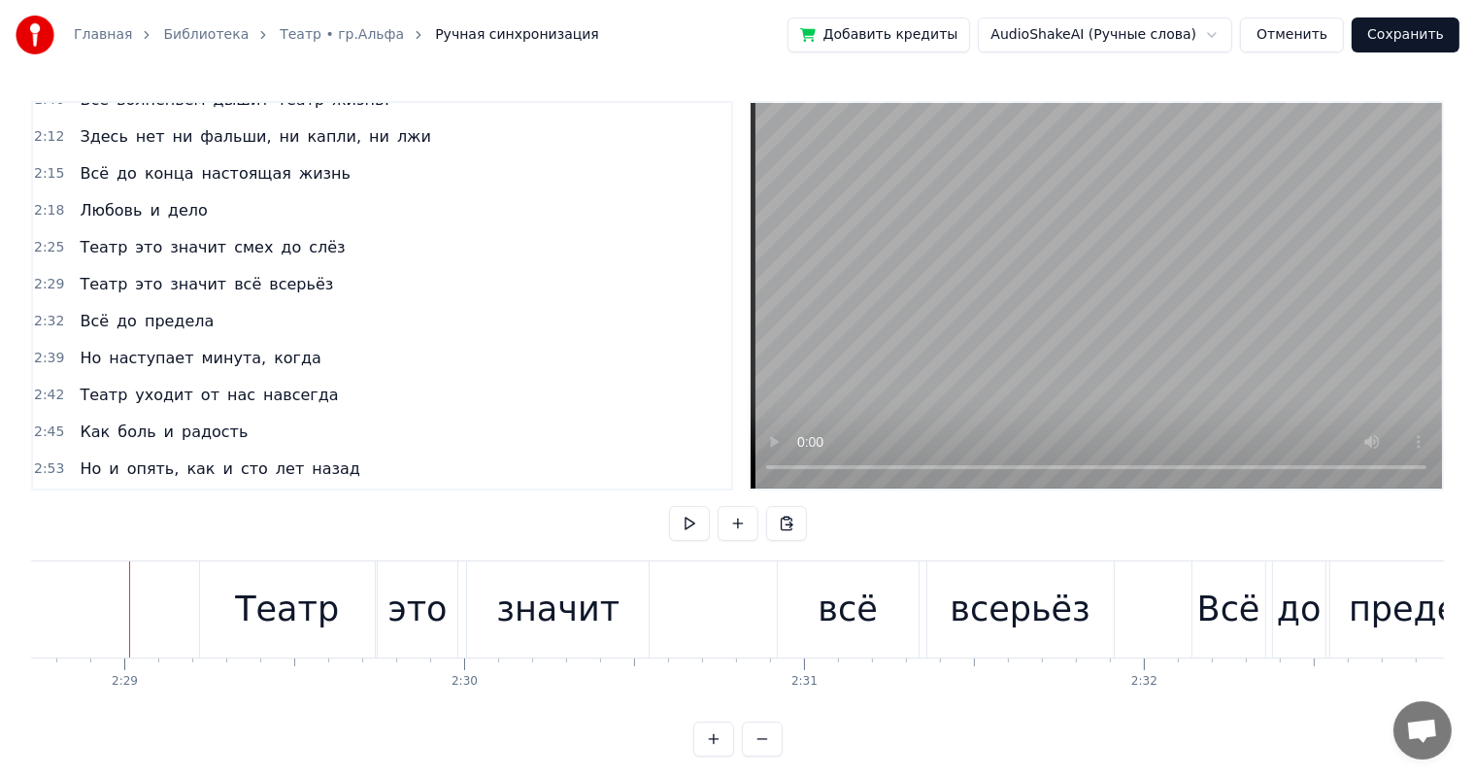
click at [668, 592] on div "Театр это значит всё всерьёз" at bounding box center [659, 609] width 920 height 96
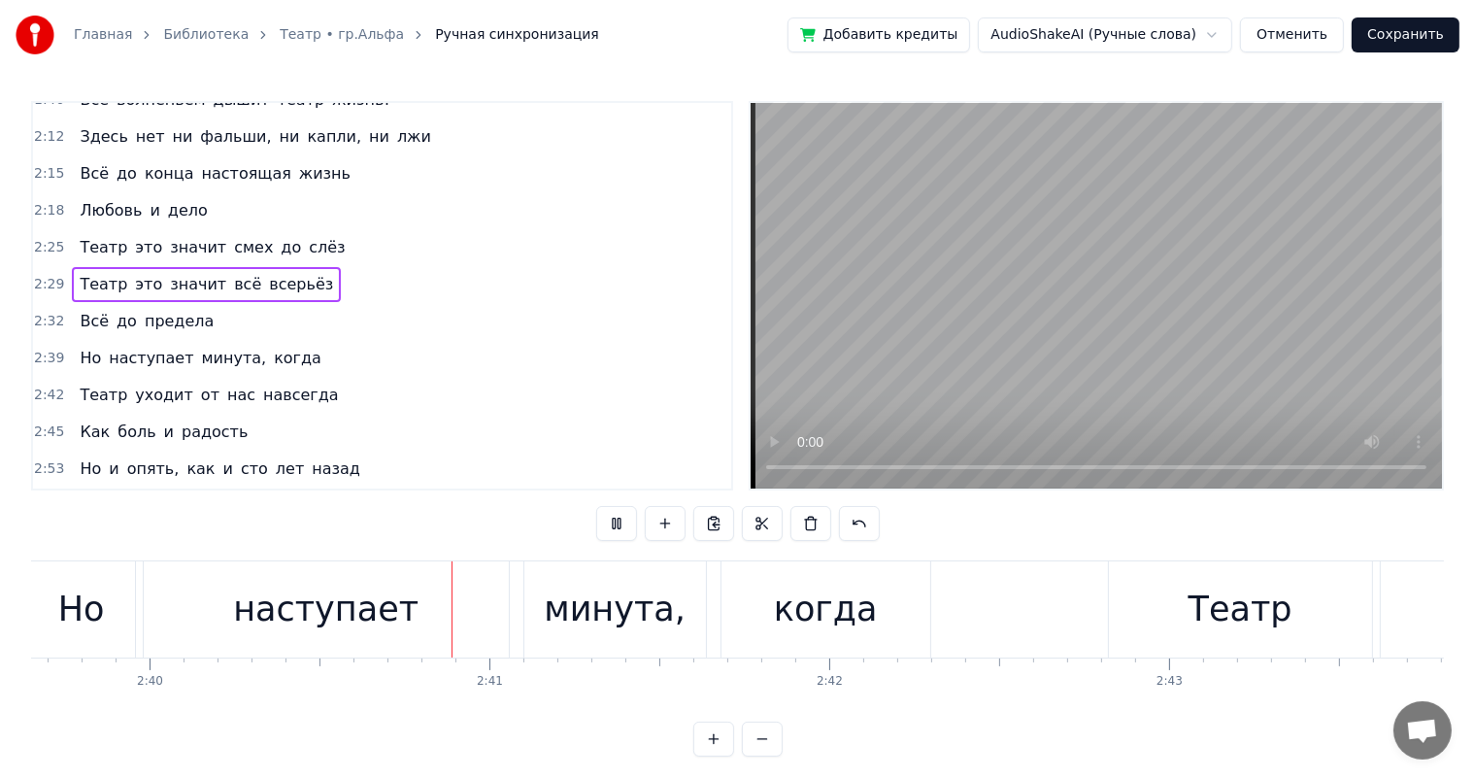
scroll to position [0, 54369]
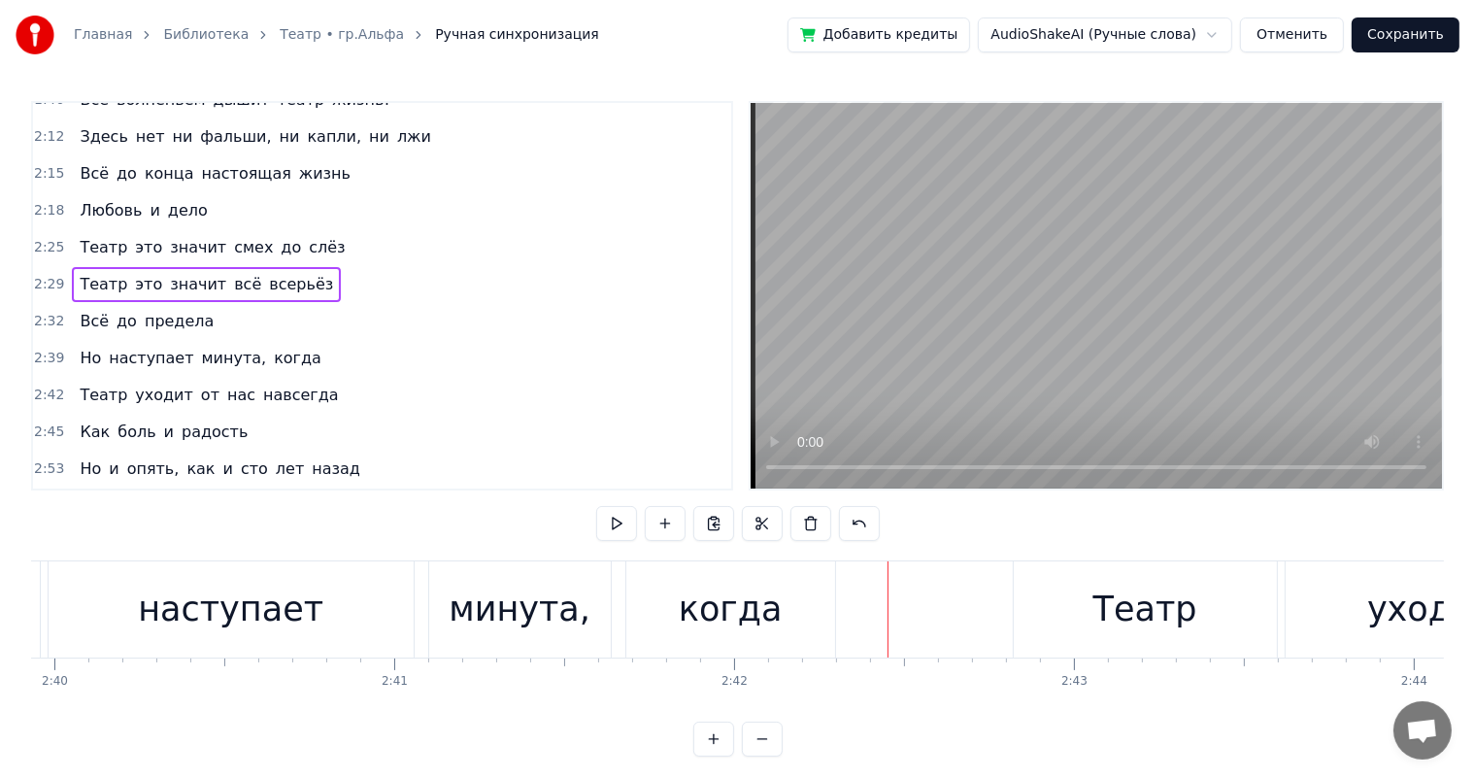
click at [213, 603] on div "наступает" at bounding box center [231, 609] width 186 height 51
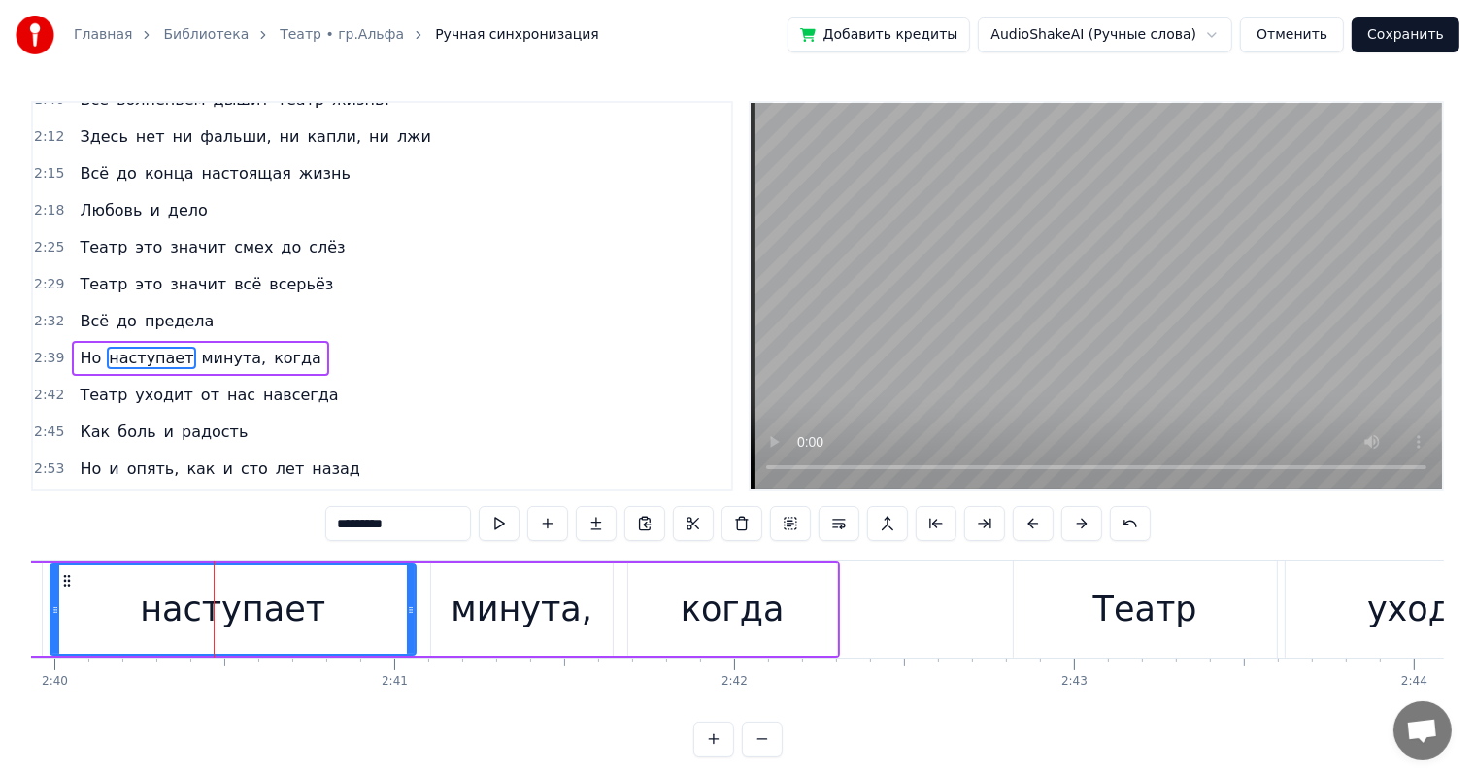
scroll to position [610, 0]
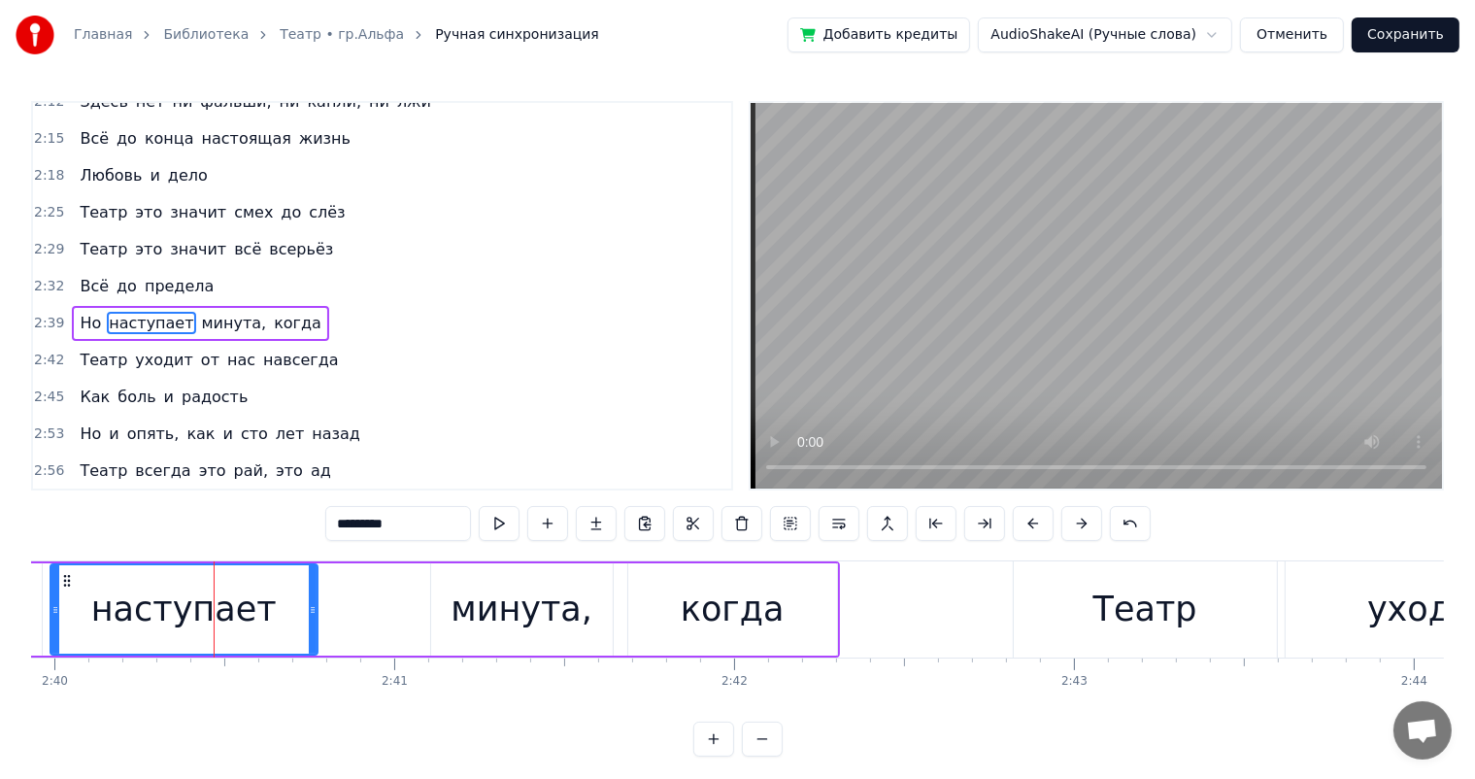
drag, startPoint x: 405, startPoint y: 612, endPoint x: 307, endPoint y: 618, distance: 98.3
click at [307, 618] on div "наступает" at bounding box center [183, 609] width 265 height 88
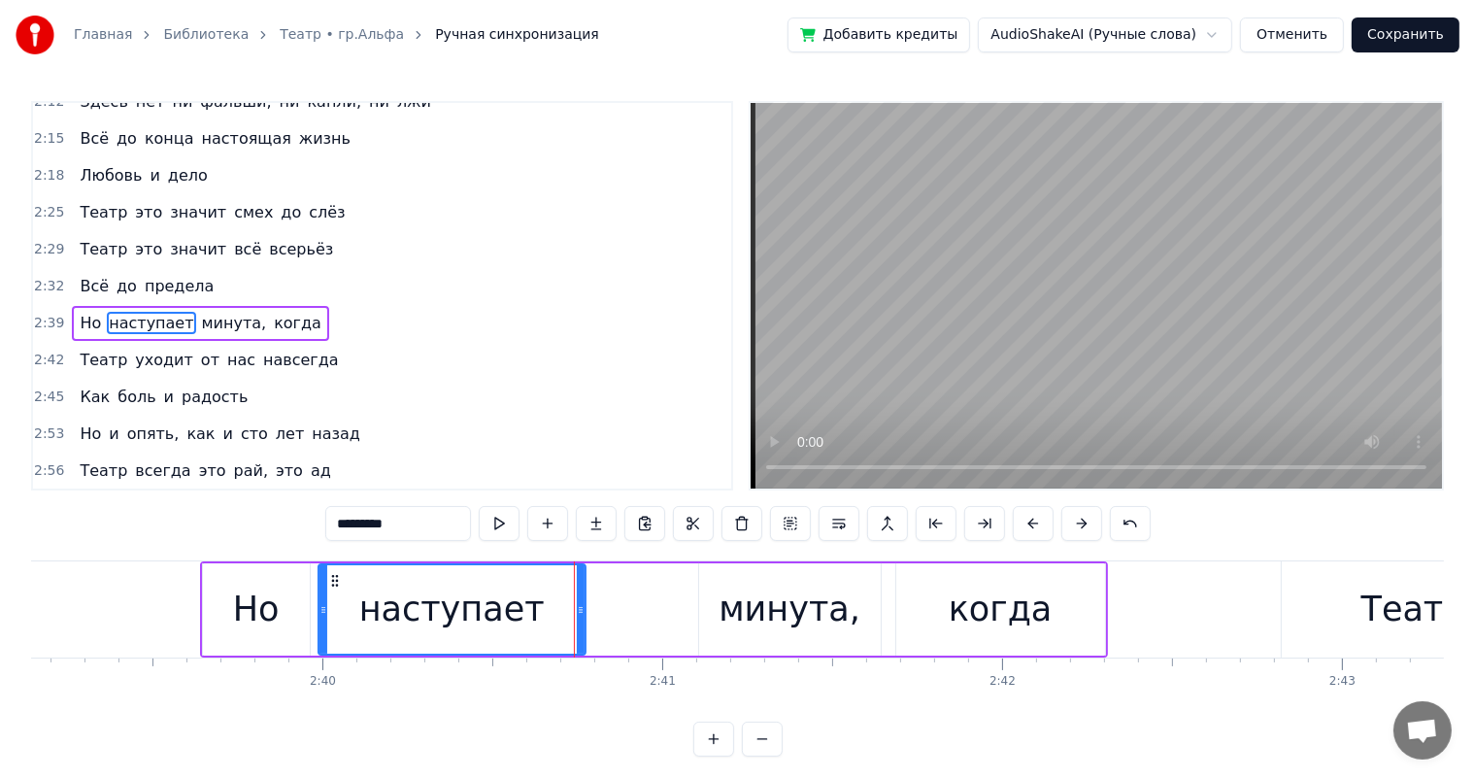
scroll to position [0, 53850]
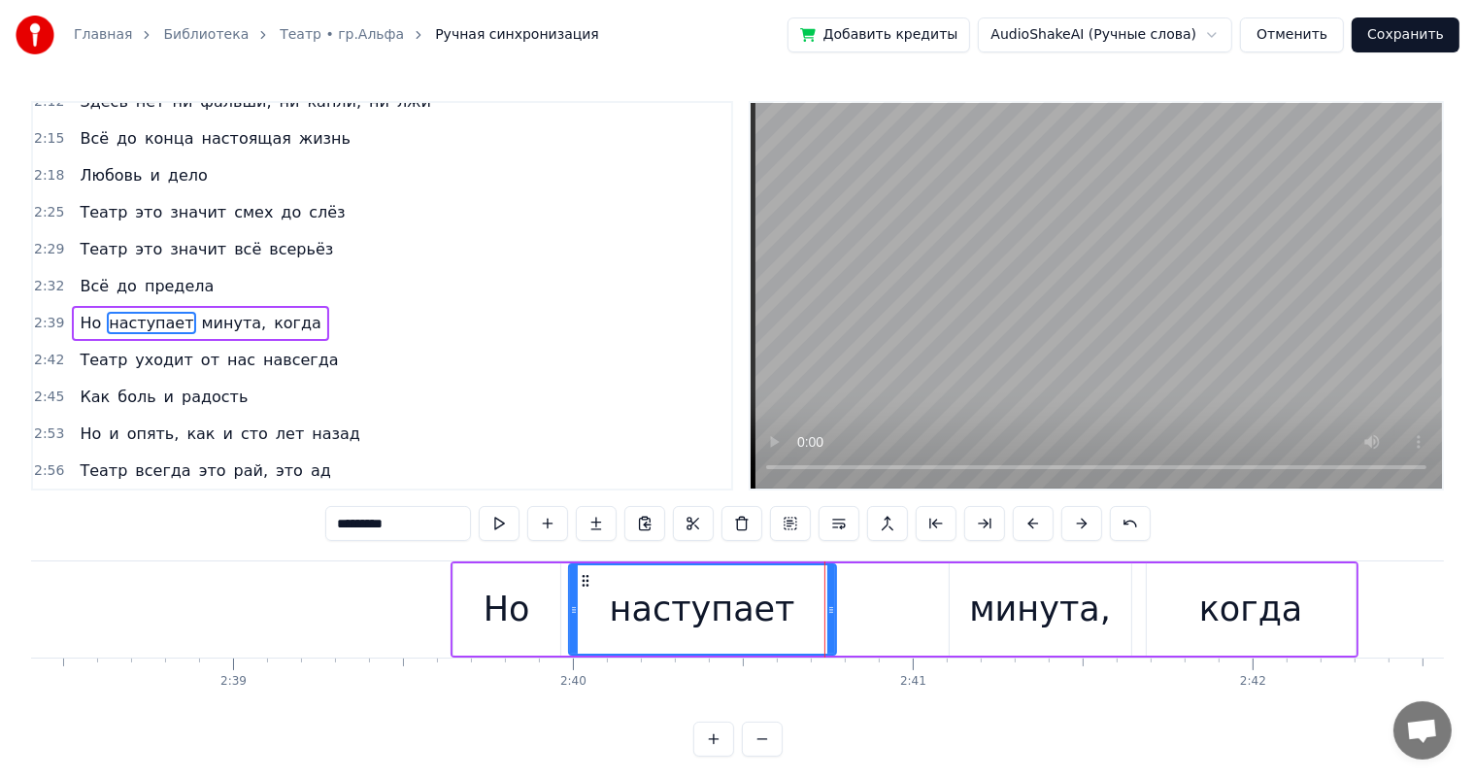
click at [505, 608] on div "Но" at bounding box center [507, 609] width 47 height 51
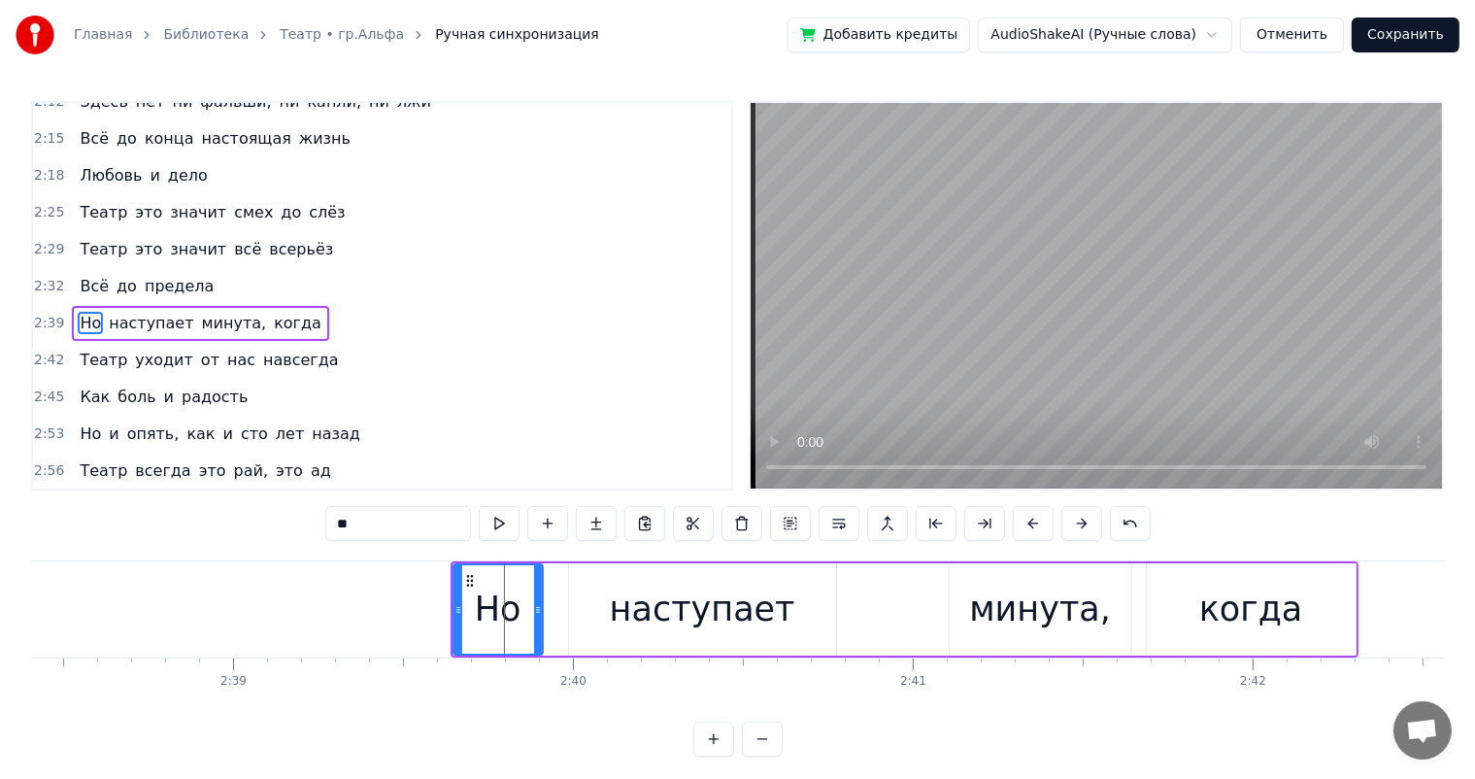
drag, startPoint x: 553, startPoint y: 604, endPoint x: 535, endPoint y: 606, distance: 17.6
click at [535, 606] on icon at bounding box center [538, 610] width 8 height 16
drag, startPoint x: 617, startPoint y: 623, endPoint x: 591, endPoint y: 609, distance: 29.5
click at [612, 622] on div "наступает" at bounding box center [702, 609] width 267 height 92
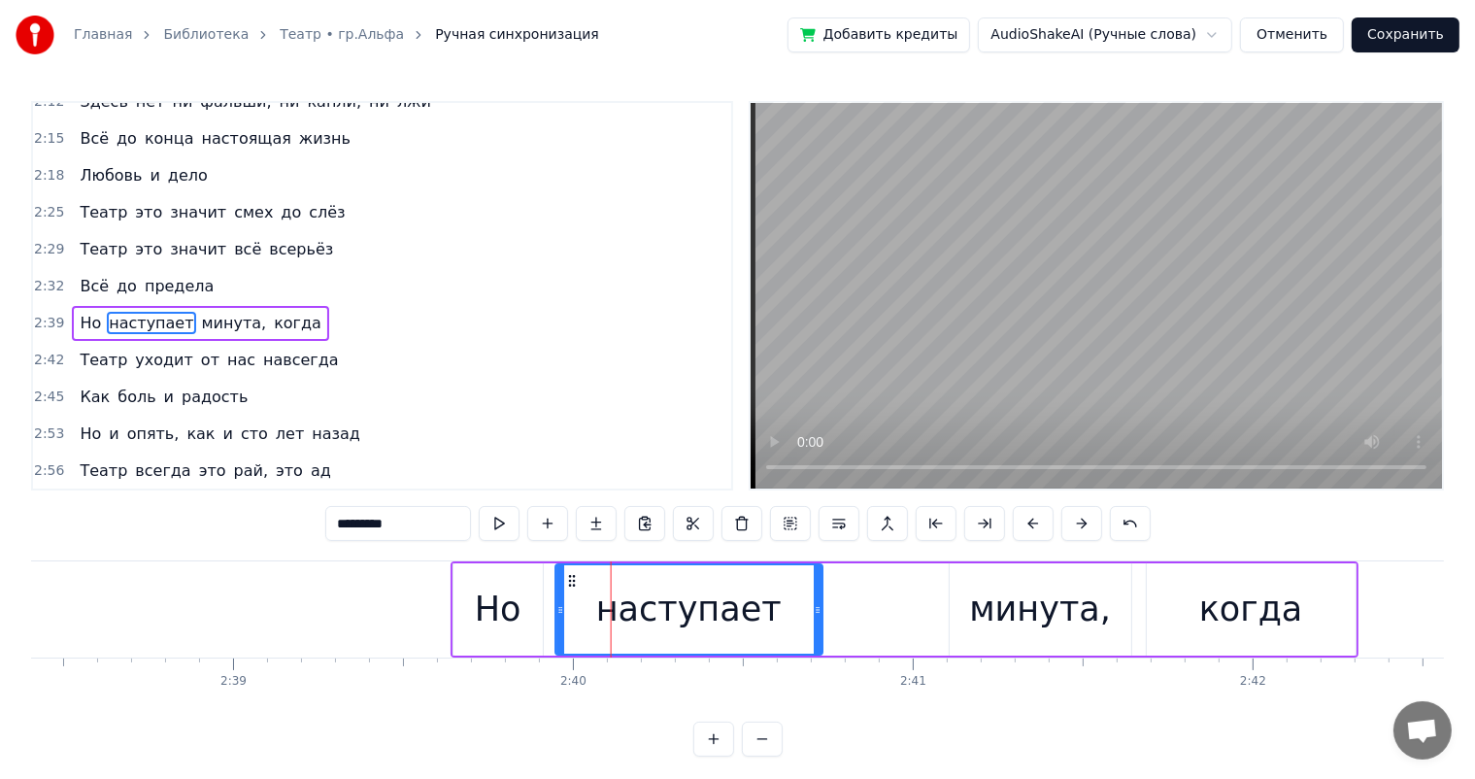
click at [573, 585] on circle at bounding box center [573, 585] width 1 height 1
click at [983, 594] on div "минута," at bounding box center [1040, 609] width 142 height 51
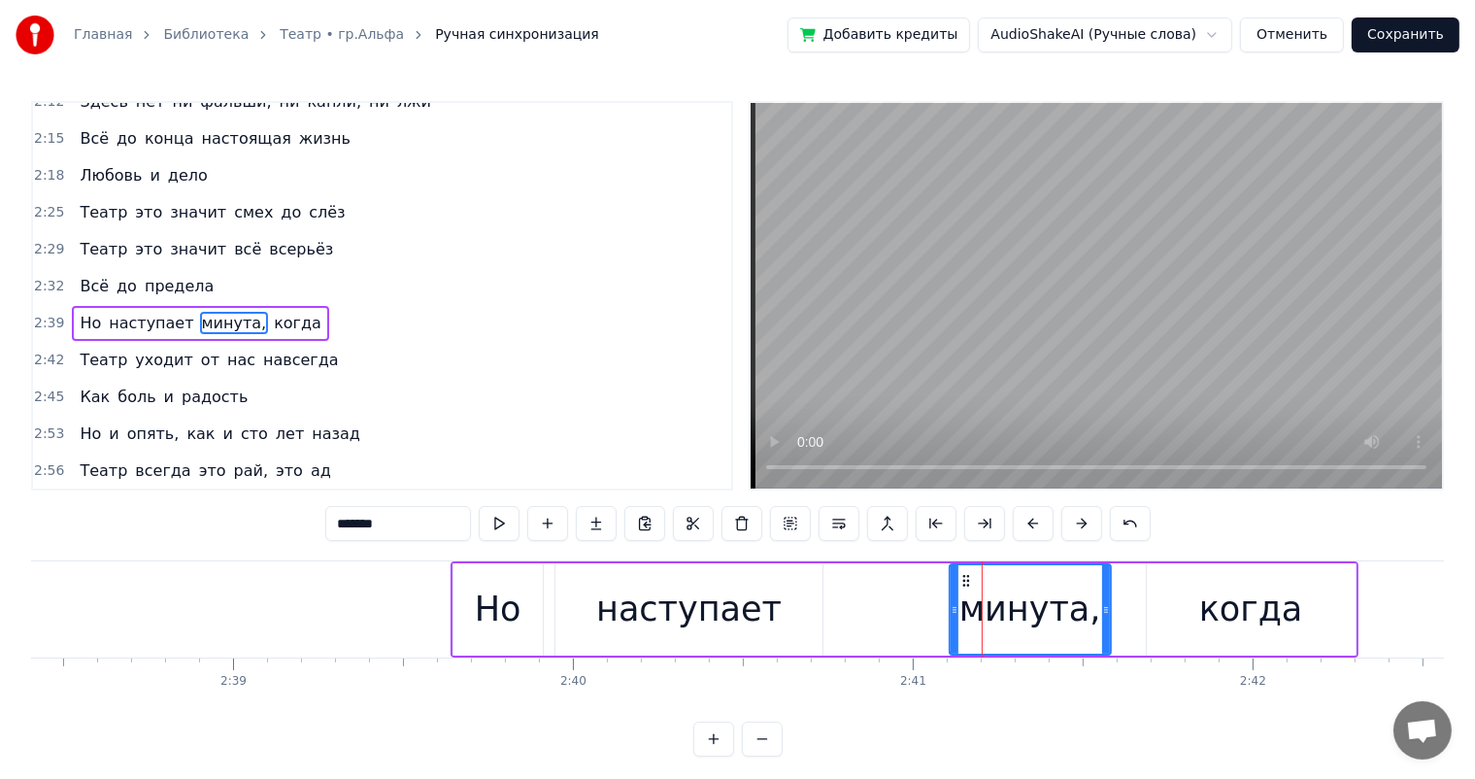
drag, startPoint x: 1123, startPoint y: 603, endPoint x: 1102, endPoint y: 610, distance: 21.5
click at [1102, 610] on icon at bounding box center [1106, 610] width 8 height 16
drag, startPoint x: 1233, startPoint y: 599, endPoint x: 1158, endPoint y: 556, distance: 86.6
click at [1230, 596] on div "когда" at bounding box center [1252, 609] width 104 height 51
type input "*****"
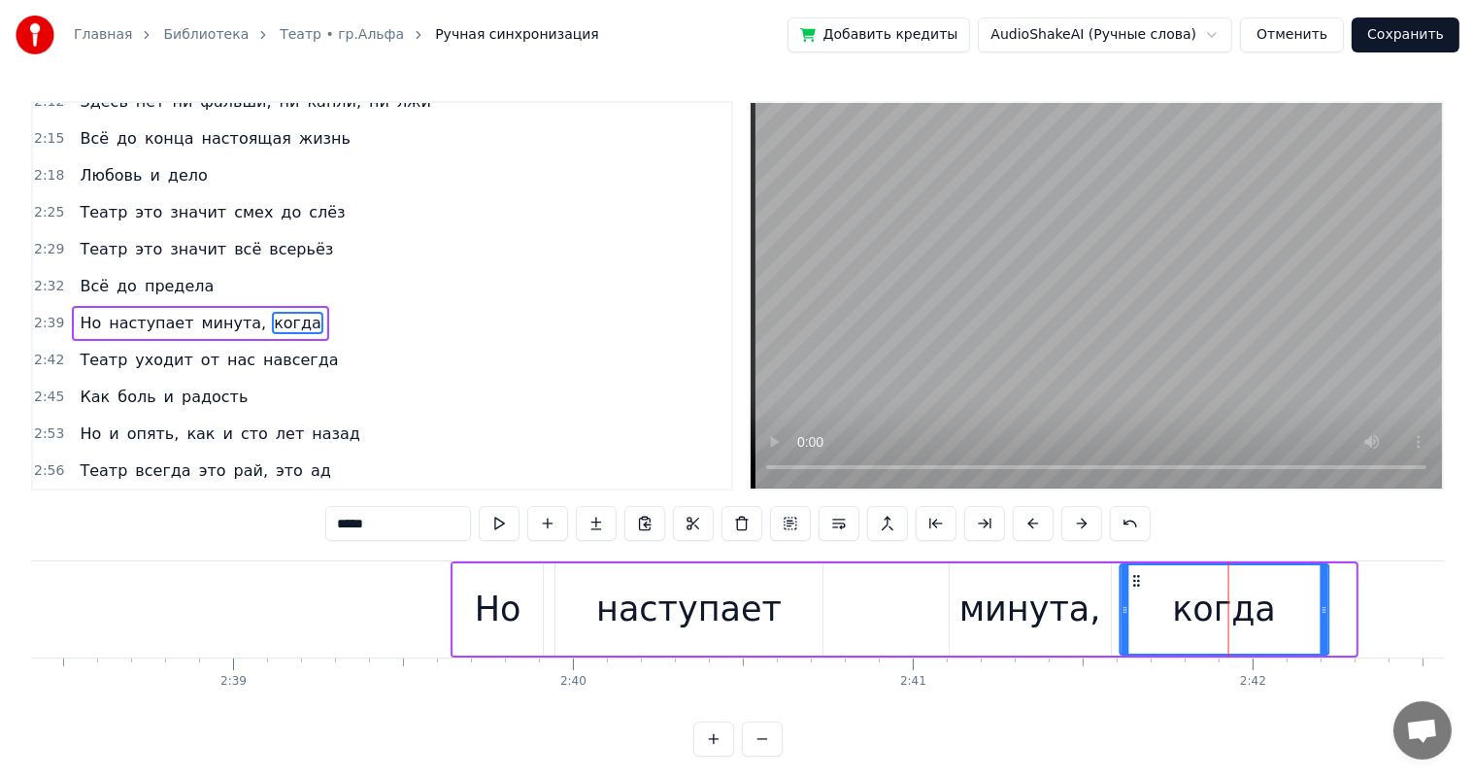
drag, startPoint x: 1166, startPoint y: 583, endPoint x: 1138, endPoint y: 585, distance: 27.3
click at [1138, 585] on icon at bounding box center [1137, 581] width 16 height 16
drag, startPoint x: 1321, startPoint y: 610, endPoint x: 1294, endPoint y: 620, distance: 28.9
click at [1294, 620] on div at bounding box center [1297, 609] width 8 height 88
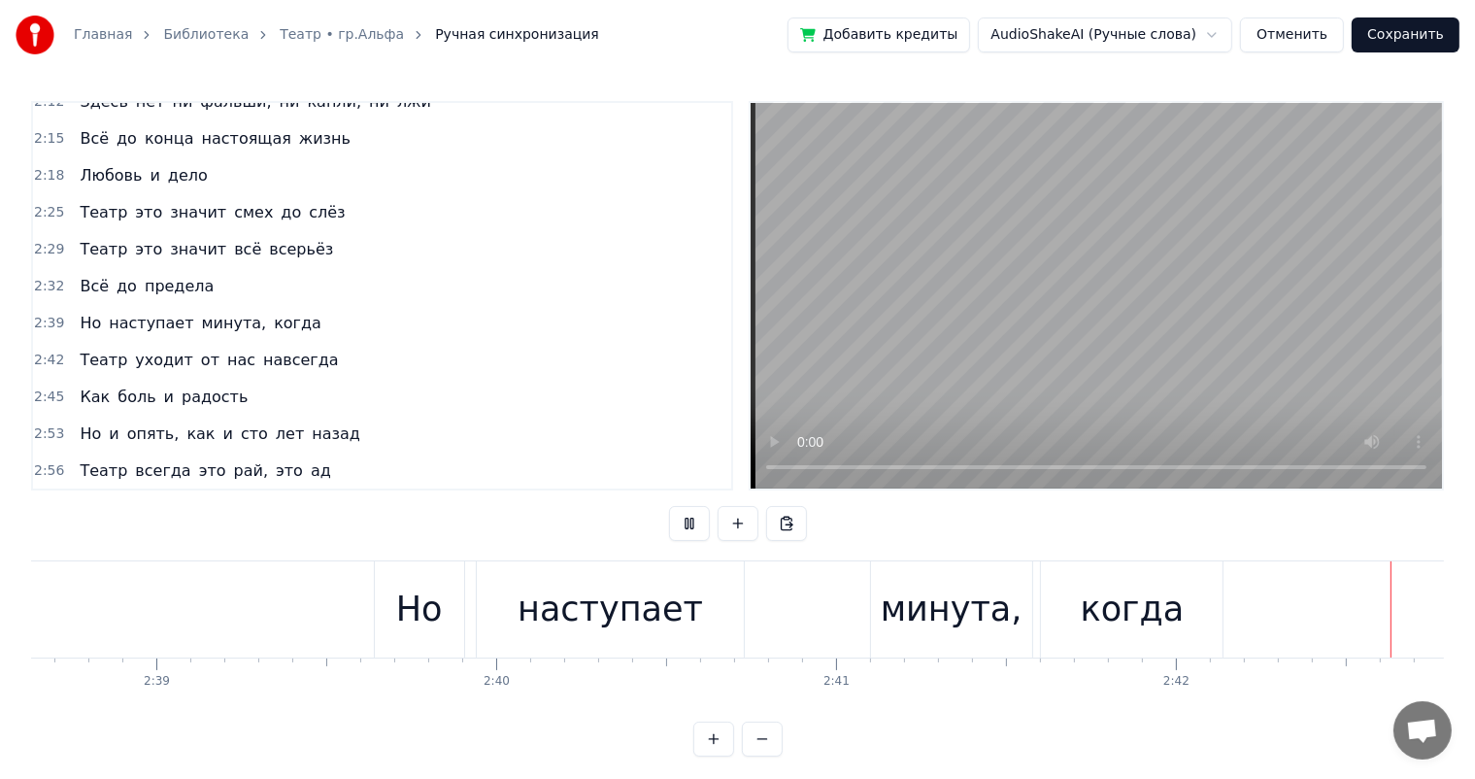
click at [912, 623] on div "Но наступает минута, когда" at bounding box center [801, 609] width 855 height 96
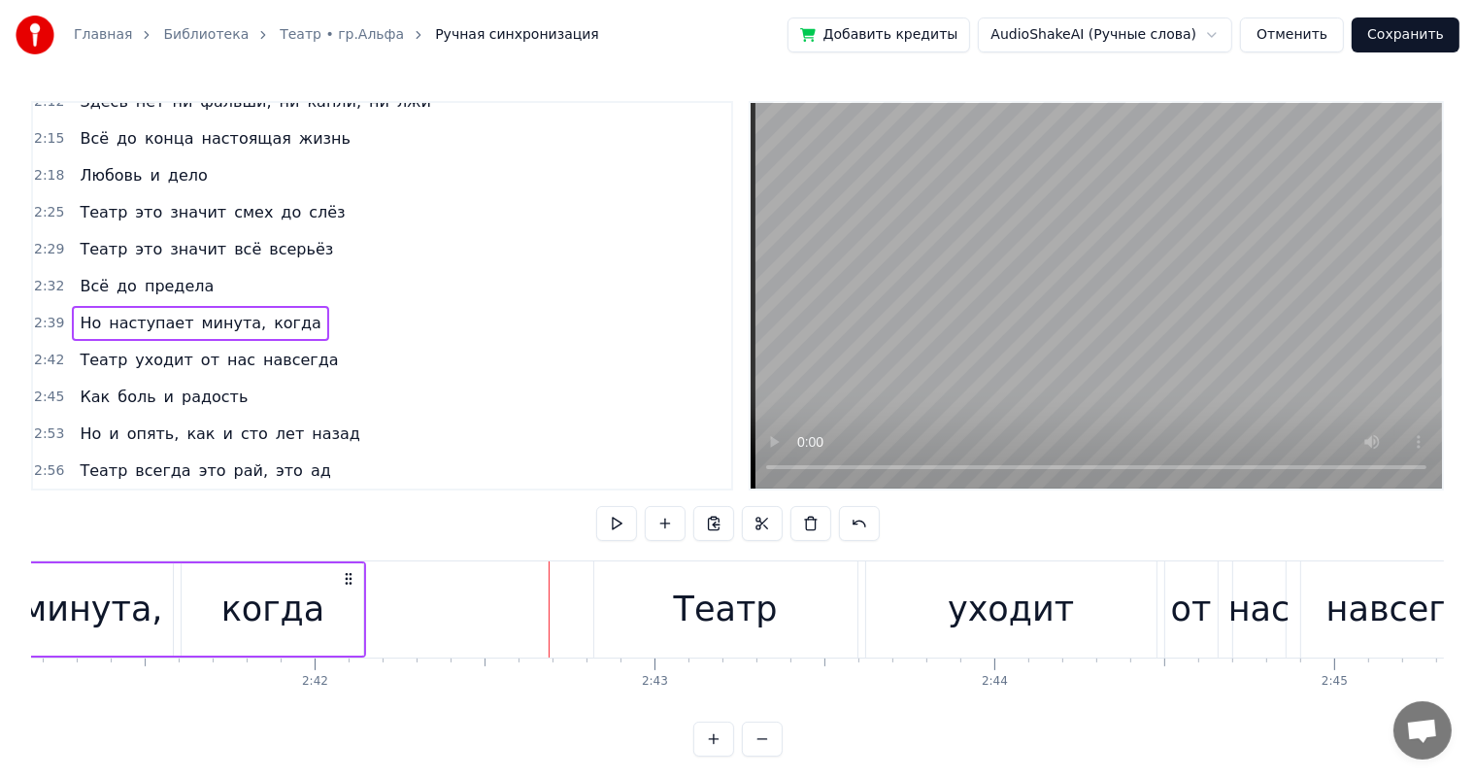
scroll to position [0, 54477]
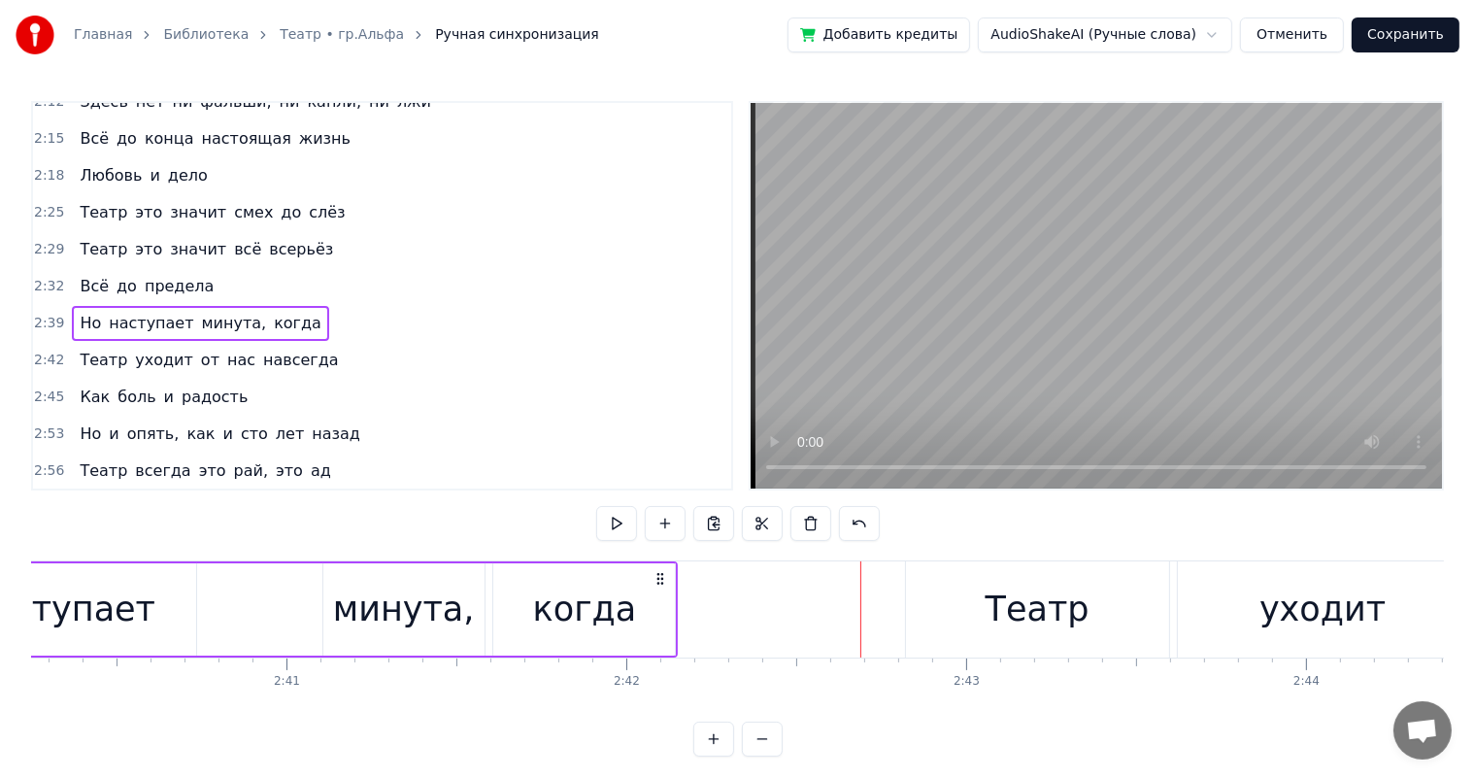
click at [423, 580] on div "минута," at bounding box center [403, 609] width 161 height 92
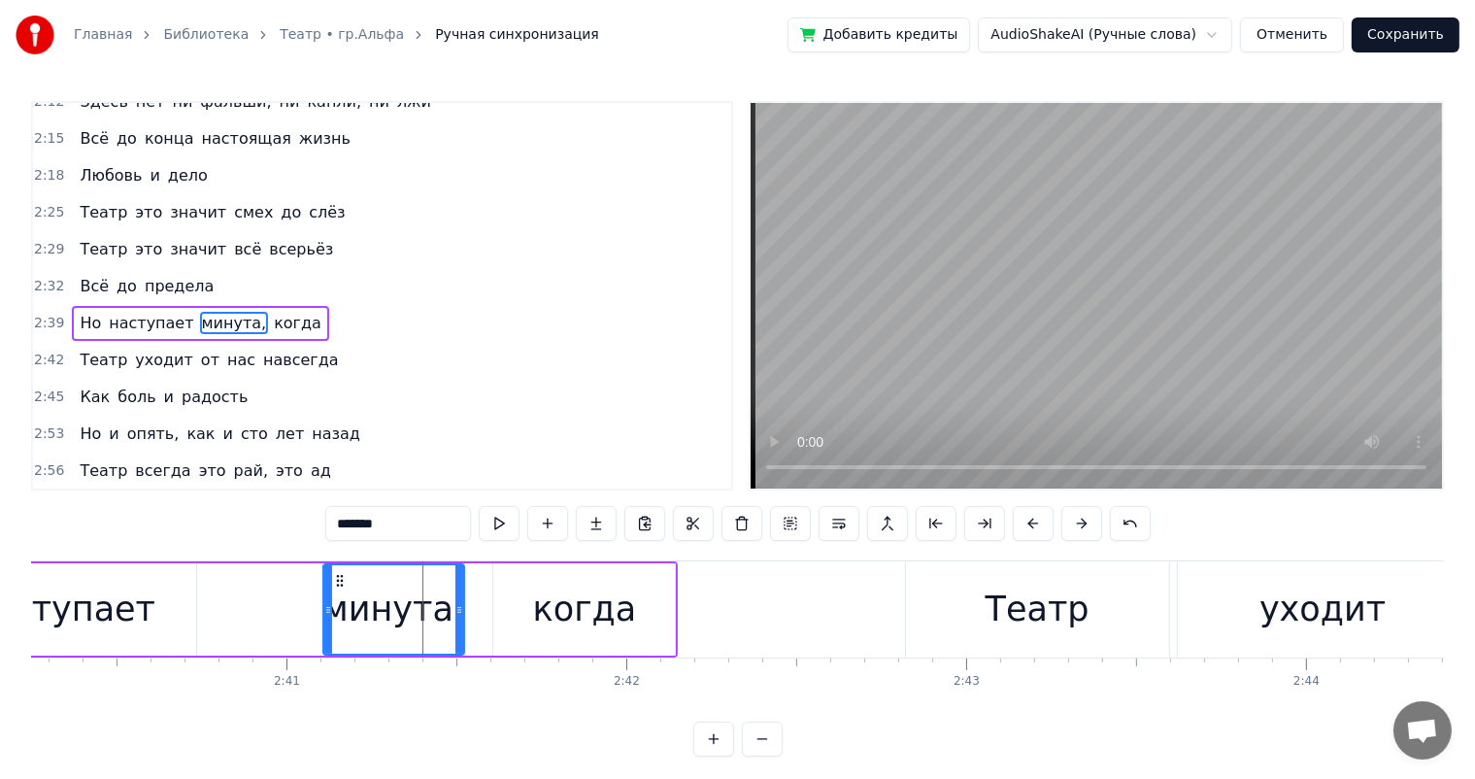
drag, startPoint x: 478, startPoint y: 610, endPoint x: 486, endPoint y: 690, distance: 80.0
click at [457, 617] on div at bounding box center [460, 609] width 8 height 88
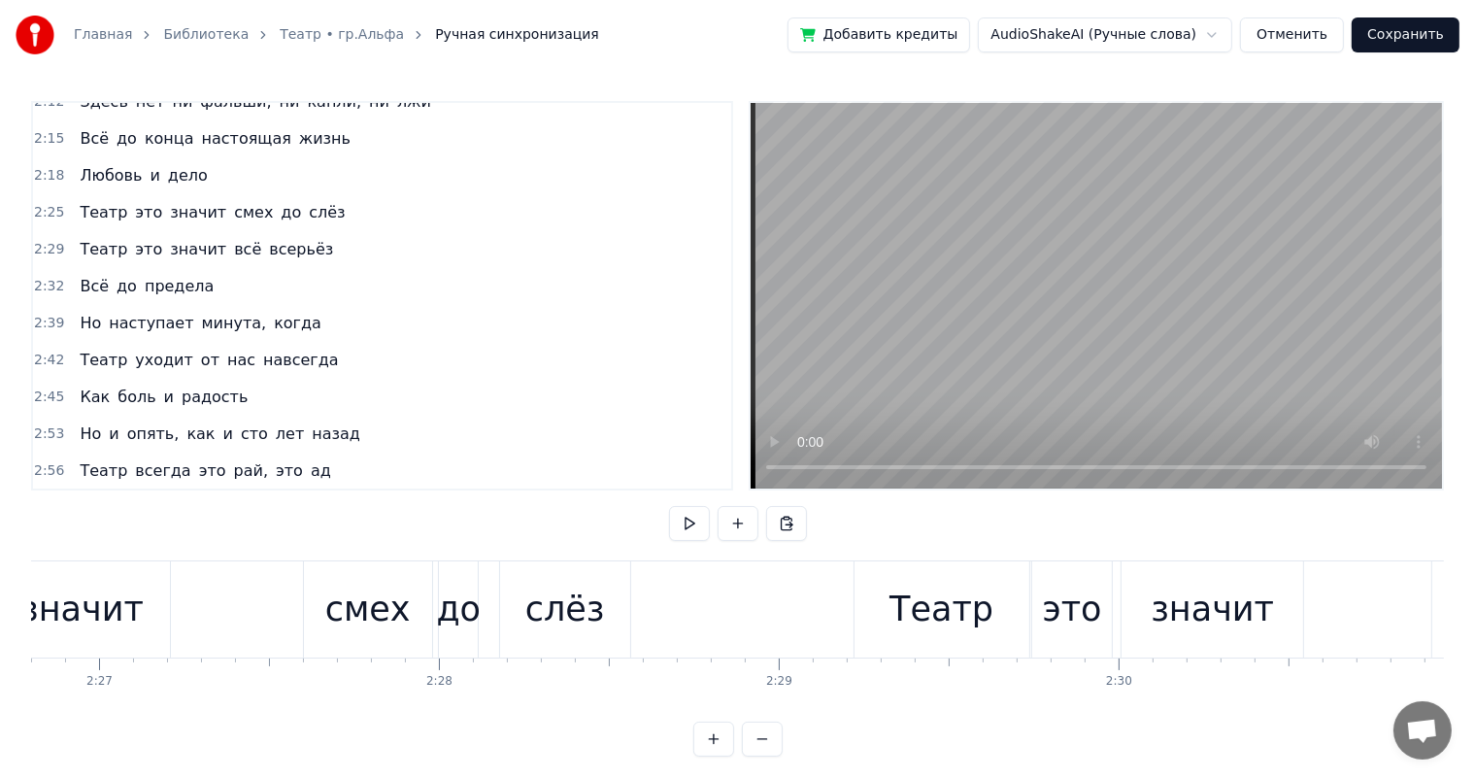
scroll to position [0, 49280]
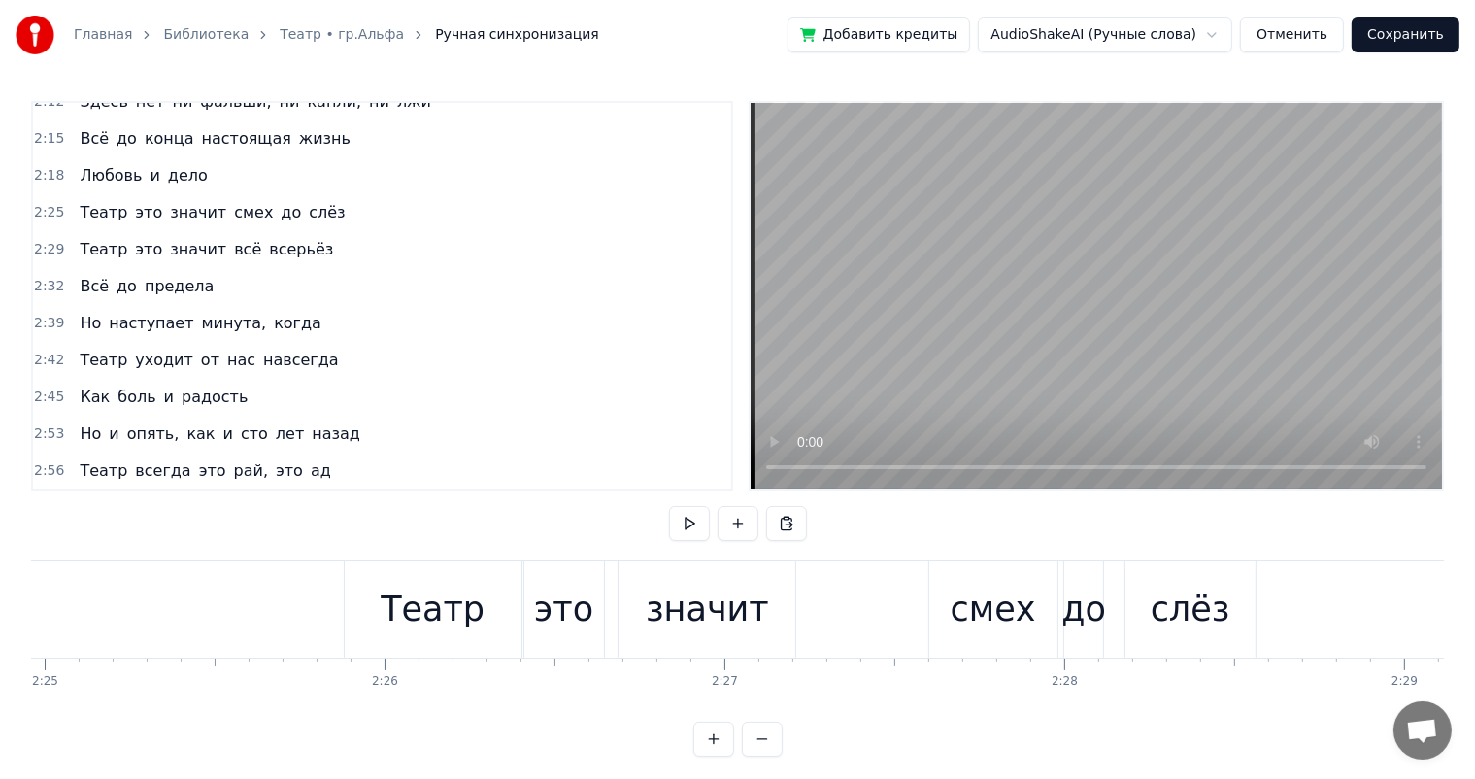
click at [87, 312] on span "Но" at bounding box center [90, 323] width 25 height 22
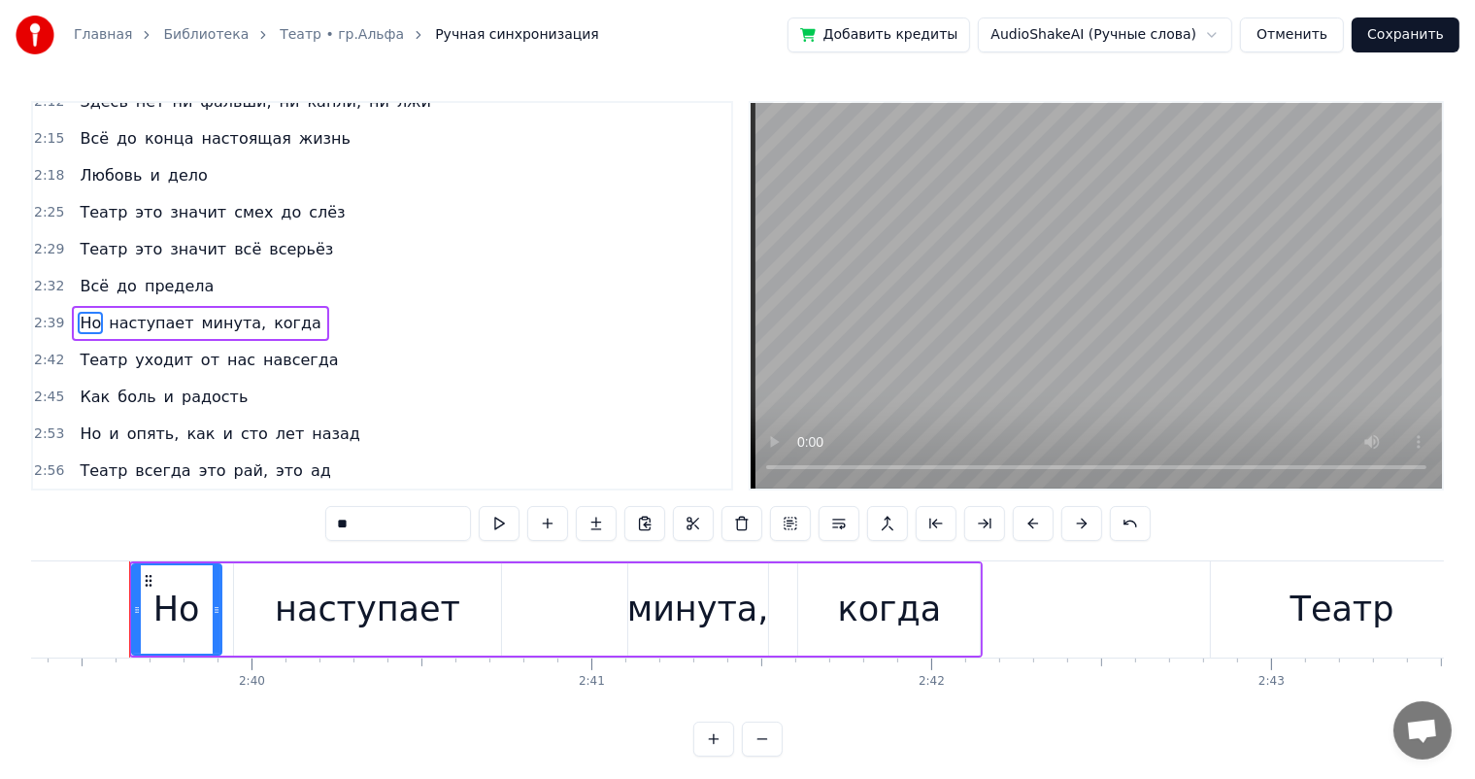
scroll to position [0, 53725]
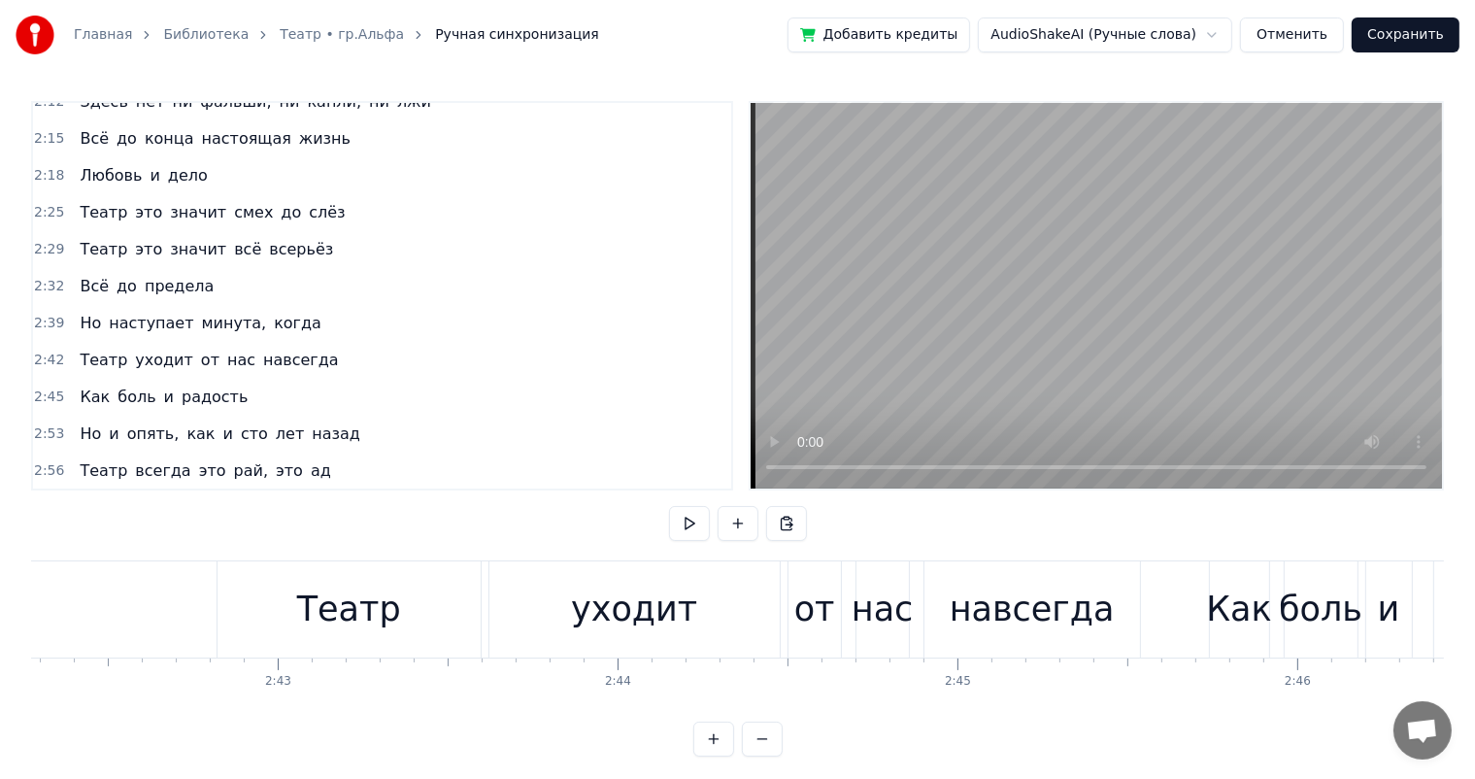
scroll to position [0, 55228]
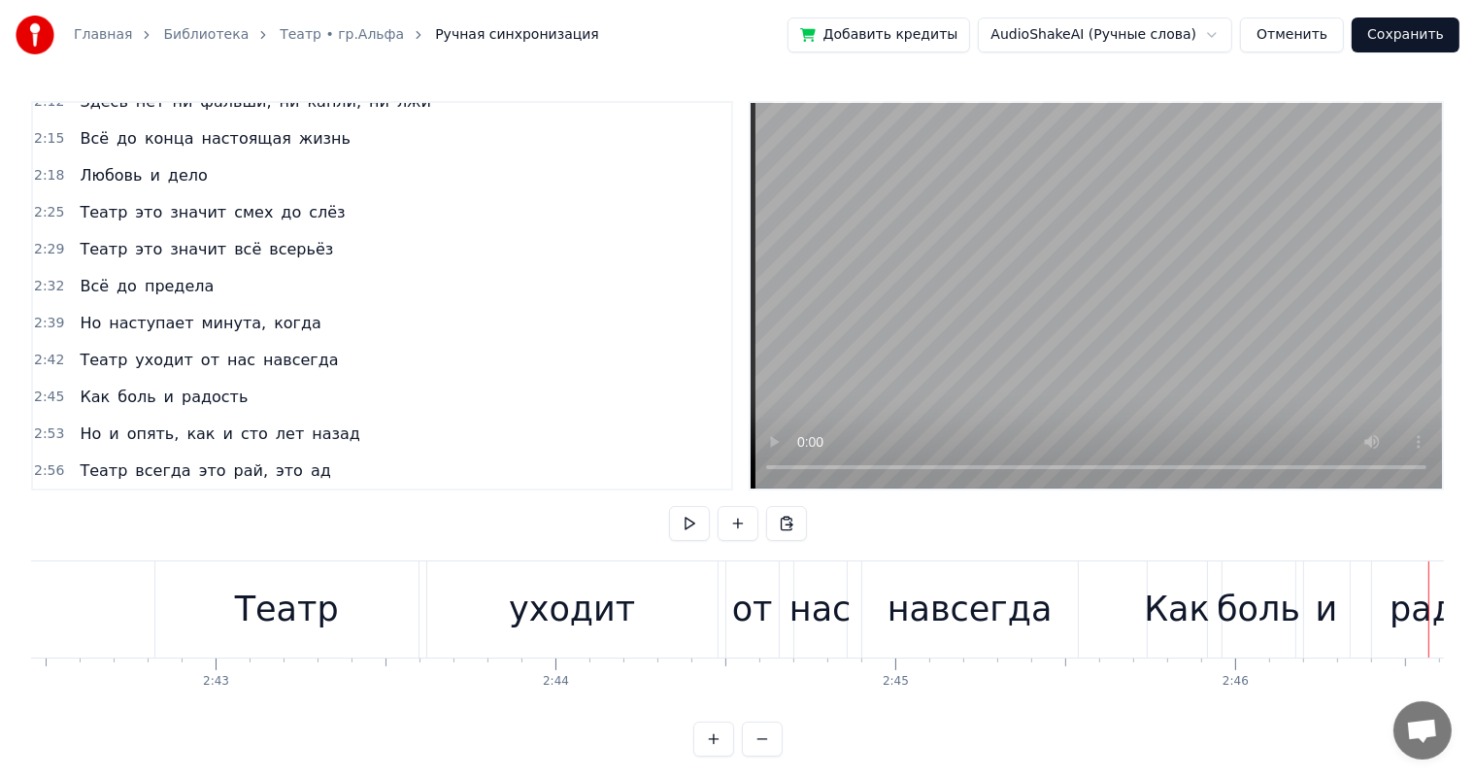
click at [341, 609] on div "Театр" at bounding box center [286, 609] width 263 height 96
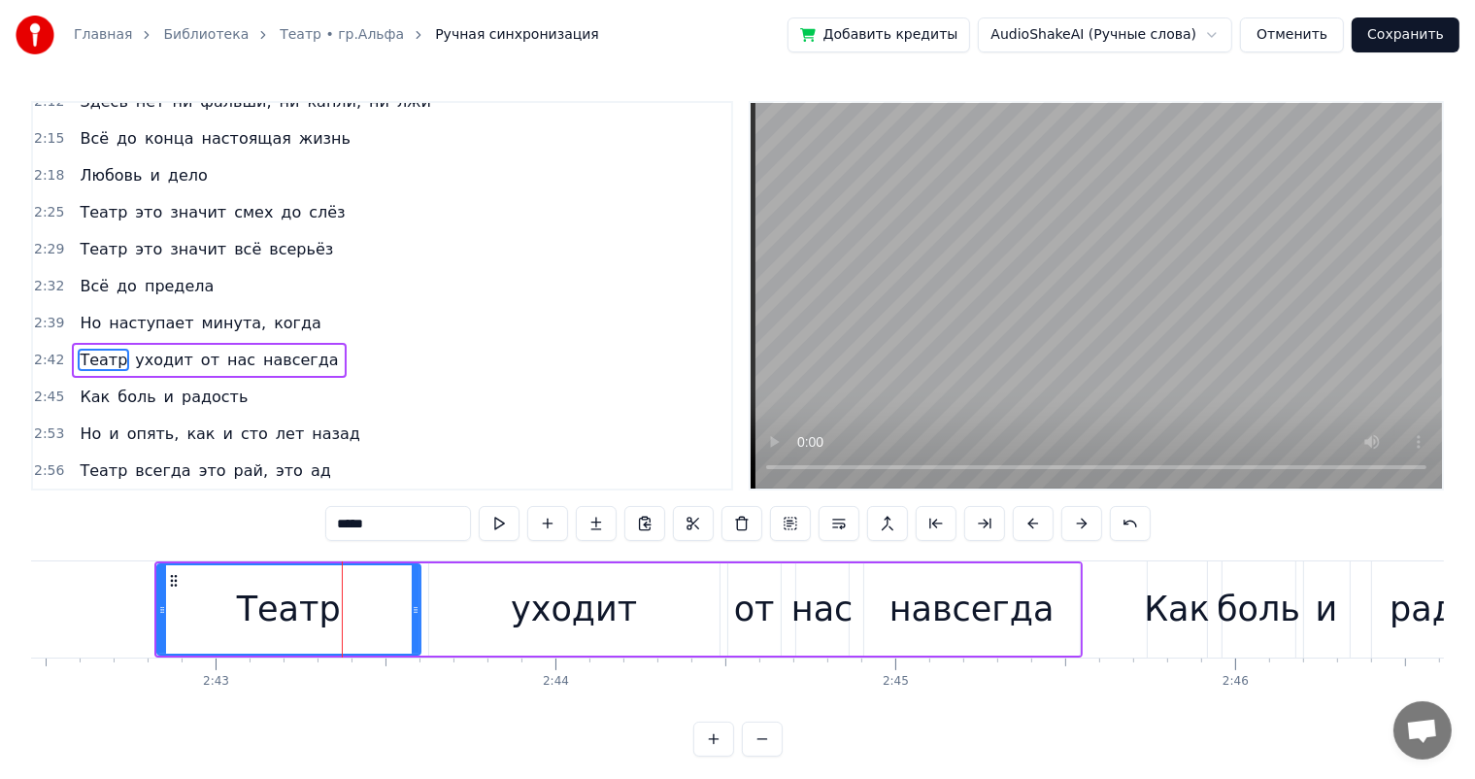
scroll to position [646, 0]
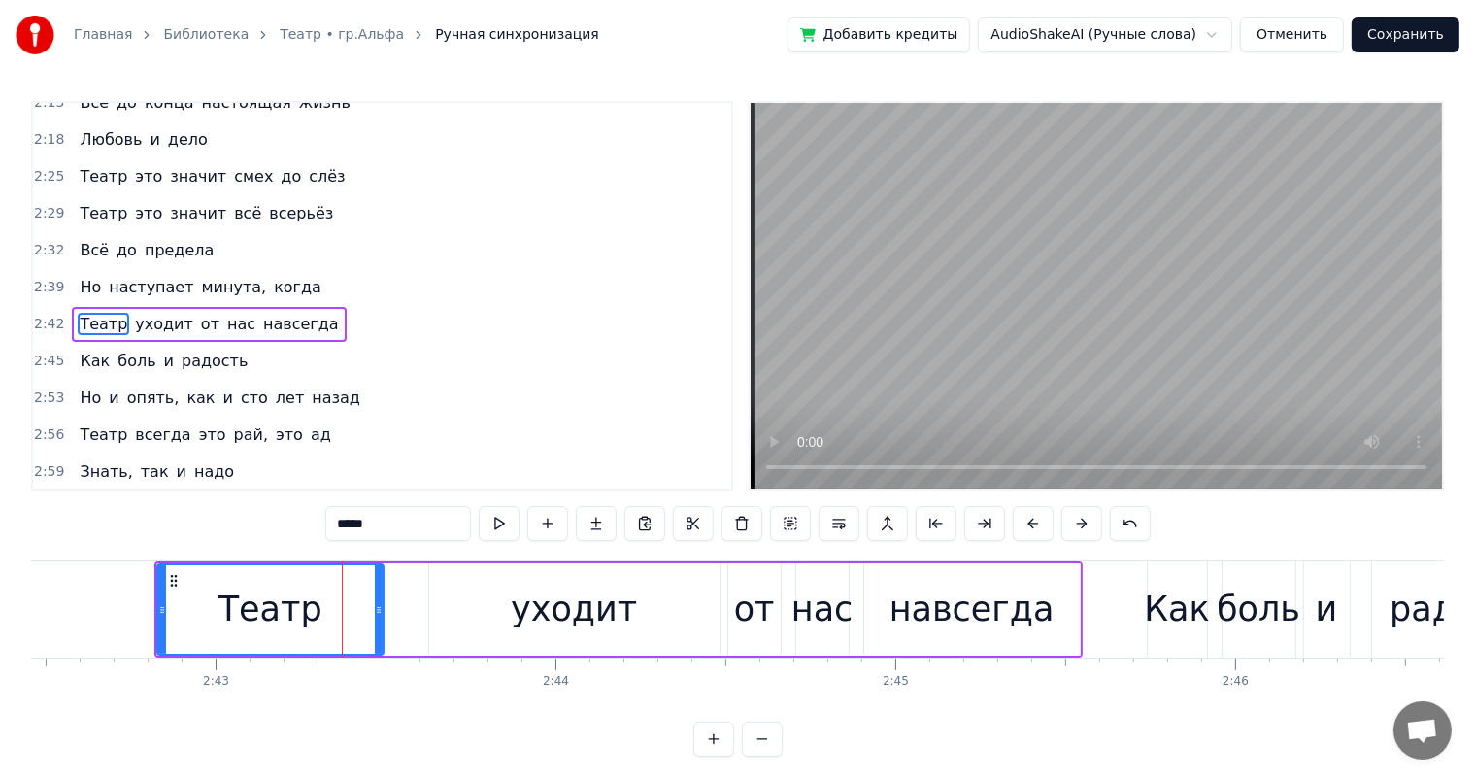
drag, startPoint x: 414, startPoint y: 601, endPoint x: 376, endPoint y: 612, distance: 39.4
click at [376, 612] on icon at bounding box center [379, 610] width 8 height 16
click at [540, 650] on div "уходит" at bounding box center [574, 609] width 290 height 92
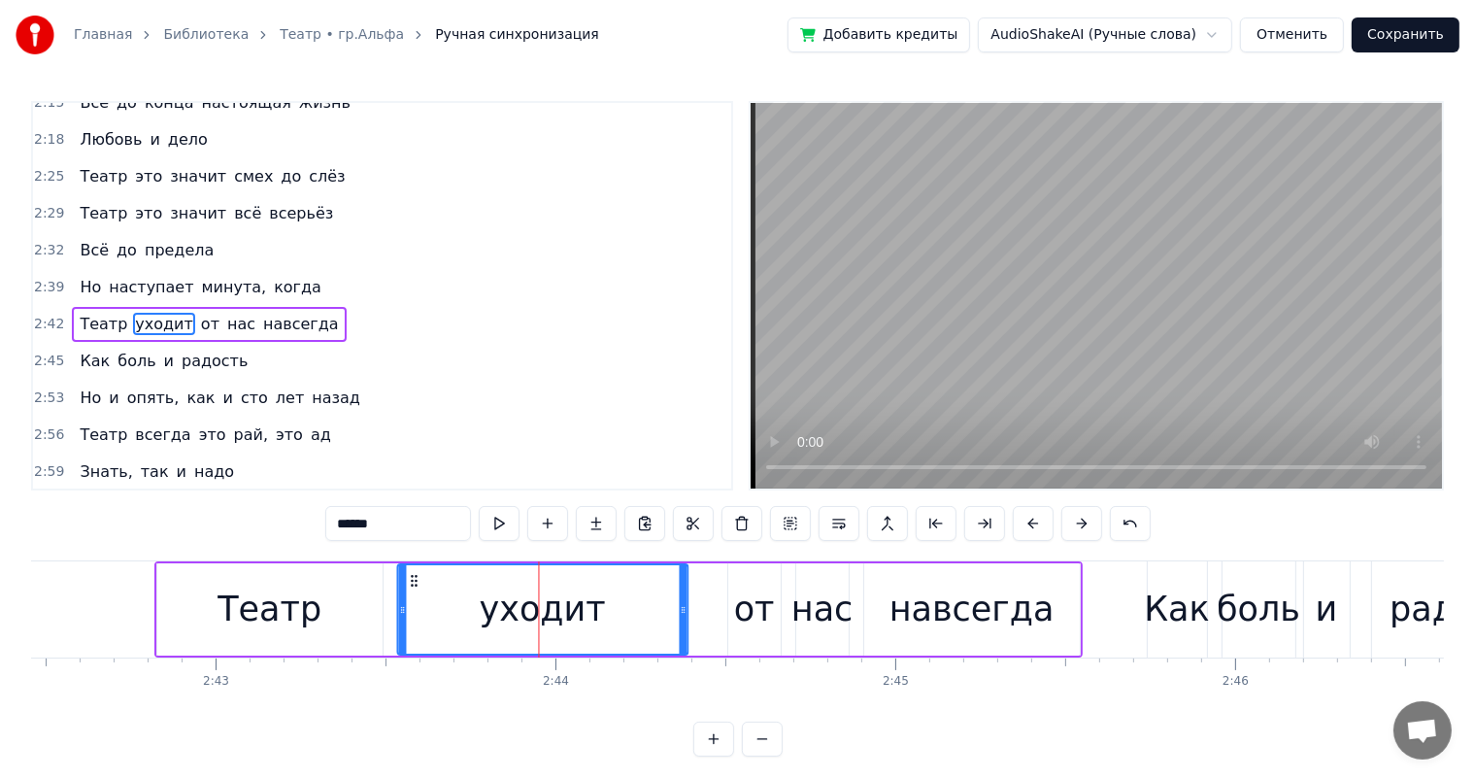
drag, startPoint x: 439, startPoint y: 582, endPoint x: 408, endPoint y: 589, distance: 31.8
click at [408, 589] on div "уходит" at bounding box center [543, 609] width 288 height 88
drag, startPoint x: 680, startPoint y: 606, endPoint x: 646, endPoint y: 614, distance: 34.9
click at [646, 614] on icon at bounding box center [650, 610] width 8 height 16
click at [742, 610] on div "от" at bounding box center [754, 609] width 41 height 51
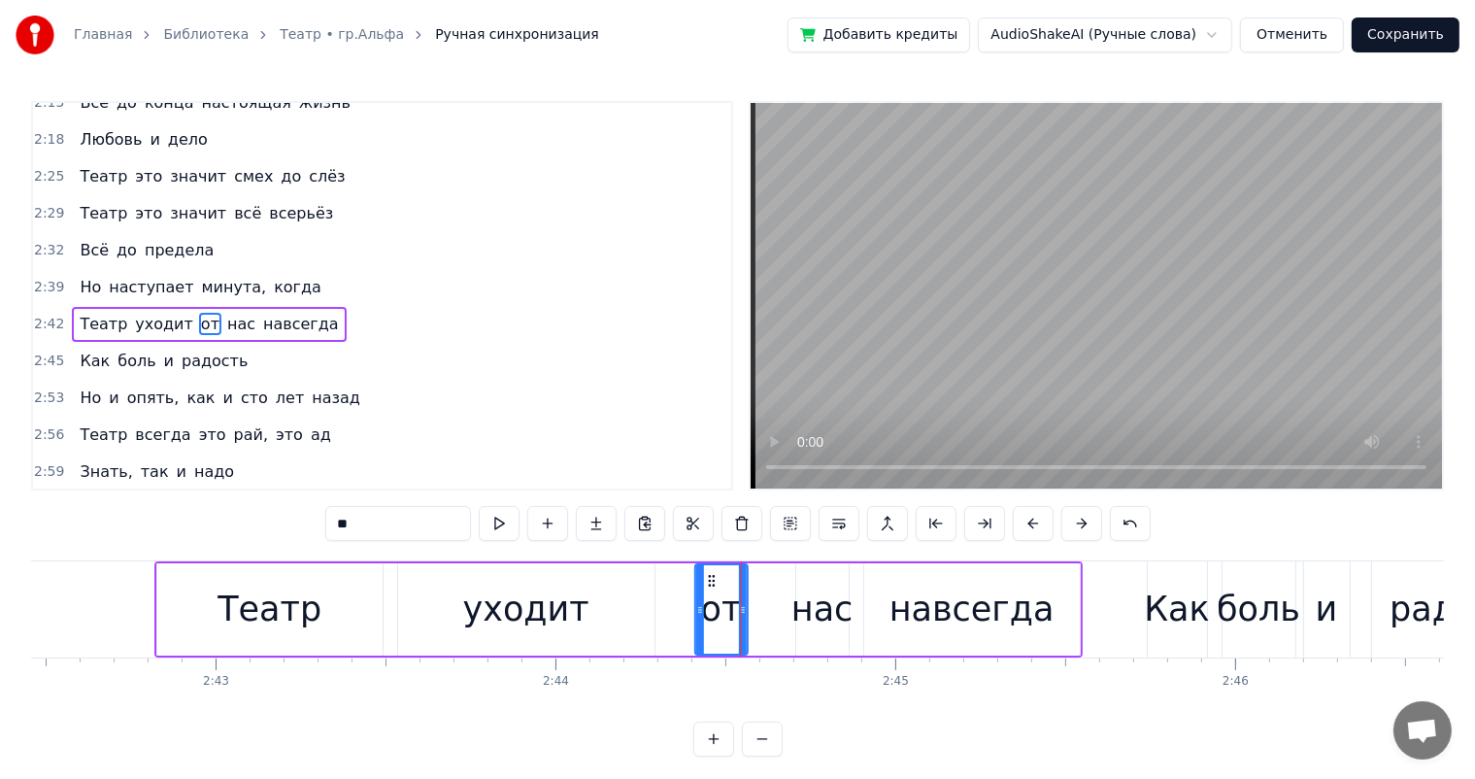
drag, startPoint x: 744, startPoint y: 578, endPoint x: 711, endPoint y: 587, distance: 34.2
click at [711, 587] on icon at bounding box center [712, 581] width 16 height 16
click at [802, 591] on div "нас" at bounding box center [823, 609] width 62 height 51
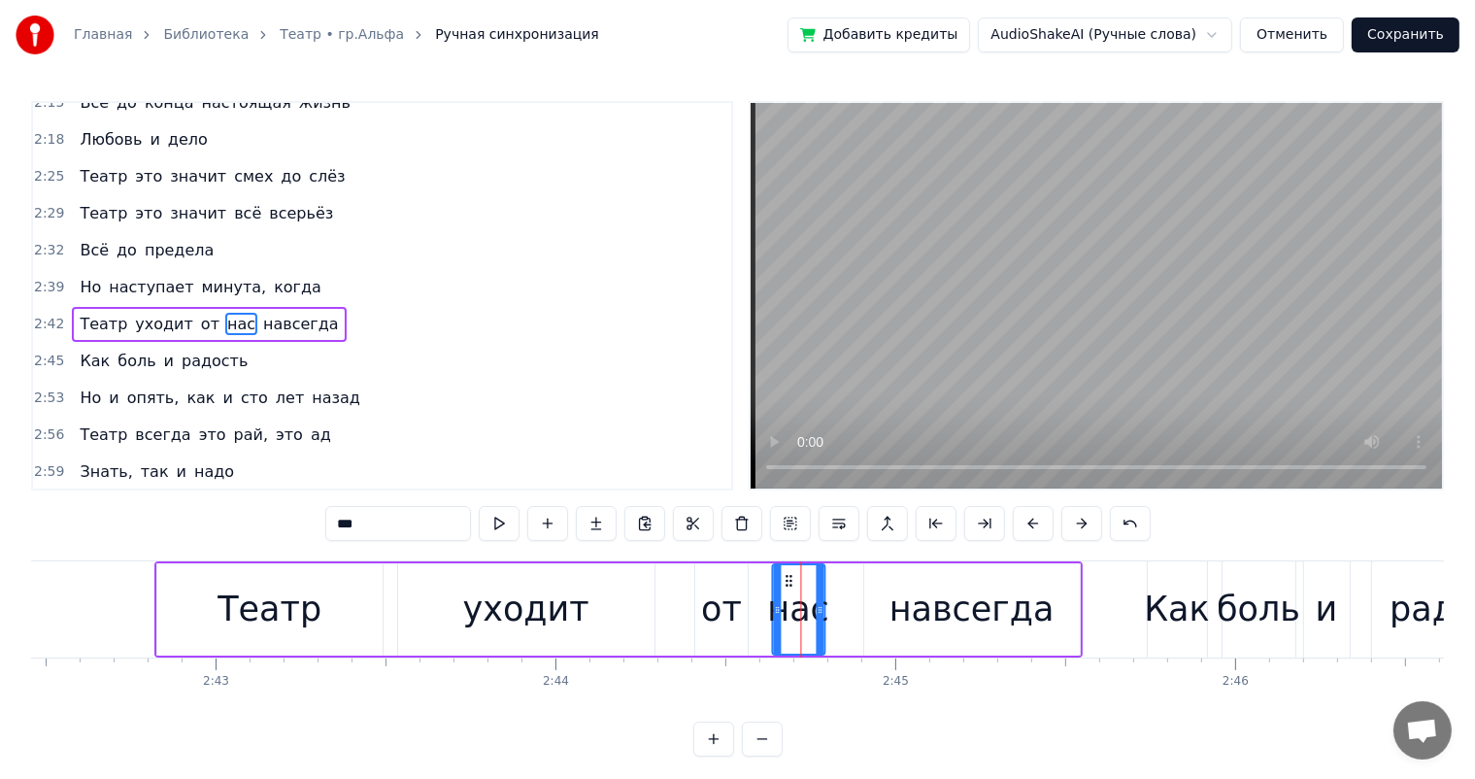
click at [786, 586] on icon at bounding box center [790, 581] width 16 height 16
click at [967, 622] on div "навсегда" at bounding box center [972, 609] width 165 height 51
type input "********"
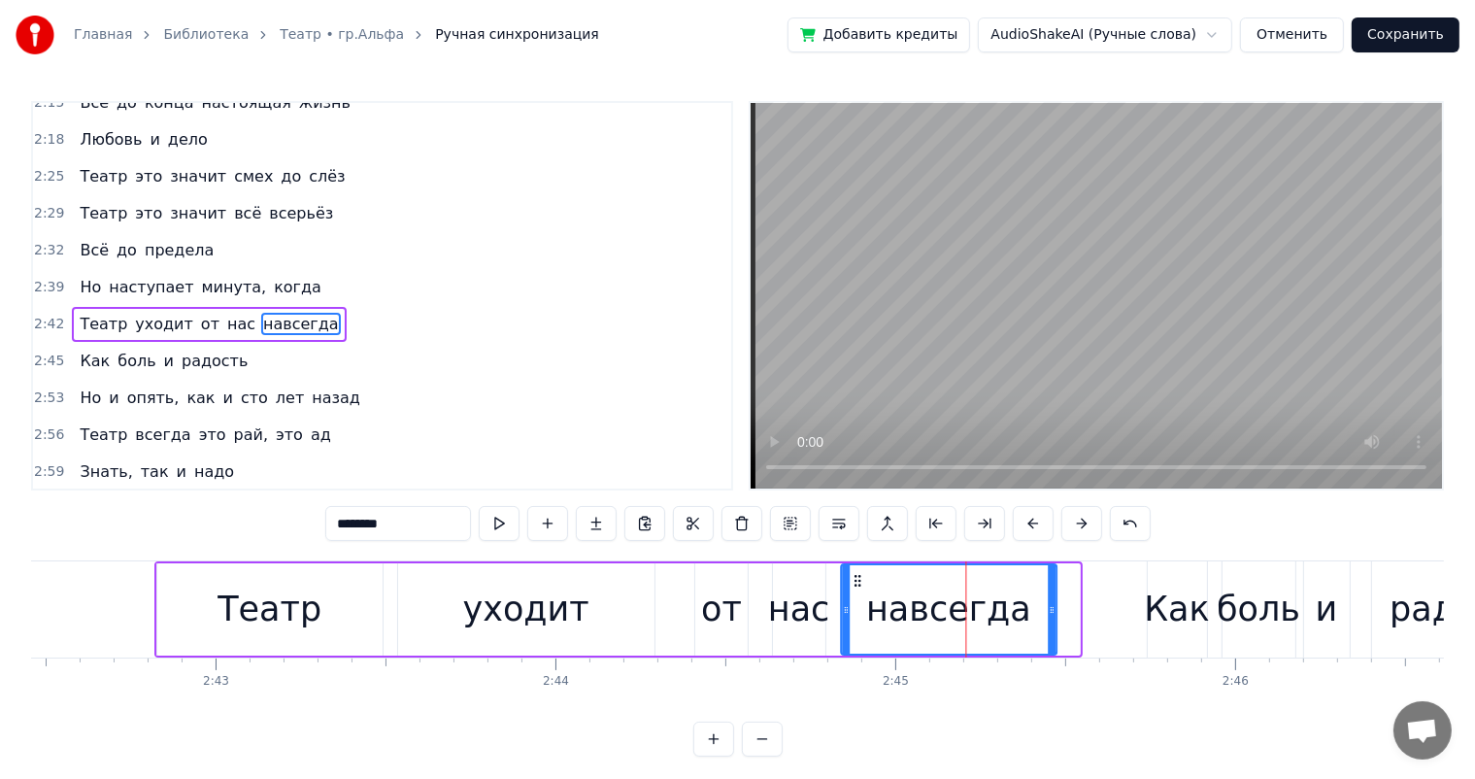
drag, startPoint x: 880, startPoint y: 579, endPoint x: 858, endPoint y: 583, distance: 22.7
click at [858, 583] on icon at bounding box center [858, 581] width 16 height 16
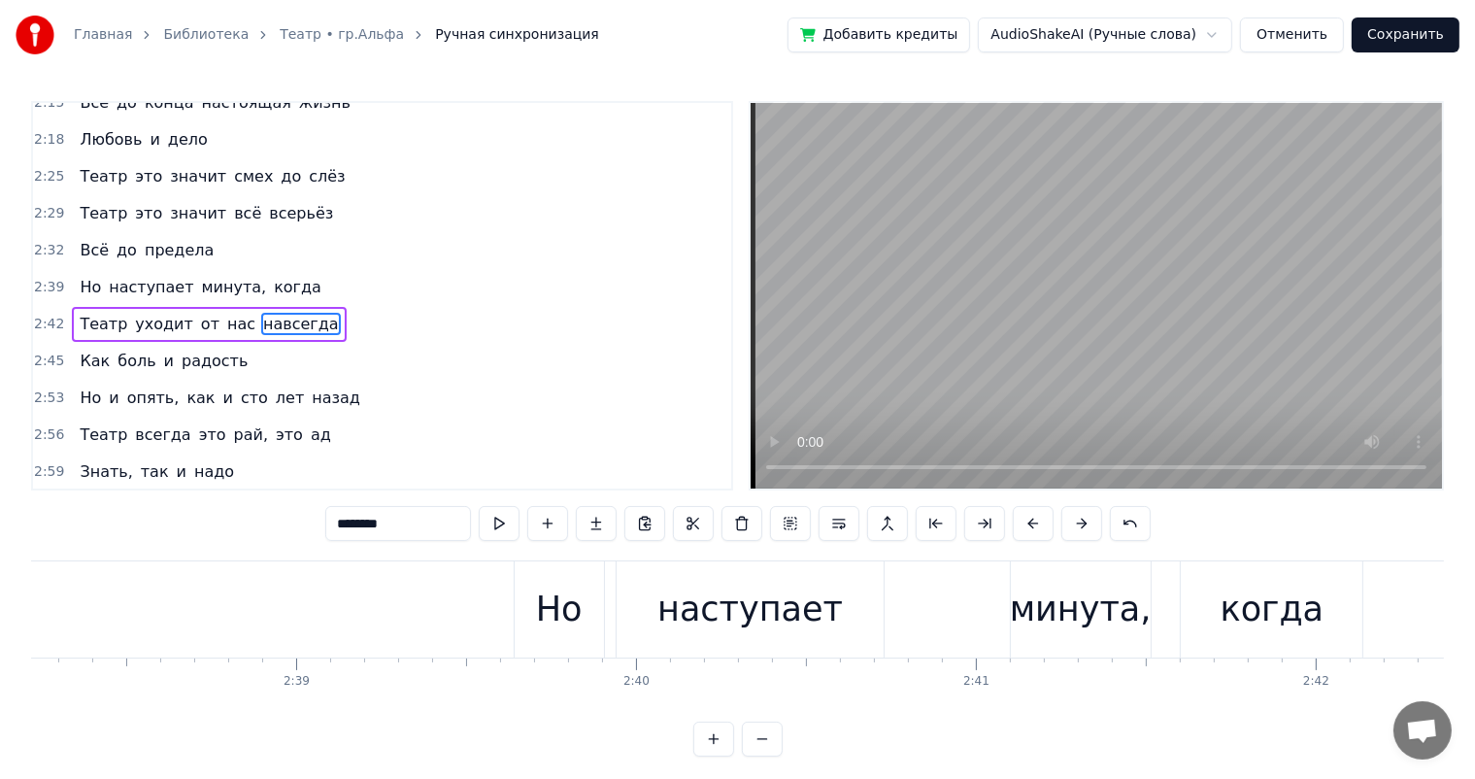
scroll to position [0, 53663]
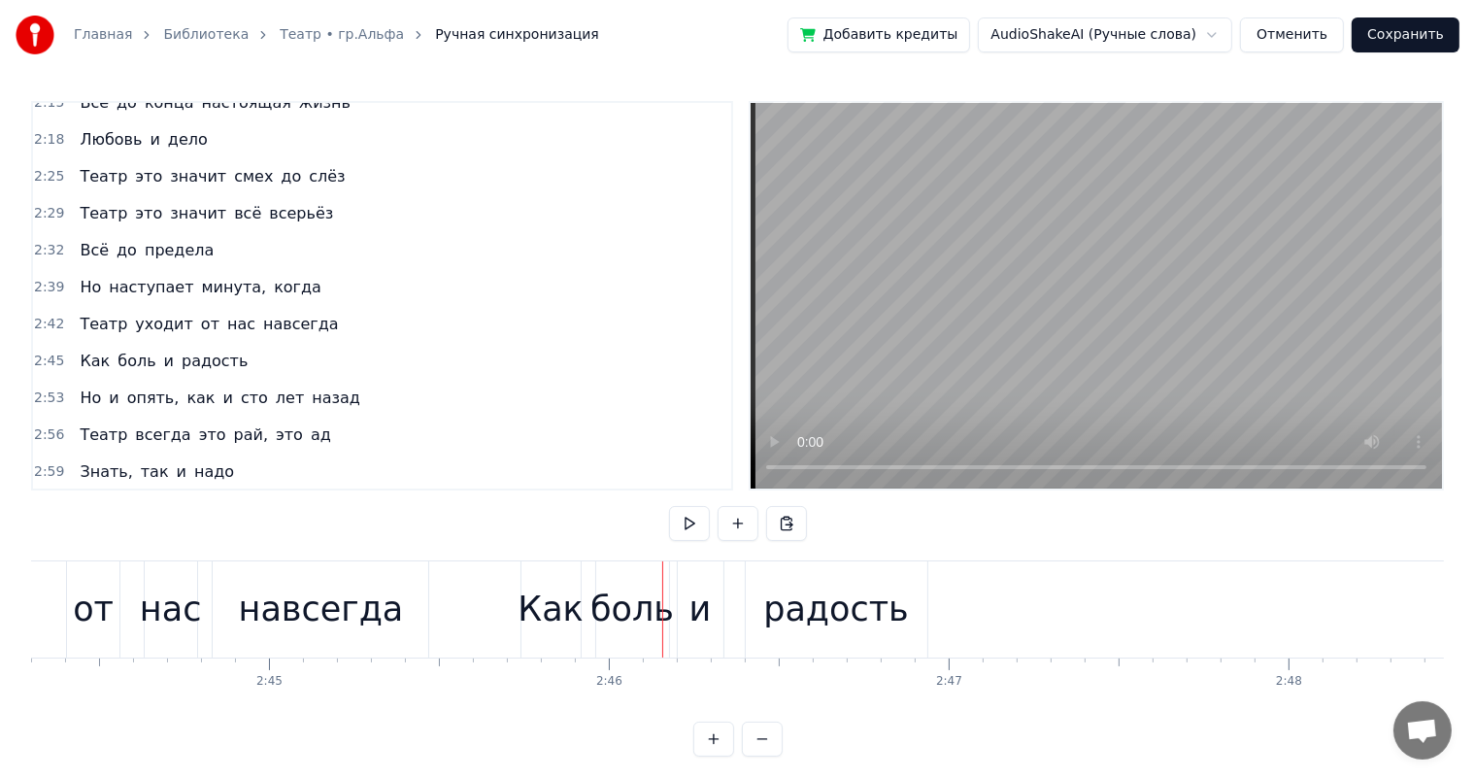
scroll to position [0, 55541]
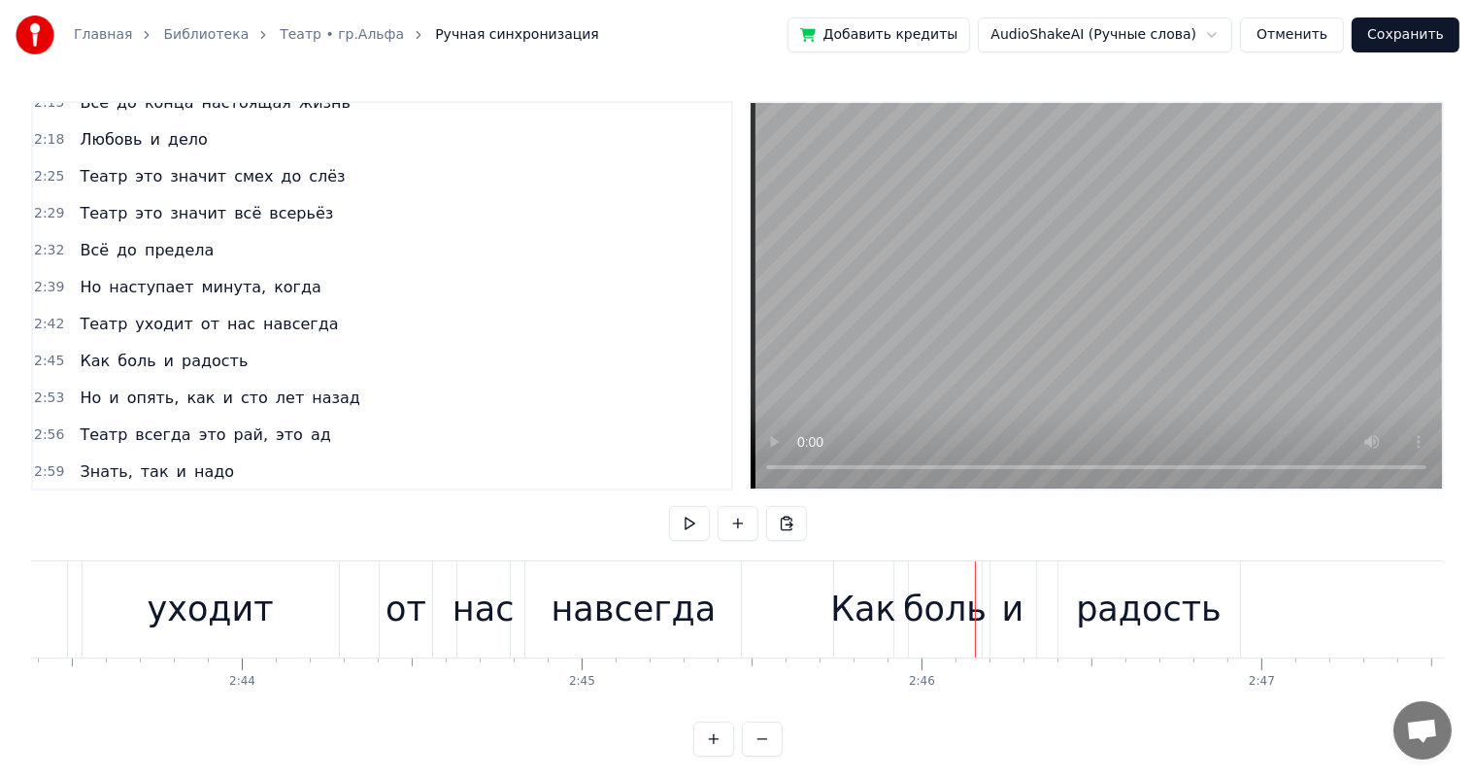
click at [464, 598] on div "нас" at bounding box center [484, 609] width 62 height 51
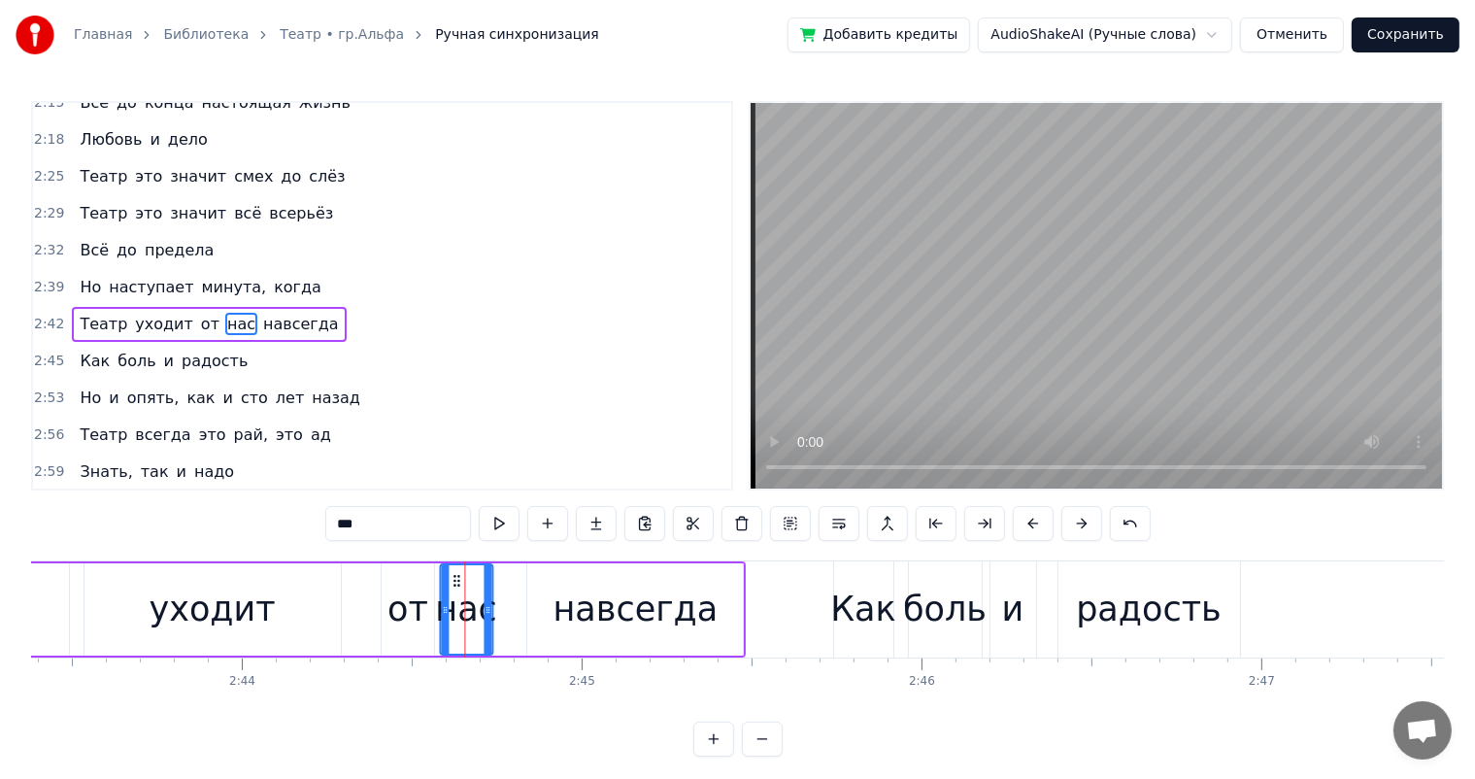
drag, startPoint x: 474, startPoint y: 578, endPoint x: 454, endPoint y: 586, distance: 21.8
click at [454, 586] on icon at bounding box center [457, 581] width 16 height 16
drag, startPoint x: 564, startPoint y: 606, endPoint x: 518, endPoint y: 577, distance: 55.0
click at [560, 605] on div "навсегда" at bounding box center [635, 609] width 216 height 92
type input "********"
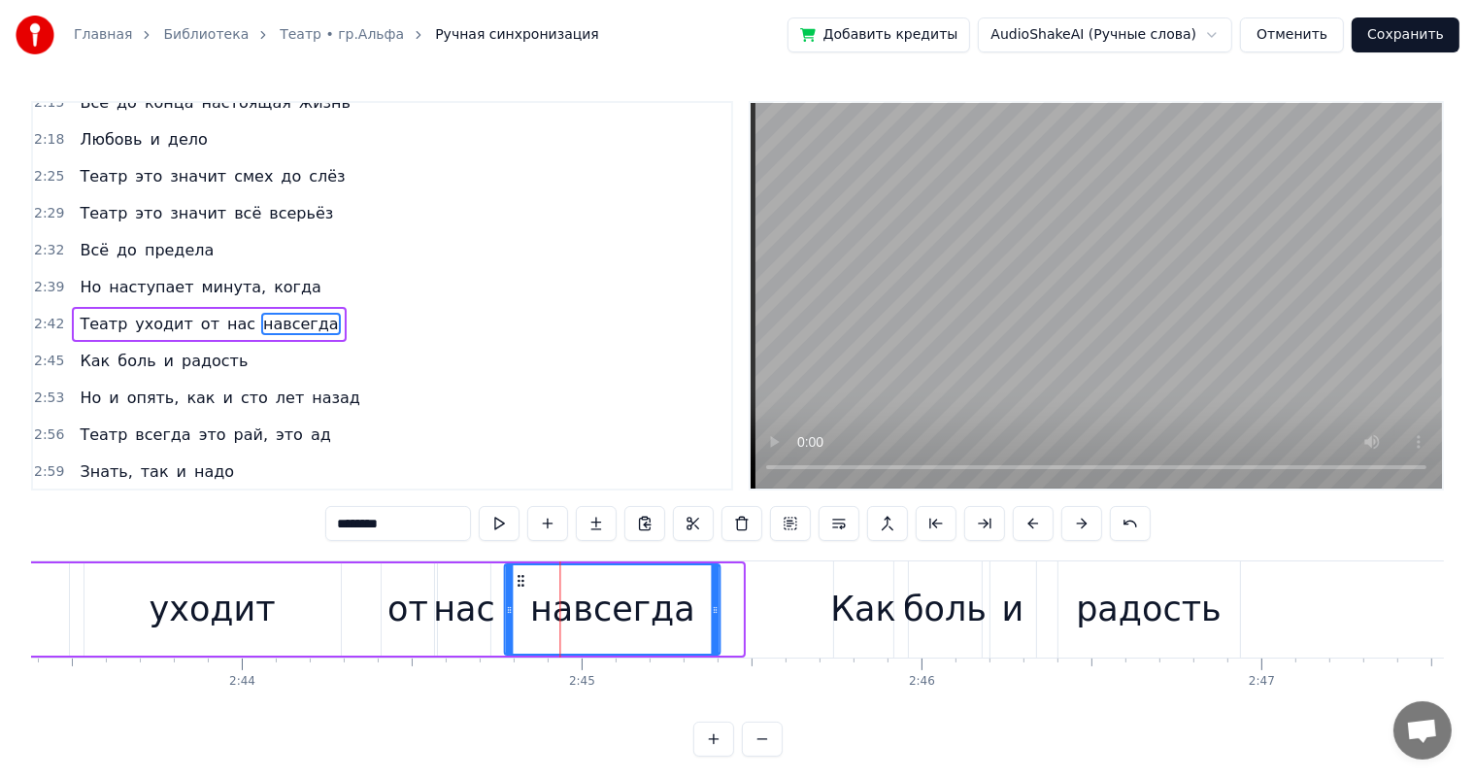
drag, startPoint x: 543, startPoint y: 581, endPoint x: 520, endPoint y: 584, distance: 23.5
click at [520, 584] on icon at bounding box center [521, 581] width 16 height 16
drag, startPoint x: 713, startPoint y: 606, endPoint x: 686, endPoint y: 611, distance: 27.6
click at [686, 611] on icon at bounding box center [688, 610] width 8 height 16
click at [76, 579] on div "Театр уходит от нас навсегда" at bounding box center [269, 609] width 856 height 96
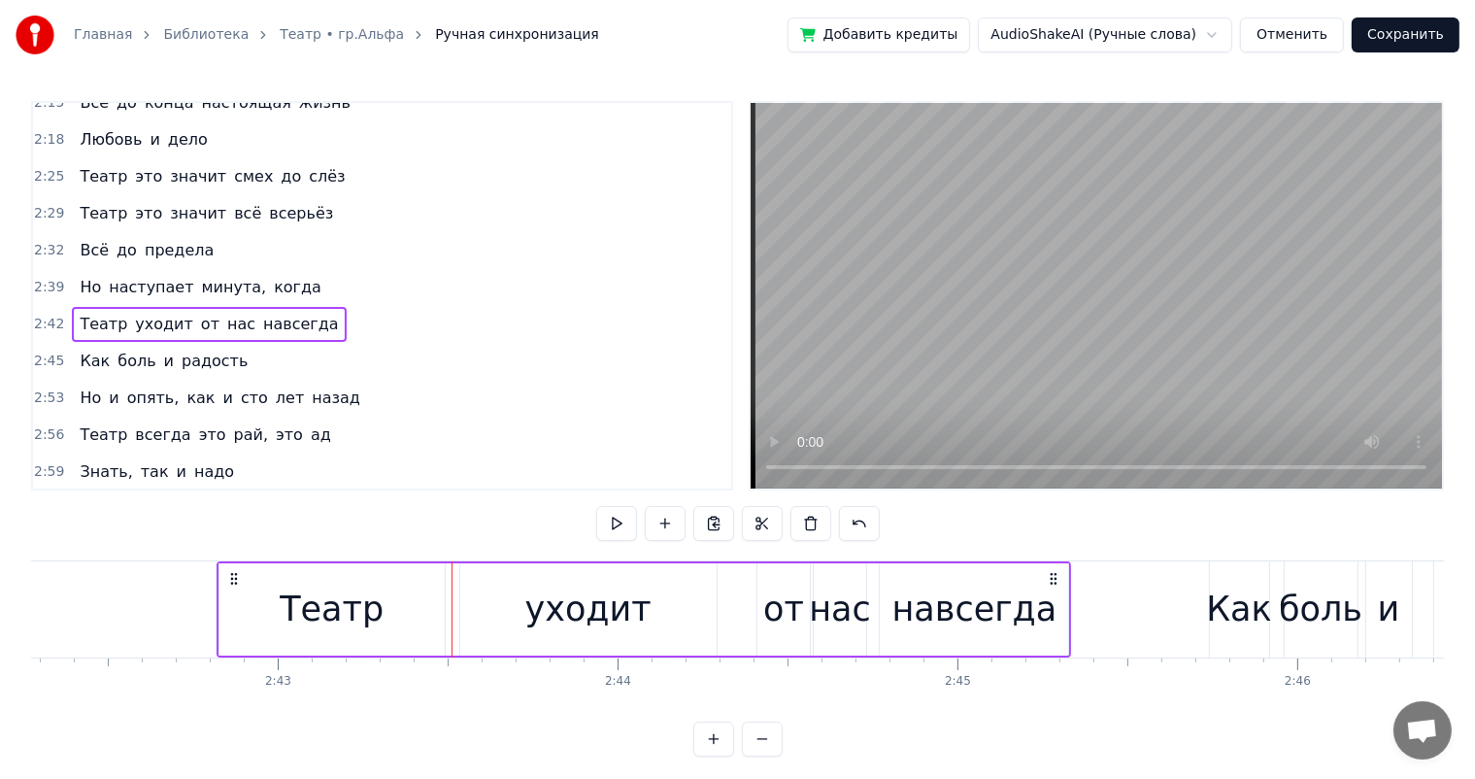
scroll to position [0, 55040]
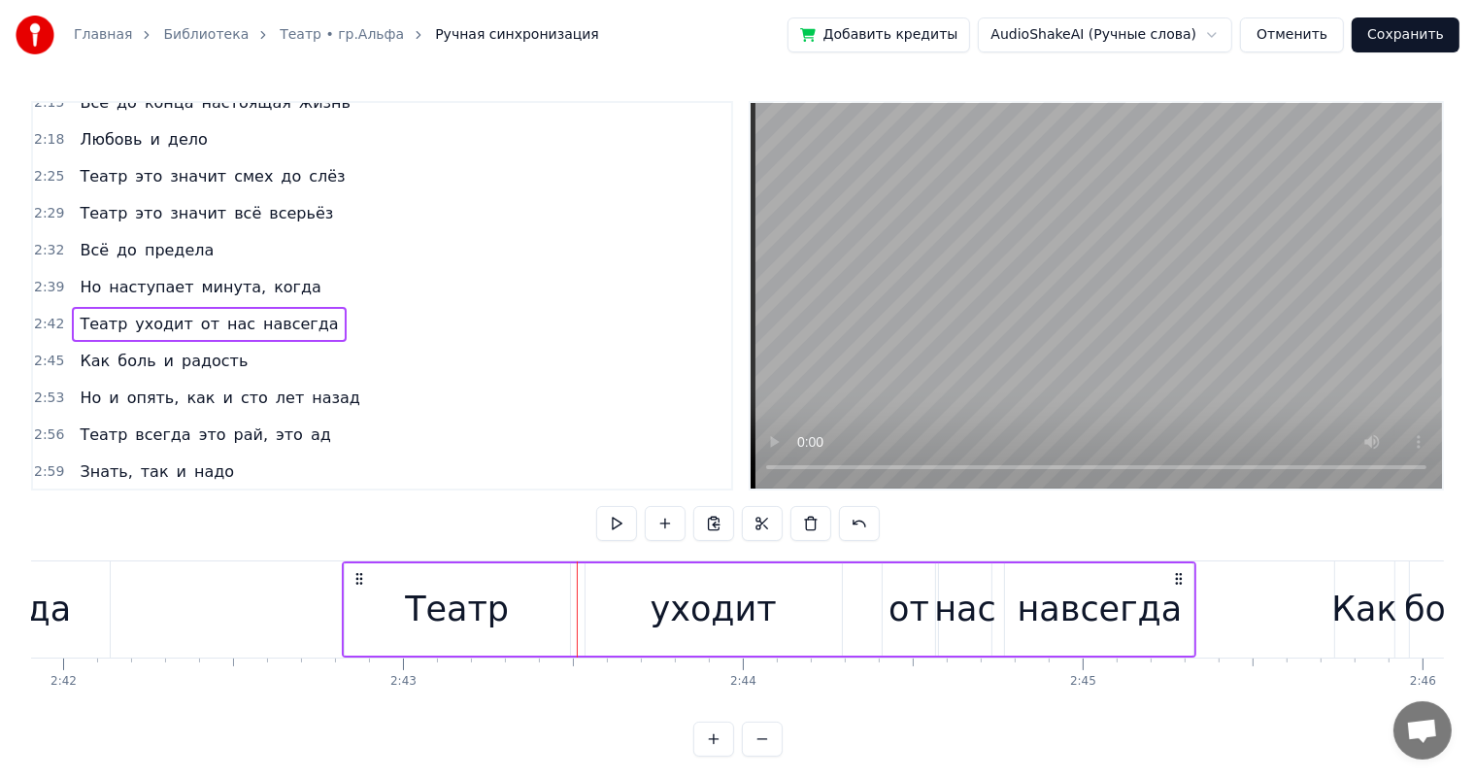
drag, startPoint x: 203, startPoint y: 591, endPoint x: 298, endPoint y: 614, distance: 98.0
click at [206, 592] on div at bounding box center [613, 609] width 111244 height 96
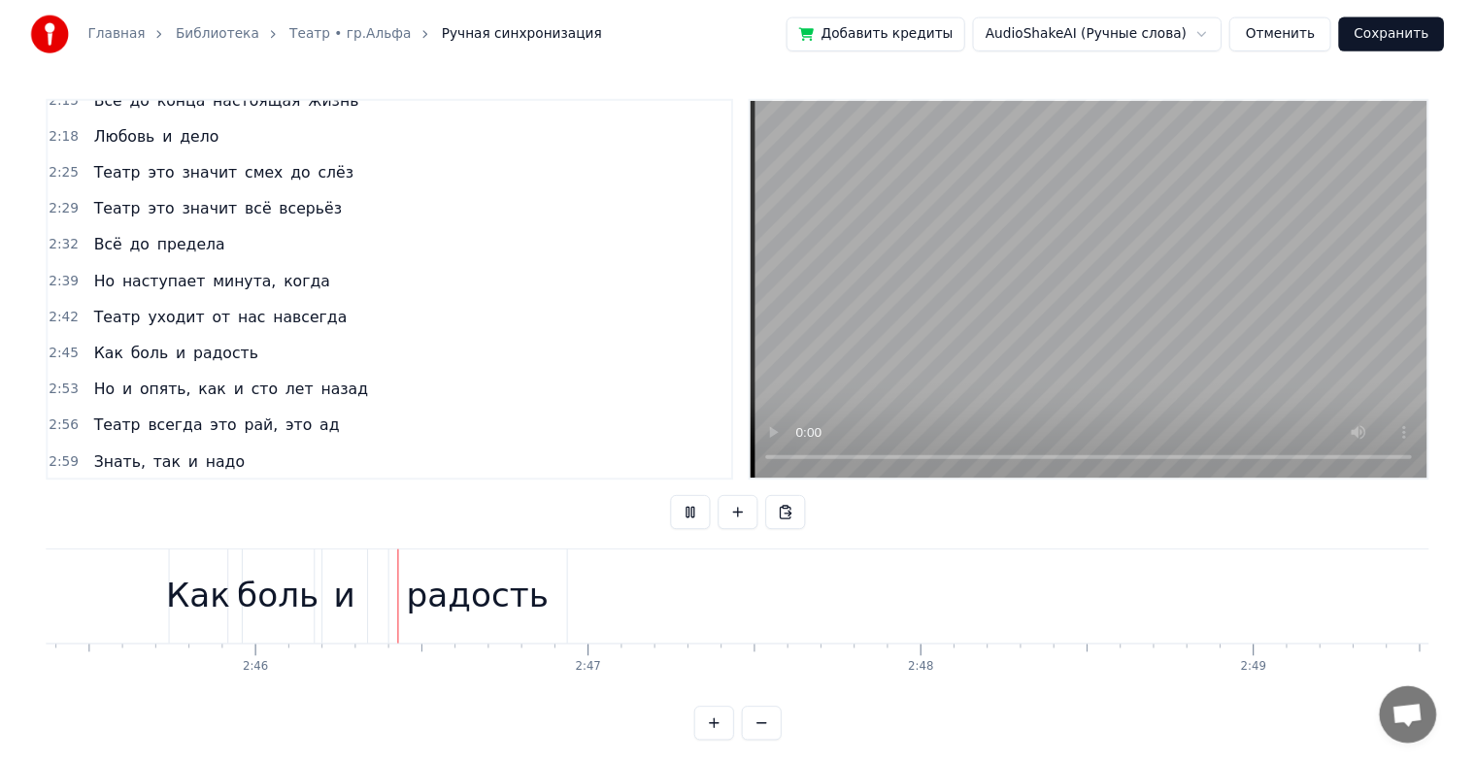
scroll to position [0, 56271]
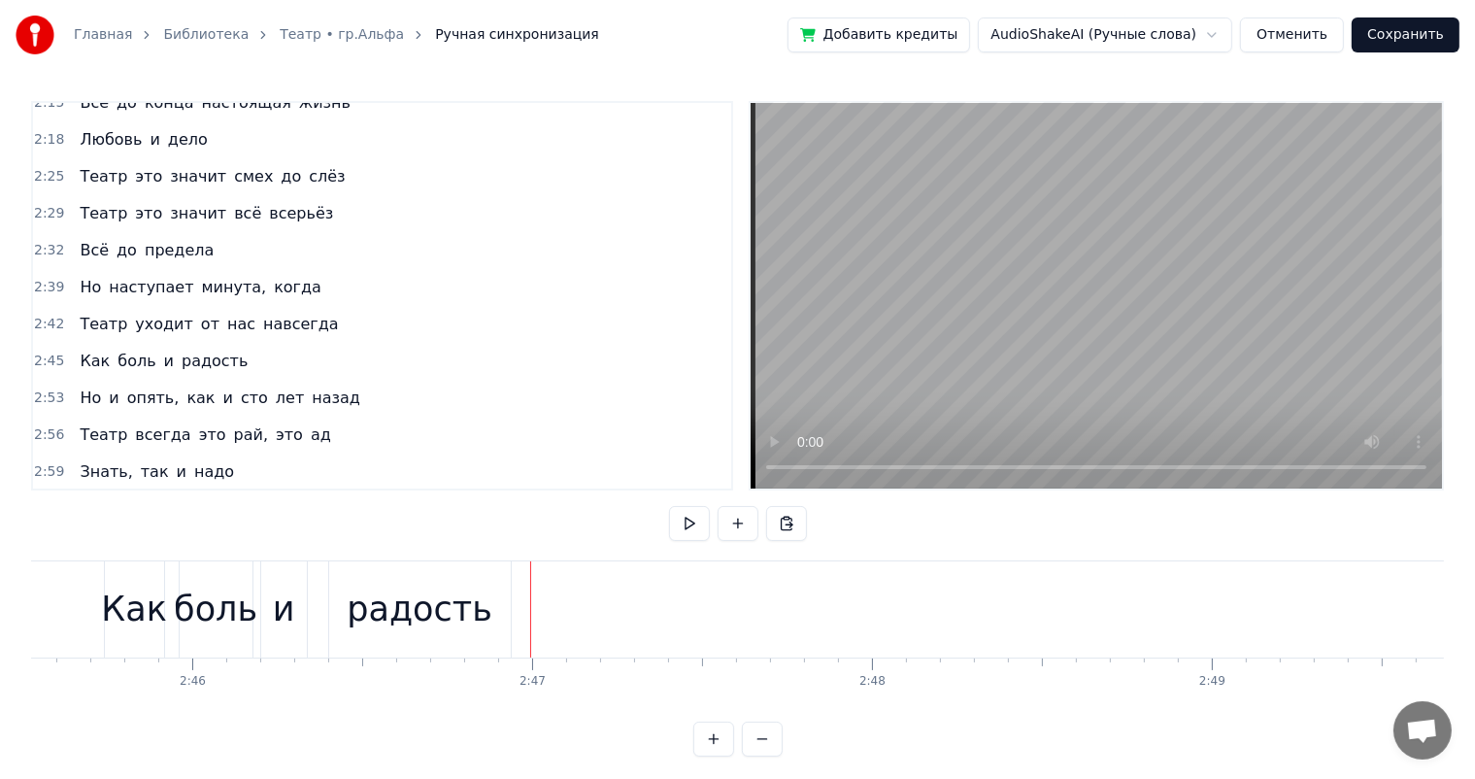
click at [1394, 43] on button "Сохранить" at bounding box center [1406, 34] width 108 height 35
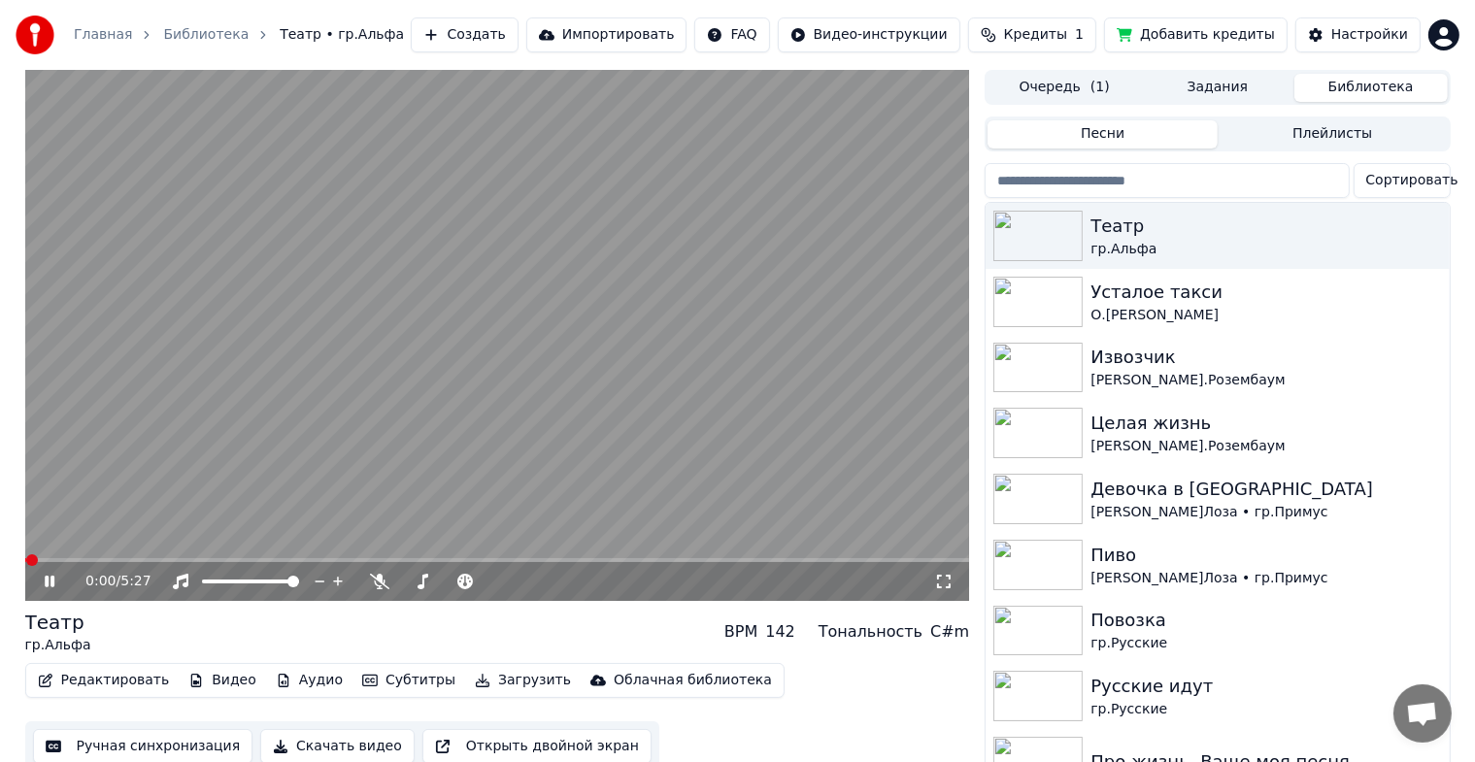
click at [46, 578] on icon at bounding box center [50, 582] width 10 height 12
